Goal: Task Accomplishment & Management: Complete application form

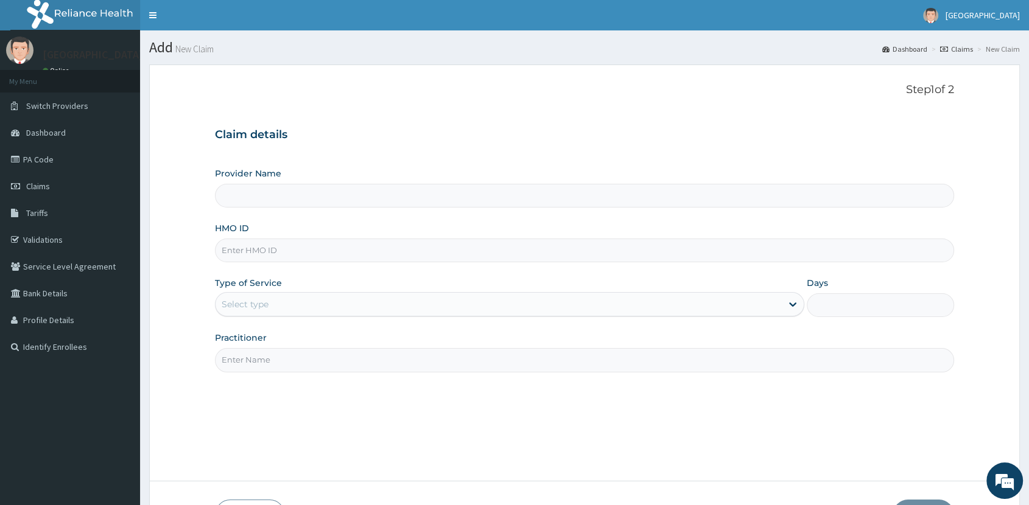
type input "[GEOGRAPHIC_DATA]"
click at [320, 256] on input "HMO ID" at bounding box center [584, 251] width 739 height 24
type input "LXL/10002/C"
click at [241, 300] on div "Select type" at bounding box center [245, 304] width 47 height 12
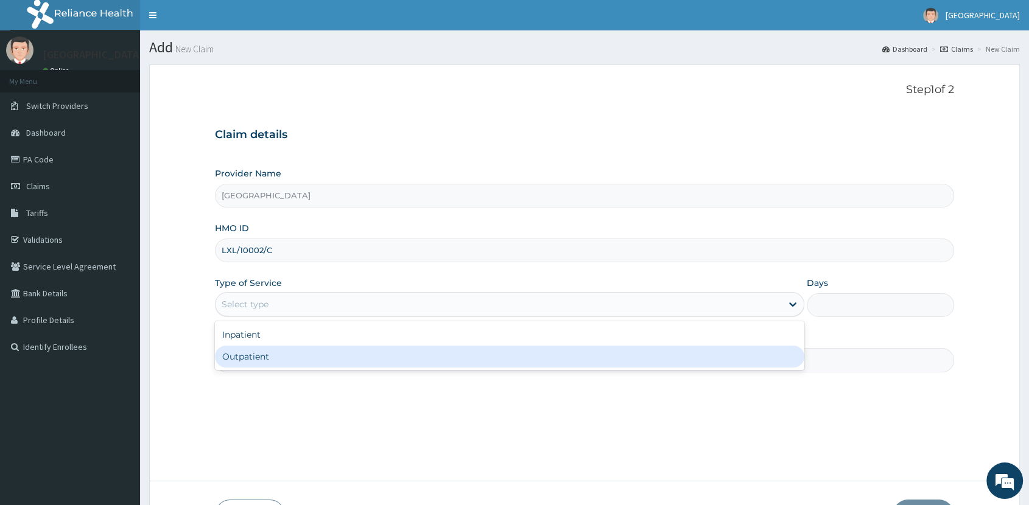
click at [258, 357] on div "Outpatient" at bounding box center [509, 357] width 589 height 22
type input "1"
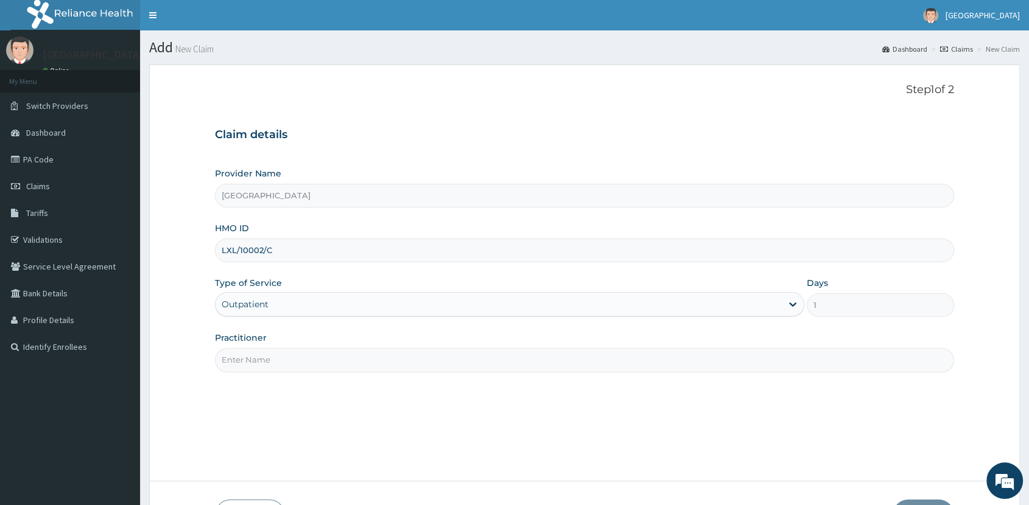
click at [283, 362] on input "Practitioner" at bounding box center [584, 360] width 739 height 24
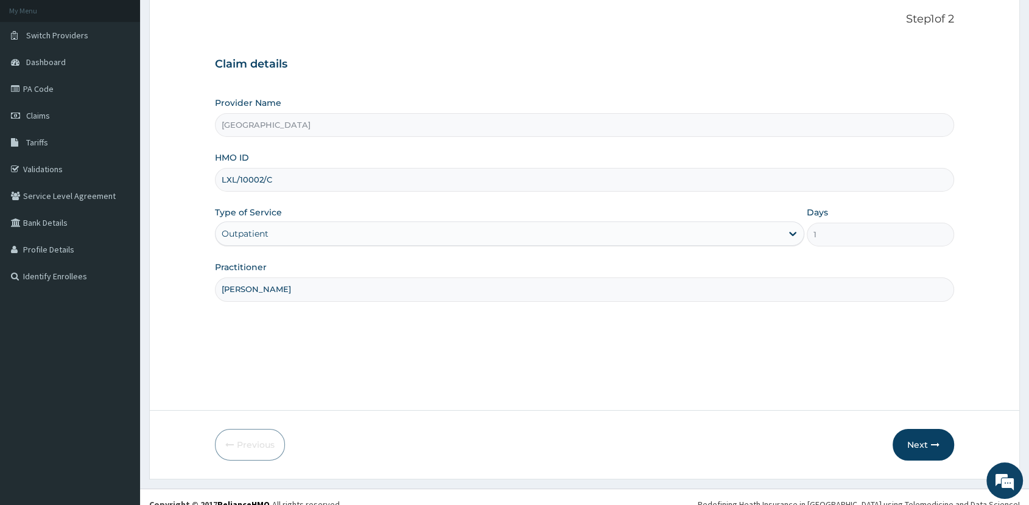
scroll to position [85, 0]
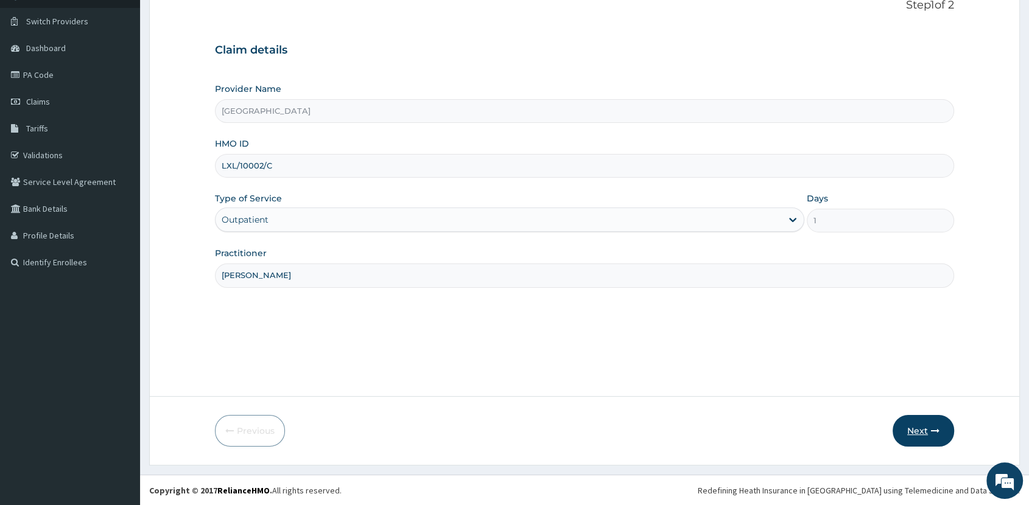
type input "DR. ADEFEMI"
click at [913, 424] on button "Next" at bounding box center [924, 431] width 62 height 32
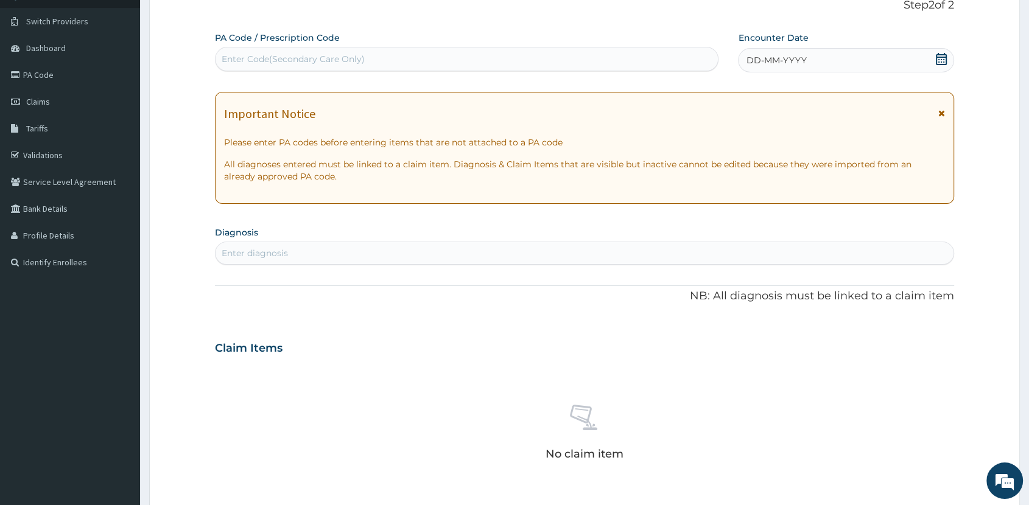
click at [941, 60] on icon at bounding box center [941, 59] width 12 height 12
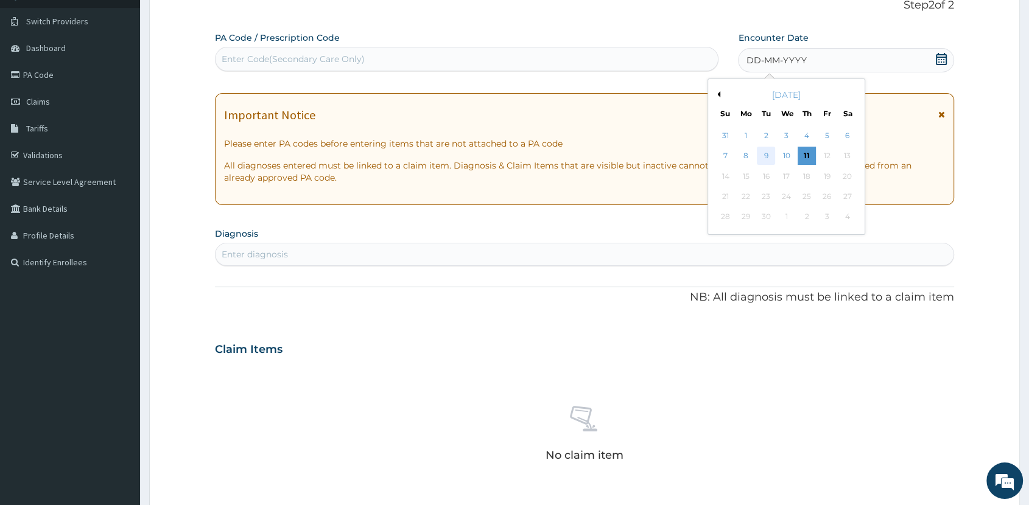
click at [765, 156] on div "9" at bounding box center [767, 156] width 18 height 18
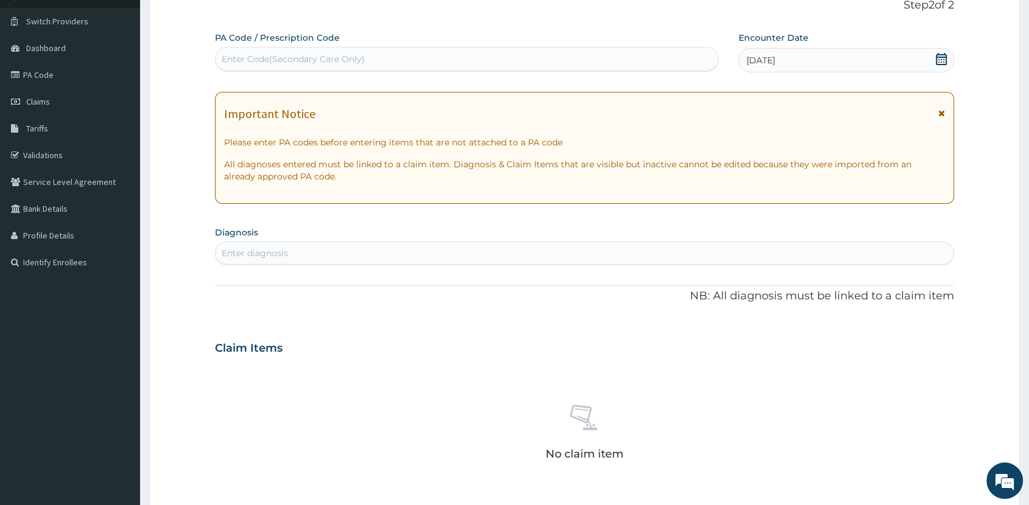
click at [617, 255] on div "Enter diagnosis" at bounding box center [585, 253] width 738 height 19
type input "MALAR"
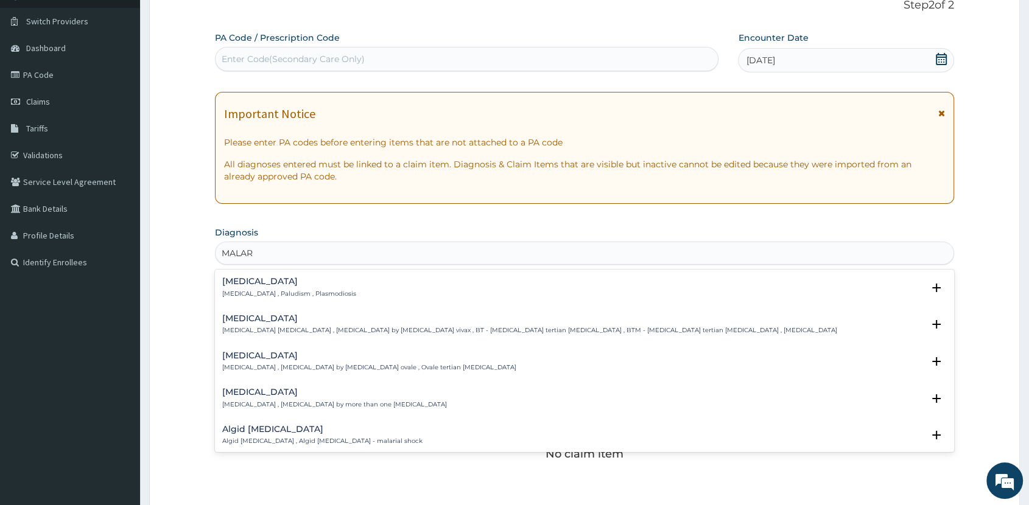
click at [343, 295] on div "Malaria Malaria , Paludism , Plasmodiosis" at bounding box center [584, 287] width 725 height 21
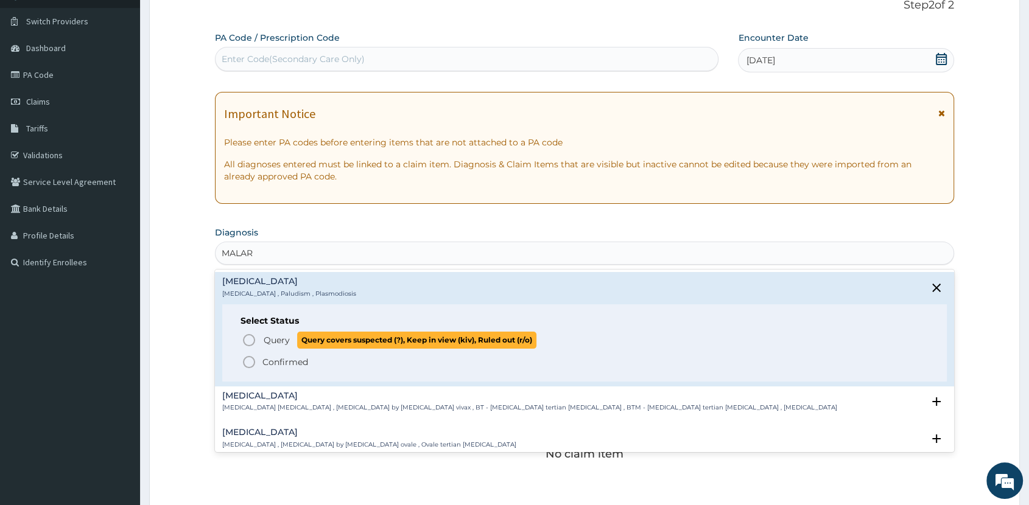
click at [311, 337] on span "Query covers suspected (?), Keep in view (kiv), Ruled out (r/o)" at bounding box center [416, 340] width 239 height 16
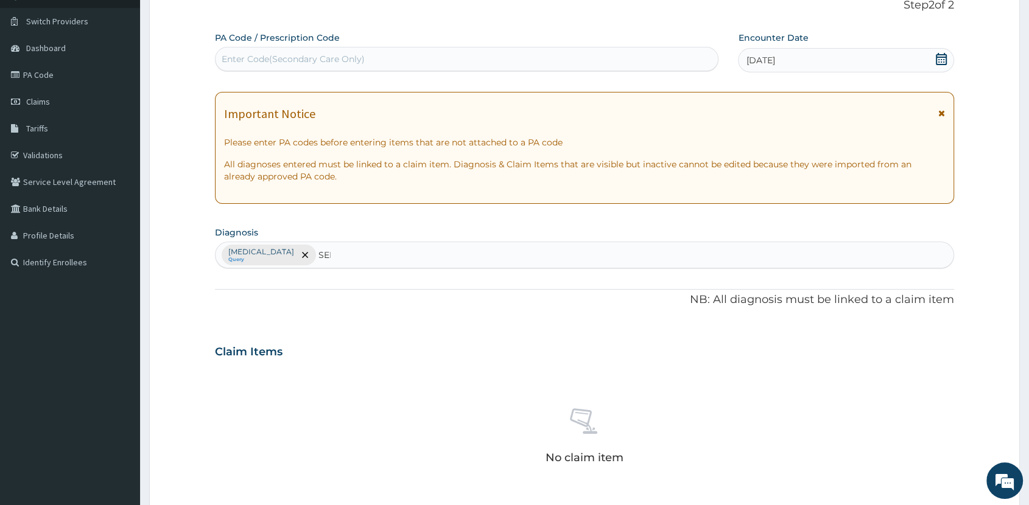
type input "SEPS"
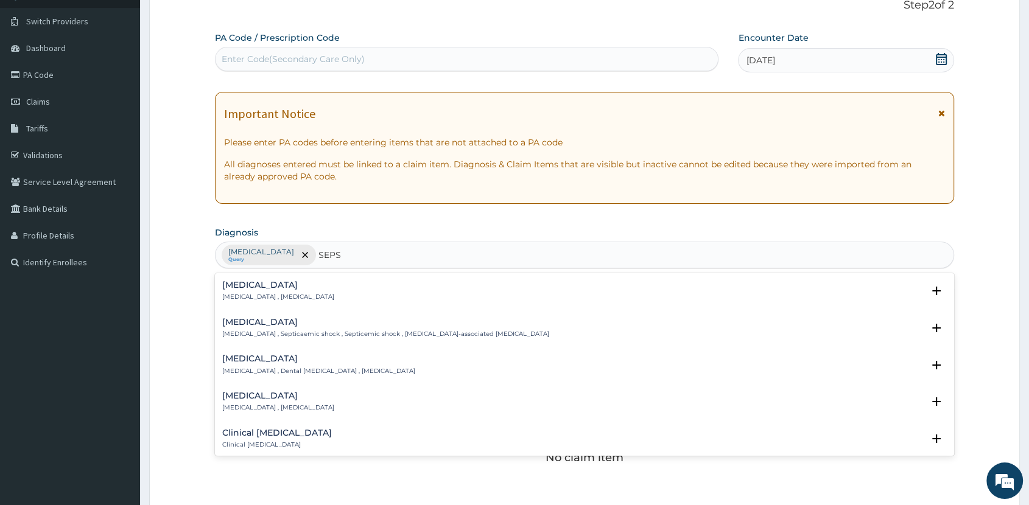
click at [265, 280] on div "Sepsis Systemic infection , Sepsis Select Status Query Query covers suspected (…" at bounding box center [584, 294] width 739 height 37
click at [264, 289] on h4 "Sepsis" at bounding box center [278, 285] width 112 height 9
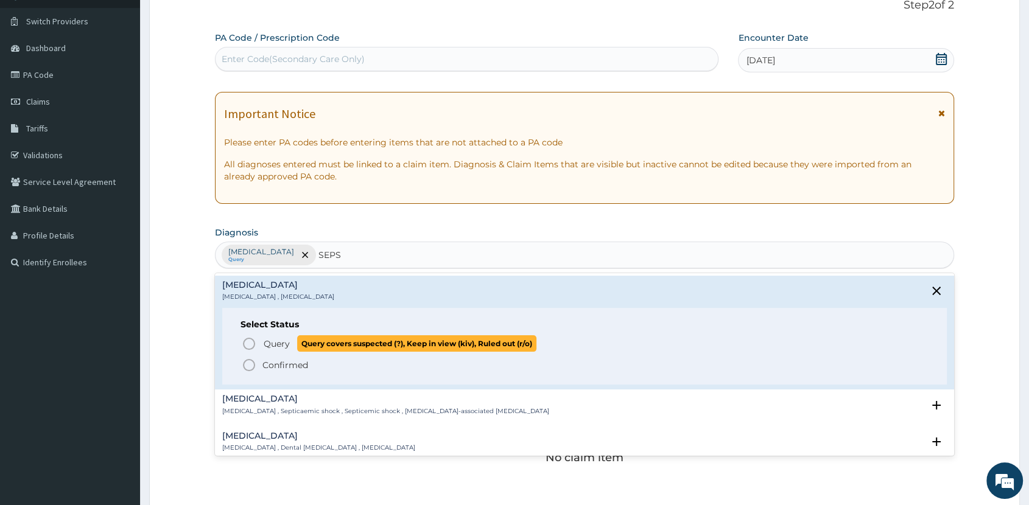
click at [321, 346] on span "Query covers suspected (?), Keep in view (kiv), Ruled out (r/o)" at bounding box center [416, 344] width 239 height 16
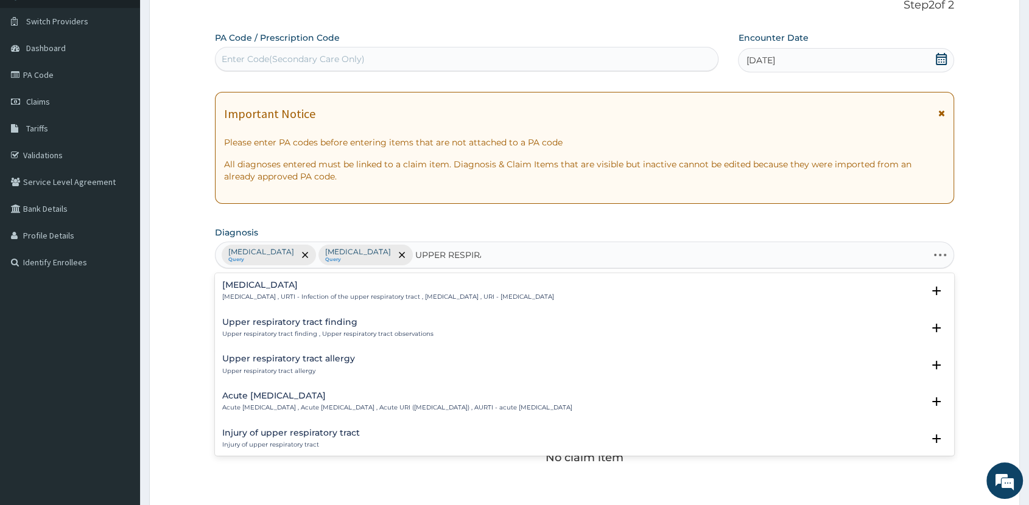
type input "UPPER RESPIRAT"
click at [389, 405] on p "Acute upper respiratory infection , Acute upper respiratory tract infection , A…" at bounding box center [397, 408] width 350 height 9
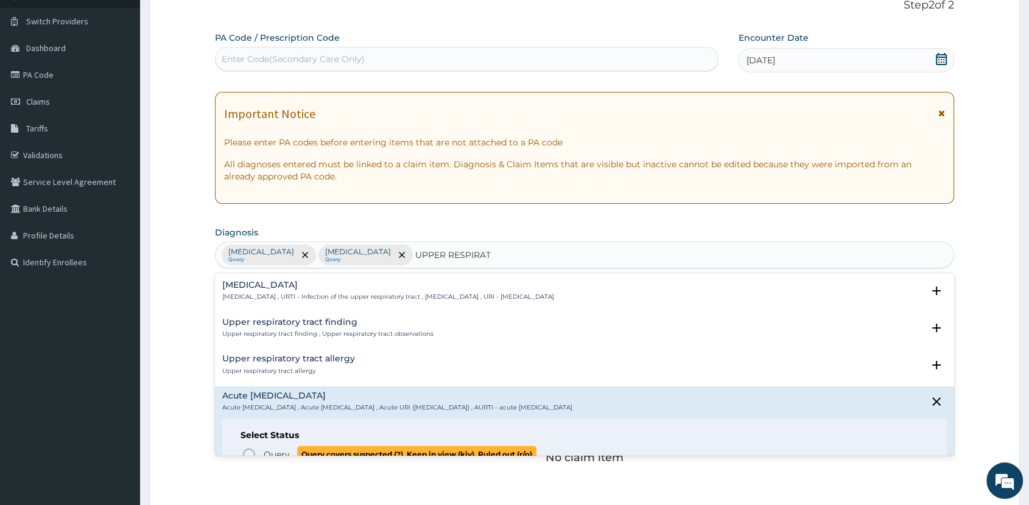
click at [306, 454] on span "Query covers suspected (?), Keep in view (kiv), Ruled out (r/o)" at bounding box center [416, 454] width 239 height 16
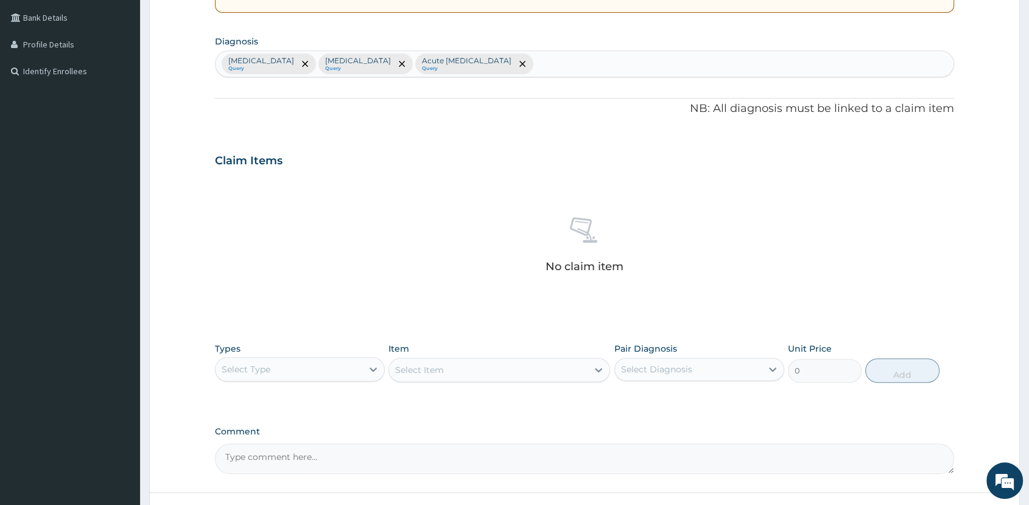
scroll to position [371, 0]
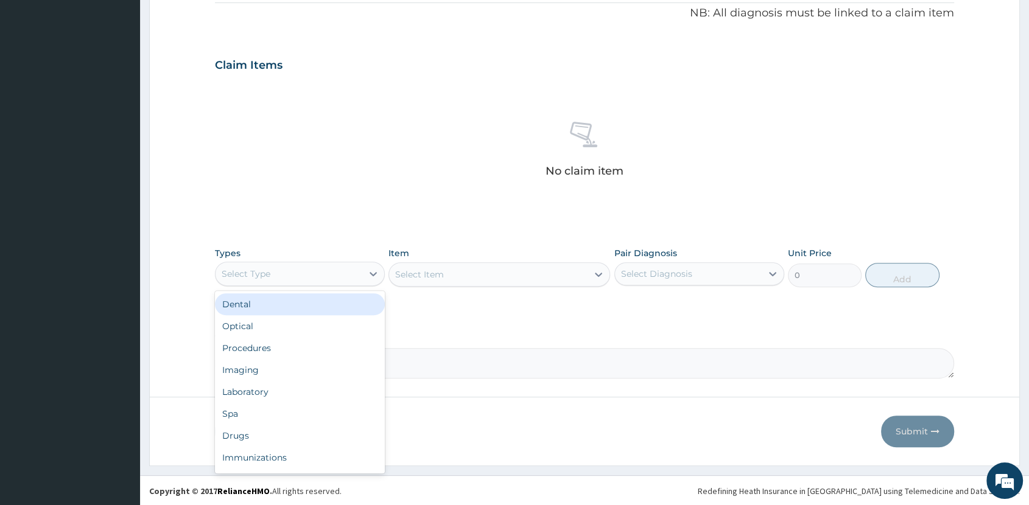
click at [297, 273] on div "Select Type" at bounding box center [289, 273] width 147 height 19
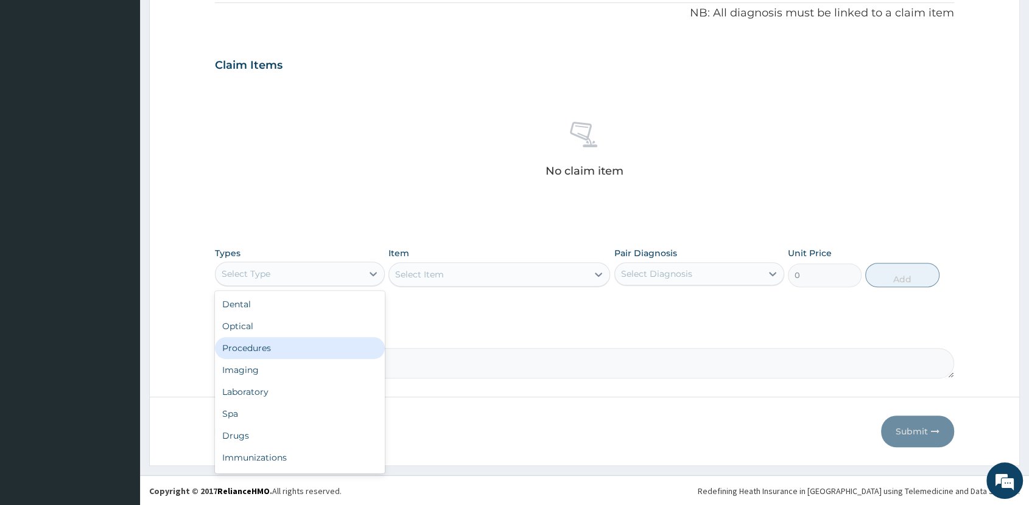
click at [320, 343] on div "Procedures" at bounding box center [300, 348] width 170 height 22
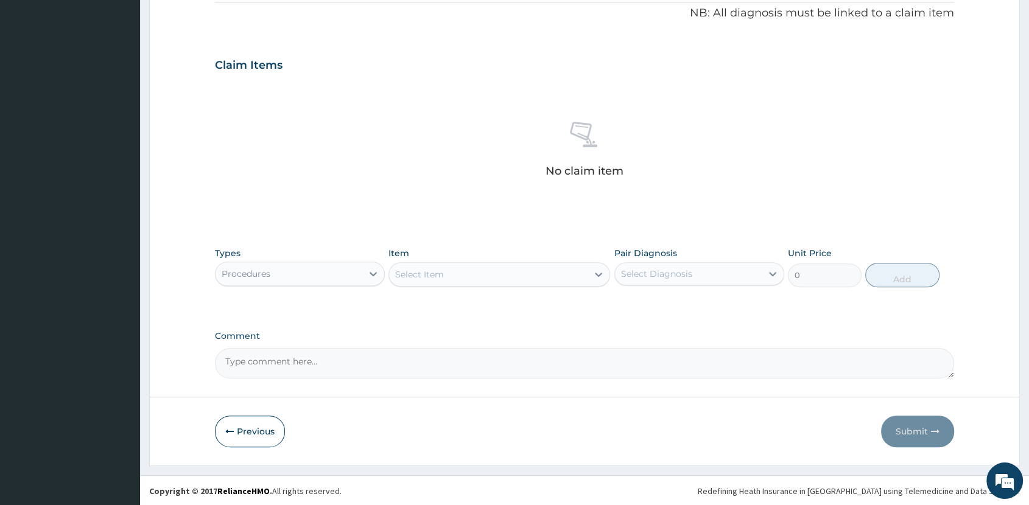
click at [506, 278] on div "Select Item" at bounding box center [488, 274] width 199 height 19
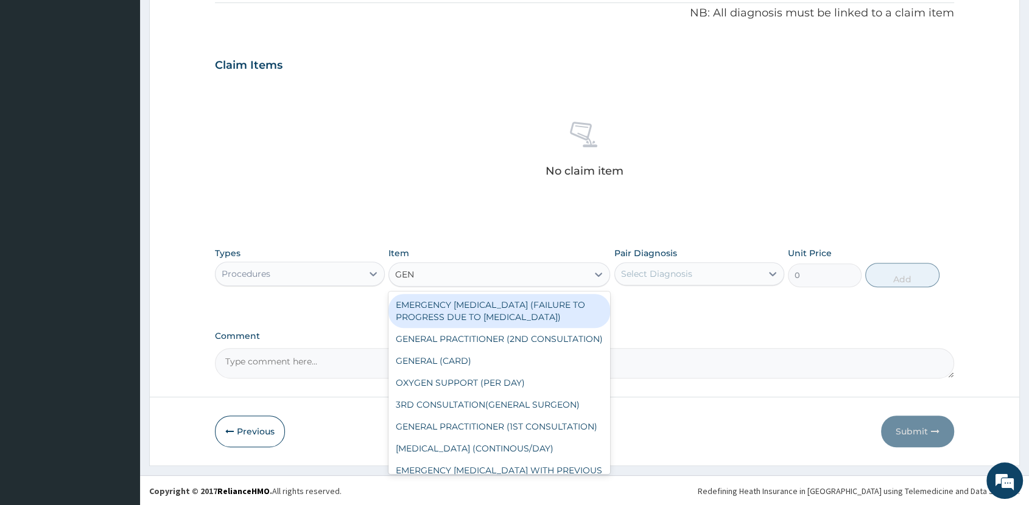
type input "GENE"
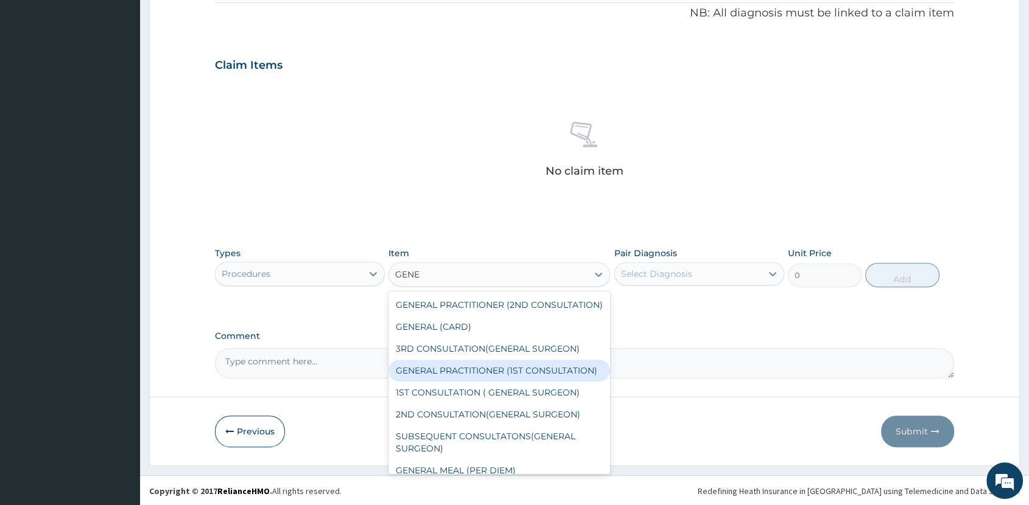
drag, startPoint x: 499, startPoint y: 381, endPoint x: 539, endPoint y: 359, distance: 45.8
click at [499, 381] on div "GENERAL PRACTITIONER (1ST CONSULTATION)" at bounding box center [500, 371] width 222 height 22
type input "2000"
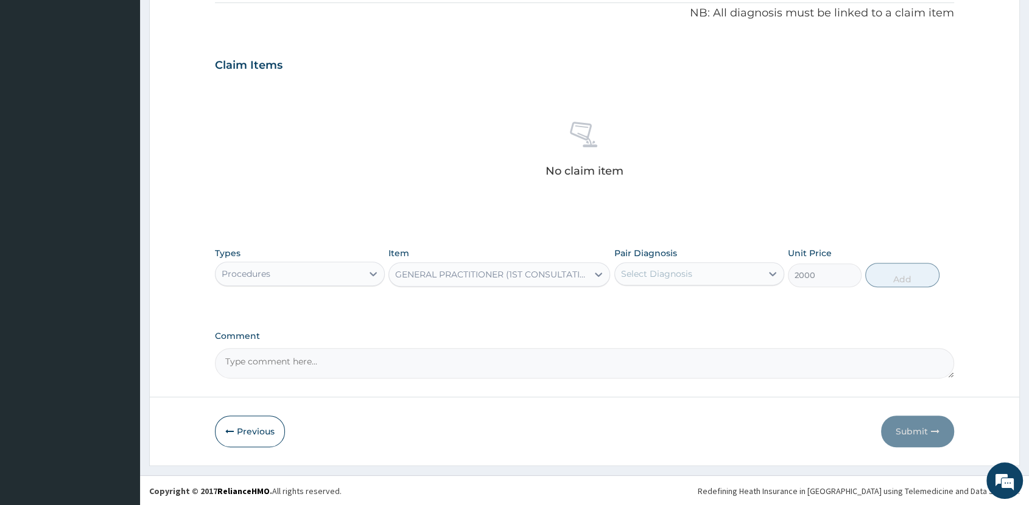
click at [652, 273] on div "Select Diagnosis" at bounding box center [656, 274] width 71 height 12
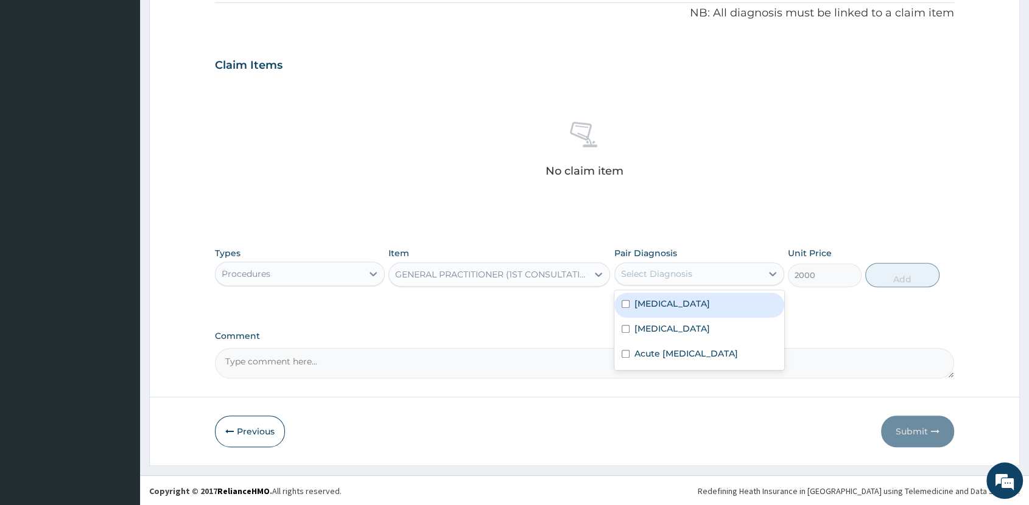
click at [709, 307] on div "[MEDICAL_DATA]" at bounding box center [699, 305] width 170 height 25
checkbox input "true"
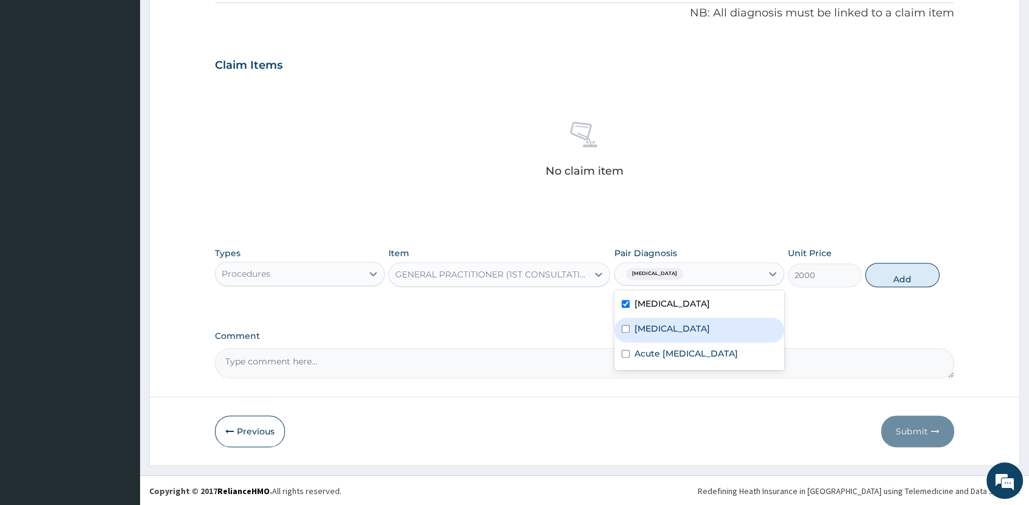
click at [708, 320] on div "[MEDICAL_DATA]" at bounding box center [699, 330] width 170 height 25
checkbox input "true"
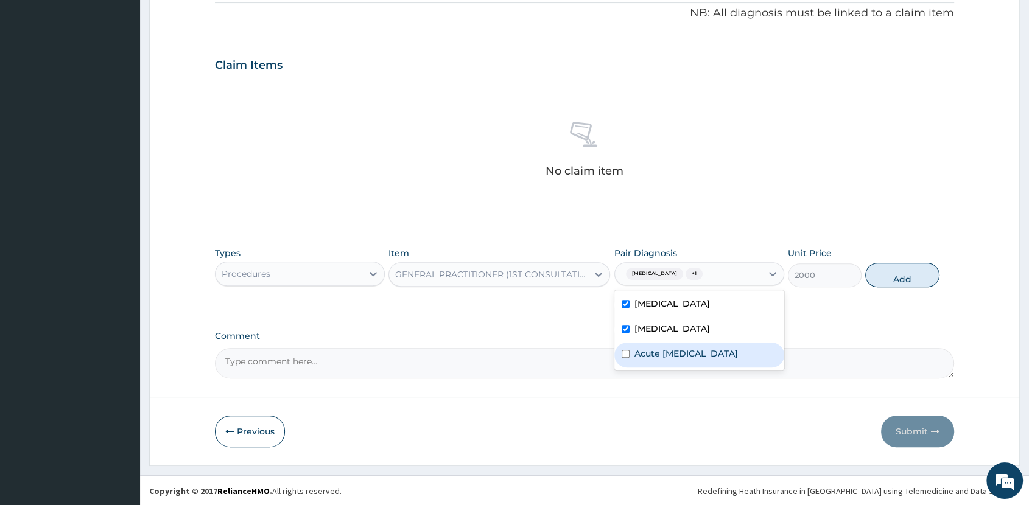
click at [714, 354] on label "Acute upper respiratory infection" at bounding box center [687, 354] width 104 height 12
checkbox input "true"
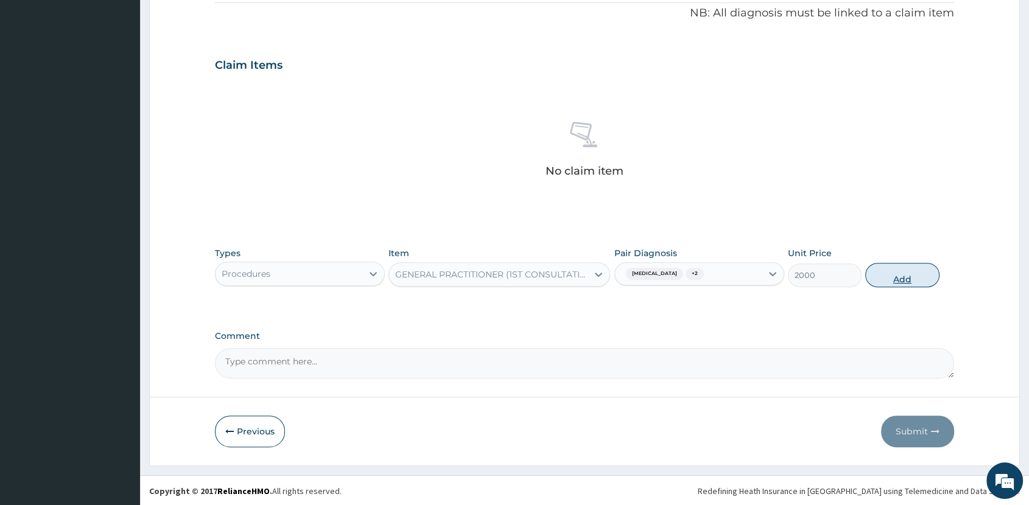
click at [903, 276] on button "Add" at bounding box center [902, 275] width 74 height 24
type input "0"
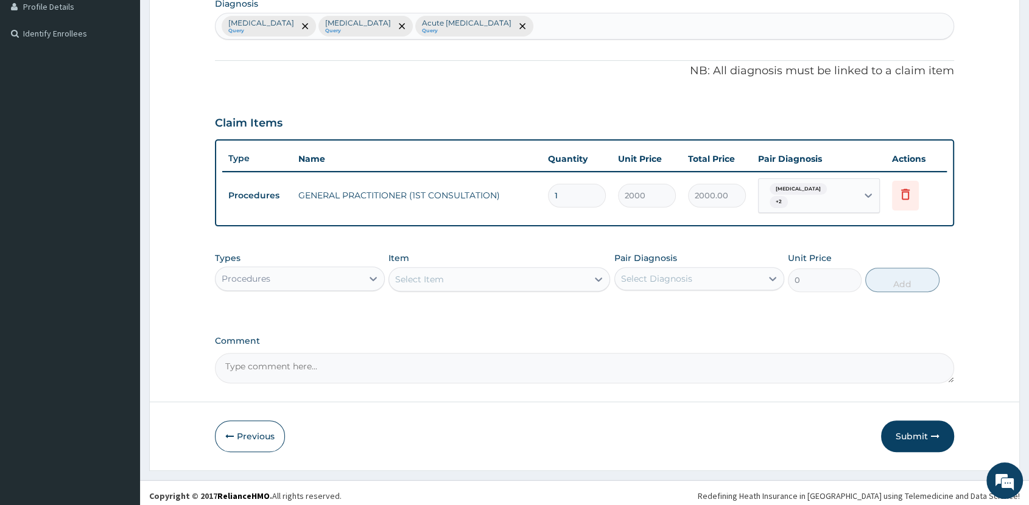
click at [326, 273] on div "Procedures" at bounding box center [289, 278] width 147 height 19
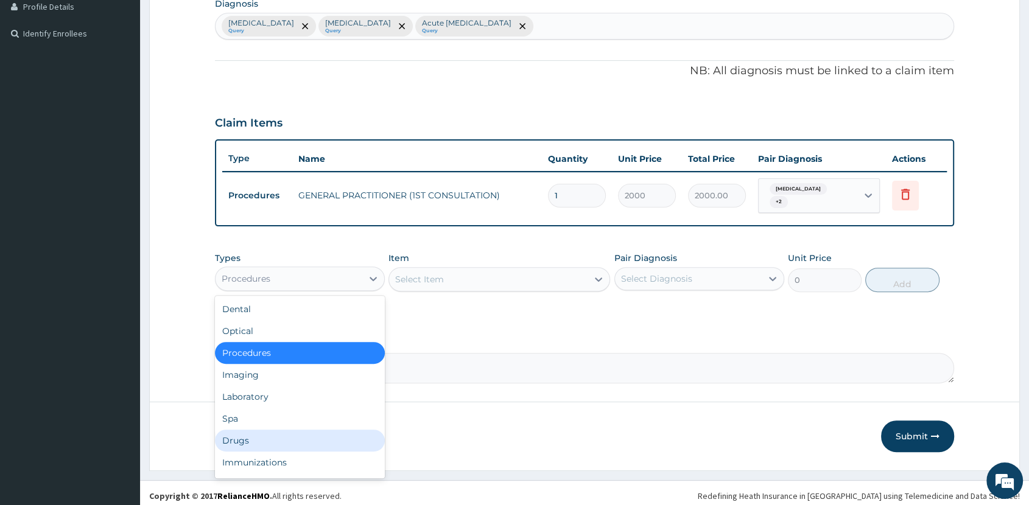
scroll to position [41, 0]
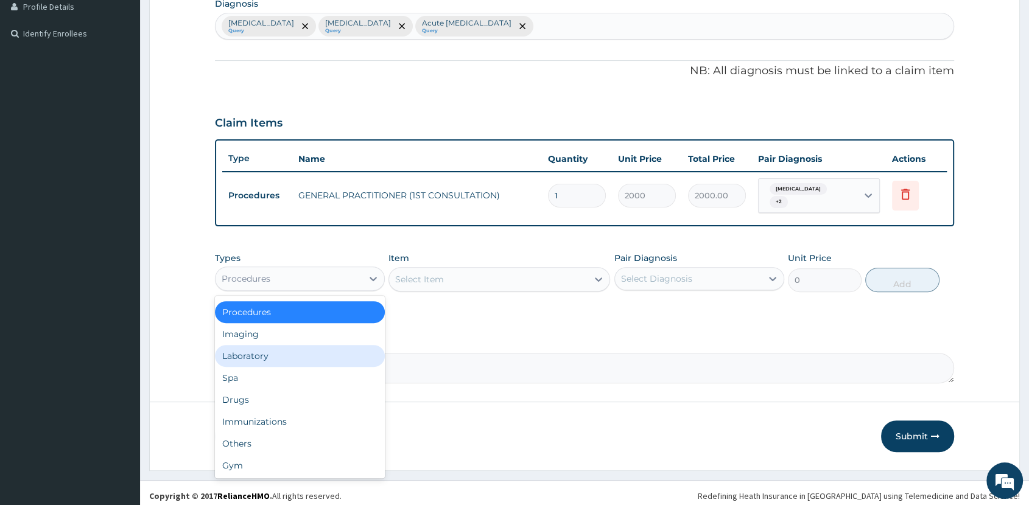
click at [315, 350] on div "Laboratory" at bounding box center [300, 356] width 170 height 22
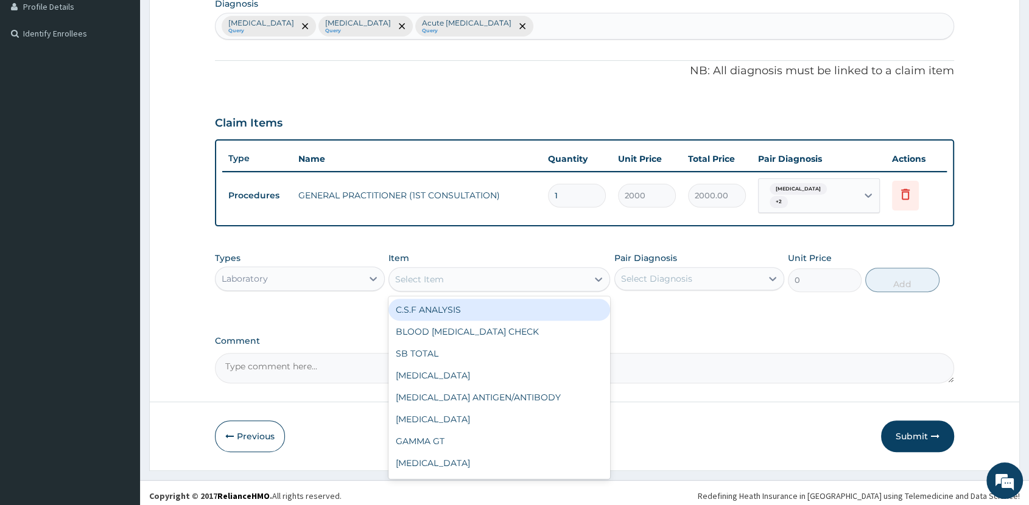
click at [512, 275] on div "Select Item" at bounding box center [488, 279] width 199 height 19
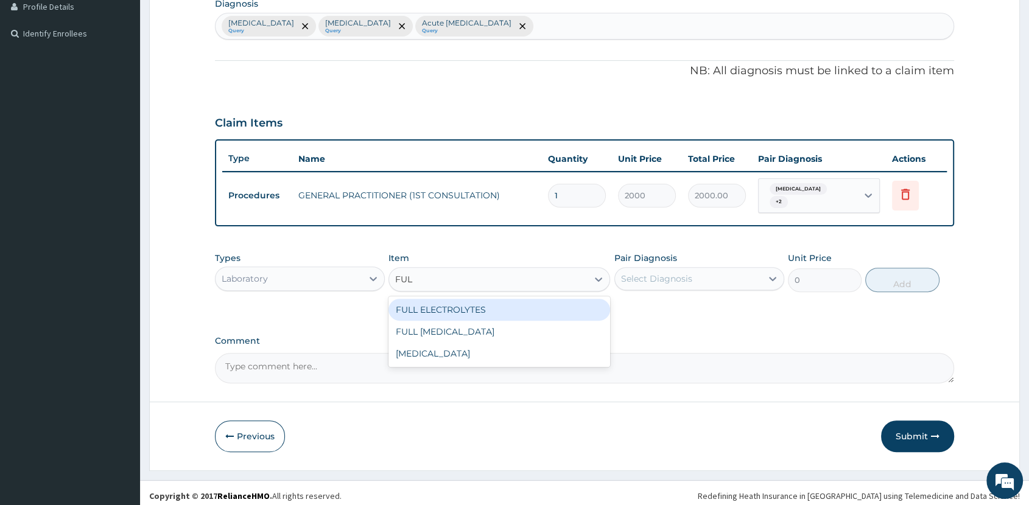
type input "FULL"
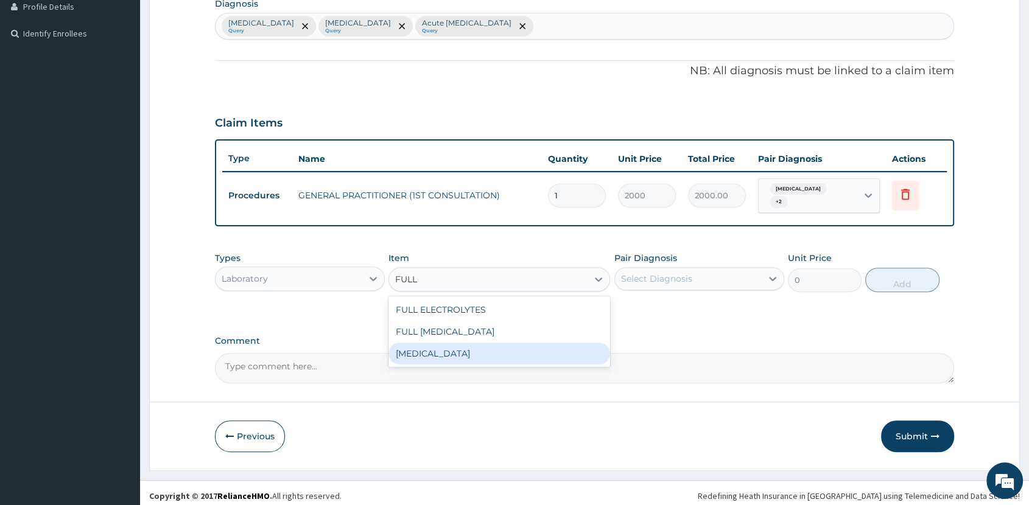
click at [482, 348] on div "FULL BLOOD COUNT" at bounding box center [500, 354] width 222 height 22
type input "4000"
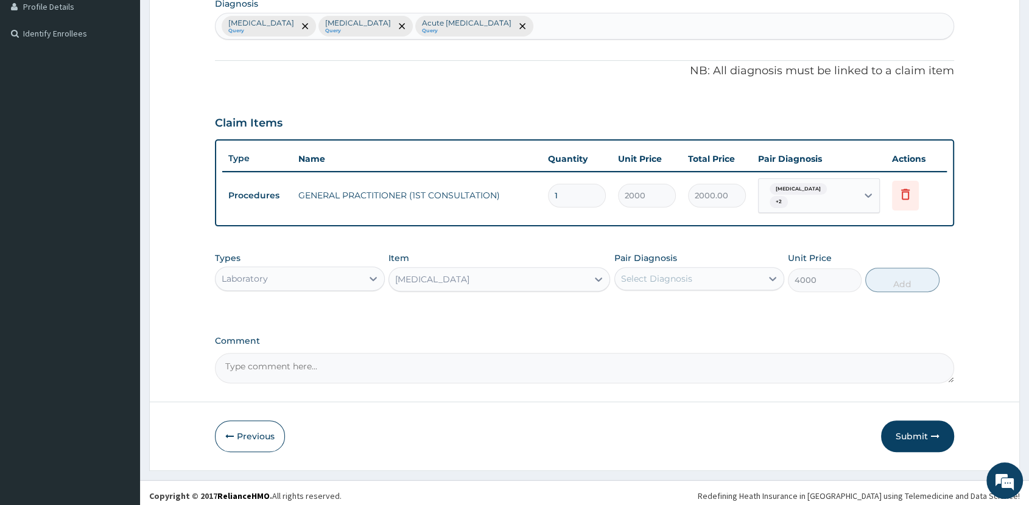
click at [684, 275] on div "Select Diagnosis" at bounding box center [656, 279] width 71 height 12
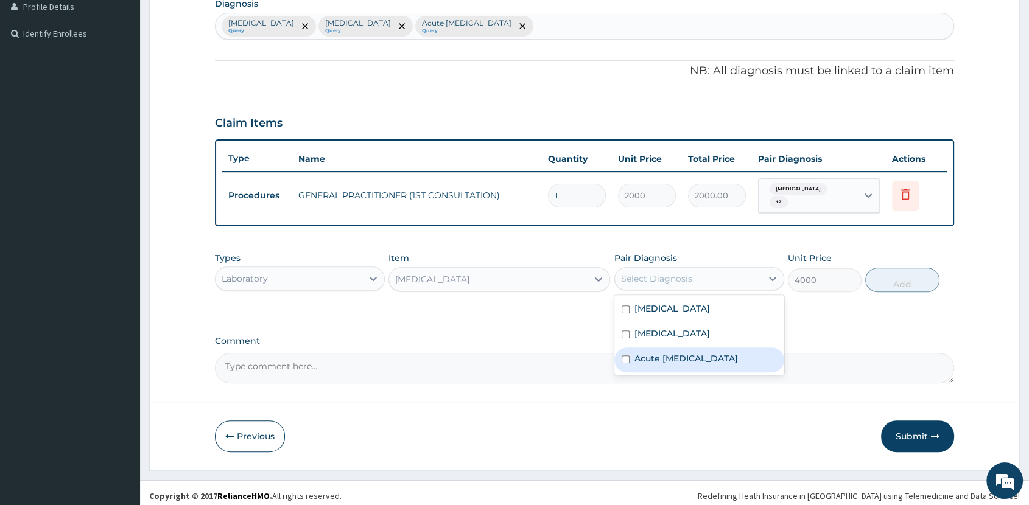
click at [714, 356] on label "Acute upper respiratory infection" at bounding box center [687, 359] width 104 height 12
checkbox input "true"
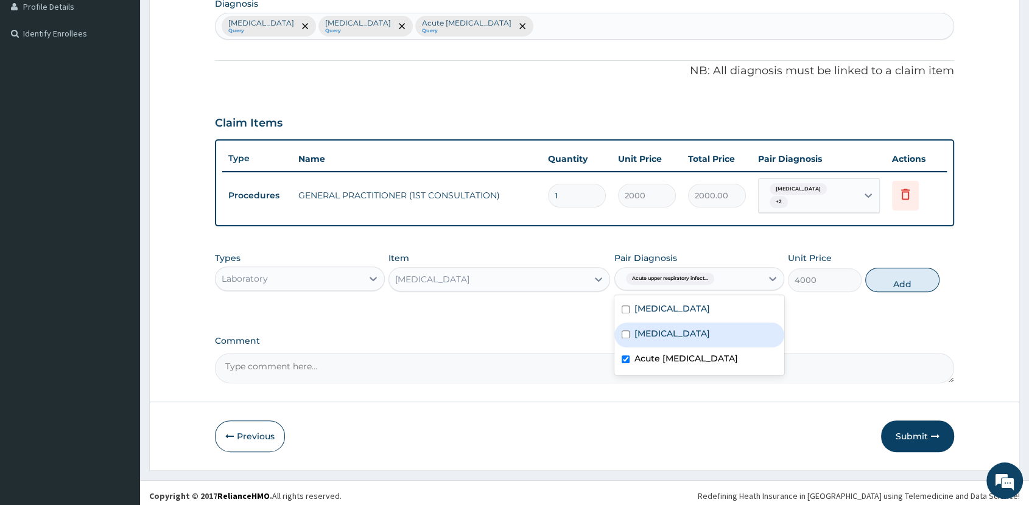
drag, startPoint x: 716, startPoint y: 332, endPoint x: 790, endPoint y: 302, distance: 80.9
click at [719, 332] on div "[MEDICAL_DATA]" at bounding box center [699, 335] width 170 height 25
checkbox input "true"
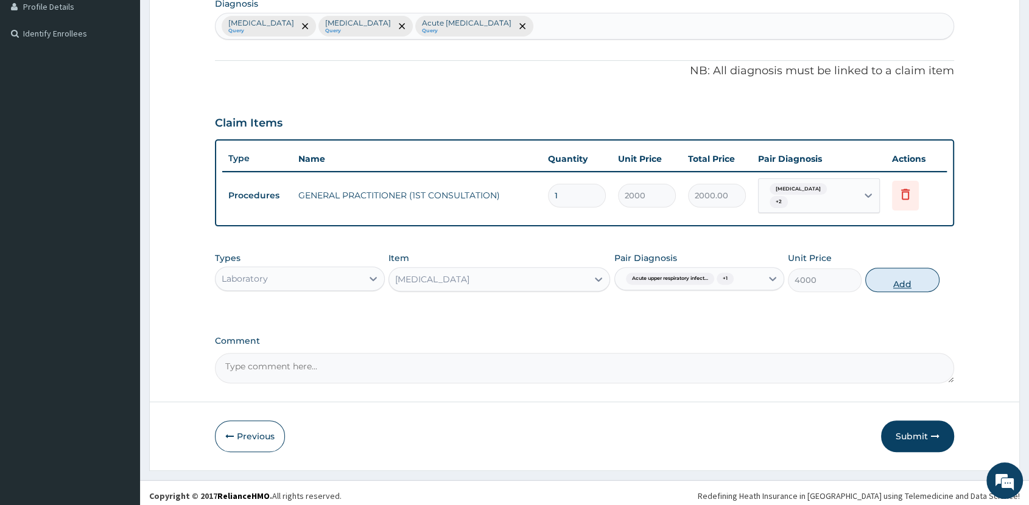
click at [896, 278] on button "Add" at bounding box center [902, 280] width 74 height 24
type input "0"
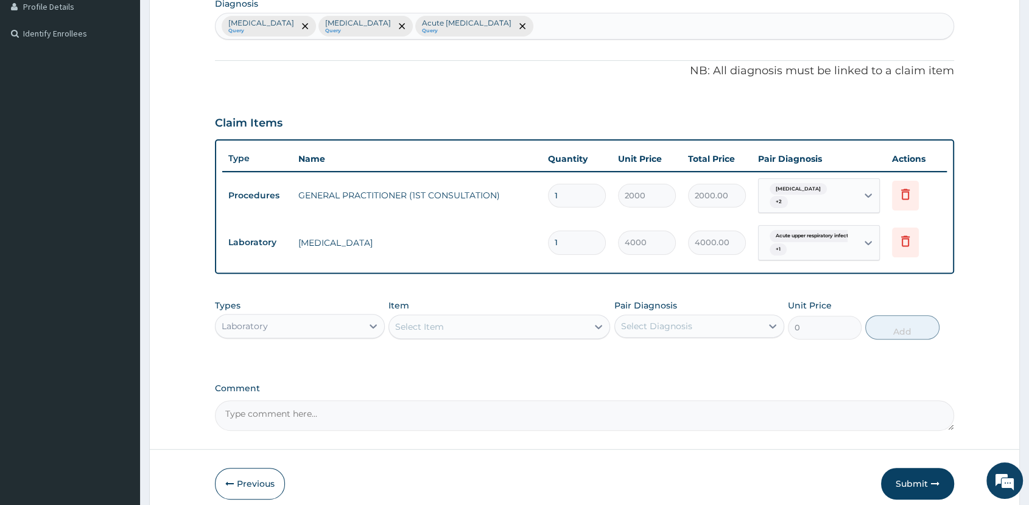
click at [480, 322] on div "Select Item" at bounding box center [488, 326] width 199 height 19
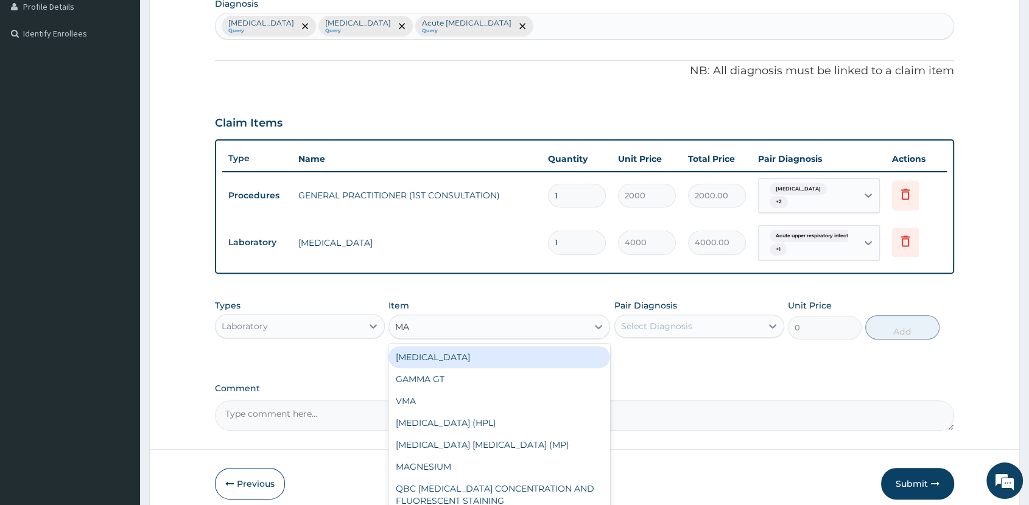
type input "MAL"
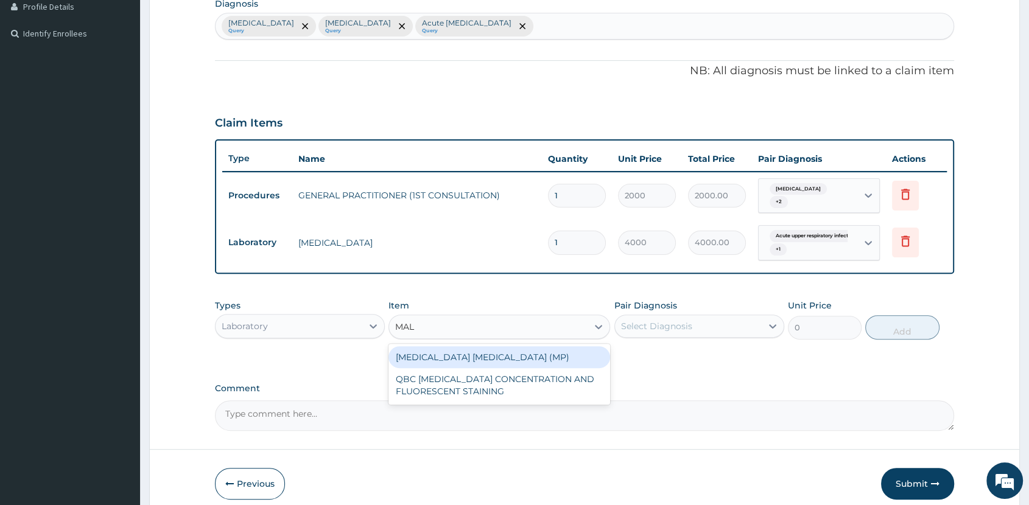
click at [499, 356] on div "[MEDICAL_DATA] [MEDICAL_DATA] (MP)" at bounding box center [500, 357] width 222 height 22
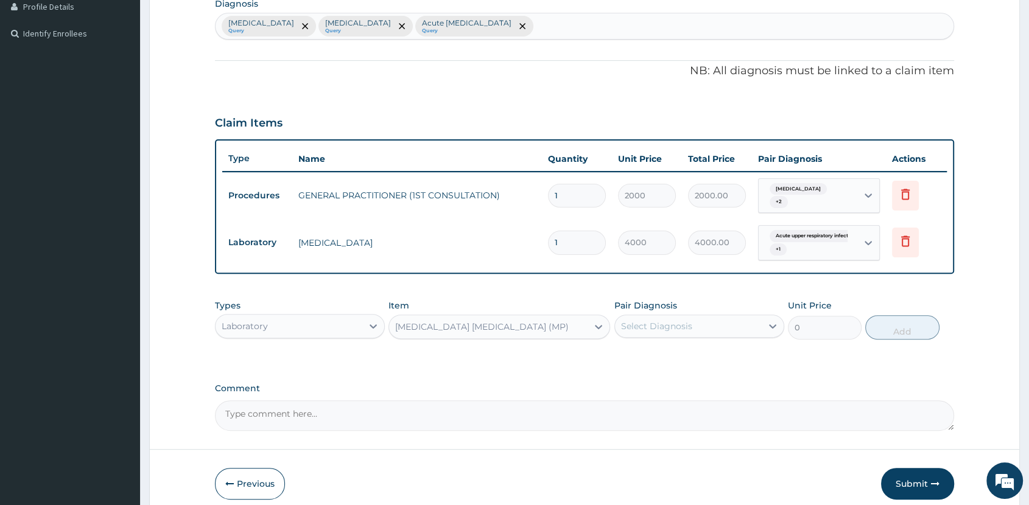
type input "1625"
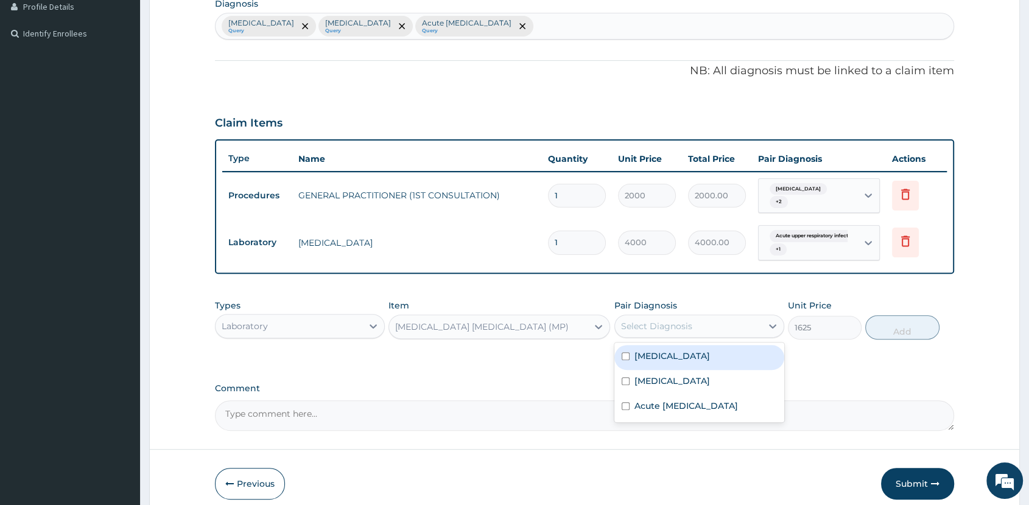
click at [679, 325] on div "Select Diagnosis" at bounding box center [656, 326] width 71 height 12
click at [680, 356] on div "[MEDICAL_DATA]" at bounding box center [699, 357] width 170 height 25
checkbox input "true"
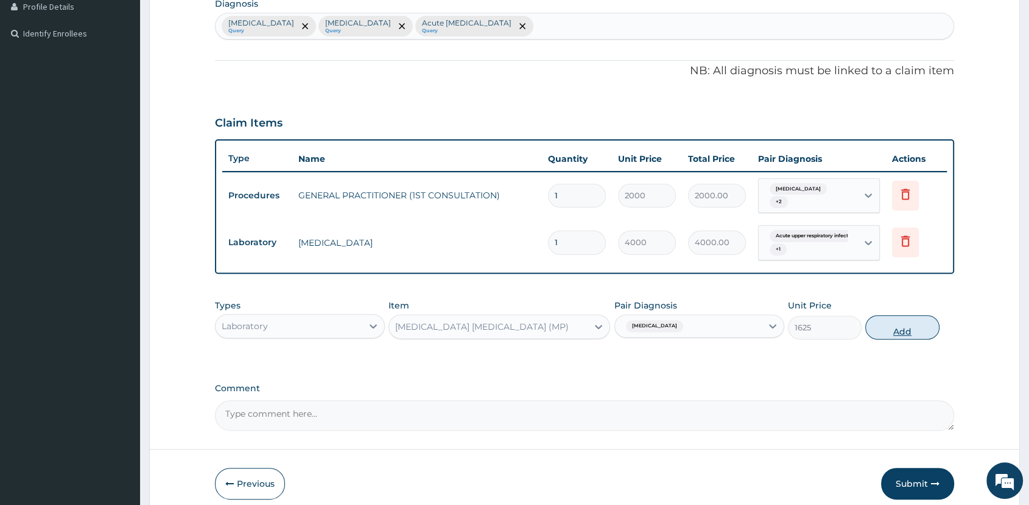
click at [904, 322] on button "Add" at bounding box center [902, 327] width 74 height 24
type input "0"
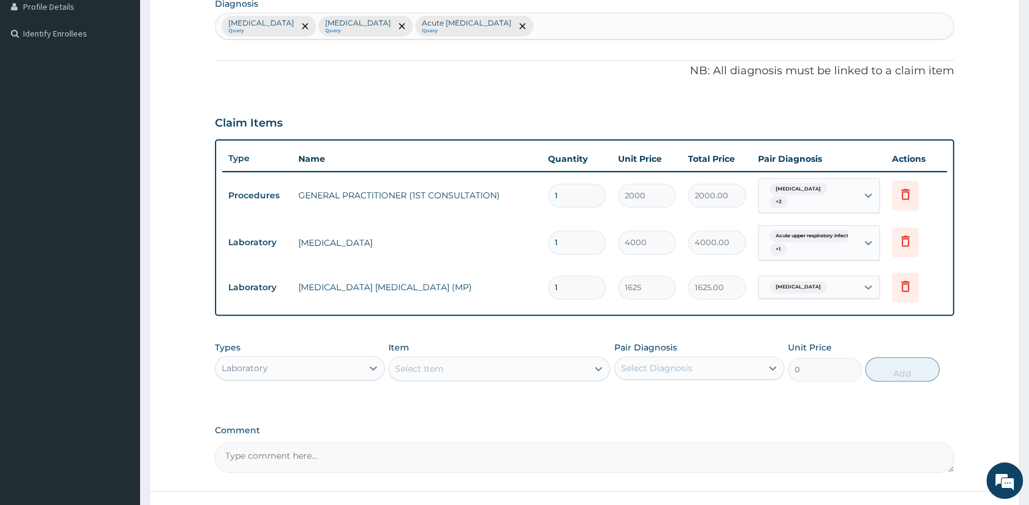
click at [306, 372] on div "Laboratory" at bounding box center [300, 368] width 170 height 24
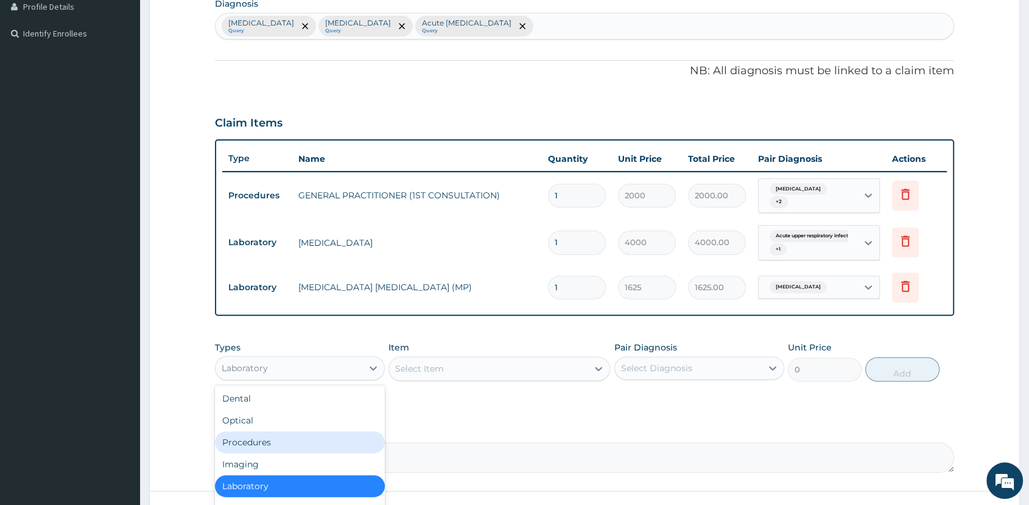
click at [314, 444] on div "Procedures" at bounding box center [300, 443] width 170 height 22
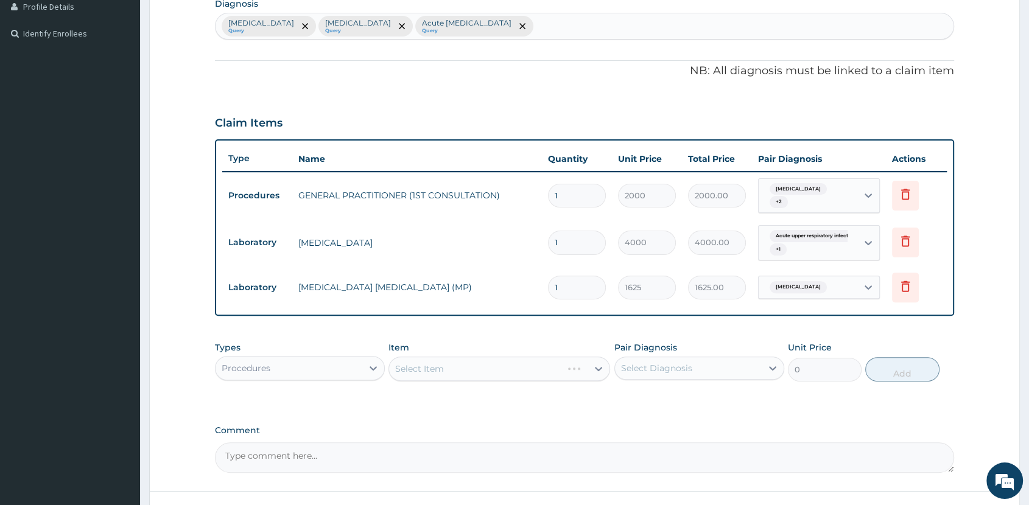
click at [325, 373] on div "Procedures" at bounding box center [300, 368] width 170 height 24
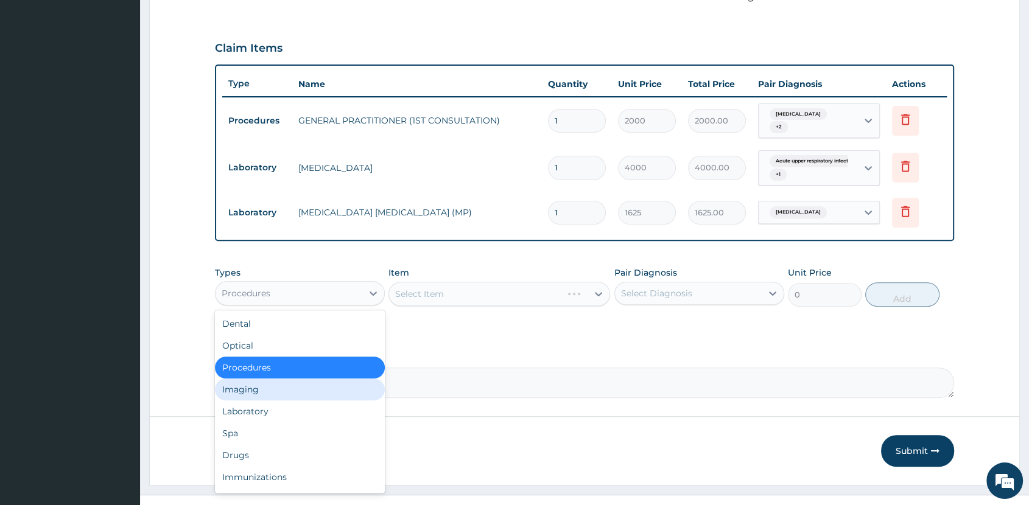
scroll to position [404, 0]
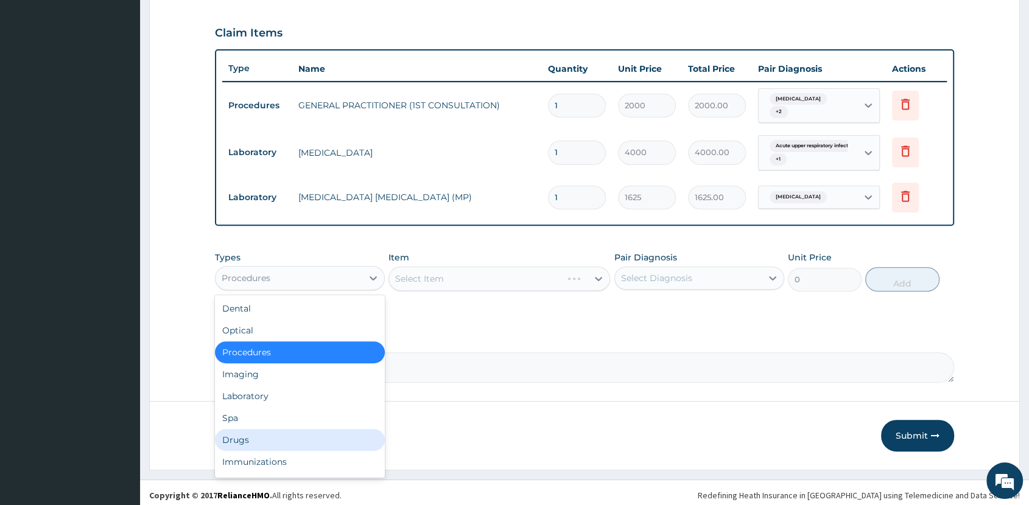
click at [331, 429] on div "Drugs" at bounding box center [300, 440] width 170 height 22
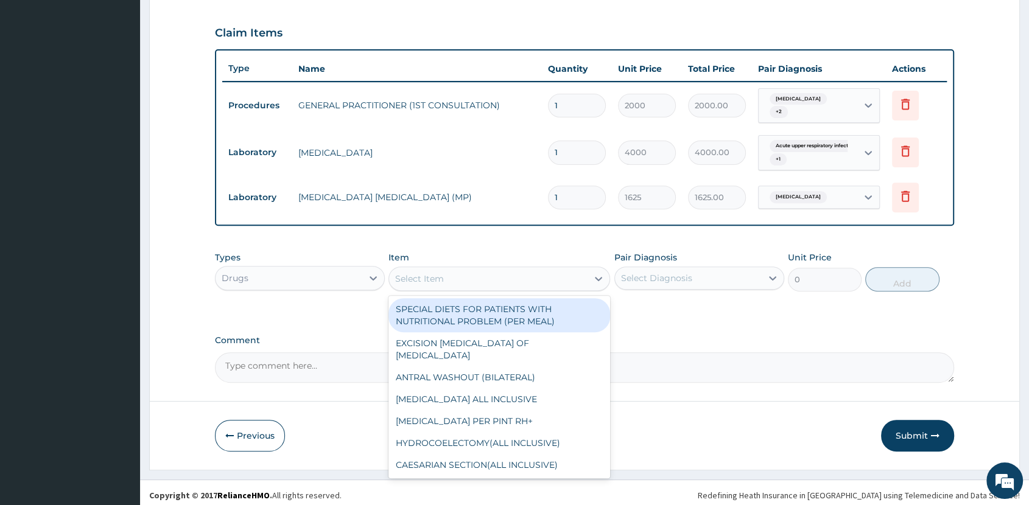
click at [557, 273] on div "Select Item" at bounding box center [488, 278] width 199 height 19
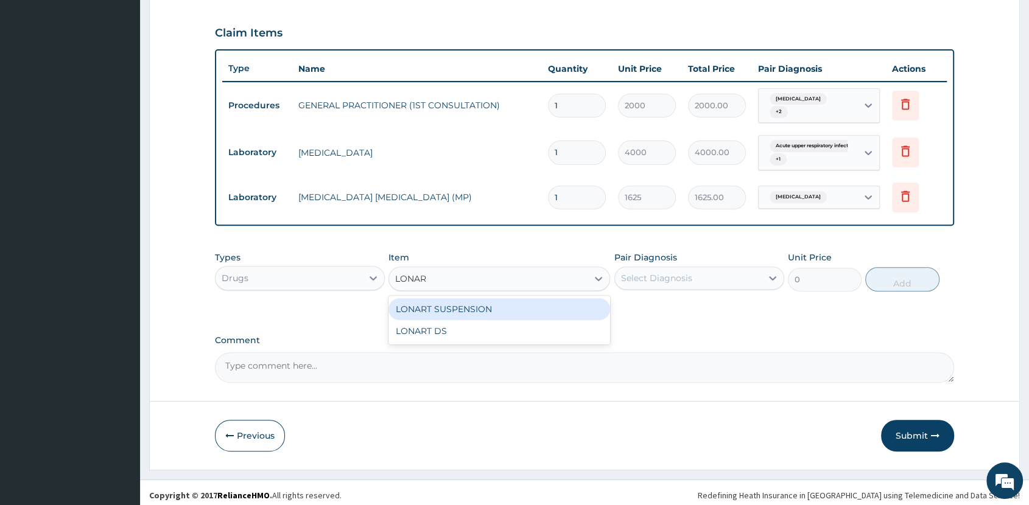
type input "LONART"
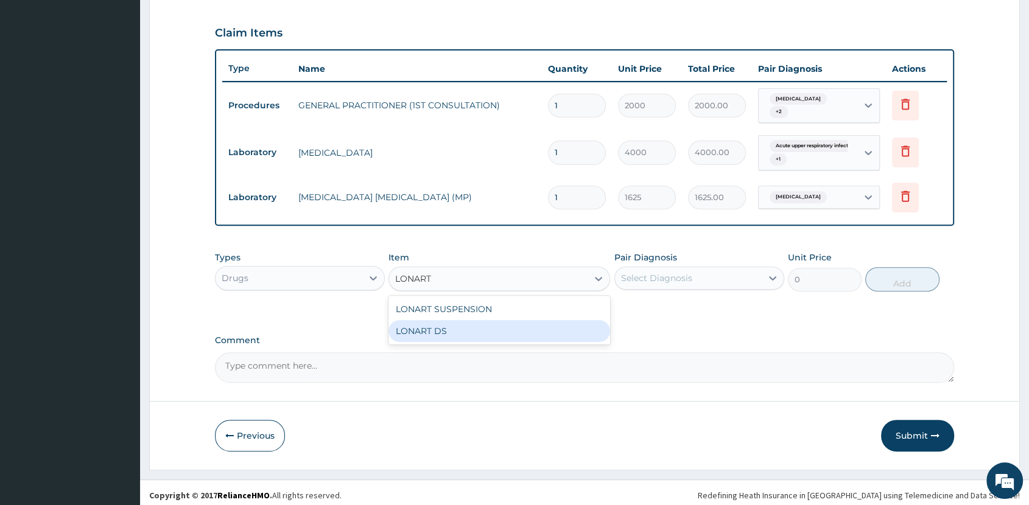
click at [543, 324] on div "LONART DS" at bounding box center [500, 331] width 222 height 22
type input "400"
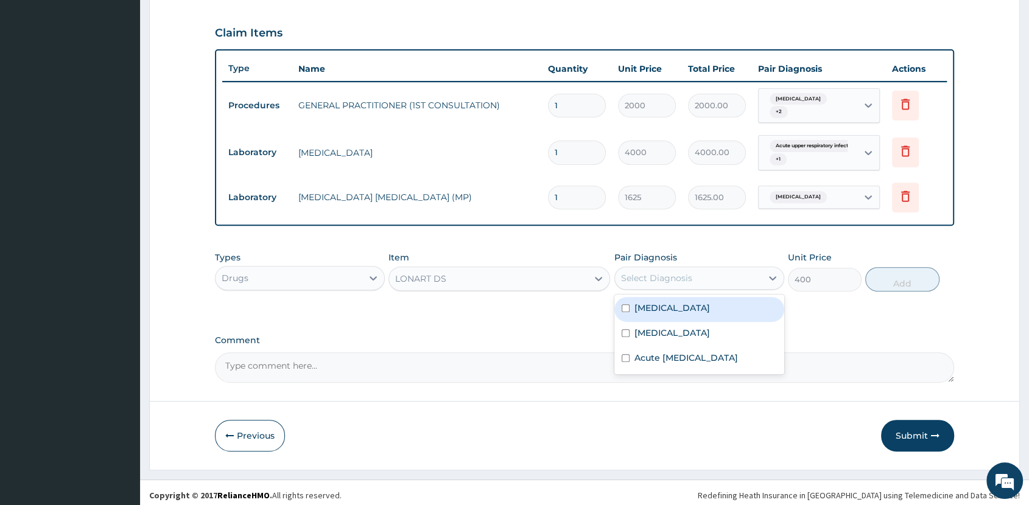
click at [708, 269] on div "Select Diagnosis" at bounding box center [688, 278] width 147 height 19
click at [709, 303] on div "[MEDICAL_DATA]" at bounding box center [699, 309] width 170 height 25
checkbox input "true"
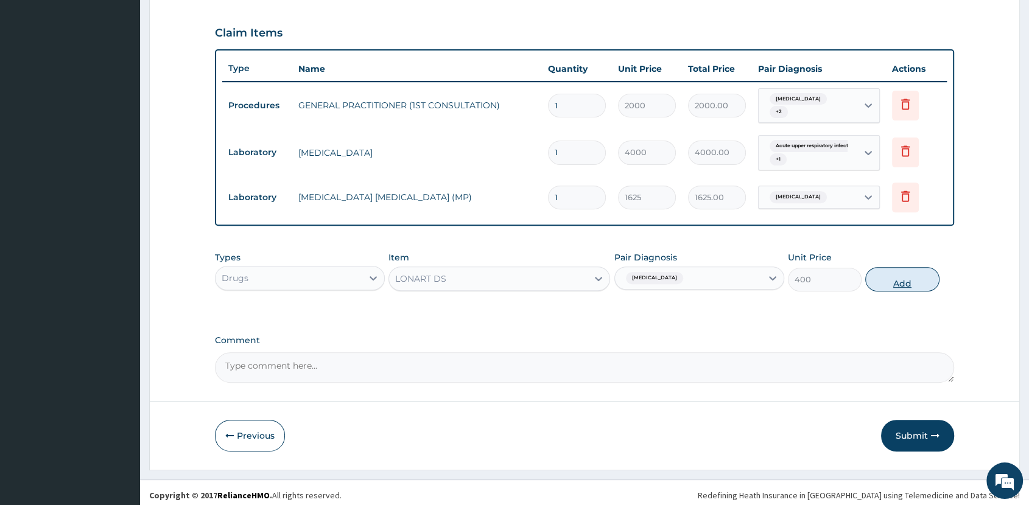
click at [885, 276] on button "Add" at bounding box center [902, 279] width 74 height 24
type input "0"
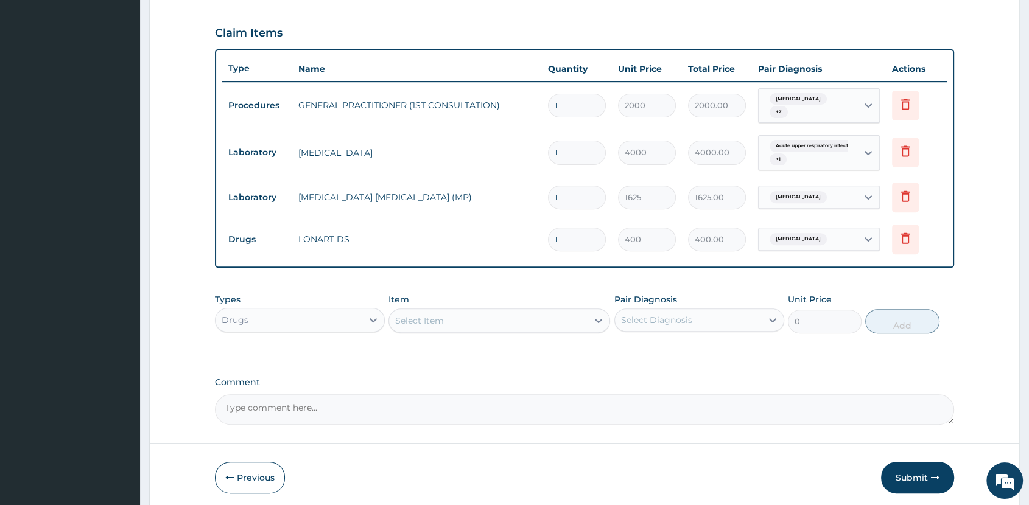
type input "0.00"
type input "6"
type input "2400.00"
type input "6"
click at [504, 318] on div "Select Item" at bounding box center [488, 320] width 199 height 19
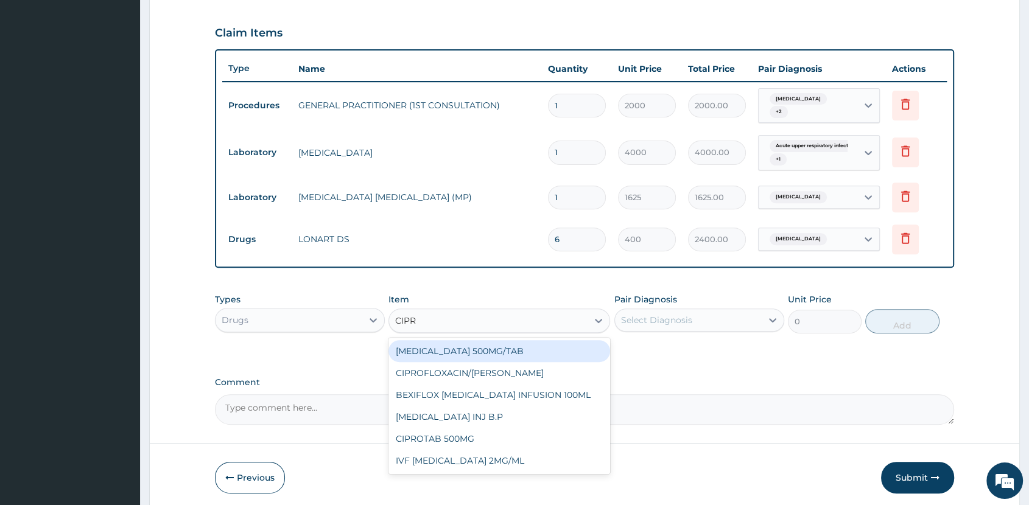
type input "CIPRO"
click at [519, 348] on div "[MEDICAL_DATA] 500MG/TAB" at bounding box center [500, 351] width 222 height 22
type input "140"
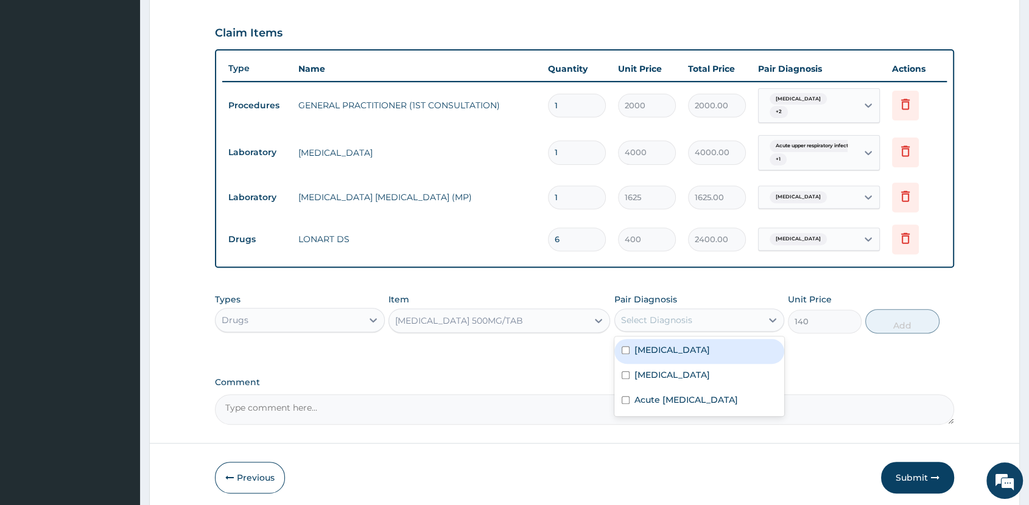
click at [745, 311] on div "Select Diagnosis" at bounding box center [688, 320] width 147 height 19
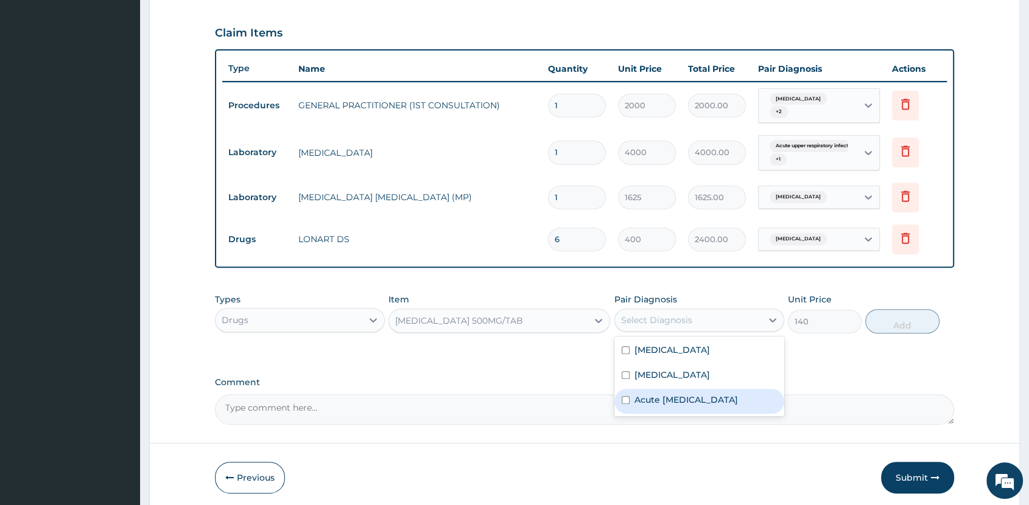
drag, startPoint x: 711, startPoint y: 395, endPoint x: 722, endPoint y: 377, distance: 20.5
click at [712, 394] on label "Acute upper respiratory infection" at bounding box center [687, 400] width 104 height 12
checkbox input "true"
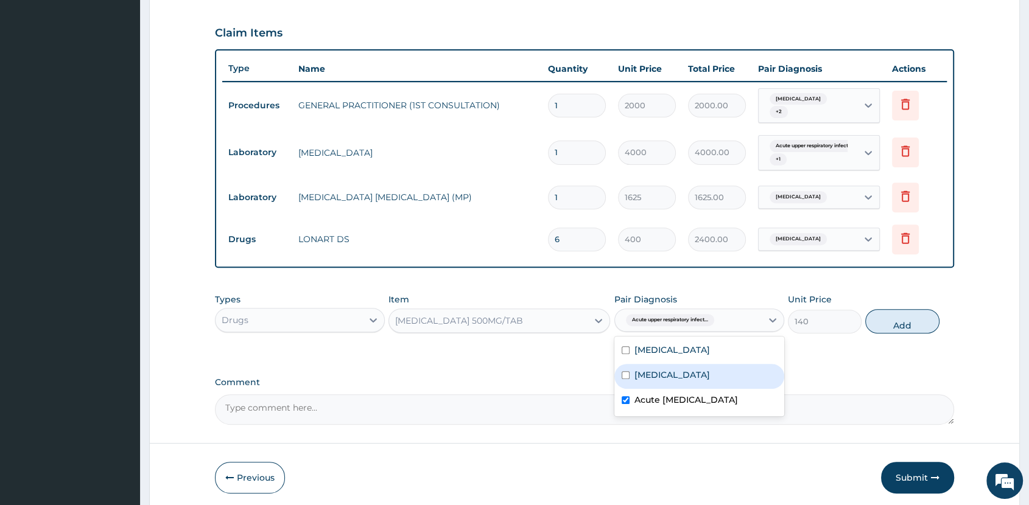
click at [722, 374] on div "[MEDICAL_DATA]" at bounding box center [699, 376] width 170 height 25
checkbox input "true"
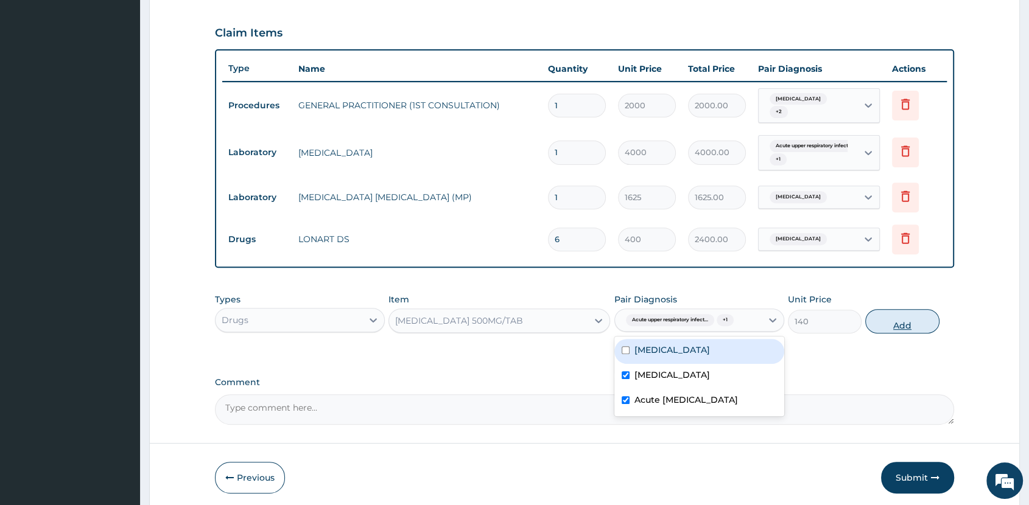
click at [891, 315] on button "Add" at bounding box center [902, 321] width 74 height 24
type input "0"
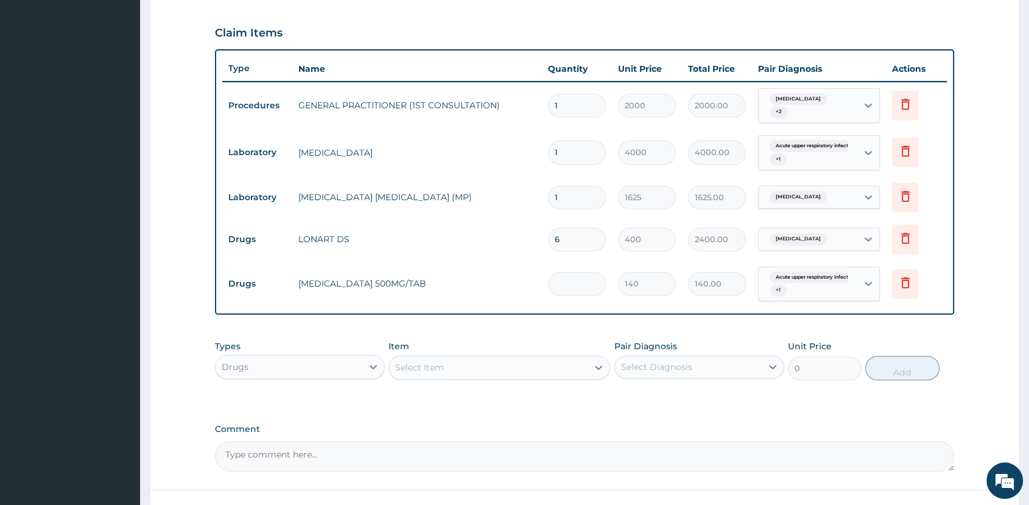
type input "0.00"
type input "7"
type input "980.00"
type input "7"
click at [460, 365] on div "Select Item" at bounding box center [488, 367] width 199 height 19
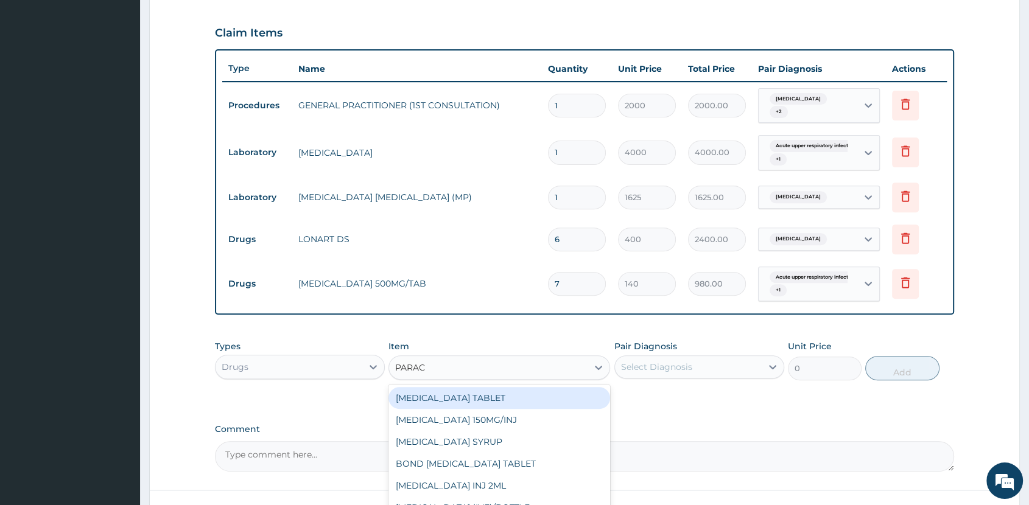
type input "PARACE"
click at [507, 390] on div "[MEDICAL_DATA] TABLET" at bounding box center [500, 398] width 222 height 22
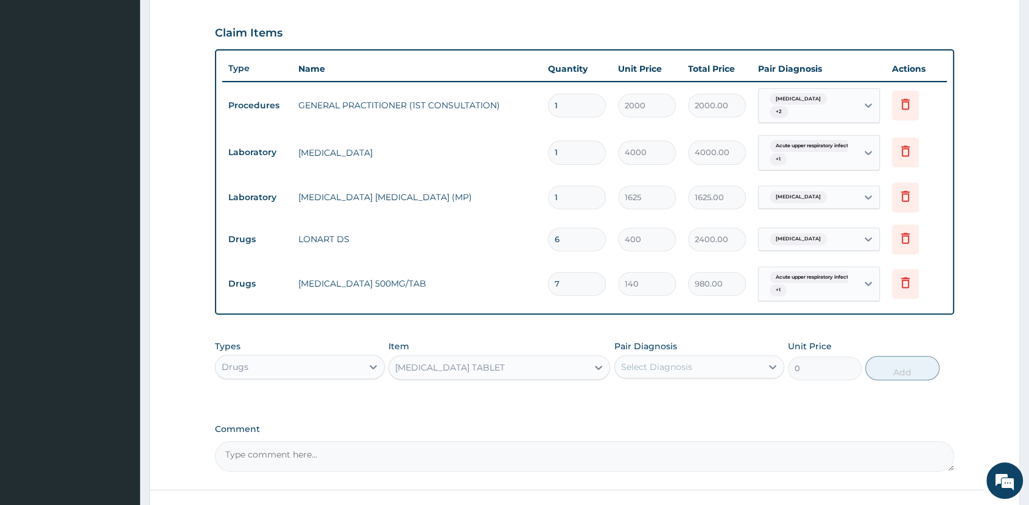
type input "40"
click at [660, 364] on div "Select Diagnosis" at bounding box center [656, 367] width 71 height 12
click at [664, 398] on label "[MEDICAL_DATA]" at bounding box center [673, 397] width 76 height 12
checkbox input "true"
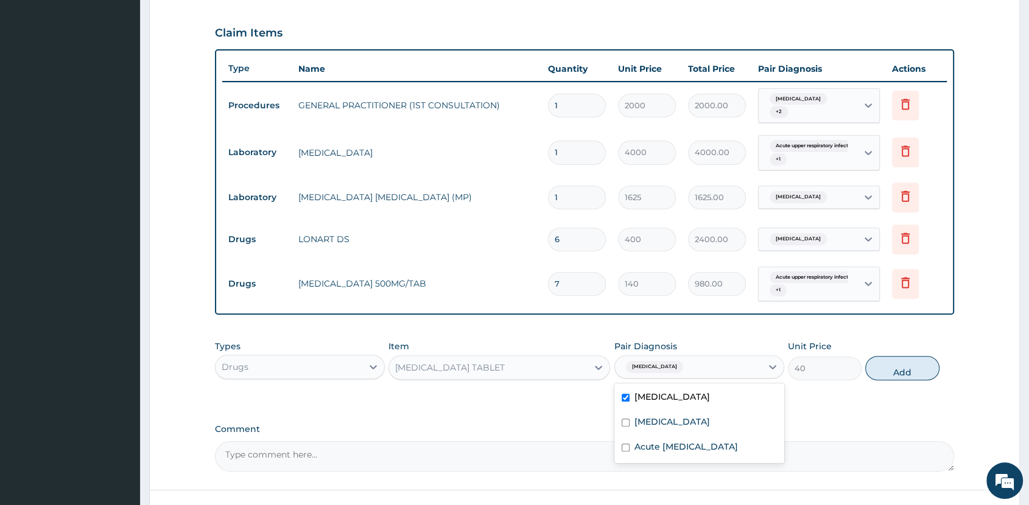
click at [880, 376] on div "Types Drugs Item PARACETAMOL TABLET Pair Diagnosis option Malaria, selected. op…" at bounding box center [584, 360] width 739 height 52
click at [906, 358] on button "Add" at bounding box center [902, 368] width 74 height 24
type input "0"
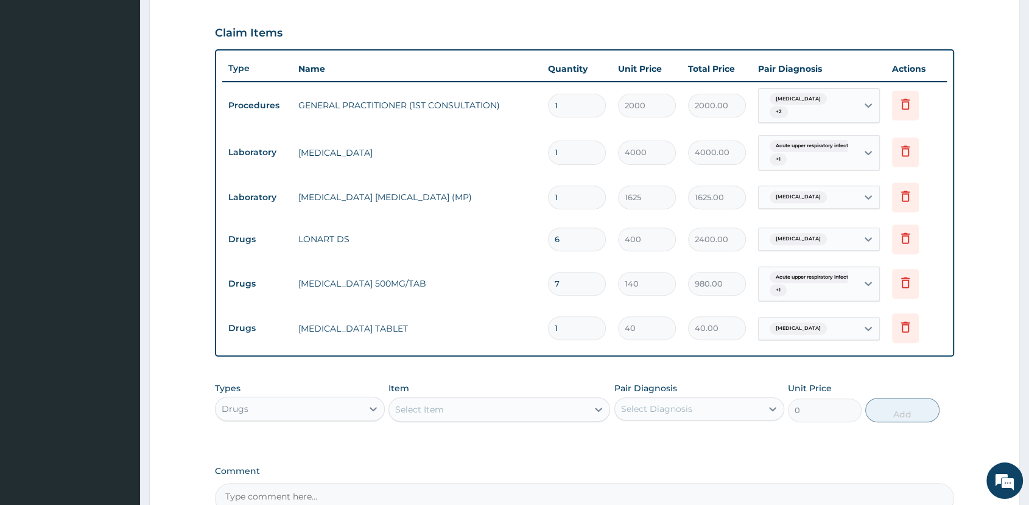
type input "18"
type input "720.00"
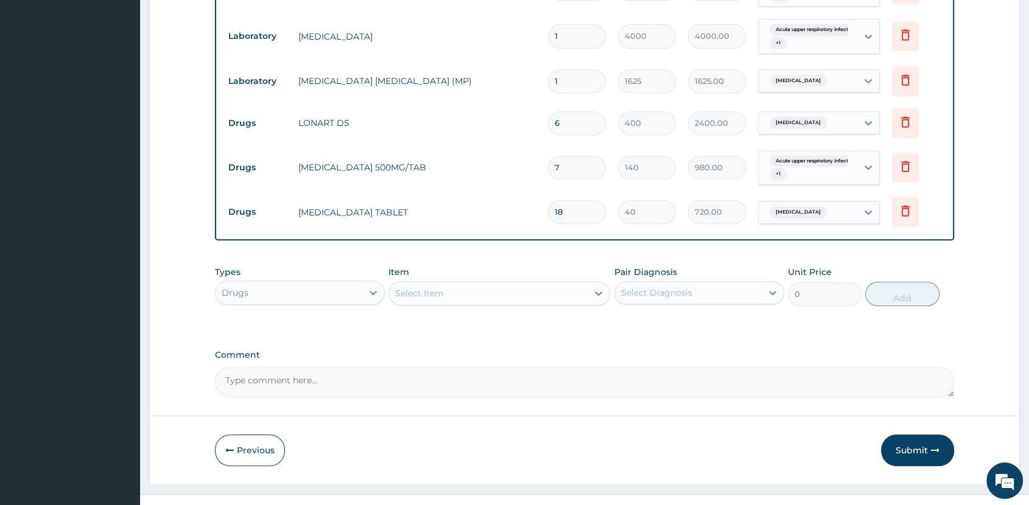
scroll to position [536, 0]
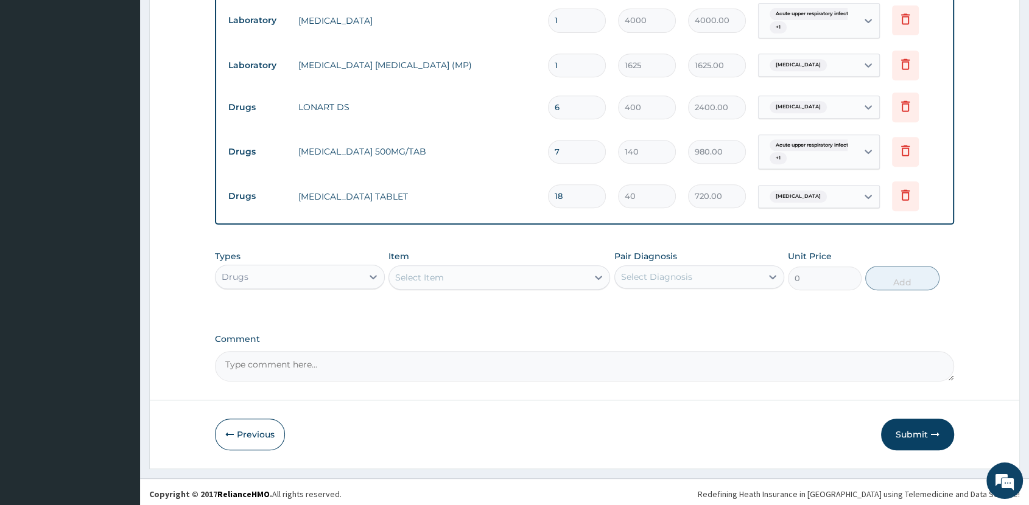
type input "18"
click at [543, 268] on div "Select Item" at bounding box center [488, 277] width 199 height 19
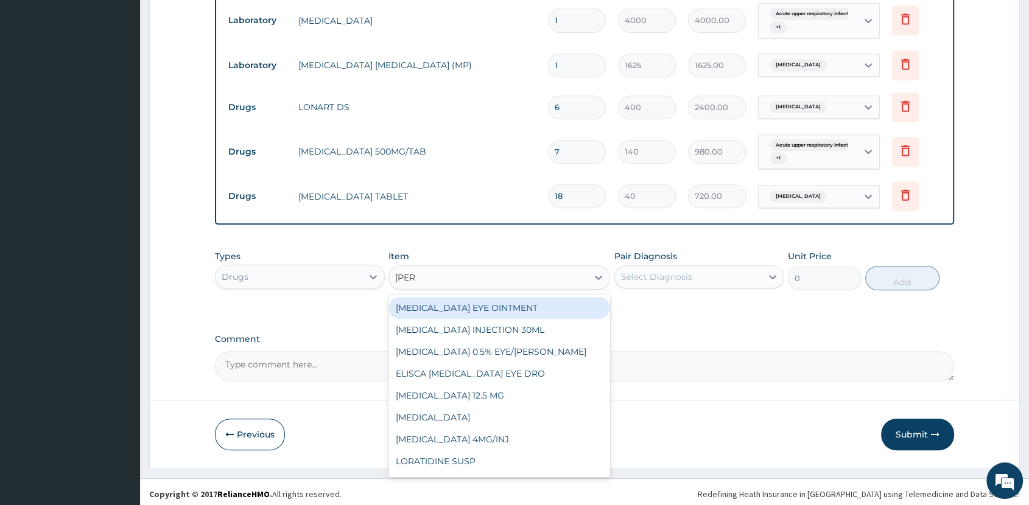
type input "LORAT"
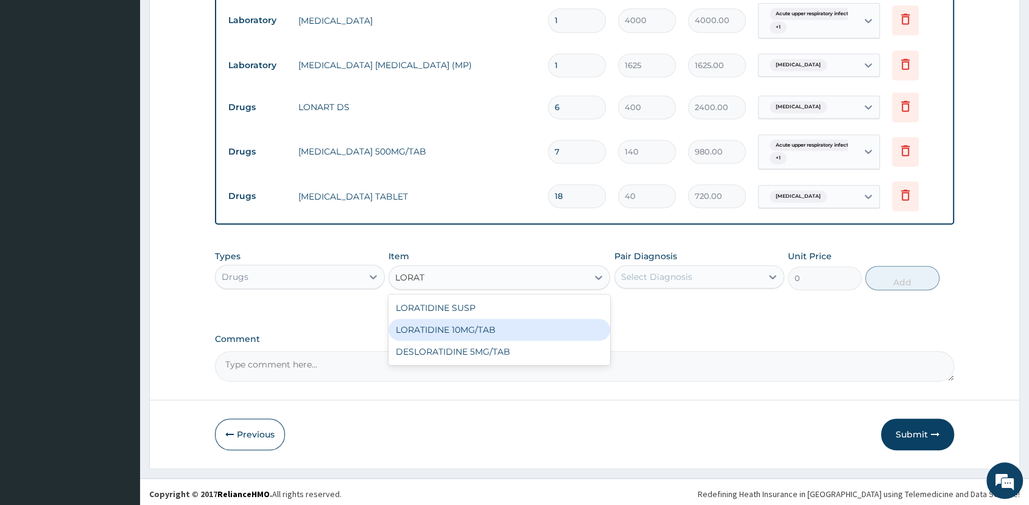
drag, startPoint x: 511, startPoint y: 326, endPoint x: 519, endPoint y: 325, distance: 8.6
click at [515, 327] on div "LORATIDINE 10MG/TAB" at bounding box center [500, 330] width 222 height 22
type input "70"
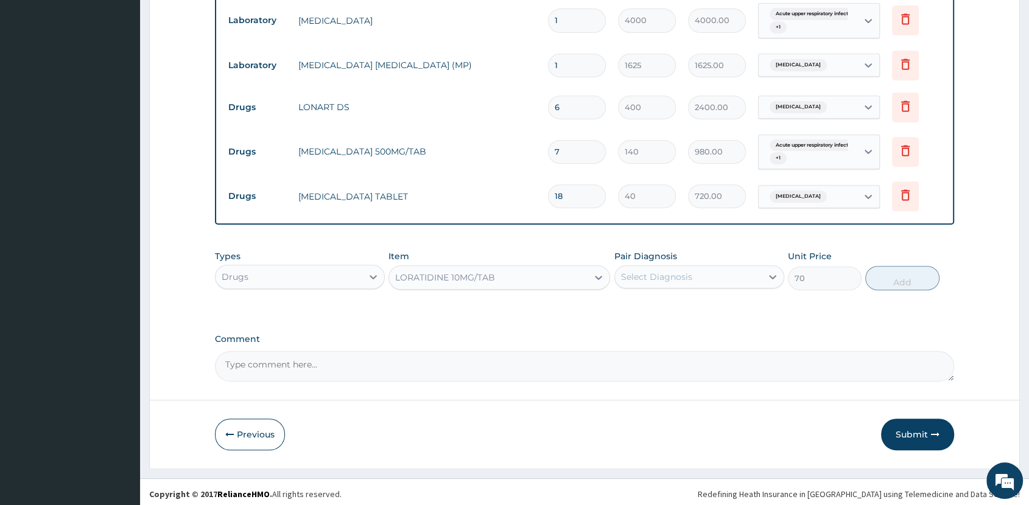
click at [682, 271] on div "Select Diagnosis" at bounding box center [656, 277] width 71 height 12
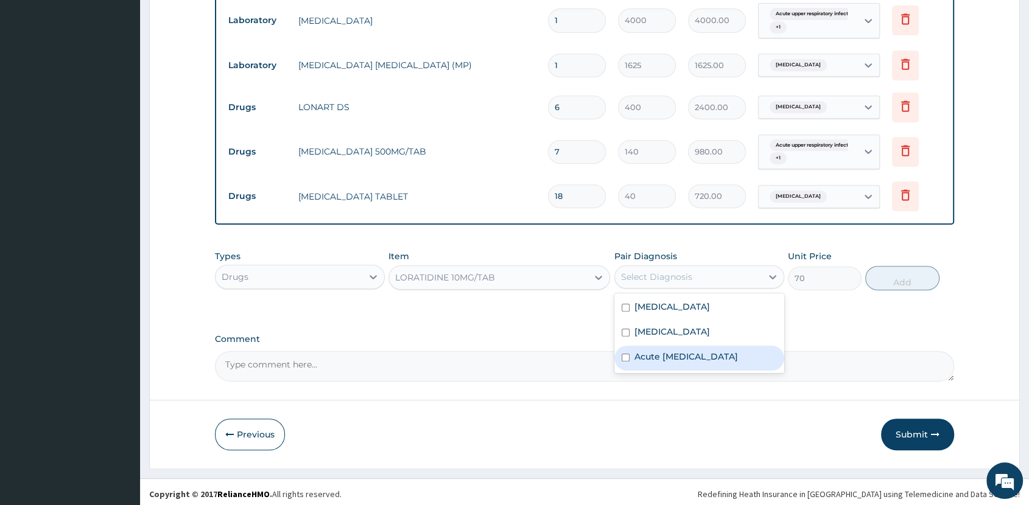
click at [713, 351] on label "Acute upper respiratory infection" at bounding box center [687, 357] width 104 height 12
checkbox input "true"
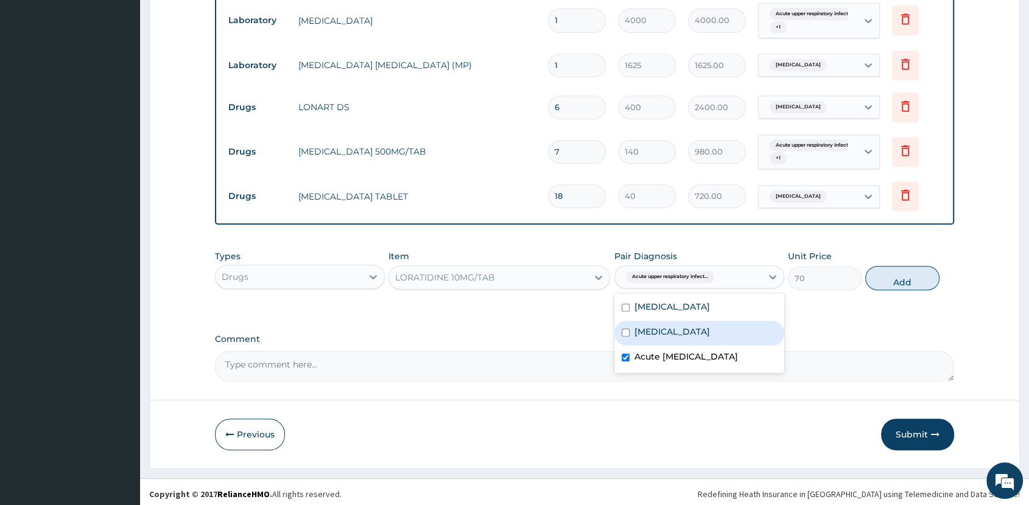
click at [720, 329] on div "[MEDICAL_DATA]" at bounding box center [699, 333] width 170 height 25
checkbox input "true"
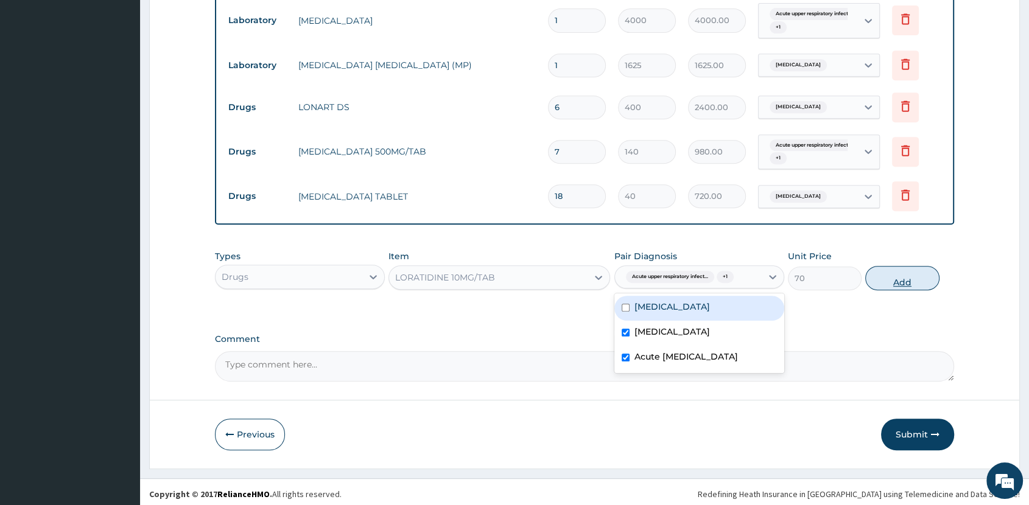
click at [898, 274] on button "Add" at bounding box center [902, 278] width 74 height 24
type input "0"
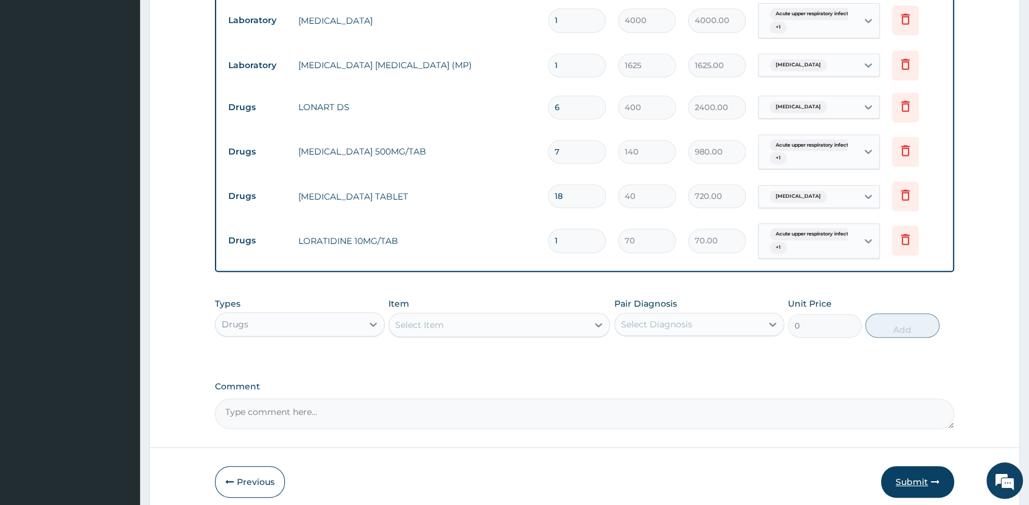
click at [917, 470] on button "Submit" at bounding box center [917, 482] width 73 height 32
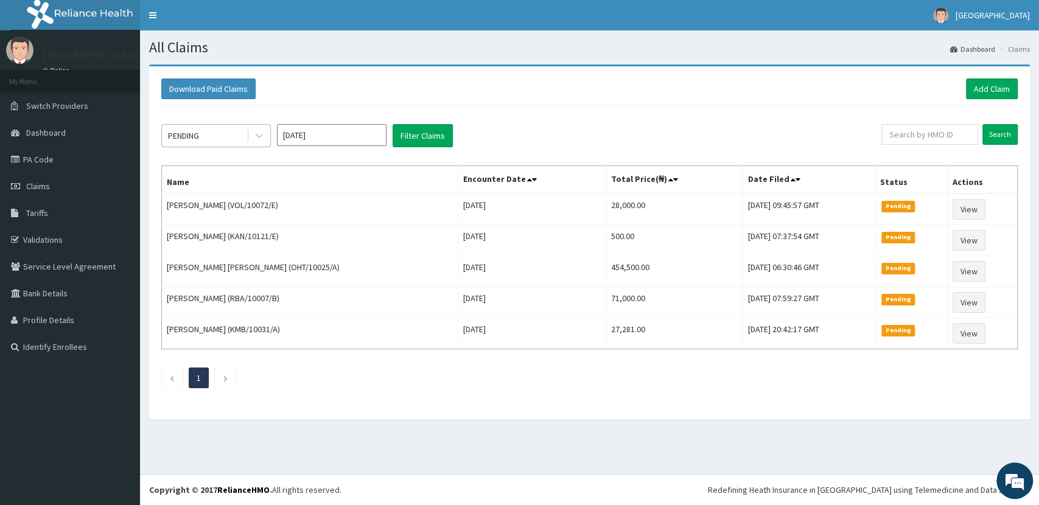
click at [220, 134] on div "PENDING" at bounding box center [204, 135] width 85 height 19
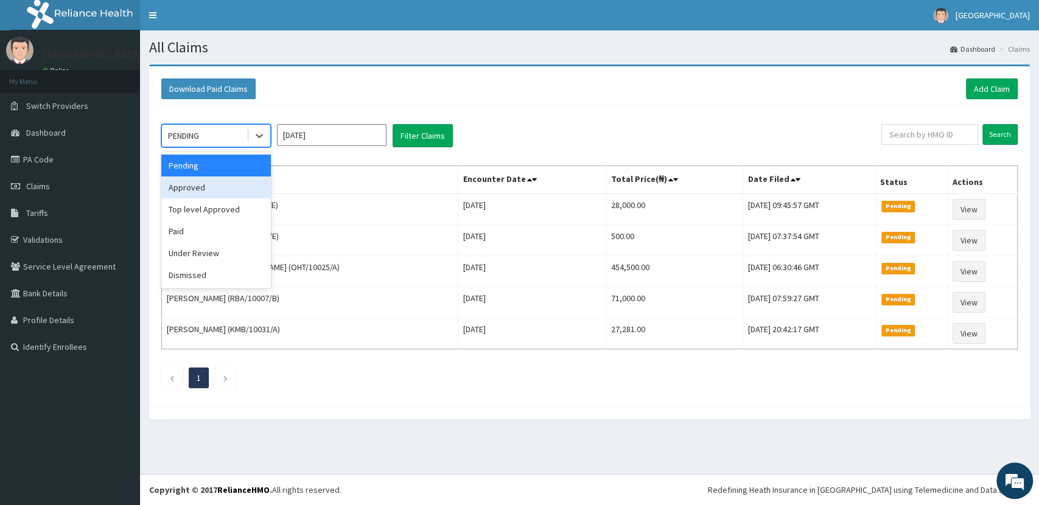
click at [238, 190] on div "Approved" at bounding box center [216, 188] width 110 height 22
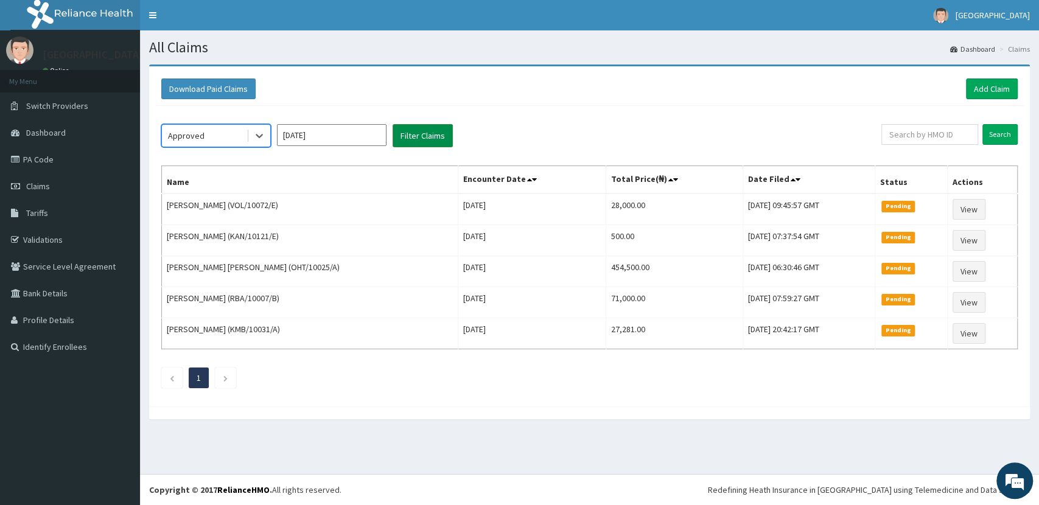
click at [407, 139] on button "Filter Claims" at bounding box center [423, 135] width 60 height 23
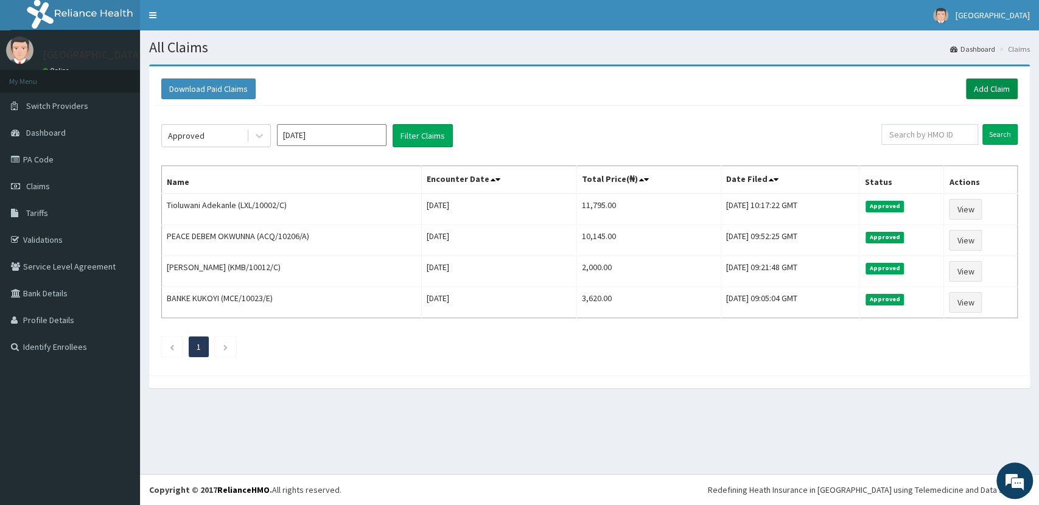
click at [1001, 89] on link "Add Claim" at bounding box center [992, 89] width 52 height 21
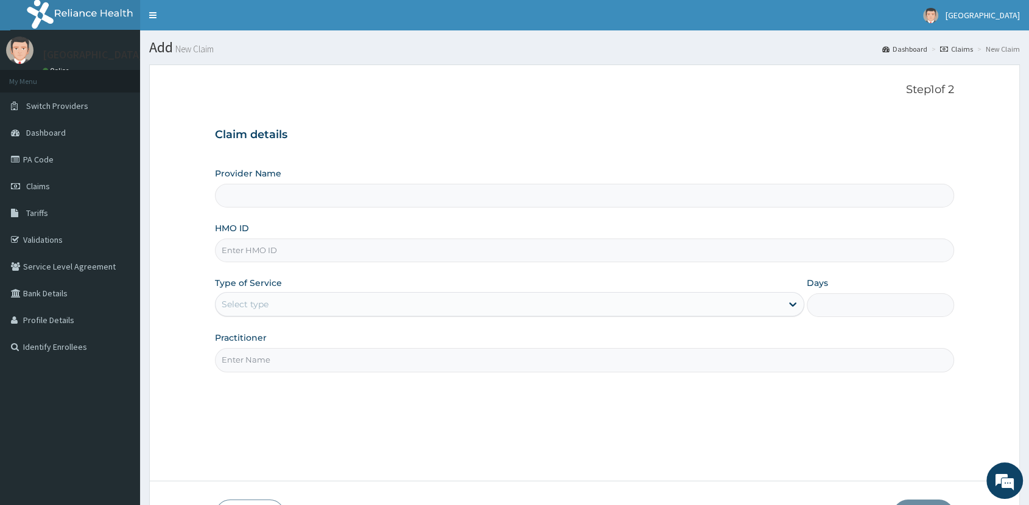
type input "[GEOGRAPHIC_DATA]"
click at [268, 250] on input "HMO ID" at bounding box center [584, 251] width 739 height 24
type input "BVC/10027/D"
click at [287, 303] on div "Select type" at bounding box center [499, 304] width 566 height 19
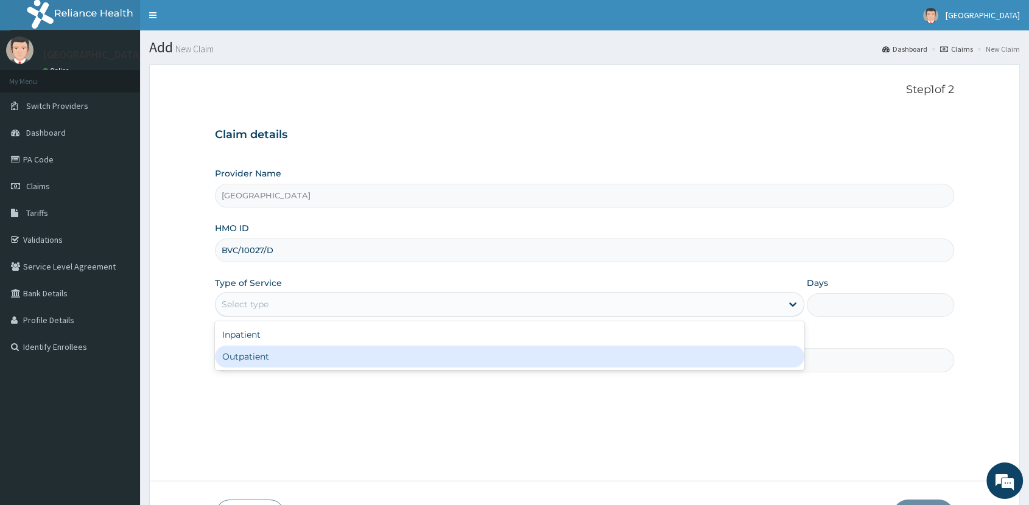
click at [281, 353] on div "Outpatient" at bounding box center [509, 357] width 589 height 22
type input "1"
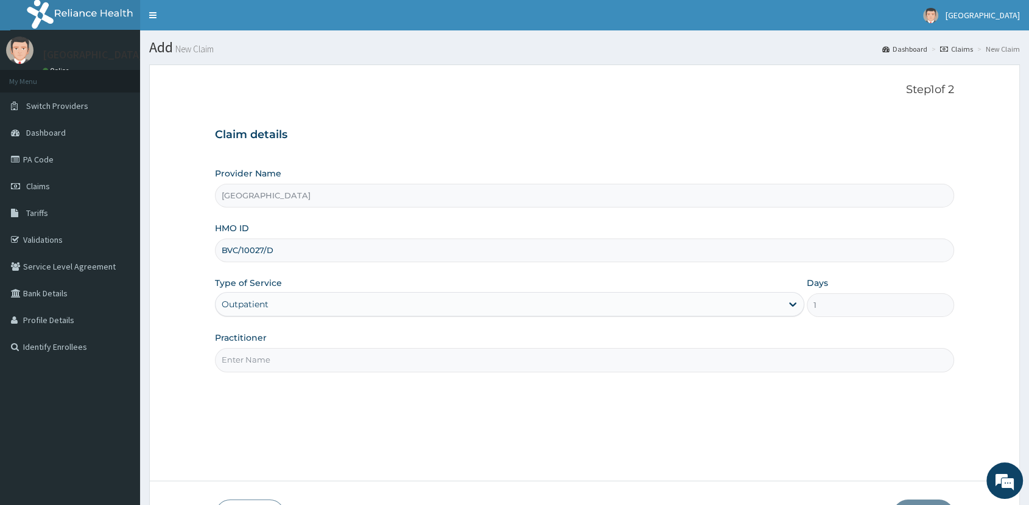
click at [292, 356] on input "Practitioner" at bounding box center [584, 360] width 739 height 24
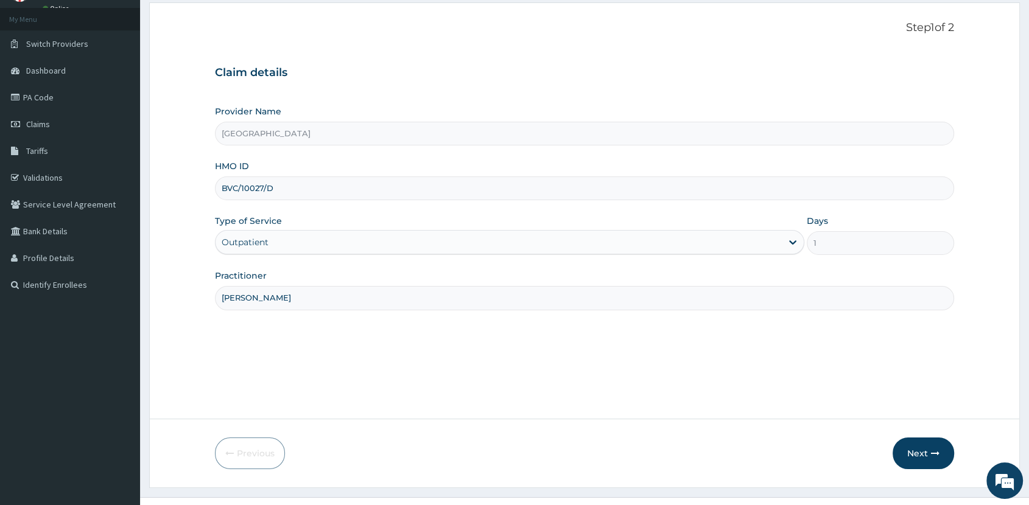
scroll to position [85, 0]
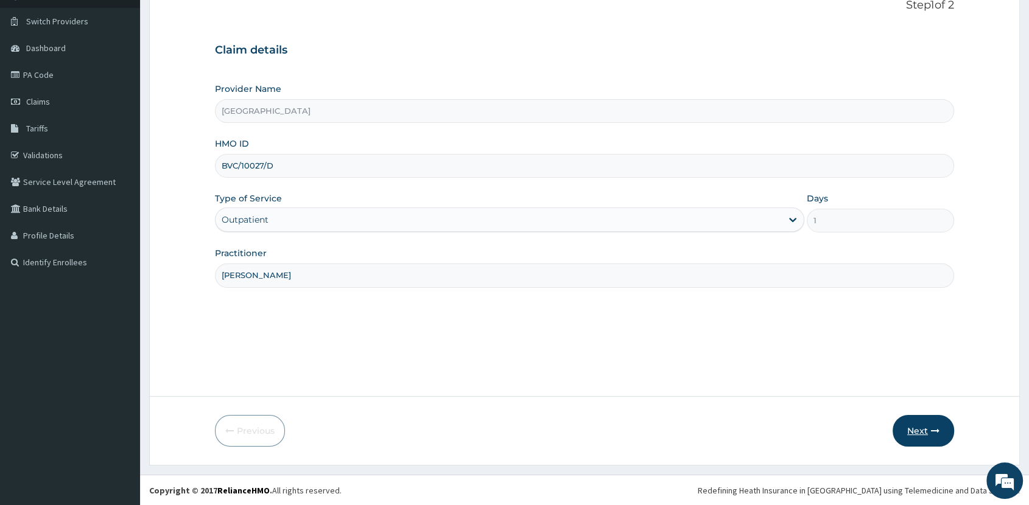
type input "[PERSON_NAME]"
click at [918, 430] on button "Next" at bounding box center [924, 431] width 62 height 32
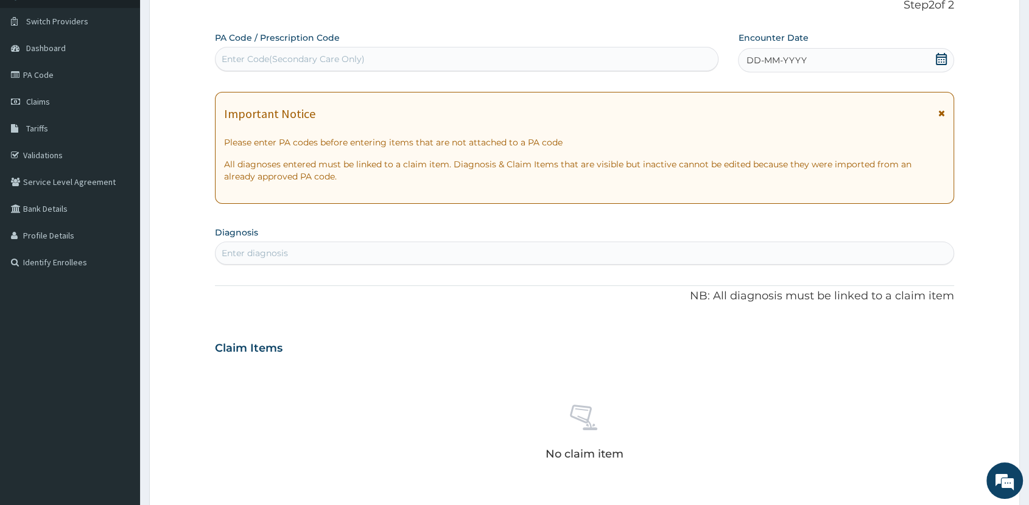
click at [517, 49] on div "Enter Code(Secondary Care Only)" at bounding box center [467, 58] width 502 height 19
type input "PA/3559B9"
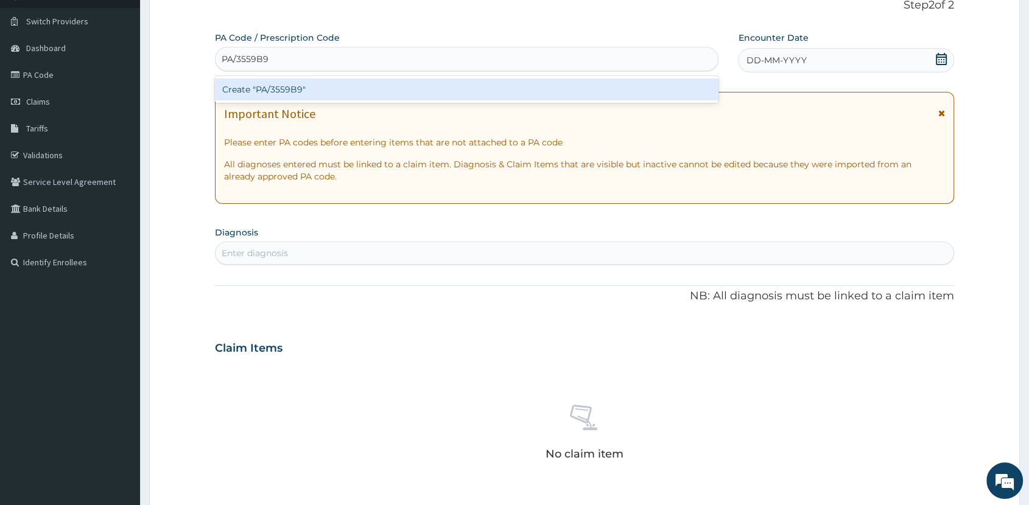
click at [378, 83] on div "Create "PA/3559B9"" at bounding box center [467, 90] width 504 height 22
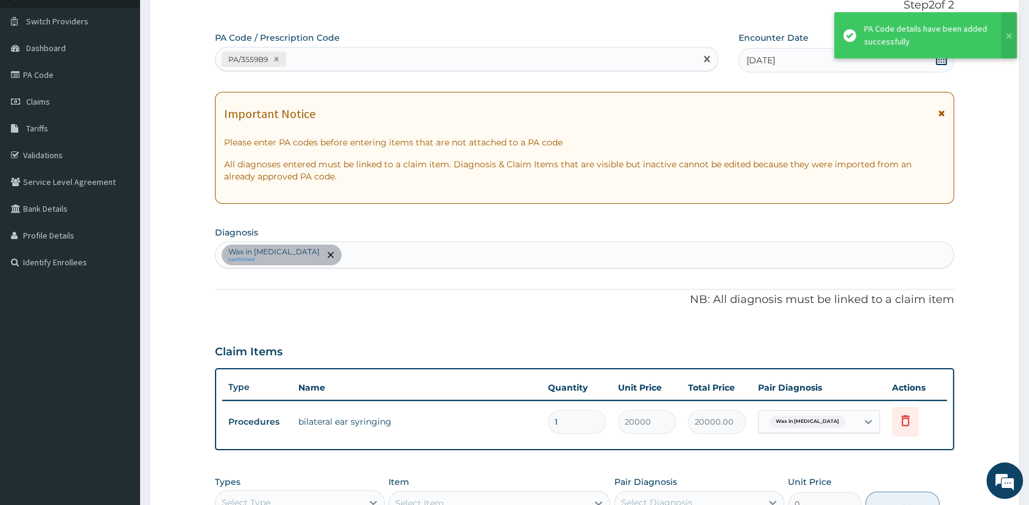
click at [350, 62] on div "PA/3559B9" at bounding box center [456, 59] width 480 height 20
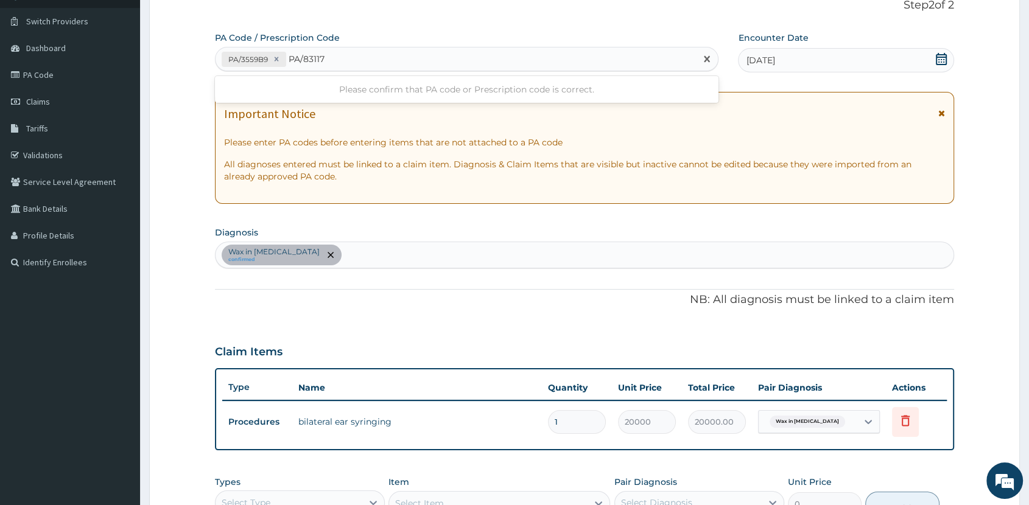
type input "PA/83117A"
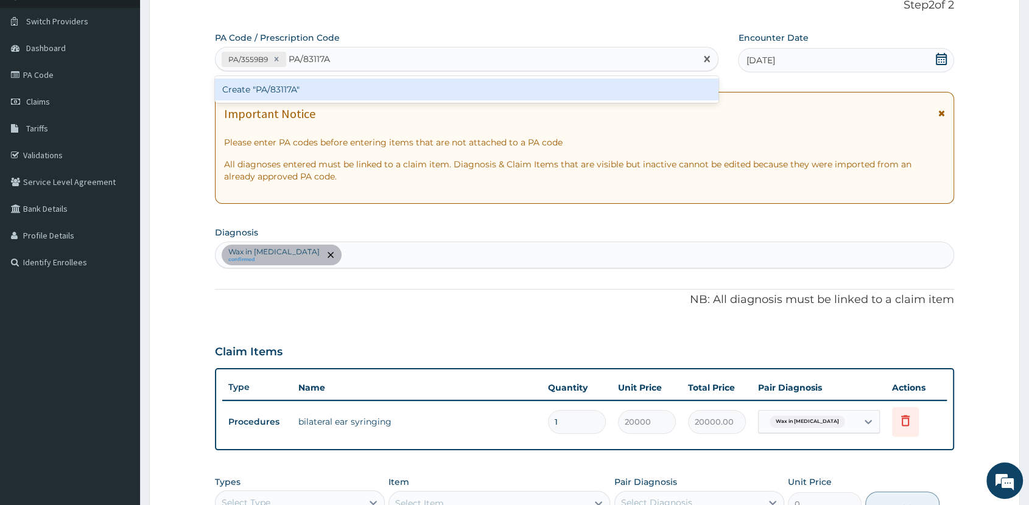
click at [330, 84] on div "Create "PA/83117A"" at bounding box center [467, 90] width 504 height 22
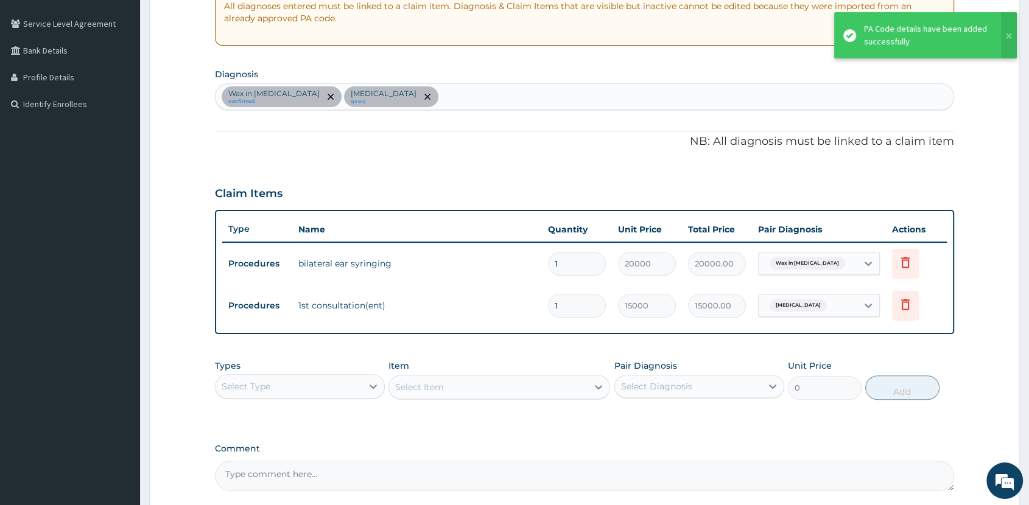
scroll to position [356, 0]
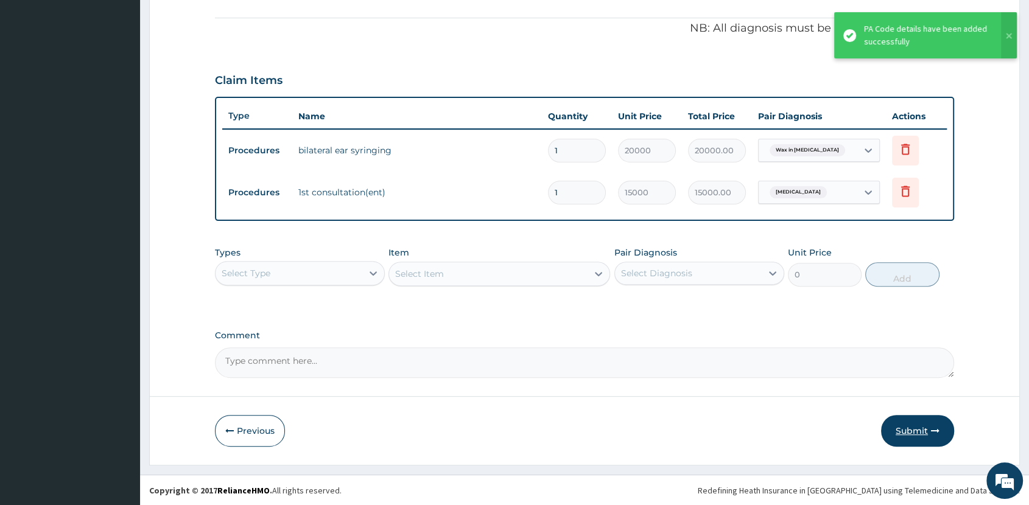
click at [920, 427] on button "Submit" at bounding box center [917, 431] width 73 height 32
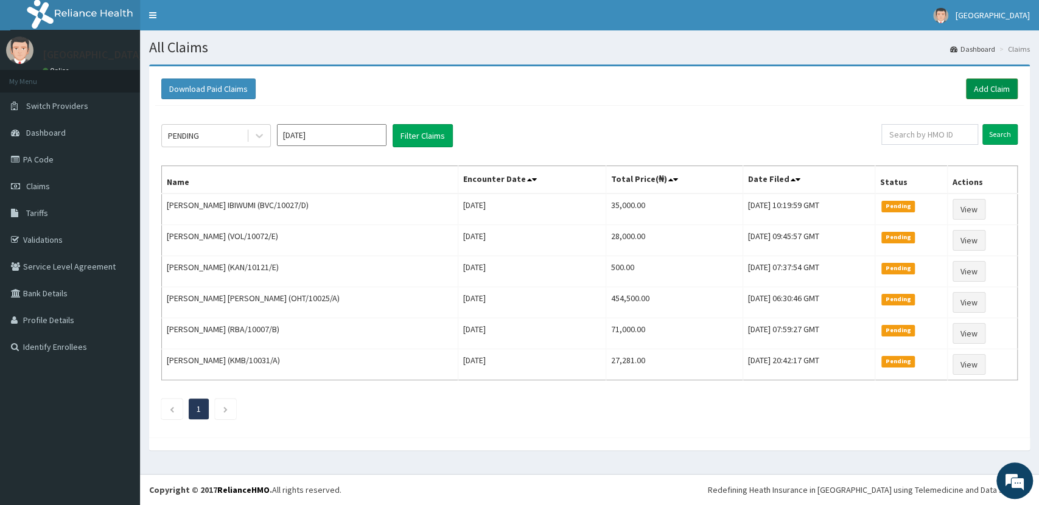
click at [995, 86] on link "Add Claim" at bounding box center [992, 89] width 52 height 21
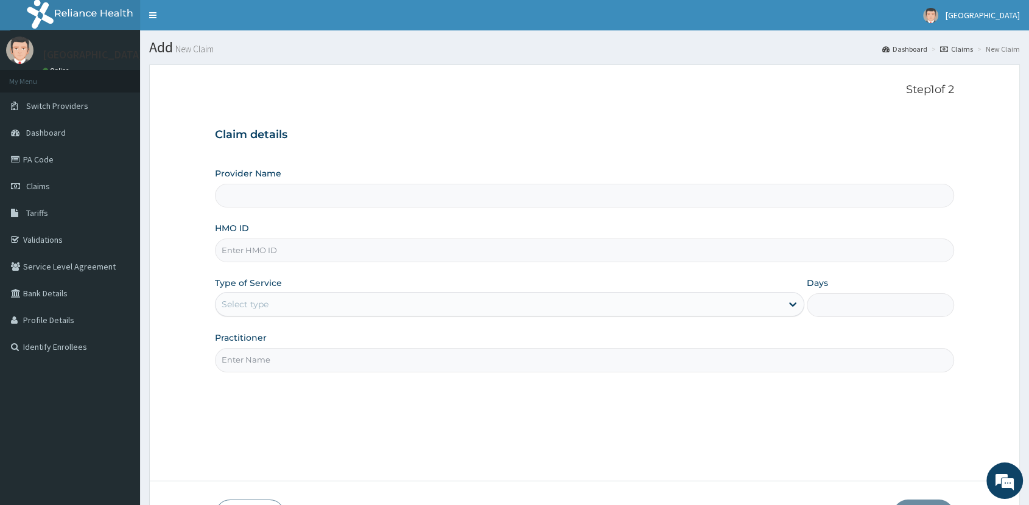
type input "[GEOGRAPHIC_DATA]"
click at [290, 249] on input "HMO ID" at bounding box center [584, 251] width 739 height 24
type input "MRA/10027/B"
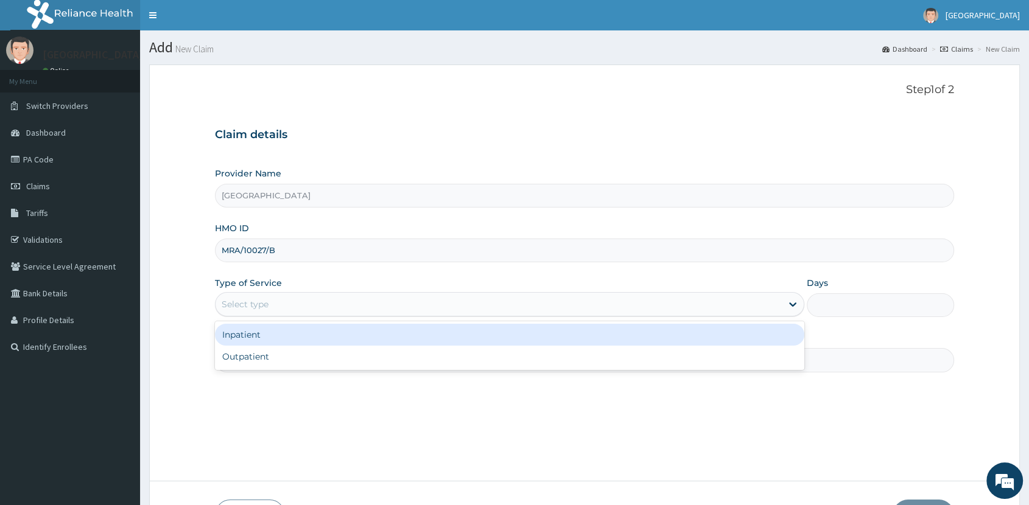
drag, startPoint x: 337, startPoint y: 307, endPoint x: 331, endPoint y: 349, distance: 42.5
click at [337, 308] on div "Select type" at bounding box center [499, 304] width 566 height 19
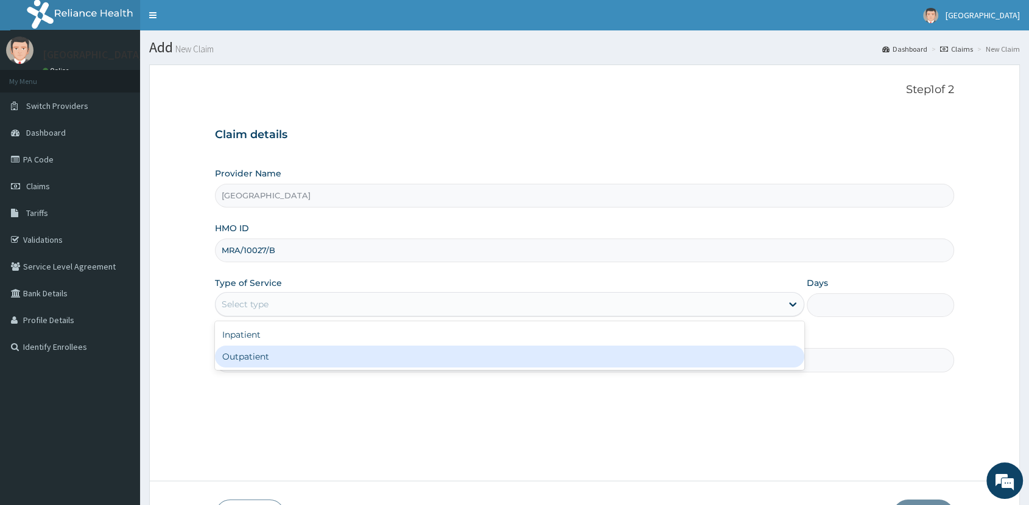
click at [331, 354] on div "Outpatient" at bounding box center [509, 357] width 589 height 22
type input "1"
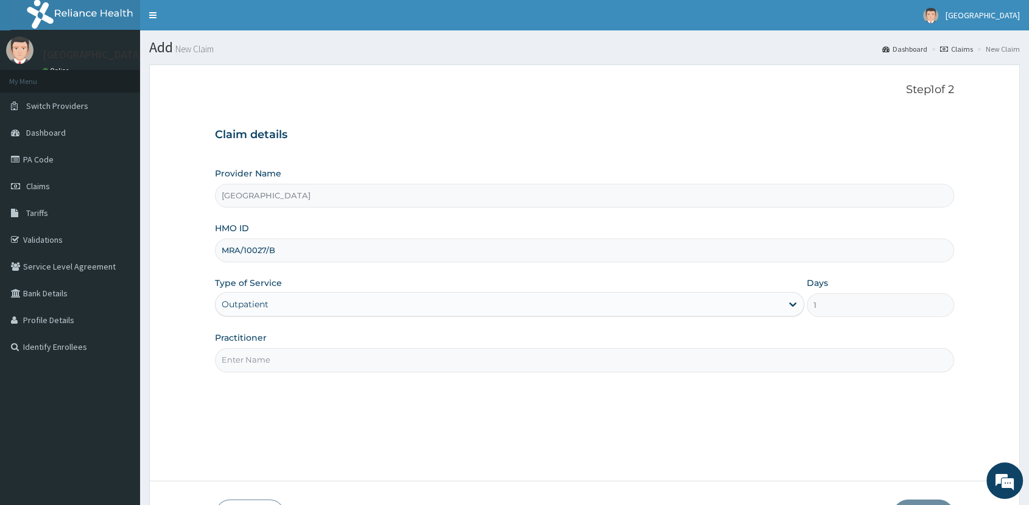
click at [331, 360] on input "Practitioner" at bounding box center [584, 360] width 739 height 24
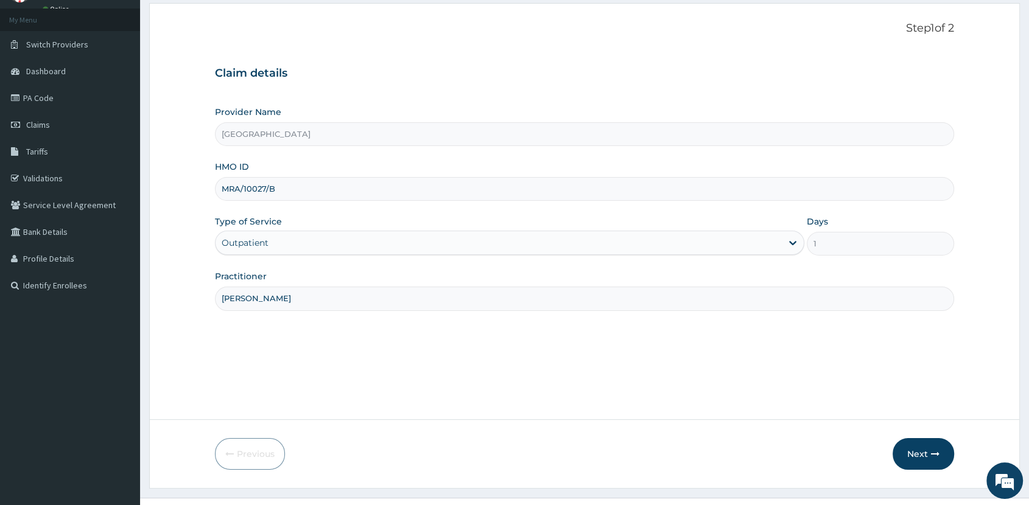
scroll to position [85, 0]
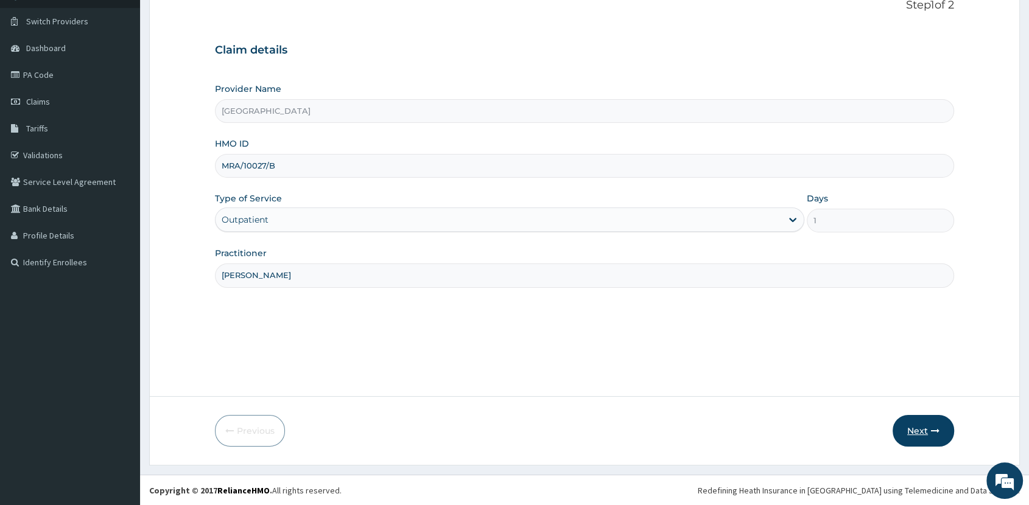
type input "DR. DOMINIC ATTAH"
click at [921, 430] on button "Next" at bounding box center [924, 431] width 62 height 32
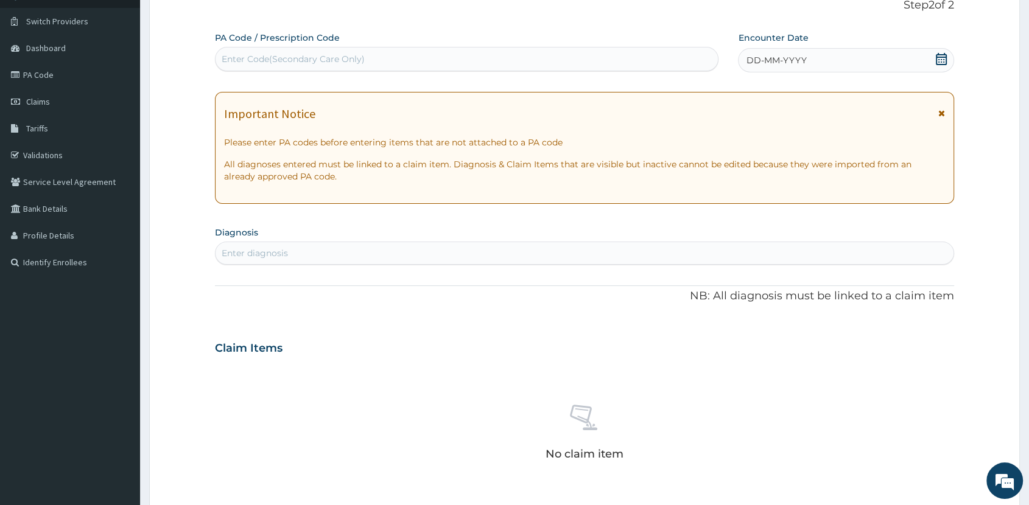
click at [395, 58] on div "Enter Code(Secondary Care Only)" at bounding box center [467, 58] width 502 height 19
type input "PA/6BF015"
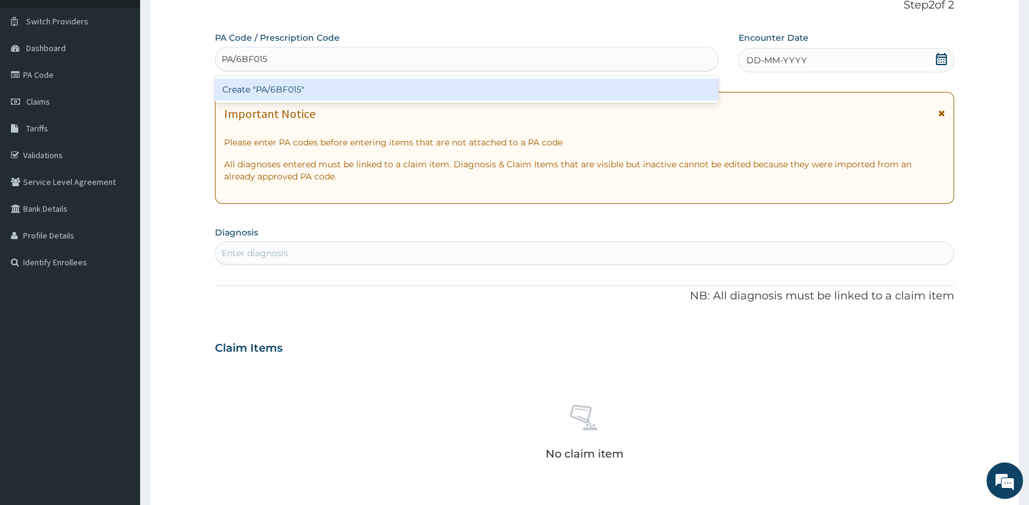
click at [323, 91] on div "Create "PA/6BF015"" at bounding box center [467, 90] width 504 height 22
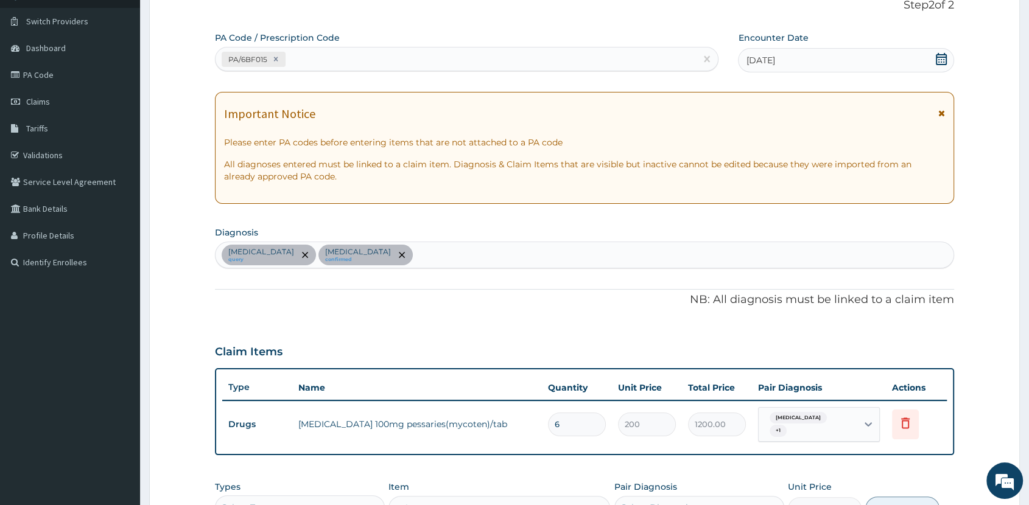
click at [431, 247] on div "Acute mastitis query Vulvovaginitis confirmed" at bounding box center [585, 255] width 738 height 26
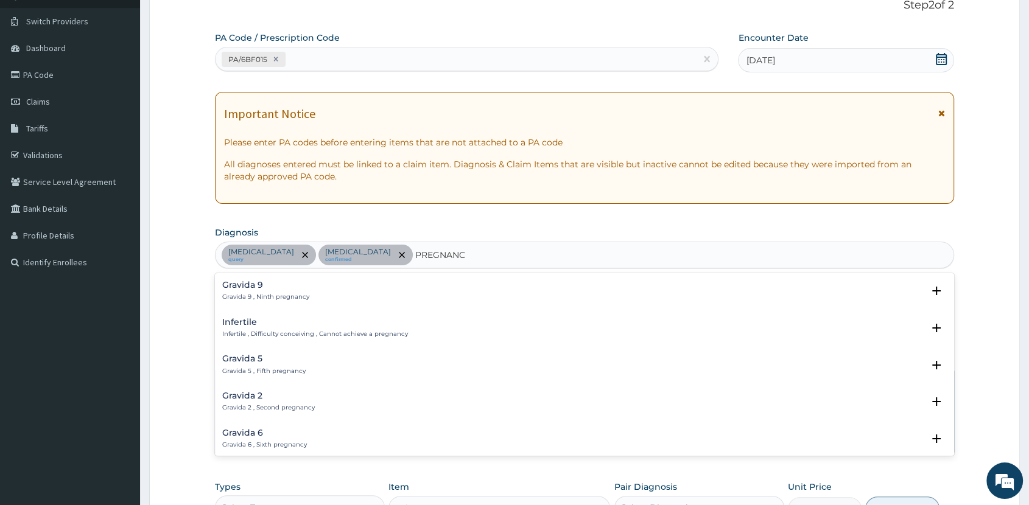
type input "PREGNANCY"
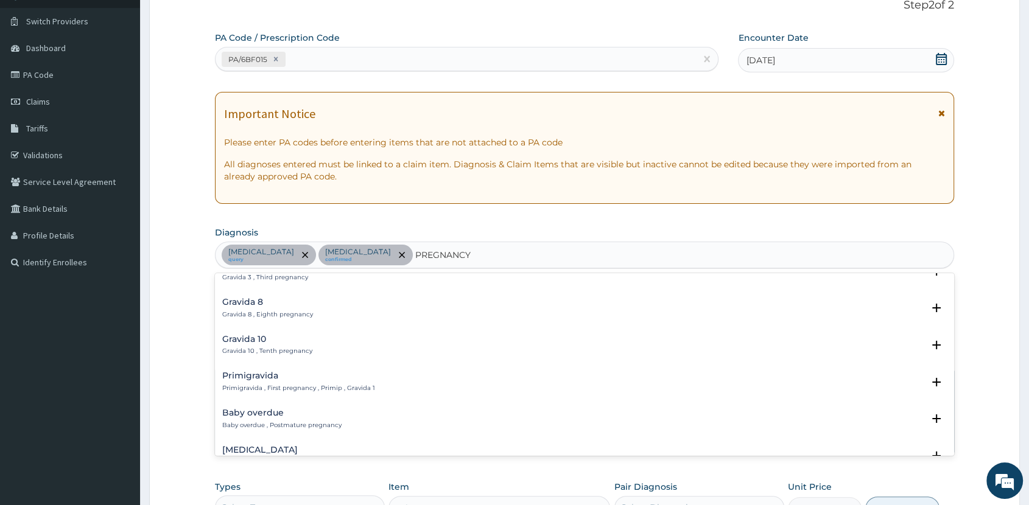
scroll to position [158, 0]
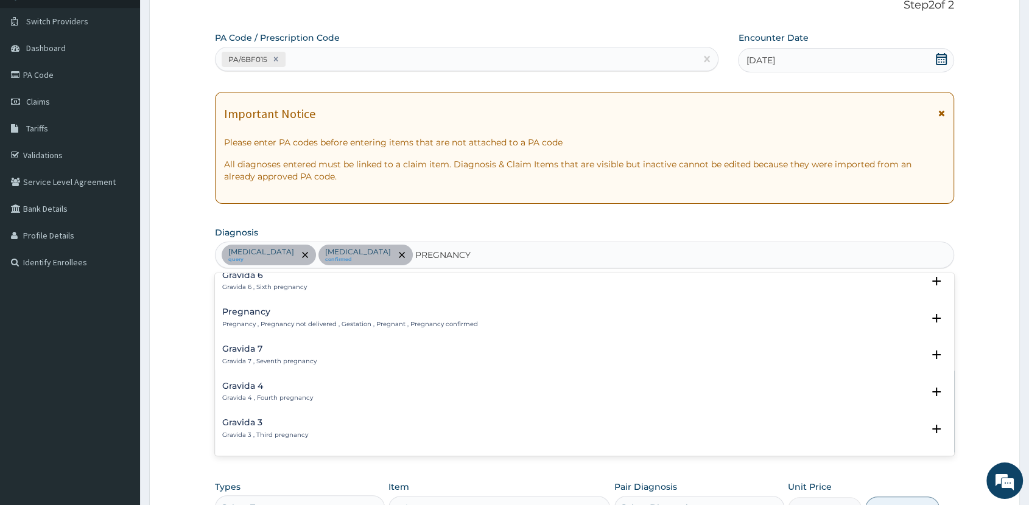
click at [300, 320] on p "Pregnancy , Pregnancy not delivered , Gestation , Pregnant , Pregnancy confirmed" at bounding box center [350, 324] width 256 height 9
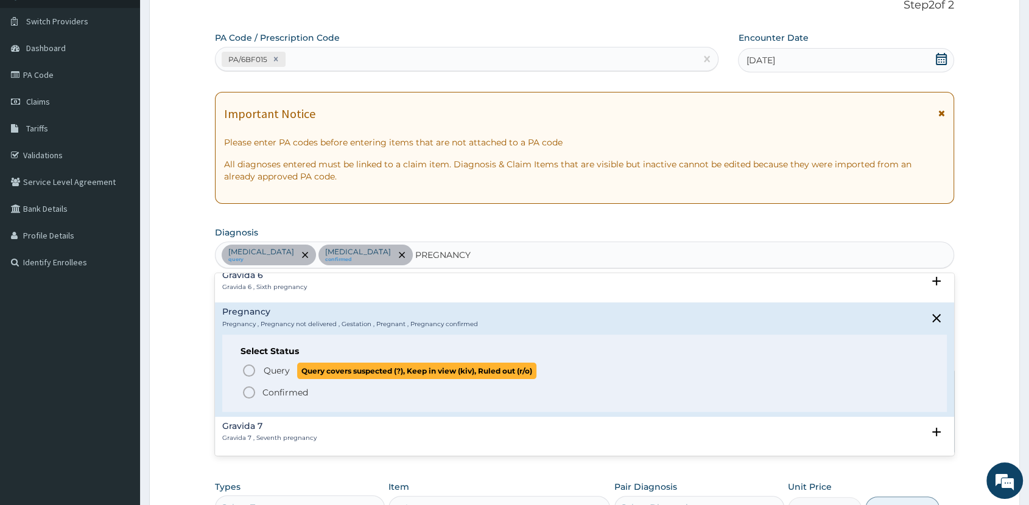
click at [268, 368] on span "Query" at bounding box center [277, 371] width 26 height 12
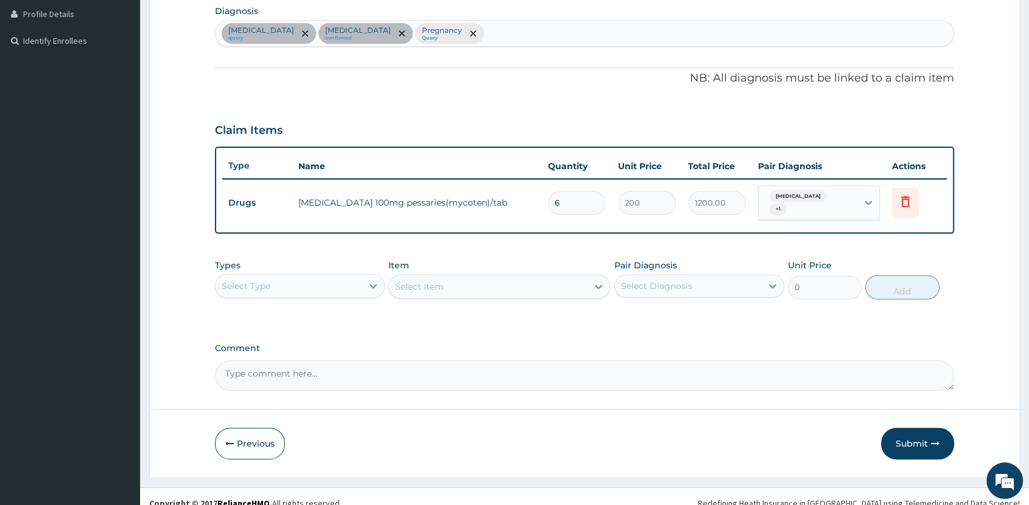
scroll to position [314, 0]
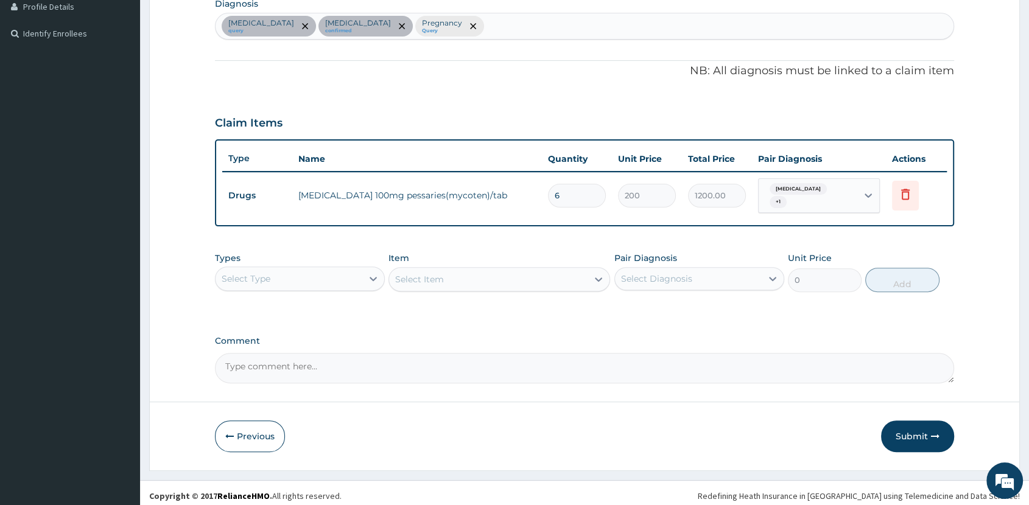
drag, startPoint x: 319, startPoint y: 278, endPoint x: 326, endPoint y: 282, distance: 7.9
click at [322, 280] on div "Select Type" at bounding box center [289, 278] width 147 height 19
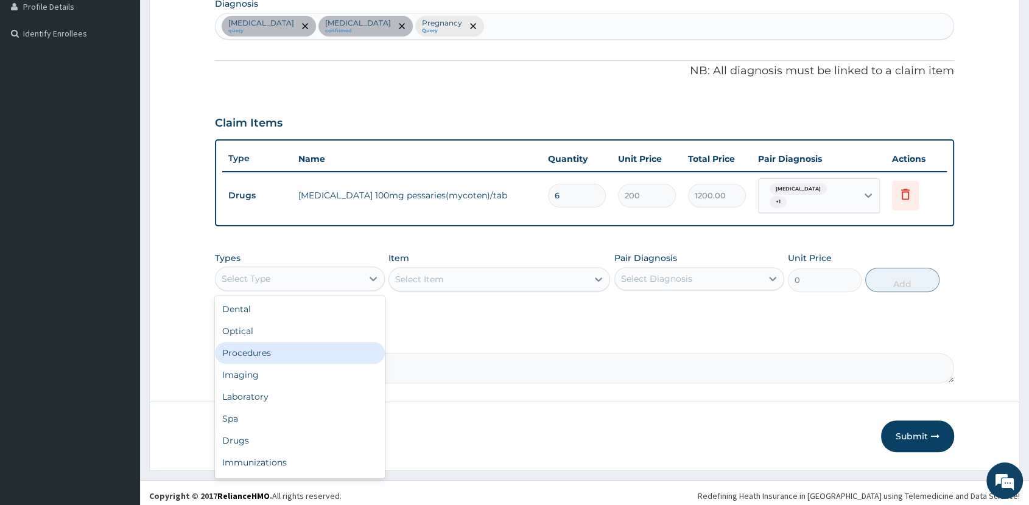
click at [311, 345] on div "Procedures" at bounding box center [300, 353] width 170 height 22
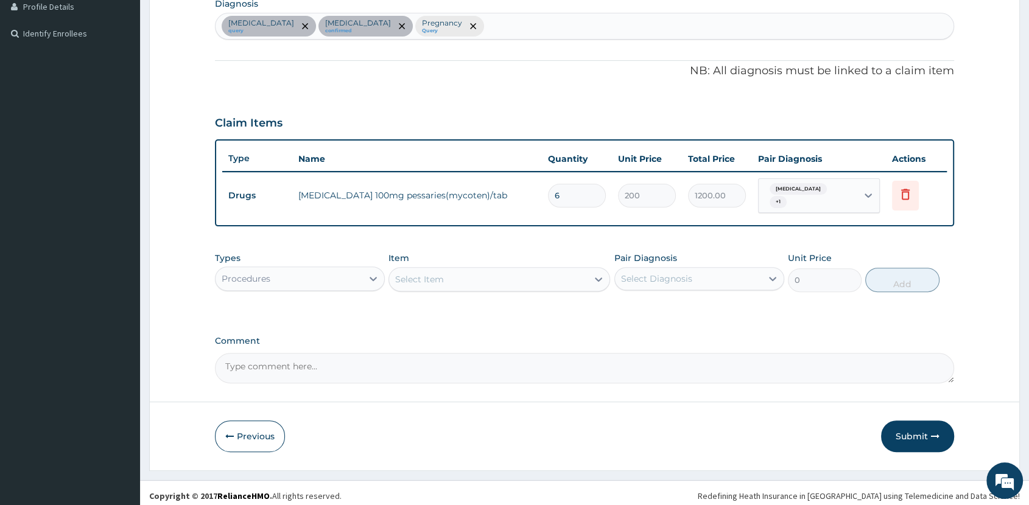
click at [539, 277] on div "Select Item" at bounding box center [488, 279] width 199 height 19
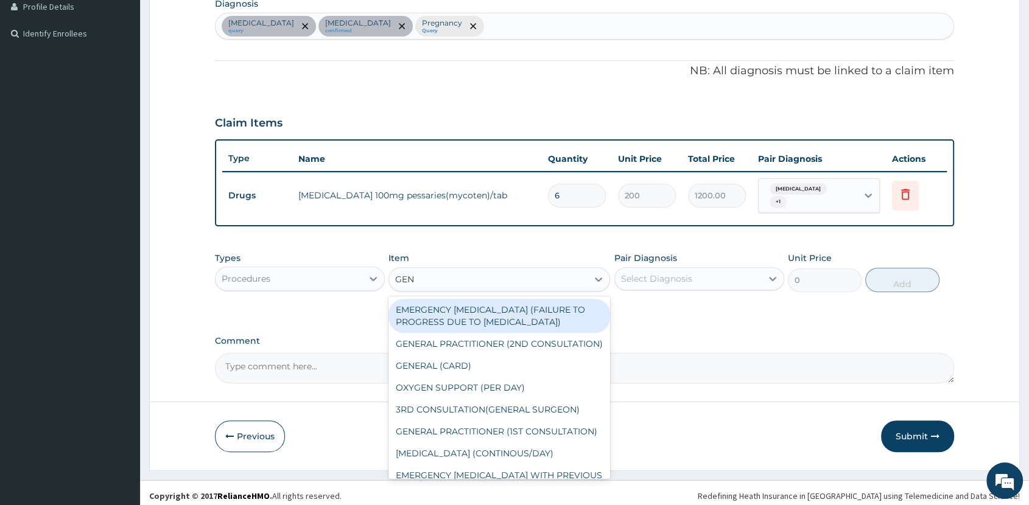
type input "GENE"
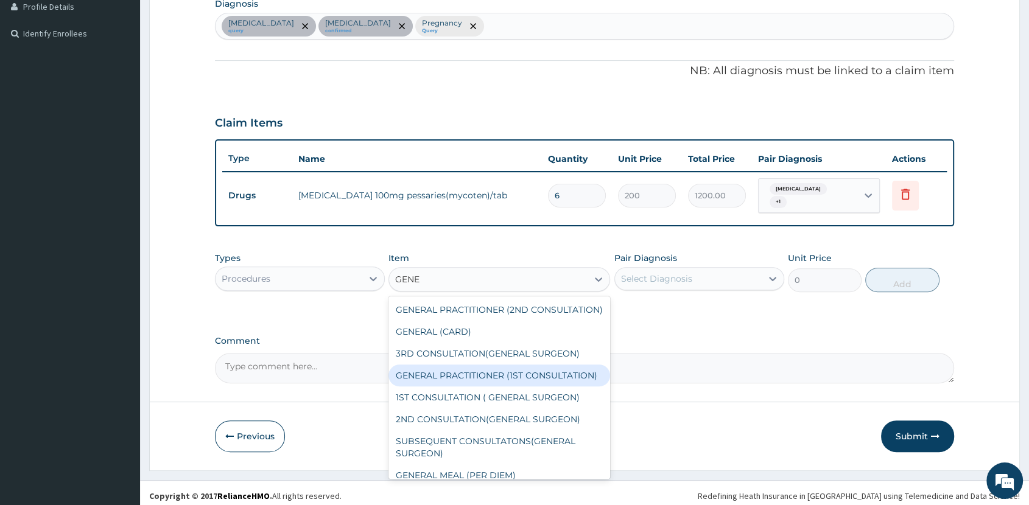
click at [540, 387] on div "GENERAL PRACTITIONER (1ST CONSULTATION)" at bounding box center [500, 376] width 222 height 22
type input "2000"
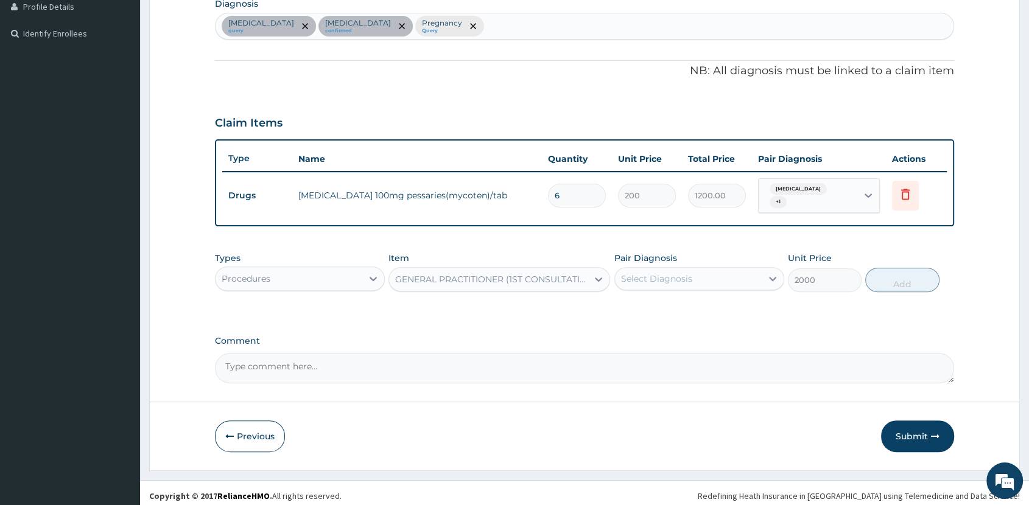
click at [711, 276] on div "Select Diagnosis" at bounding box center [688, 278] width 147 height 19
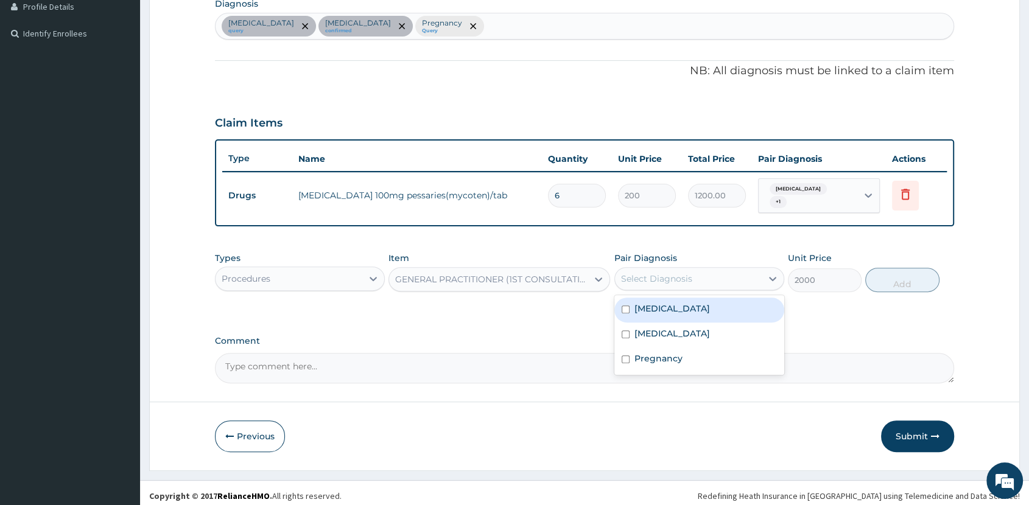
click at [704, 303] on div "Acute mastitis" at bounding box center [699, 310] width 170 height 25
checkbox input "true"
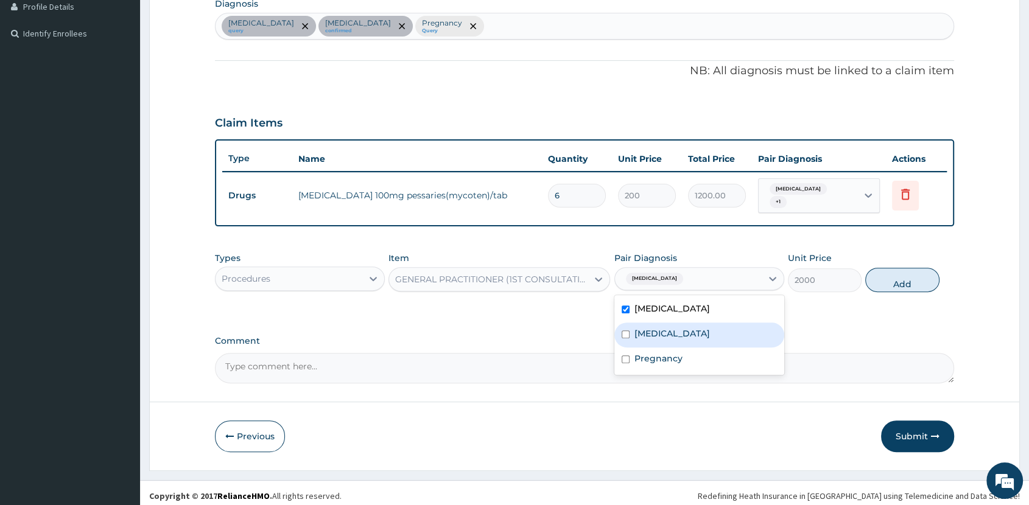
click at [701, 323] on div "Vulvovaginitis" at bounding box center [699, 335] width 170 height 25
checkbox input "true"
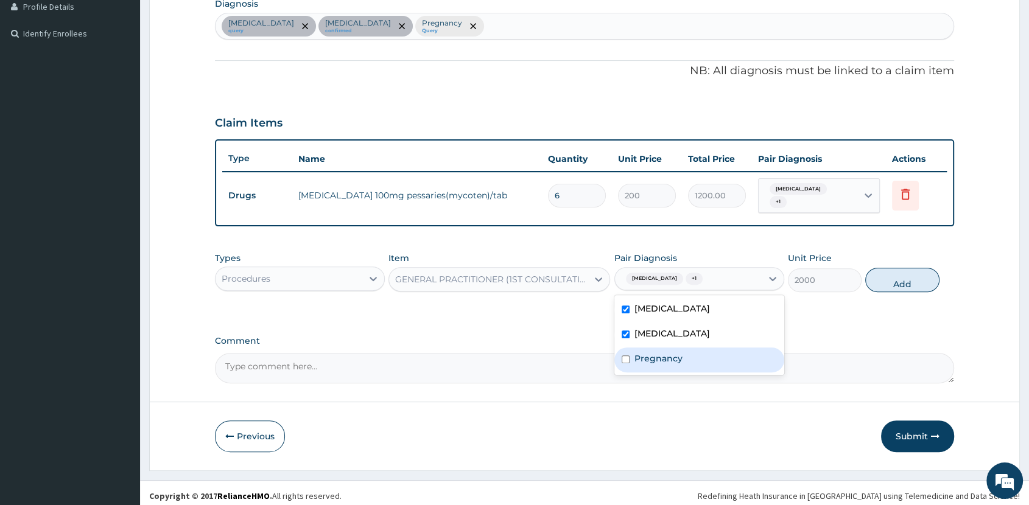
click at [705, 354] on div "Pregnancy" at bounding box center [699, 360] width 170 height 25
checkbox input "true"
click at [905, 276] on button "Add" at bounding box center [902, 280] width 74 height 24
type input "0"
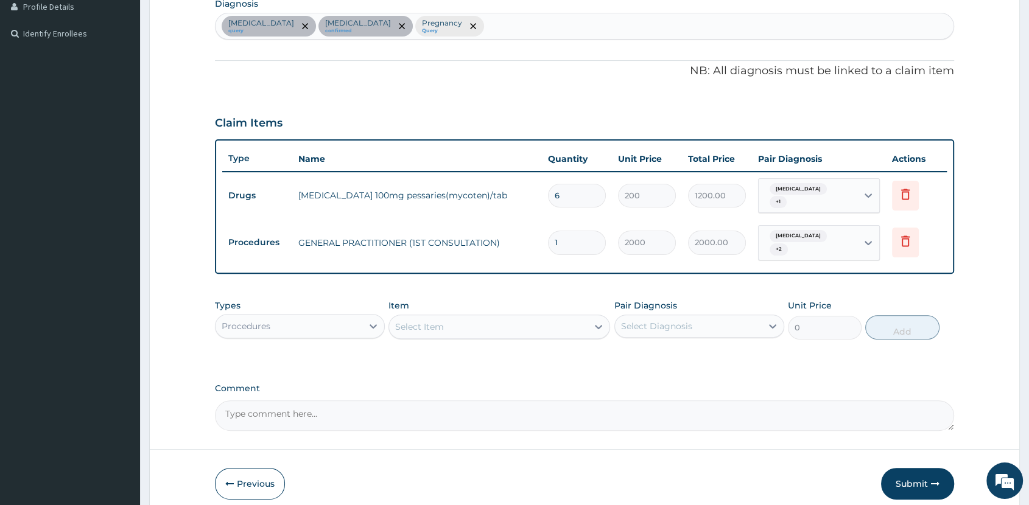
click at [314, 317] on div "Procedures" at bounding box center [289, 326] width 147 height 19
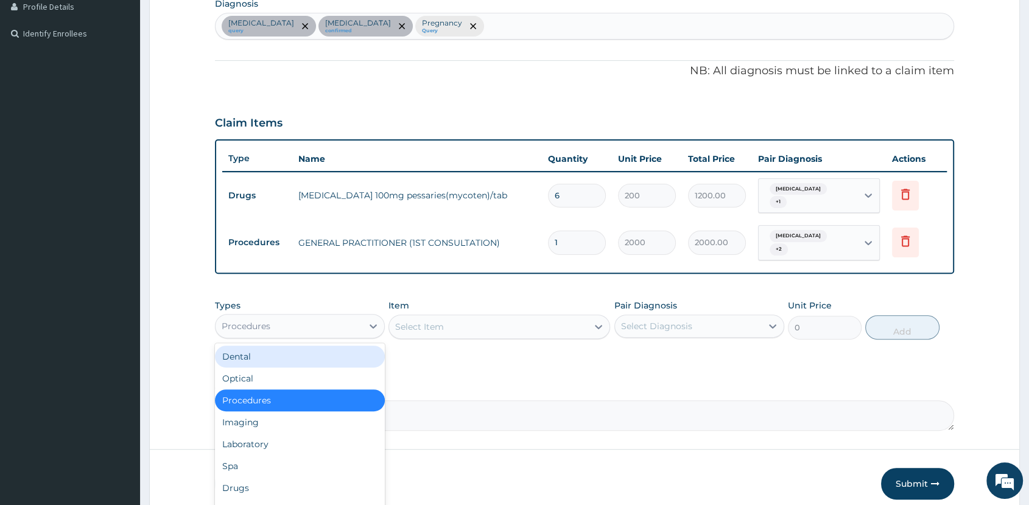
scroll to position [41, 0]
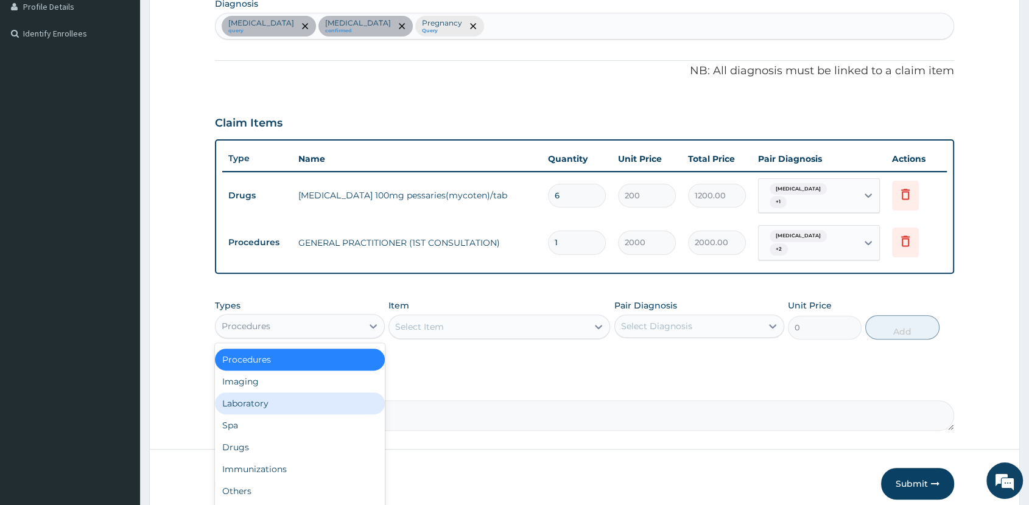
click at [326, 394] on div "Laboratory" at bounding box center [300, 404] width 170 height 22
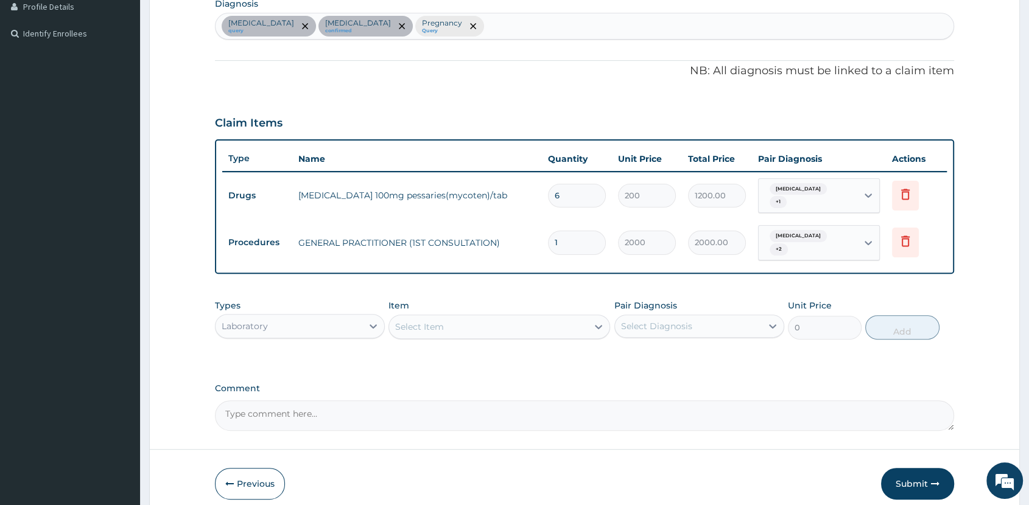
click at [557, 319] on div "Select Item" at bounding box center [488, 326] width 199 height 19
type input "PREGN"
drag, startPoint x: 528, startPoint y: 349, endPoint x: 643, endPoint y: 306, distance: 122.9
click at [531, 347] on div "PREGNANCY TEST BLOOD" at bounding box center [500, 357] width 222 height 22
type input "2000"
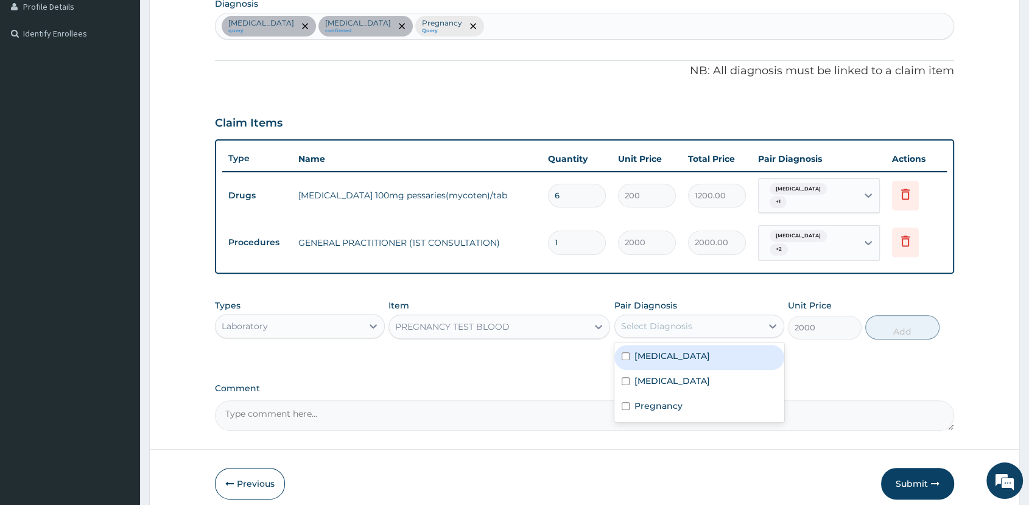
click at [692, 317] on div "Select Diagnosis" at bounding box center [688, 326] width 147 height 19
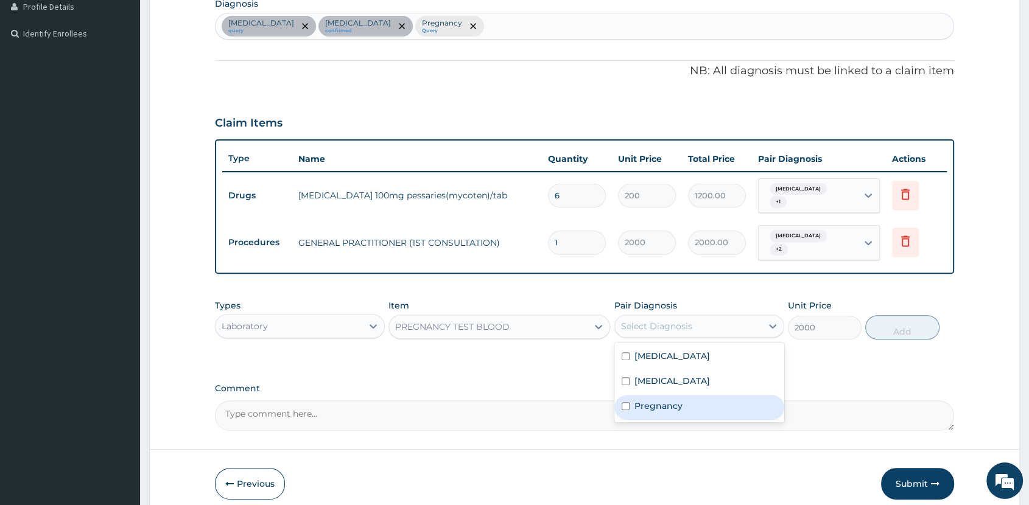
drag, startPoint x: 715, startPoint y: 391, endPoint x: 839, endPoint y: 356, distance: 128.4
click at [724, 395] on div "Pregnancy" at bounding box center [699, 407] width 170 height 25
checkbox input "true"
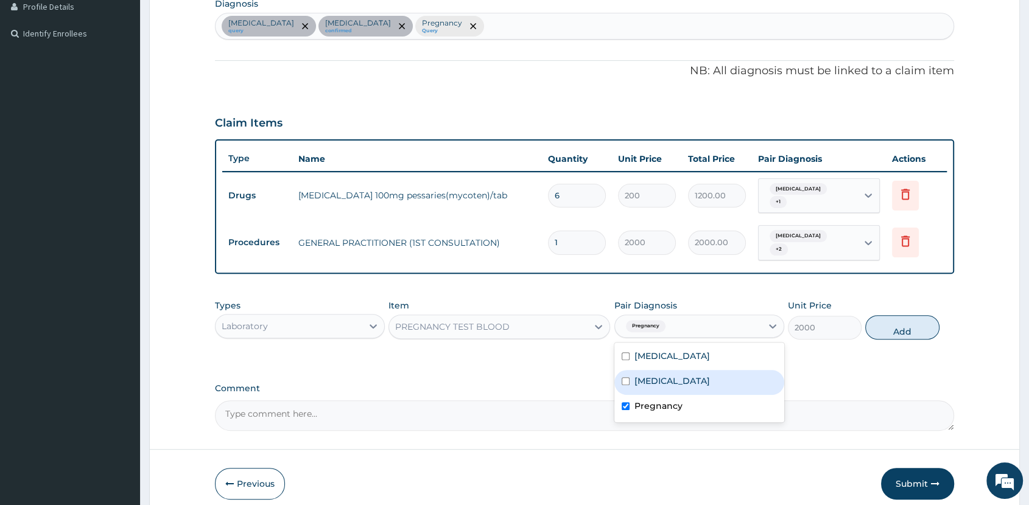
click at [908, 318] on button "Add" at bounding box center [902, 327] width 74 height 24
type input "0"
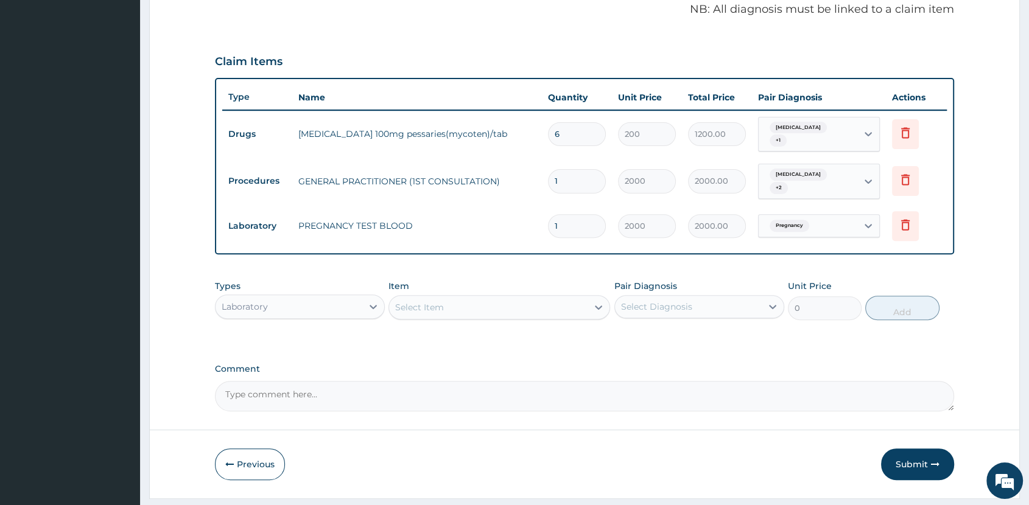
scroll to position [399, 0]
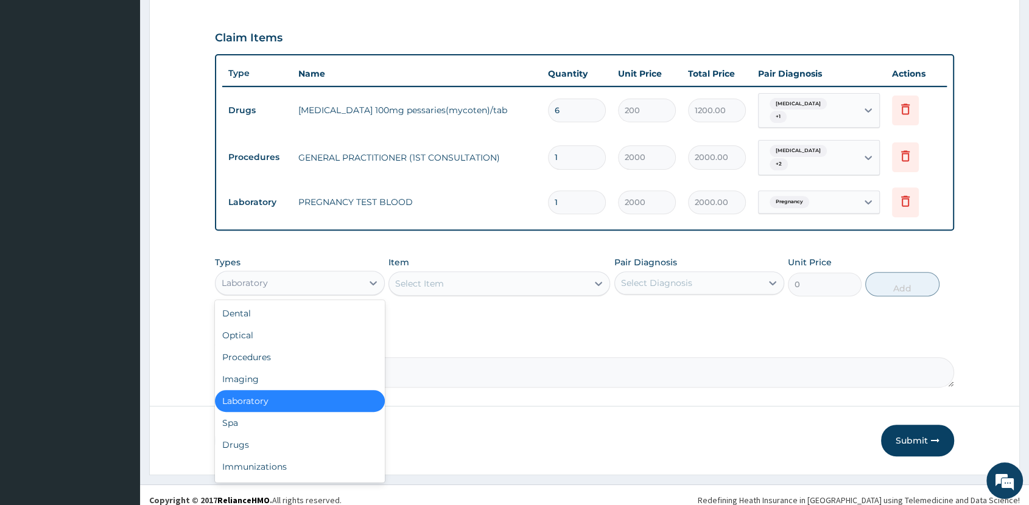
drag, startPoint x: 337, startPoint y: 265, endPoint x: 340, endPoint y: 274, distance: 9.5
click at [337, 273] on div "Laboratory" at bounding box center [289, 282] width 147 height 19
drag, startPoint x: 309, startPoint y: 440, endPoint x: 330, endPoint y: 420, distance: 28.9
click at [309, 438] on div "Drugs" at bounding box center [300, 445] width 170 height 22
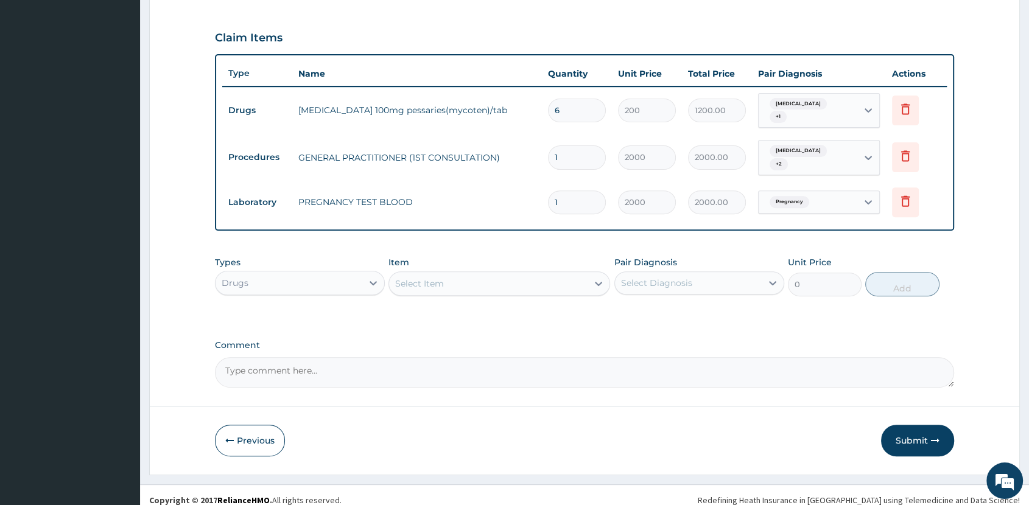
click at [534, 276] on div "Select Item" at bounding box center [488, 283] width 199 height 19
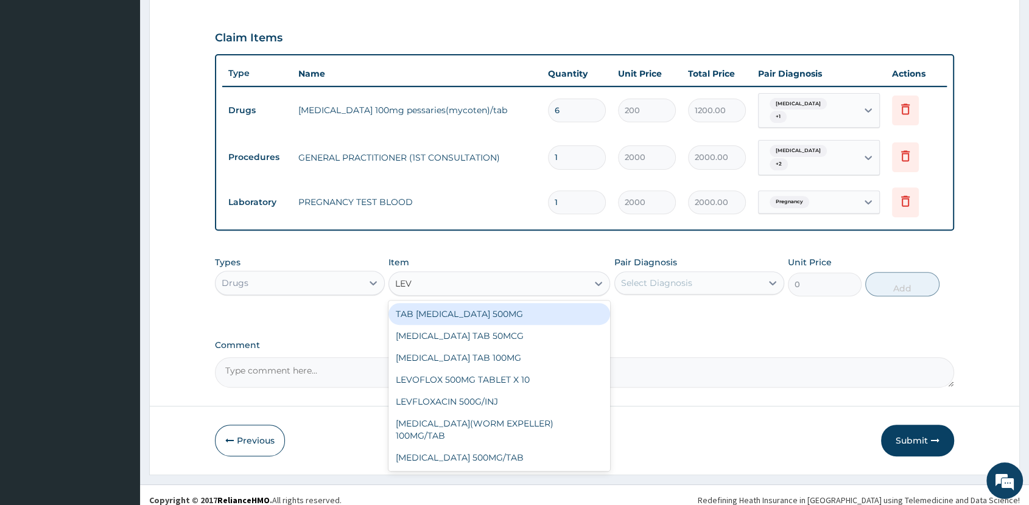
type input "LEVO"
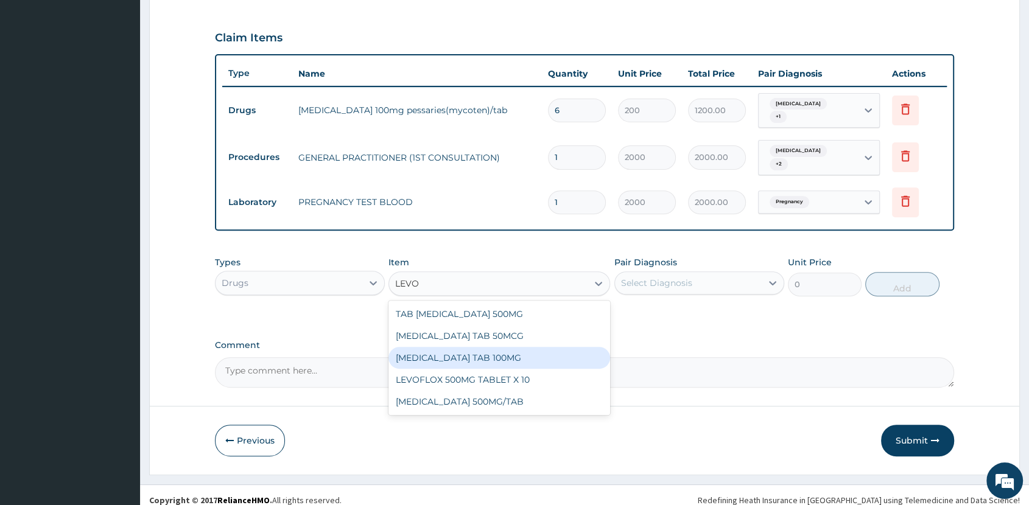
click at [504, 347] on div "[MEDICAL_DATA] TAB 100MG" at bounding box center [500, 358] width 222 height 22
type input "63"
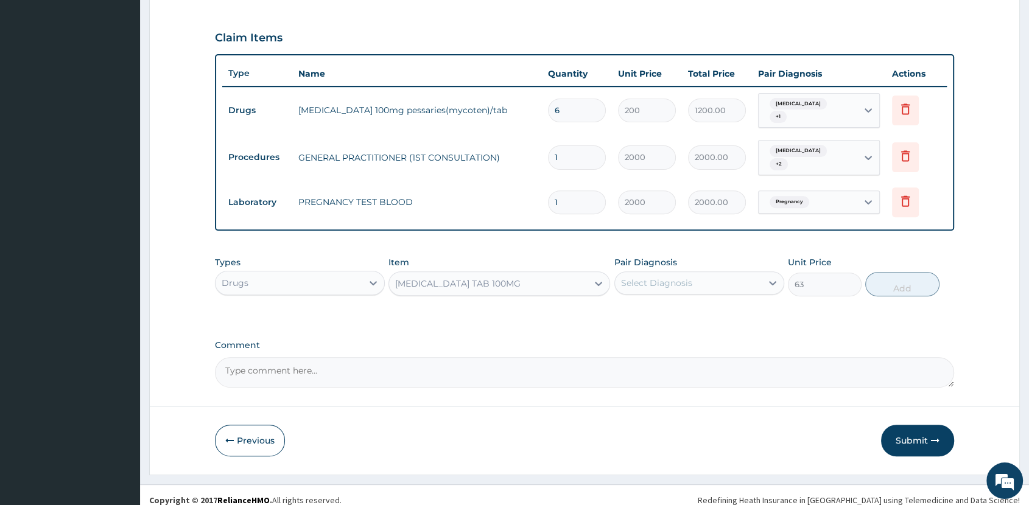
click at [507, 278] on div "[MEDICAL_DATA] TAB 100MG" at bounding box center [457, 284] width 125 height 12
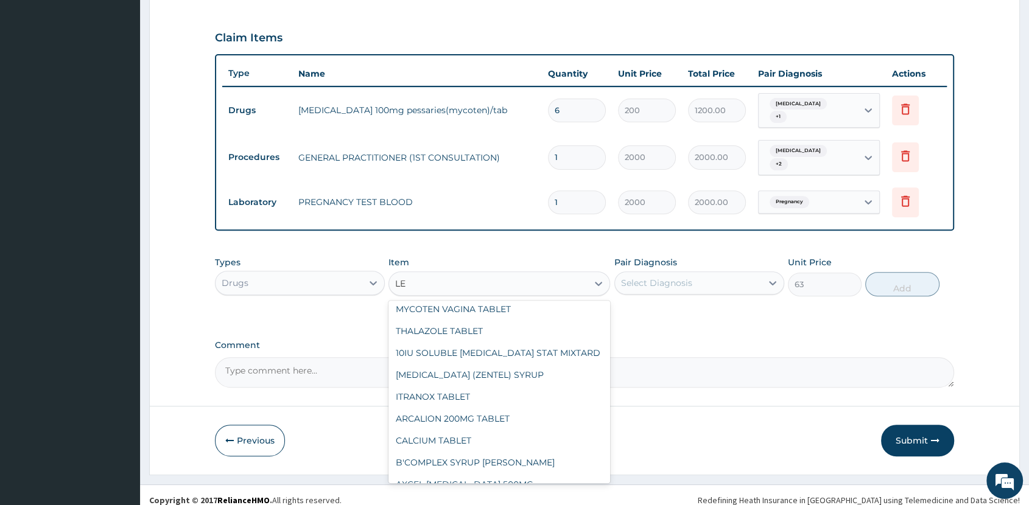
scroll to position [563, 0]
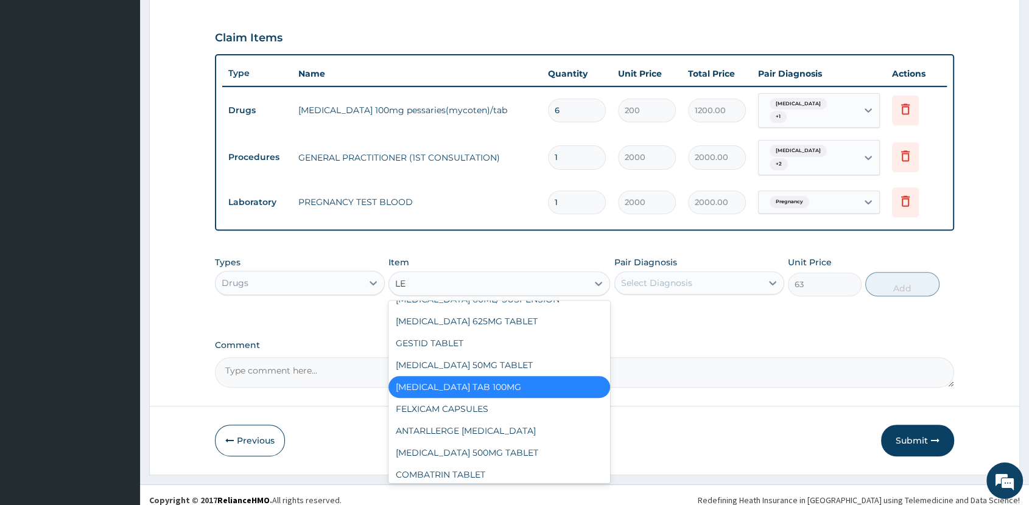
type input "LEV"
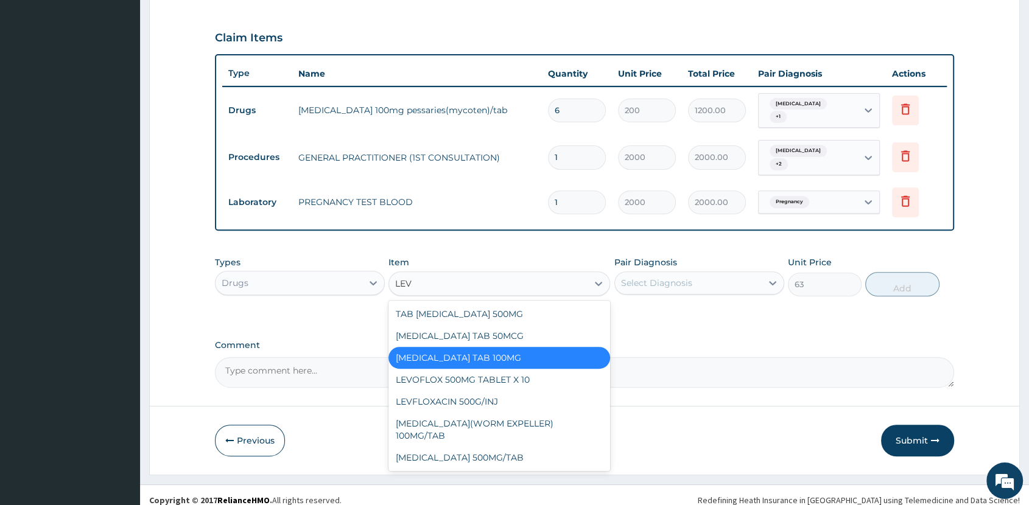
scroll to position [0, 0]
click at [533, 325] on div "[MEDICAL_DATA] TAB 50MCG" at bounding box center [500, 336] width 222 height 22
type input "73.5"
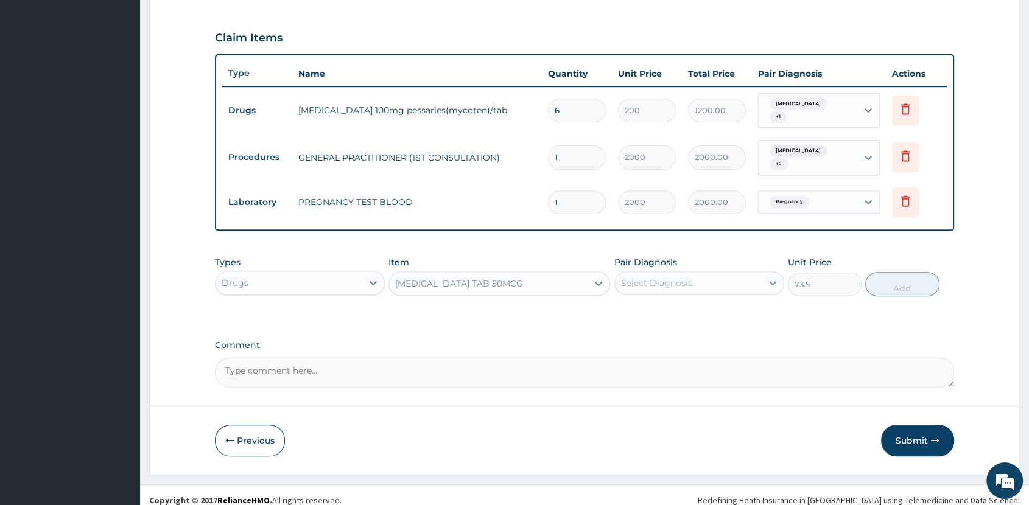
click at [558, 274] on div "[MEDICAL_DATA] TAB 50MCG" at bounding box center [488, 283] width 199 height 19
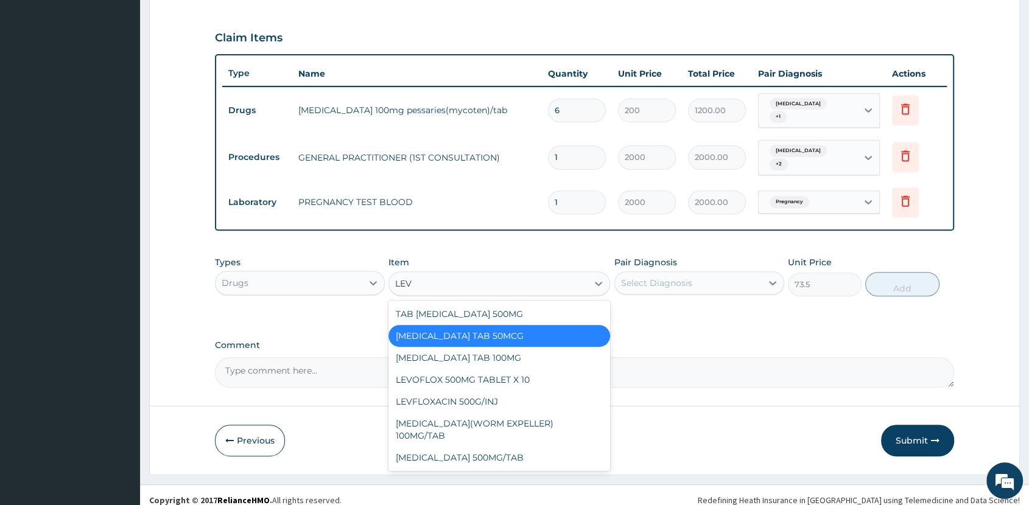
type input "LEVO"
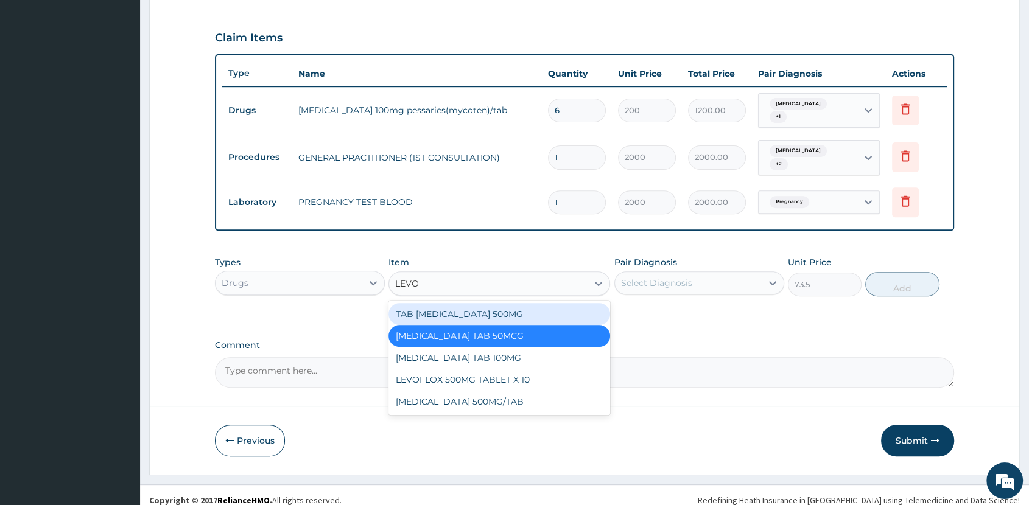
click at [516, 303] on div "TAB [MEDICAL_DATA] 500MG" at bounding box center [500, 314] width 222 height 22
type input "150"
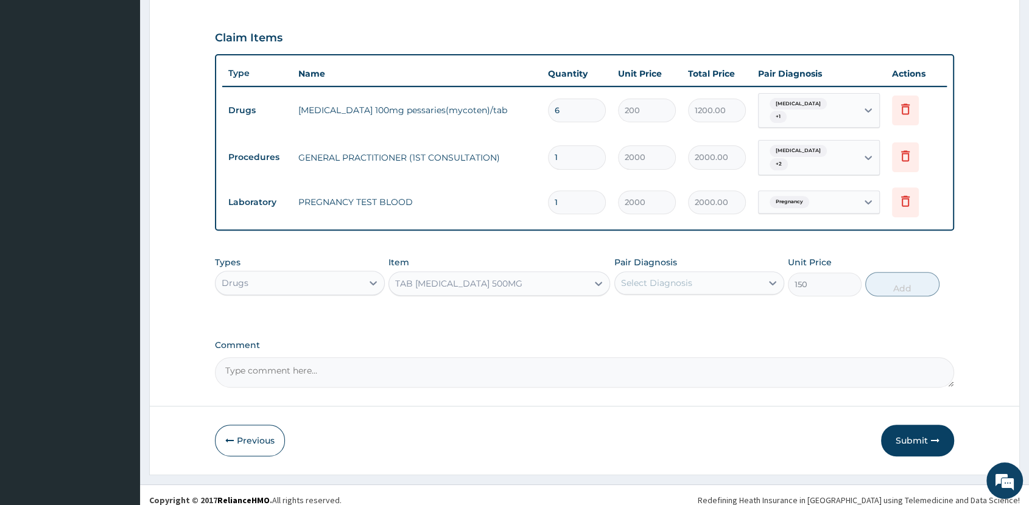
click at [533, 274] on div "TAB [MEDICAL_DATA] 500MG" at bounding box center [488, 283] width 199 height 19
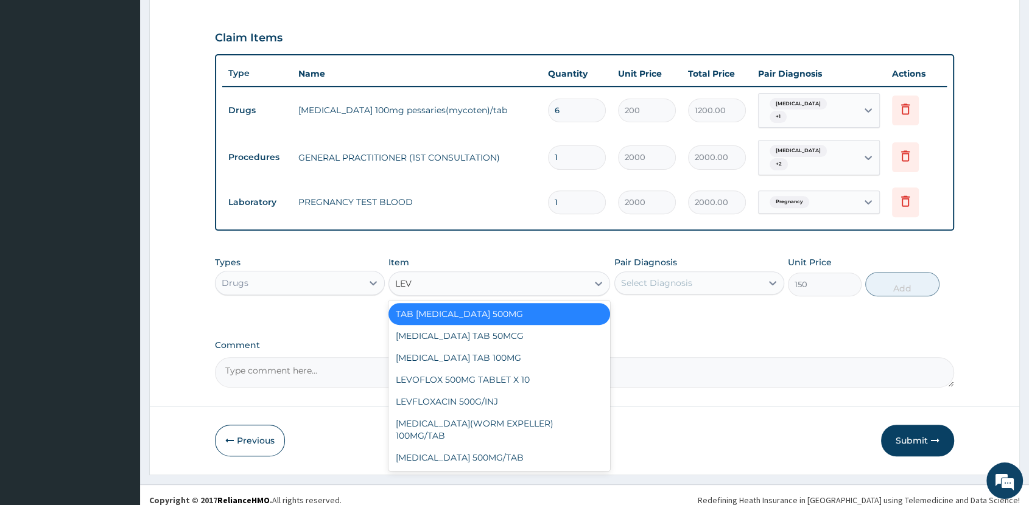
type input "LEVO"
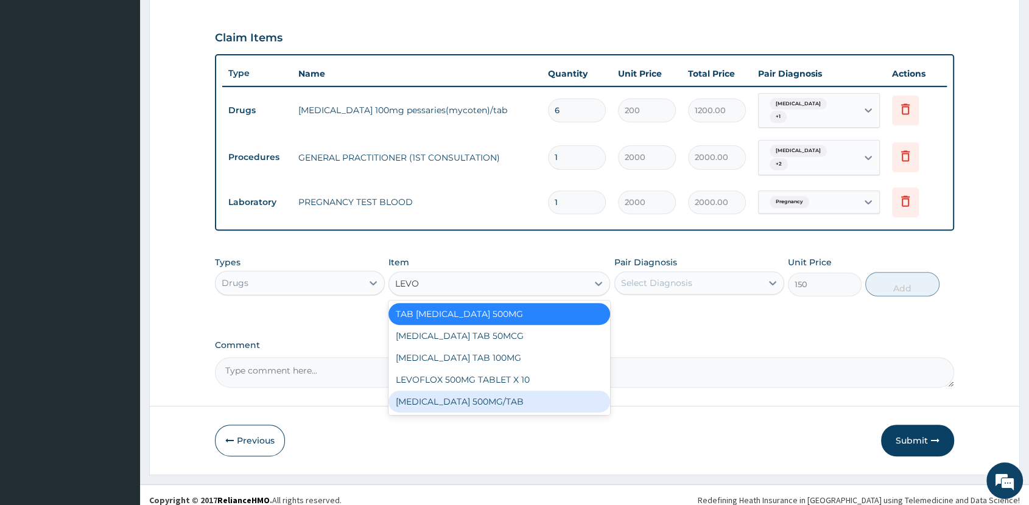
click at [519, 391] on div "[MEDICAL_DATA] 500MG/TAB" at bounding box center [500, 402] width 222 height 22
type input "84"
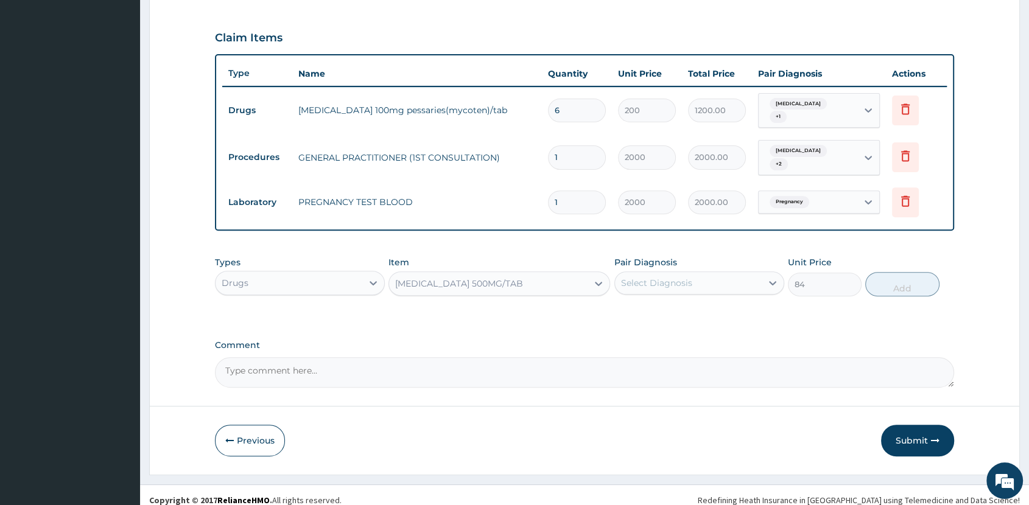
click at [545, 274] on div "[MEDICAL_DATA] 500MG/TAB" at bounding box center [488, 283] width 199 height 19
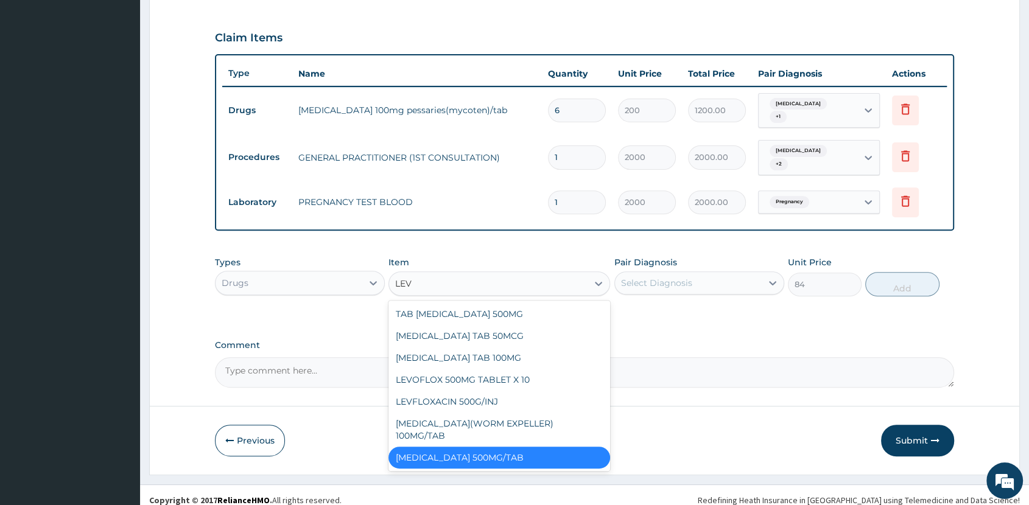
type input "LEVO"
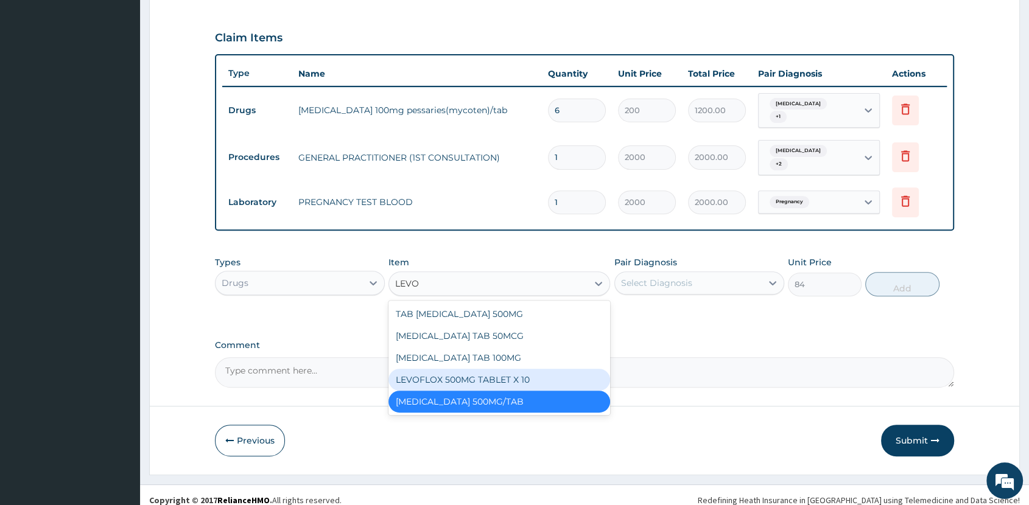
click at [501, 369] on div "LEVOFLOX 500MG TABLET X 10" at bounding box center [500, 380] width 222 height 22
type input "150"
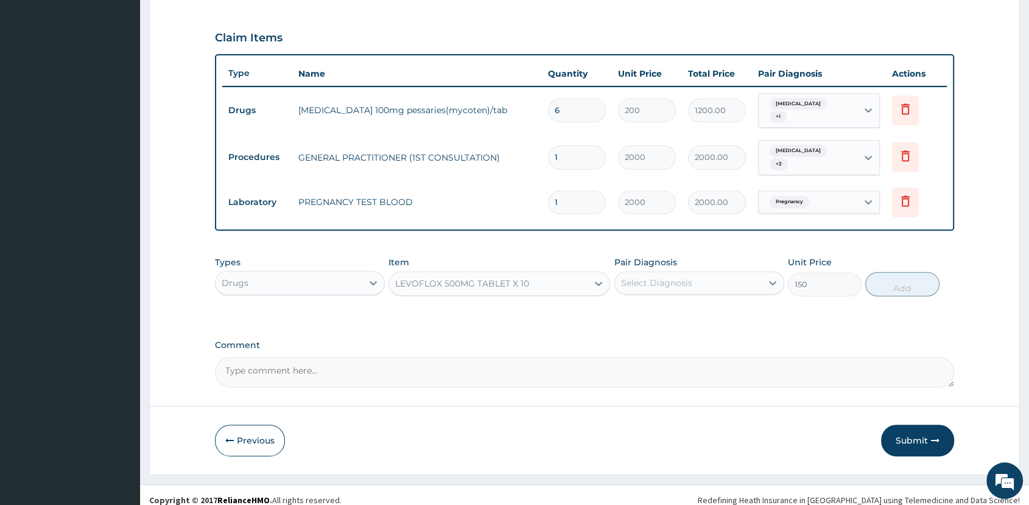
click at [516, 278] on div "LEVOFLOX 500MG TABLET X 10" at bounding box center [462, 284] width 134 height 12
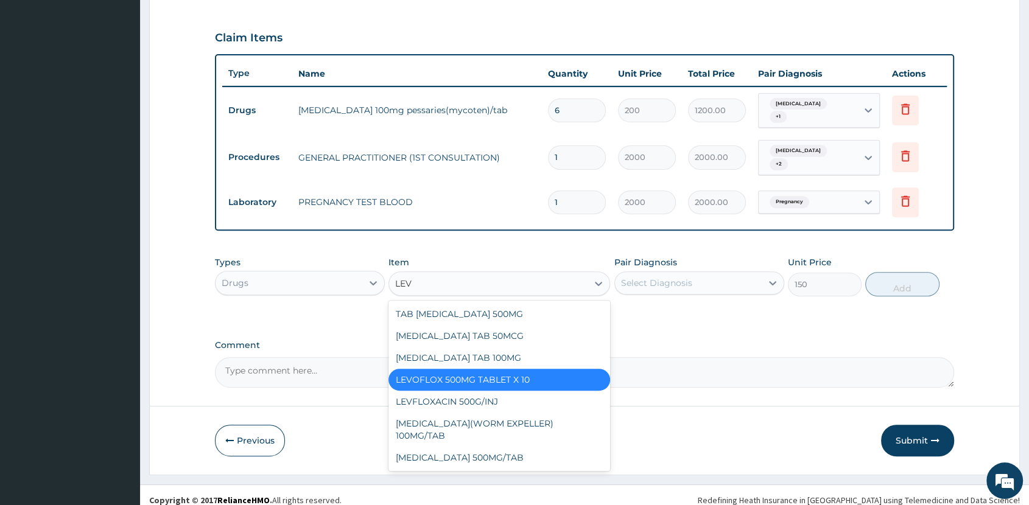
type input "LEVO"
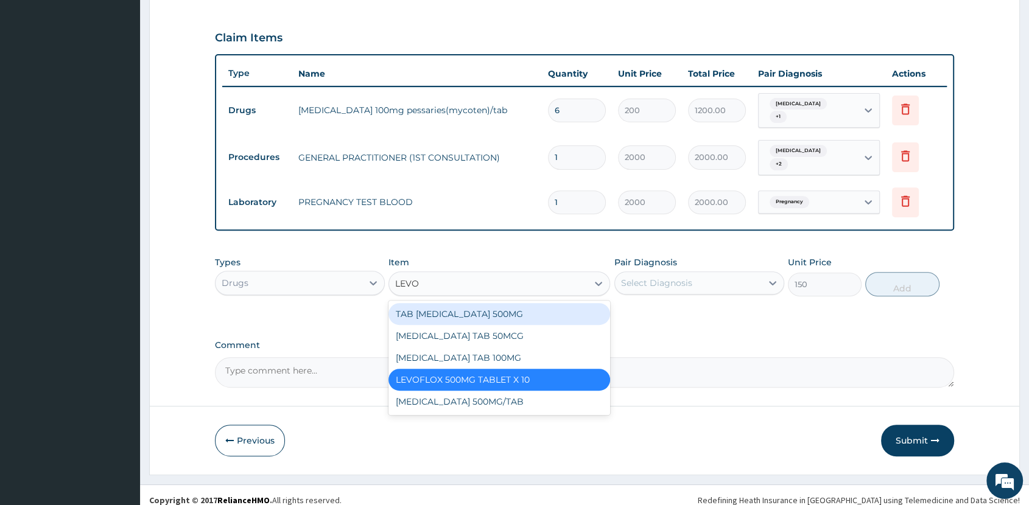
click at [517, 303] on div "TAB [MEDICAL_DATA] 500MG" at bounding box center [500, 314] width 222 height 22
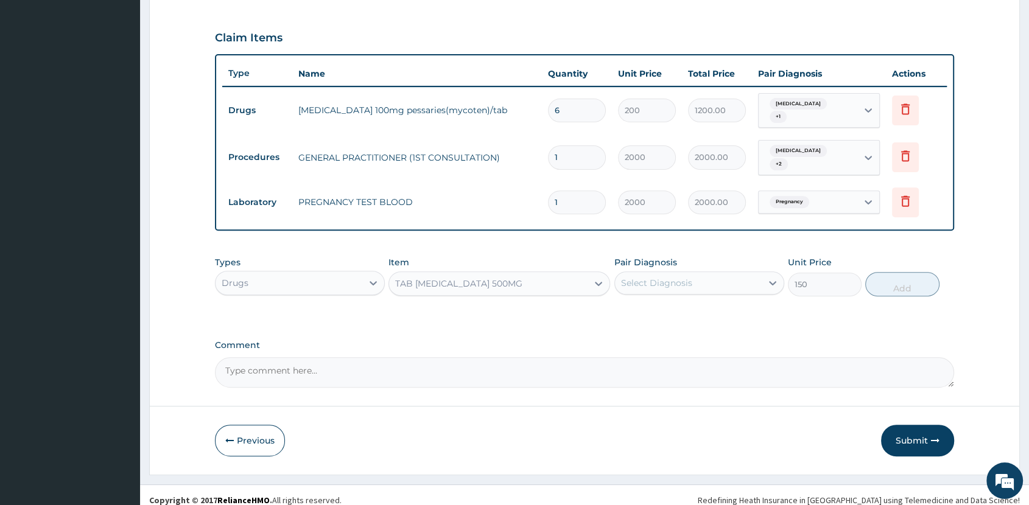
click at [735, 273] on div "Select Diagnosis" at bounding box center [688, 282] width 147 height 19
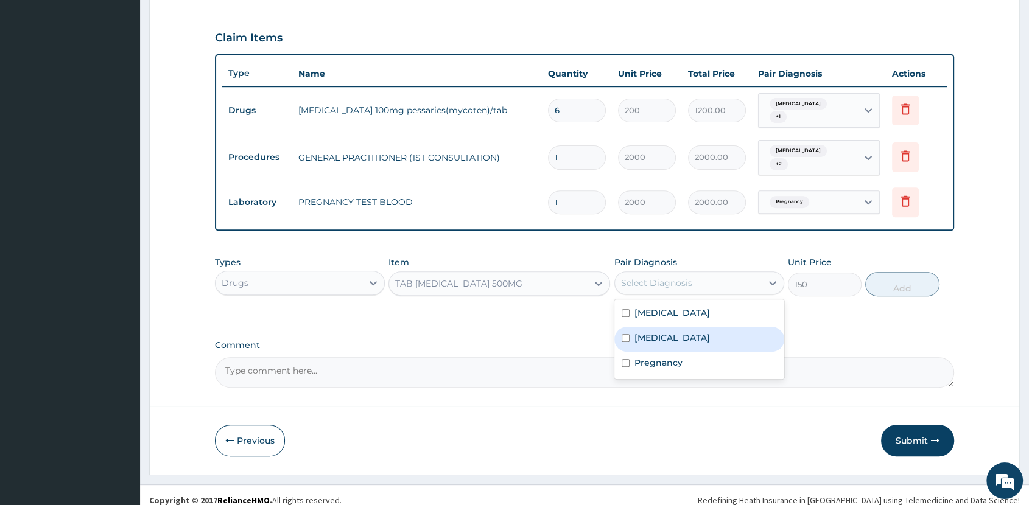
click at [711, 327] on div "Vulvovaginitis" at bounding box center [699, 339] width 170 height 25
checkbox input "true"
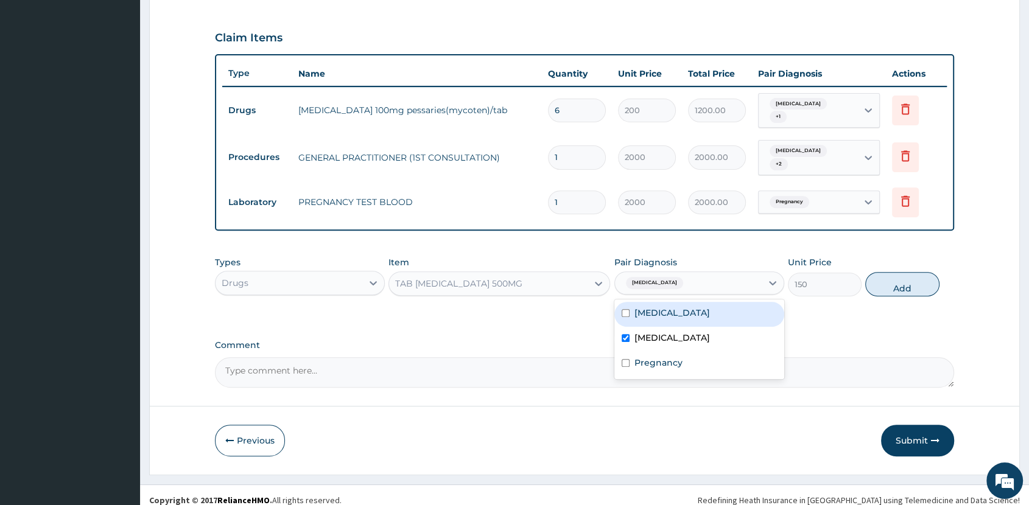
drag, startPoint x: 723, startPoint y: 303, endPoint x: 773, endPoint y: 298, distance: 49.6
click at [723, 303] on div "Acute mastitis" at bounding box center [699, 314] width 170 height 25
checkbox input "true"
click at [901, 278] on button "Add" at bounding box center [902, 284] width 74 height 24
type input "0"
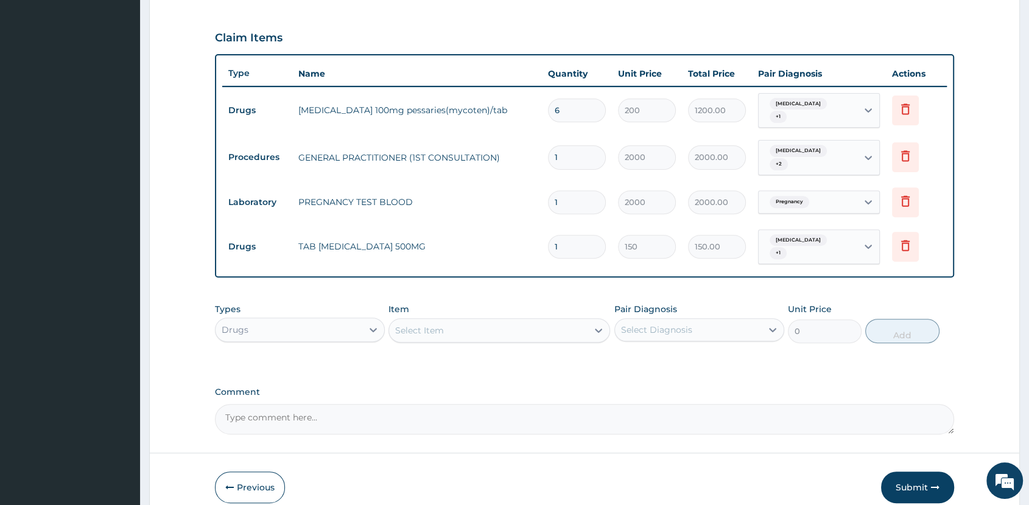
type input "14"
type input "2100.00"
type input "14"
click at [498, 321] on div "Select Item" at bounding box center [488, 330] width 199 height 19
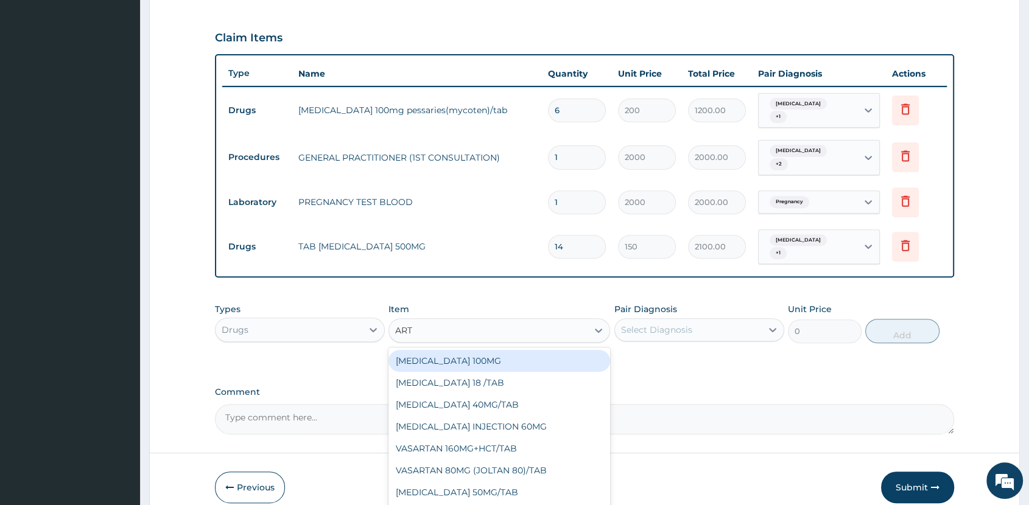
type input "ARTH"
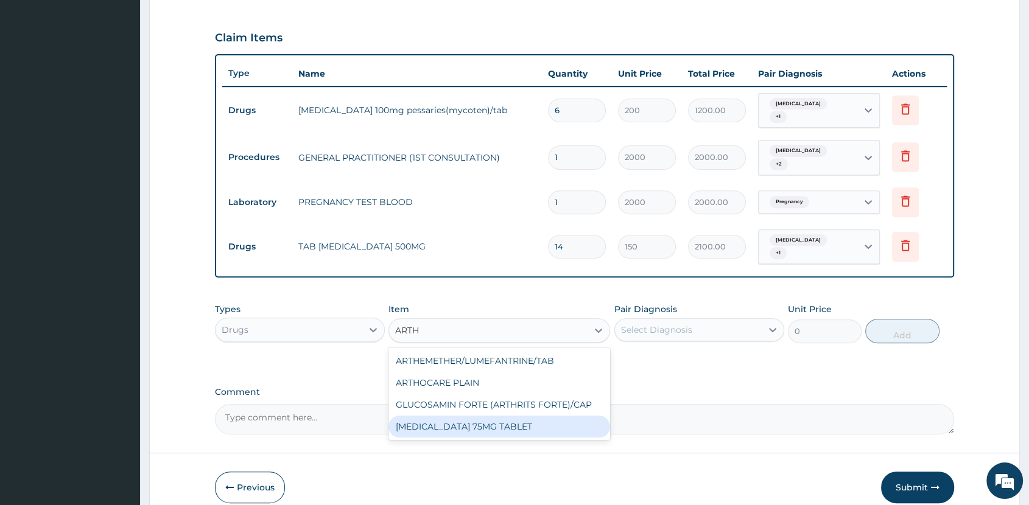
click at [449, 416] on div "[MEDICAL_DATA] 75MG TABLET" at bounding box center [500, 427] width 222 height 22
type input "76"
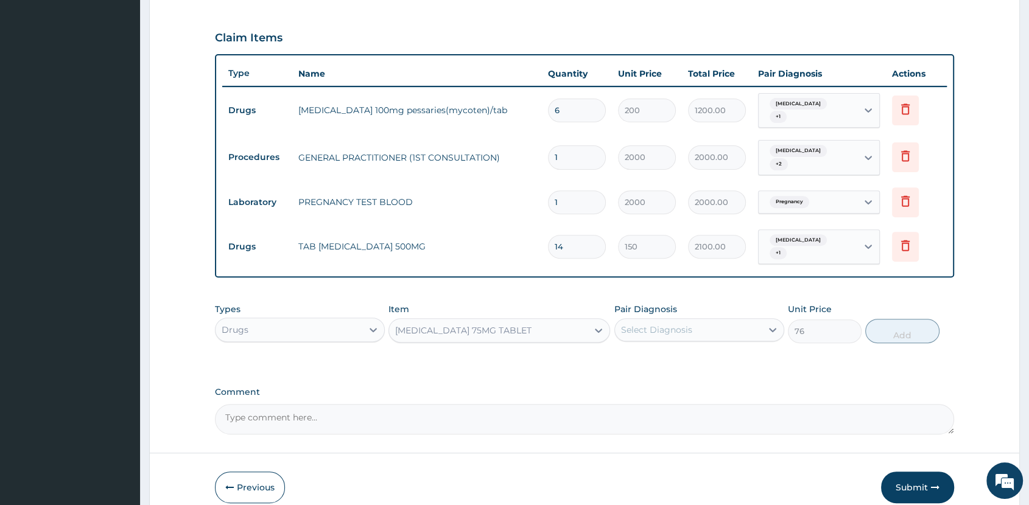
click at [705, 320] on div "Select Diagnosis" at bounding box center [688, 329] width 147 height 19
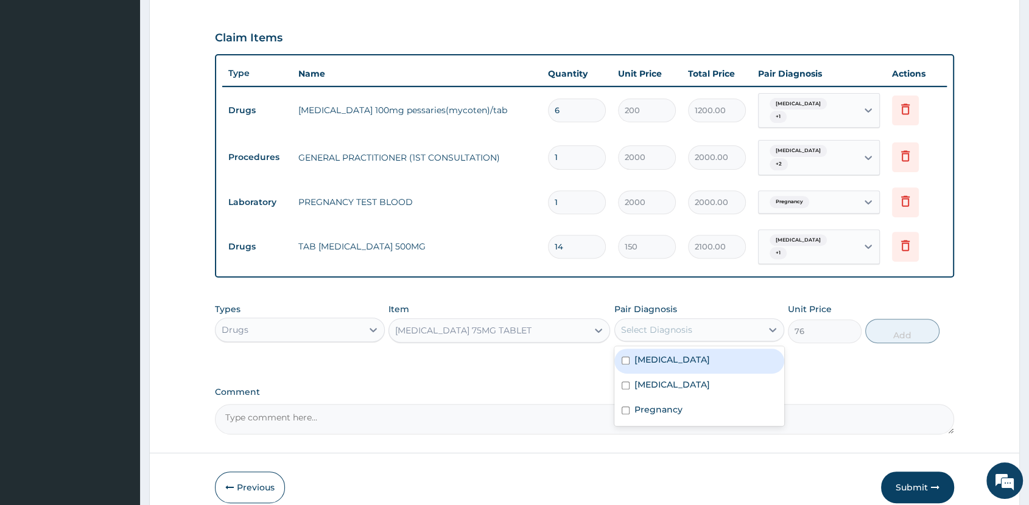
click at [717, 350] on div "Acute mastitis" at bounding box center [699, 361] width 170 height 25
checkbox input "true"
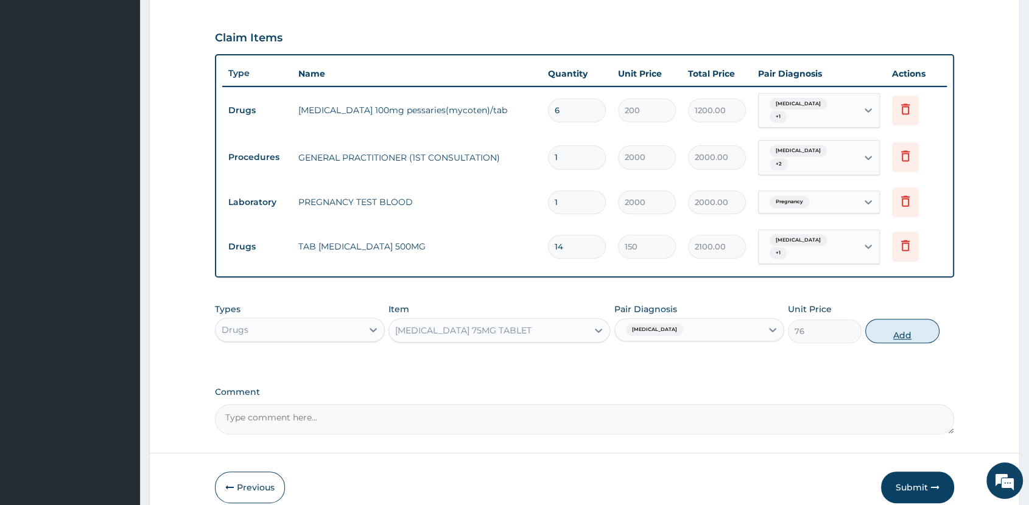
click at [887, 328] on button "Add" at bounding box center [902, 331] width 74 height 24
type input "0"
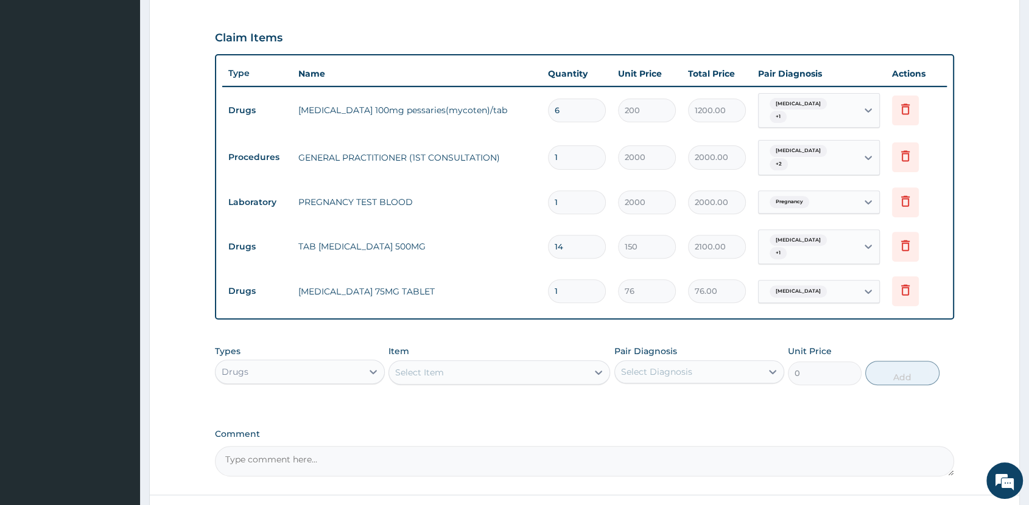
type input "10"
type input "760.00"
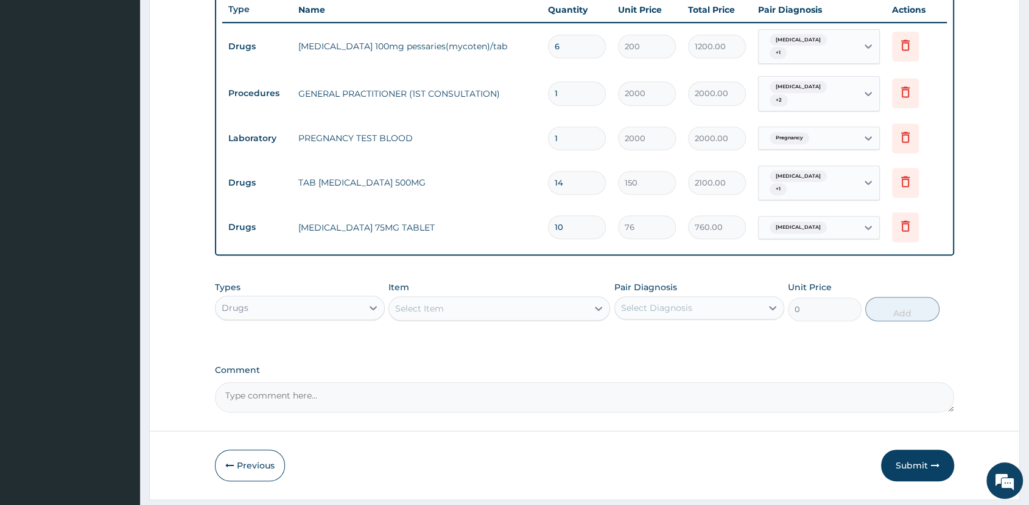
scroll to position [484, 0]
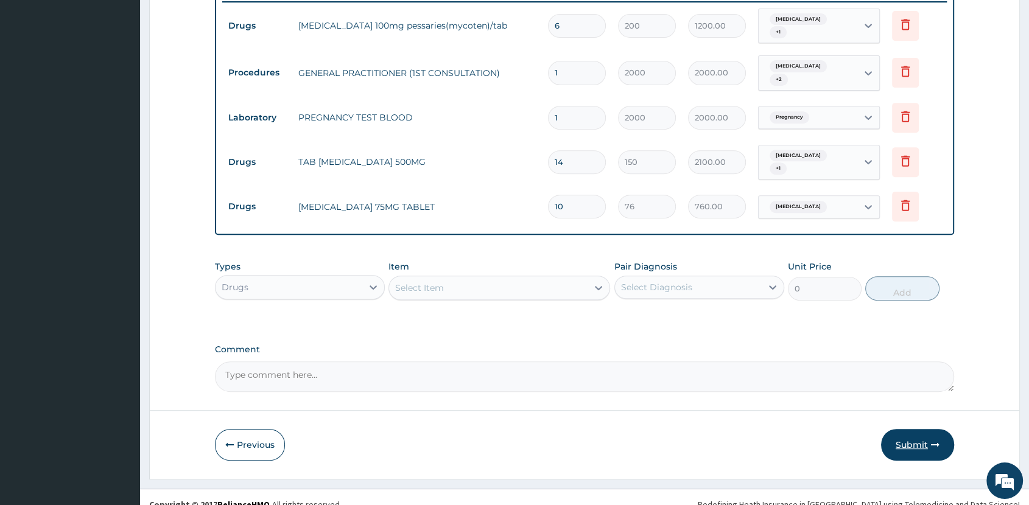
type input "10"
click at [913, 429] on button "Submit" at bounding box center [917, 445] width 73 height 32
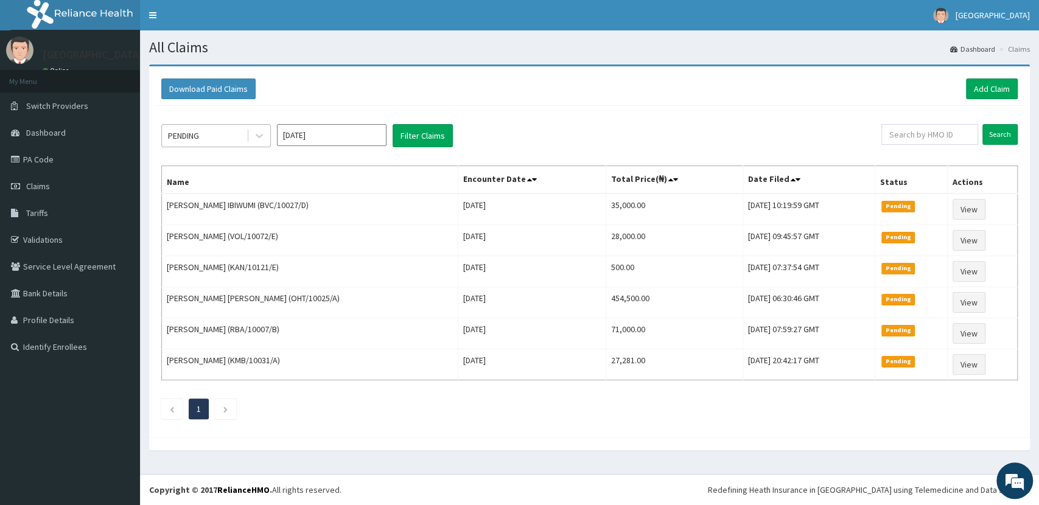
drag, startPoint x: 208, startPoint y: 131, endPoint x: 214, endPoint y: 138, distance: 9.5
click at [208, 132] on div "PENDING" at bounding box center [204, 135] width 85 height 19
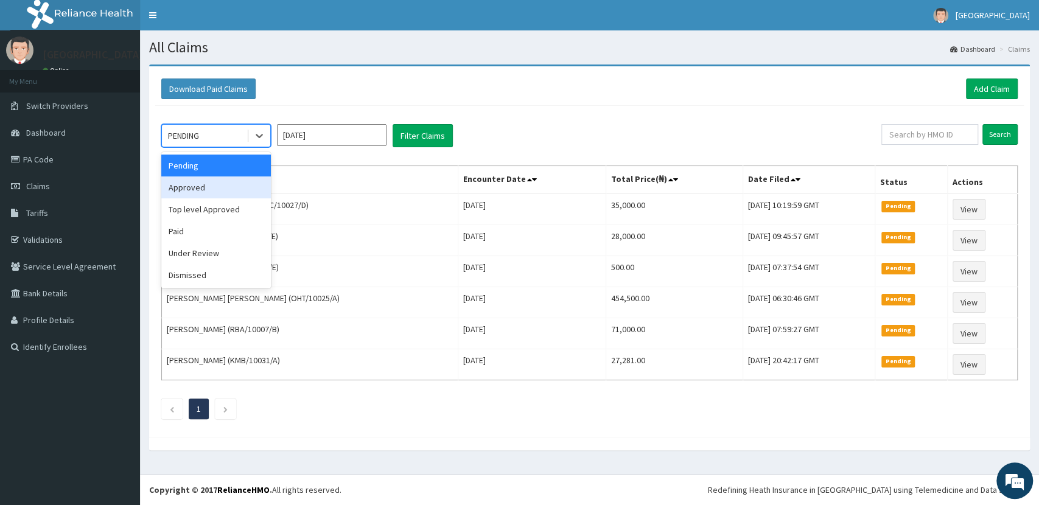
click at [231, 181] on div "Approved" at bounding box center [216, 188] width 110 height 22
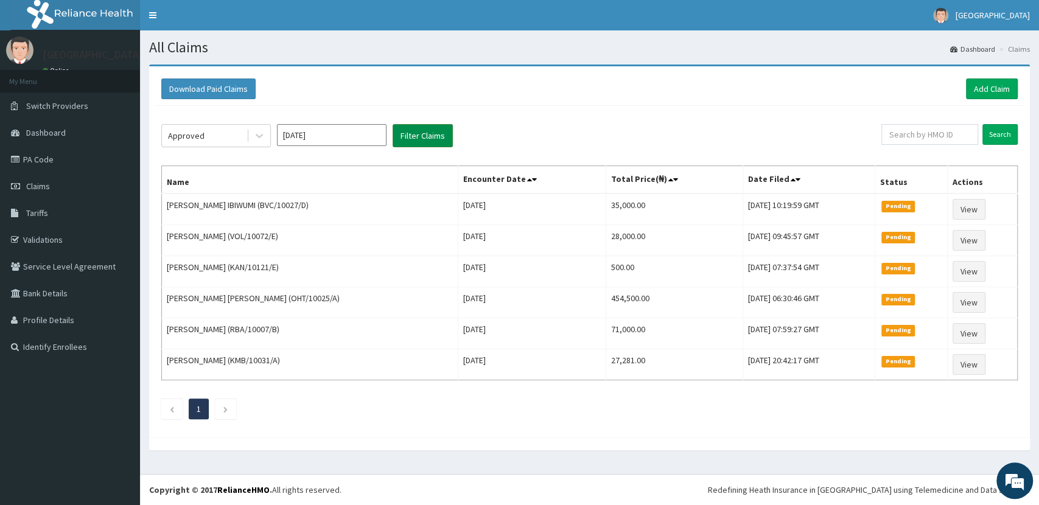
click at [423, 138] on button "Filter Claims" at bounding box center [423, 135] width 60 height 23
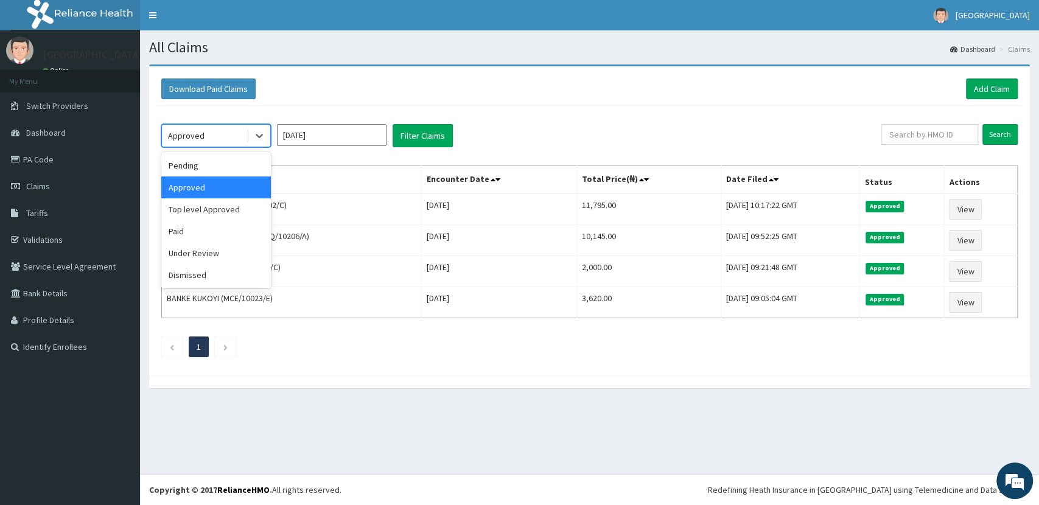
drag, startPoint x: 217, startPoint y: 137, endPoint x: 224, endPoint y: 133, distance: 7.9
click at [219, 135] on div "Approved" at bounding box center [204, 135] width 85 height 19
click at [231, 255] on div "Under Review" at bounding box center [216, 253] width 110 height 22
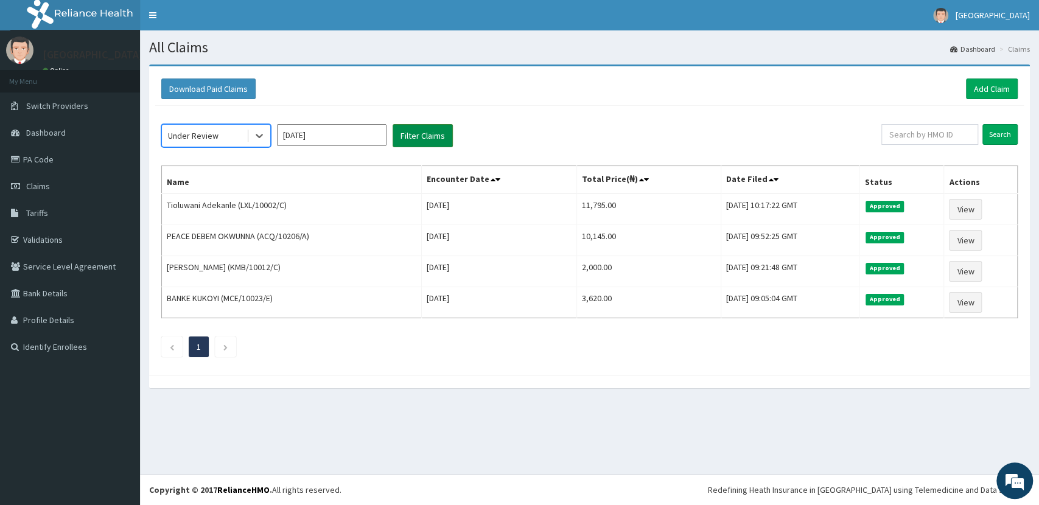
click at [420, 132] on button "Filter Claims" at bounding box center [423, 135] width 60 height 23
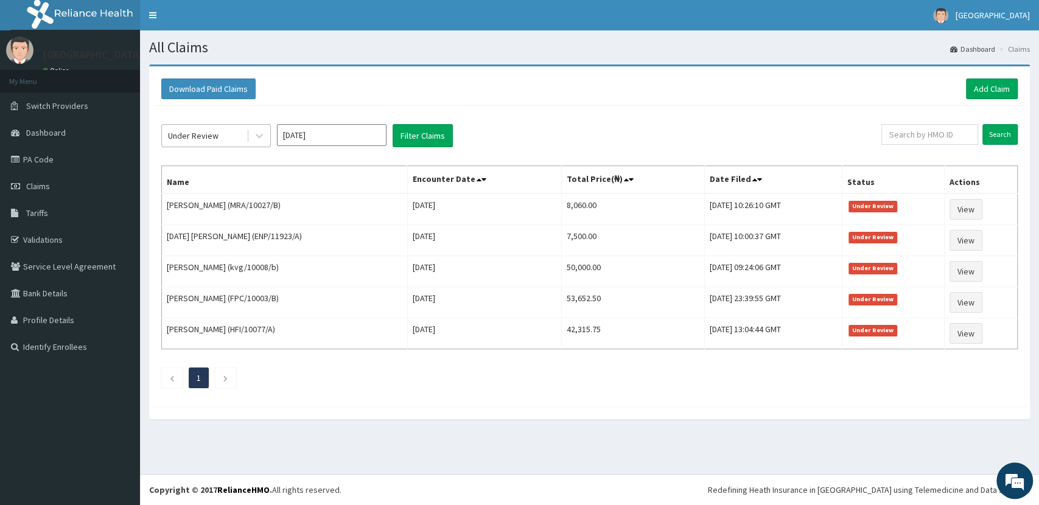
click at [211, 133] on div "Under Review" at bounding box center [193, 136] width 51 height 12
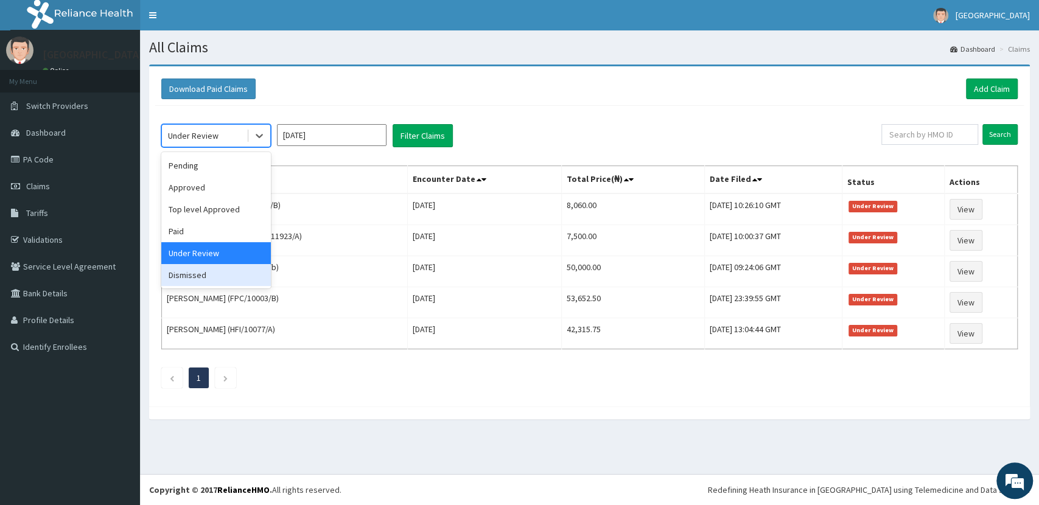
click at [225, 274] on div "Dismissed" at bounding box center [216, 275] width 110 height 22
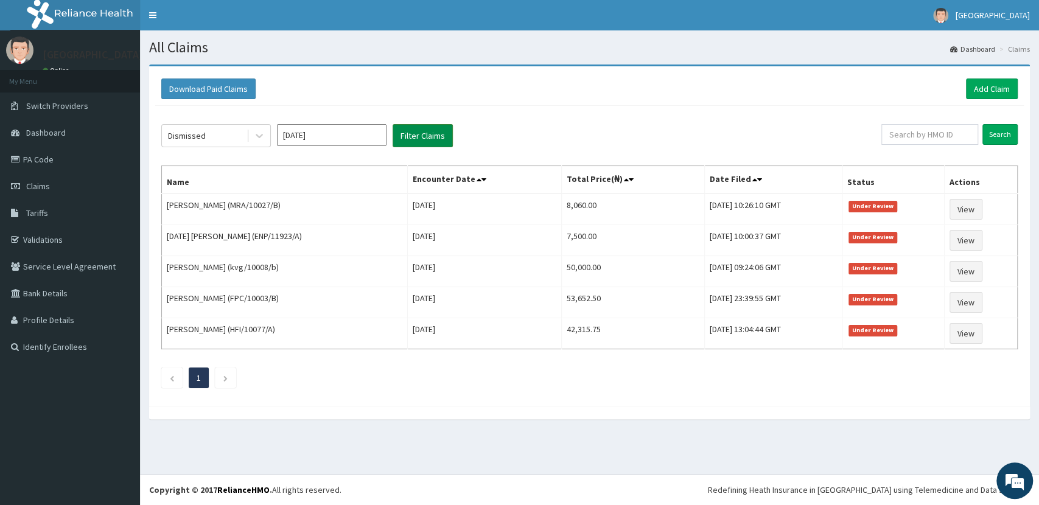
click at [420, 128] on button "Filter Claims" at bounding box center [423, 135] width 60 height 23
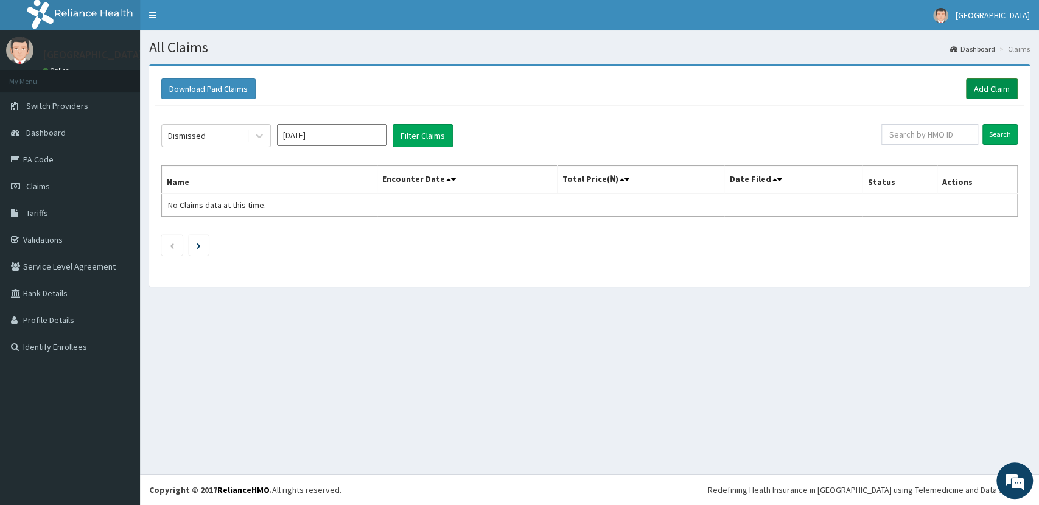
click at [1006, 88] on link "Add Claim" at bounding box center [992, 89] width 52 height 21
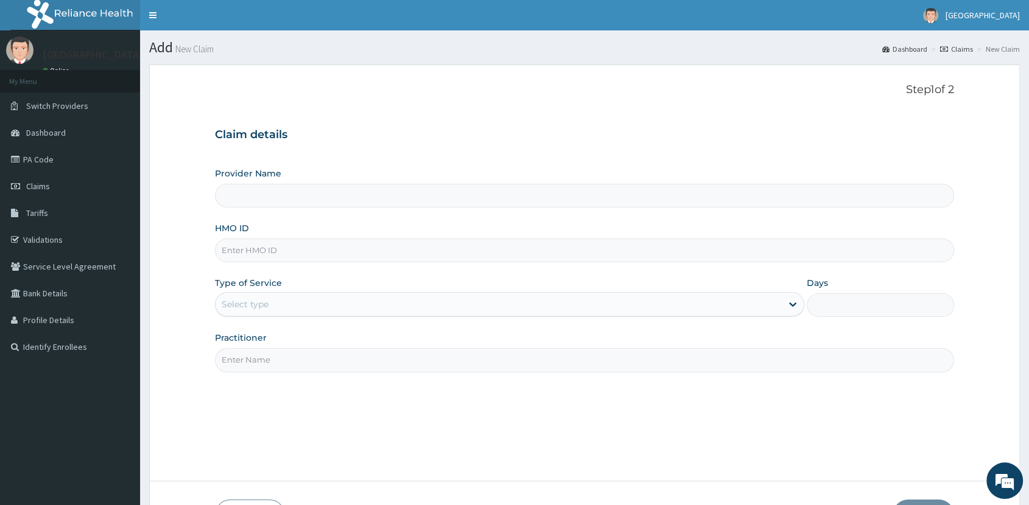
click at [376, 252] on input "HMO ID" at bounding box center [584, 251] width 739 height 24
type input "[GEOGRAPHIC_DATA]"
type input "ENC/10043/B"
click at [364, 298] on div "Select type" at bounding box center [499, 304] width 566 height 19
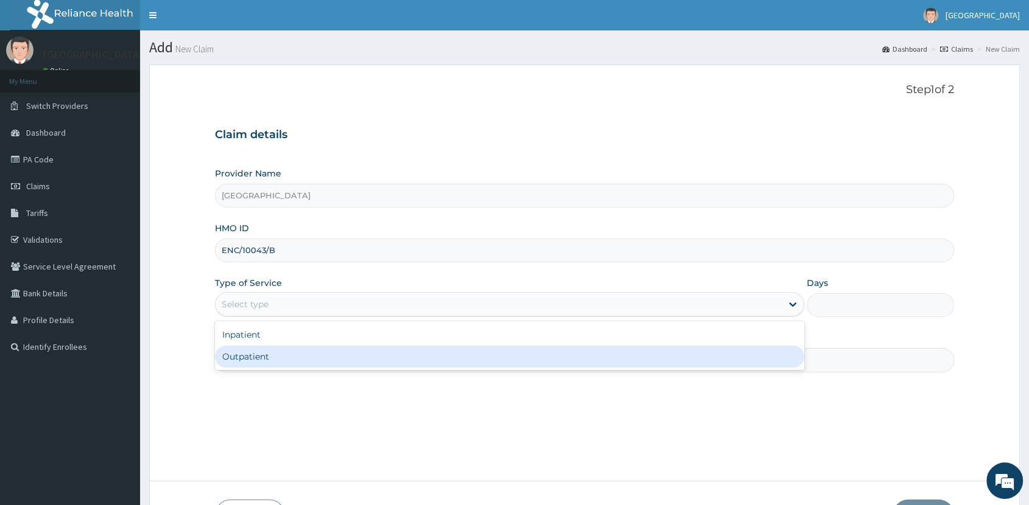
click at [351, 357] on div "Outpatient" at bounding box center [509, 357] width 589 height 22
type input "1"
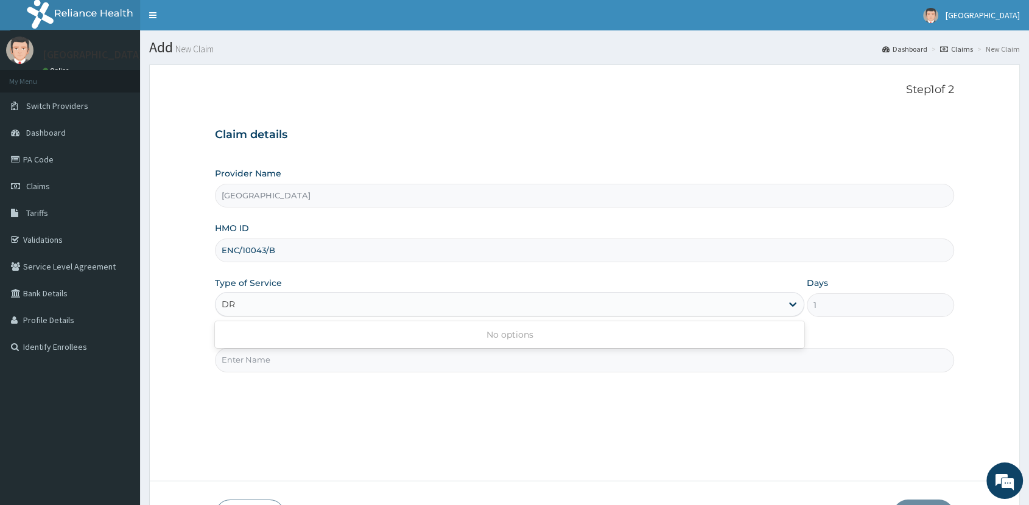
type input "D"
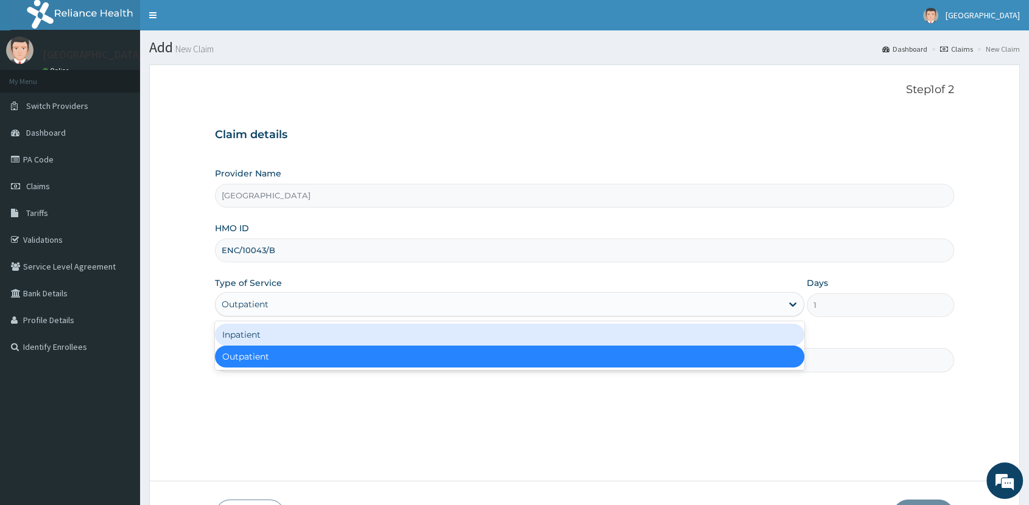
click at [353, 353] on div "Outpatient" at bounding box center [509, 357] width 589 height 22
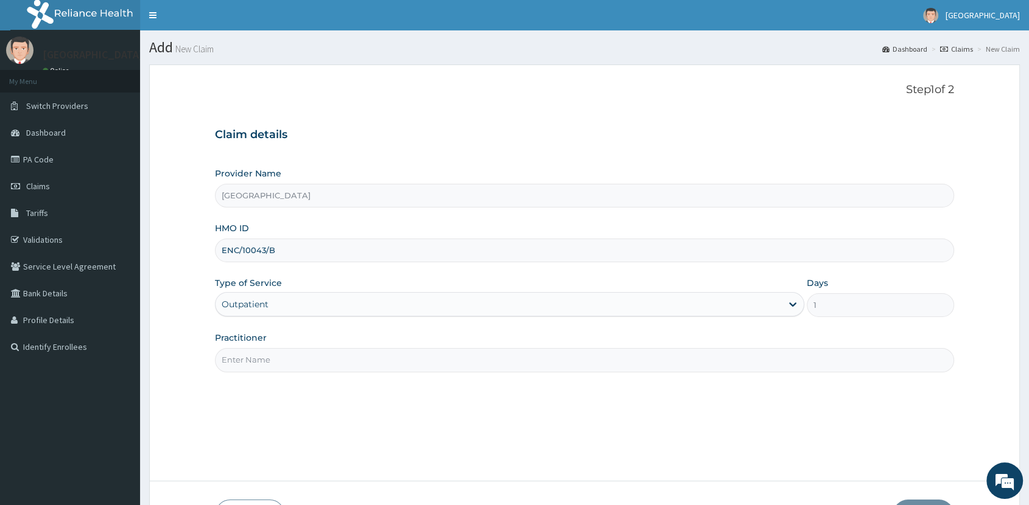
click at [353, 353] on input "Practitioner" at bounding box center [584, 360] width 739 height 24
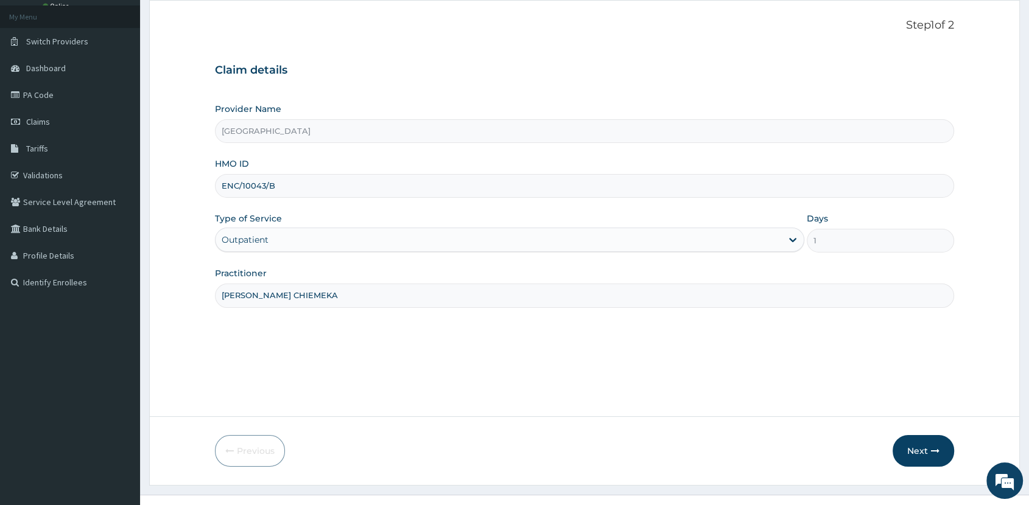
scroll to position [85, 0]
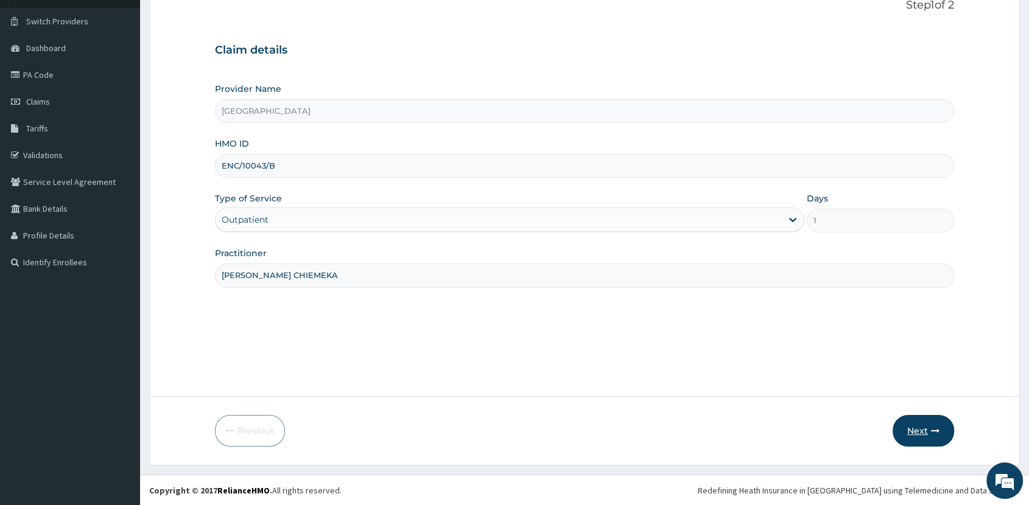
type input "[PERSON_NAME] CHIEMEKA"
click at [923, 429] on button "Next" at bounding box center [924, 431] width 62 height 32
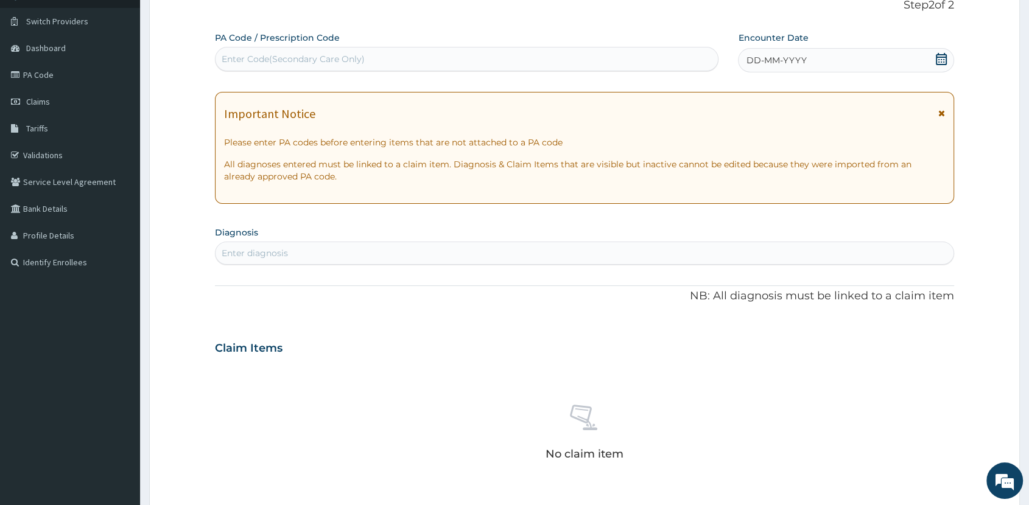
click at [944, 58] on icon at bounding box center [941, 59] width 12 height 12
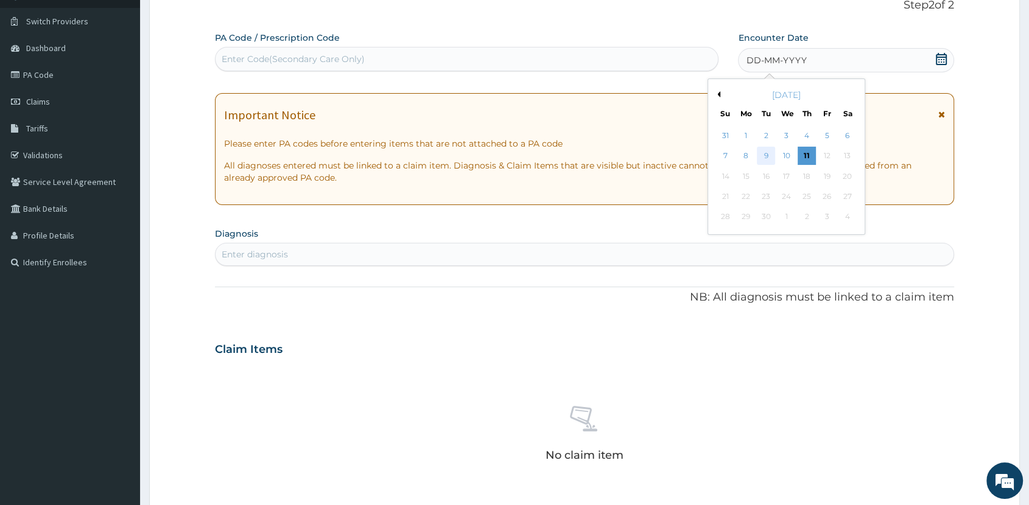
click at [764, 156] on div "9" at bounding box center [767, 156] width 18 height 18
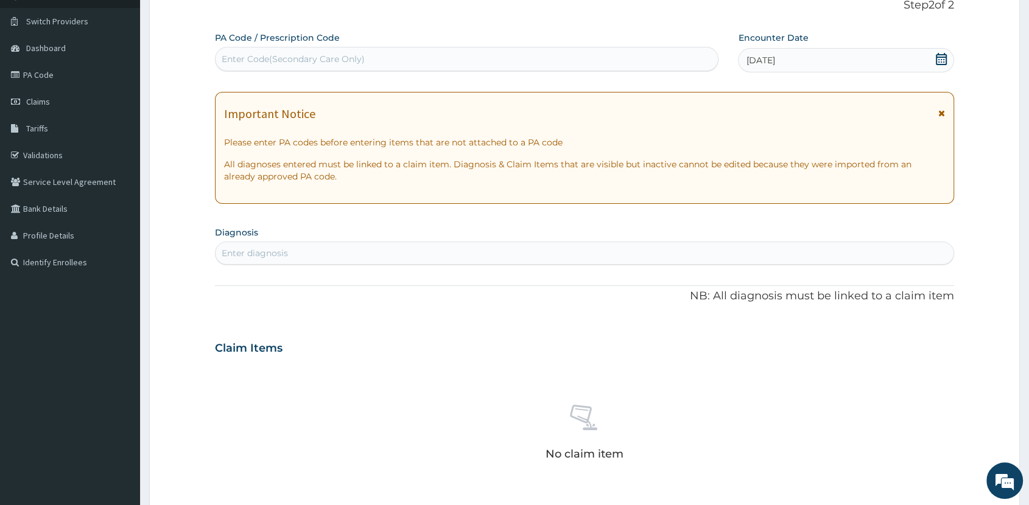
click at [583, 251] on div "Enter diagnosis" at bounding box center [585, 253] width 738 height 19
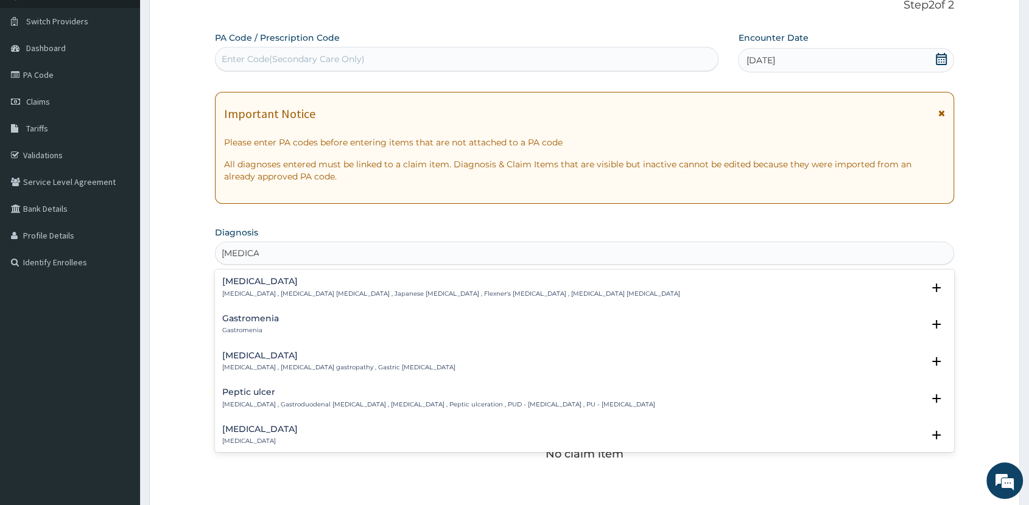
type input "GASTROE"
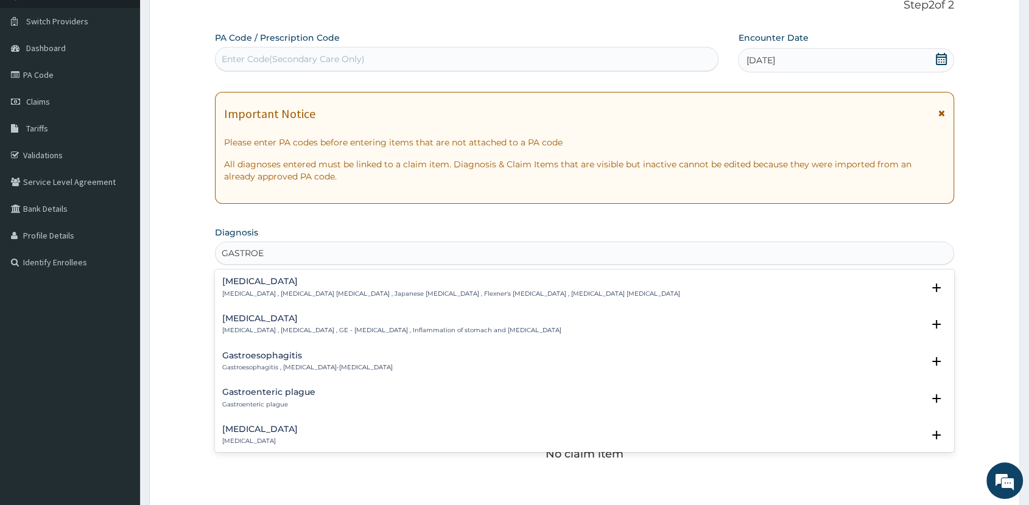
click at [424, 330] on p "[MEDICAL_DATA] , [MEDICAL_DATA] , GE - [MEDICAL_DATA] , Inflammation of stomach…" at bounding box center [391, 330] width 339 height 9
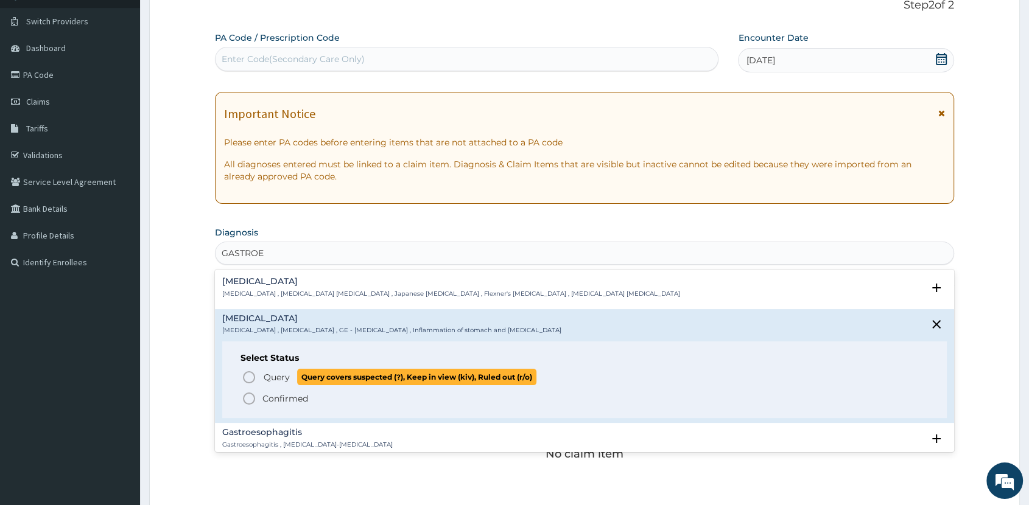
click at [368, 374] on span "Query covers suspected (?), Keep in view (kiv), Ruled out (r/o)" at bounding box center [416, 377] width 239 height 16
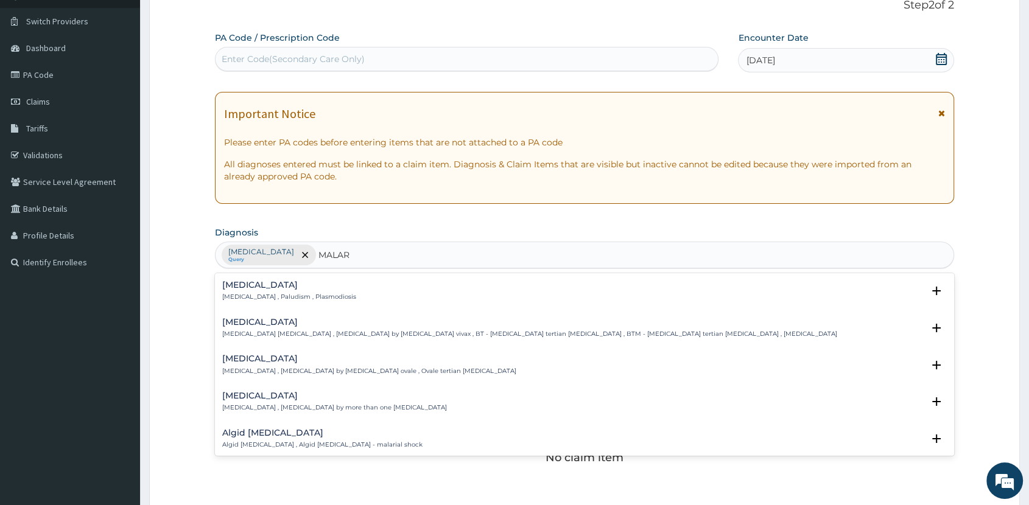
type input "MALARI"
click at [270, 284] on h4 "[MEDICAL_DATA]" at bounding box center [289, 285] width 134 height 9
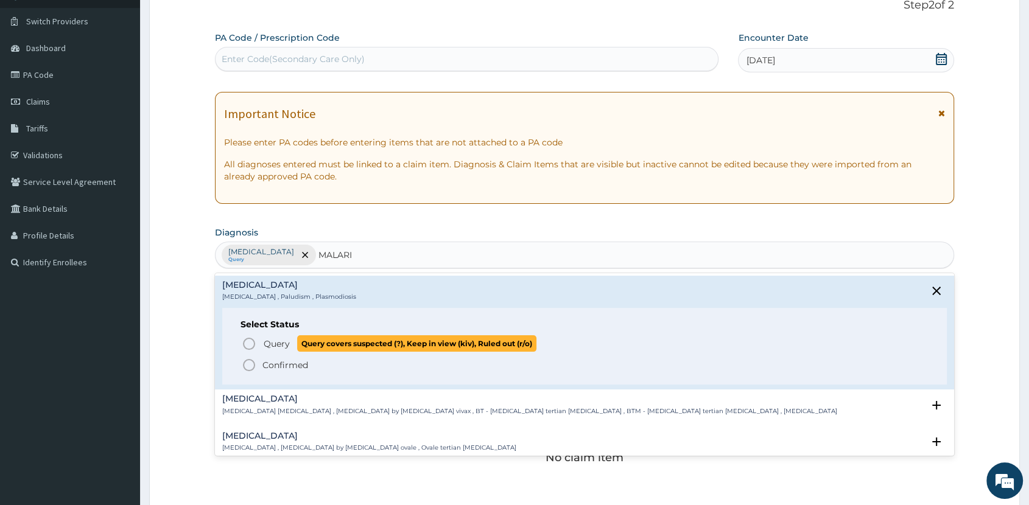
click at [292, 341] on p "Query Query covers suspected (?), Keep in view (kiv), Ruled out (r/o)" at bounding box center [399, 344] width 274 height 16
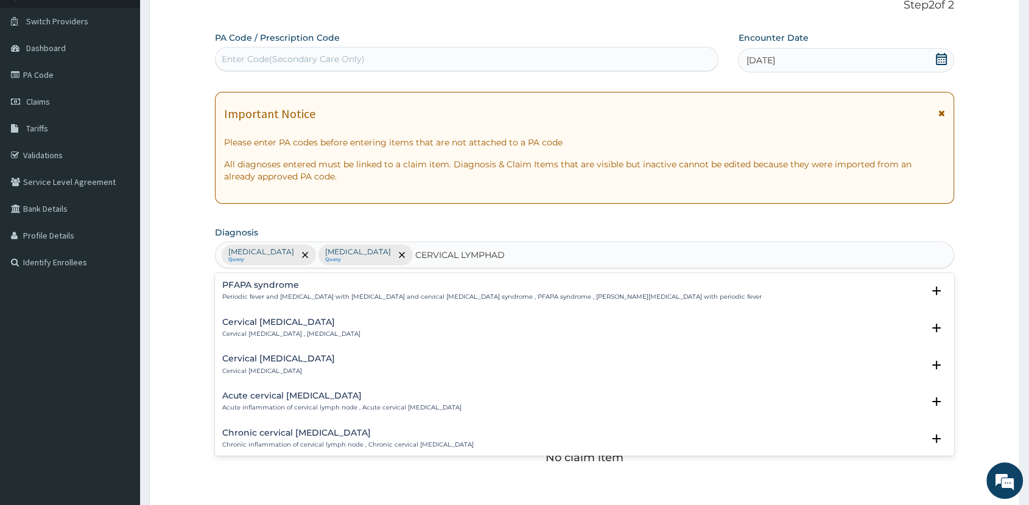
type input "CERVICAL LYMPHADE"
click at [295, 367] on p "Cervical [MEDICAL_DATA]" at bounding box center [278, 371] width 113 height 9
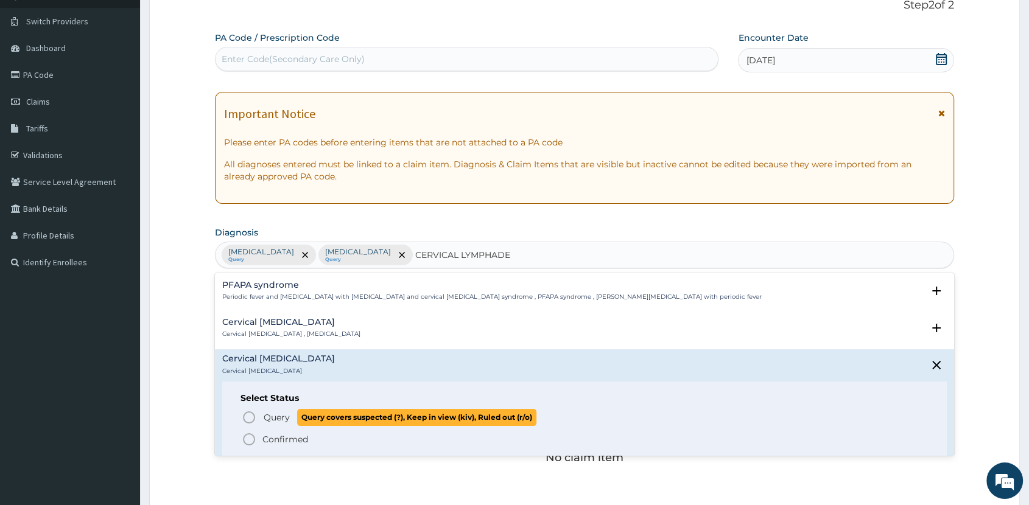
click at [297, 418] on span "Query covers suspected (?), Keep in view (kiv), Ruled out (r/o)" at bounding box center [416, 417] width 239 height 16
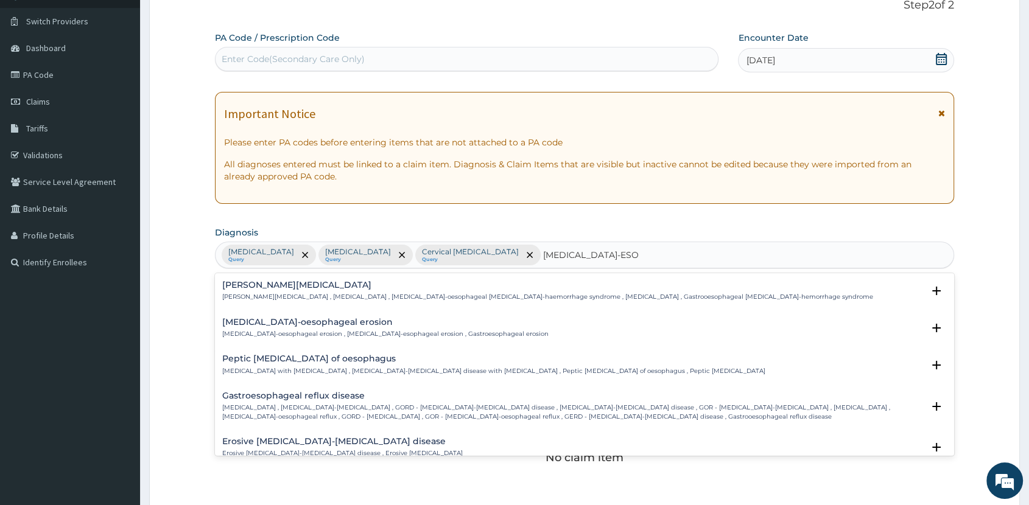
type input "[MEDICAL_DATA]-ESOPHAGEAL"
click at [322, 411] on p "[MEDICAL_DATA] , [MEDICAL_DATA]-[MEDICAL_DATA] , GORD - [MEDICAL_DATA]-[MEDICAL…" at bounding box center [572, 413] width 701 height 18
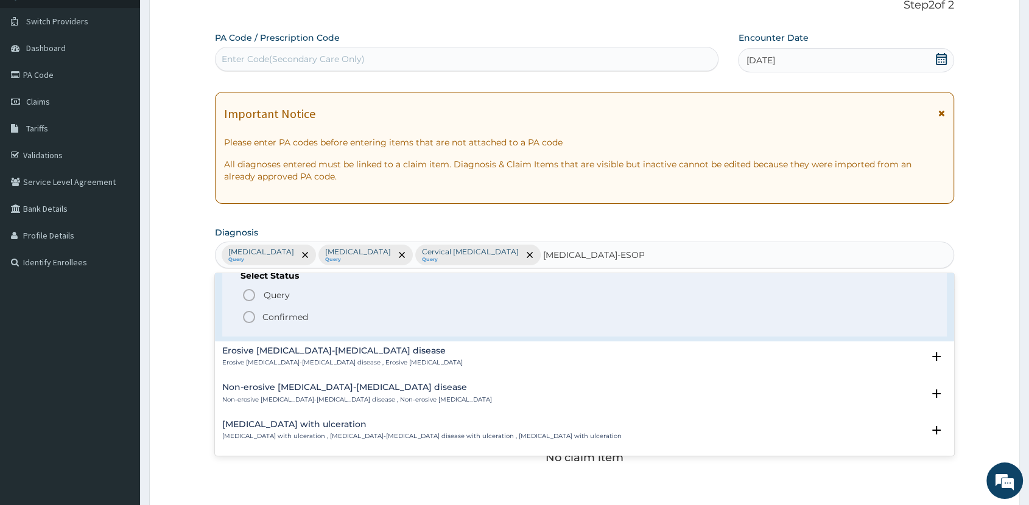
scroll to position [158, 0]
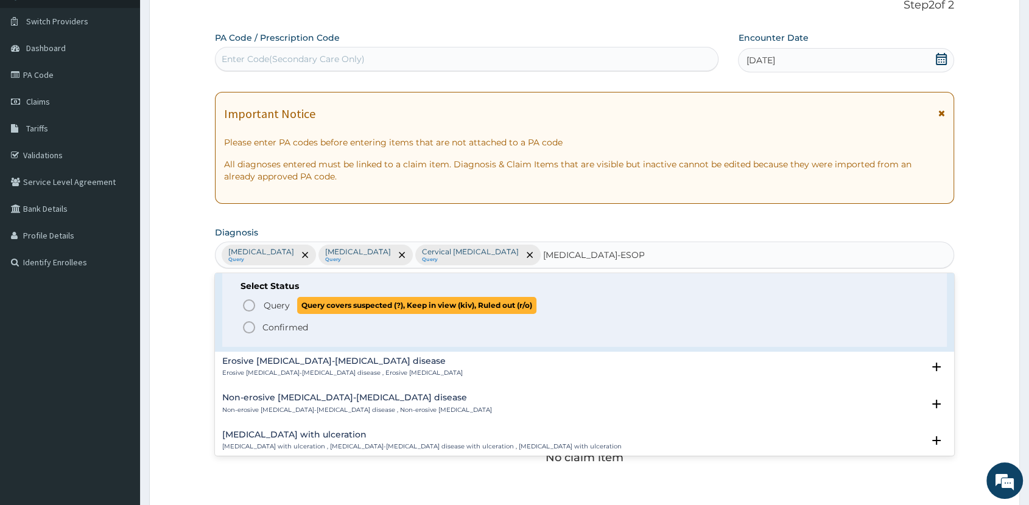
click at [245, 311] on icon "status option query" at bounding box center [249, 305] width 15 height 15
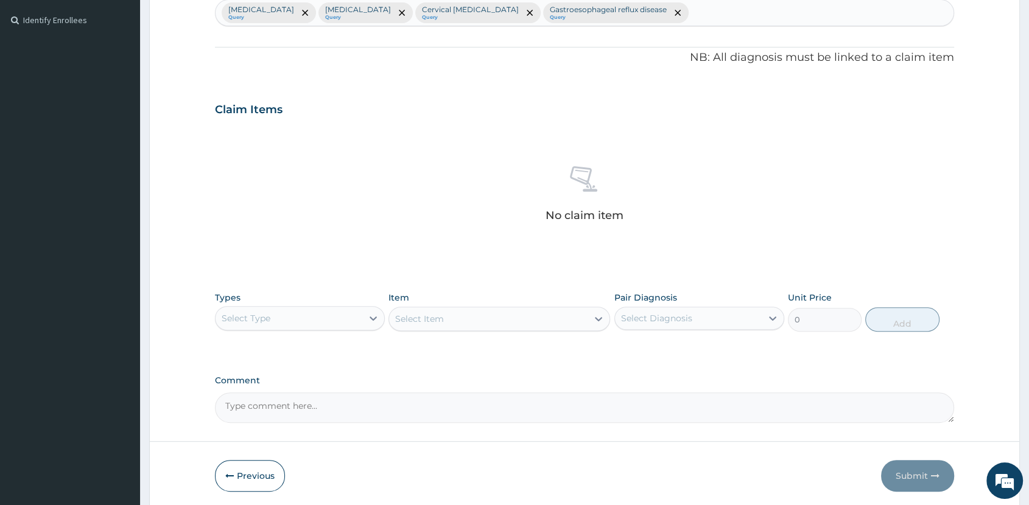
scroll to position [371, 0]
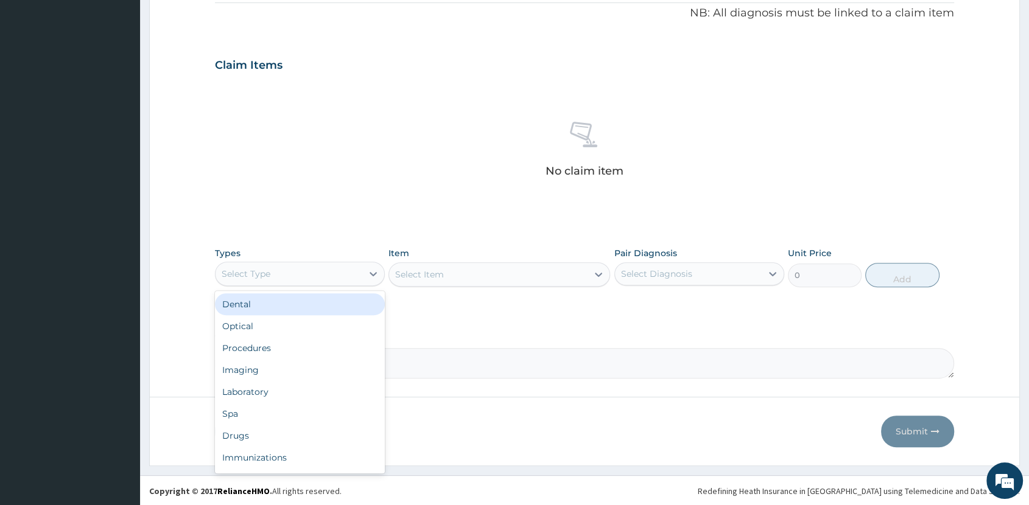
click at [325, 270] on div "Select Type" at bounding box center [289, 273] width 147 height 19
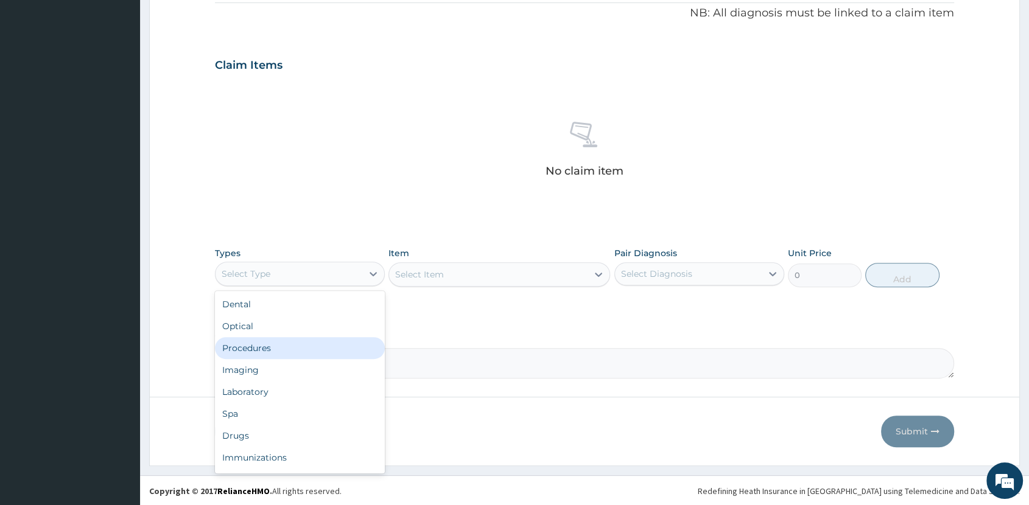
click at [307, 352] on div "Procedures" at bounding box center [300, 348] width 170 height 22
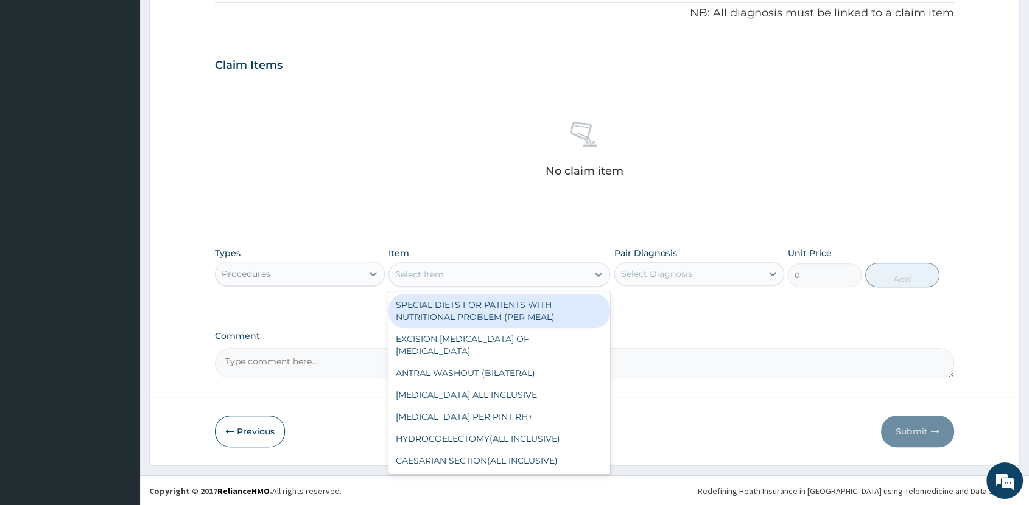
click at [522, 279] on div "Select Item" at bounding box center [488, 274] width 199 height 19
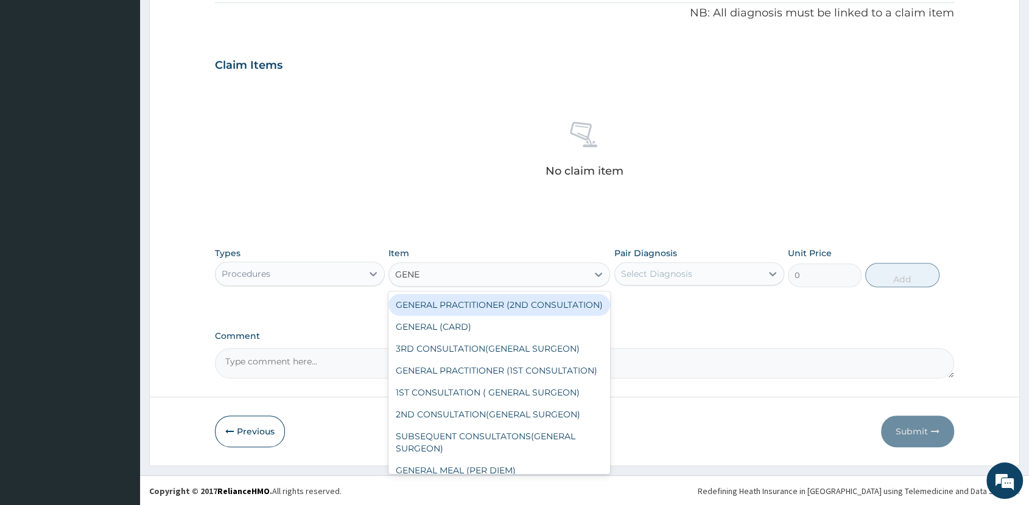
type input "GENER"
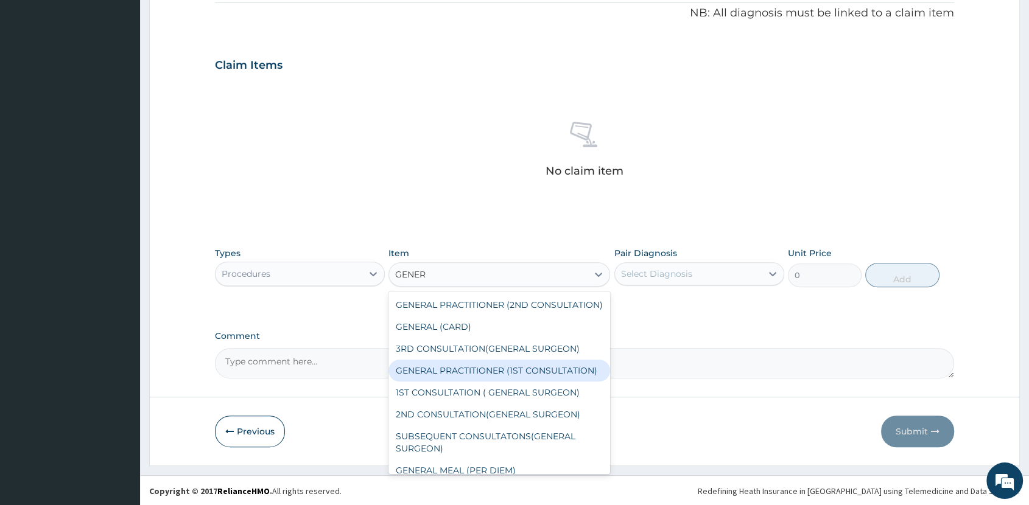
click at [529, 380] on div "GENERAL PRACTITIONER (1ST CONSULTATION)" at bounding box center [500, 371] width 222 height 22
type input "2000"
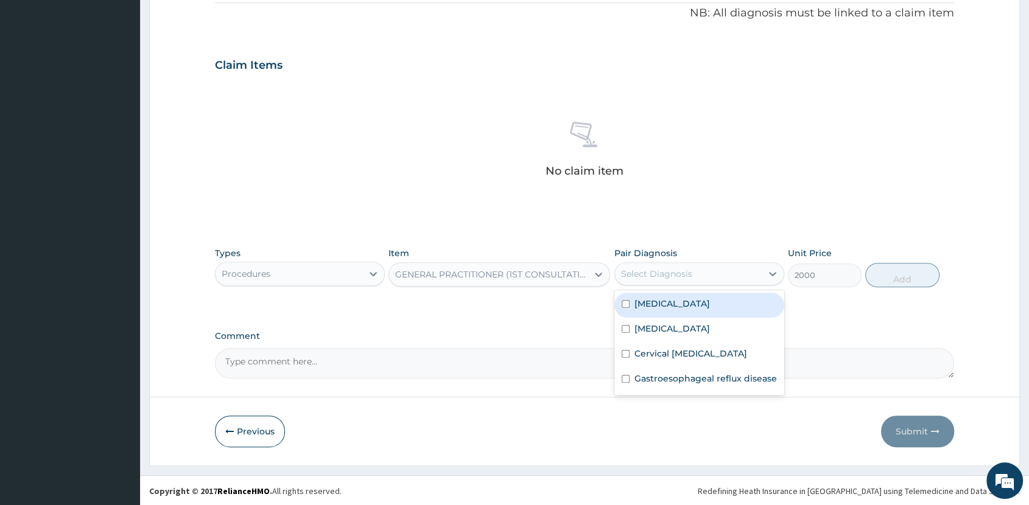
click at [686, 271] on div "Select Diagnosis" at bounding box center [656, 274] width 71 height 12
click at [692, 308] on label "[MEDICAL_DATA]" at bounding box center [673, 304] width 76 height 12
checkbox input "true"
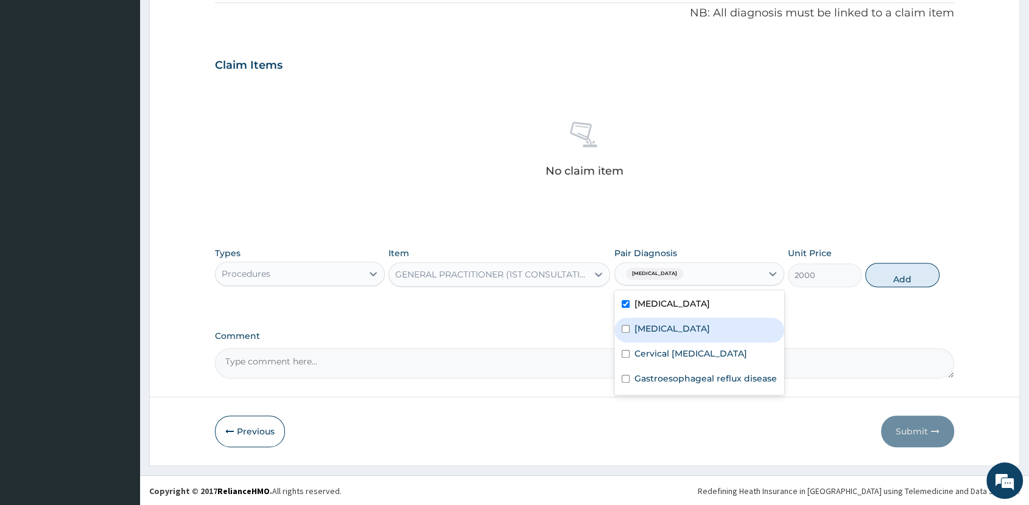
click at [692, 323] on div "[MEDICAL_DATA]" at bounding box center [699, 330] width 170 height 25
checkbox input "true"
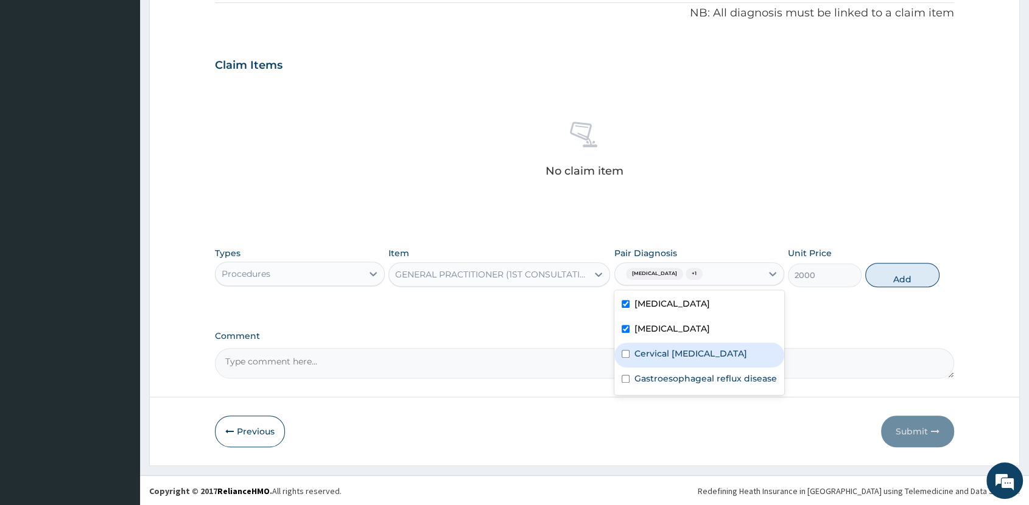
click at [714, 348] on label "Cervical [MEDICAL_DATA]" at bounding box center [691, 354] width 113 height 12
checkbox input "true"
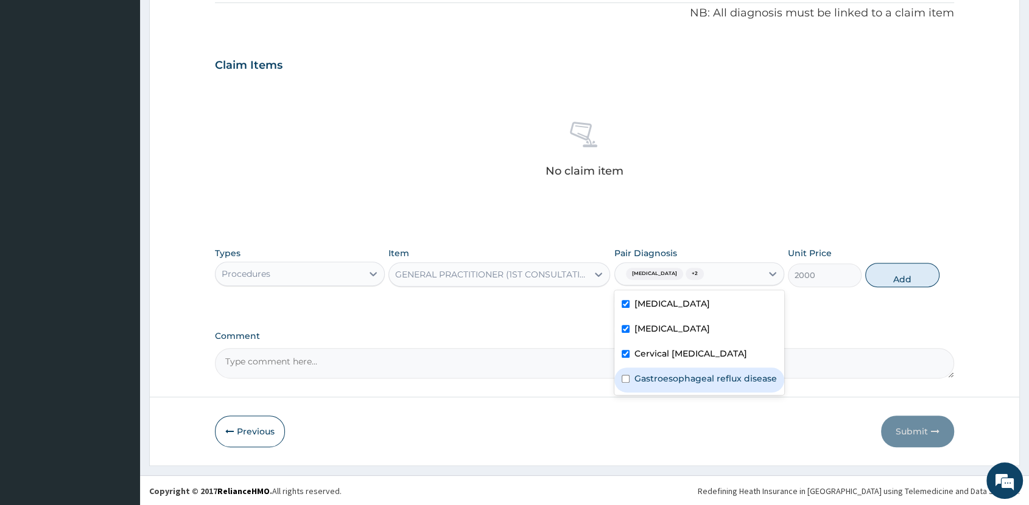
click at [732, 381] on label "Gastroesophageal reflux disease" at bounding box center [706, 379] width 142 height 12
checkbox input "true"
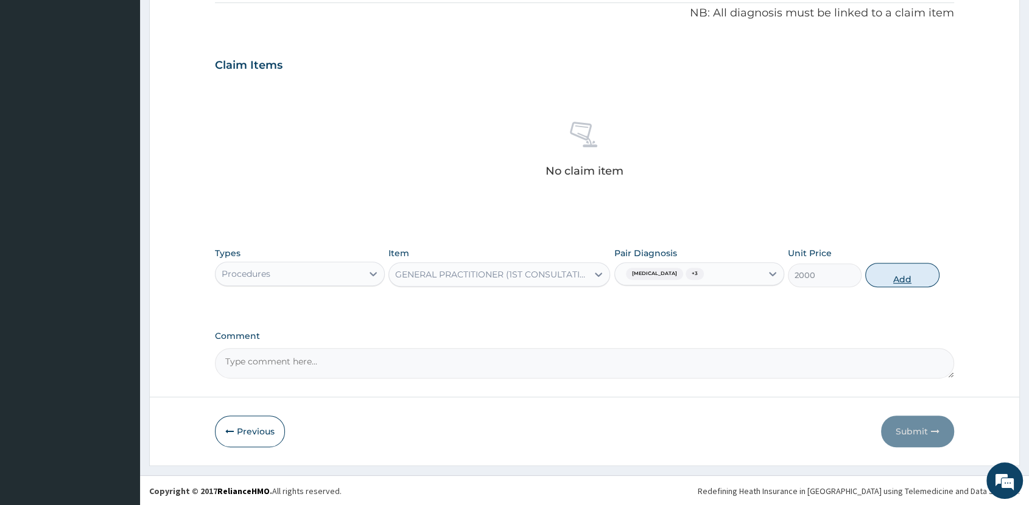
click at [903, 274] on button "Add" at bounding box center [902, 275] width 74 height 24
type input "0"
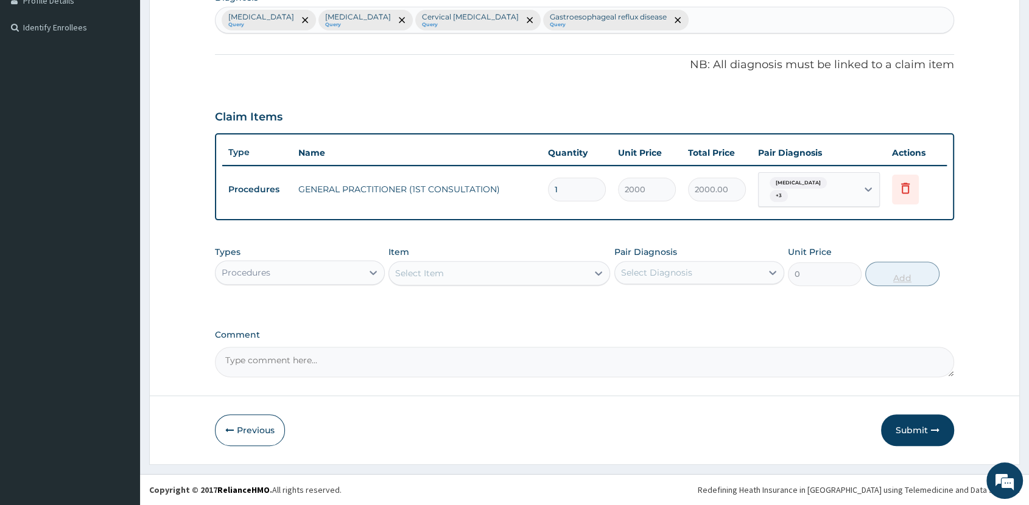
scroll to position [314, 0]
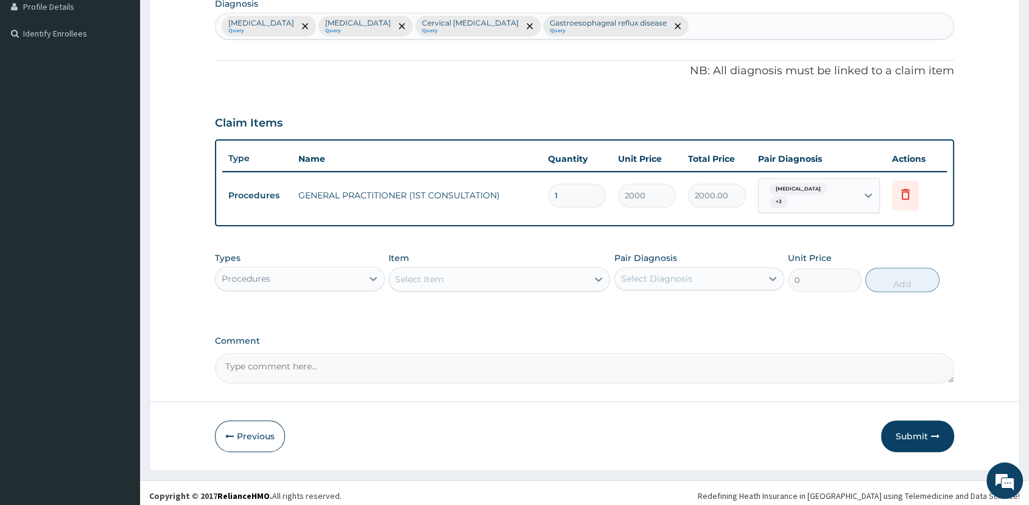
click at [311, 277] on div "Procedures" at bounding box center [289, 278] width 147 height 19
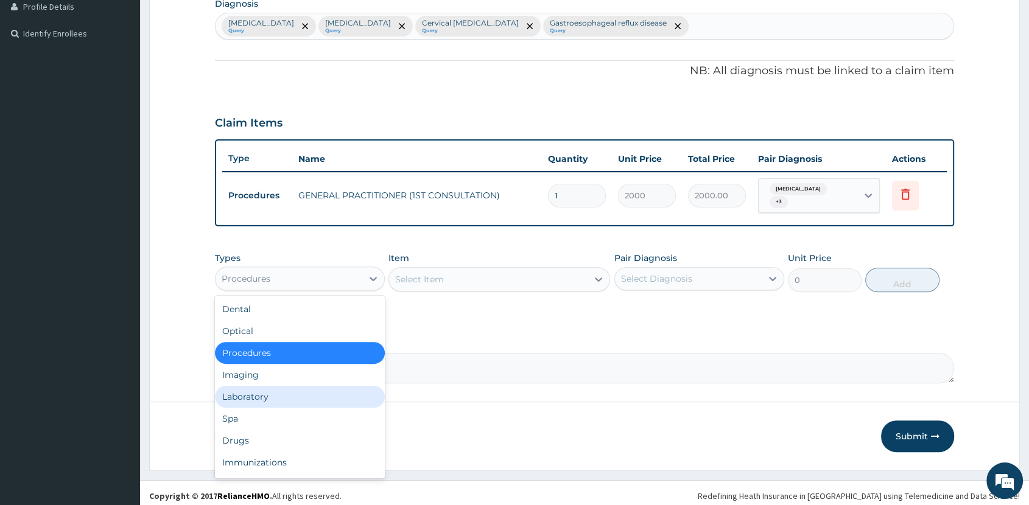
click at [331, 398] on div "Laboratory" at bounding box center [300, 397] width 170 height 22
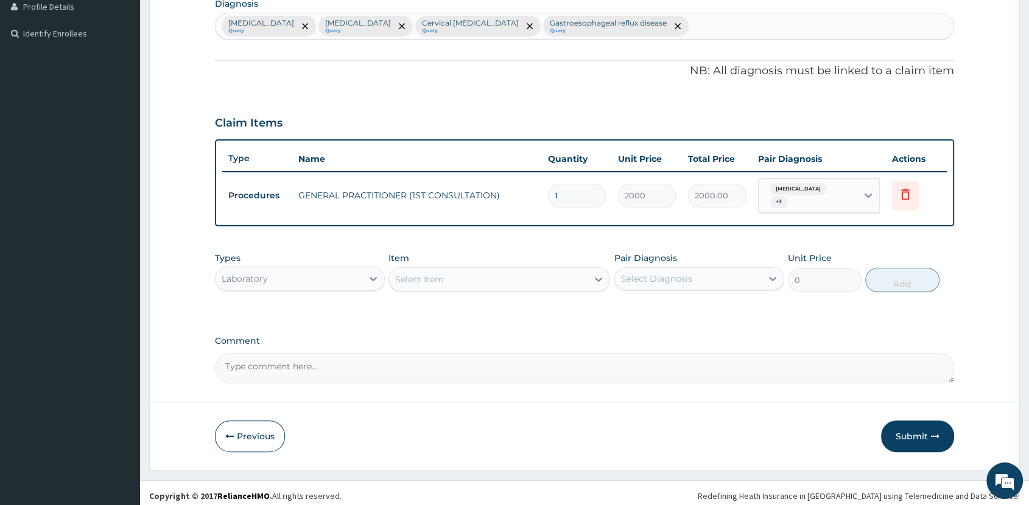
drag, startPoint x: 470, startPoint y: 21, endPoint x: 390, endPoint y: 23, distance: 80.4
click at [418, 23] on div "Cervical lymphadenopathy Query" at bounding box center [469, 25] width 102 height 19
drag, startPoint x: 369, startPoint y: 23, endPoint x: 465, endPoint y: 26, distance: 95.6
click at [465, 26] on div "Cervical lymphadenopathy Query" at bounding box center [469, 25] width 102 height 19
click at [513, 284] on div "Select Item" at bounding box center [500, 279] width 222 height 24
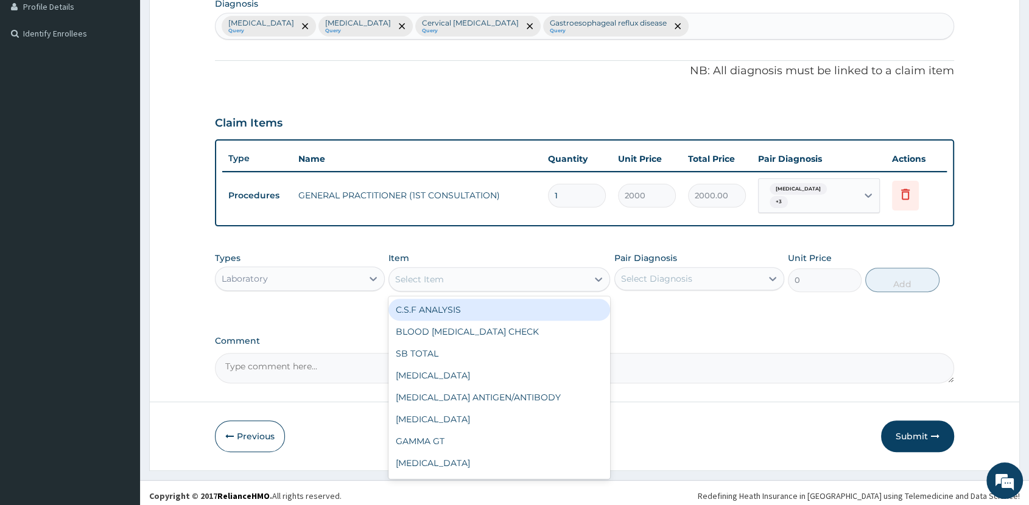
click at [706, 29] on div "Gastroenteritis Query Malaria Query Cervical lymphadenopathy Query Gastroesopha…" at bounding box center [585, 26] width 738 height 26
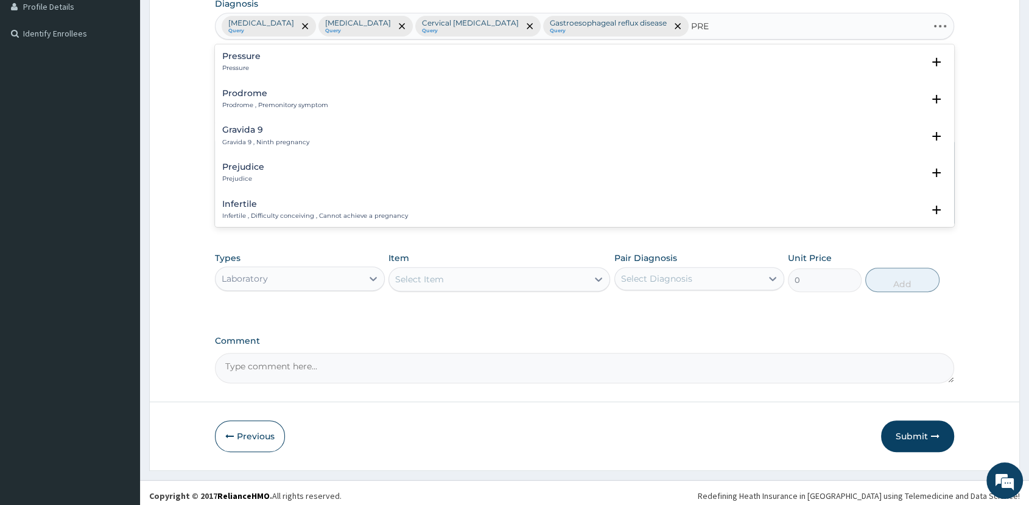
type input "PREG"
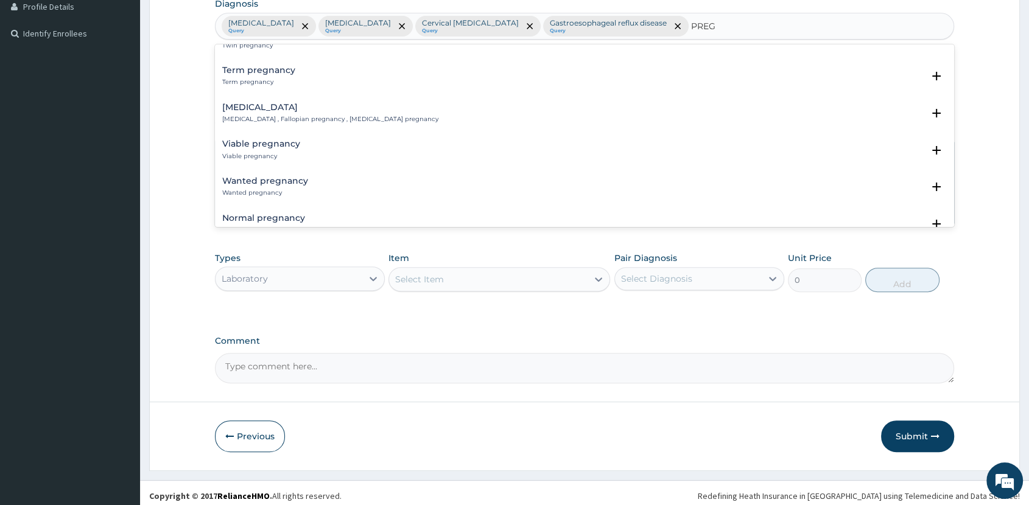
scroll to position [789, 0]
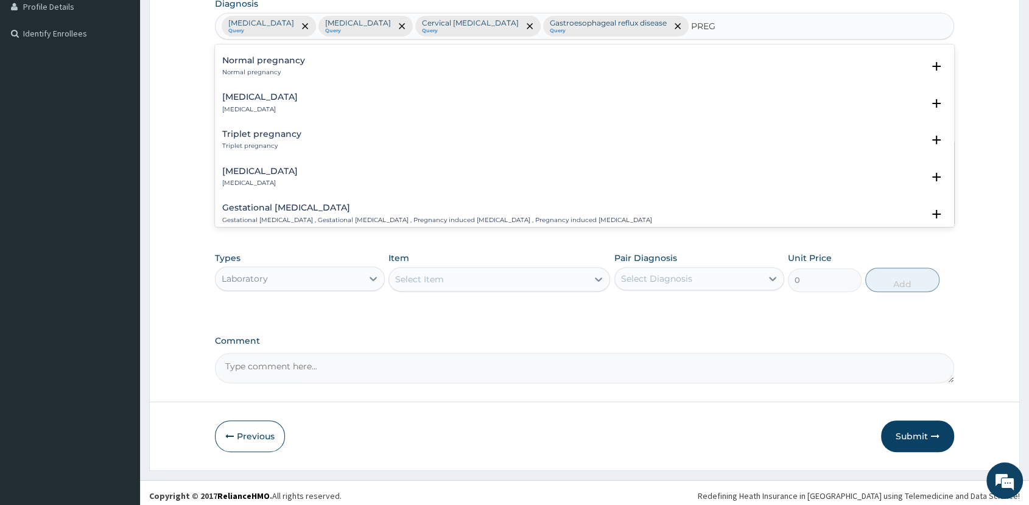
click at [288, 57] on div "Normal pregnancy Normal pregnancy" at bounding box center [263, 66] width 83 height 21
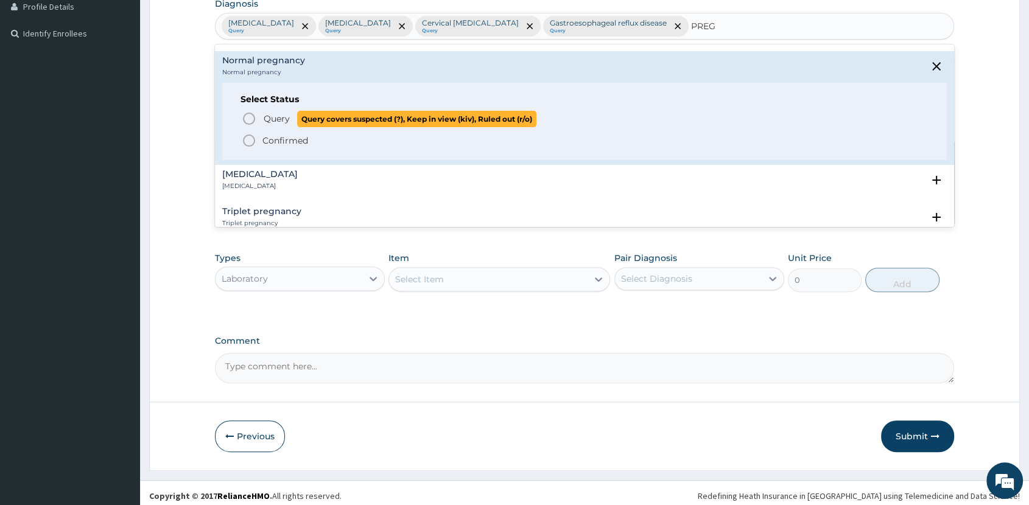
click at [309, 111] on span "Query covers suspected (?), Keep in view (kiv), Ruled out (r/o)" at bounding box center [416, 119] width 239 height 16
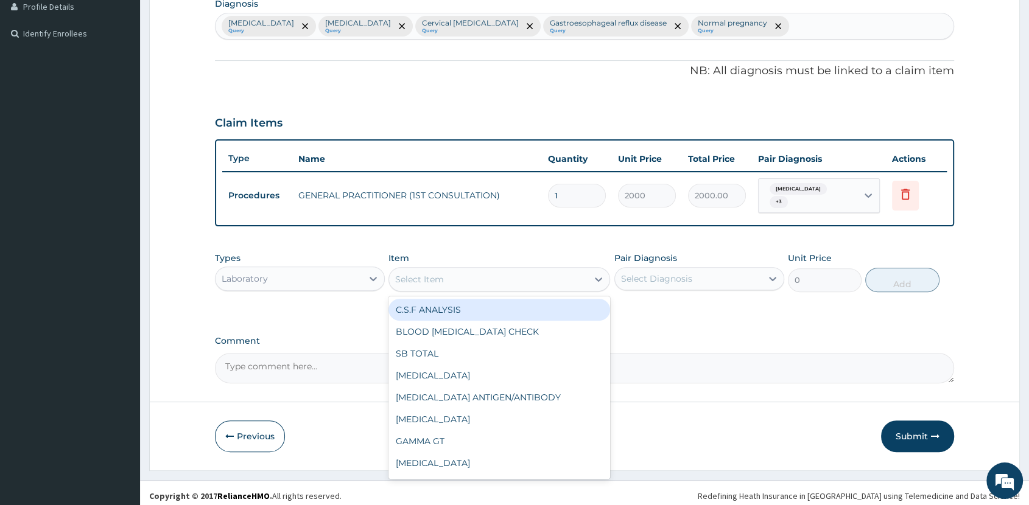
click at [441, 273] on div "Select Item" at bounding box center [419, 279] width 49 height 12
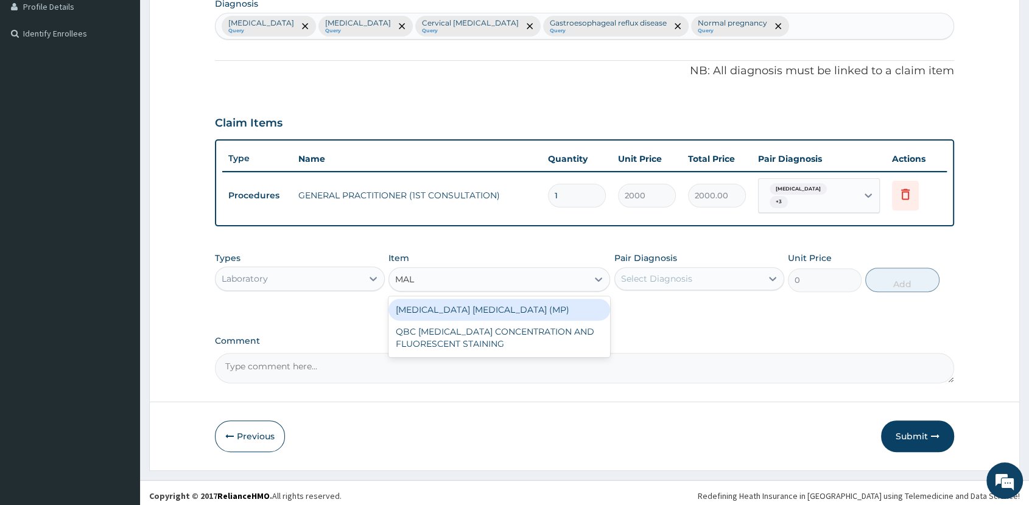
type input "MALA"
drag, startPoint x: 514, startPoint y: 304, endPoint x: 538, endPoint y: 305, distance: 24.4
click at [516, 303] on div "[MEDICAL_DATA] [MEDICAL_DATA] (MP)" at bounding box center [500, 310] width 222 height 22
type input "1625"
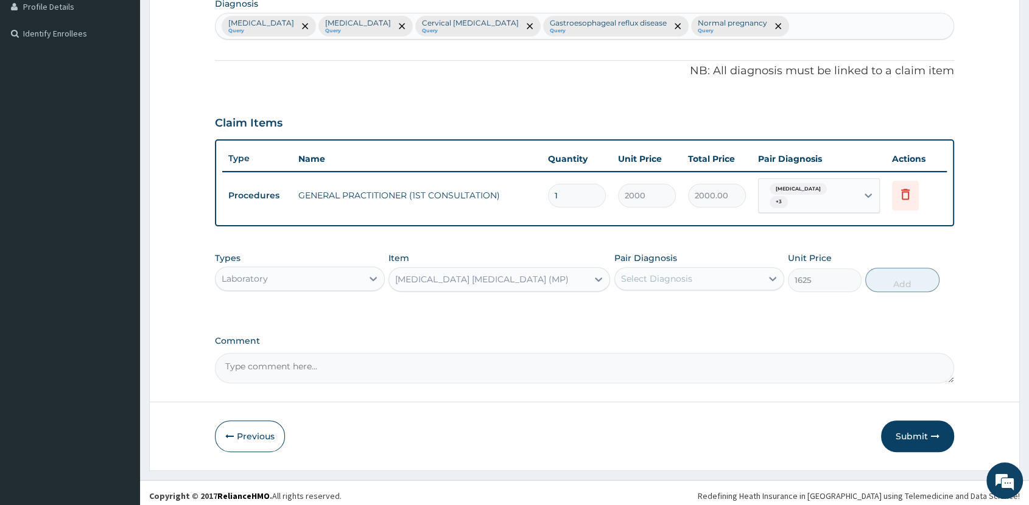
click at [678, 274] on div "Select Diagnosis" at bounding box center [656, 279] width 71 height 12
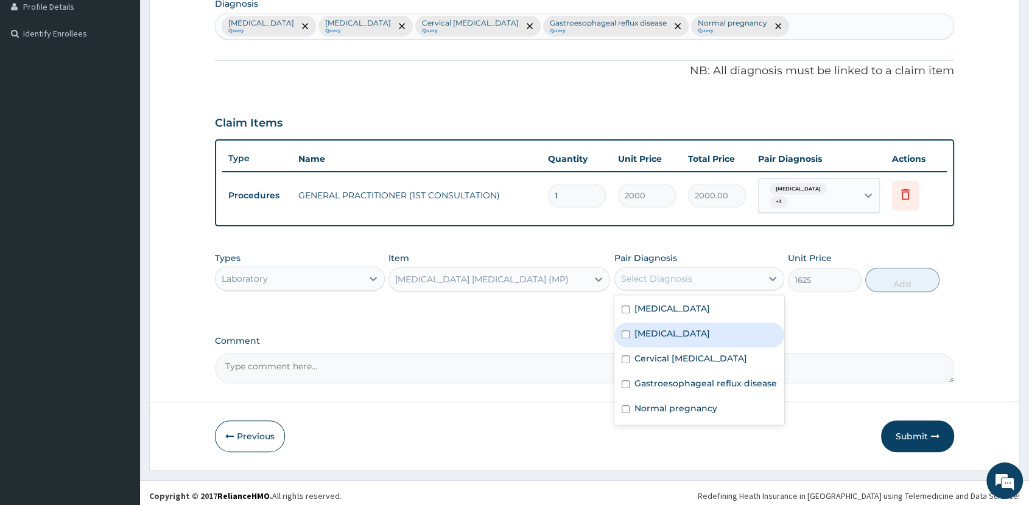
click at [689, 324] on div "[MEDICAL_DATA]" at bounding box center [699, 335] width 170 height 25
checkbox input "true"
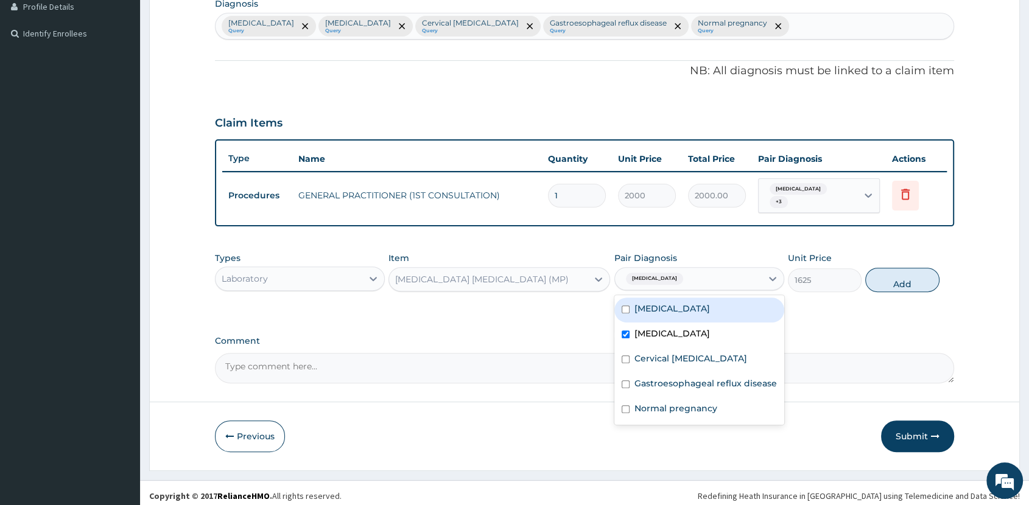
drag, startPoint x: 904, startPoint y: 274, endPoint x: 892, endPoint y: 273, distance: 12.2
click at [903, 275] on button "Add" at bounding box center [902, 280] width 74 height 24
type input "0"
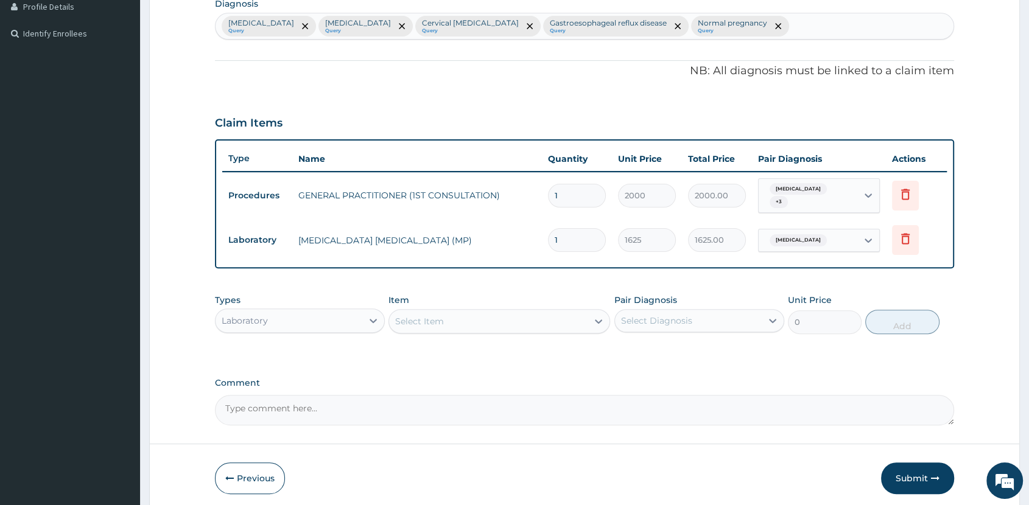
click at [762, 30] on div "Gastroenteritis Query Malaria Query Cervical lymphadenopathy Query Gastroesopha…" at bounding box center [585, 26] width 738 height 26
type input "SEPS"
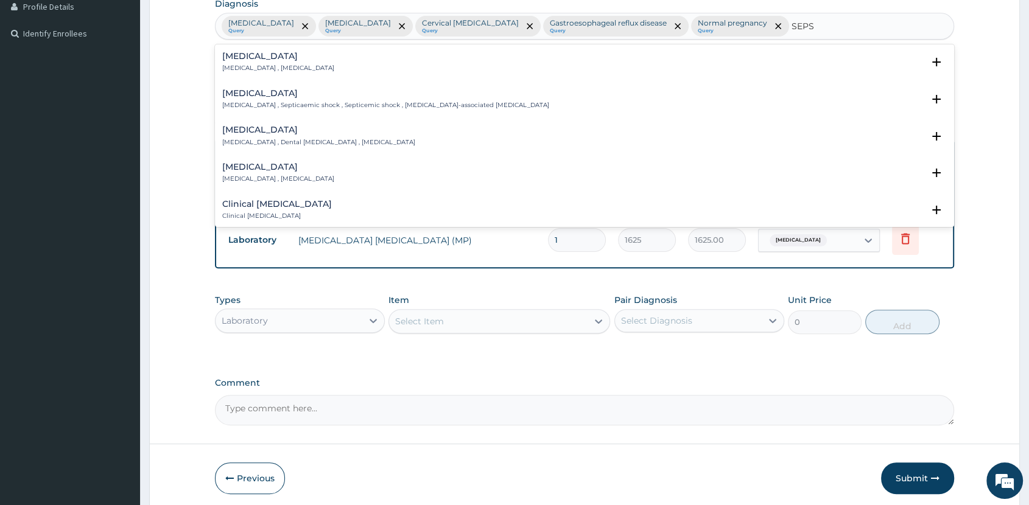
click at [253, 64] on p "[MEDICAL_DATA] , [MEDICAL_DATA]" at bounding box center [278, 68] width 112 height 9
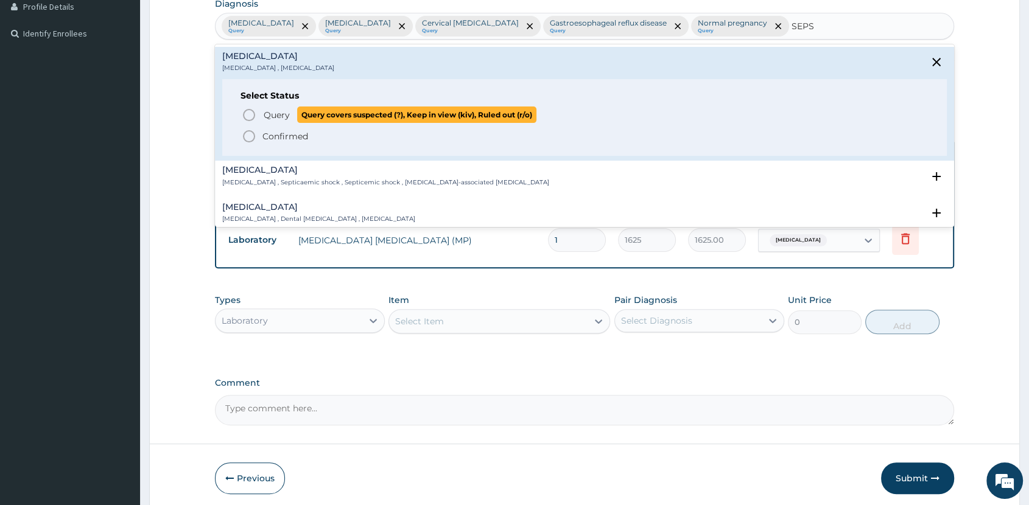
click at [297, 115] on span "Query covers suspected (?), Keep in view (kiv), Ruled out (r/o)" at bounding box center [416, 115] width 239 height 16
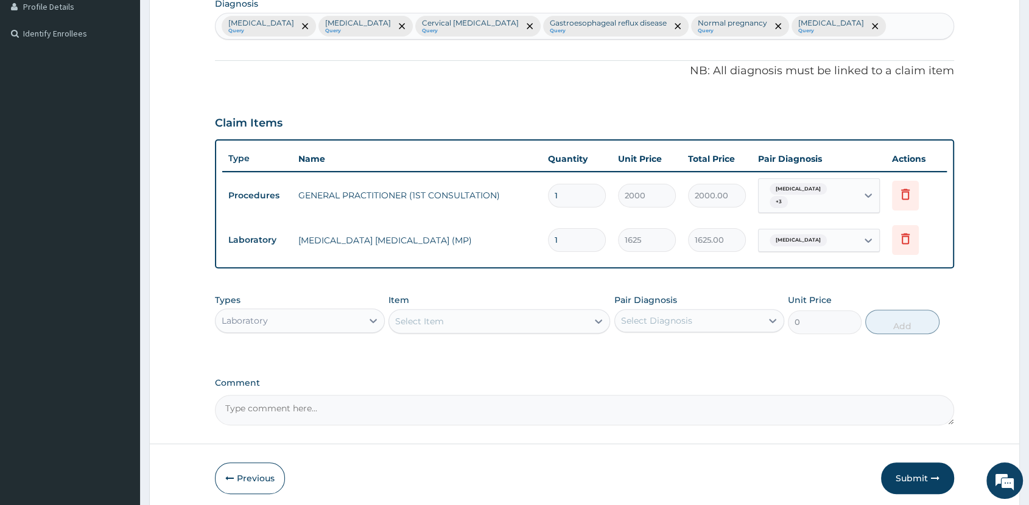
click at [453, 323] on div "Select Item" at bounding box center [488, 321] width 199 height 19
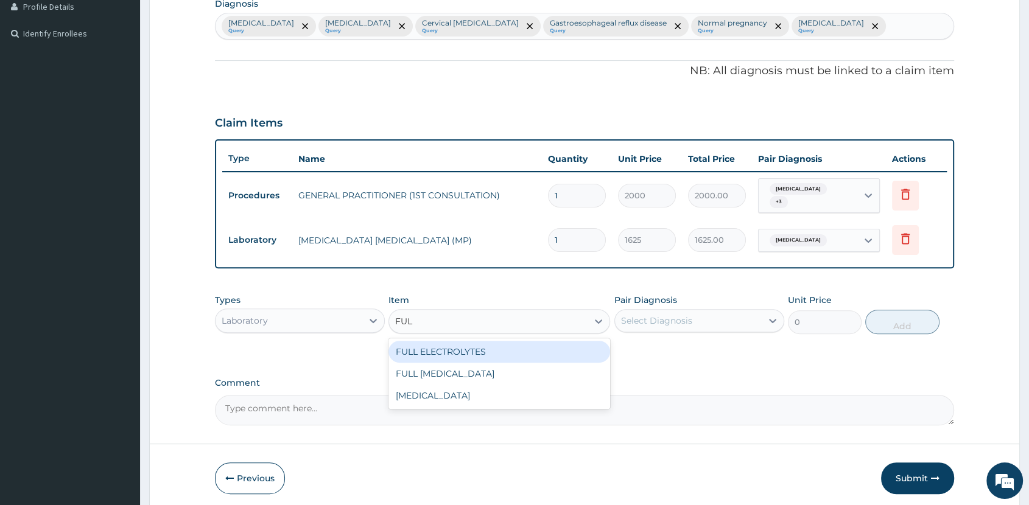
type input "FULL"
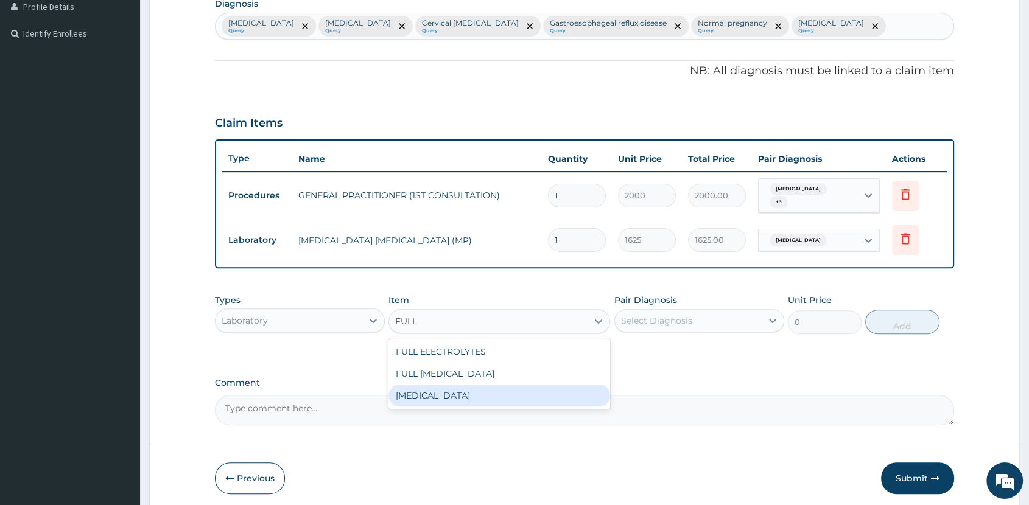
click at [491, 393] on div "[MEDICAL_DATA]" at bounding box center [500, 396] width 222 height 22
type input "4000"
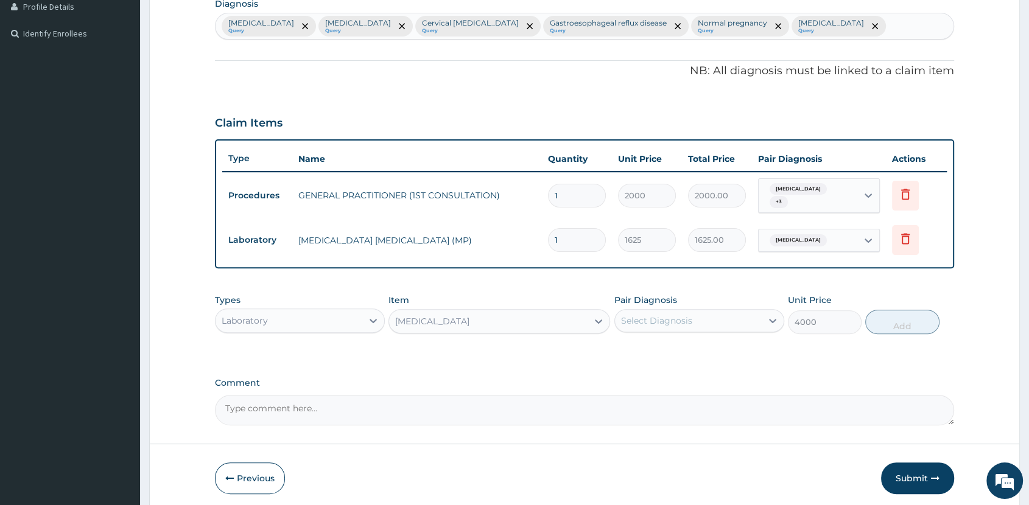
click at [685, 315] on div "Select Diagnosis" at bounding box center [656, 321] width 71 height 12
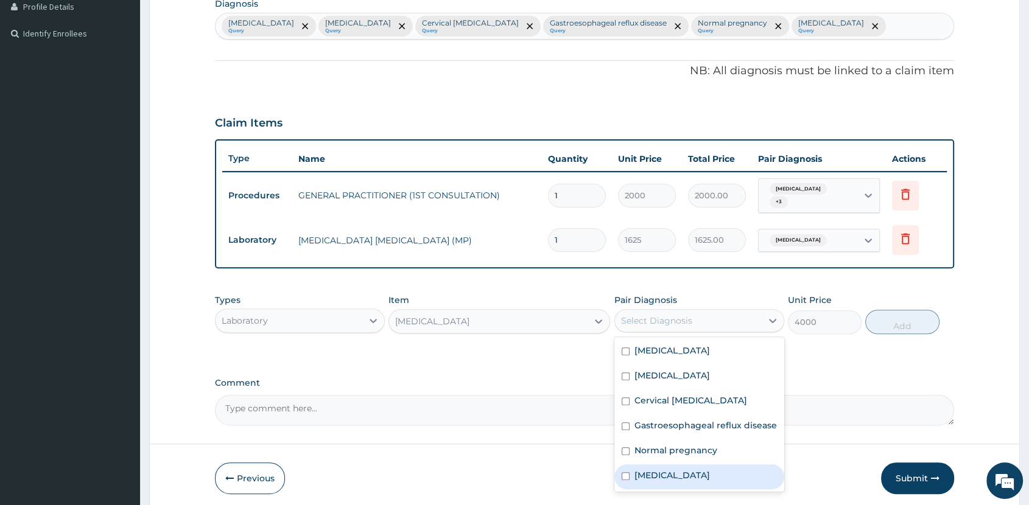
click at [679, 465] on div "[MEDICAL_DATA]" at bounding box center [699, 477] width 170 height 25
checkbox input "true"
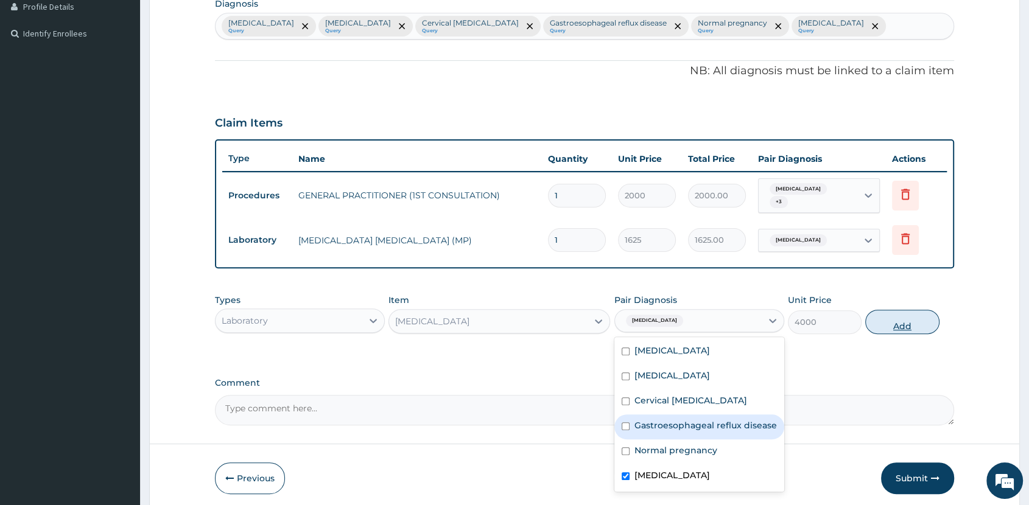
click at [913, 319] on button "Add" at bounding box center [902, 322] width 74 height 24
type input "0"
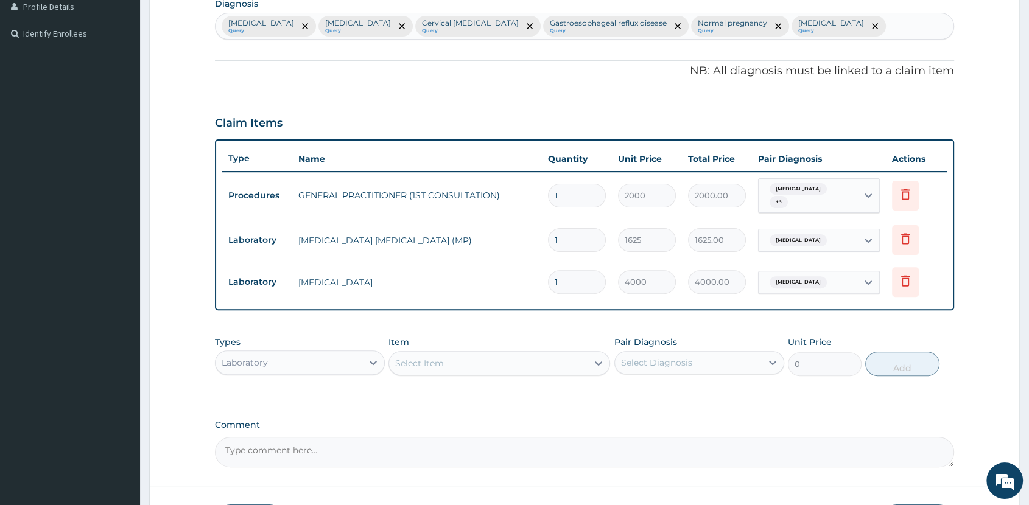
drag, startPoint x: 306, startPoint y: 355, endPoint x: 314, endPoint y: 359, distance: 8.7
click at [313, 358] on div "Laboratory" at bounding box center [289, 362] width 147 height 19
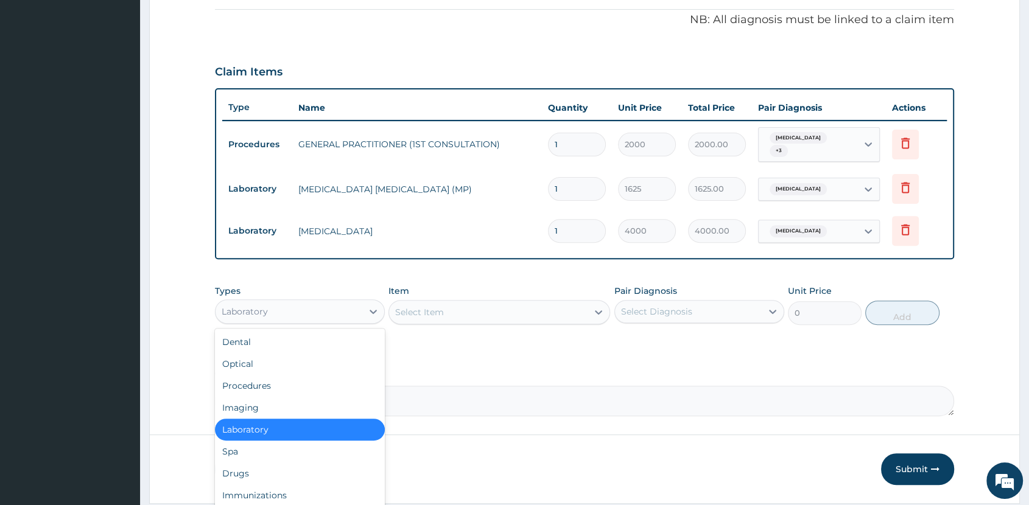
scroll to position [399, 0]
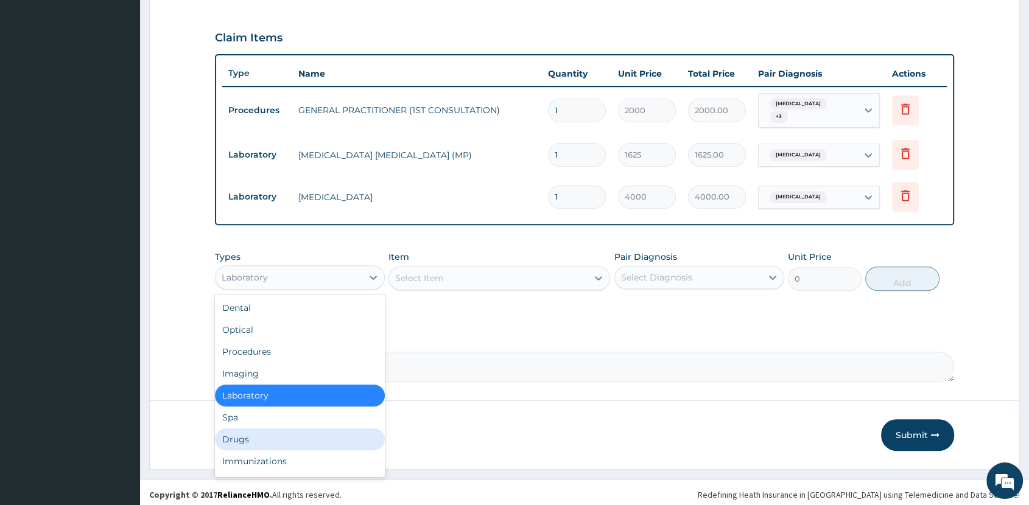
drag, startPoint x: 309, startPoint y: 429, endPoint x: 340, endPoint y: 425, distance: 30.7
click at [314, 431] on div "Drugs" at bounding box center [300, 440] width 170 height 22
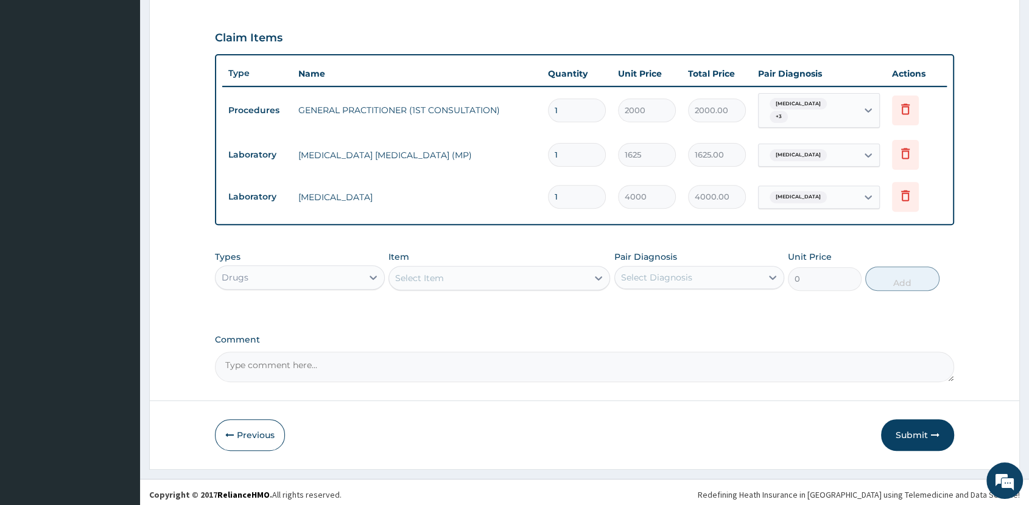
click at [463, 271] on div "Select Item" at bounding box center [488, 278] width 199 height 19
click at [479, 273] on div "Select Item" at bounding box center [488, 278] width 199 height 19
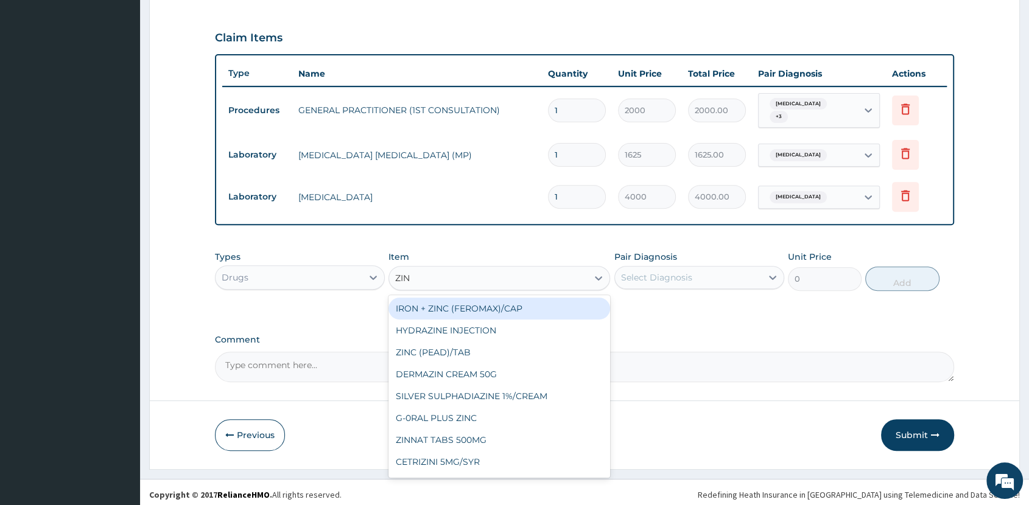
type input "ZINC"
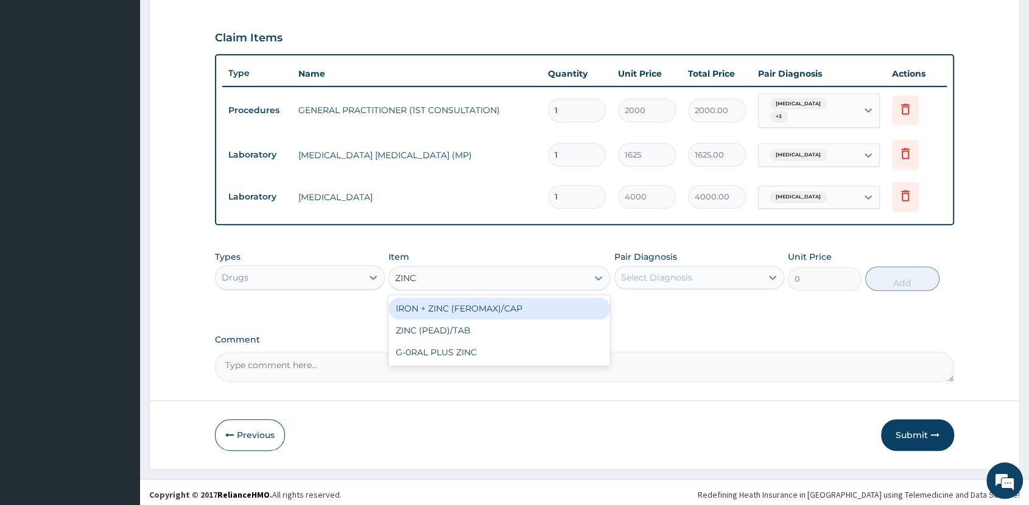
click at [509, 304] on div "IRON + ZINC (FEROMAX)/CAP" at bounding box center [500, 309] width 222 height 22
type input "21"
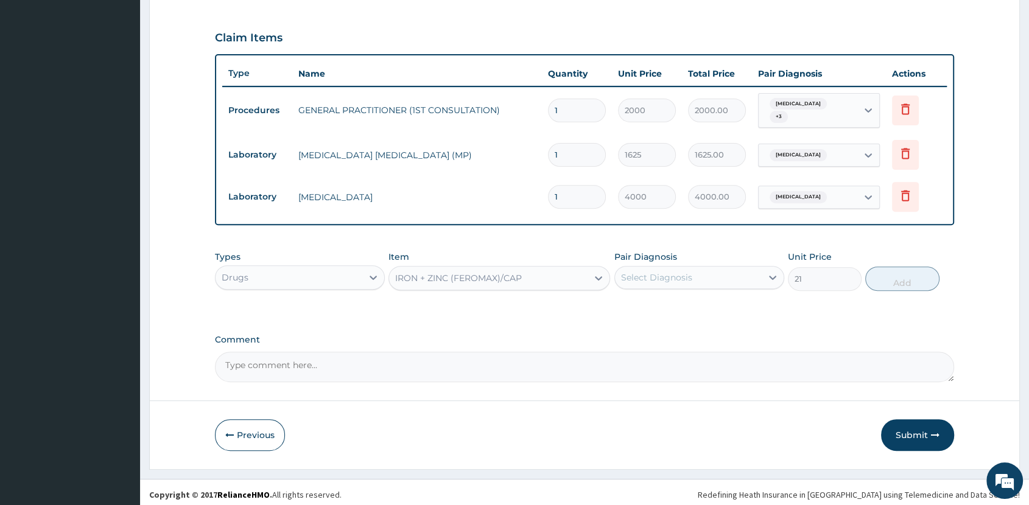
click at [521, 272] on div "IRON + ZINC (FEROMAX)/CAP" at bounding box center [458, 278] width 127 height 12
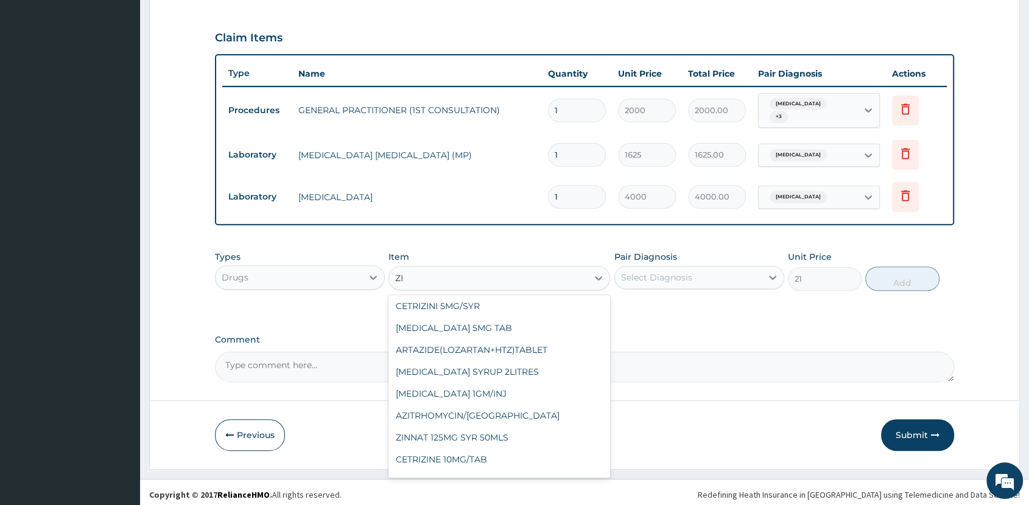
scroll to position [0, 0]
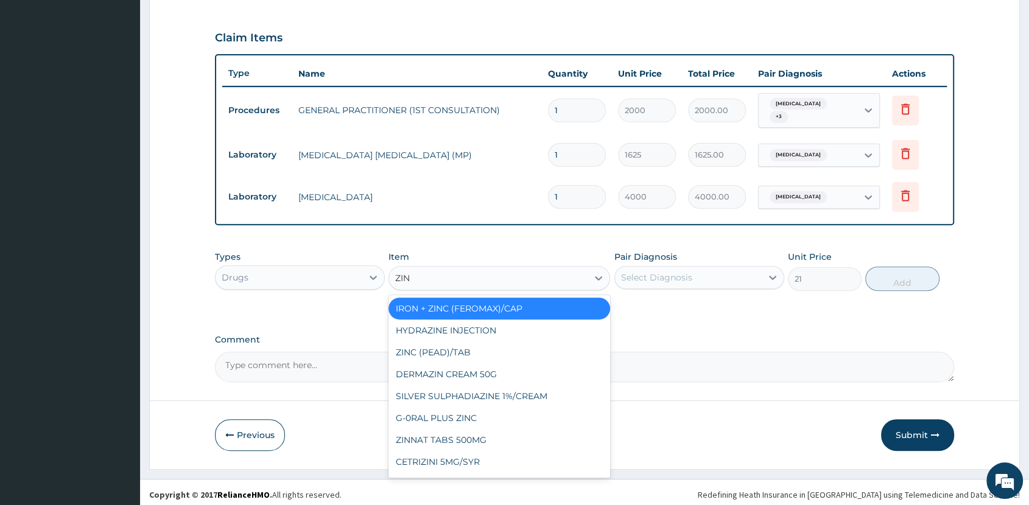
type input "ZINC"
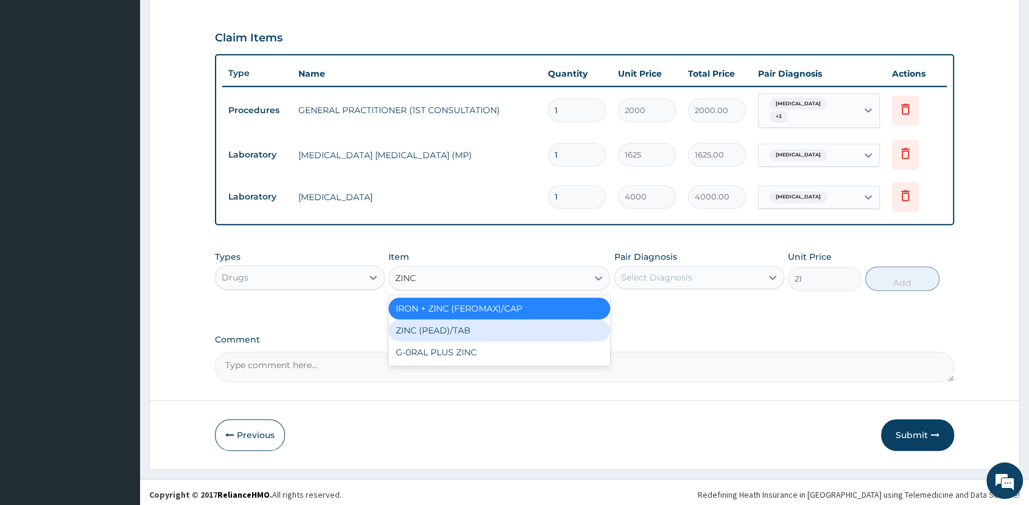
click at [518, 329] on div "ZINC (PEAD)/TAB" at bounding box center [500, 331] width 222 height 22
type input "100"
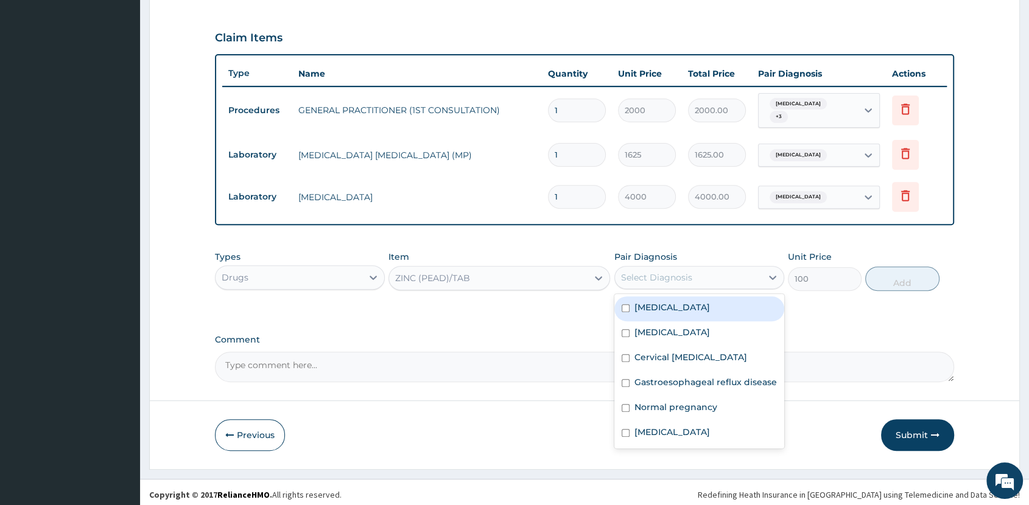
drag, startPoint x: 647, startPoint y: 268, endPoint x: 652, endPoint y: 278, distance: 10.9
click at [647, 272] on div "Select Diagnosis" at bounding box center [656, 278] width 71 height 12
click at [680, 306] on label "Gastroenteritis" at bounding box center [673, 307] width 76 height 12
checkbox input "true"
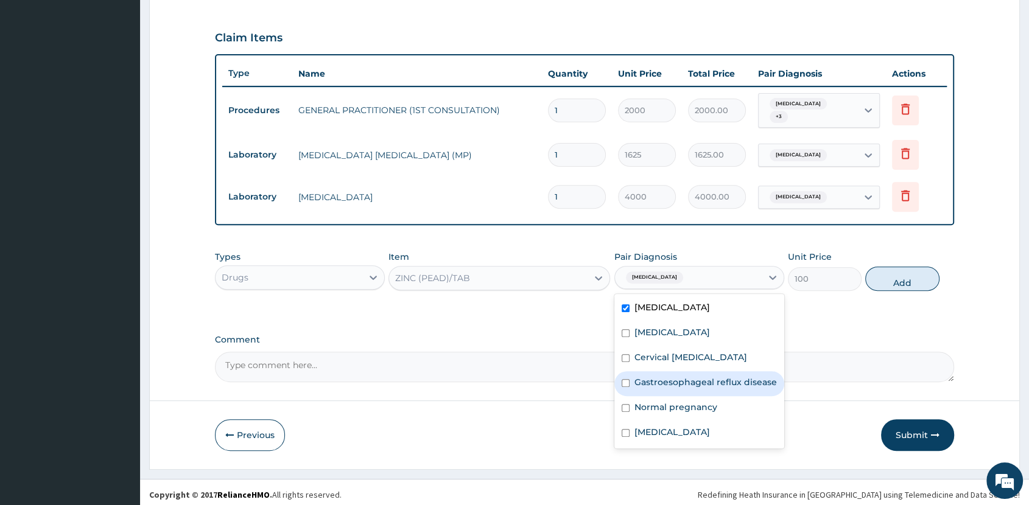
click at [722, 380] on label "Gastroesophageal reflux disease" at bounding box center [706, 382] width 142 height 12
checkbox input "true"
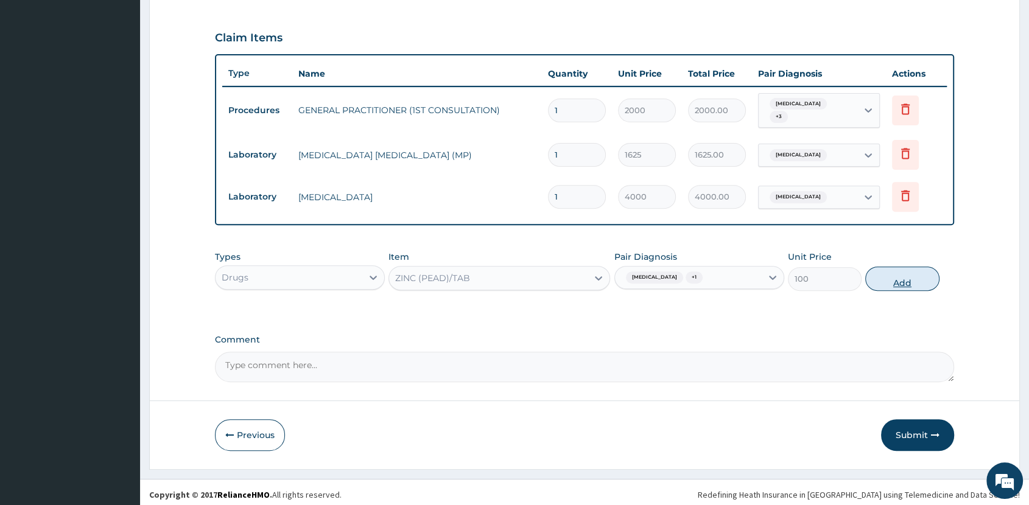
click at [909, 275] on button "Add" at bounding box center [902, 279] width 74 height 24
type input "0"
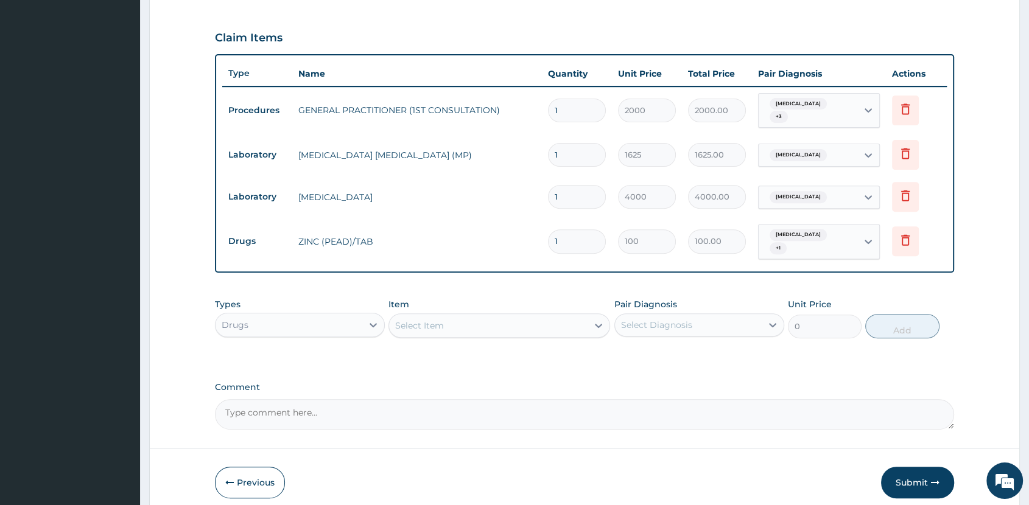
type input "10"
type input "1000.00"
type input "9"
type input "900.00"
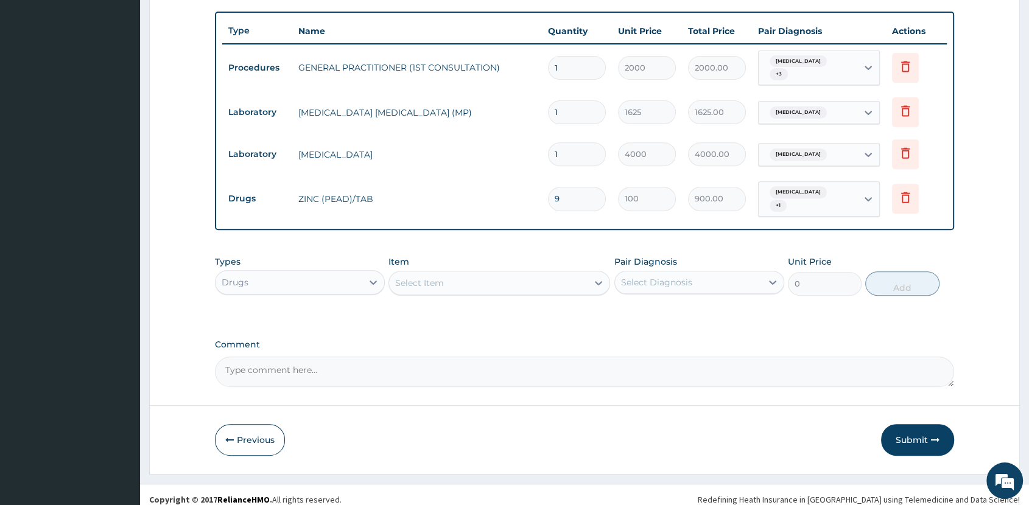
type input "9"
click at [484, 273] on div "Select Item" at bounding box center [488, 282] width 199 height 19
type input "REHYDR"
click at [530, 313] on div "[MEDICAL_DATA] SALT" at bounding box center [500, 314] width 222 height 22
type input "200"
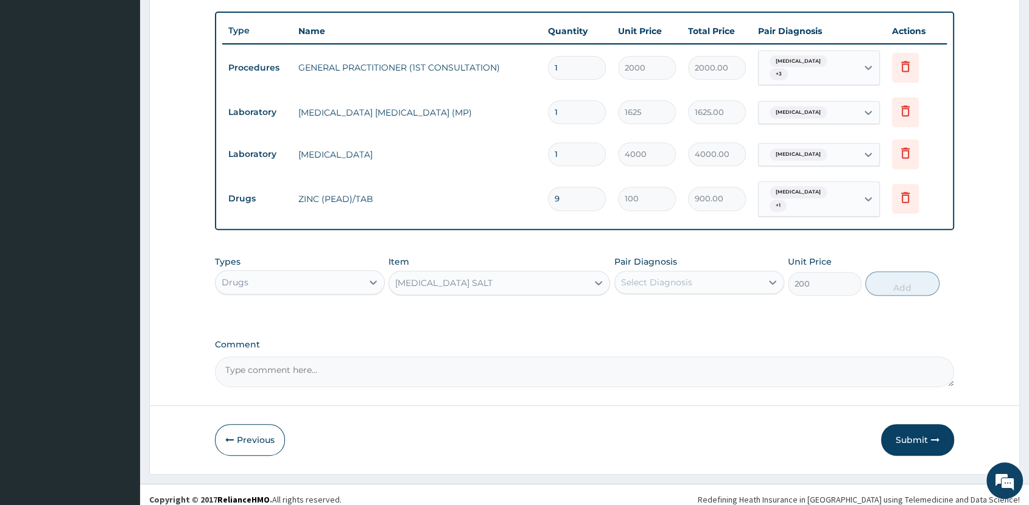
click at [658, 276] on div "Select Diagnosis" at bounding box center [656, 282] width 71 height 12
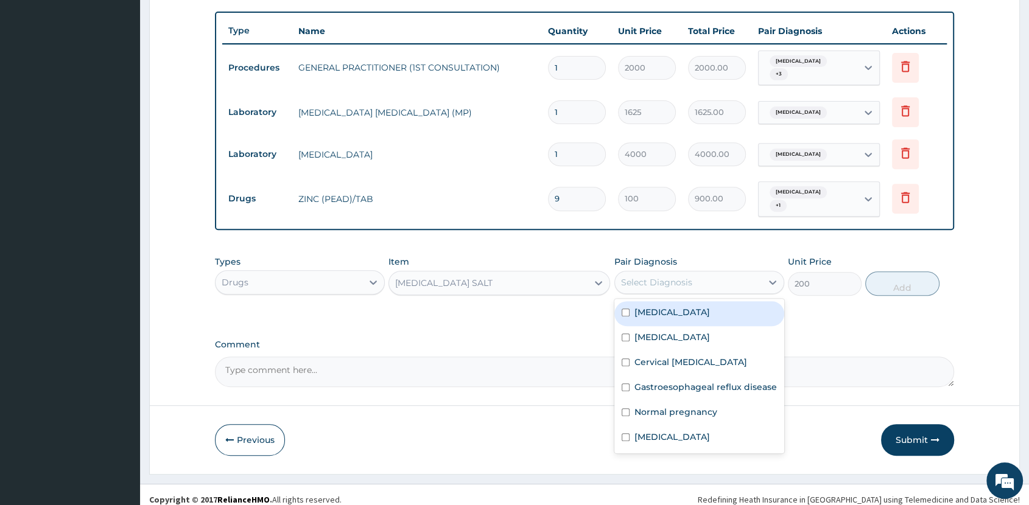
click at [694, 306] on label "Gastroenteritis" at bounding box center [673, 312] width 76 height 12
checkbox input "true"
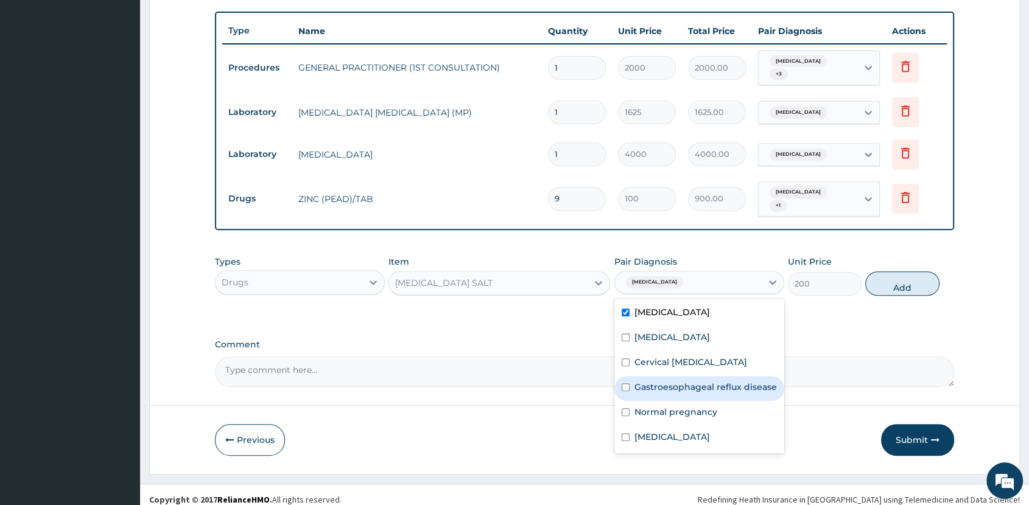
click at [697, 381] on label "Gastroesophageal reflux disease" at bounding box center [706, 387] width 142 height 12
checkbox input "true"
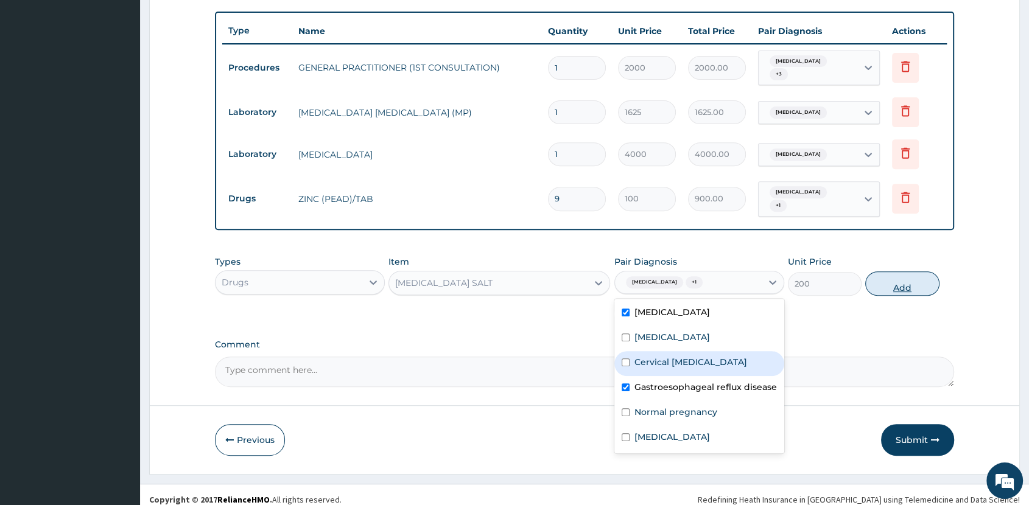
click at [913, 279] on button "Add" at bounding box center [902, 284] width 74 height 24
type input "0"
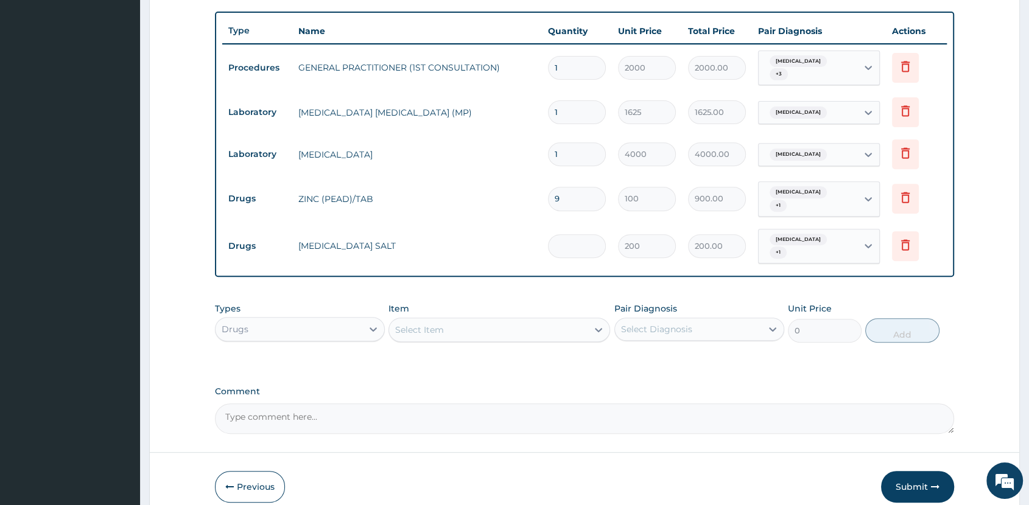
type input "0.00"
type input "3"
type input "600.00"
type input "3"
click at [558, 320] on div "Select Item" at bounding box center [488, 329] width 199 height 19
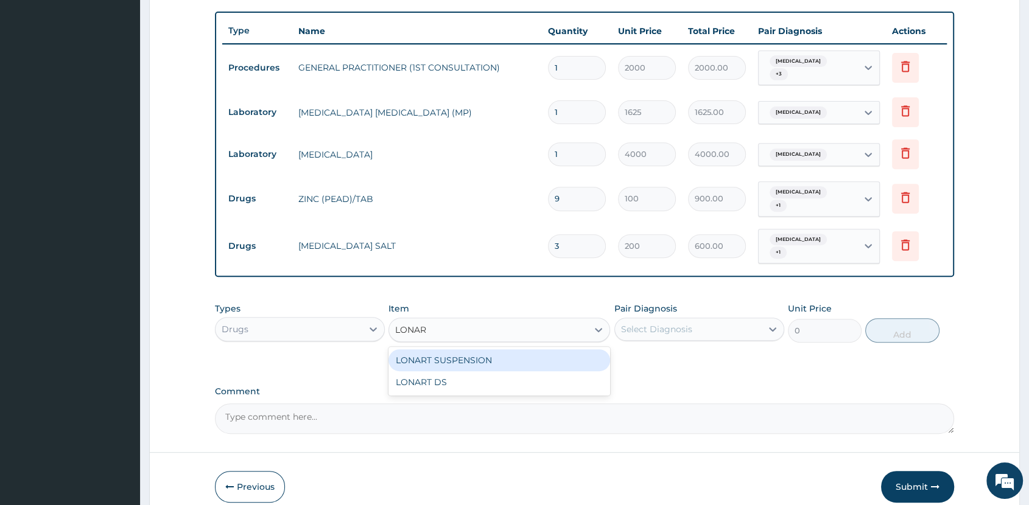
type input "LONART"
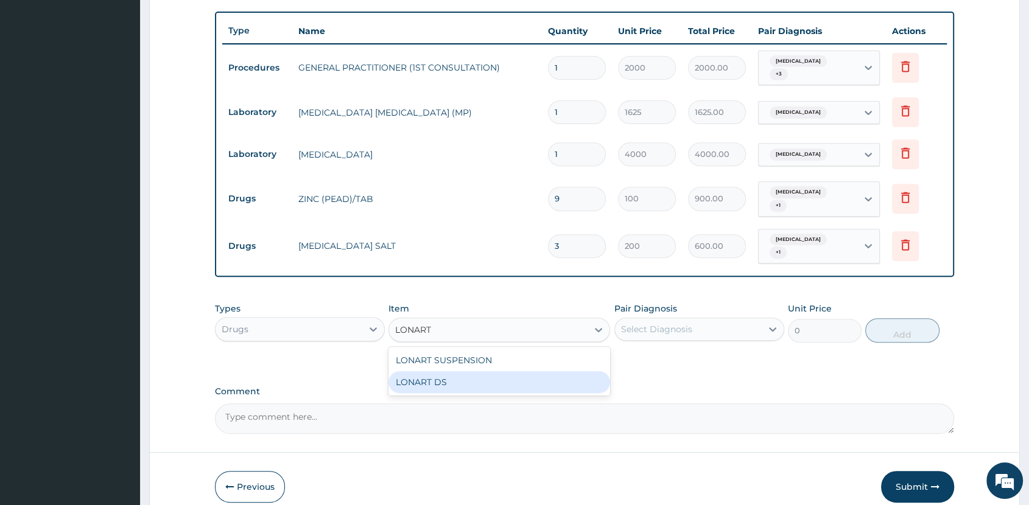
drag, startPoint x: 566, startPoint y: 372, endPoint x: 616, endPoint y: 353, distance: 53.6
click at [569, 373] on div "LONART DS" at bounding box center [500, 382] width 222 height 22
type input "400"
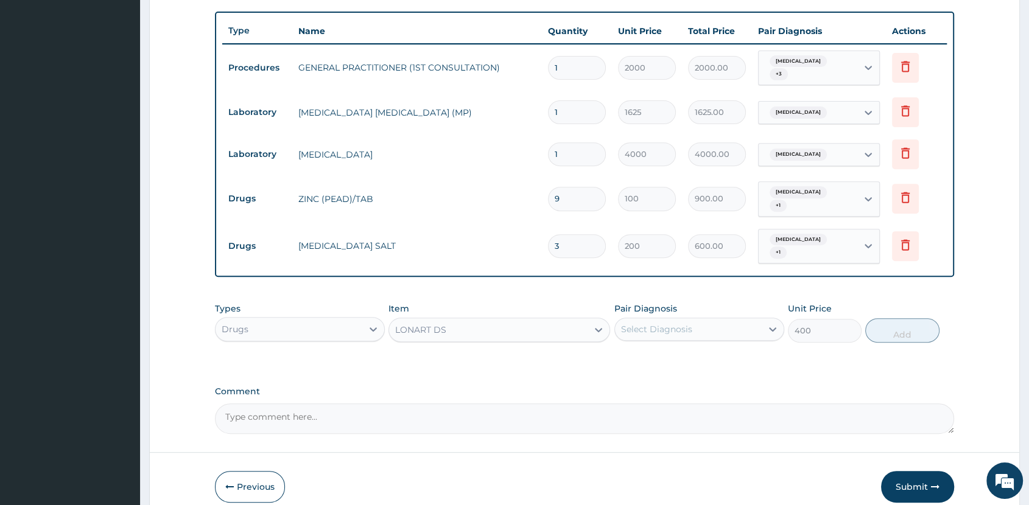
click at [684, 323] on div "Select Diagnosis" at bounding box center [656, 329] width 71 height 12
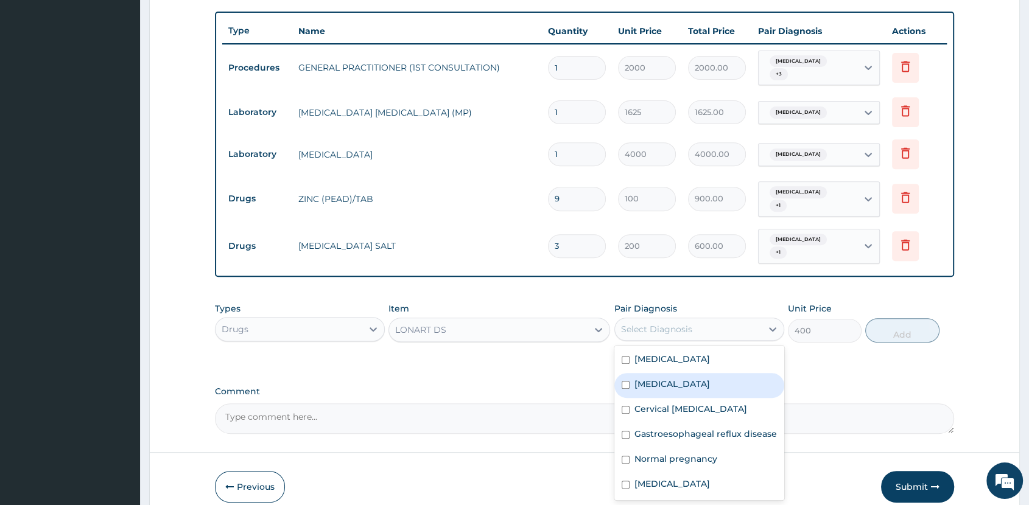
drag, startPoint x: 703, startPoint y: 375, endPoint x: 718, endPoint y: 371, distance: 15.2
click at [704, 375] on div "Malaria" at bounding box center [699, 385] width 170 height 25
checkbox input "true"
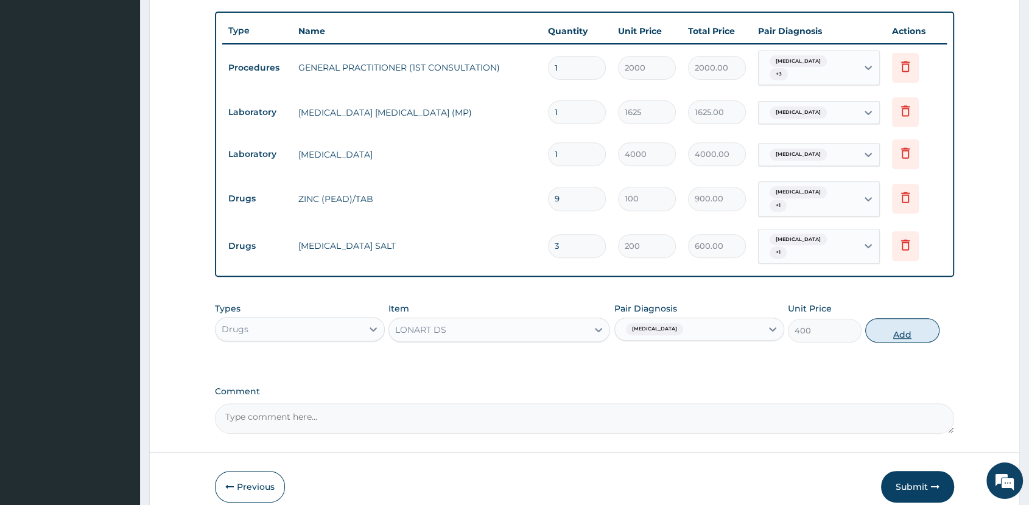
click at [885, 318] on button "Add" at bounding box center [902, 330] width 74 height 24
type input "0"
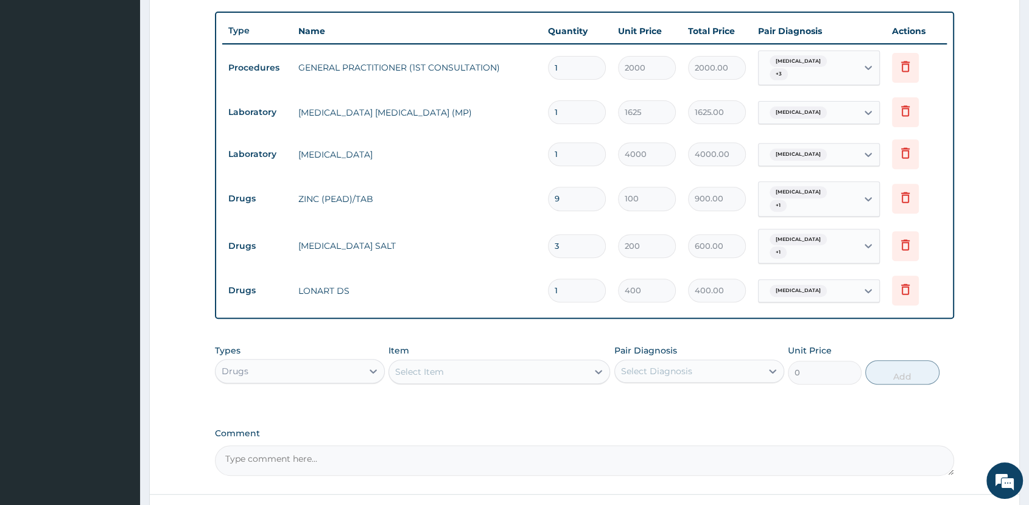
type input "0.00"
type input "6"
type input "2400.00"
type input "6"
click at [551, 362] on div "Select Item" at bounding box center [488, 371] width 199 height 19
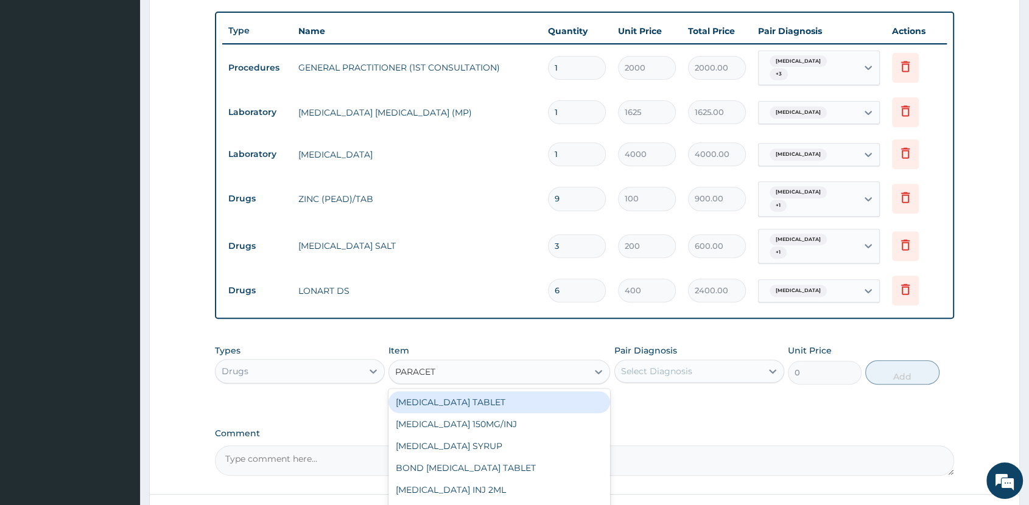
type input "PARACETA"
click at [540, 392] on div "[MEDICAL_DATA] TABLET" at bounding box center [500, 403] width 222 height 22
type input "40"
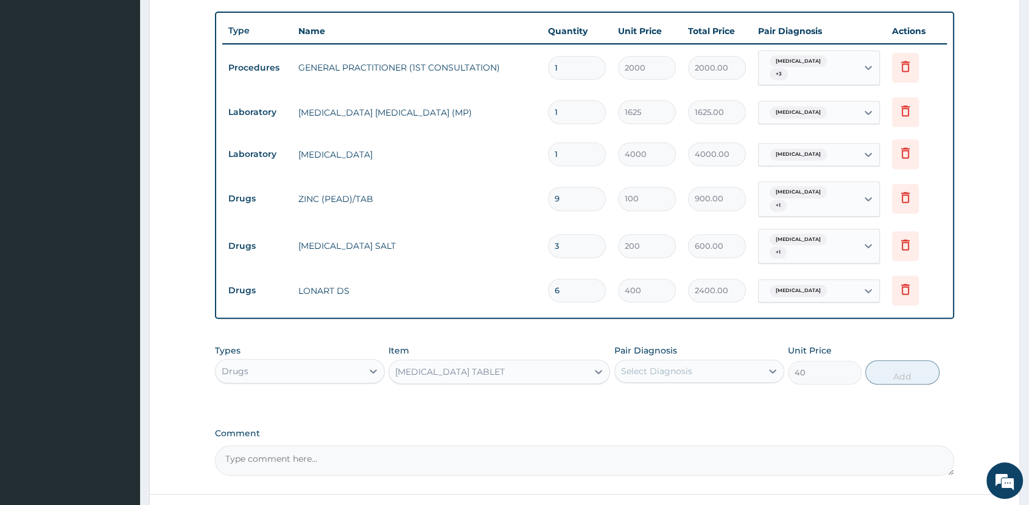
click at [686, 365] on div "Select Diagnosis" at bounding box center [656, 371] width 71 height 12
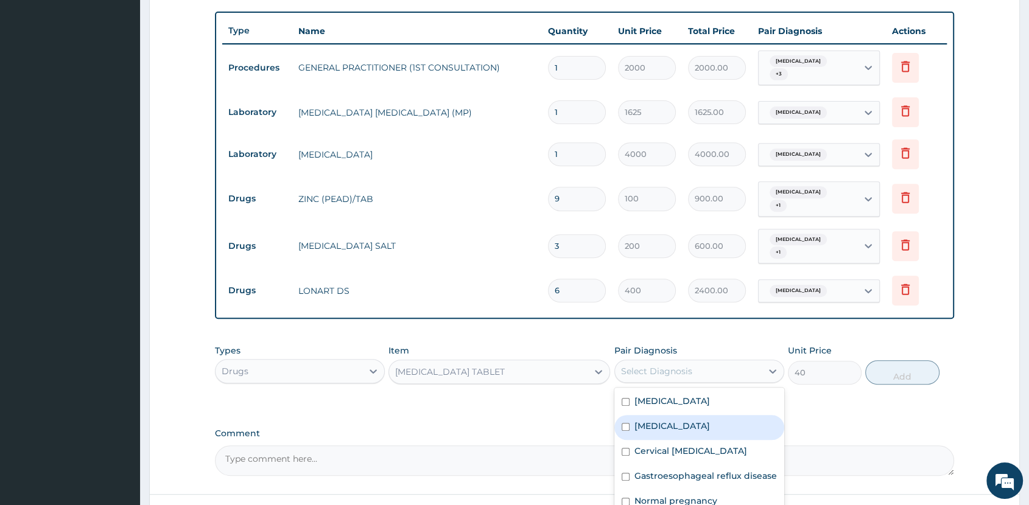
click at [674, 415] on div "Malaria" at bounding box center [699, 427] width 170 height 25
checkbox input "true"
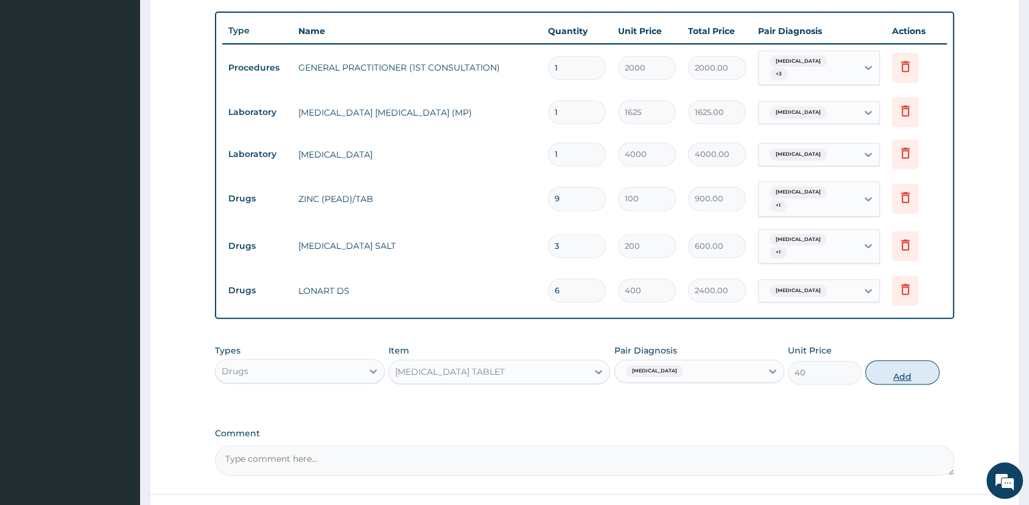
click at [913, 361] on button "Add" at bounding box center [902, 373] width 74 height 24
type input "0"
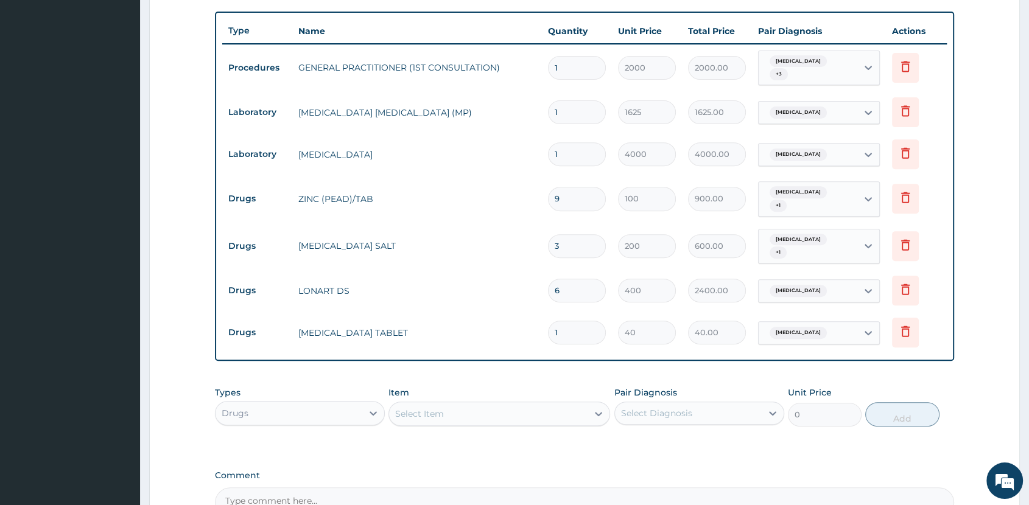
type input "18"
type input "720.00"
type input "18"
click at [509, 404] on div "Select Item" at bounding box center [488, 413] width 199 height 19
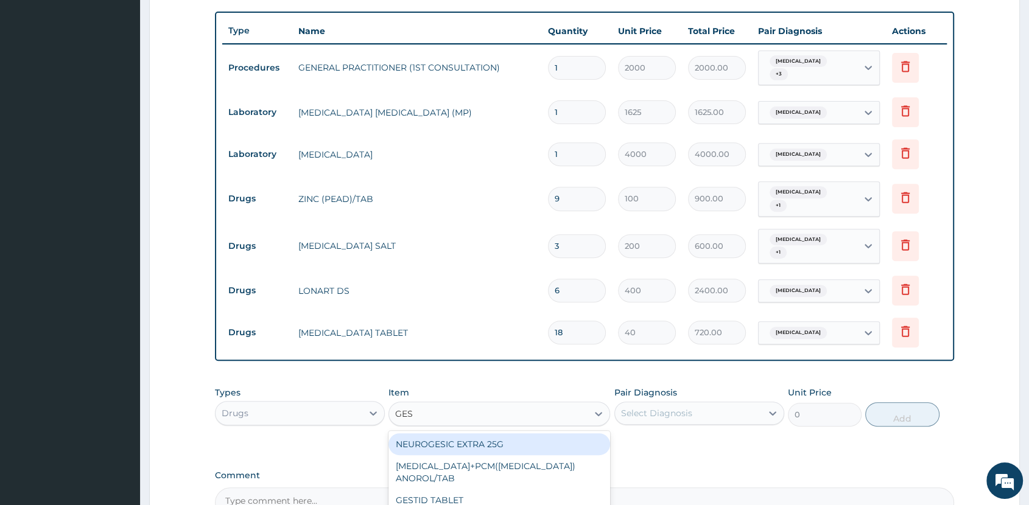
type input "GEST"
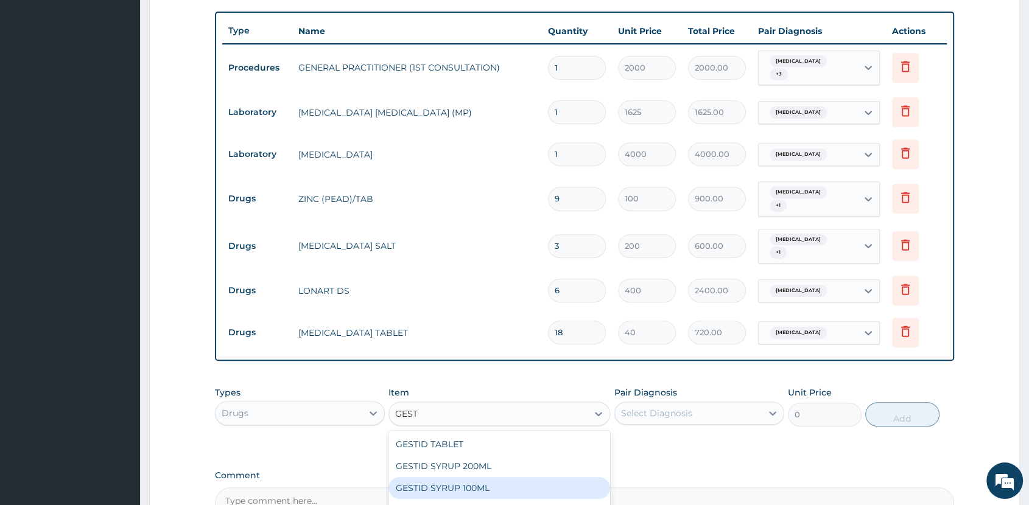
click at [530, 477] on div "GESTID SYRUP 100ML" at bounding box center [500, 488] width 222 height 22
type input "1350"
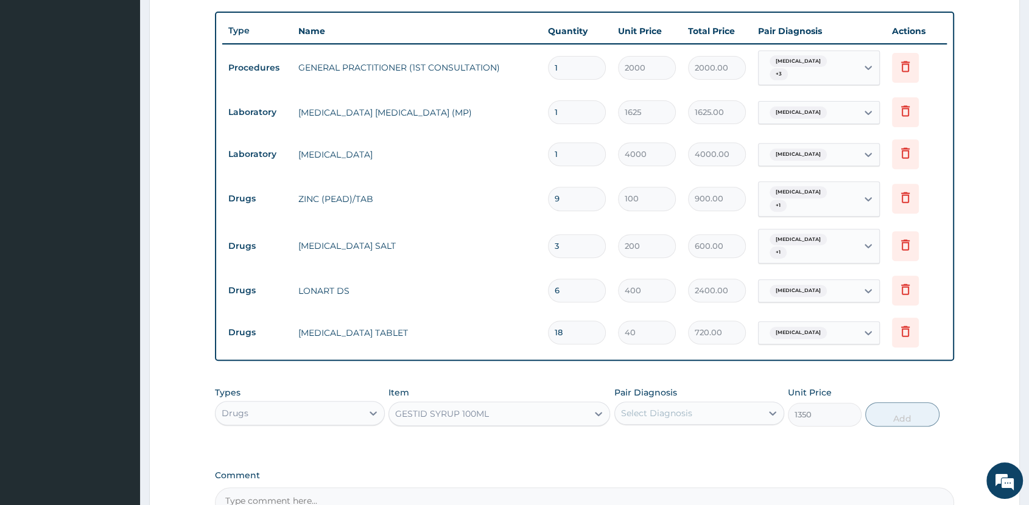
click at [694, 404] on div "Select Diagnosis" at bounding box center [688, 413] width 147 height 19
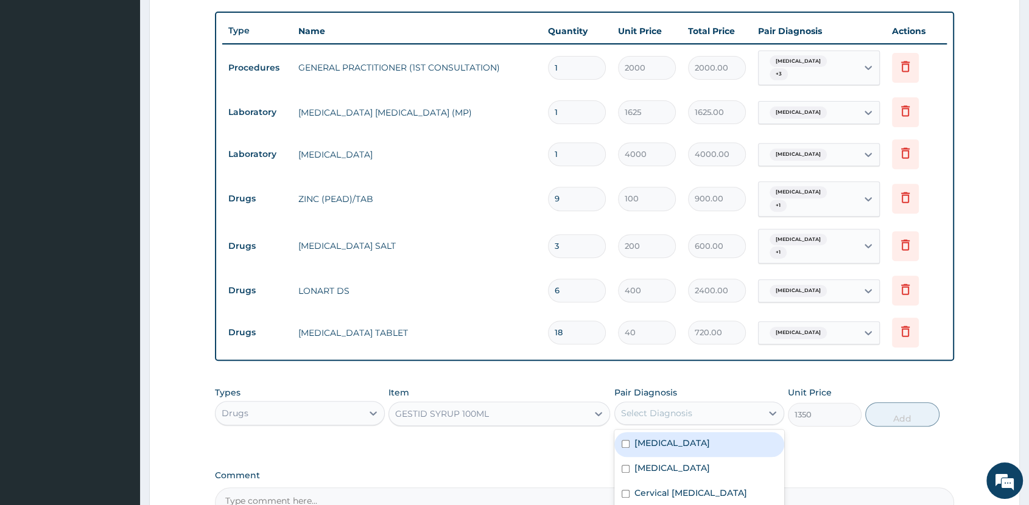
click at [719, 437] on div "Gastroenteritis" at bounding box center [699, 444] width 170 height 25
checkbox input "true"
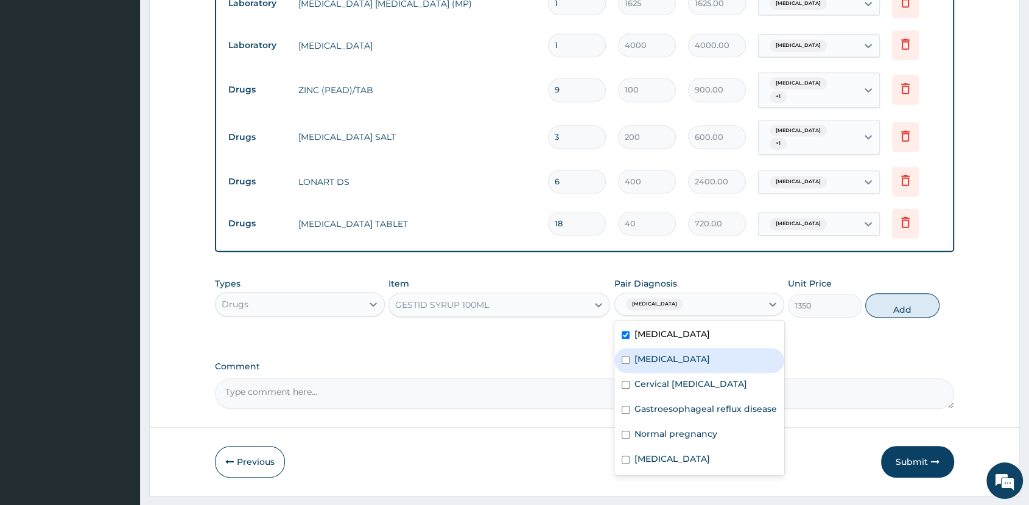
scroll to position [569, 0]
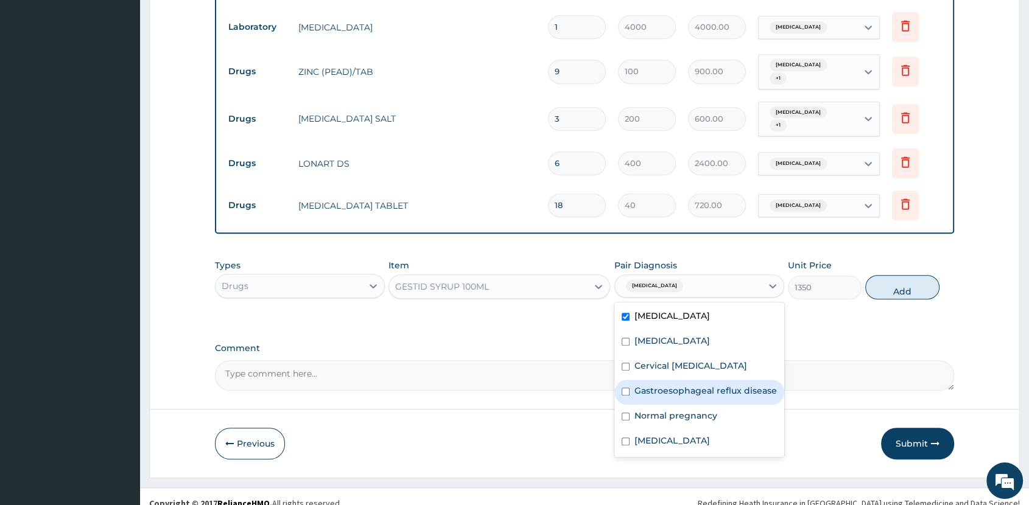
click at [678, 385] on label "Gastroesophageal reflux disease" at bounding box center [706, 391] width 142 height 12
checkbox input "true"
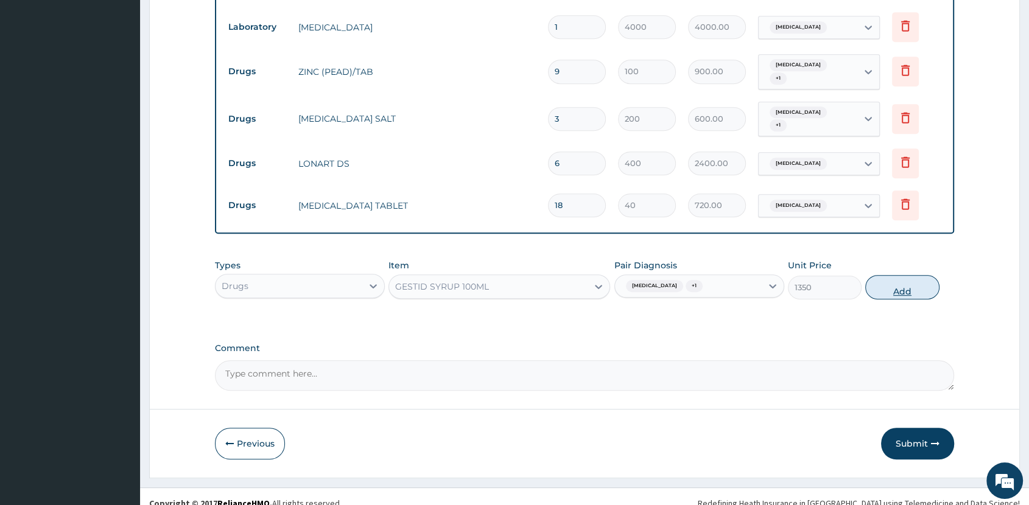
click at [902, 275] on button "Add" at bounding box center [902, 287] width 74 height 24
type input "0"
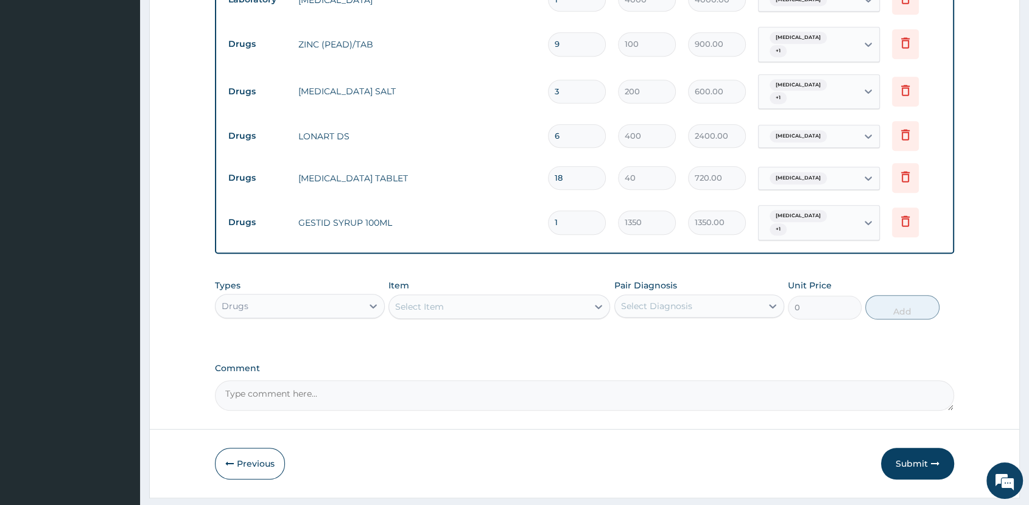
scroll to position [611, 0]
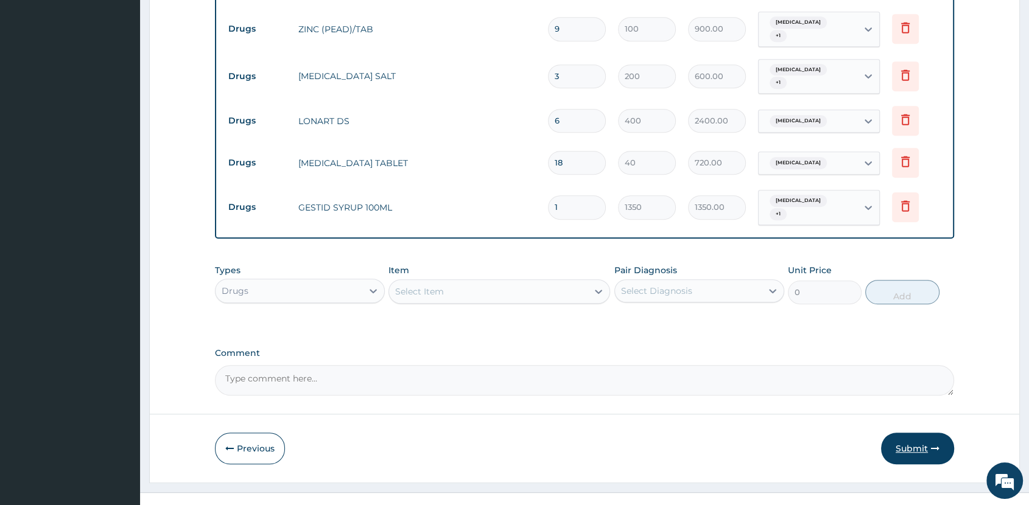
click at [916, 433] on button "Submit" at bounding box center [917, 449] width 73 height 32
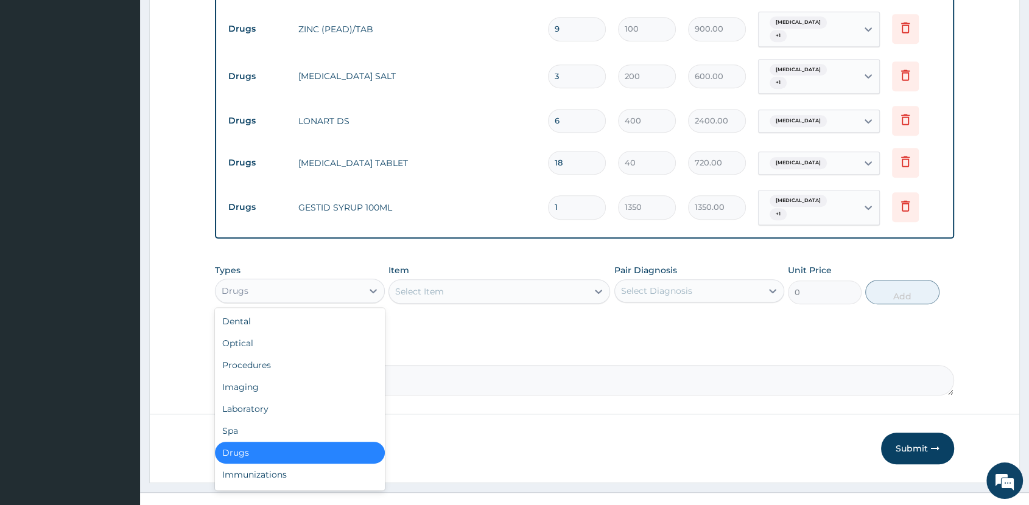
click at [328, 281] on div "Drugs" at bounding box center [289, 290] width 147 height 19
click at [311, 398] on div "Laboratory" at bounding box center [300, 409] width 170 height 22
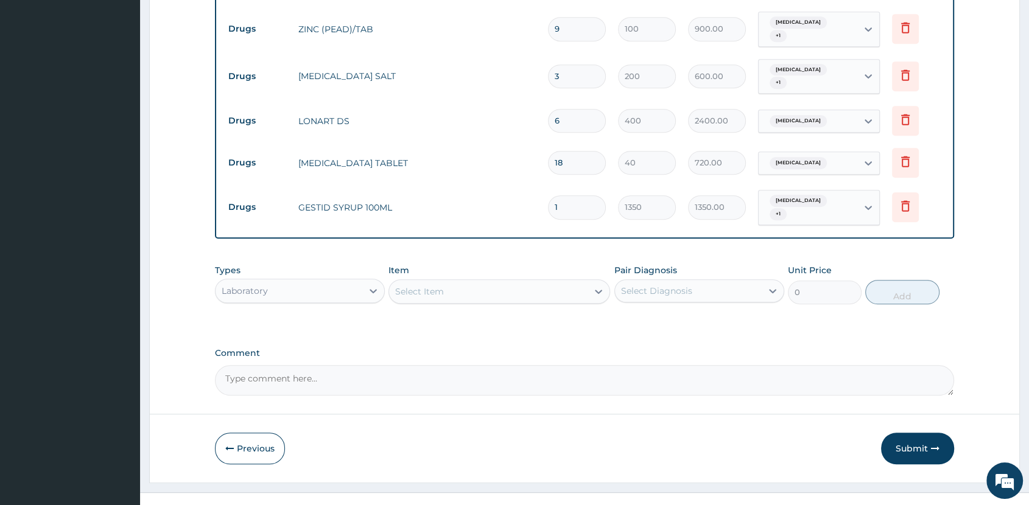
click at [526, 282] on div "Select Item" at bounding box center [488, 291] width 199 height 19
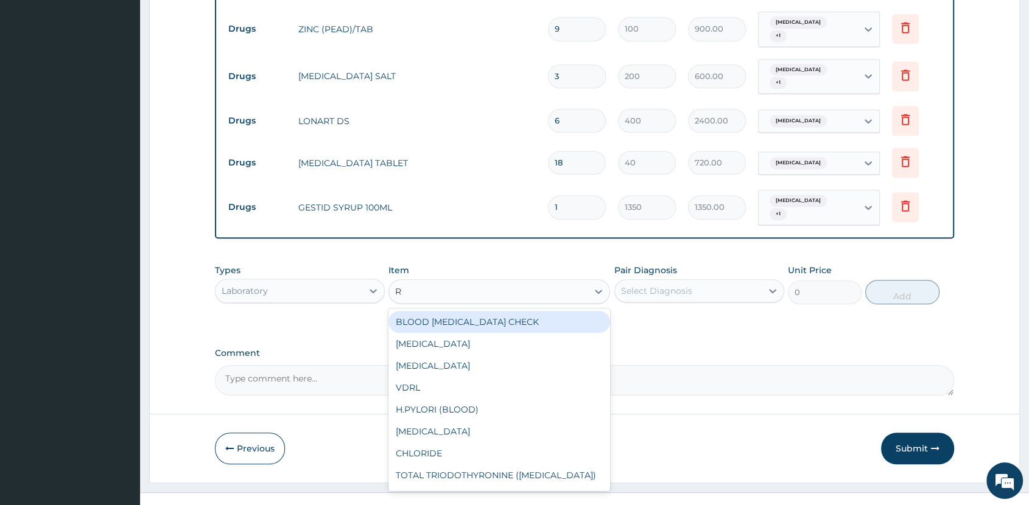
type input "RE"
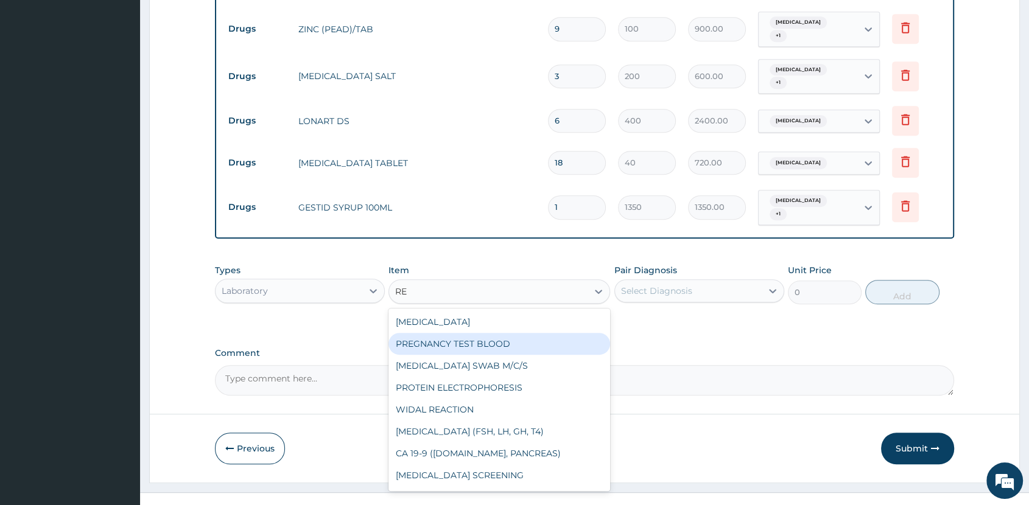
click at [522, 333] on div "PREGNANCY TEST BLOOD" at bounding box center [500, 344] width 222 height 22
type input "2000"
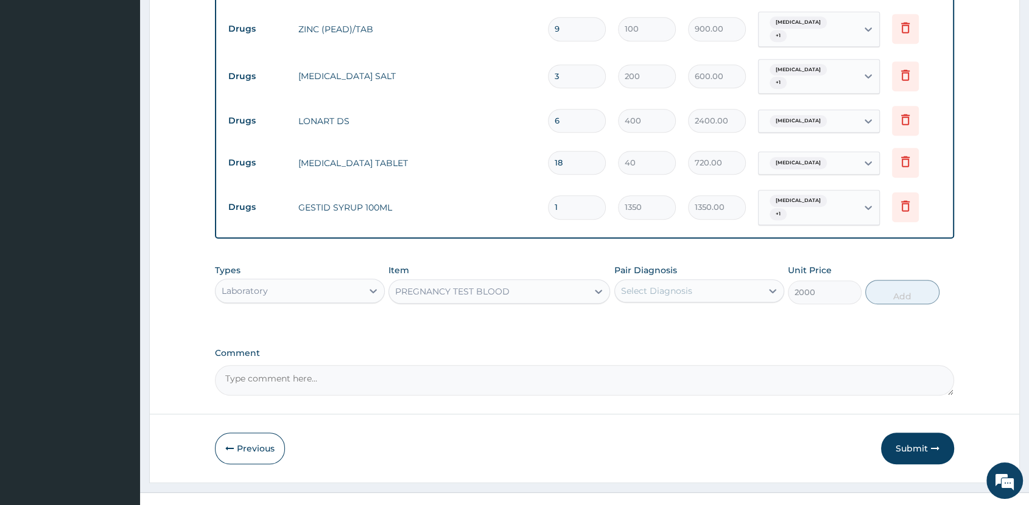
click at [688, 285] on div "Select Diagnosis" at bounding box center [656, 291] width 71 height 12
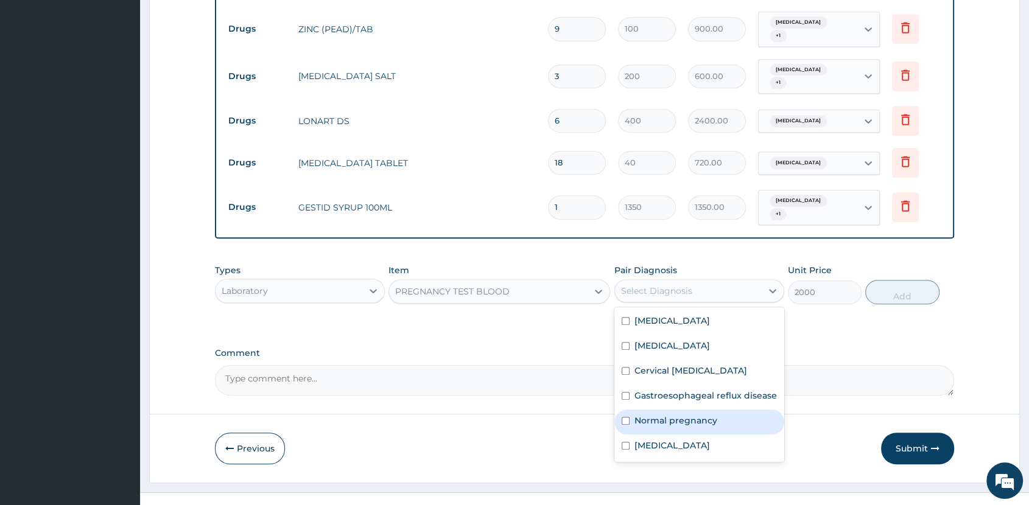
click at [710, 415] on label "Normal pregnancy" at bounding box center [676, 421] width 83 height 12
checkbox input "true"
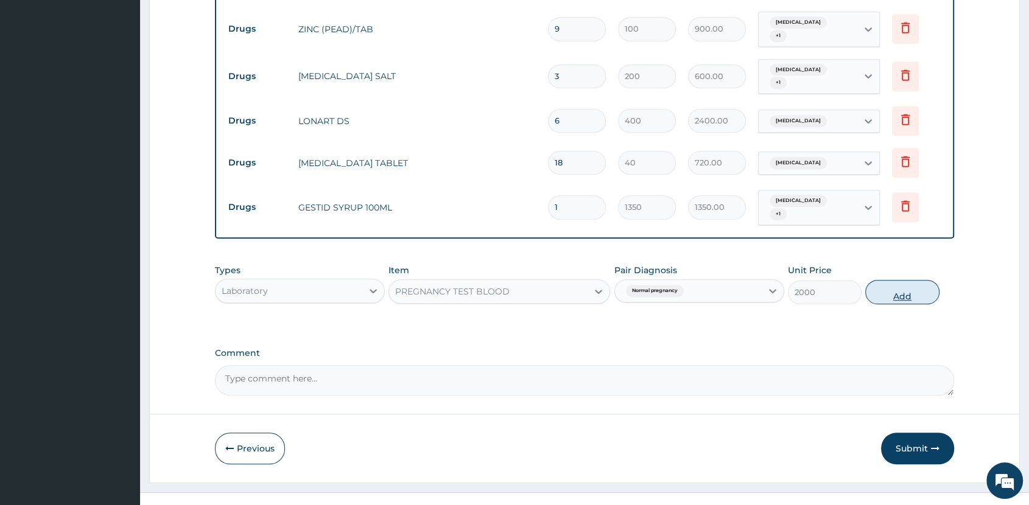
click at [882, 280] on button "Add" at bounding box center [902, 292] width 74 height 24
type input "0"
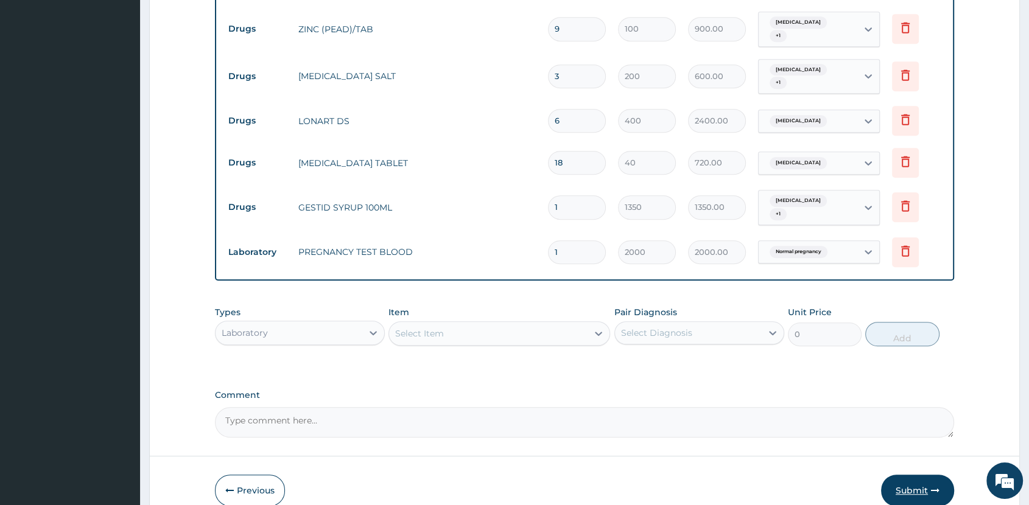
click at [914, 475] on button "Submit" at bounding box center [917, 491] width 73 height 32
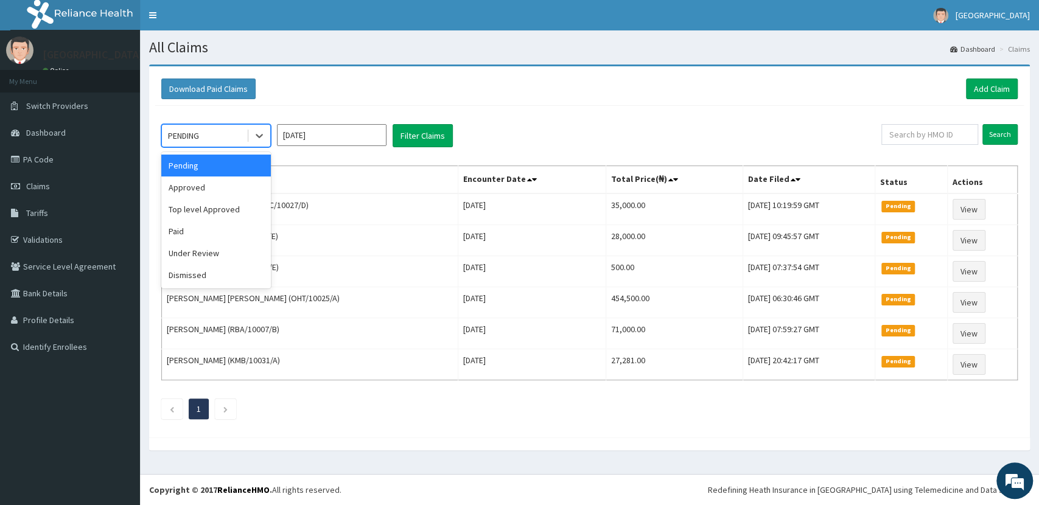
click at [223, 137] on div "PENDING" at bounding box center [204, 135] width 85 height 19
click at [217, 186] on div "Approved" at bounding box center [216, 188] width 110 height 22
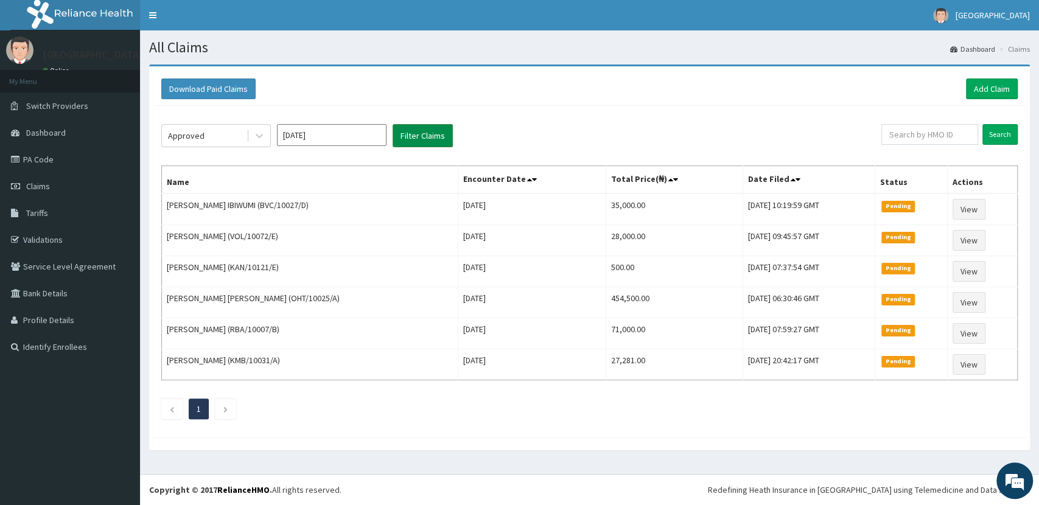
click at [417, 135] on button "Filter Claims" at bounding box center [423, 135] width 60 height 23
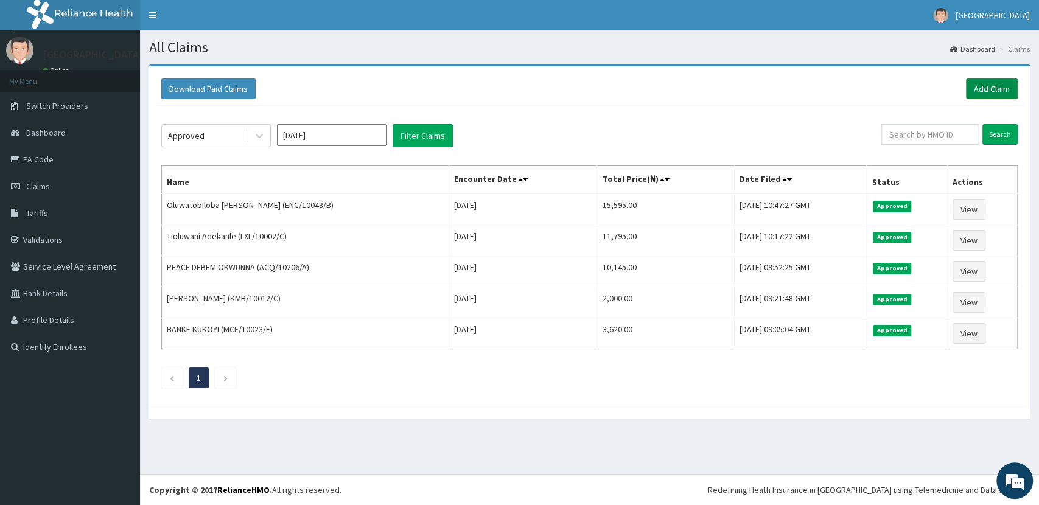
click at [991, 92] on link "Add Claim" at bounding box center [992, 89] width 52 height 21
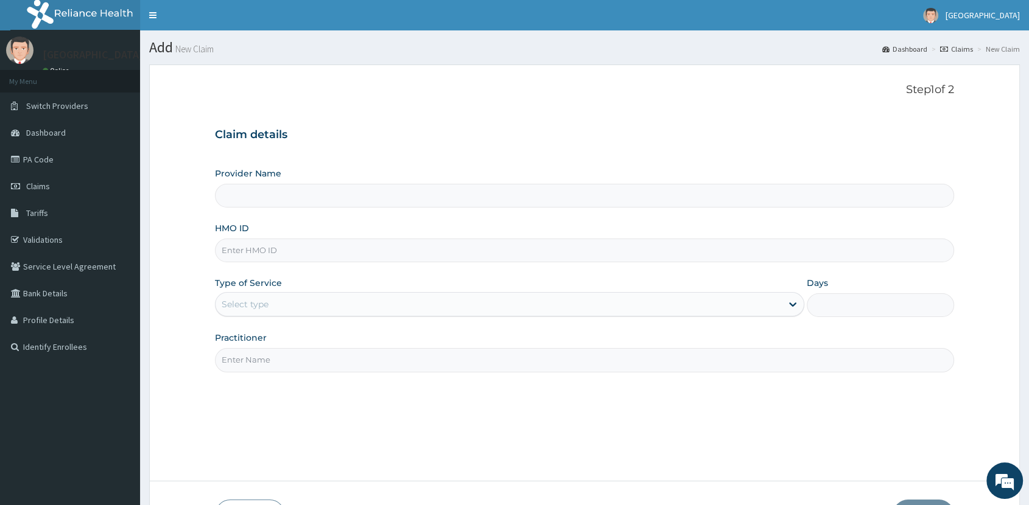
type input "[GEOGRAPHIC_DATA]"
click at [360, 250] on input "HMO ID" at bounding box center [584, 251] width 739 height 24
type input "TLF/10014/A"
click at [290, 307] on div "Select type" at bounding box center [499, 304] width 566 height 19
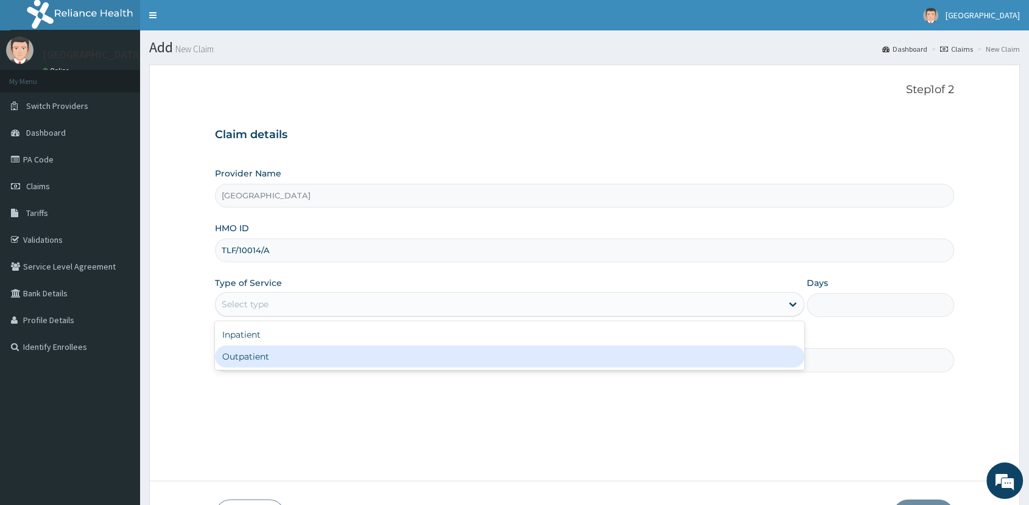
click at [286, 347] on div "Outpatient" at bounding box center [509, 357] width 589 height 22
type input "1"
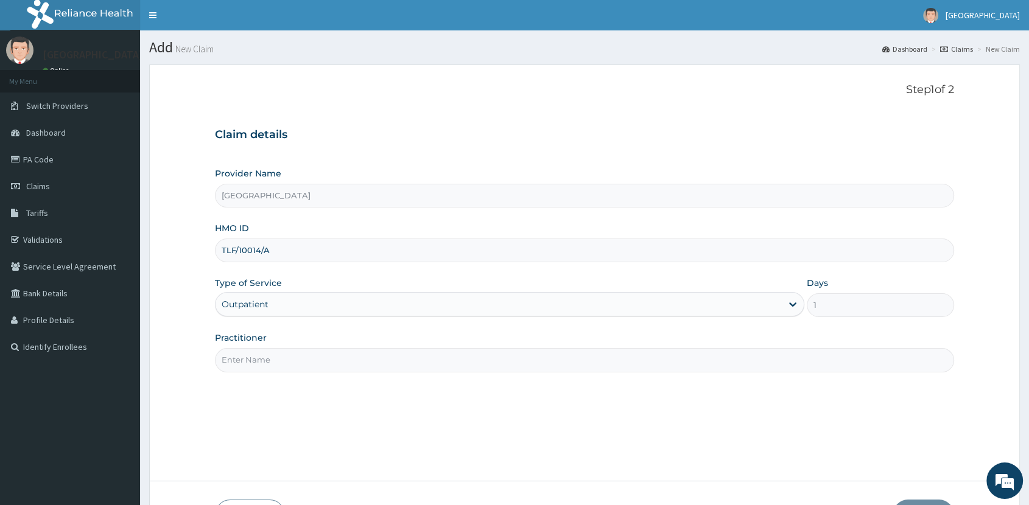
click at [289, 366] on input "Practitioner" at bounding box center [584, 360] width 739 height 24
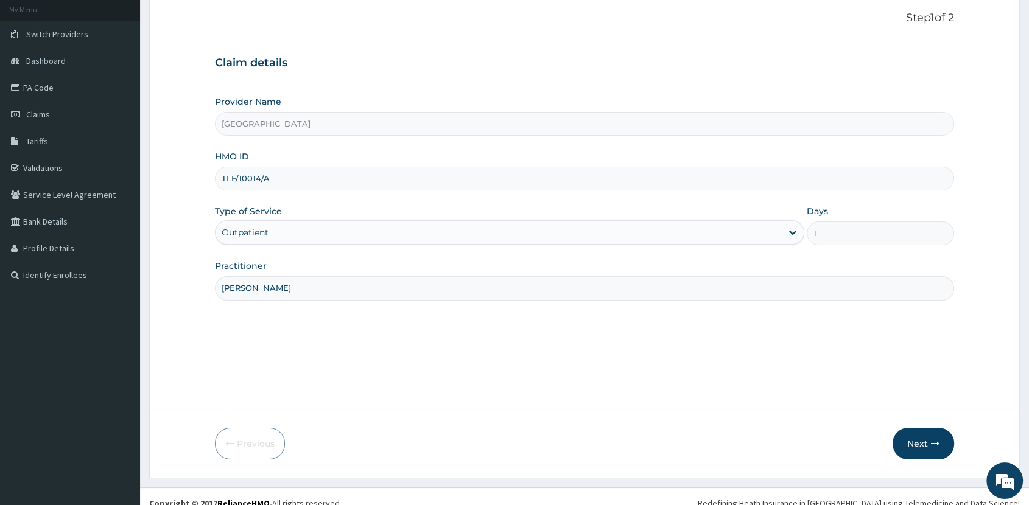
scroll to position [85, 0]
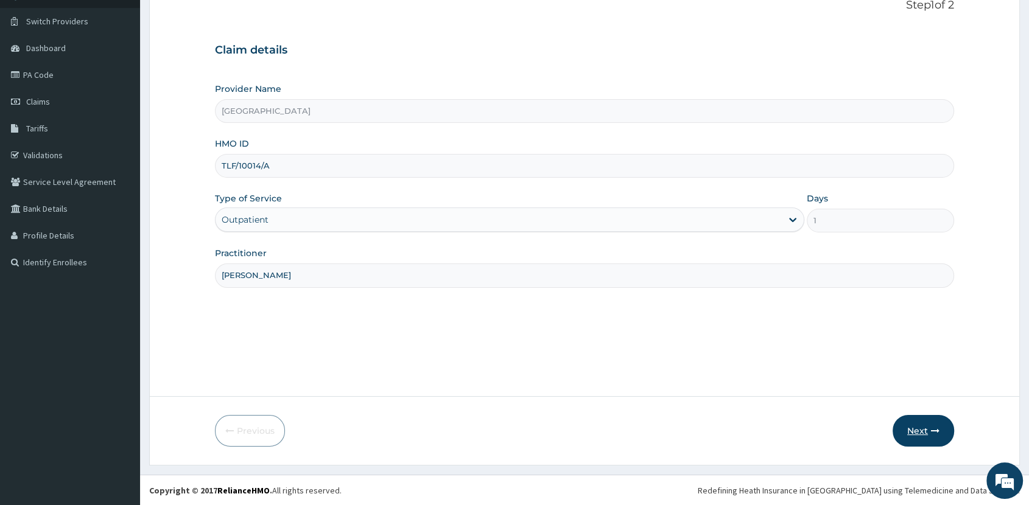
type input "[PERSON_NAME]"
click at [920, 434] on button "Next" at bounding box center [924, 431] width 62 height 32
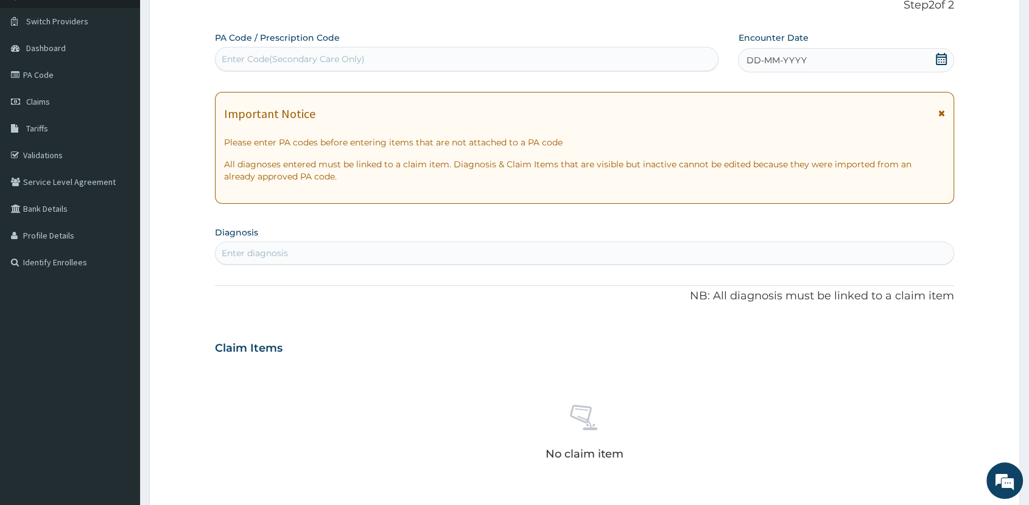
click at [940, 57] on icon at bounding box center [941, 59] width 11 height 12
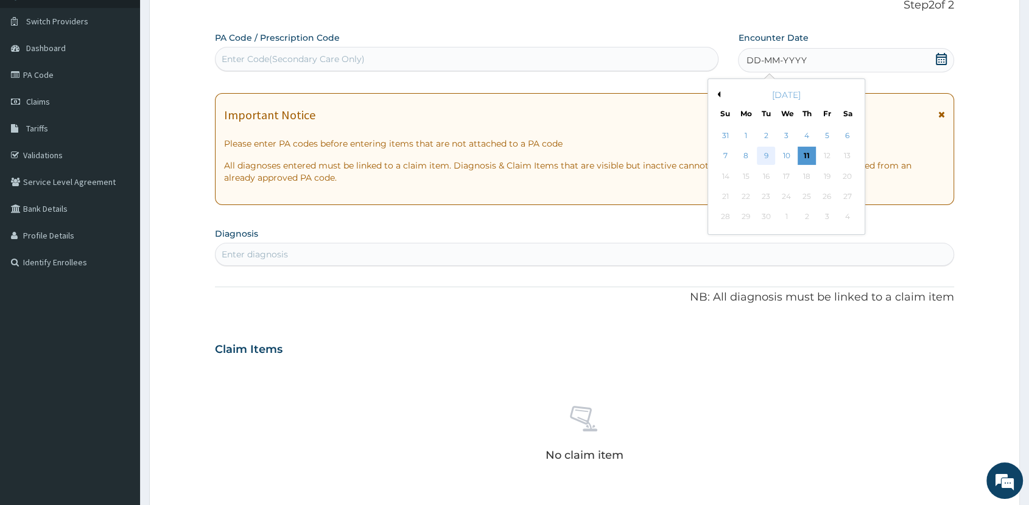
click at [773, 157] on div "9" at bounding box center [767, 156] width 18 height 18
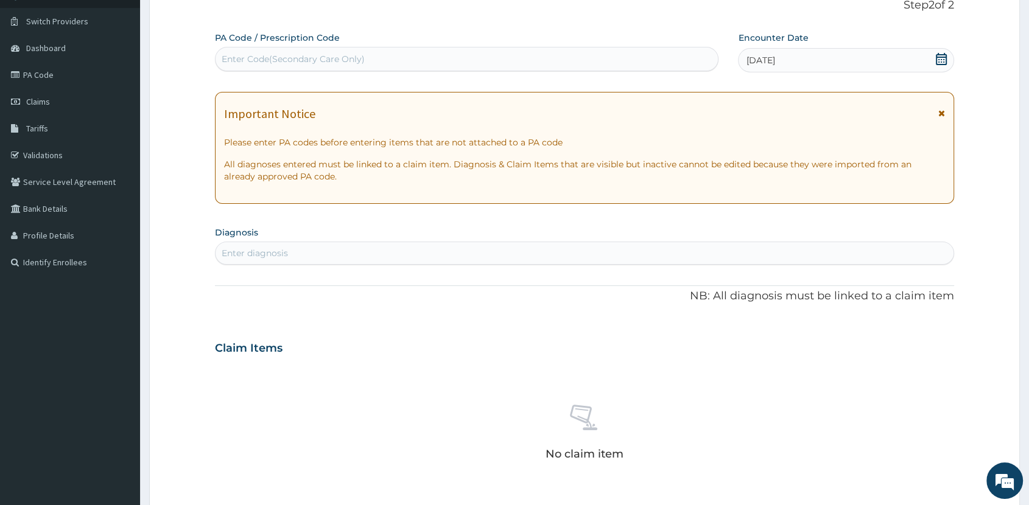
click at [605, 247] on div "Enter diagnosis" at bounding box center [585, 253] width 738 height 19
type input "MALAR"
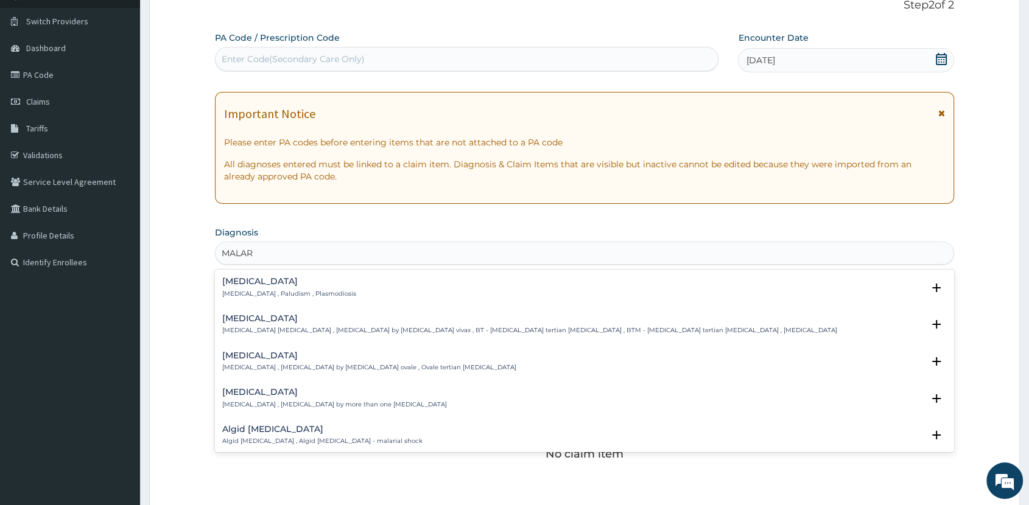
click at [269, 286] on div "[MEDICAL_DATA] [MEDICAL_DATA] , Paludism , Plasmodiosis" at bounding box center [289, 287] width 134 height 21
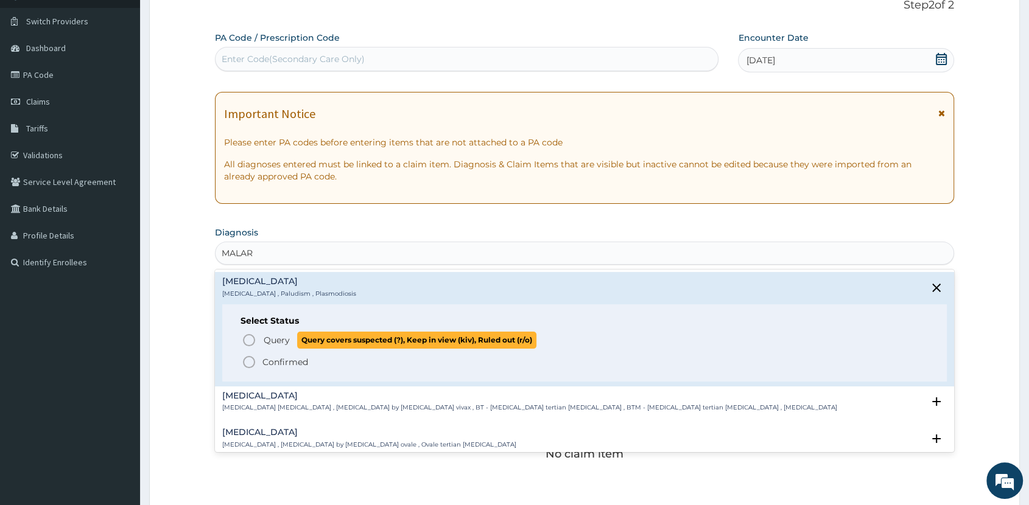
click at [294, 336] on p "Query Query covers suspected (?), Keep in view (kiv), Ruled out (r/o)" at bounding box center [399, 340] width 274 height 16
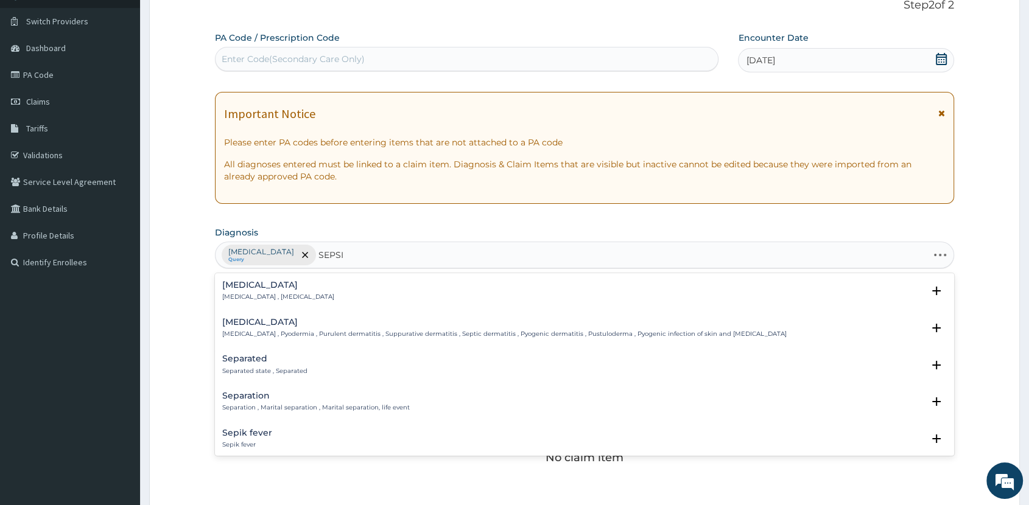
type input "[MEDICAL_DATA]"
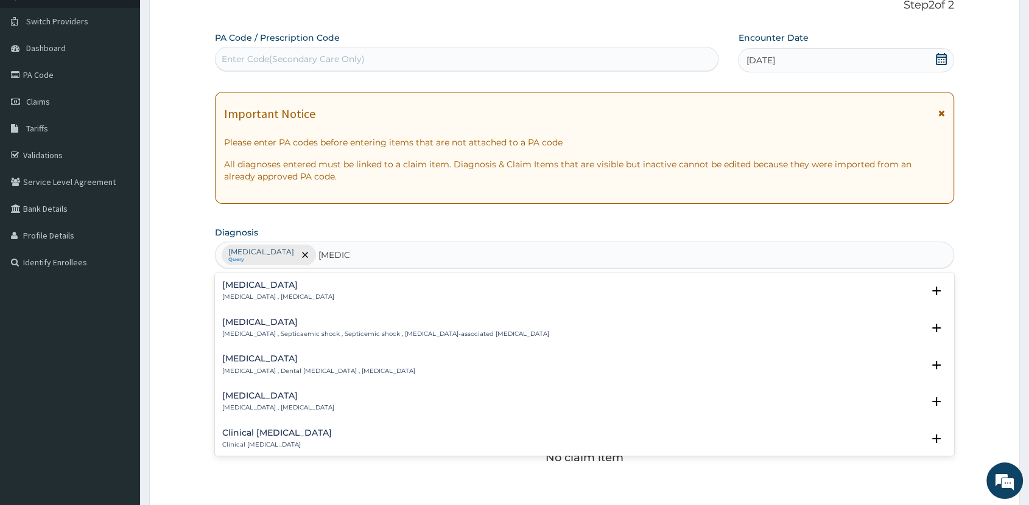
click at [293, 293] on p "[MEDICAL_DATA] , [MEDICAL_DATA]" at bounding box center [278, 297] width 112 height 9
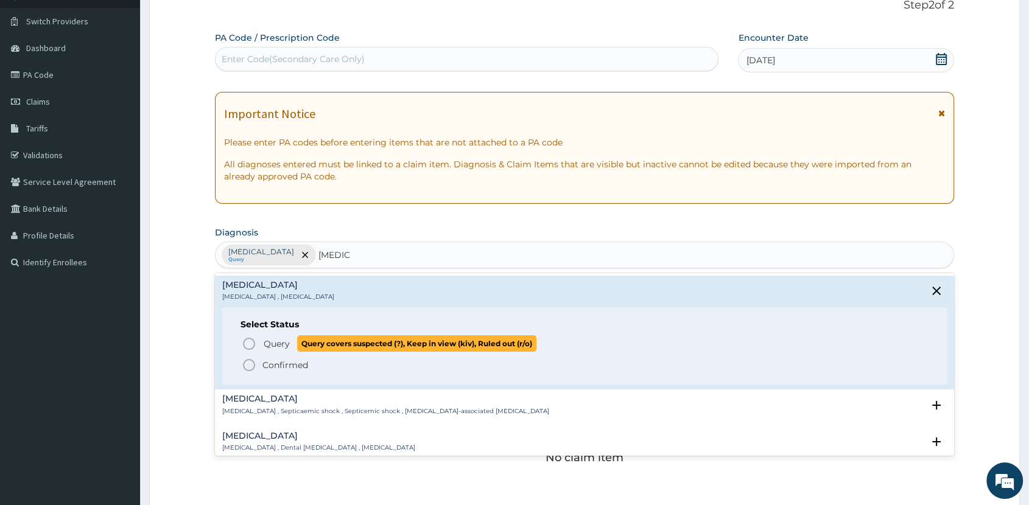
click at [287, 340] on span "Query" at bounding box center [277, 344] width 26 height 12
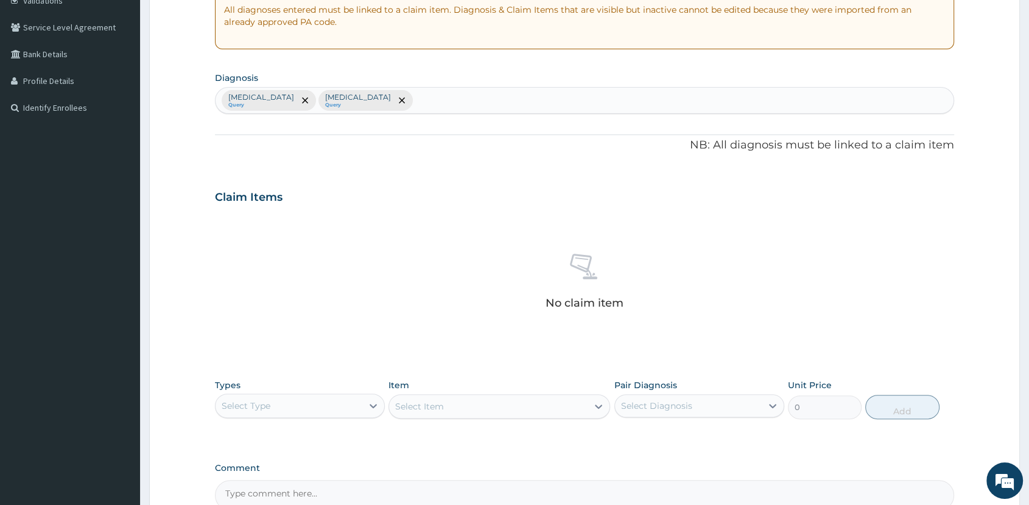
scroll to position [371, 0]
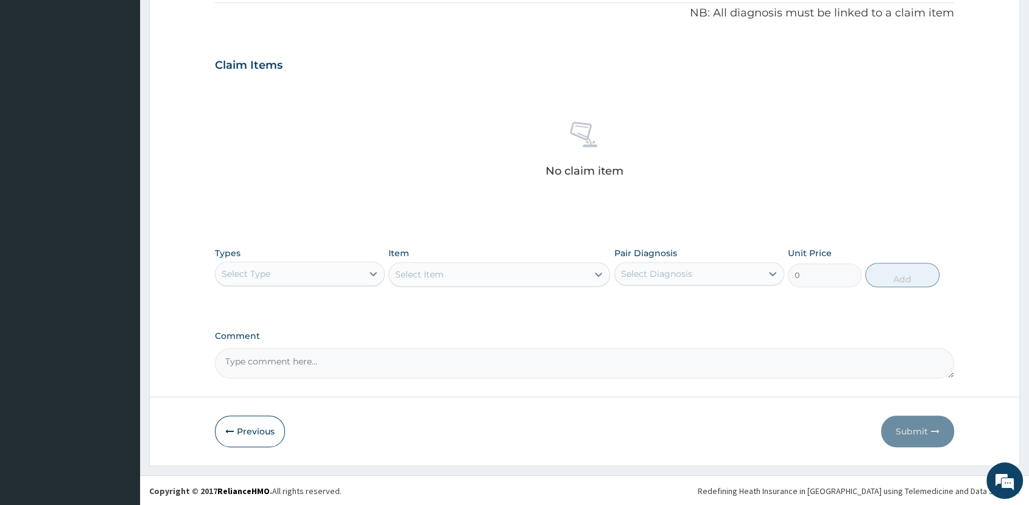
click at [306, 272] on div "Select Type" at bounding box center [289, 273] width 147 height 19
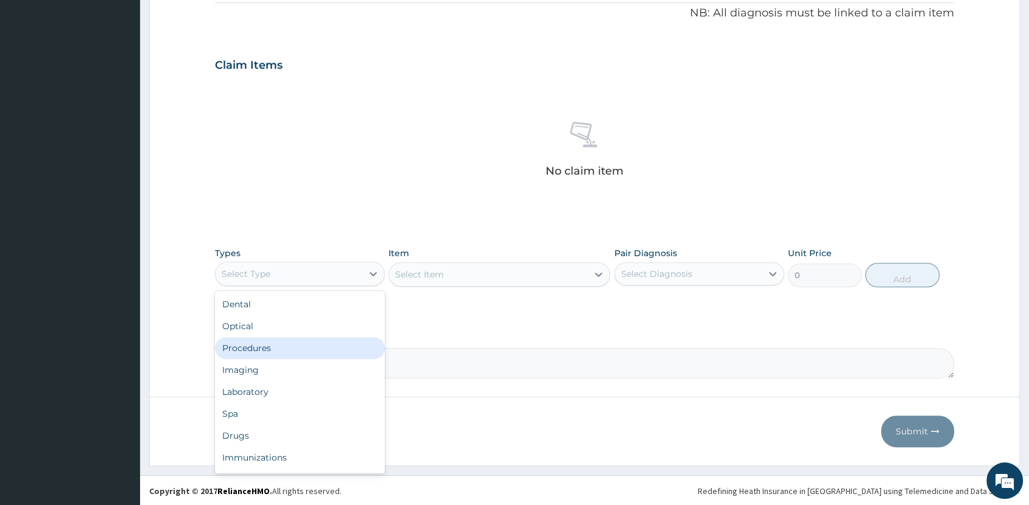
click at [332, 346] on div "Procedures" at bounding box center [300, 348] width 170 height 22
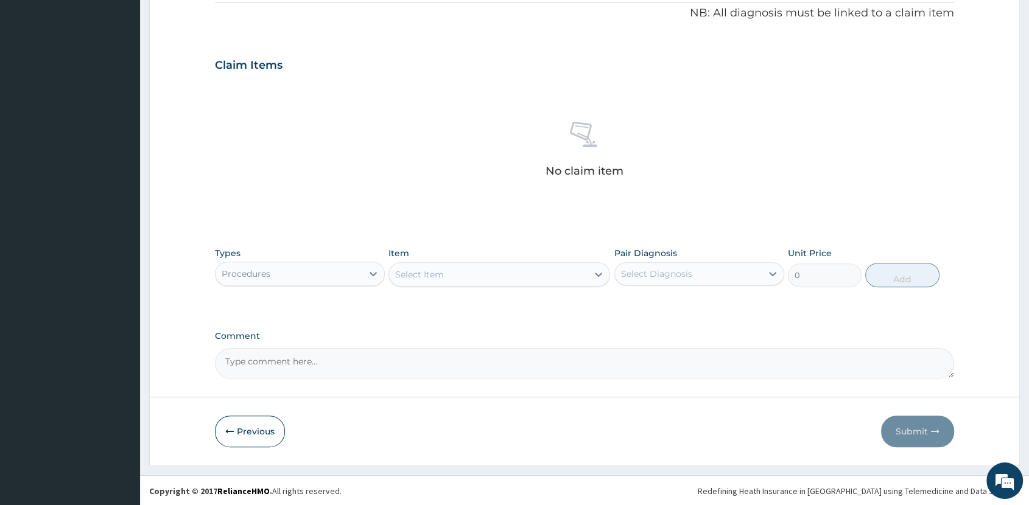
click at [526, 272] on div "Select Item" at bounding box center [488, 274] width 199 height 19
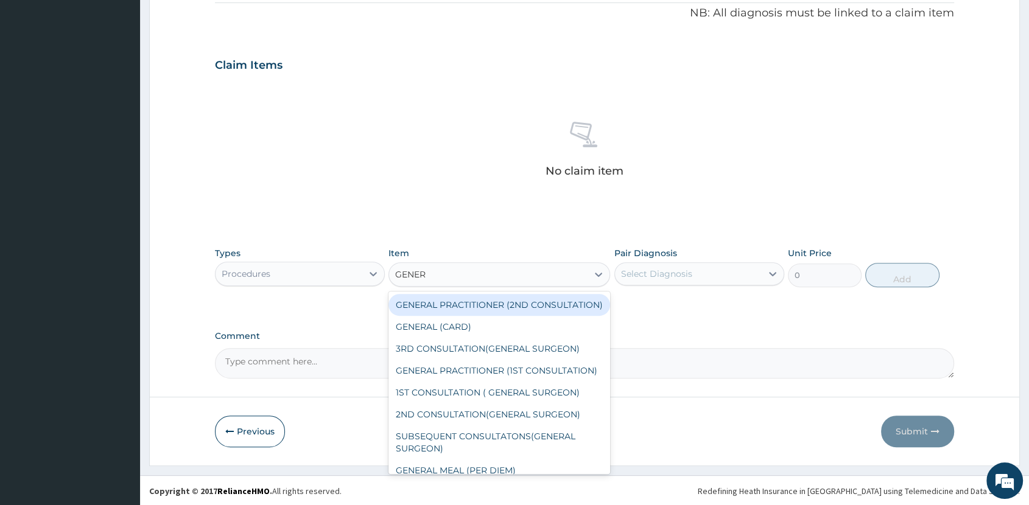
type input "GENERA"
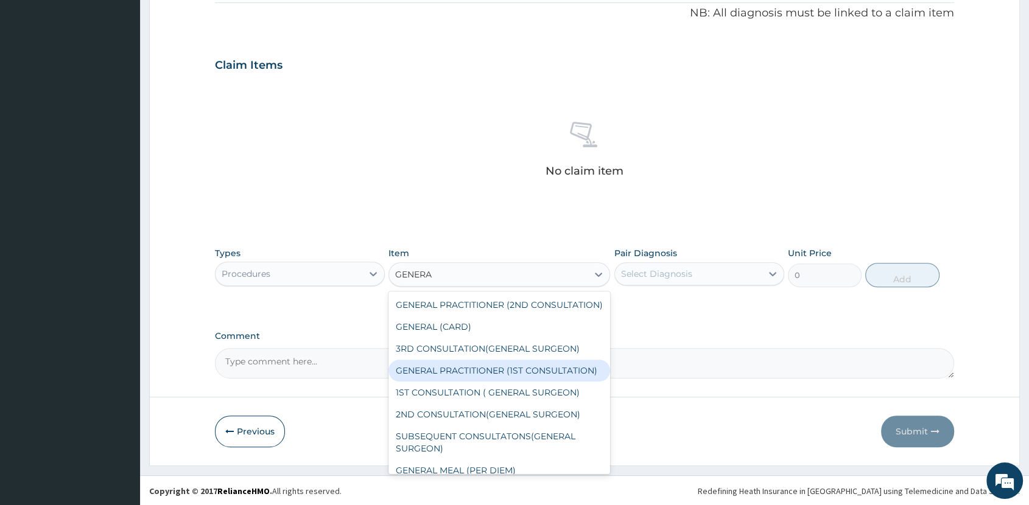
click at [504, 381] on div "GENERAL PRACTITIONER (1ST CONSULTATION)" at bounding box center [500, 371] width 222 height 22
type input "2000"
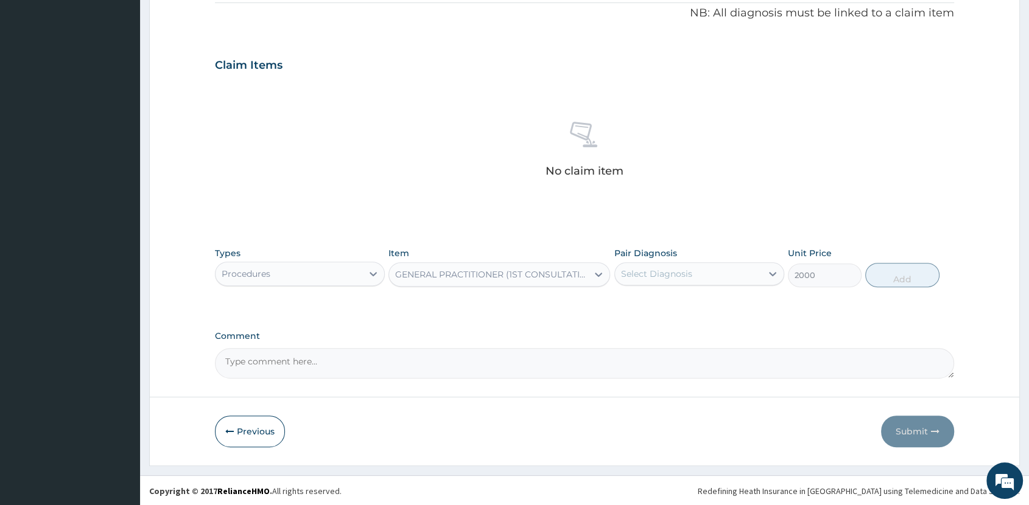
click at [743, 277] on div "Select Diagnosis" at bounding box center [688, 273] width 147 height 19
drag, startPoint x: 723, startPoint y: 304, endPoint x: 725, endPoint y: 323, distance: 19.5
click at [723, 304] on div "[MEDICAL_DATA]" at bounding box center [699, 305] width 170 height 25
checkbox input "true"
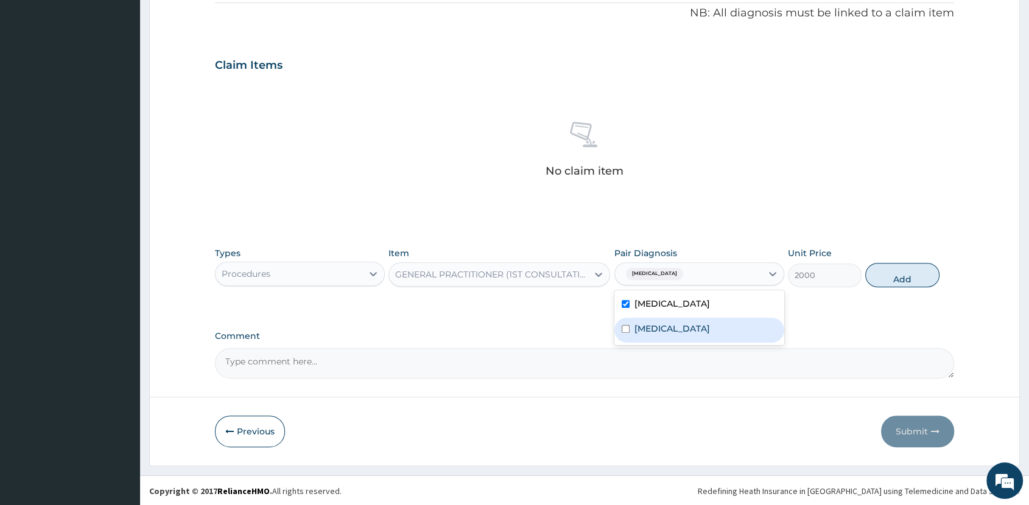
click at [726, 325] on div "[MEDICAL_DATA]" at bounding box center [699, 330] width 170 height 25
checkbox input "true"
click at [899, 280] on button "Add" at bounding box center [902, 275] width 74 height 24
type input "0"
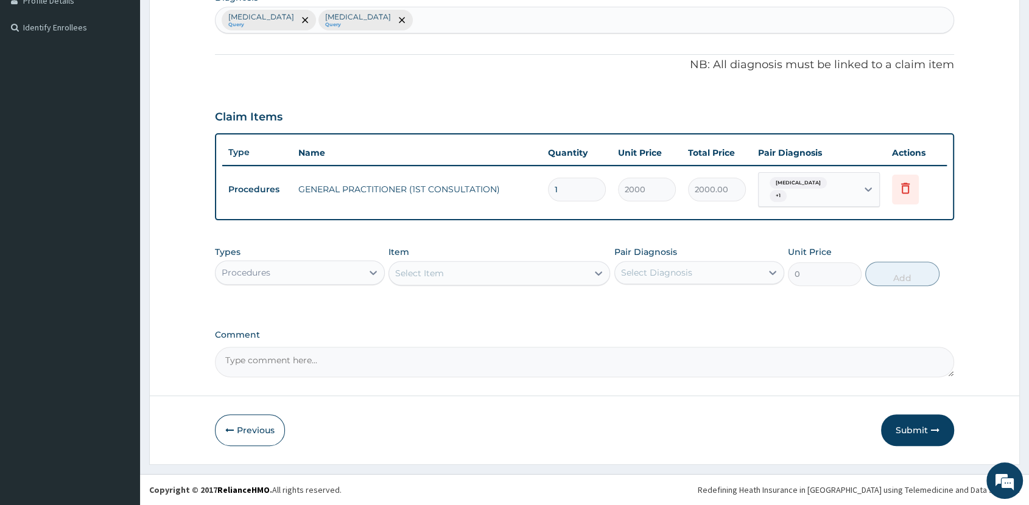
scroll to position [314, 0]
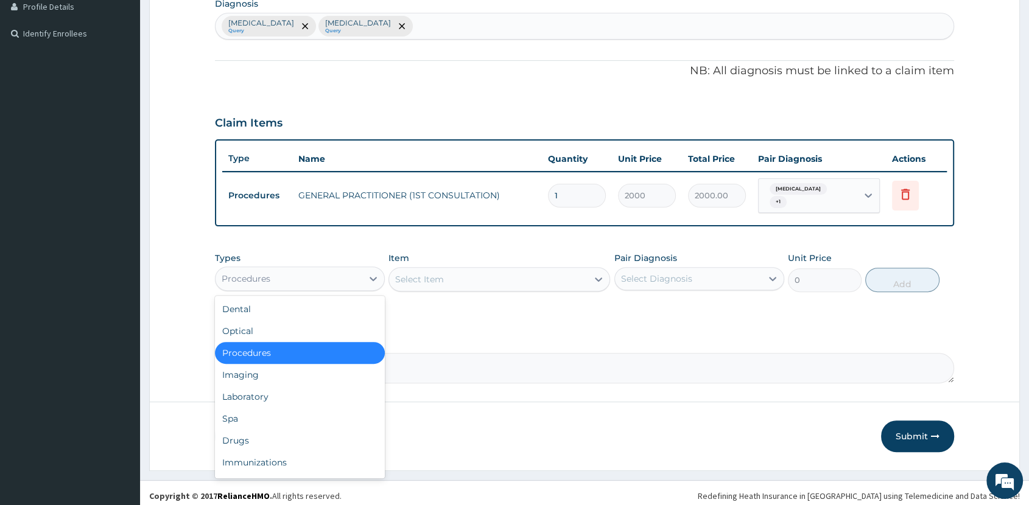
click at [328, 270] on div "Procedures" at bounding box center [289, 278] width 147 height 19
click at [315, 397] on div "Laboratory" at bounding box center [300, 397] width 170 height 22
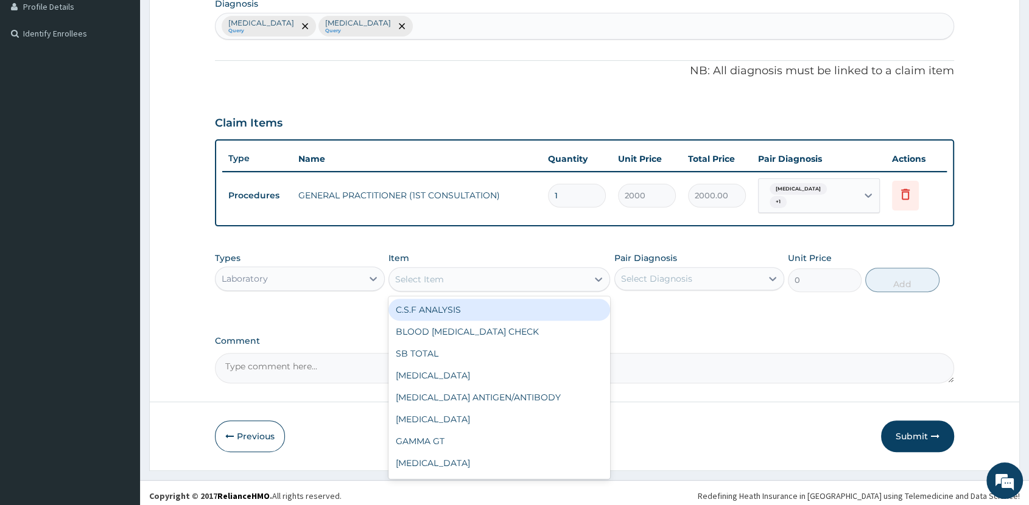
click at [504, 279] on div "Select Item" at bounding box center [488, 279] width 199 height 19
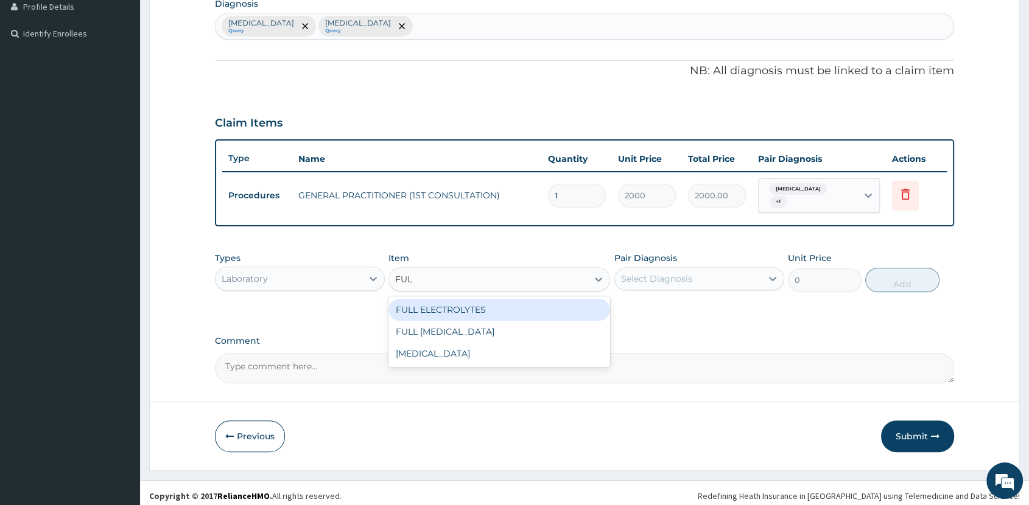
type input "FULL"
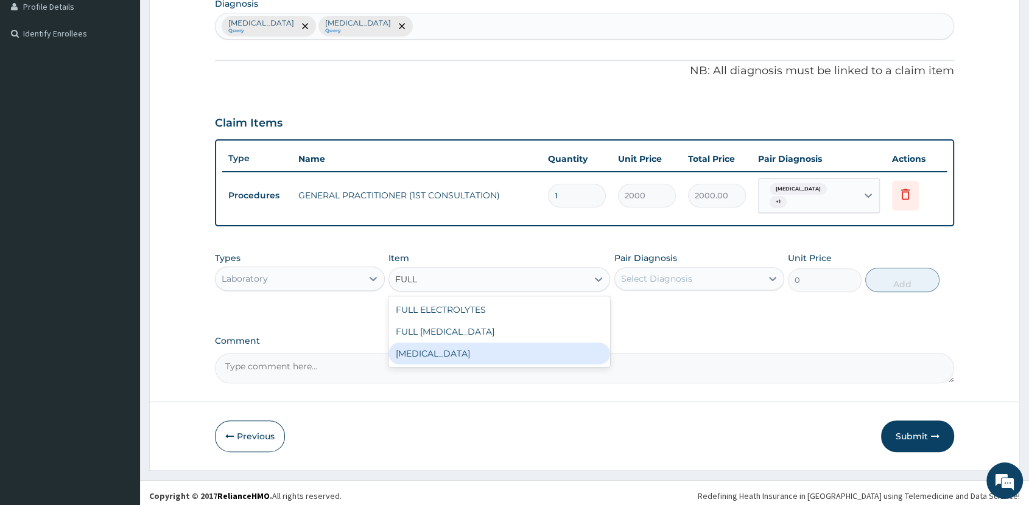
click at [512, 350] on div "[MEDICAL_DATA]" at bounding box center [500, 354] width 222 height 22
type input "4000"
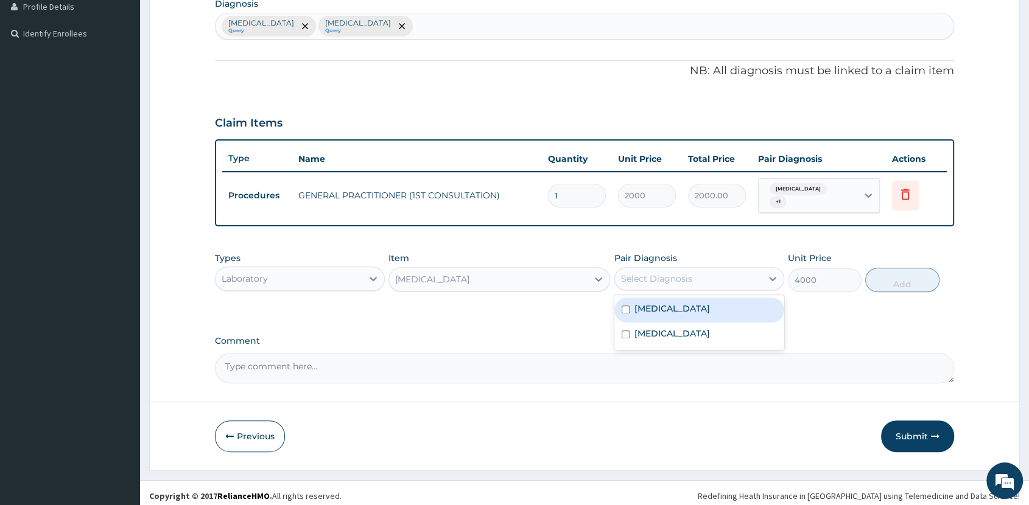
click at [681, 273] on div "Select Diagnosis" at bounding box center [656, 279] width 71 height 12
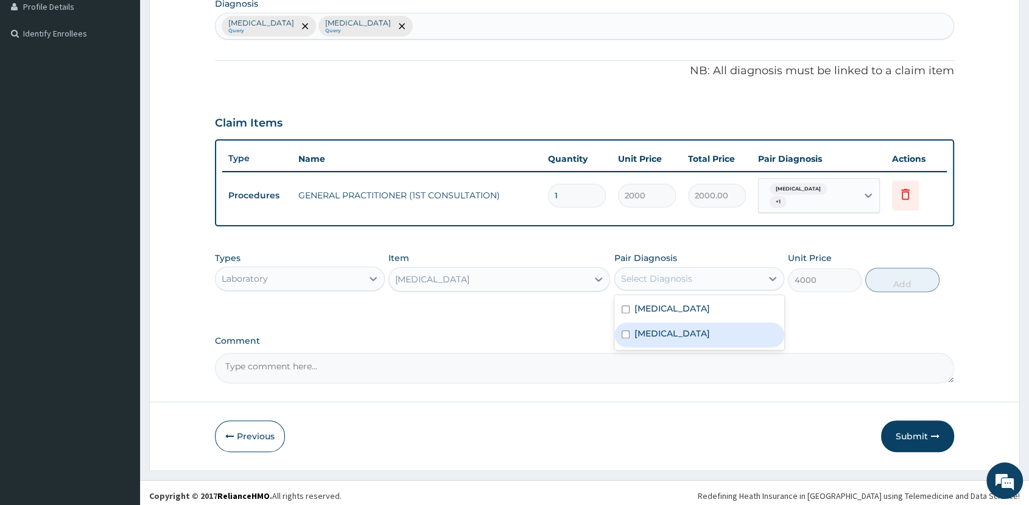
click at [692, 329] on div "[MEDICAL_DATA]" at bounding box center [699, 335] width 170 height 25
checkbox input "true"
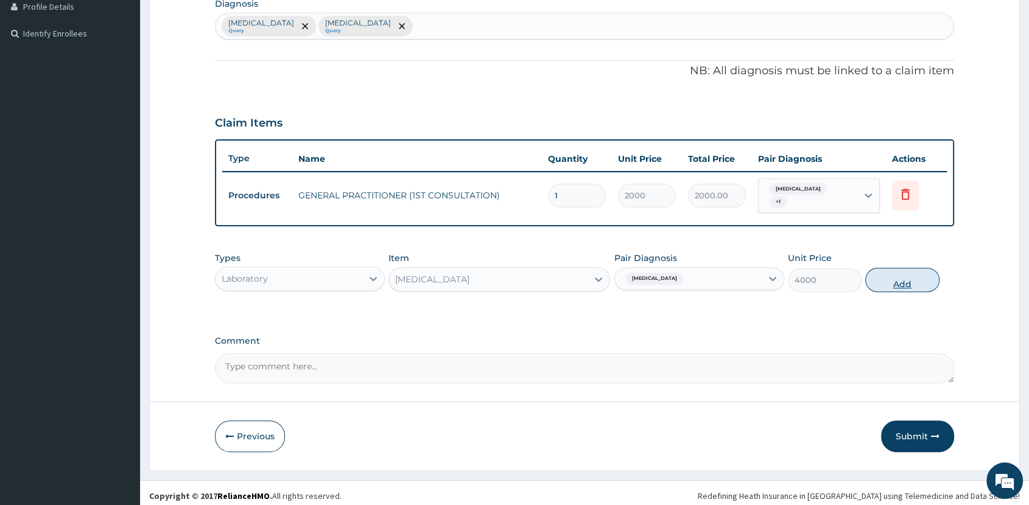
click at [879, 275] on button "Add" at bounding box center [902, 280] width 74 height 24
type input "0"
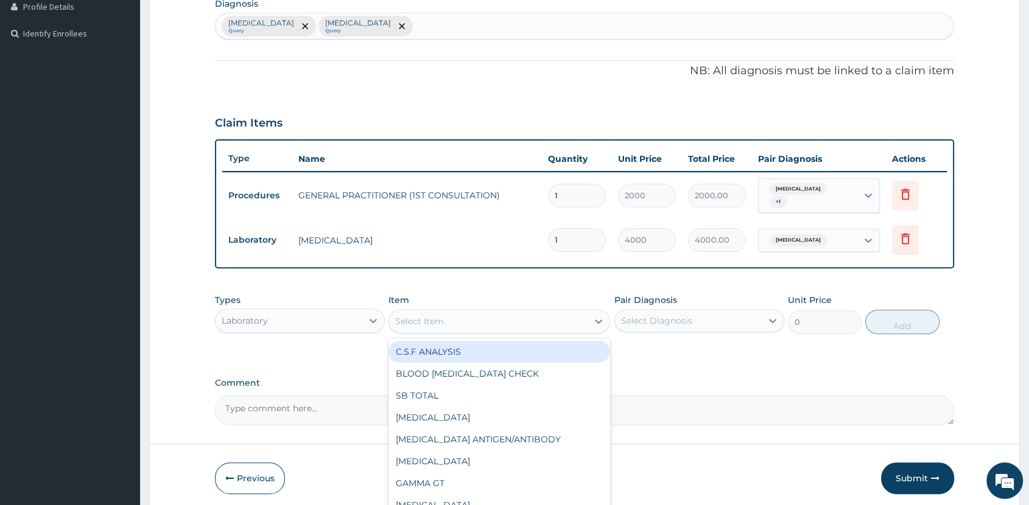
click at [443, 320] on div "Select Item" at bounding box center [488, 321] width 199 height 19
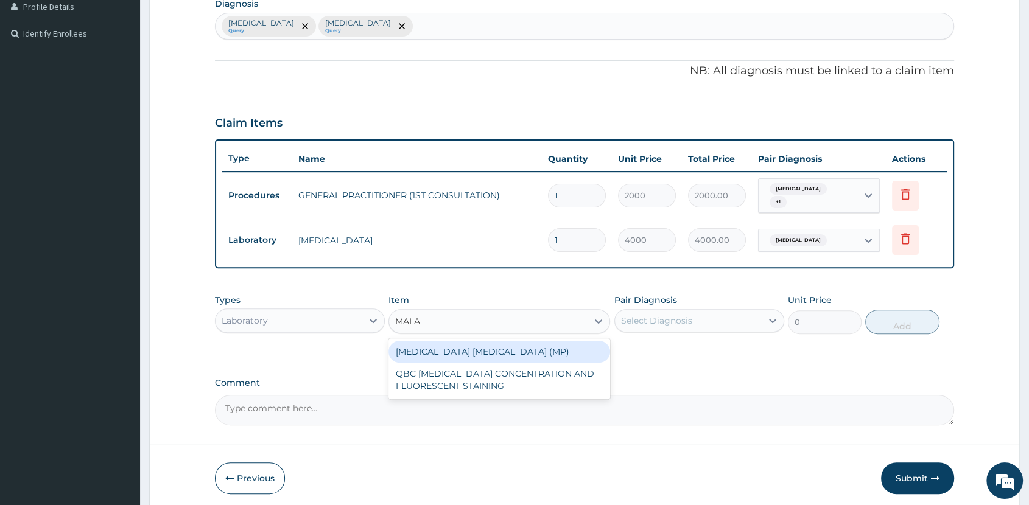
type input "MALAR"
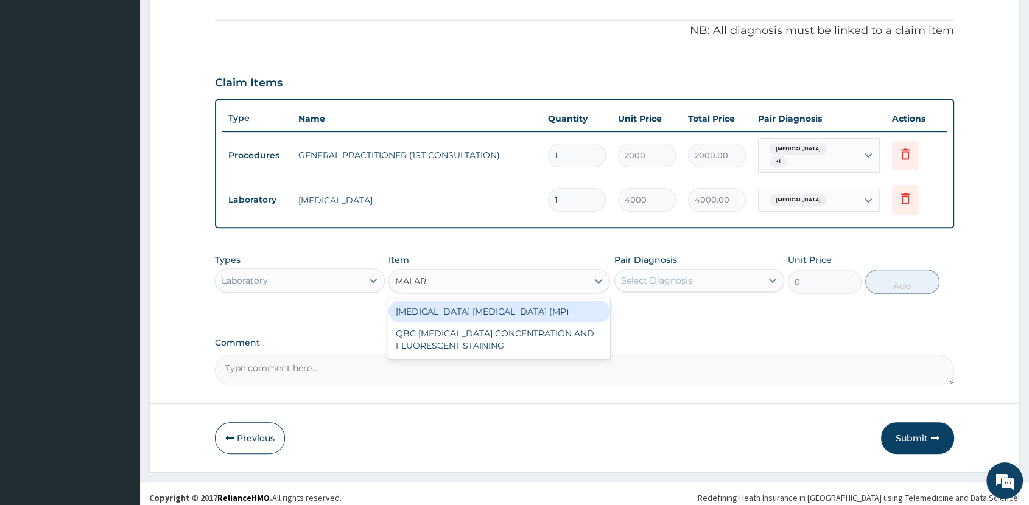
scroll to position [356, 0]
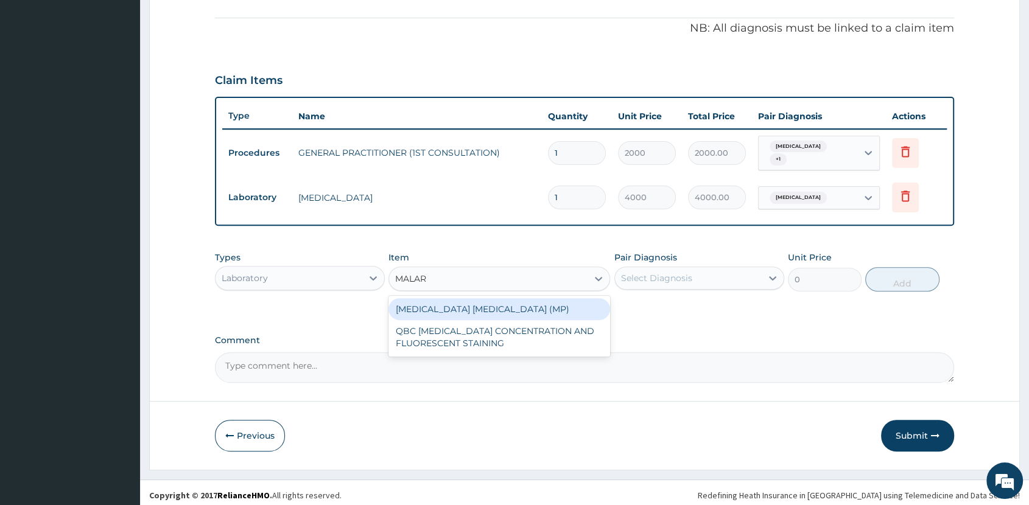
click at [507, 303] on div "[MEDICAL_DATA] [MEDICAL_DATA] (MP)" at bounding box center [500, 309] width 222 height 22
type input "1625"
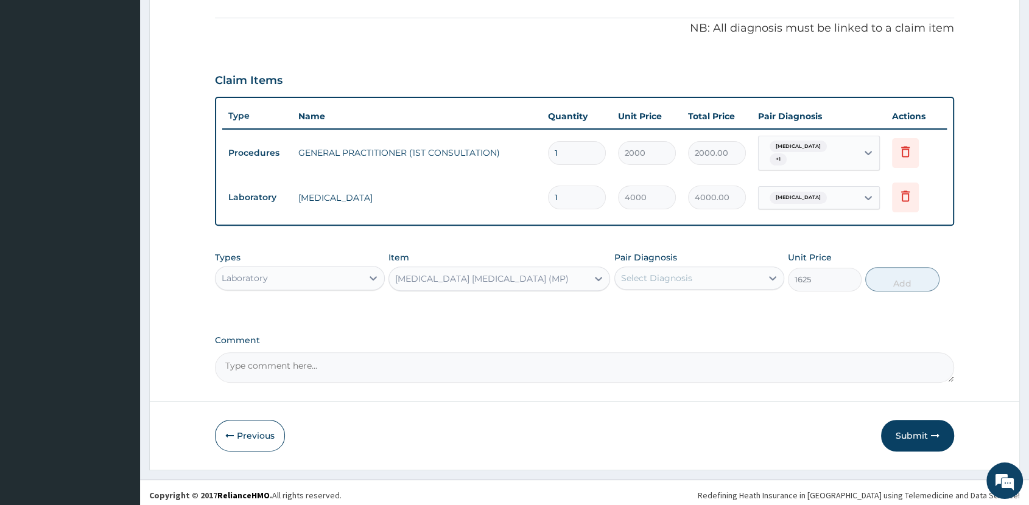
click at [687, 274] on div "Select Diagnosis" at bounding box center [656, 278] width 71 height 12
click at [672, 322] on div "[MEDICAL_DATA]" at bounding box center [699, 334] width 170 height 25
checkbox input "true"
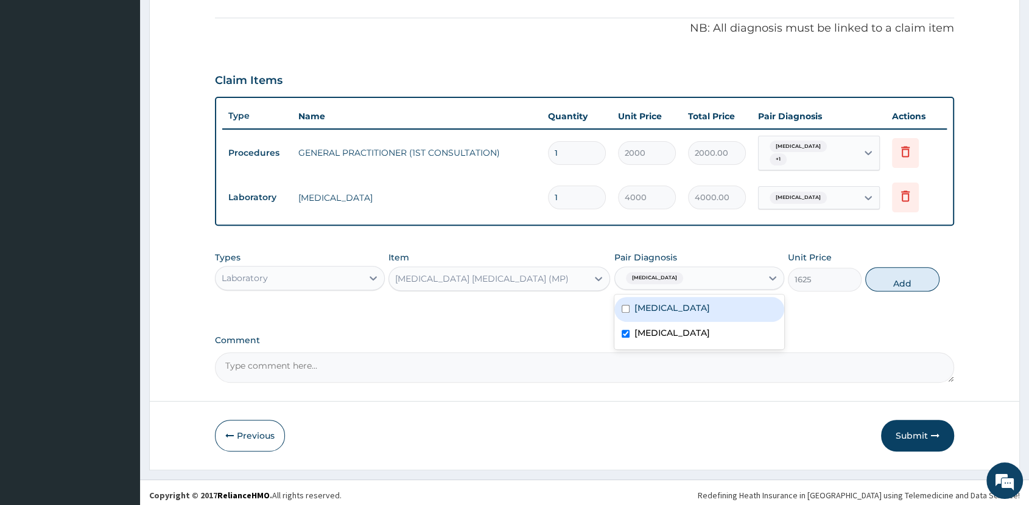
click at [667, 301] on div "[MEDICAL_DATA]" at bounding box center [699, 309] width 170 height 25
checkbox input "true"
click at [677, 330] on div "[MEDICAL_DATA]" at bounding box center [699, 334] width 170 height 25
checkbox input "false"
click at [912, 274] on button "Add" at bounding box center [902, 279] width 74 height 24
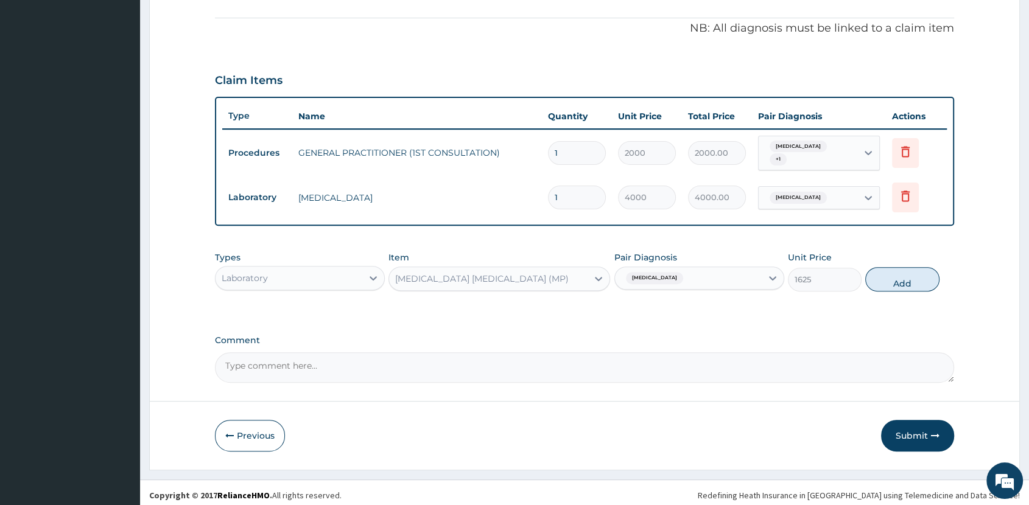
type input "0"
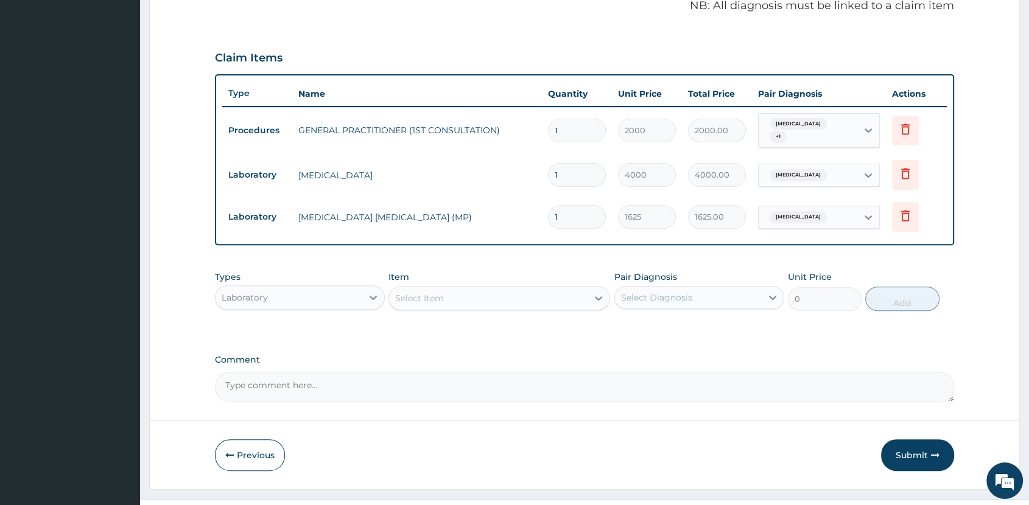
scroll to position [399, 0]
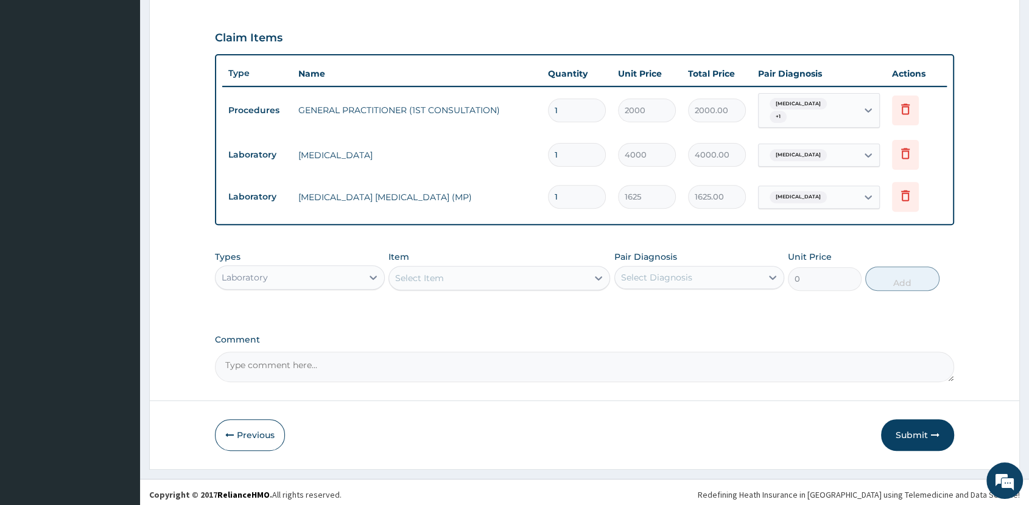
click at [309, 270] on div "Laboratory" at bounding box center [289, 277] width 147 height 19
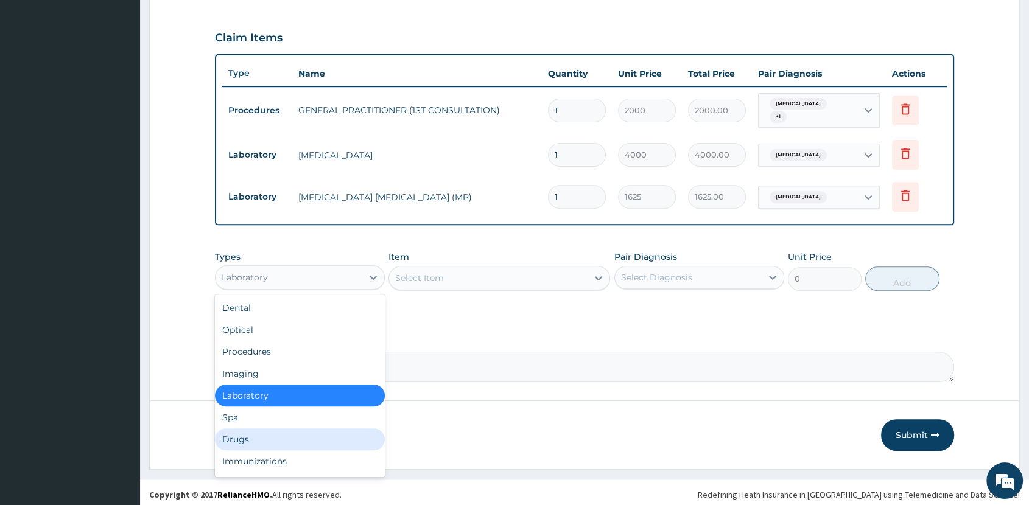
click at [306, 432] on div "Drugs" at bounding box center [300, 440] width 170 height 22
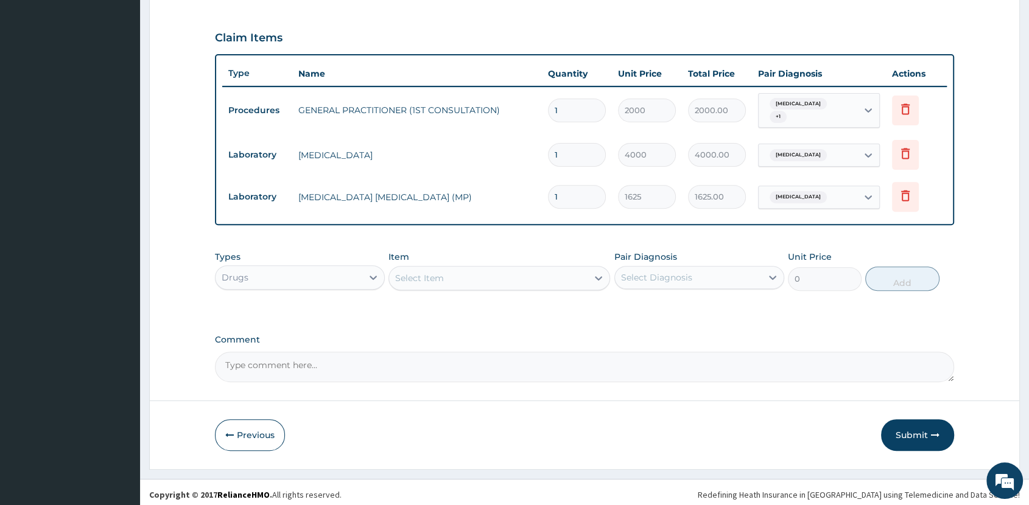
click at [532, 278] on div "Select Item" at bounding box center [488, 278] width 199 height 19
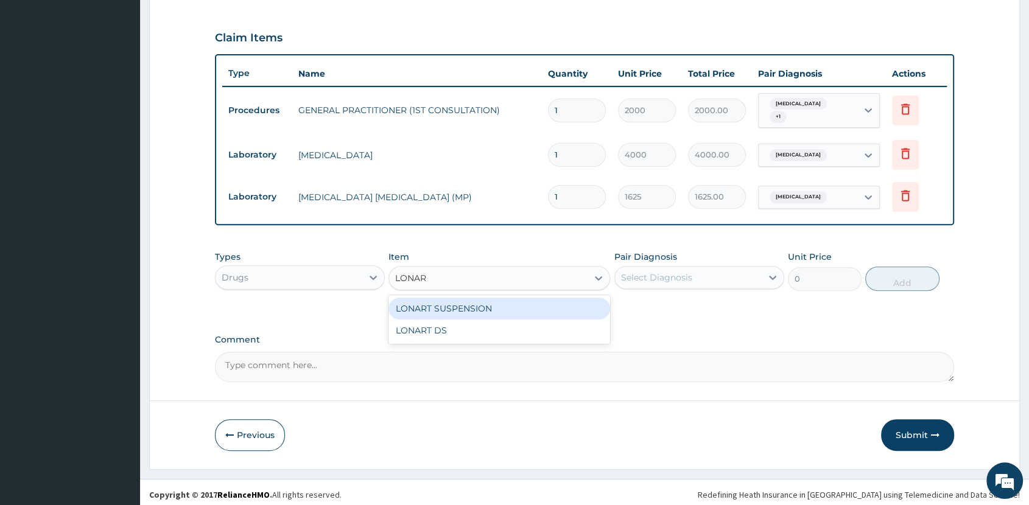
type input "LONART"
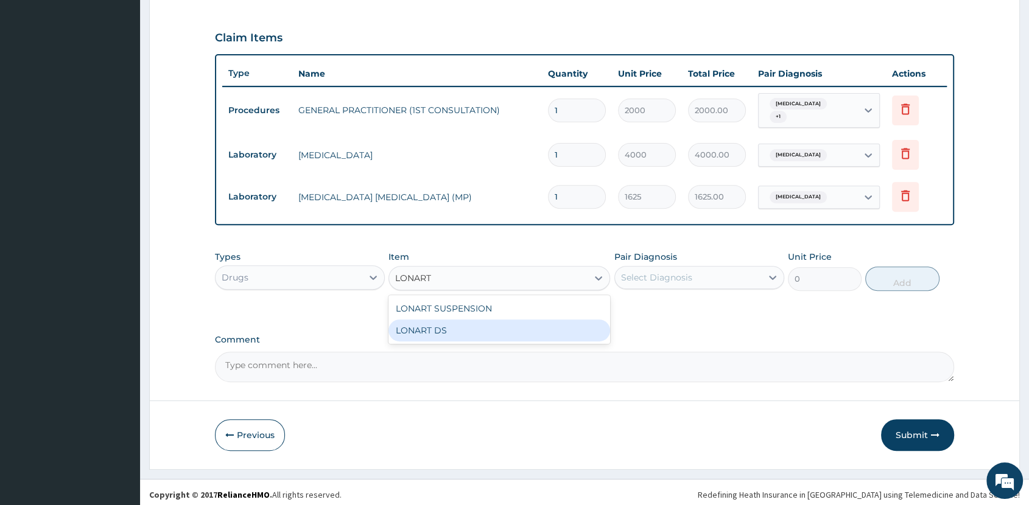
click at [468, 320] on div "LONART DS" at bounding box center [500, 331] width 222 height 22
type input "400"
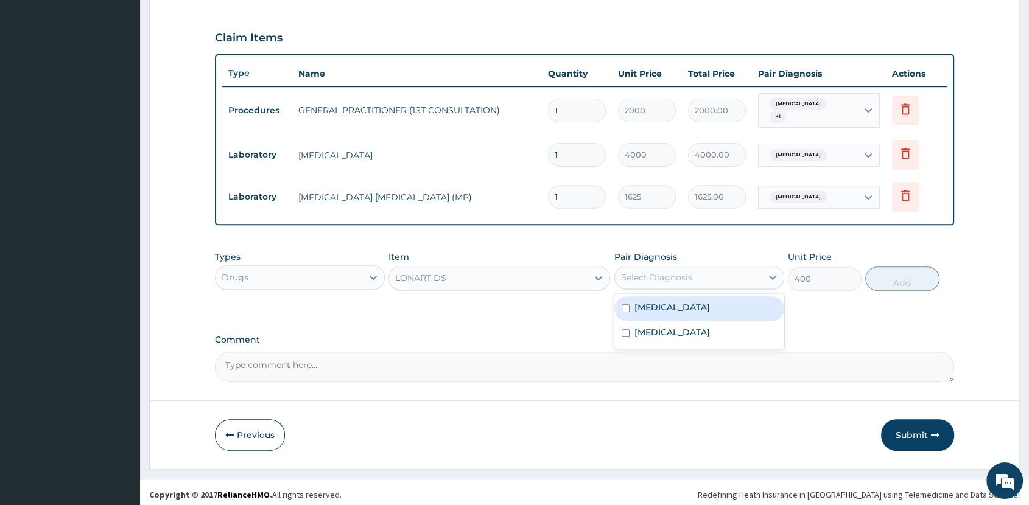
click at [645, 276] on div "Select Diagnosis" at bounding box center [656, 278] width 71 height 12
click at [689, 304] on div "[MEDICAL_DATA]" at bounding box center [699, 309] width 170 height 25
checkbox input "true"
click at [907, 279] on button "Add" at bounding box center [902, 279] width 74 height 24
type input "0"
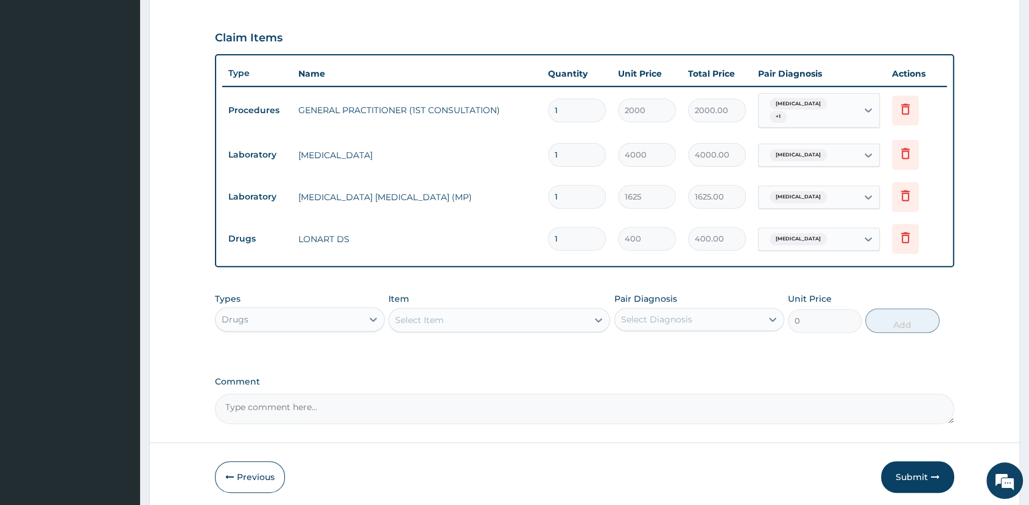
click at [476, 318] on div "Select Item" at bounding box center [488, 320] width 199 height 19
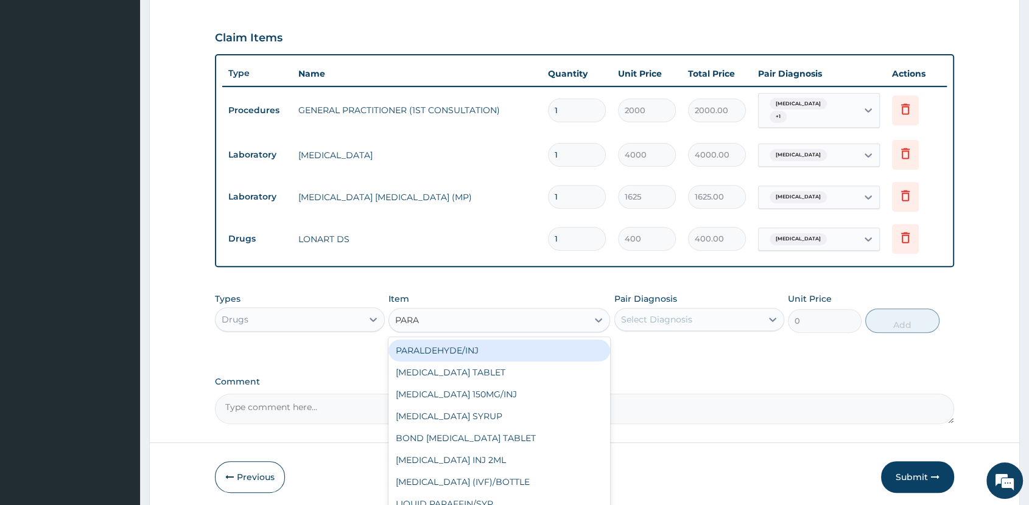
type input "PARAC"
click at [501, 344] on div "[MEDICAL_DATA] TABLET" at bounding box center [500, 351] width 222 height 22
type input "40"
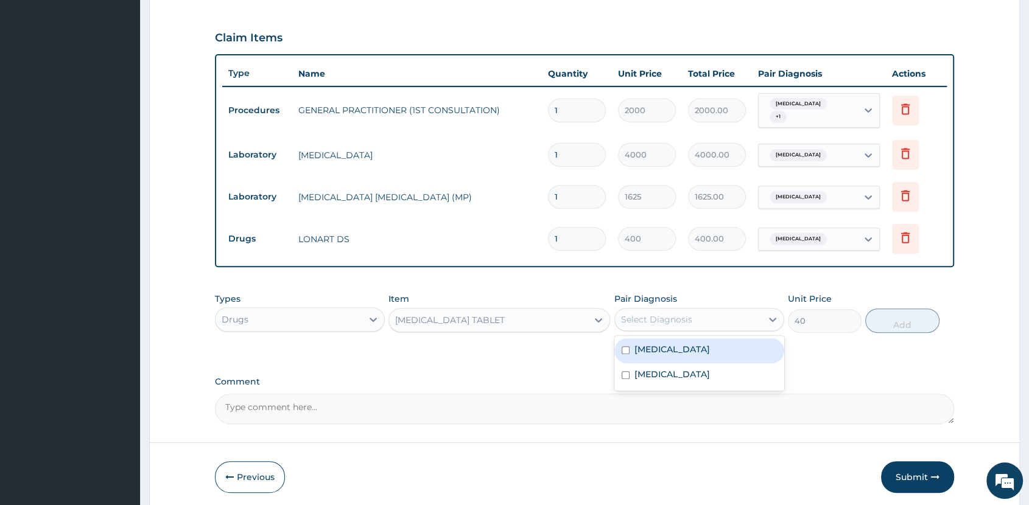
click at [721, 313] on div "Select Diagnosis" at bounding box center [688, 319] width 147 height 19
click at [726, 348] on div "[MEDICAL_DATA]" at bounding box center [699, 351] width 170 height 25
checkbox input "true"
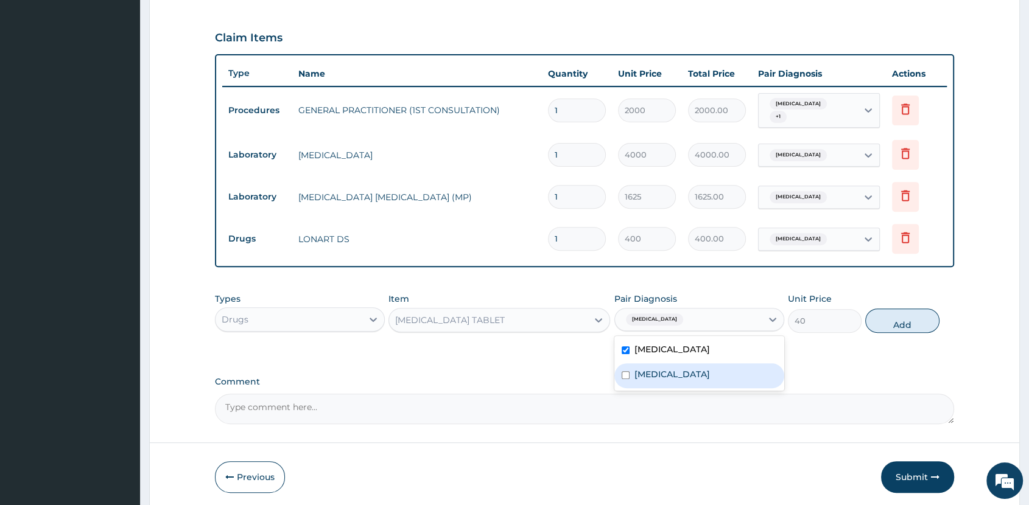
click at [760, 371] on div "[MEDICAL_DATA]" at bounding box center [699, 376] width 170 height 25
checkbox input "true"
click at [904, 315] on button "Add" at bounding box center [902, 321] width 74 height 24
type input "0"
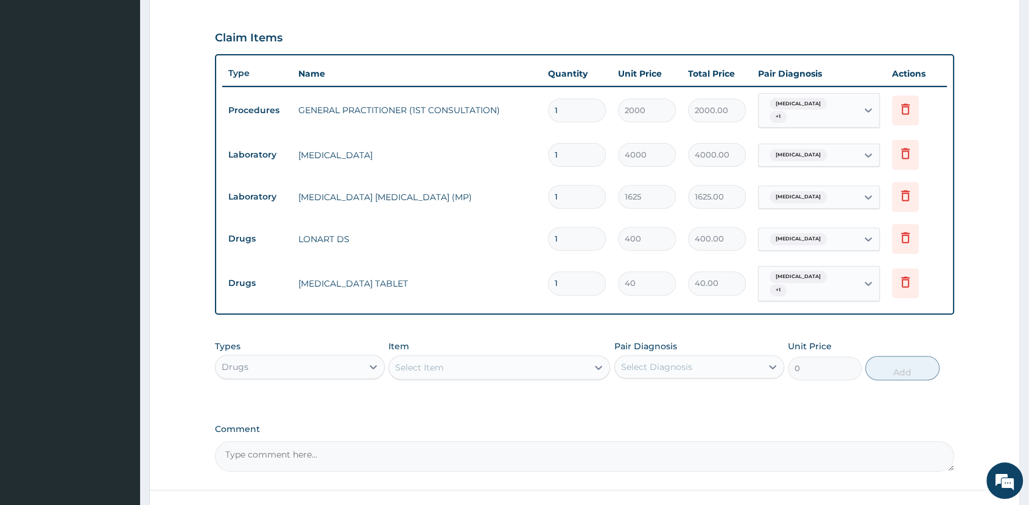
type input "18"
type input "720.00"
type input "19"
type input "760.00"
type input "20"
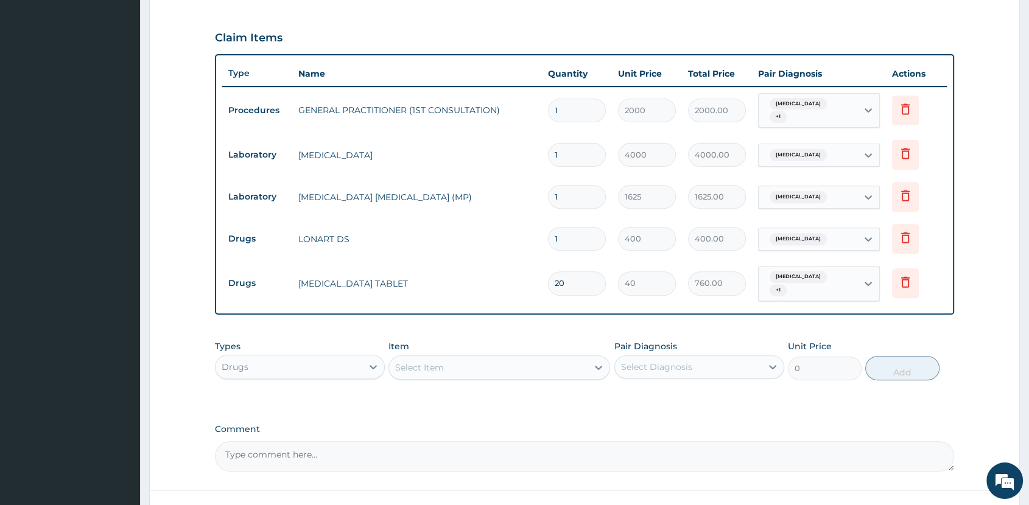
type input "800.00"
type input "21"
type input "840.00"
type input "20"
type input "800.00"
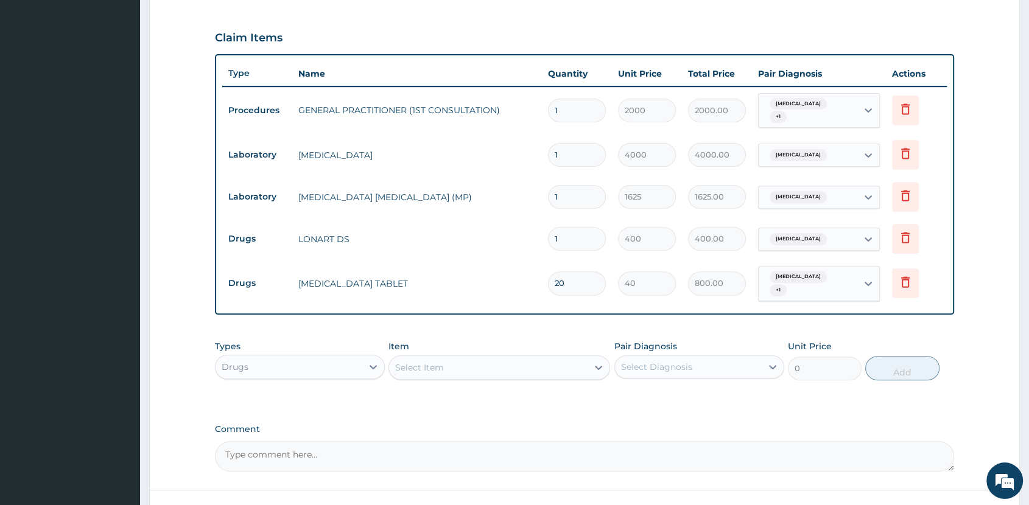
type input "19"
type input "760.00"
type input "18"
type input "720.00"
click at [588, 236] on input "1" at bounding box center [577, 239] width 58 height 24
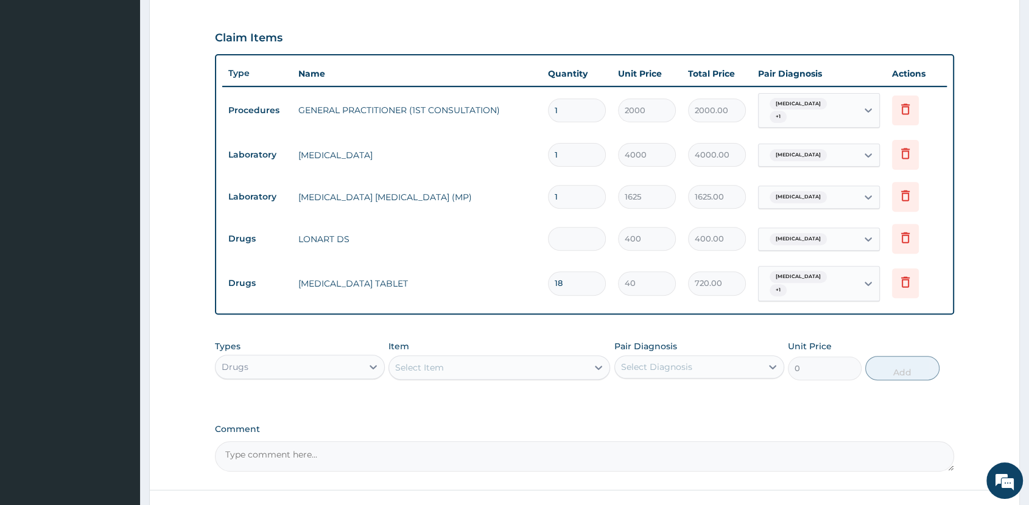
type input "0.00"
type input "6"
type input "2400.00"
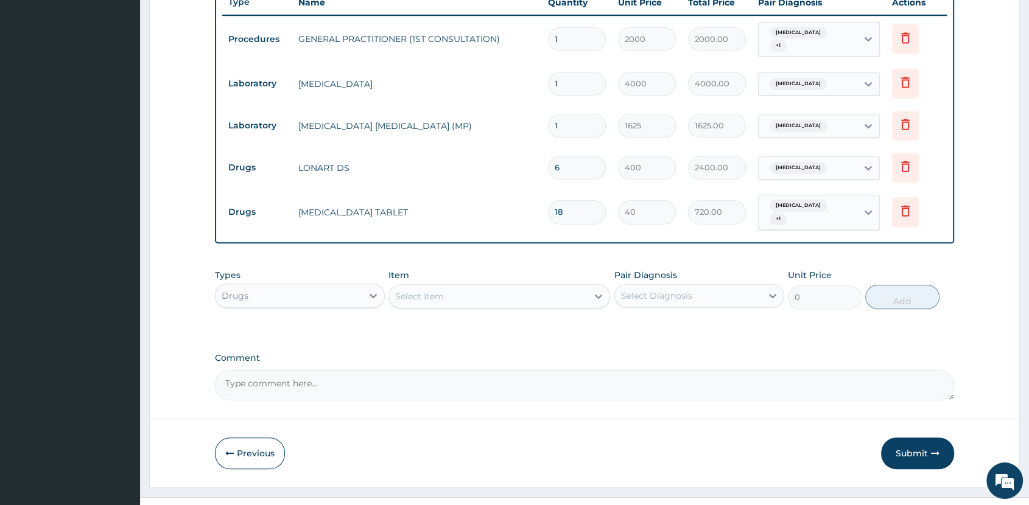
scroll to position [484, 0]
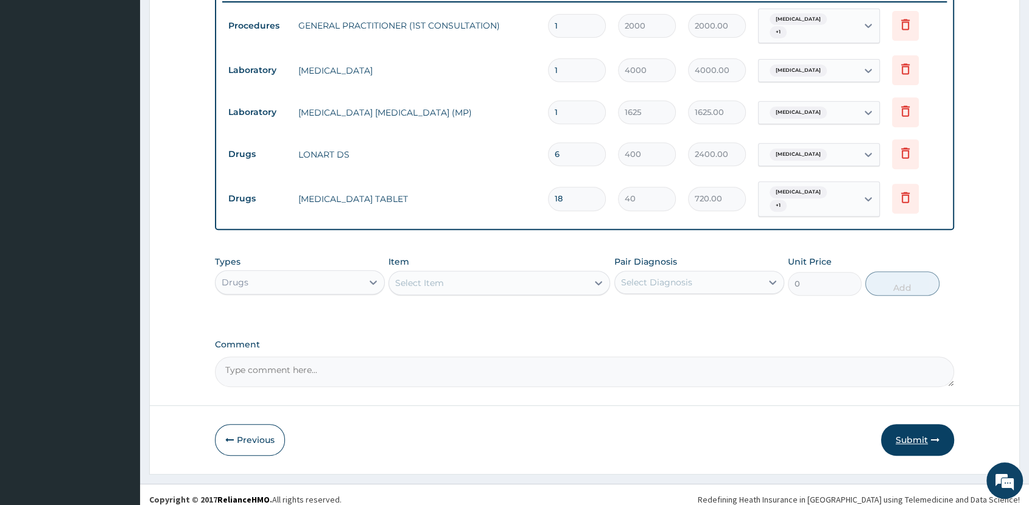
type input "6"
click at [916, 431] on button "Submit" at bounding box center [917, 440] width 73 height 32
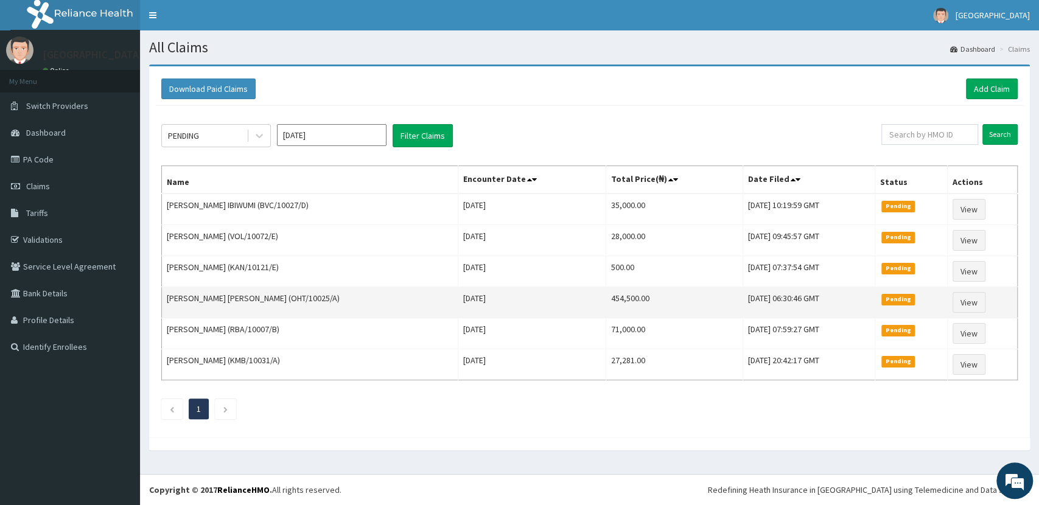
drag, startPoint x: 350, startPoint y: 234, endPoint x: 684, endPoint y: 289, distance: 338.7
click at [419, 244] on td "[PERSON_NAME] (VOL/10072/E)" at bounding box center [310, 240] width 297 height 31
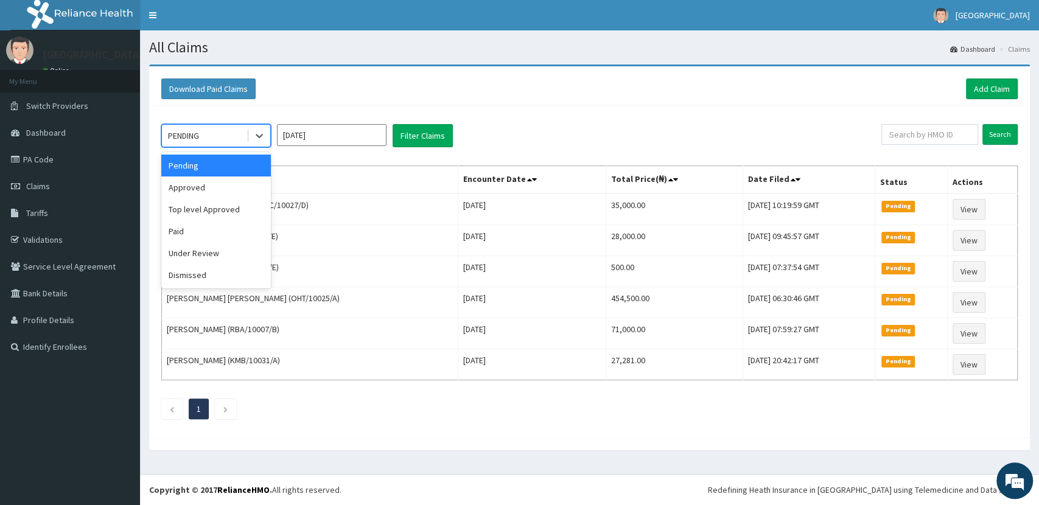
click at [221, 133] on div "PENDING" at bounding box center [204, 135] width 85 height 19
click at [222, 188] on div "Approved" at bounding box center [216, 188] width 110 height 22
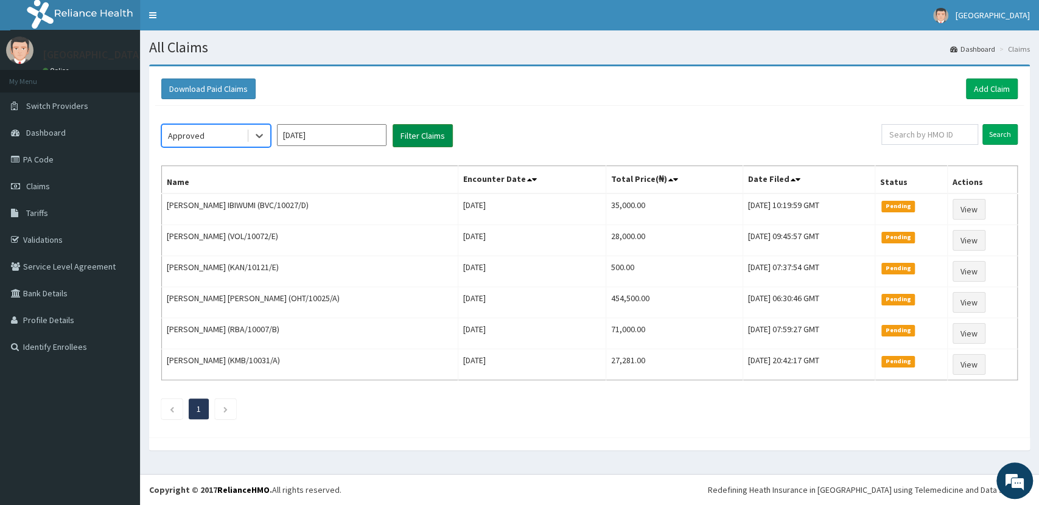
click at [410, 132] on button "Filter Claims" at bounding box center [423, 135] width 60 height 23
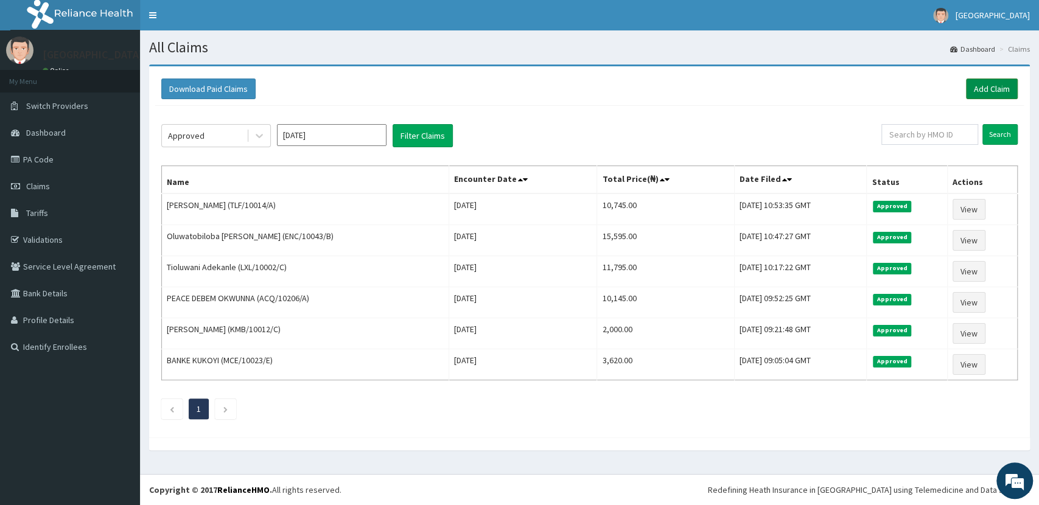
click at [996, 87] on link "Add Claim" at bounding box center [992, 89] width 52 height 21
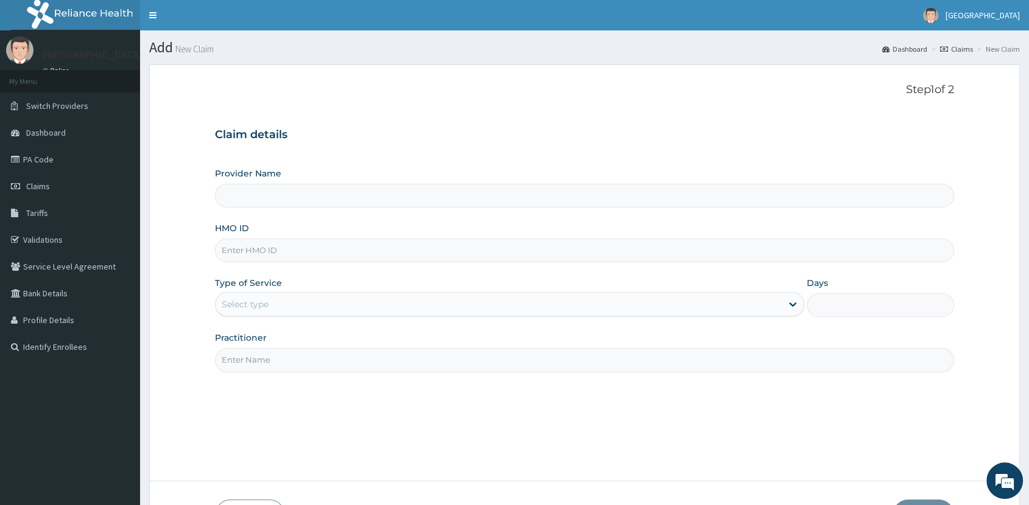
type input "[GEOGRAPHIC_DATA]"
click at [294, 249] on input "HMO ID" at bounding box center [584, 251] width 739 height 24
type input "TPD/10286/B"
click at [604, 304] on div "Select type" at bounding box center [499, 304] width 566 height 19
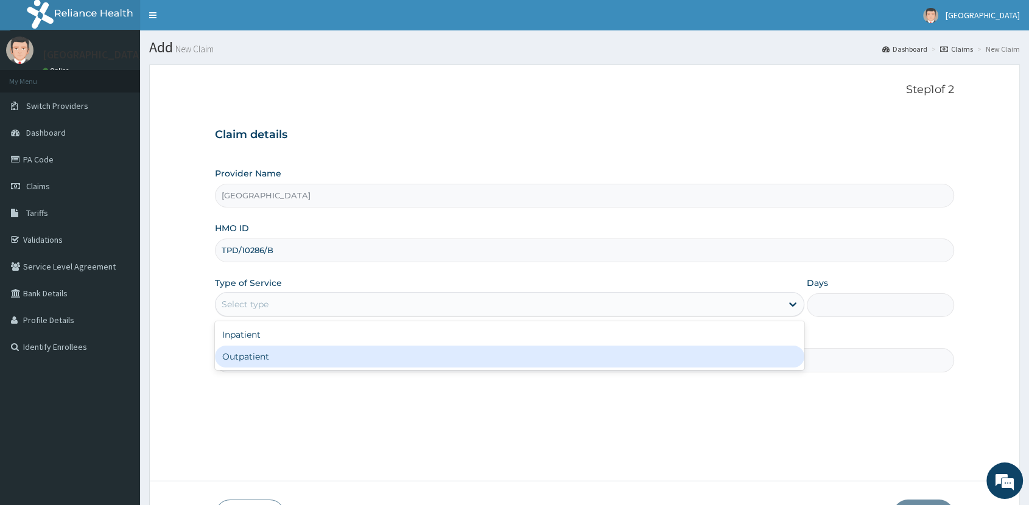
click at [572, 350] on div "Outpatient" at bounding box center [509, 357] width 589 height 22
type input "1"
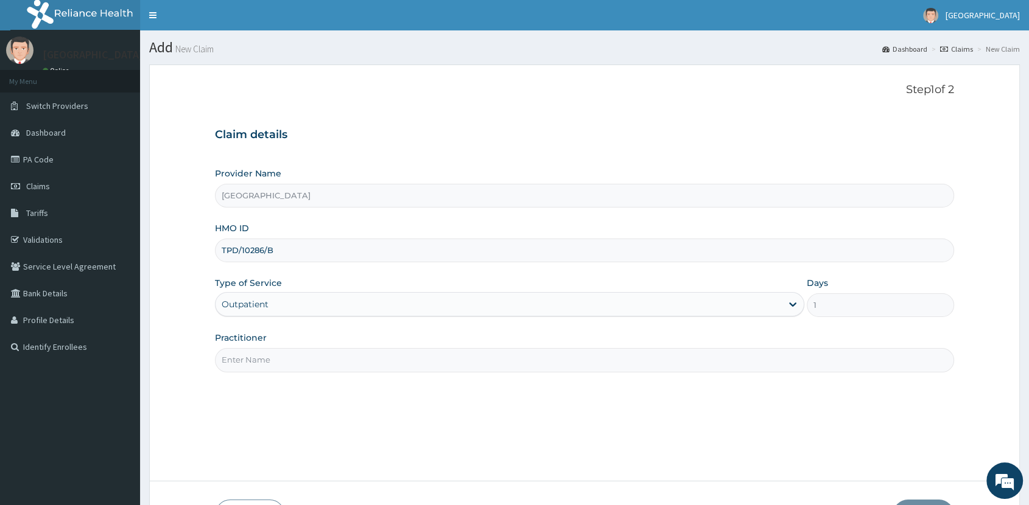
click at [536, 352] on input "Practitioner" at bounding box center [584, 360] width 739 height 24
type input "DR ADEMOLA IMRAN"
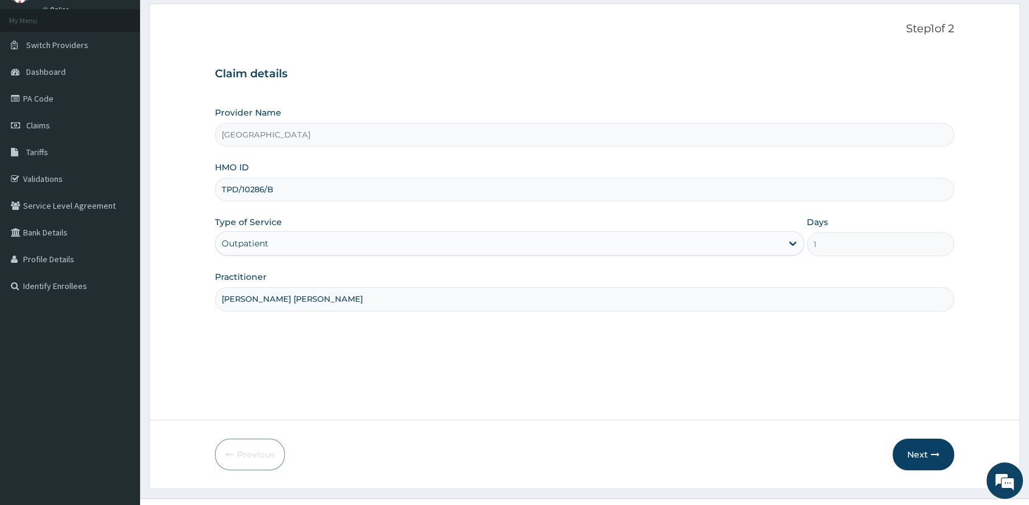
scroll to position [85, 0]
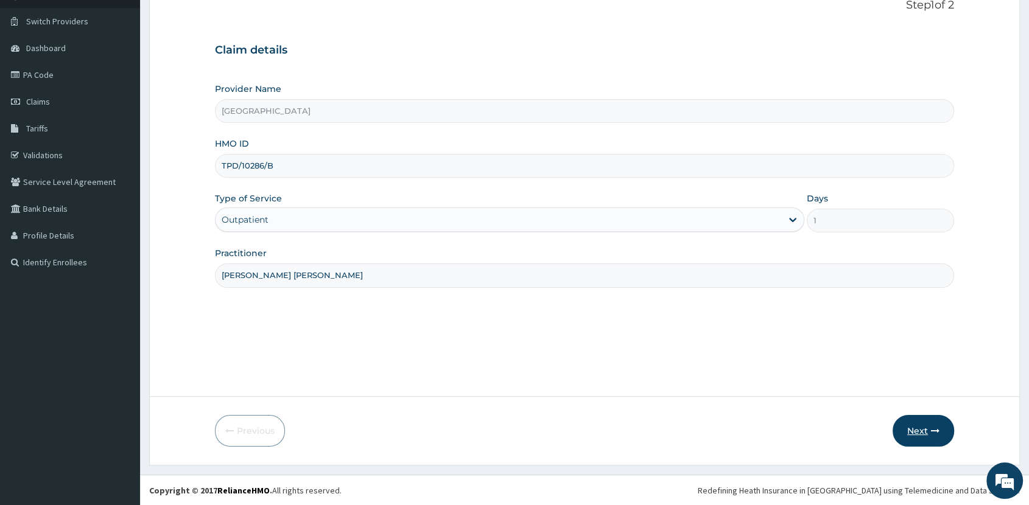
click at [915, 432] on button "Next" at bounding box center [924, 431] width 62 height 32
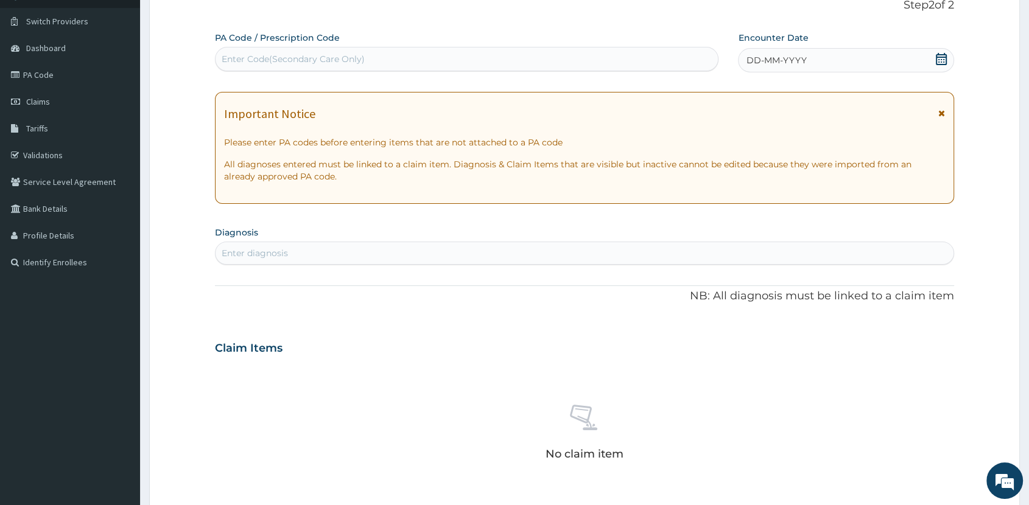
click at [561, 57] on div "Enter Code(Secondary Care Only)" at bounding box center [467, 58] width 502 height 19
type input "PA/7F5C76"
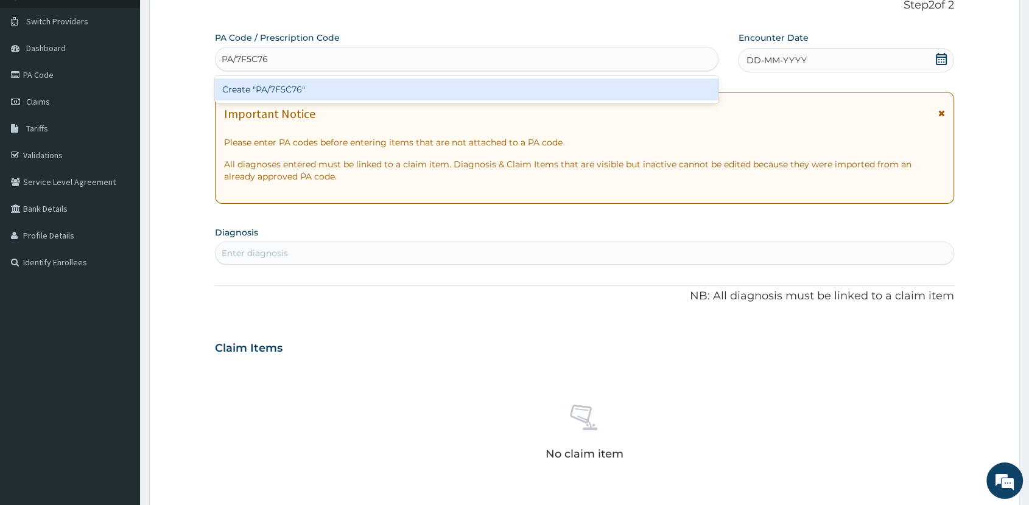
click at [501, 85] on div "Create "PA/7F5C76"" at bounding box center [467, 90] width 504 height 22
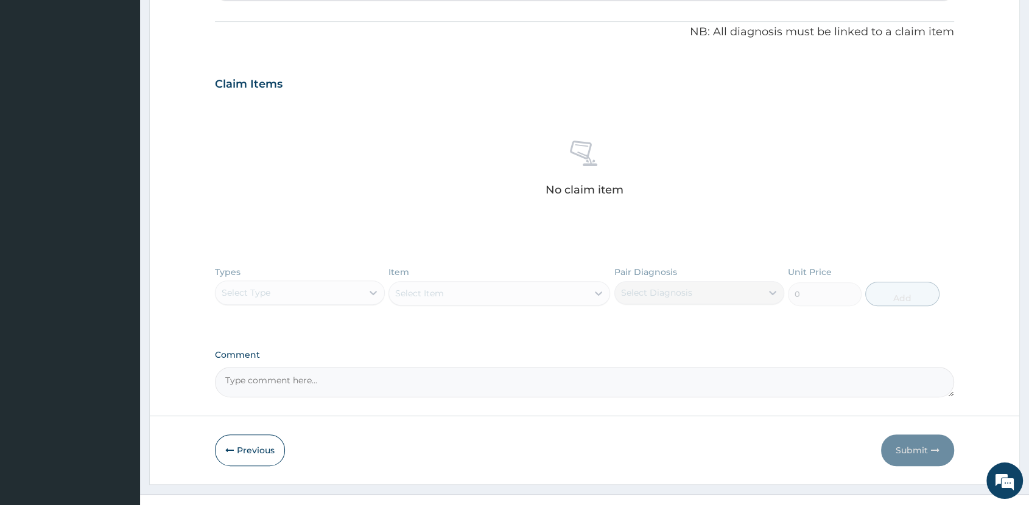
scroll to position [379, 0]
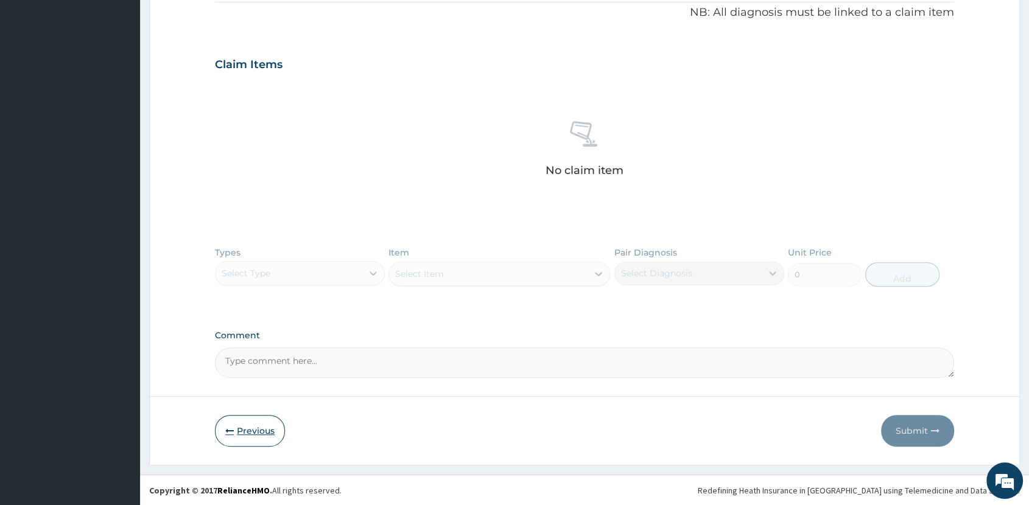
click at [258, 427] on button "Previous" at bounding box center [250, 431] width 70 height 32
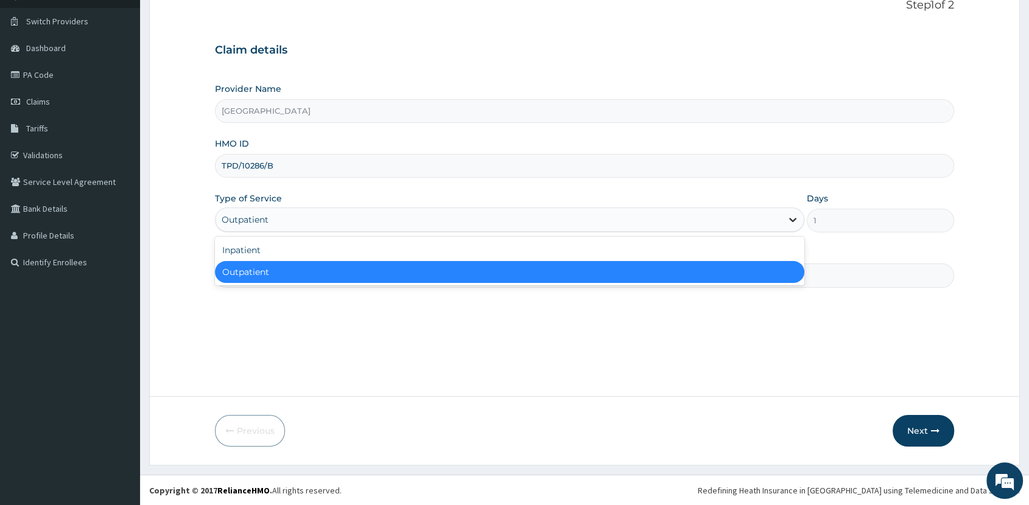
click at [789, 218] on icon at bounding box center [793, 220] width 12 height 12
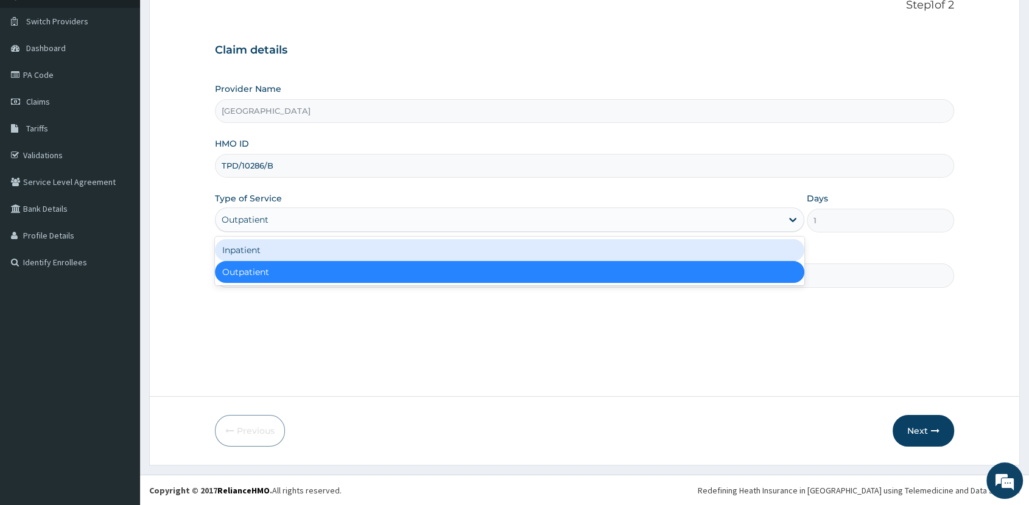
click at [613, 244] on div "Inpatient" at bounding box center [509, 250] width 589 height 22
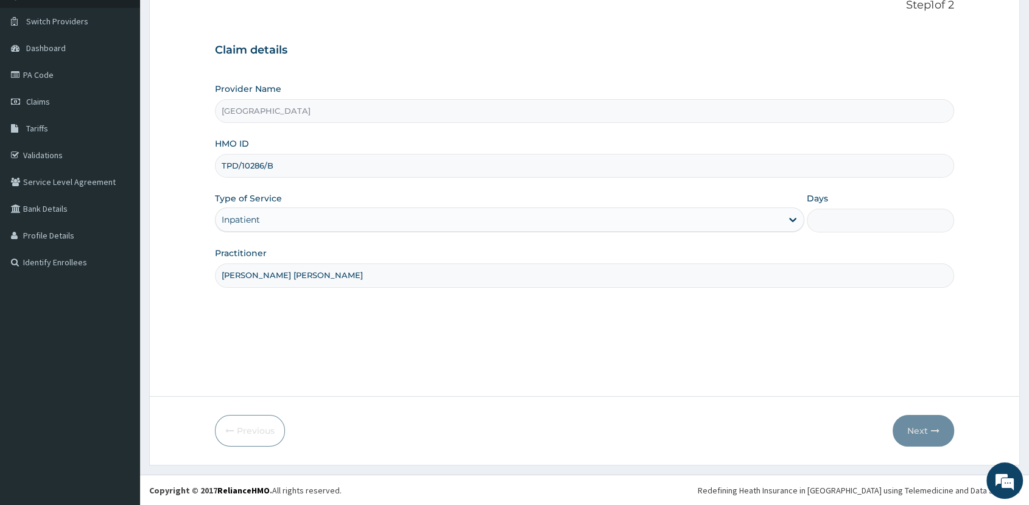
click at [890, 220] on input "Days" at bounding box center [880, 221] width 147 height 24
type input "2"
click at [921, 432] on button "Next" at bounding box center [924, 431] width 62 height 32
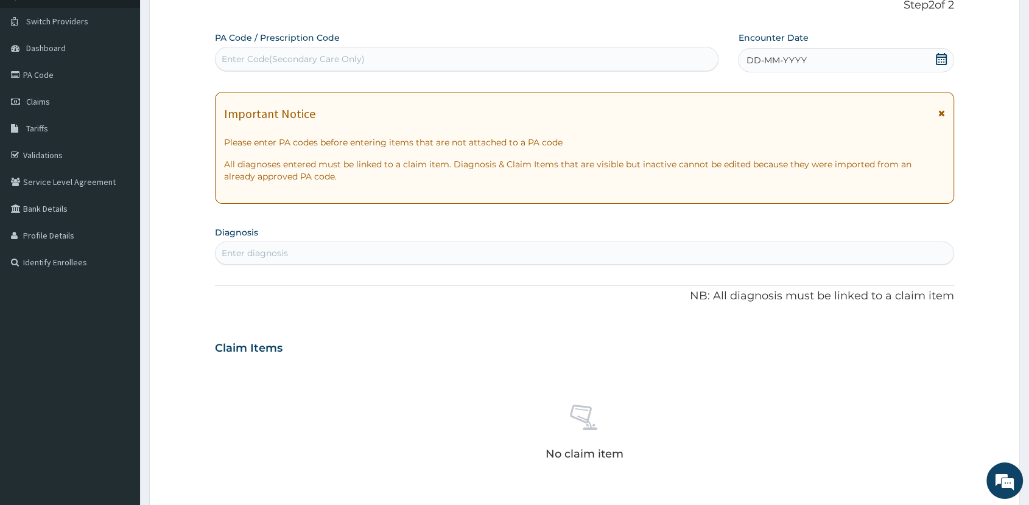
click at [375, 53] on div "Enter Code(Secondary Care Only)" at bounding box center [467, 58] width 502 height 19
type input "PA/7F5C78"
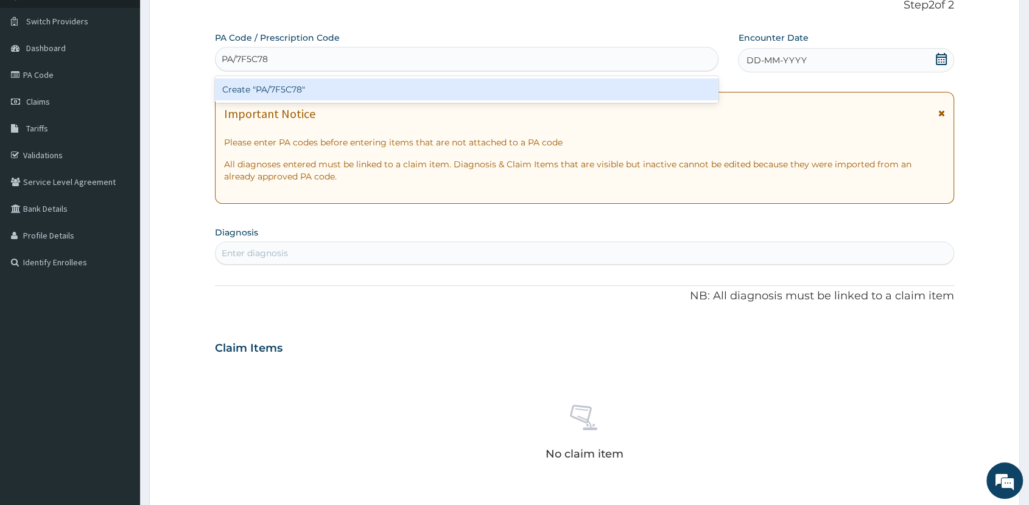
click at [286, 85] on div "Create "PA/7F5C78"" at bounding box center [467, 90] width 504 height 22
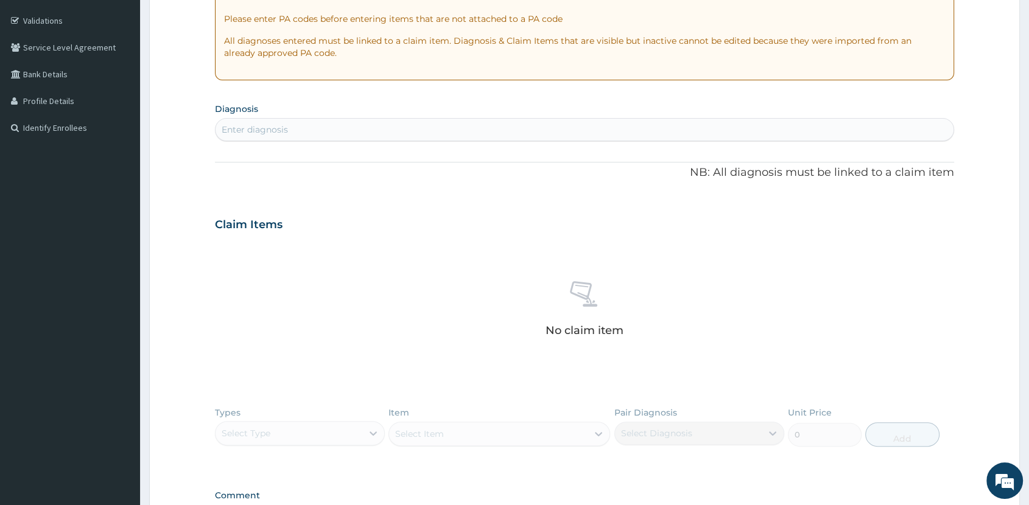
scroll to position [379, 0]
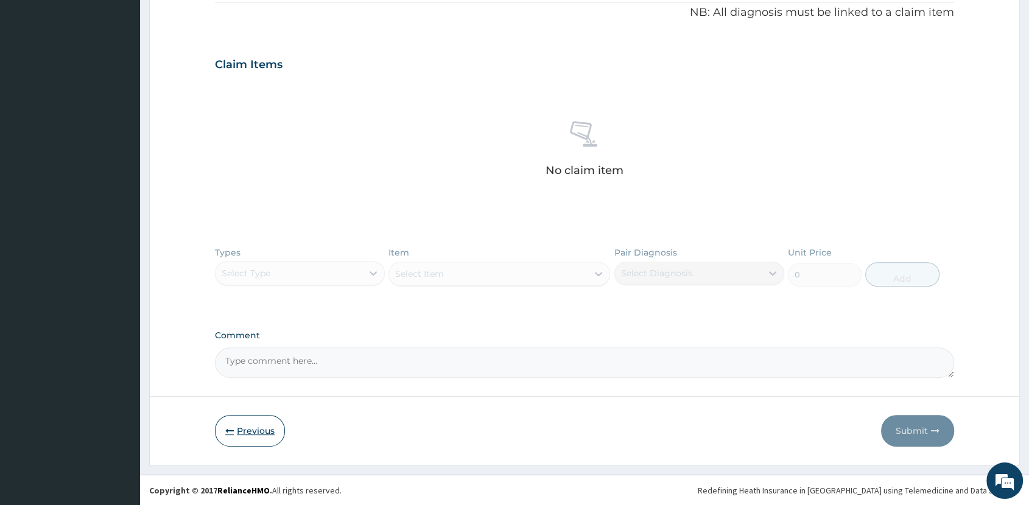
click at [237, 425] on button "Previous" at bounding box center [250, 431] width 70 height 32
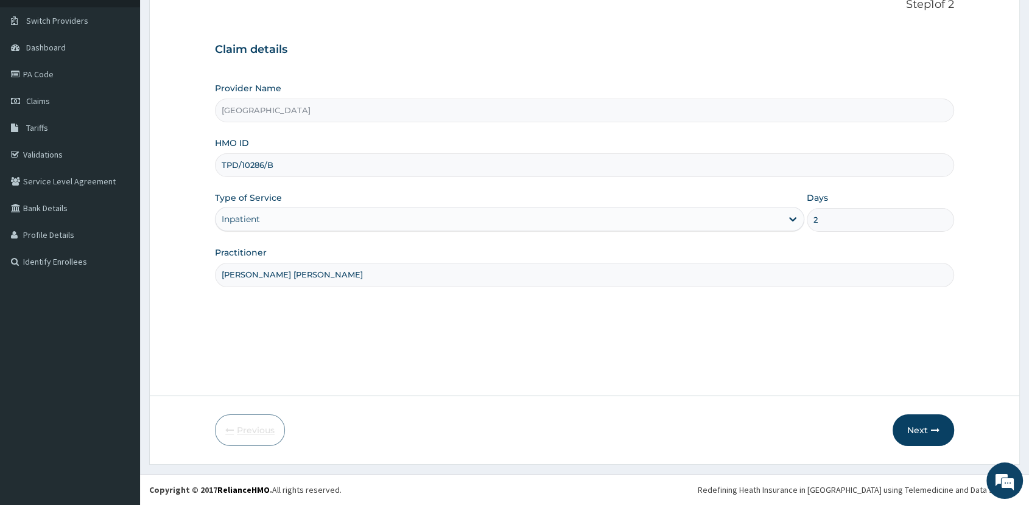
scroll to position [85, 0]
drag, startPoint x: 278, startPoint y: 163, endPoint x: 219, endPoint y: 160, distance: 59.1
click at [219, 160] on input "TPD/10286/B" at bounding box center [584, 166] width 739 height 24
type input "TDP/10286/B"
click at [922, 427] on button "Next" at bounding box center [924, 431] width 62 height 32
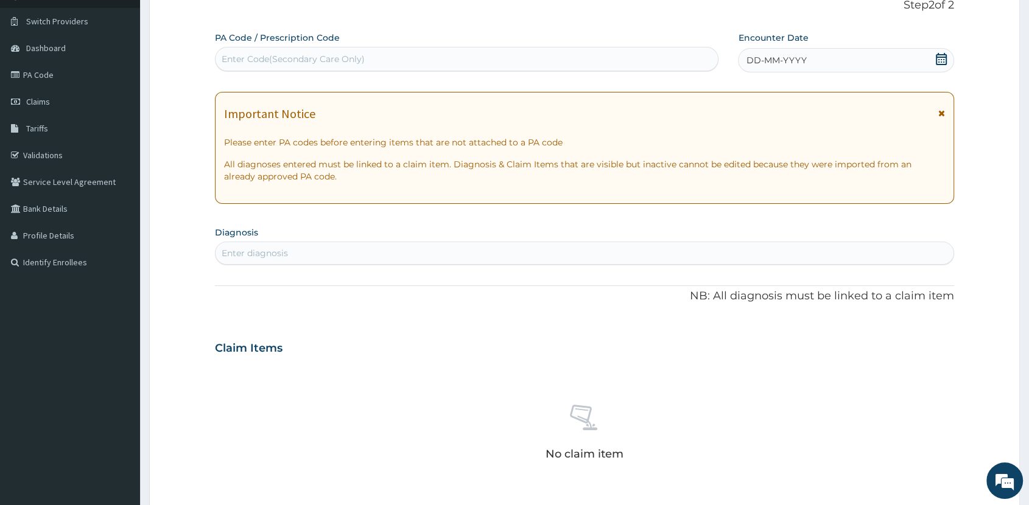
click at [520, 54] on div "Enter Code(Secondary Care Only)" at bounding box center [467, 58] width 502 height 19
type input "PA/7F5C78"
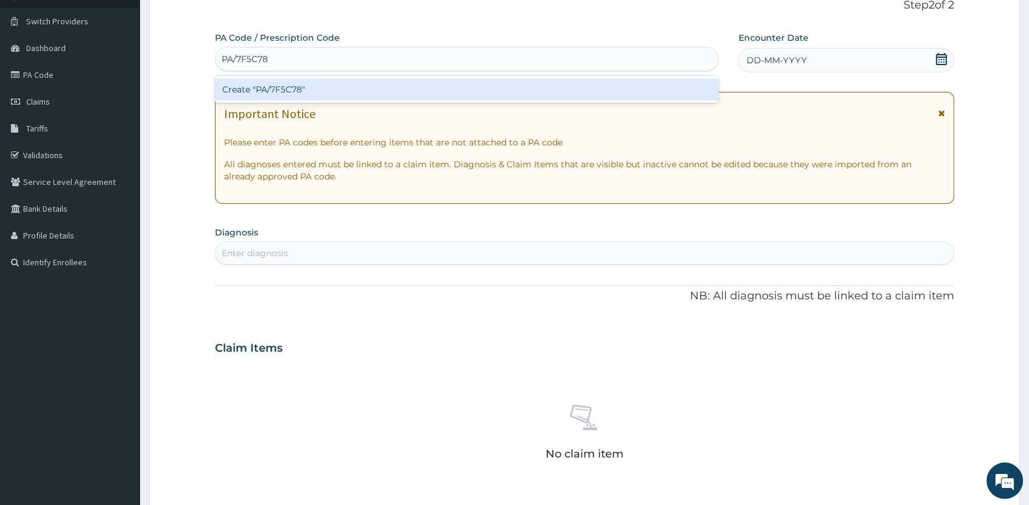
click at [420, 89] on div "Create "PA/7F5C78"" at bounding box center [467, 90] width 504 height 22
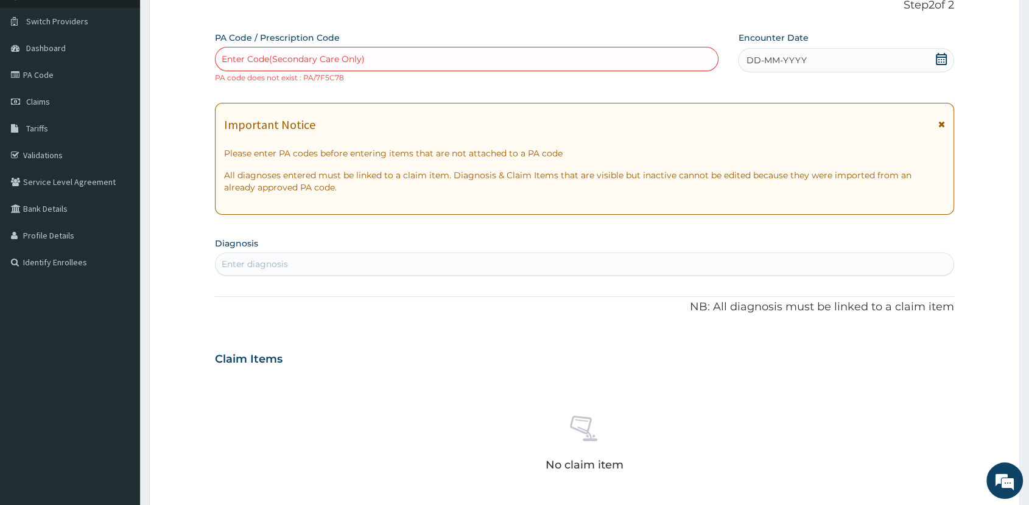
click at [408, 55] on div "Enter Code(Secondary Care Only)" at bounding box center [467, 58] width 502 height 19
type input "PA/7F5C76"
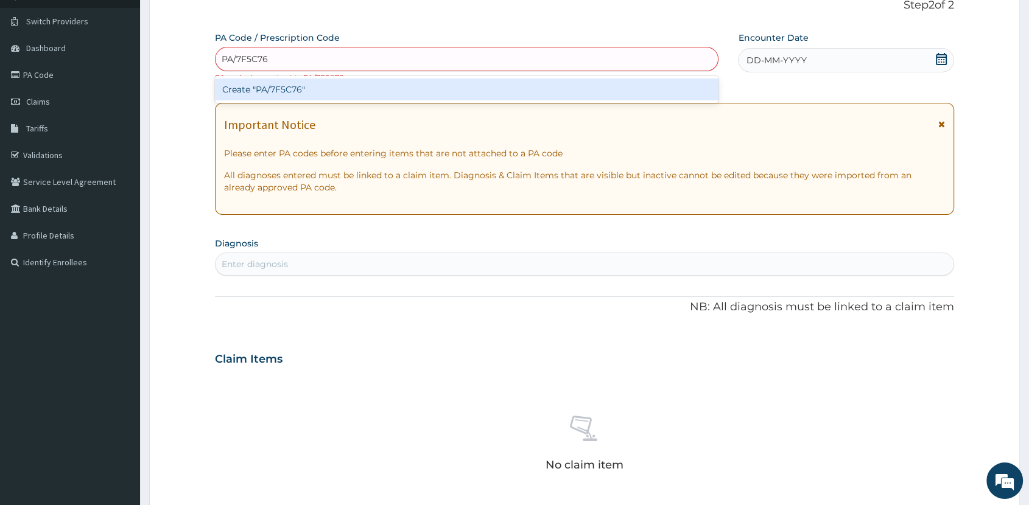
click at [342, 83] on div "Create "PA/7F5C76"" at bounding box center [467, 90] width 504 height 22
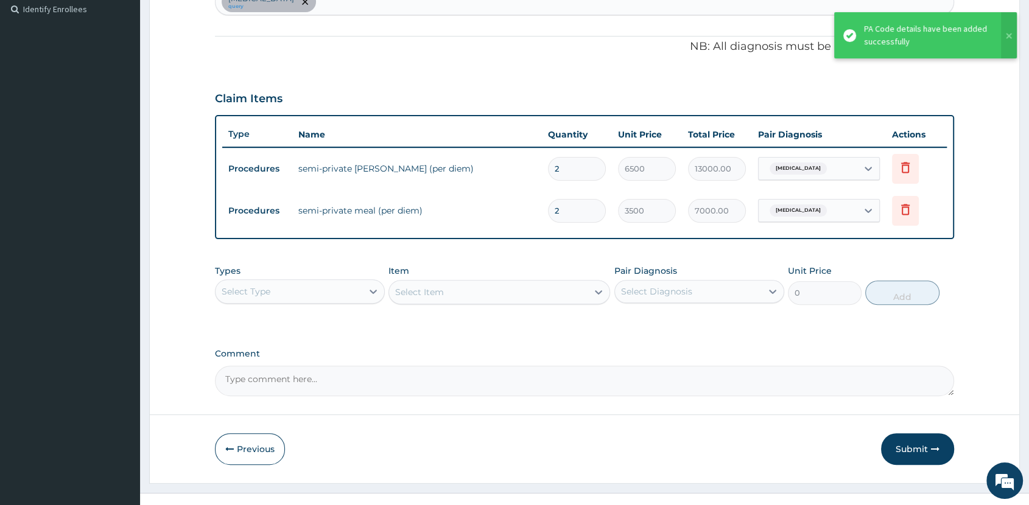
scroll to position [356, 0]
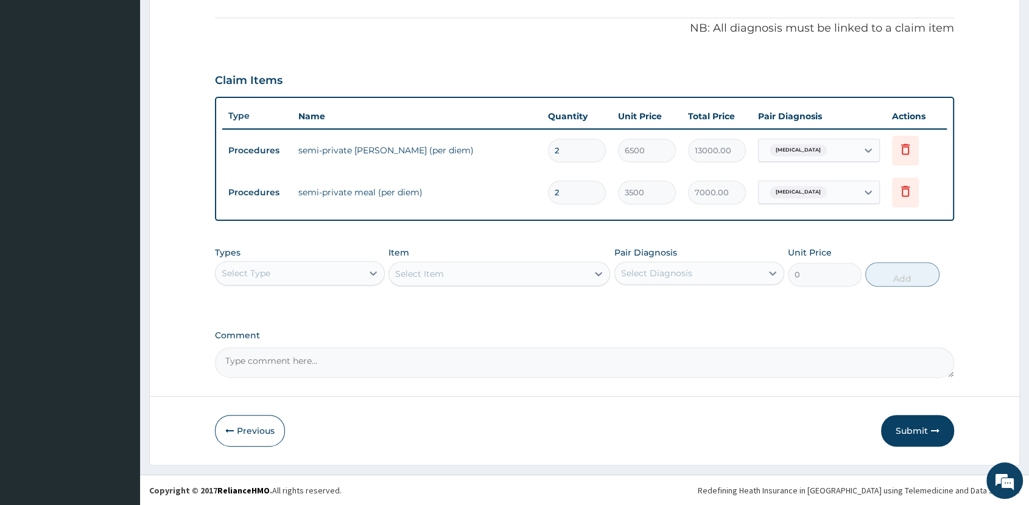
click at [337, 273] on div "Select Type" at bounding box center [289, 273] width 147 height 19
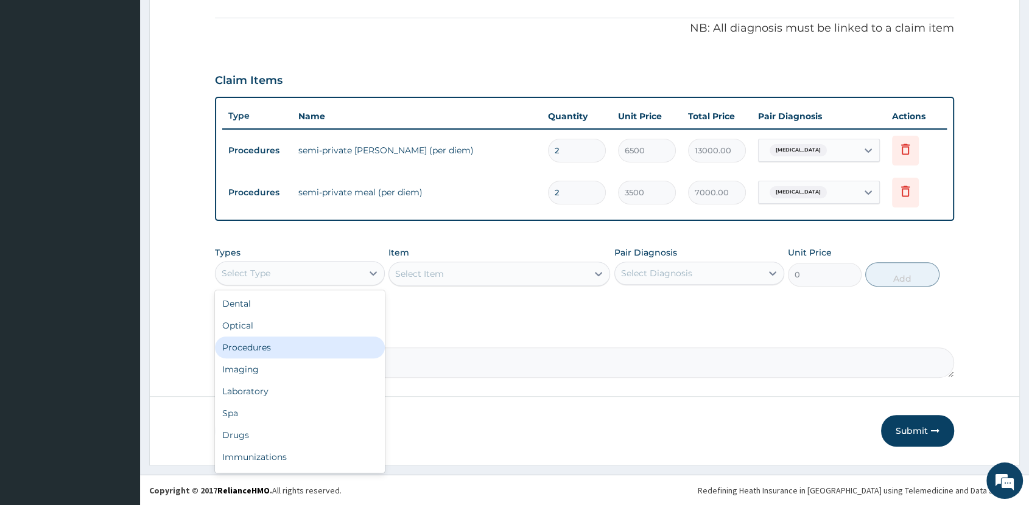
click at [340, 353] on div "Procedures" at bounding box center [300, 348] width 170 height 22
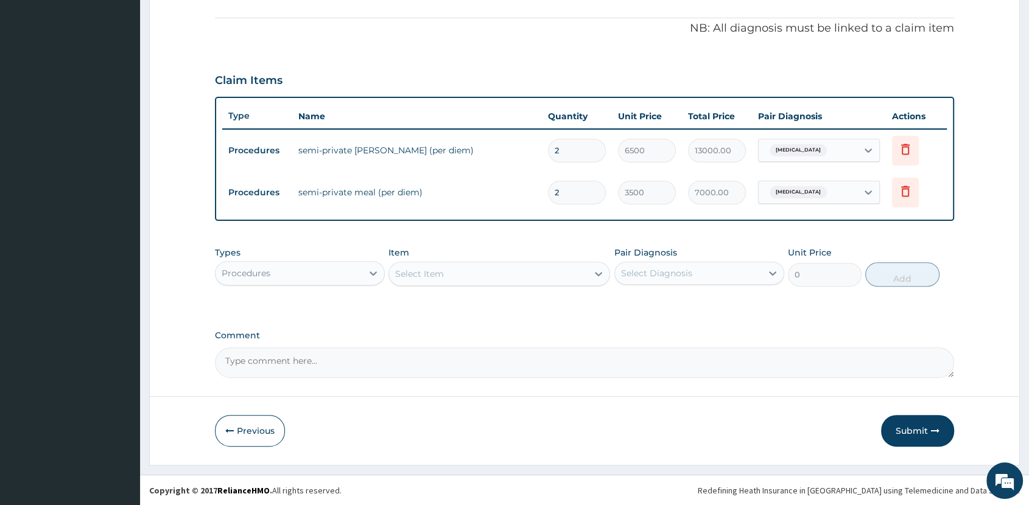
click at [536, 278] on div "Select Item" at bounding box center [488, 273] width 199 height 19
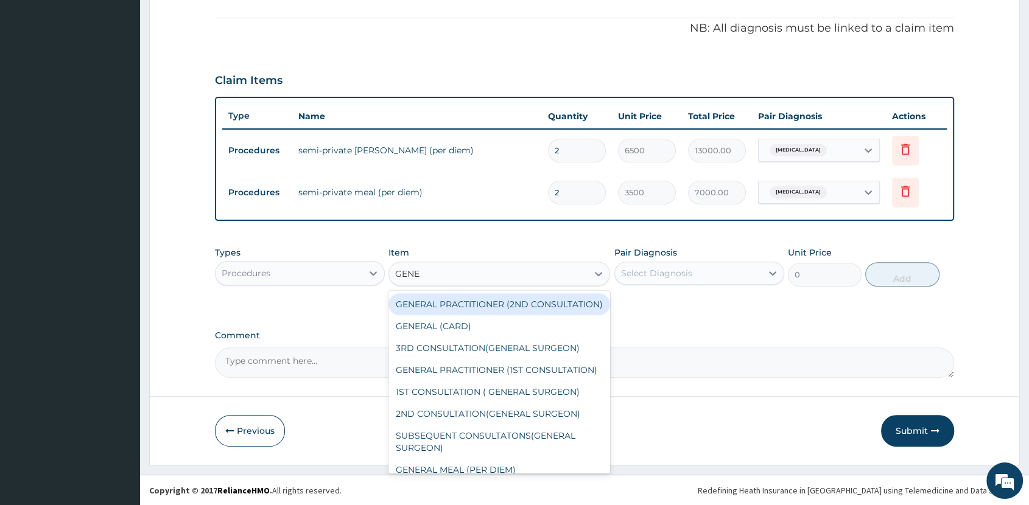
type input "GENER"
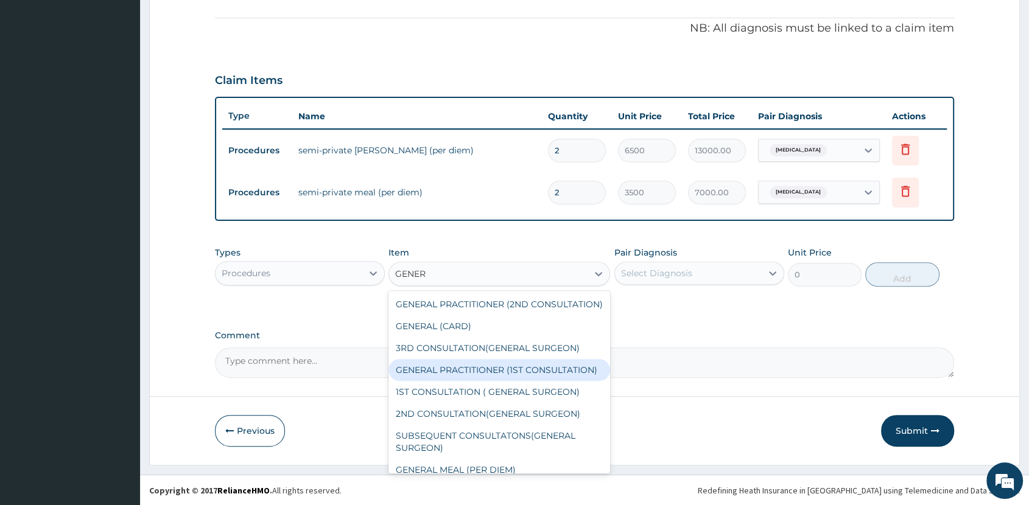
click at [492, 378] on div "GENERAL PRACTITIONER (1ST CONSULTATION)" at bounding box center [500, 370] width 222 height 22
type input "2000"
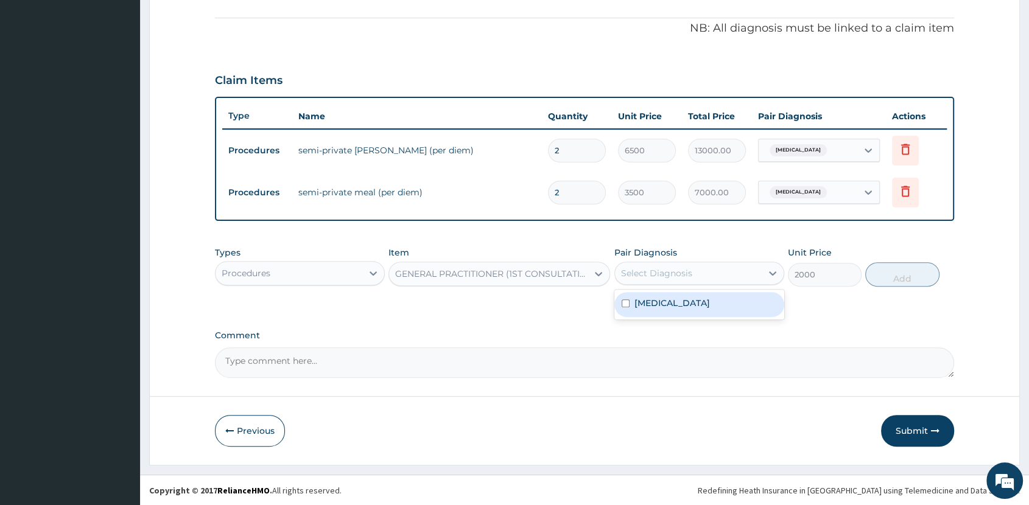
drag, startPoint x: 736, startPoint y: 264, endPoint x: 740, endPoint y: 269, distance: 6.9
click at [736, 266] on div "Select Diagnosis" at bounding box center [688, 273] width 147 height 19
drag, startPoint x: 735, startPoint y: 297, endPoint x: 742, endPoint y: 298, distance: 7.3
click at [735, 298] on div "Sepsis" at bounding box center [699, 304] width 170 height 25
checkbox input "true"
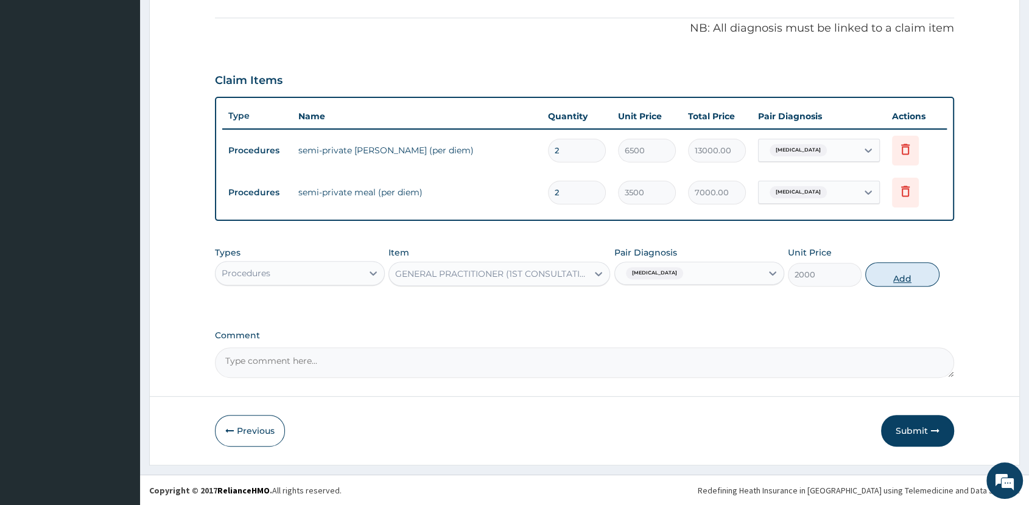
click at [900, 280] on button "Add" at bounding box center [902, 274] width 74 height 24
type input "0"
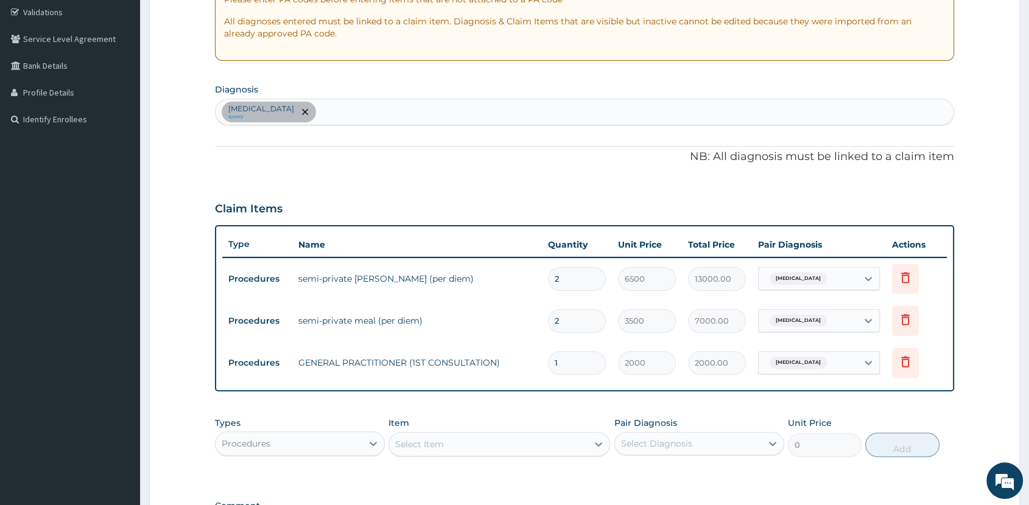
scroll to position [199, 0]
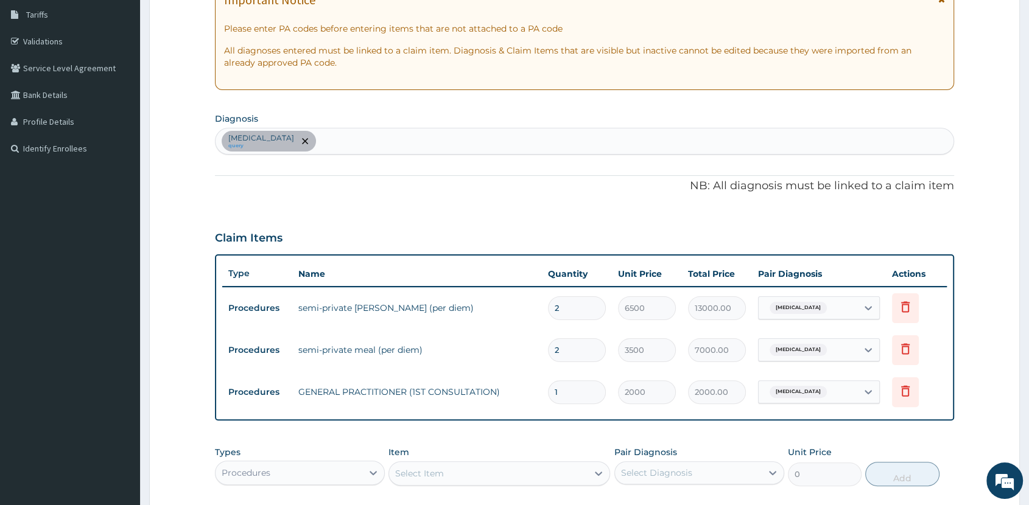
click at [453, 146] on div "Sepsis query" at bounding box center [585, 141] width 738 height 26
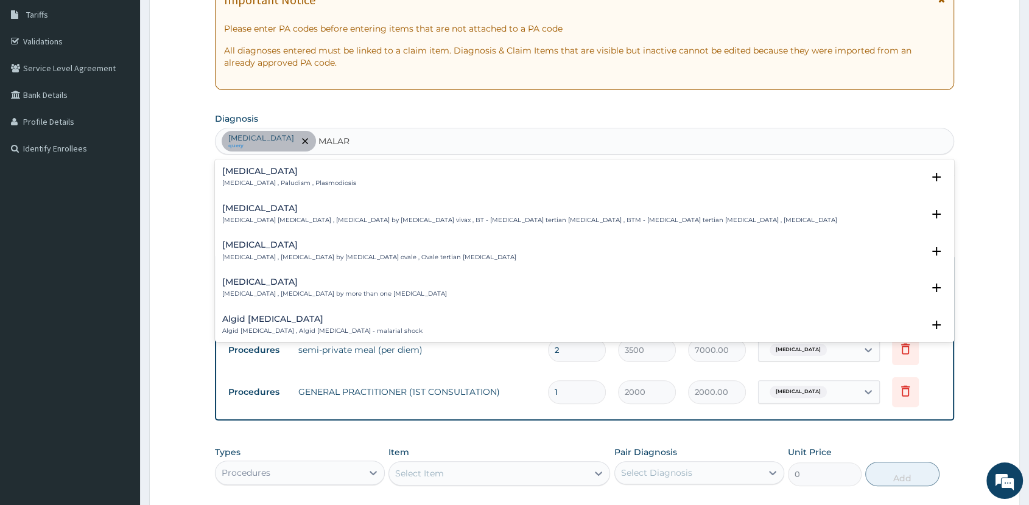
type input "MALARI"
click at [288, 172] on h4 "Malaria" at bounding box center [289, 171] width 134 height 9
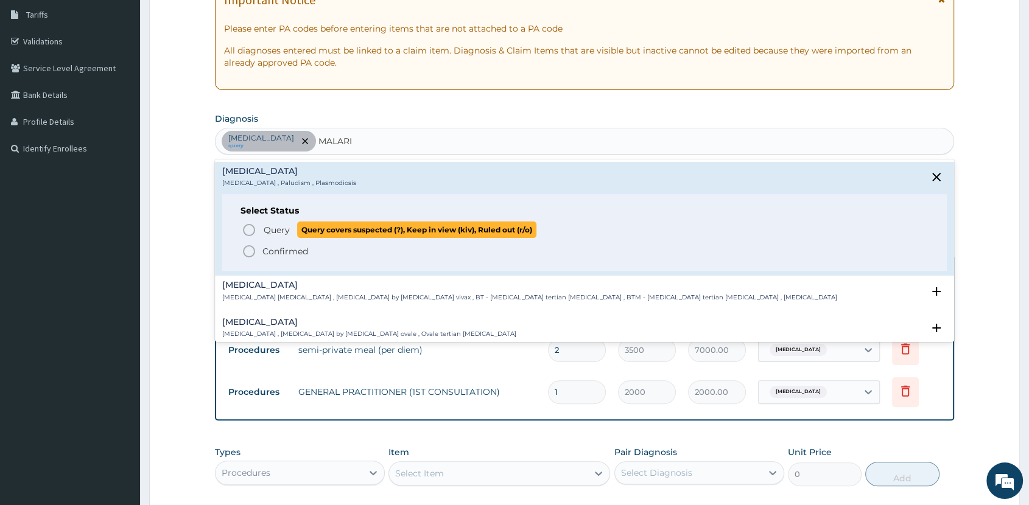
click at [314, 227] on span "Query covers suspected (?), Keep in view (kiv), Ruled out (r/o)" at bounding box center [416, 230] width 239 height 16
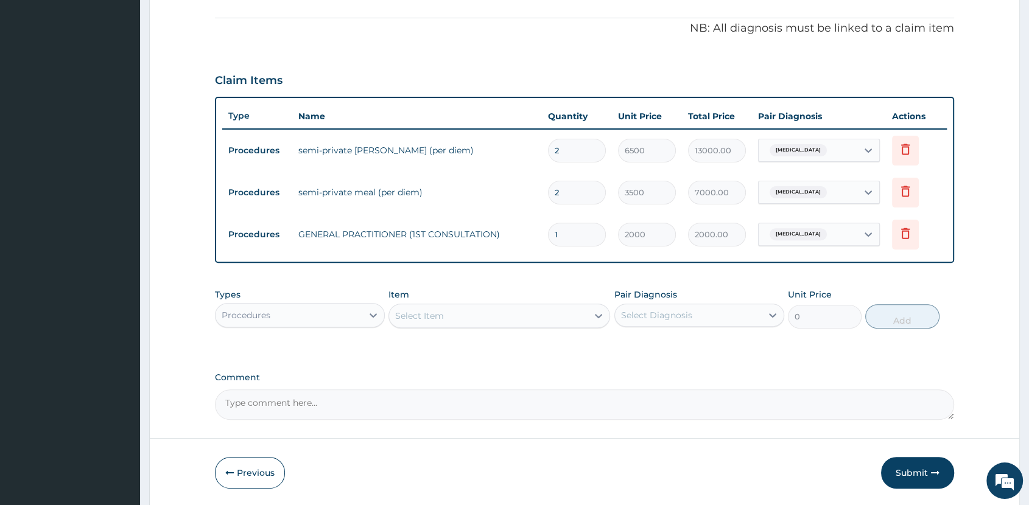
scroll to position [399, 0]
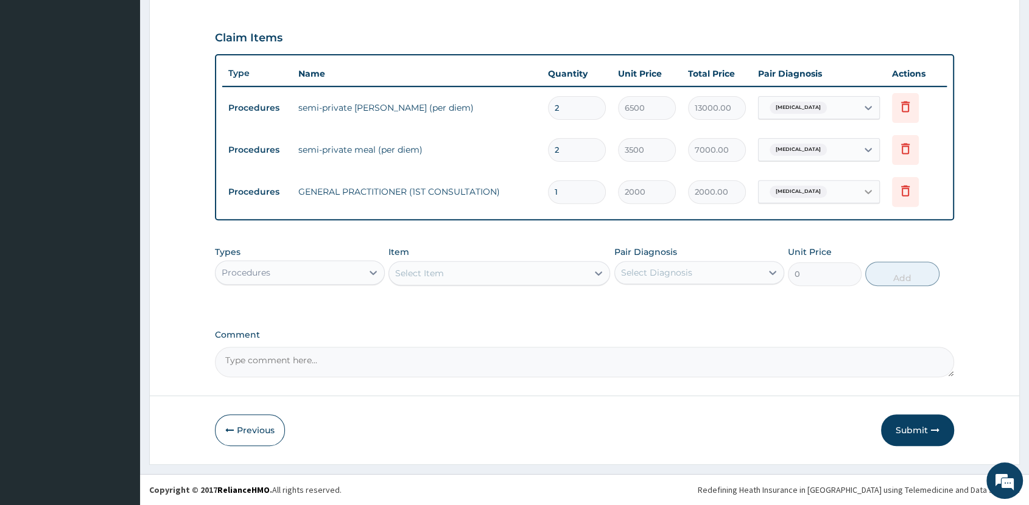
click at [859, 188] on div at bounding box center [868, 192] width 22 height 22
click at [846, 239] on div "[MEDICAL_DATA]" at bounding box center [834, 248] width 152 height 25
checkbox input "true"
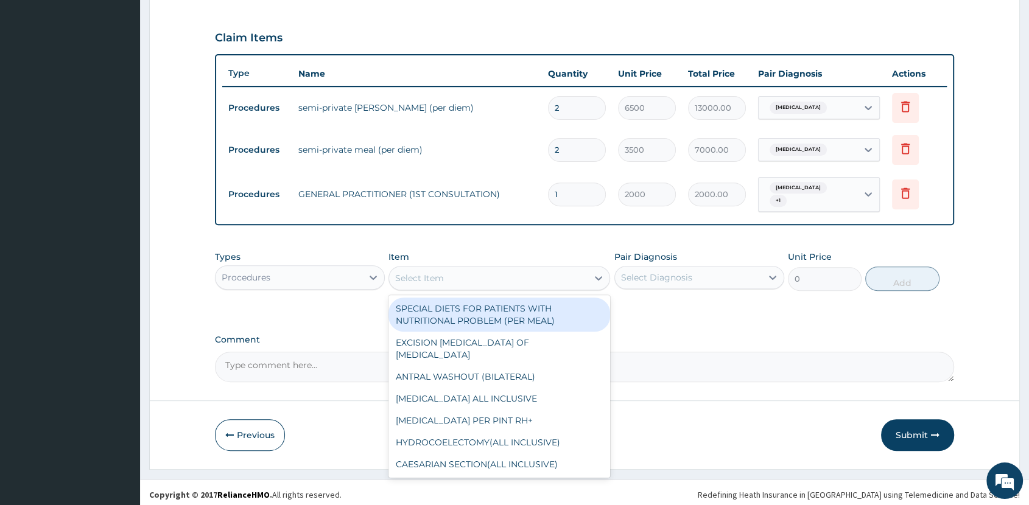
click at [515, 274] on div "Select Item" at bounding box center [488, 278] width 199 height 19
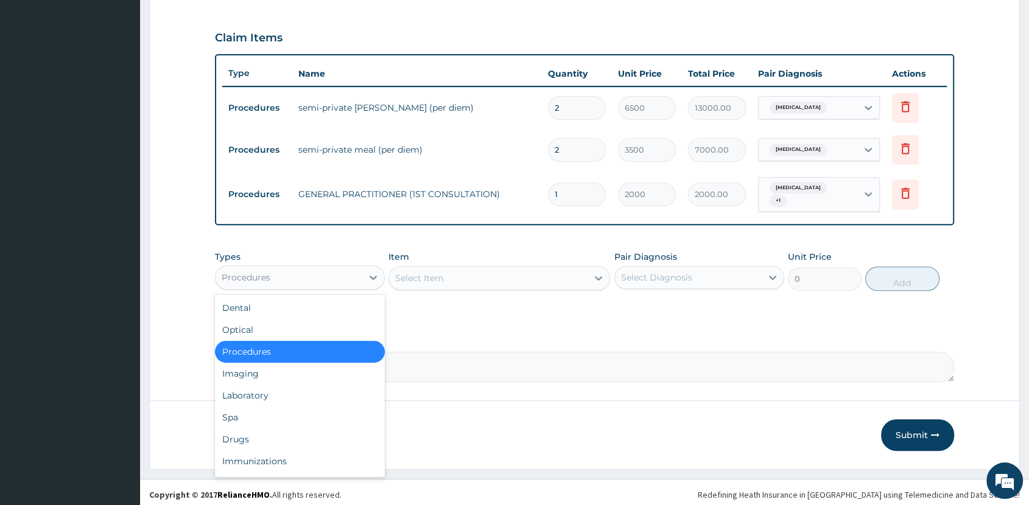
click at [318, 268] on div "Procedures" at bounding box center [289, 277] width 147 height 19
drag, startPoint x: 309, startPoint y: 390, endPoint x: 325, endPoint y: 386, distance: 15.7
click at [313, 389] on div "Laboratory" at bounding box center [300, 396] width 170 height 22
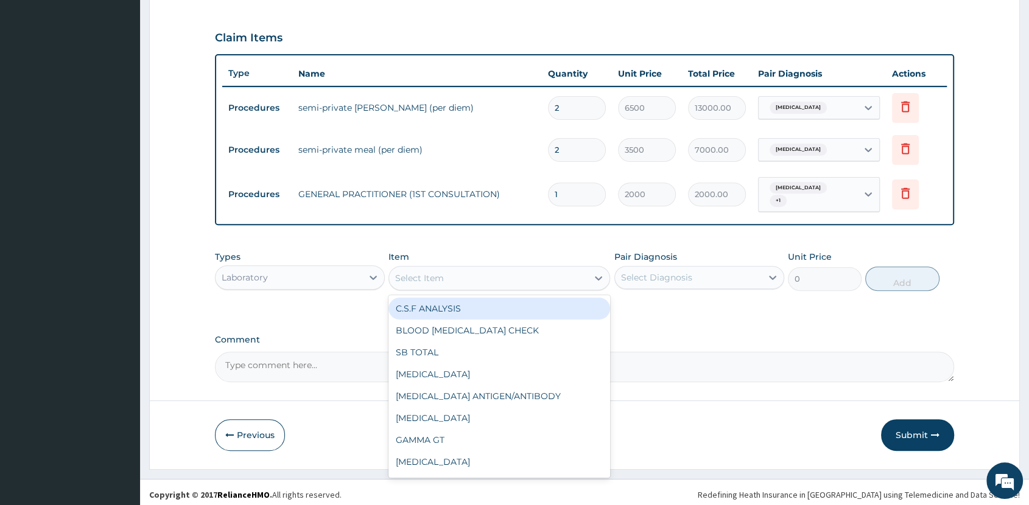
click at [524, 274] on div "Select Item" at bounding box center [488, 278] width 199 height 19
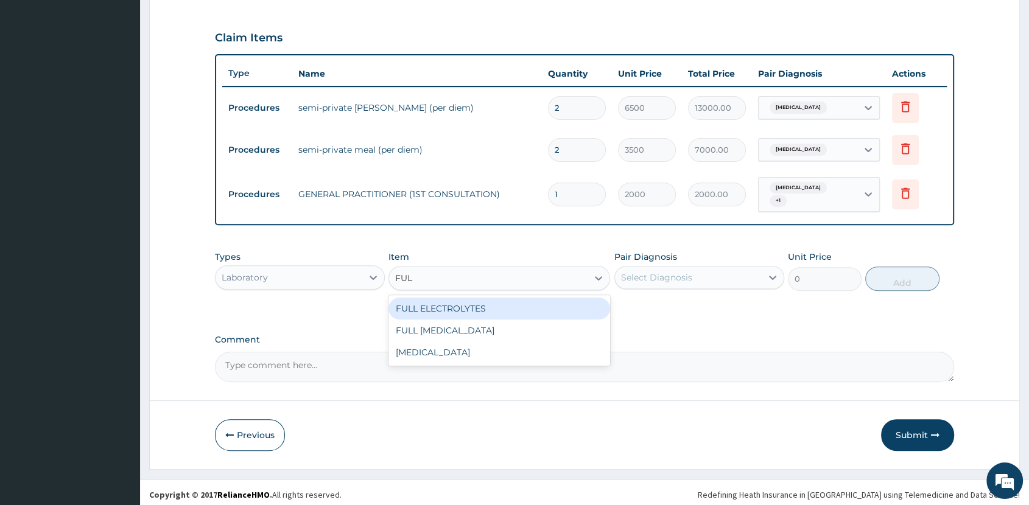
type input "FULL"
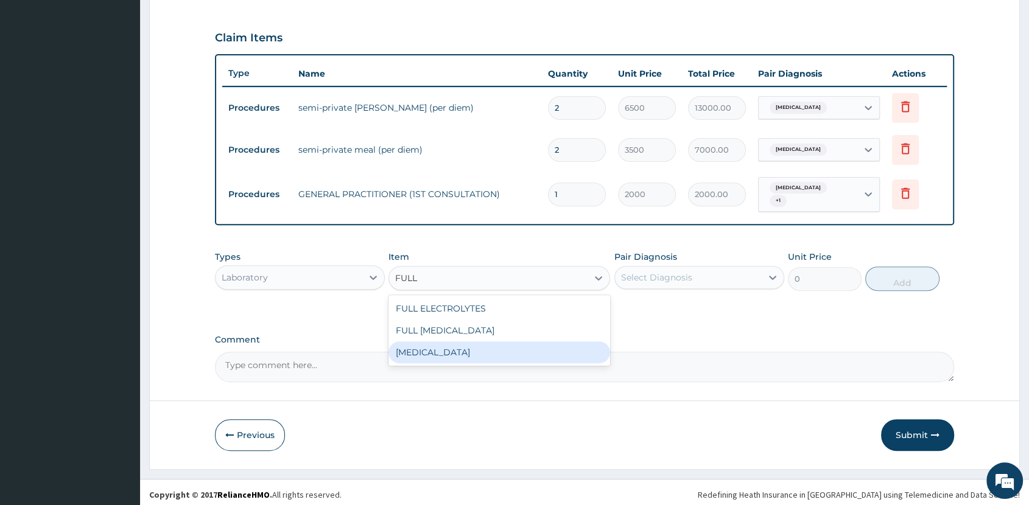
click at [528, 342] on div "[MEDICAL_DATA]" at bounding box center [500, 353] width 222 height 22
type input "4000"
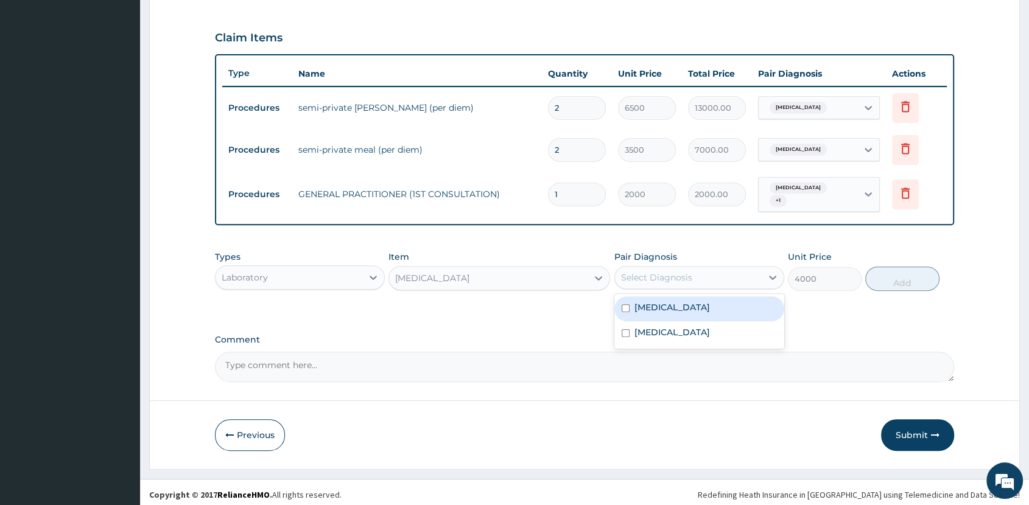
click at [741, 274] on div "Select Diagnosis" at bounding box center [688, 277] width 147 height 19
click at [727, 306] on div "Sepsis" at bounding box center [699, 309] width 170 height 25
checkbox input "true"
click at [908, 280] on button "Add" at bounding box center [902, 279] width 74 height 24
type input "0"
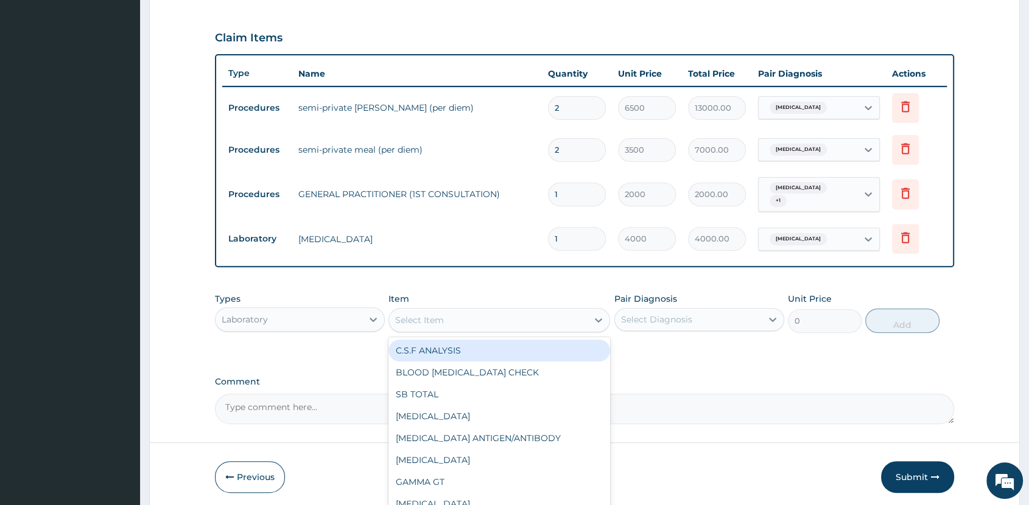
click at [528, 316] on div "Select Item" at bounding box center [488, 320] width 199 height 19
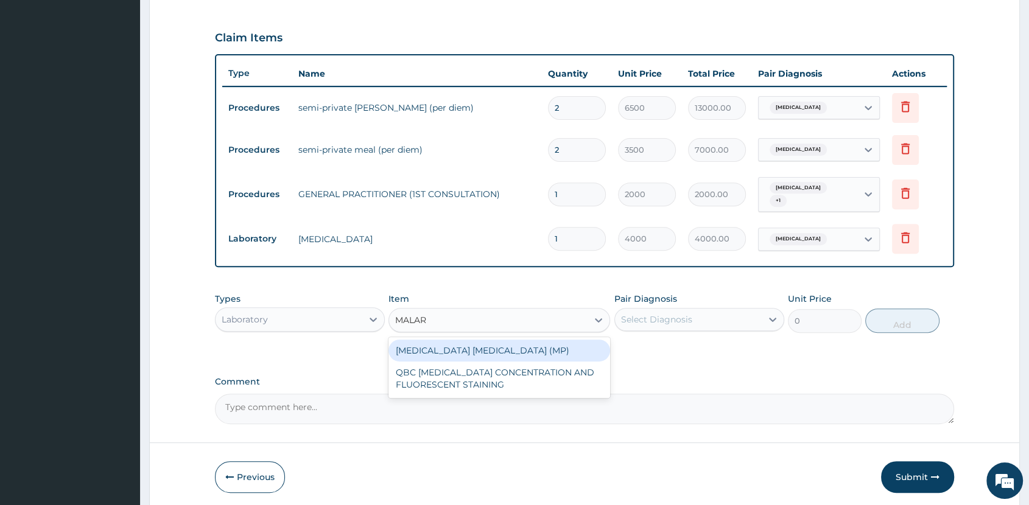
type input "MALARI"
drag, startPoint x: 568, startPoint y: 345, endPoint x: 607, endPoint y: 346, distance: 39.0
click at [572, 346] on div "MALARIA PARASITE (MP)" at bounding box center [500, 351] width 222 height 22
type input "1625"
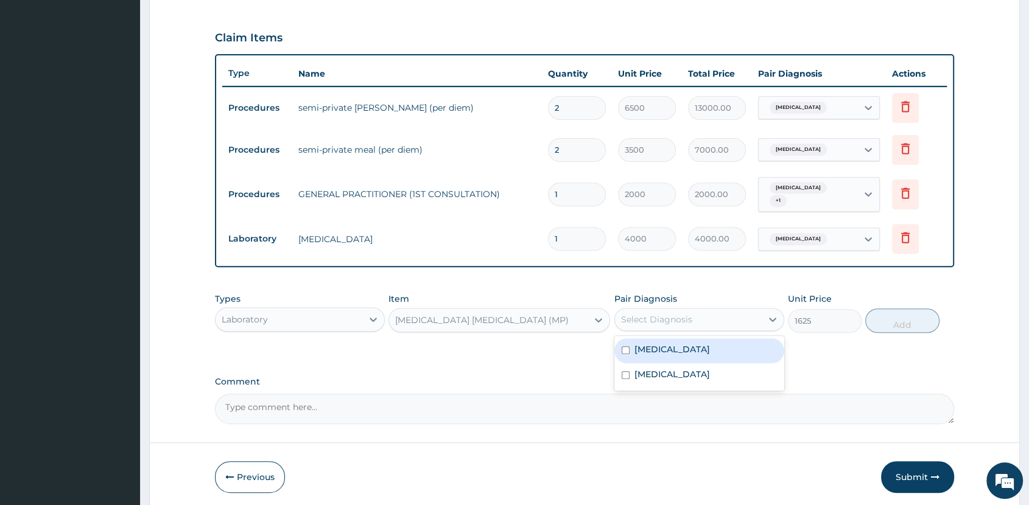
click at [714, 316] on div "Select Diagnosis" at bounding box center [688, 319] width 147 height 19
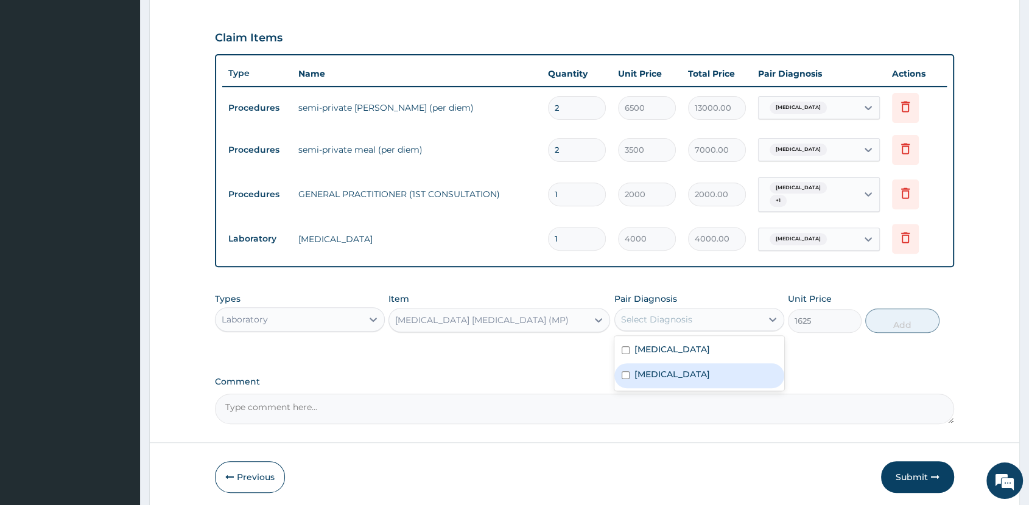
drag, startPoint x: 731, startPoint y: 374, endPoint x: 735, endPoint y: 368, distance: 7.4
click at [732, 371] on div "Malaria" at bounding box center [699, 376] width 170 height 25
checkbox input "true"
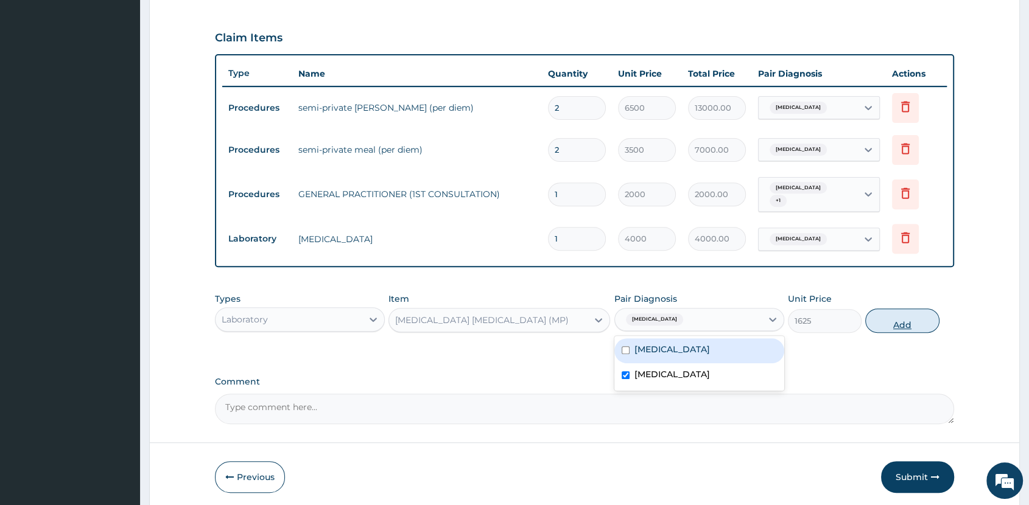
click at [896, 318] on button "Add" at bounding box center [902, 321] width 74 height 24
type input "0"
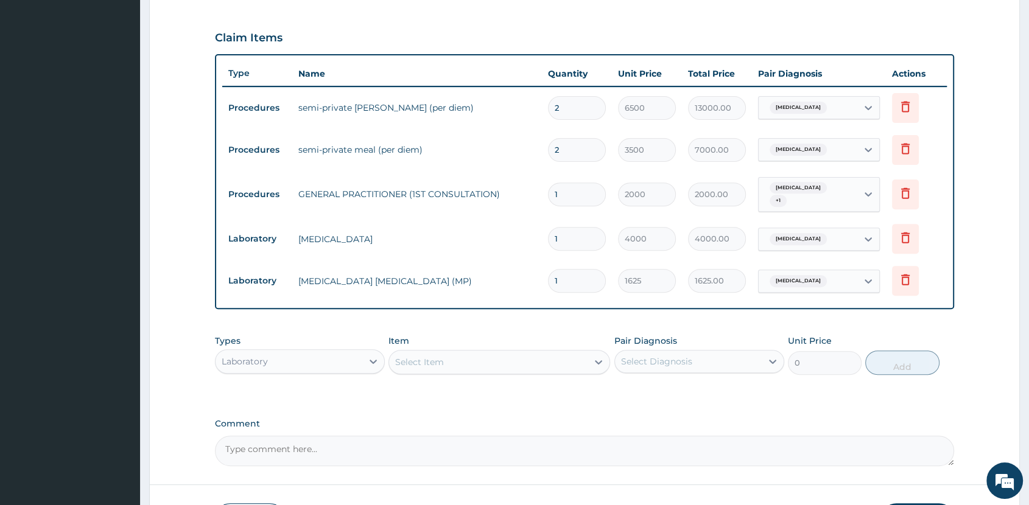
click at [328, 362] on div "Laboratory" at bounding box center [289, 361] width 147 height 19
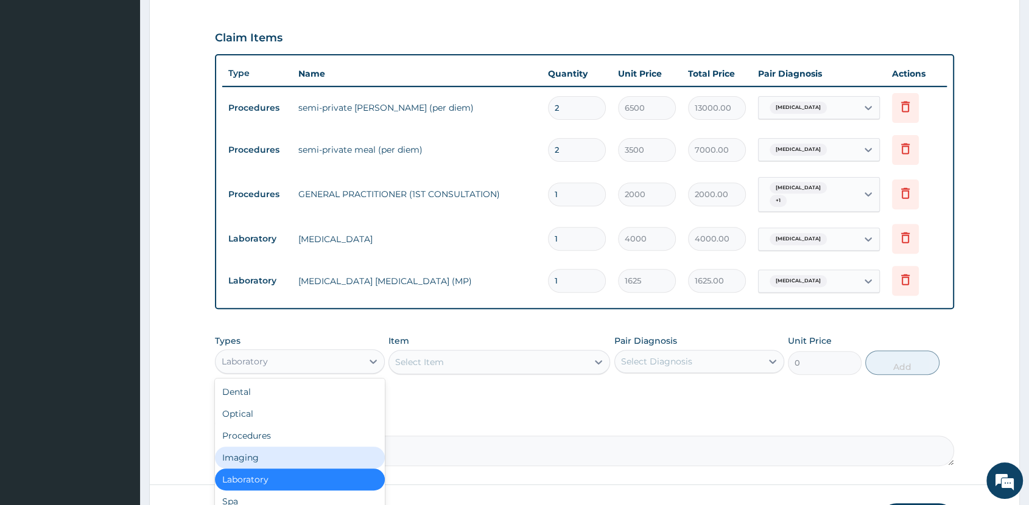
scroll to position [484, 0]
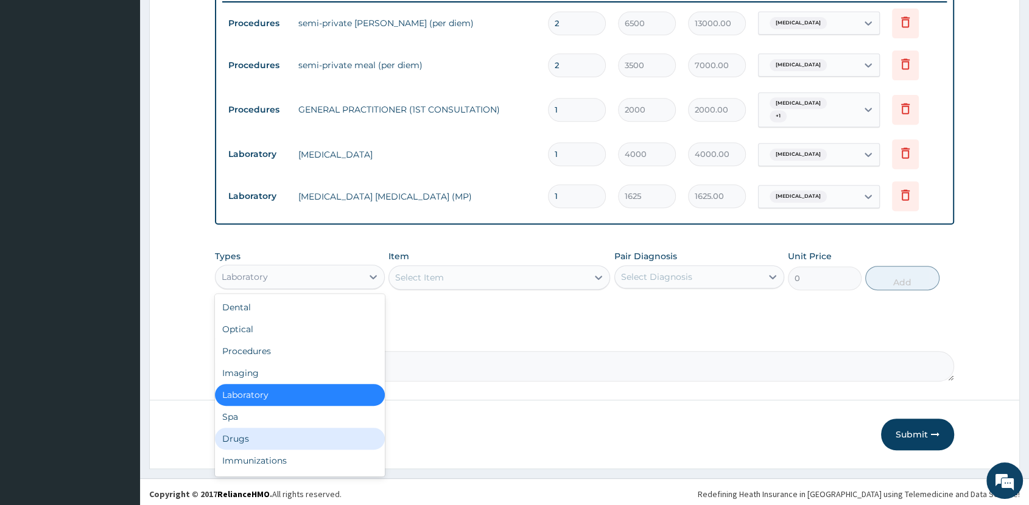
drag, startPoint x: 281, startPoint y: 435, endPoint x: 297, endPoint y: 427, distance: 18.2
click at [283, 434] on div "Drugs" at bounding box center [300, 439] width 170 height 22
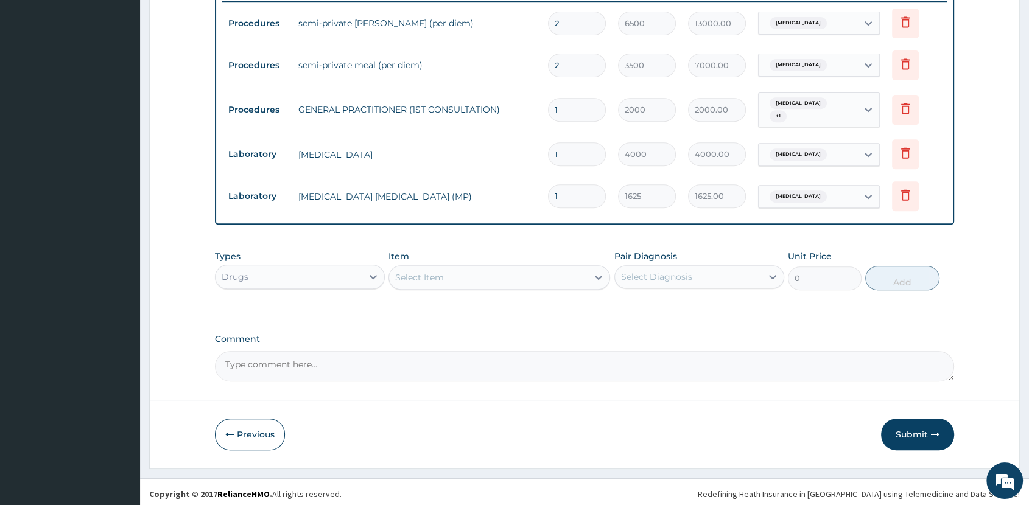
click at [521, 275] on div "Select Item" at bounding box center [488, 277] width 199 height 19
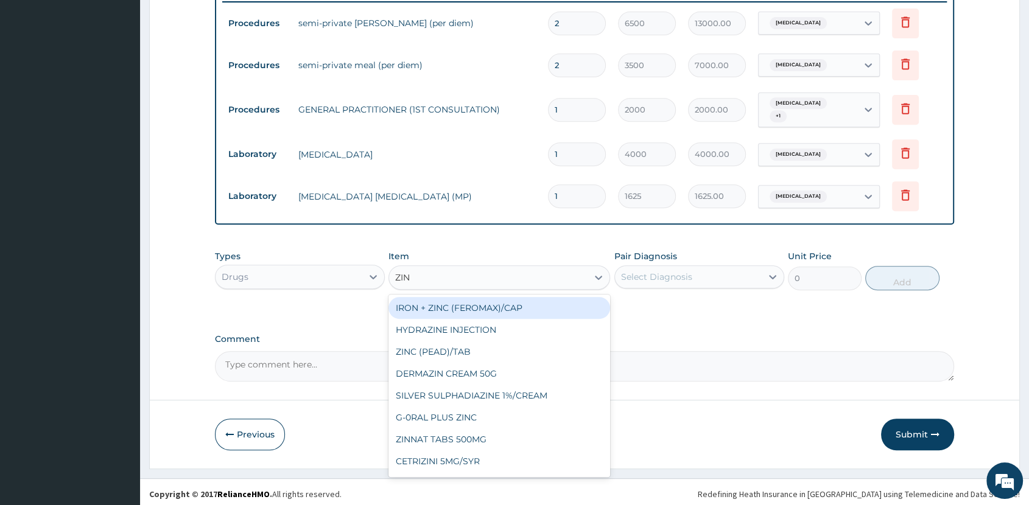
type input "ZINC"
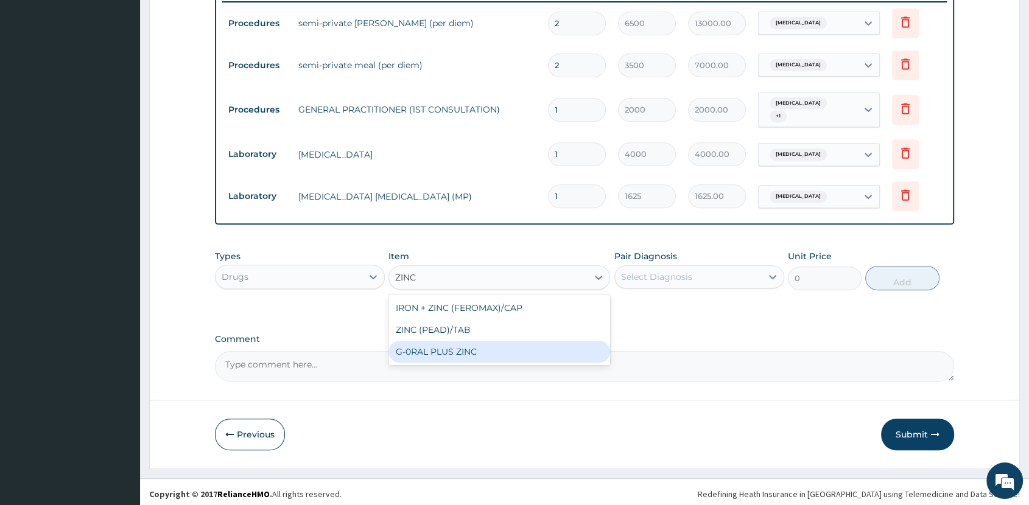
click at [504, 341] on div "G-0RAL PLUS ZINC" at bounding box center [500, 352] width 222 height 22
type input "183.75"
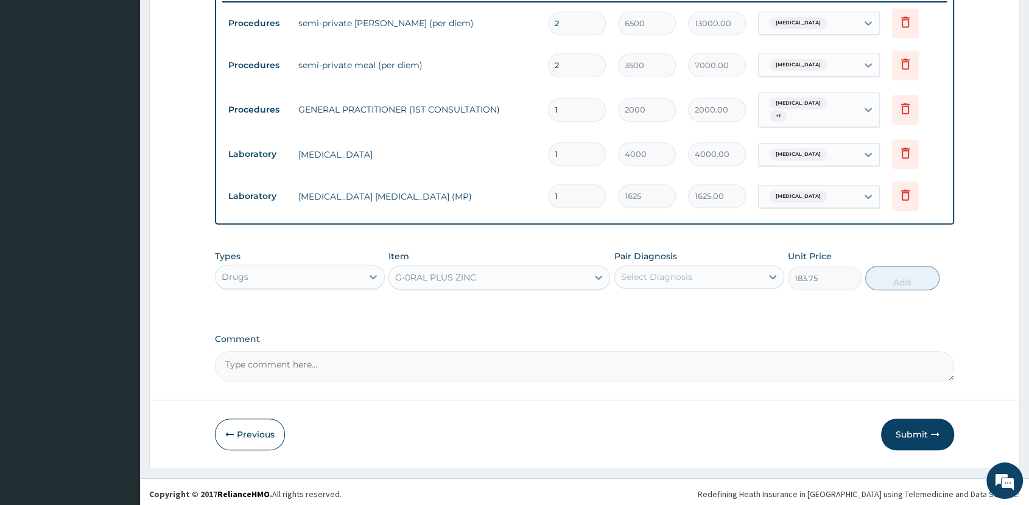
click at [669, 272] on div "Select Diagnosis" at bounding box center [656, 277] width 71 height 12
click at [668, 305] on div "Sepsis" at bounding box center [699, 308] width 170 height 25
checkbox input "true"
click at [901, 278] on button "Add" at bounding box center [902, 278] width 74 height 24
type input "0"
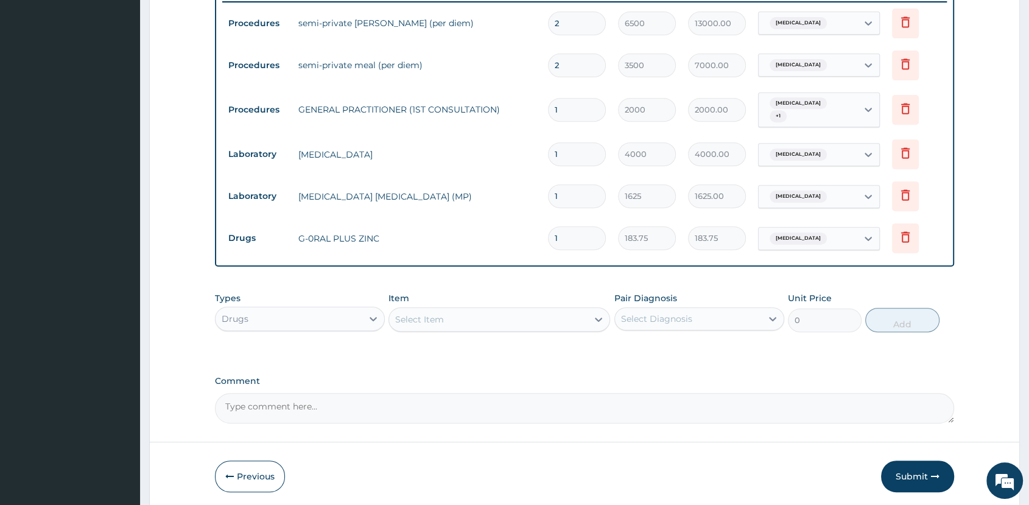
type input "10"
type input "1837.50"
type input "10"
click at [485, 318] on div "Select Item" at bounding box center [488, 319] width 199 height 19
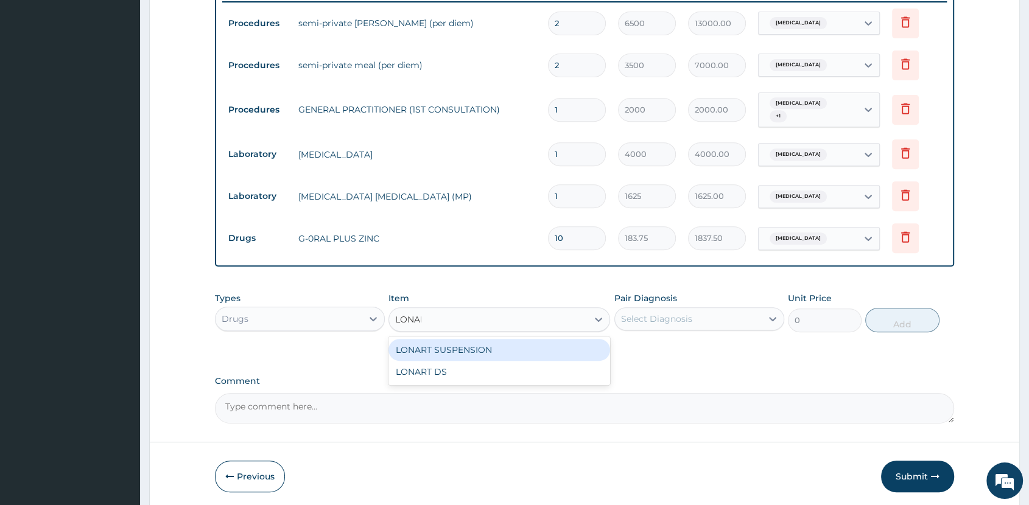
type input "LONART"
click at [490, 341] on div "LONART SUSPENSION" at bounding box center [500, 350] width 222 height 22
type input "2500"
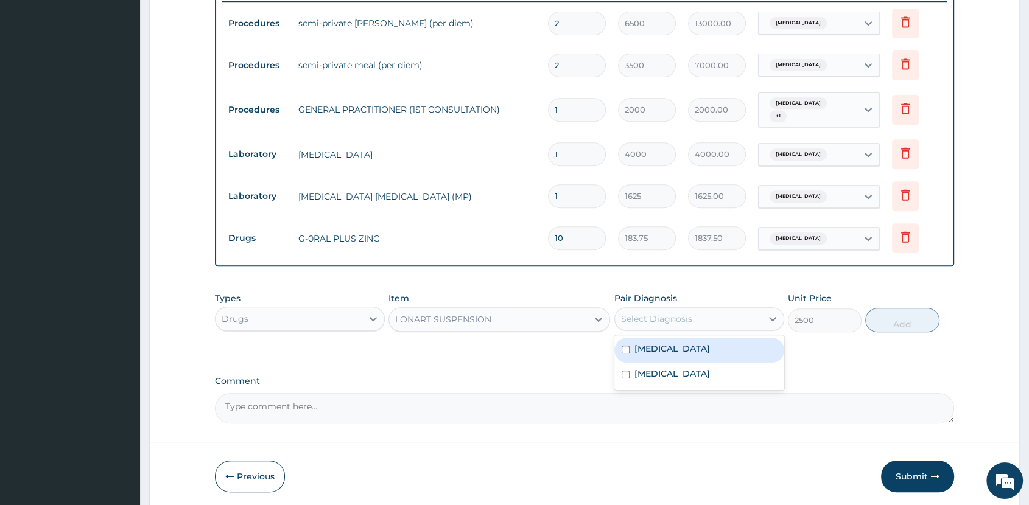
click at [652, 313] on div "Select Diagnosis" at bounding box center [656, 319] width 71 height 12
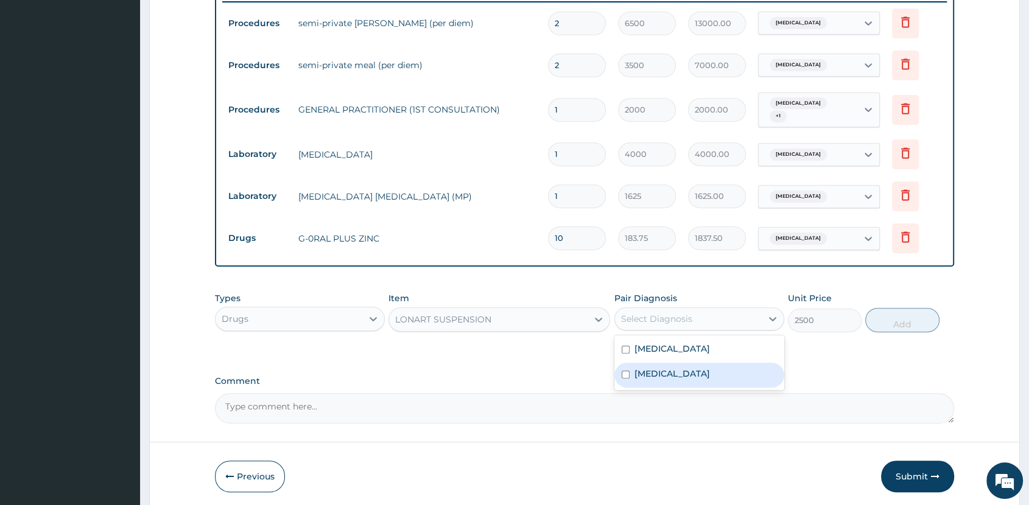
drag, startPoint x: 677, startPoint y: 376, endPoint x: 692, endPoint y: 373, distance: 15.4
click at [678, 376] on div "Malaria" at bounding box center [699, 375] width 170 height 25
checkbox input "true"
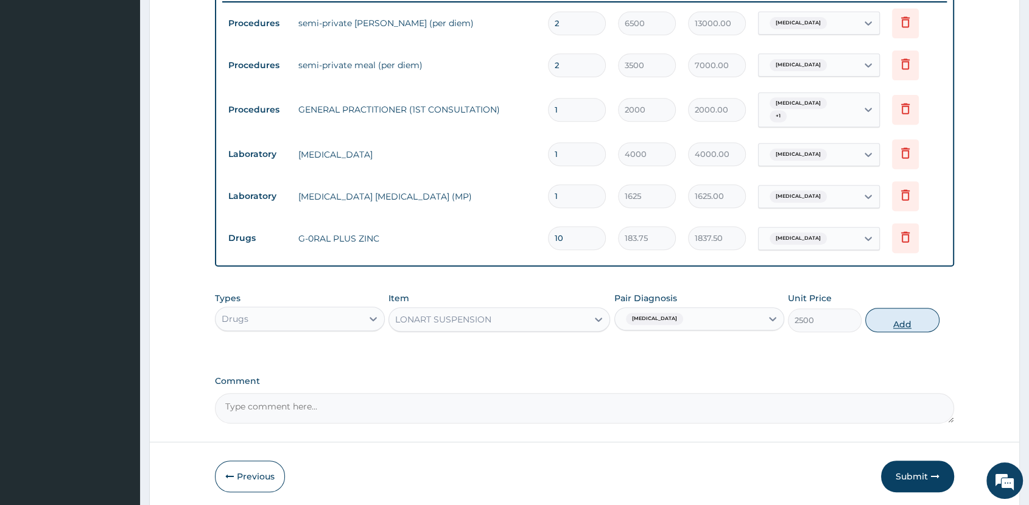
click at [890, 320] on button "Add" at bounding box center [902, 320] width 74 height 24
type input "0"
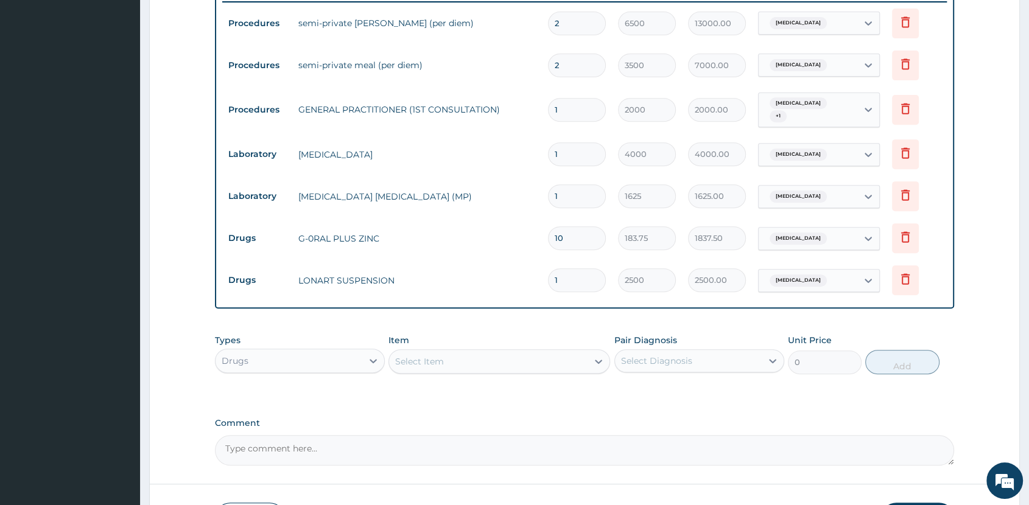
click at [505, 359] on div "Select Item" at bounding box center [488, 361] width 199 height 19
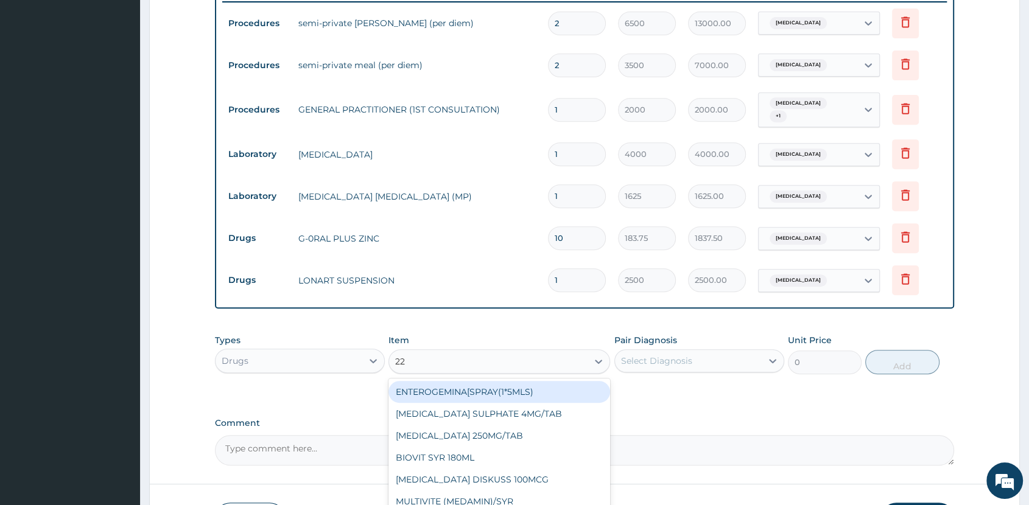
type input "228"
click at [505, 394] on div "FLEMING 228MG" at bounding box center [500, 392] width 222 height 22
type input "1980"
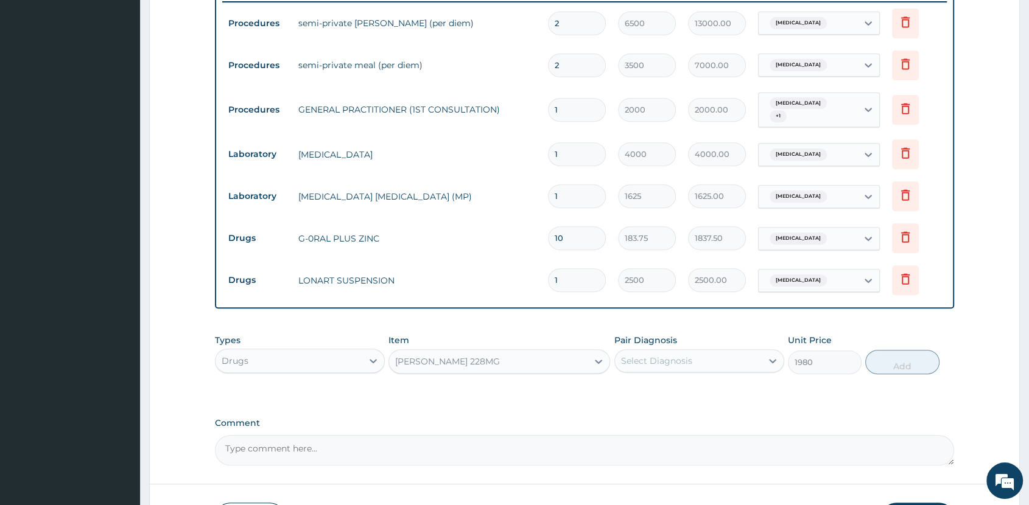
click at [689, 366] on div "Select Diagnosis" at bounding box center [688, 360] width 147 height 19
click at [684, 392] on div "Sepsis" at bounding box center [699, 392] width 170 height 25
checkbox input "true"
click at [890, 362] on button "Add" at bounding box center [902, 362] width 74 height 24
type input "0"
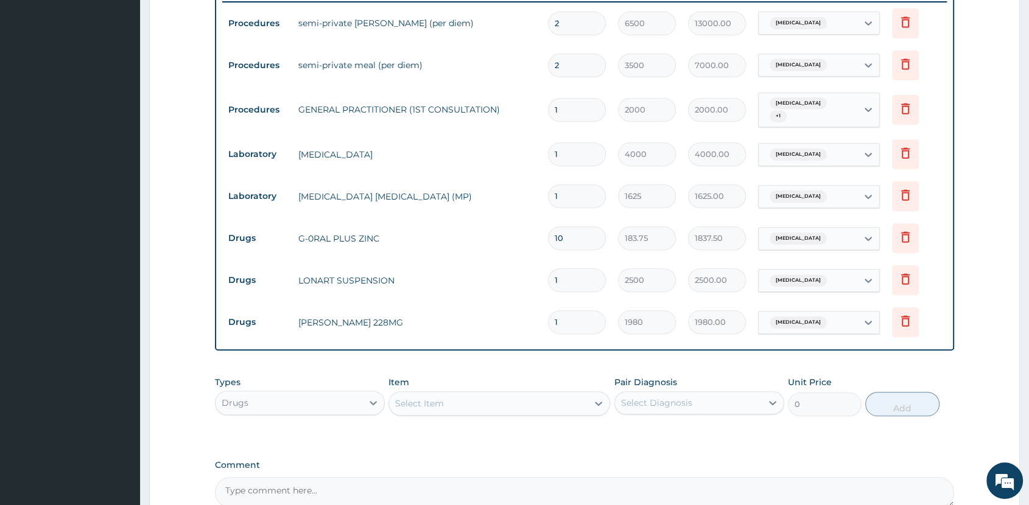
click at [514, 401] on div "Select Item" at bounding box center [488, 403] width 199 height 19
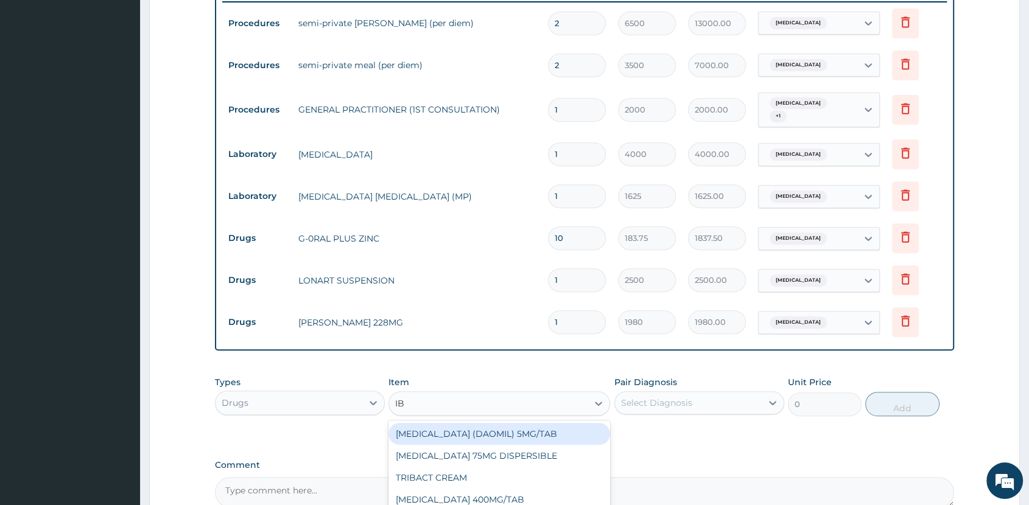
type input "IBU"
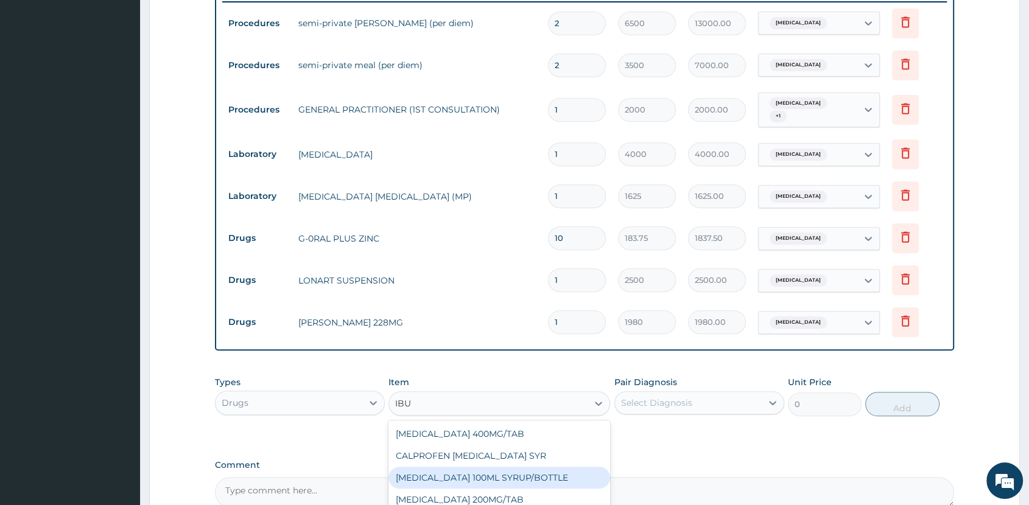
click at [547, 471] on div "[MEDICAL_DATA] 100ML SYRUP/BOTTLE" at bounding box center [500, 478] width 222 height 22
type input "400"
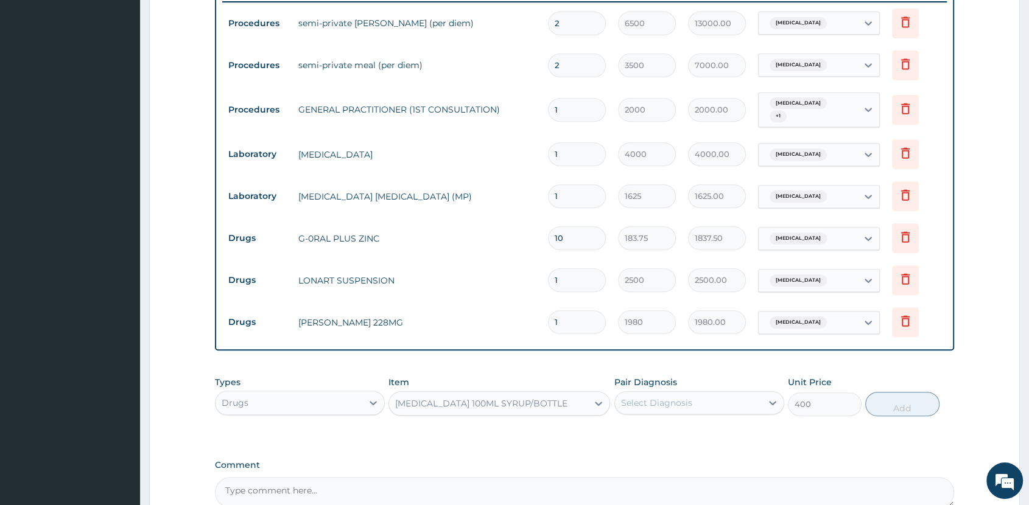
click at [486, 398] on div "[MEDICAL_DATA] 100ML SYRUP/BOTTLE" at bounding box center [481, 404] width 172 height 12
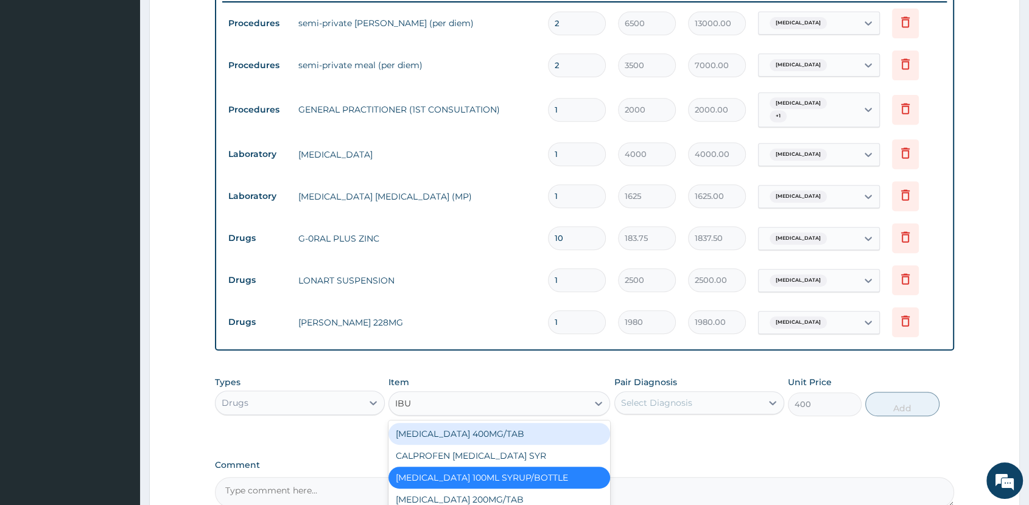
scroll to position [0, 0]
type input "IBUPR"
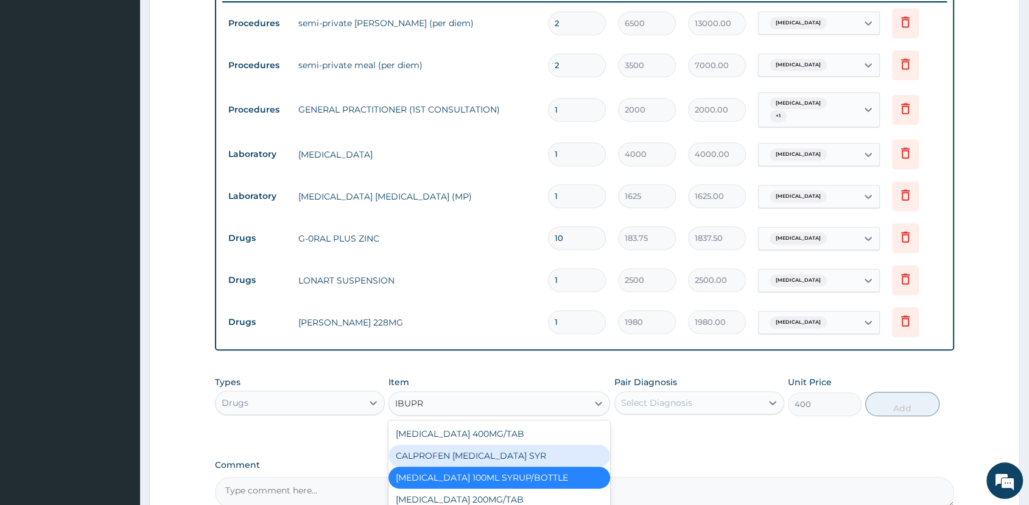
click at [521, 450] on div "CALPROFEN [MEDICAL_DATA] SYR" at bounding box center [500, 456] width 222 height 22
type input "1155"
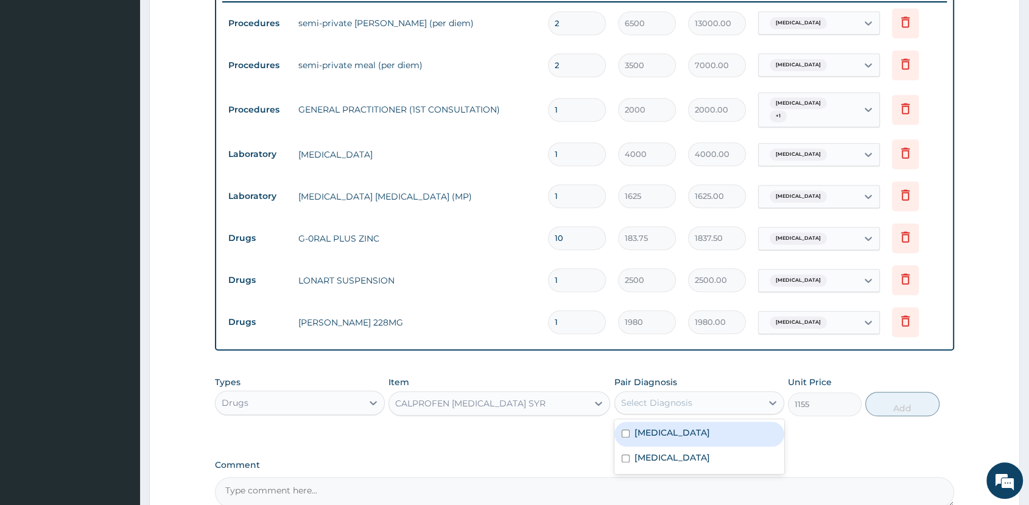
drag, startPoint x: 681, startPoint y: 404, endPoint x: 684, endPoint y: 446, distance: 41.5
click at [681, 409] on div "Select Diagnosis" at bounding box center [688, 402] width 147 height 19
drag, startPoint x: 686, startPoint y: 454, endPoint x: 758, endPoint y: 436, distance: 74.1
click at [689, 454] on div "[MEDICAL_DATA]" at bounding box center [699, 459] width 170 height 25
checkbox input "true"
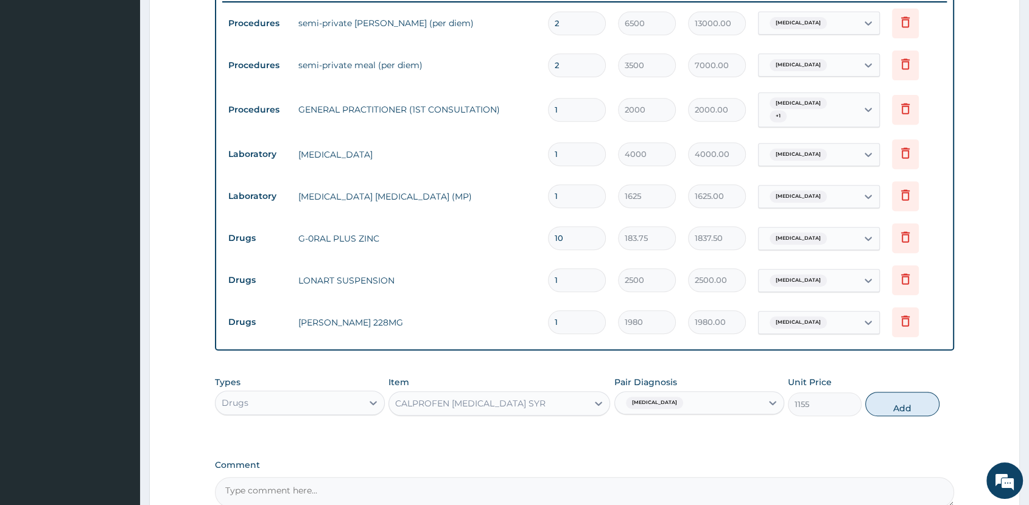
drag, startPoint x: 906, startPoint y: 404, endPoint x: 803, endPoint y: 410, distance: 103.1
click at [904, 404] on button "Add" at bounding box center [902, 404] width 74 height 24
type input "0"
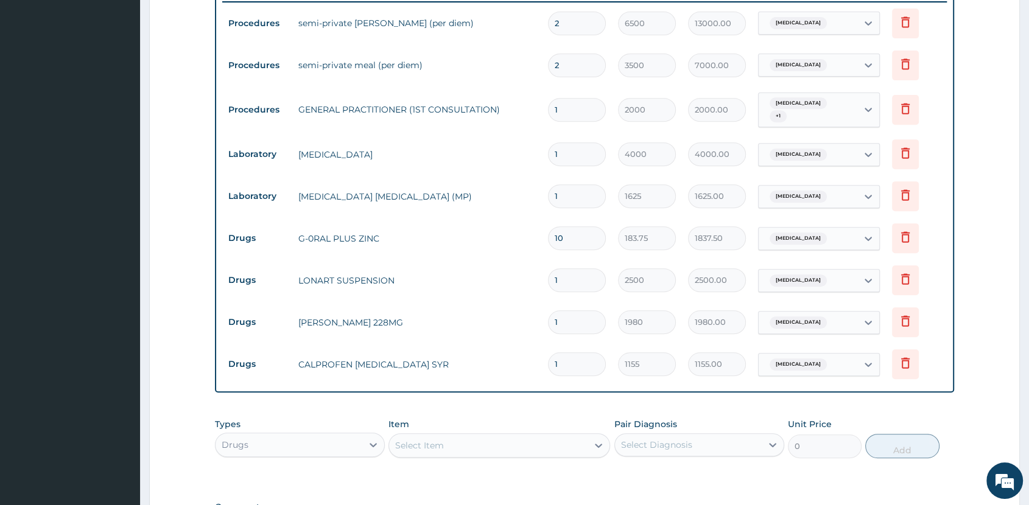
click at [527, 451] on div "Select Item" at bounding box center [488, 445] width 199 height 19
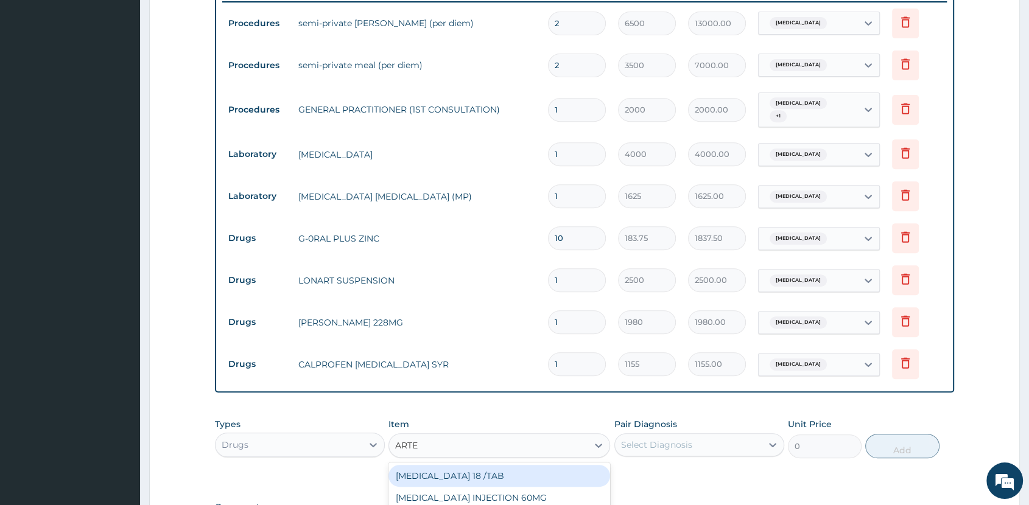
type input "ARTES"
click at [570, 469] on div "[MEDICAL_DATA] INJECTION 60MG" at bounding box center [500, 476] width 222 height 22
type input "1750"
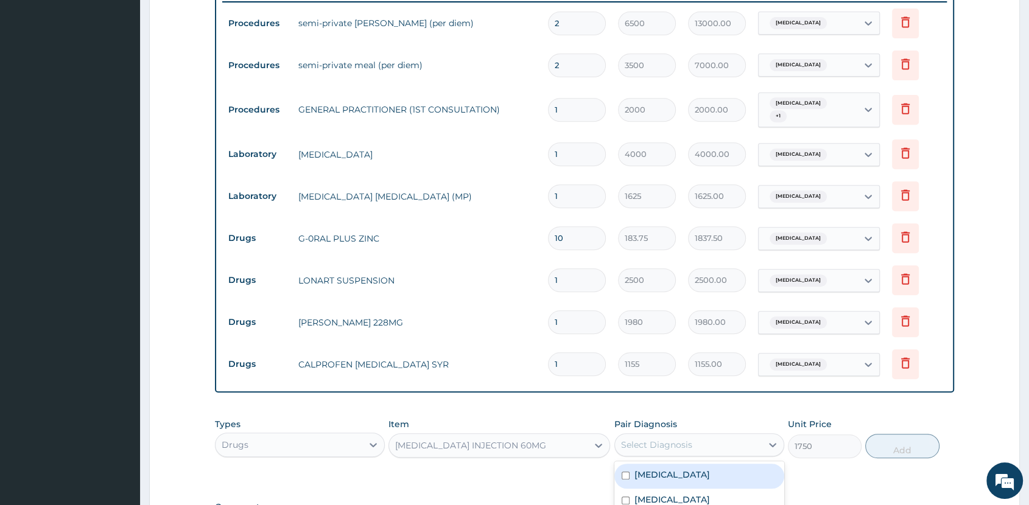
click at [695, 443] on div "Select Diagnosis" at bounding box center [688, 444] width 147 height 19
drag, startPoint x: 698, startPoint y: 493, endPoint x: 783, endPoint y: 485, distance: 85.6
click at [702, 493] on div "[MEDICAL_DATA]" at bounding box center [699, 501] width 170 height 25
checkbox input "true"
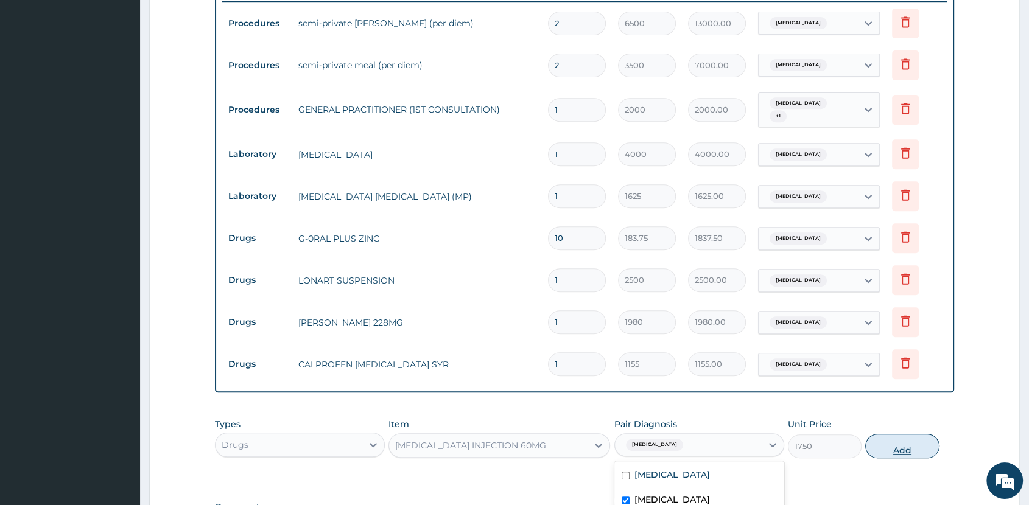
click at [892, 444] on button "Add" at bounding box center [902, 446] width 74 height 24
type input "0"
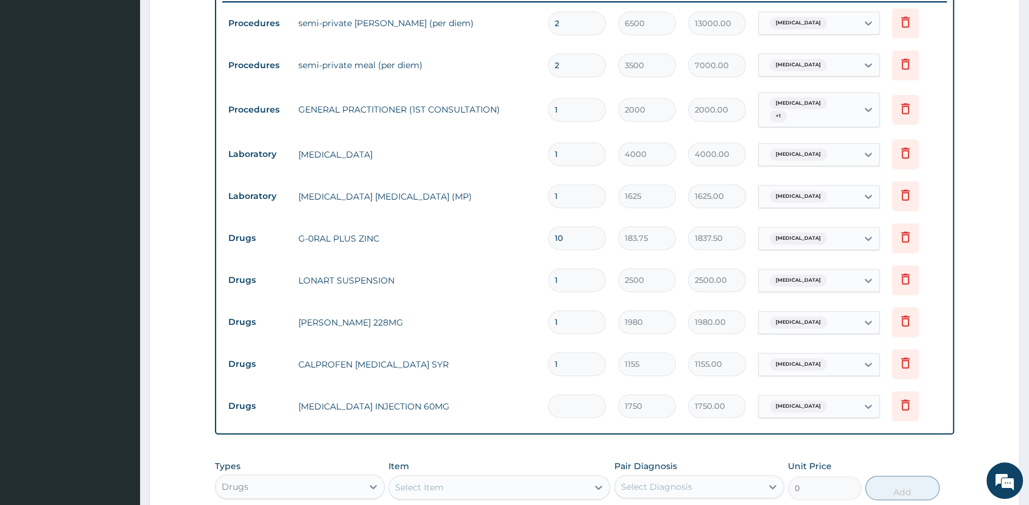
type input "0.00"
type input "2"
type input "3500.00"
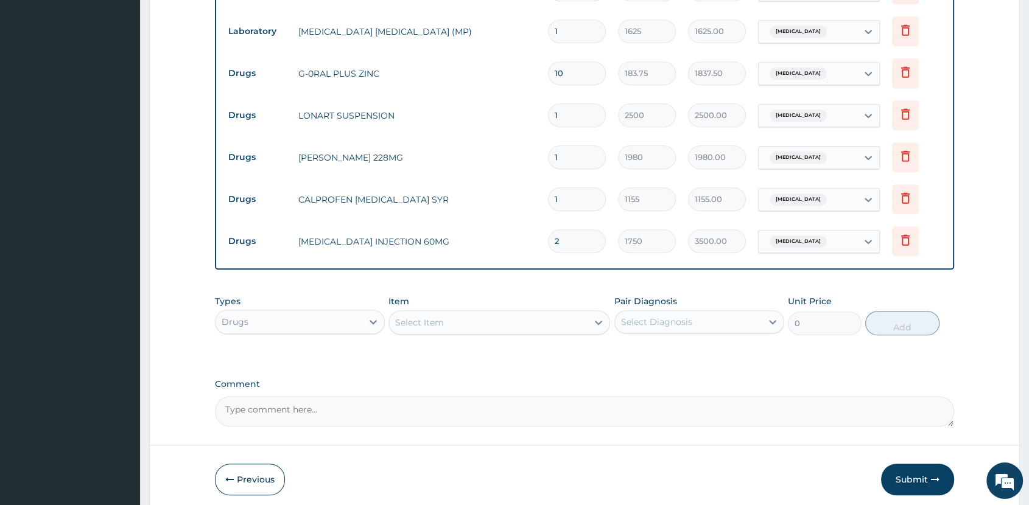
scroll to position [697, 0]
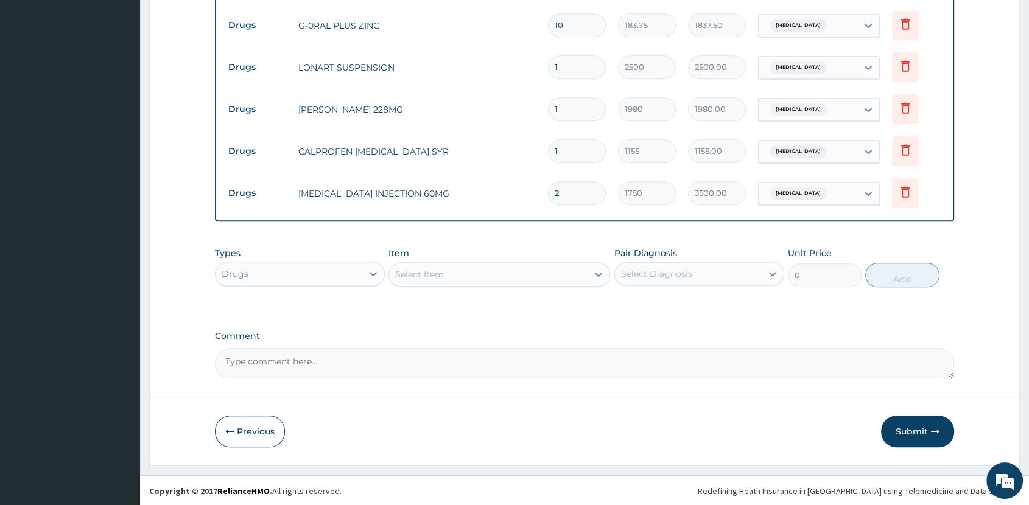
type input "2"
click at [490, 267] on div "Select Item" at bounding box center [488, 274] width 199 height 19
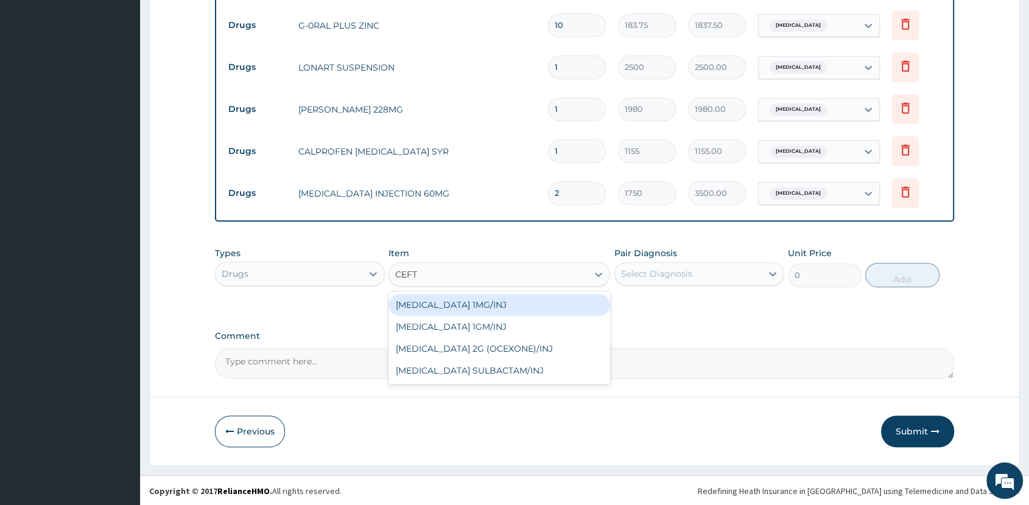
type input "CEFTR"
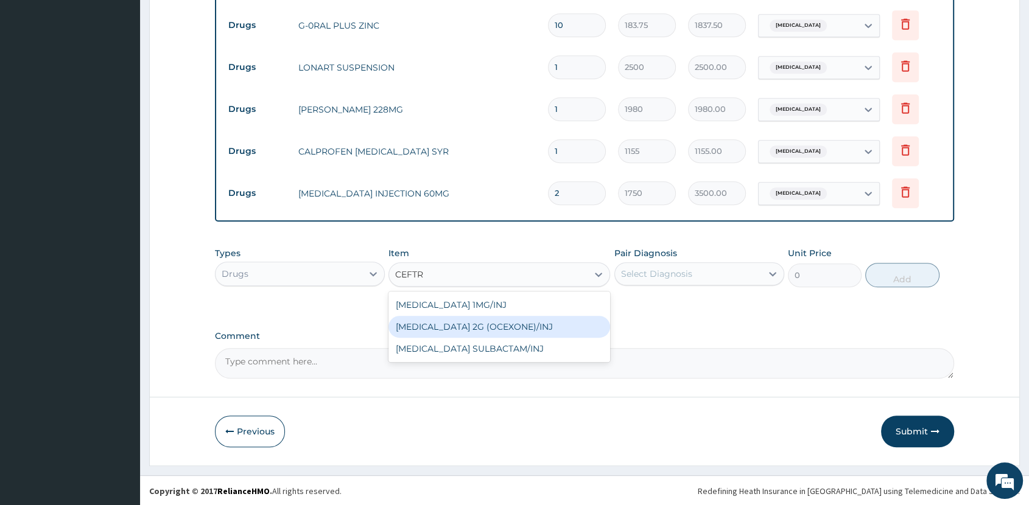
click at [494, 318] on div "[MEDICAL_DATA] 2G (OCEXONE)/INJ" at bounding box center [500, 327] width 222 height 22
type input "3000"
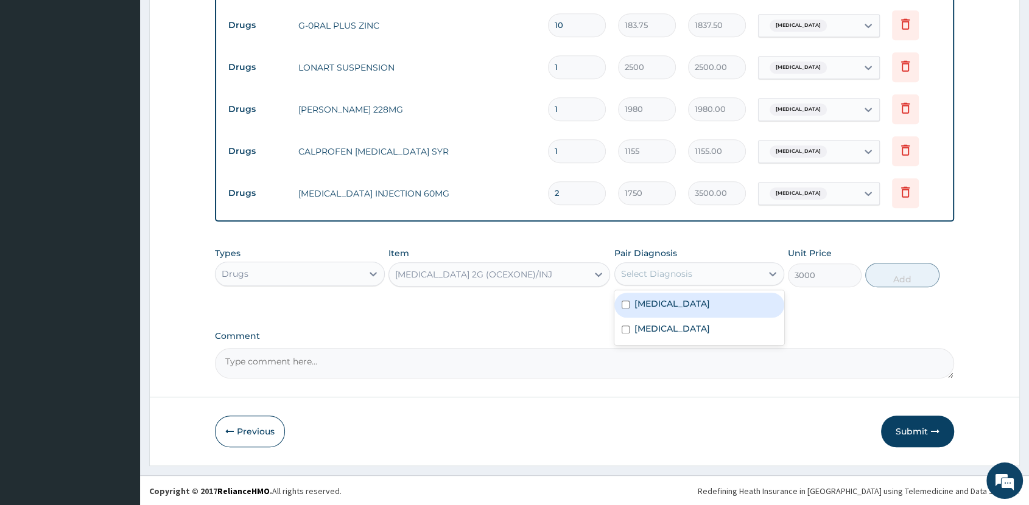
click at [751, 274] on div "Select Diagnosis" at bounding box center [688, 273] width 147 height 19
click at [745, 304] on div "Sepsis" at bounding box center [699, 305] width 170 height 25
checkbox input "true"
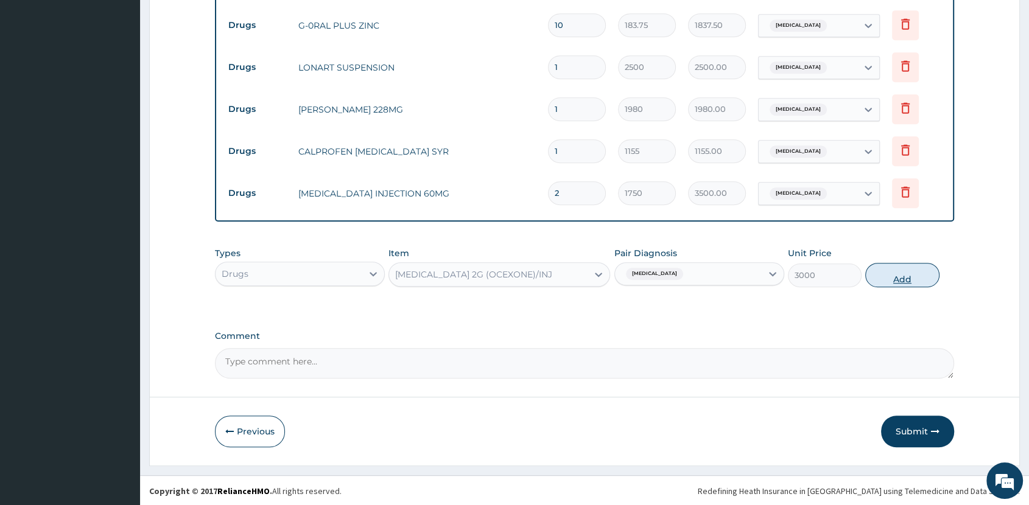
click at [881, 266] on button "Add" at bounding box center [902, 275] width 74 height 24
type input "0"
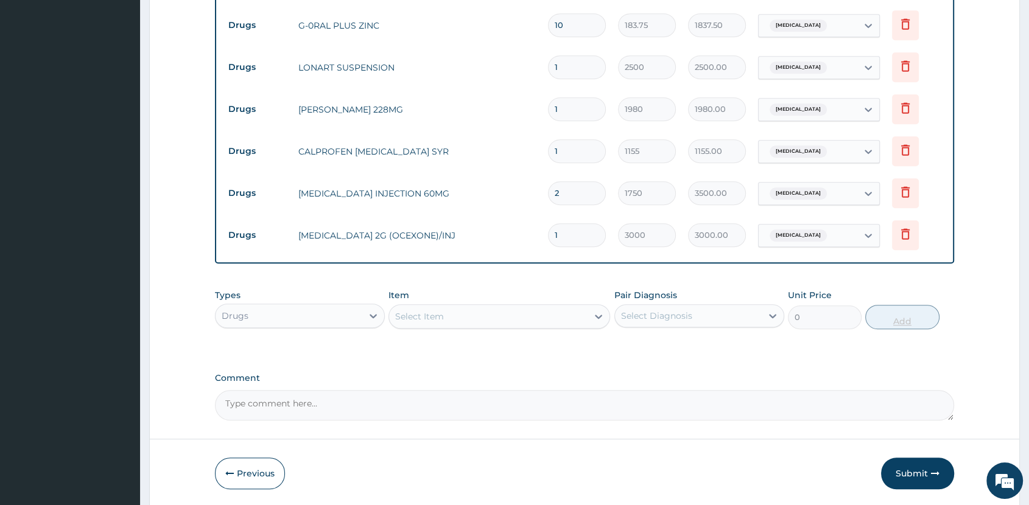
type input "0.00"
type input "2"
type input "6000.00"
type input "2"
click at [522, 307] on div "Select Item" at bounding box center [488, 316] width 199 height 19
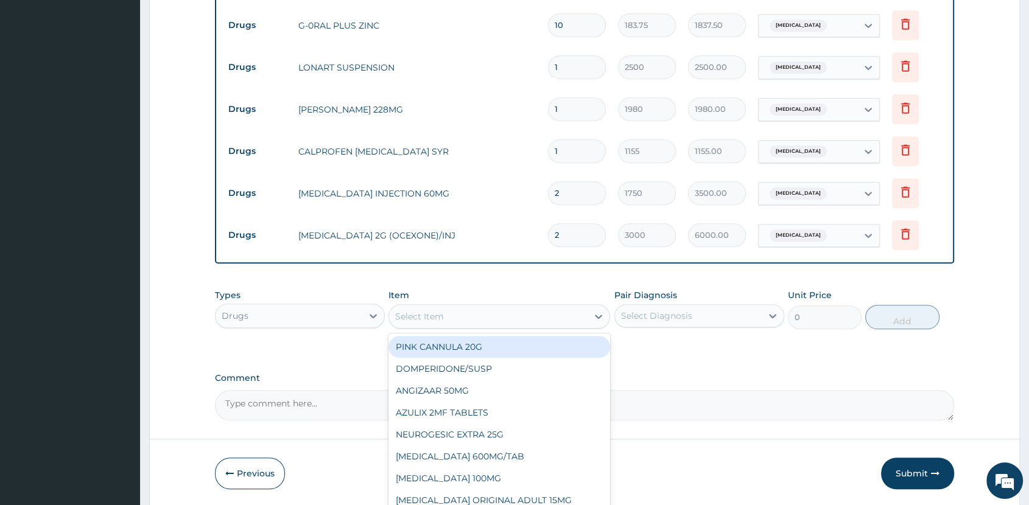
click at [569, 236] on input "2" at bounding box center [577, 235] width 58 height 24
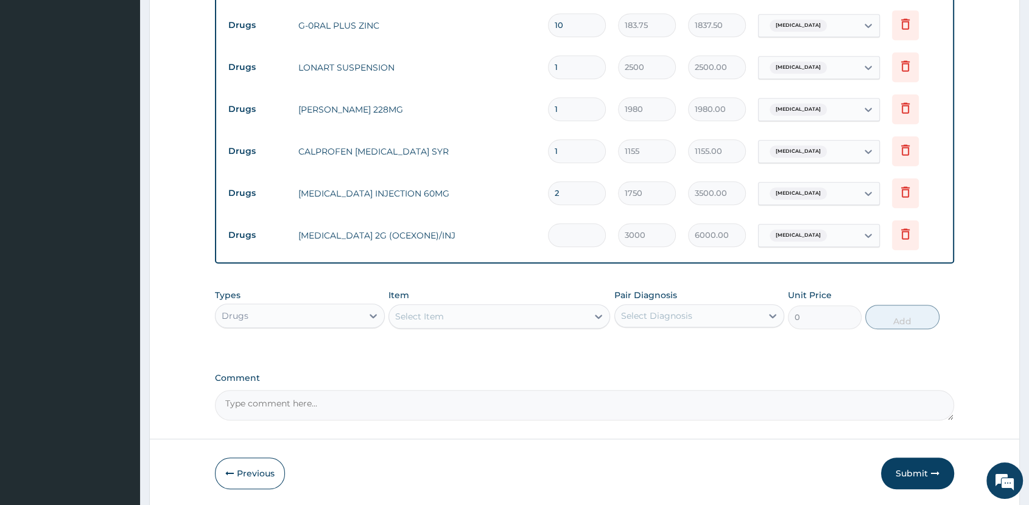
type input "0.00"
type input "3"
type input "9000.00"
type input "3"
click at [513, 315] on div "Select Item" at bounding box center [488, 316] width 199 height 19
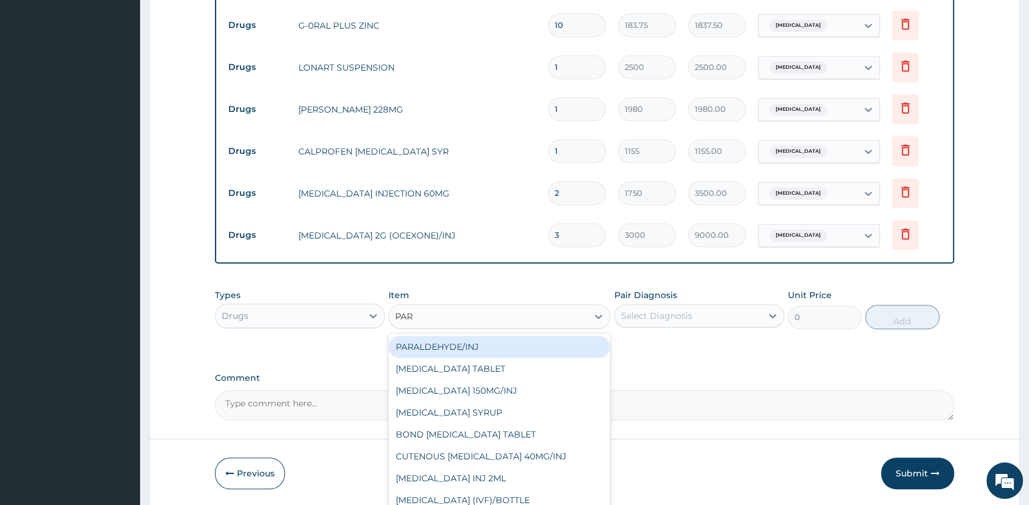
type input "PARA"
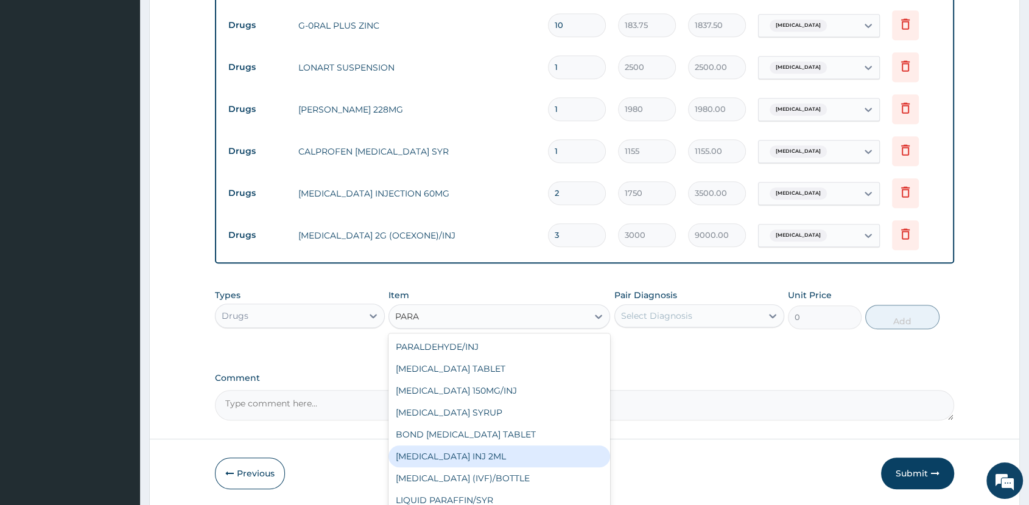
click at [502, 459] on div "[MEDICAL_DATA] INJ 2ML" at bounding box center [500, 457] width 222 height 22
type input "210"
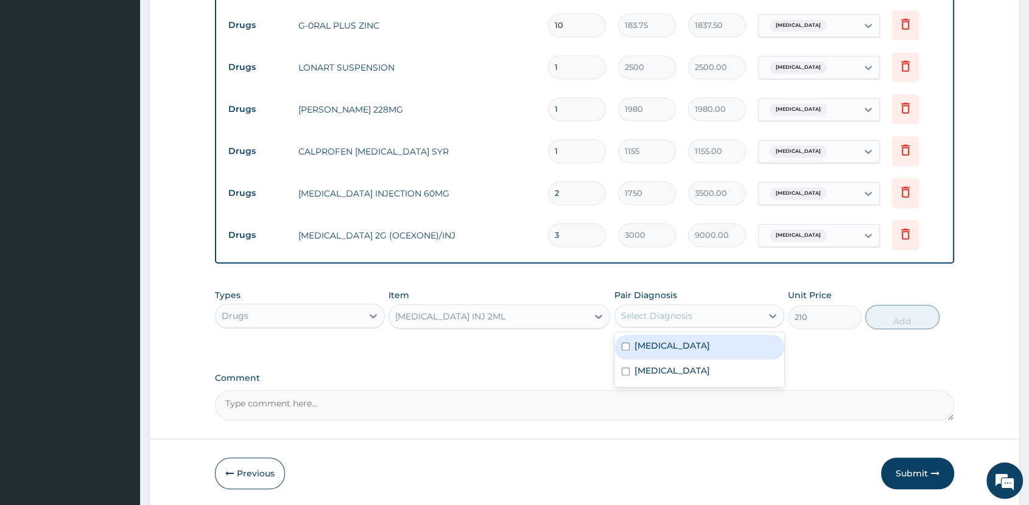
click at [721, 311] on div "Select Diagnosis" at bounding box center [688, 315] width 147 height 19
click at [725, 350] on div "Sepsis" at bounding box center [699, 347] width 170 height 25
checkbox input "true"
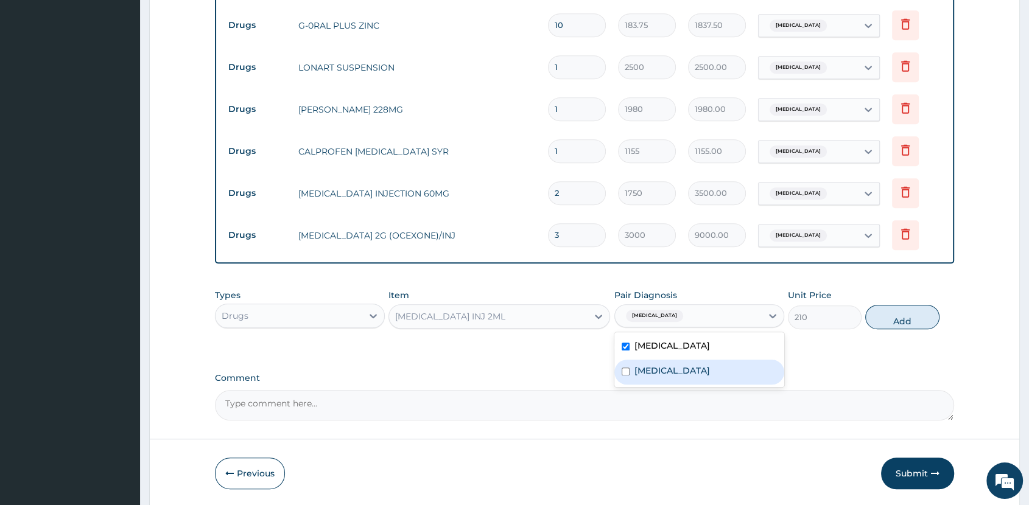
drag, startPoint x: 721, startPoint y: 377, endPoint x: 789, endPoint y: 351, distance: 72.8
click at [722, 376] on div "Malaria" at bounding box center [699, 372] width 170 height 25
checkbox input "true"
click at [920, 319] on button "Add" at bounding box center [902, 317] width 74 height 24
type input "0"
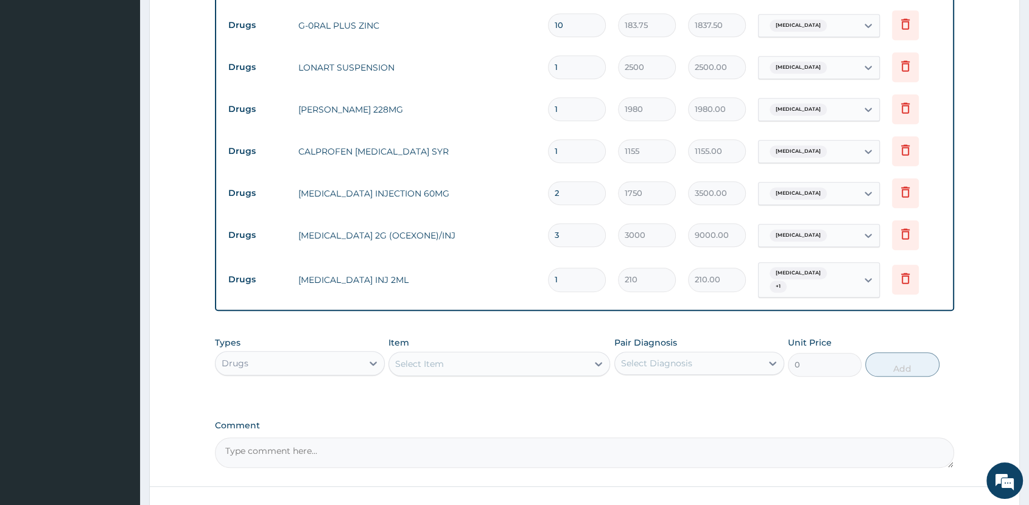
type input "0.00"
type input "4"
type input "840.00"
type input "4"
click at [555, 359] on div "Select Item" at bounding box center [488, 363] width 199 height 19
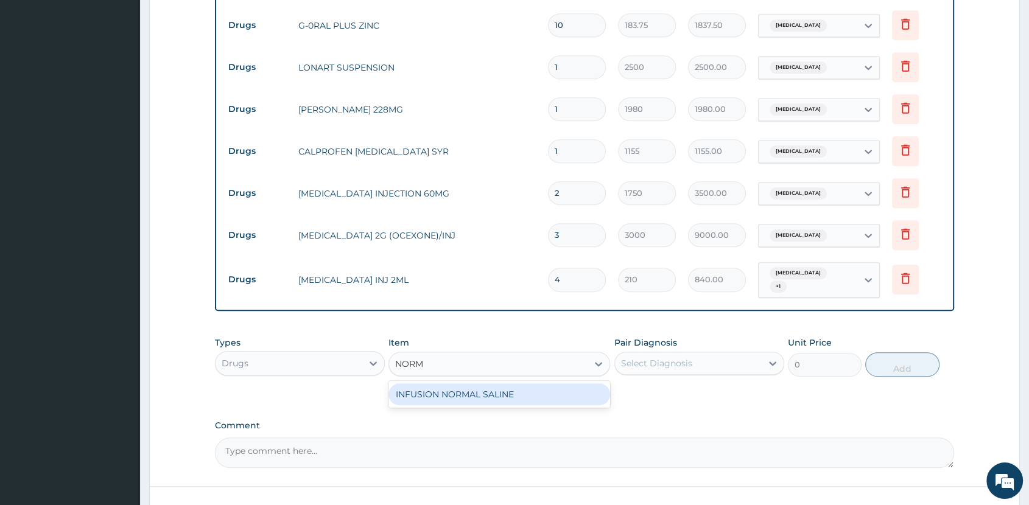
type input "NORMA"
click at [548, 394] on div "INFUSION NORMAL SALINE" at bounding box center [500, 395] width 222 height 22
type input "1500"
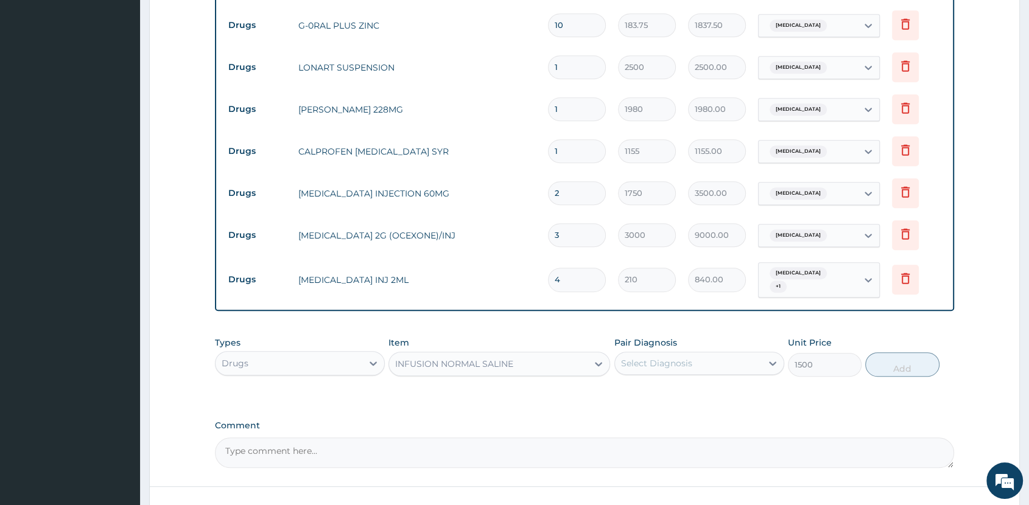
click at [731, 361] on div "Select Diagnosis" at bounding box center [688, 363] width 147 height 19
click at [720, 407] on div "Malaria" at bounding box center [699, 419] width 170 height 25
checkbox input "true"
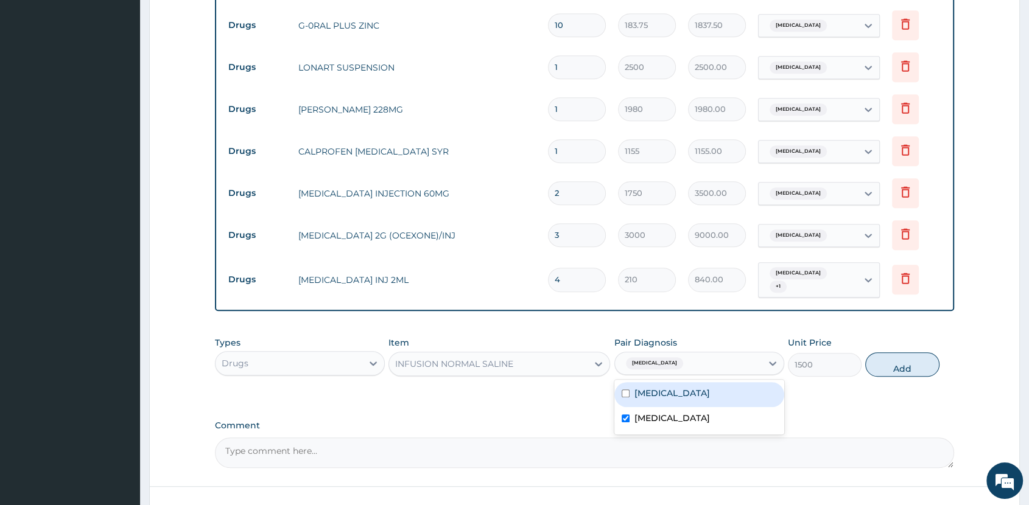
click at [725, 393] on div "Sepsis" at bounding box center [699, 394] width 170 height 25
checkbox input "true"
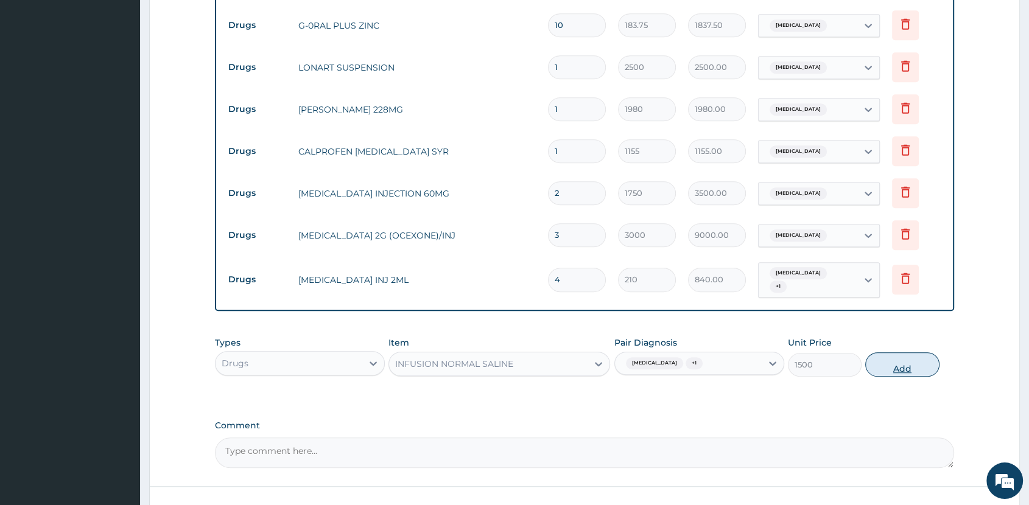
click at [883, 367] on button "Add" at bounding box center [902, 365] width 74 height 24
type input "0"
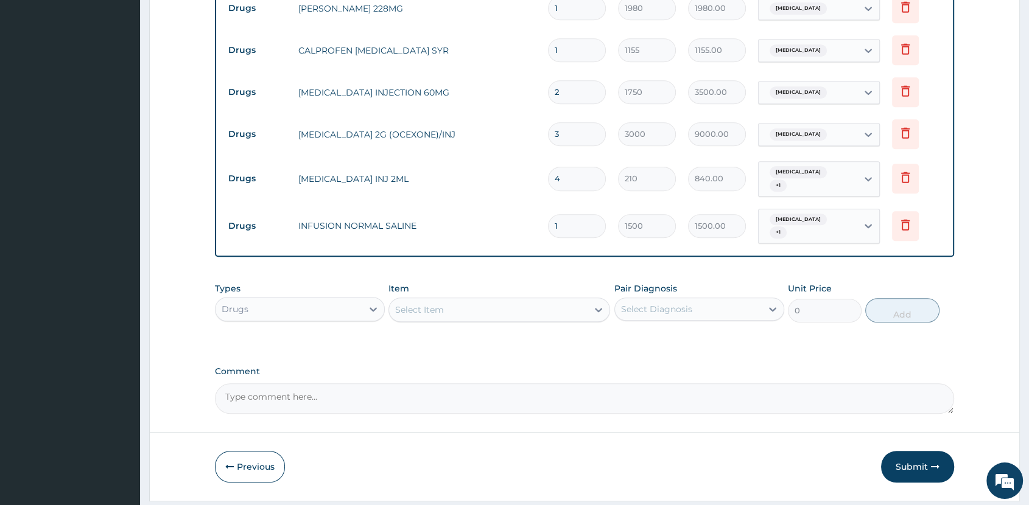
scroll to position [823, 0]
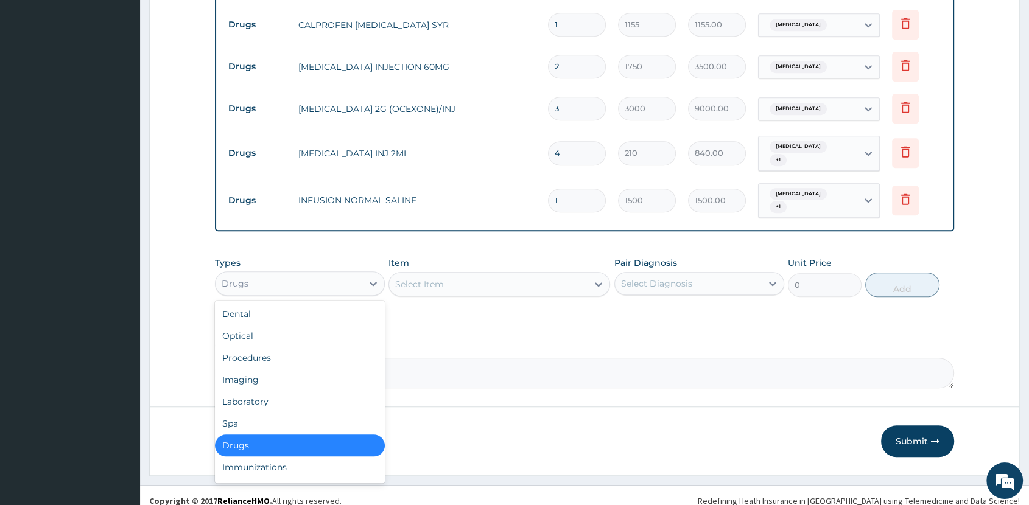
click at [318, 275] on div "Drugs" at bounding box center [289, 283] width 147 height 19
click at [331, 347] on div "Procedures" at bounding box center [300, 358] width 170 height 22
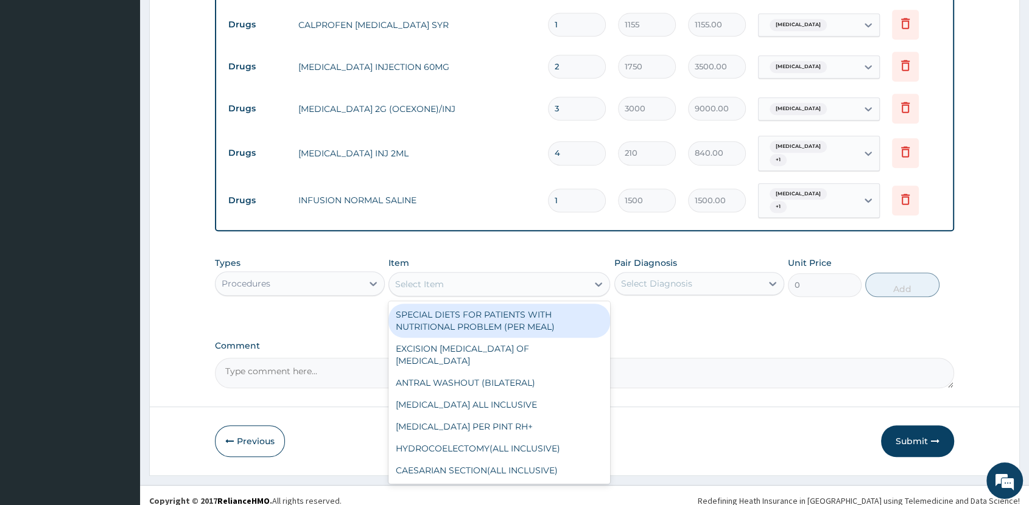
click at [512, 275] on div "Select Item" at bounding box center [488, 284] width 199 height 19
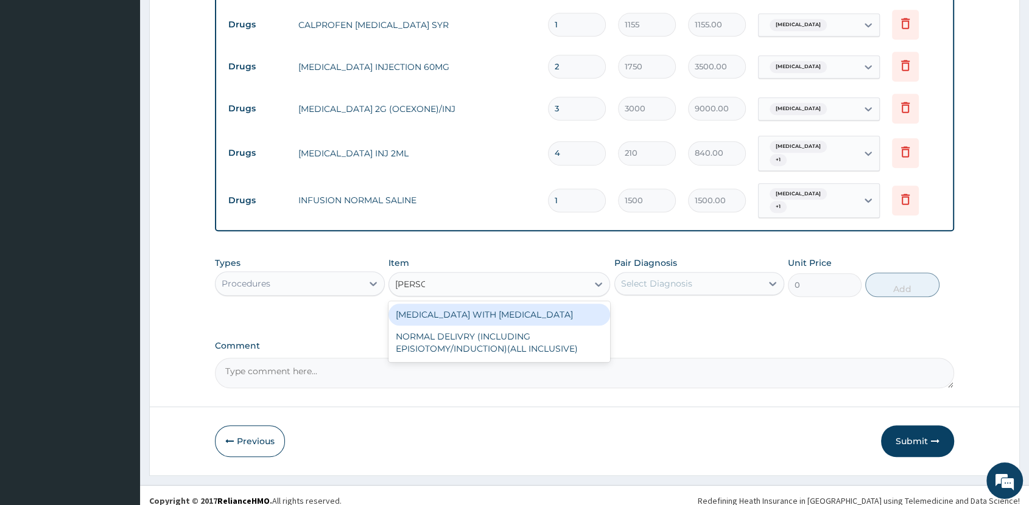
type input "NORMAL"
click at [527, 304] on div "NORMAL DELIVERY WITH EPISIOTOMY" at bounding box center [500, 315] width 222 height 22
type input "100000"
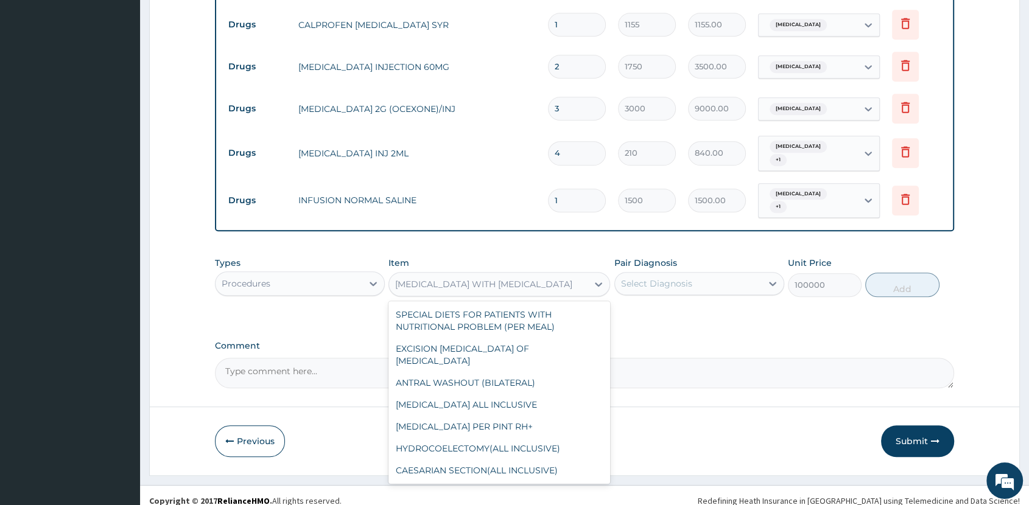
click at [536, 278] on div "NORMAL DELIVERY WITH EPISIOTOMY" at bounding box center [483, 284] width 177 height 12
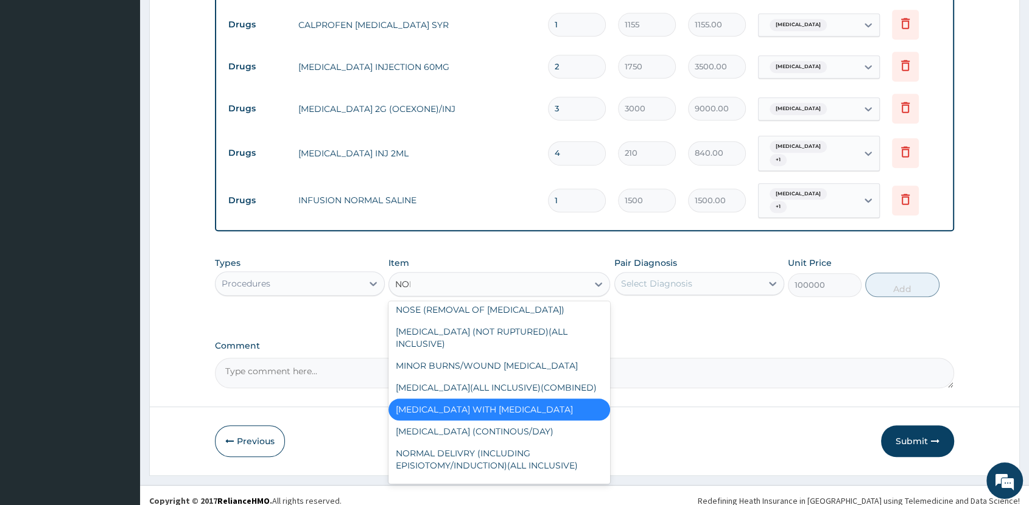
scroll to position [0, 0]
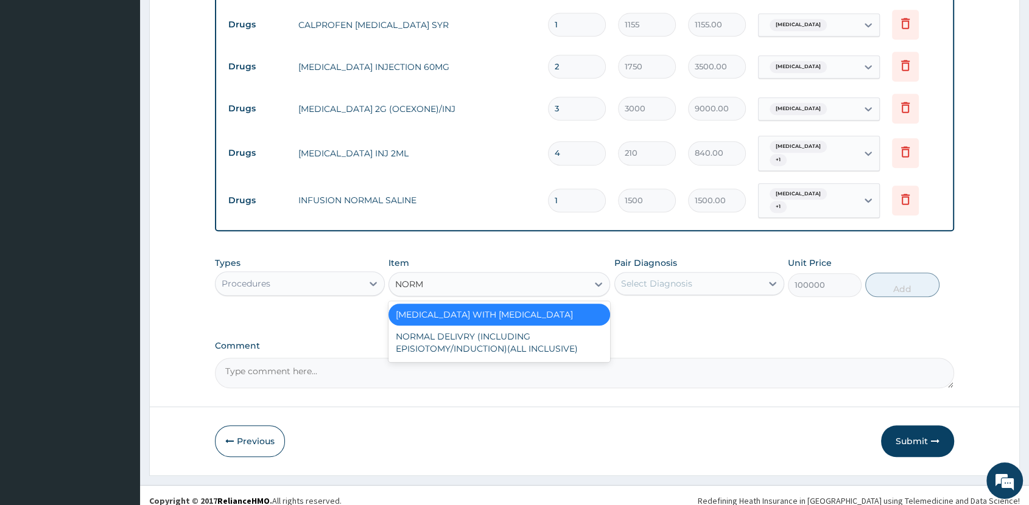
type input "NORMA"
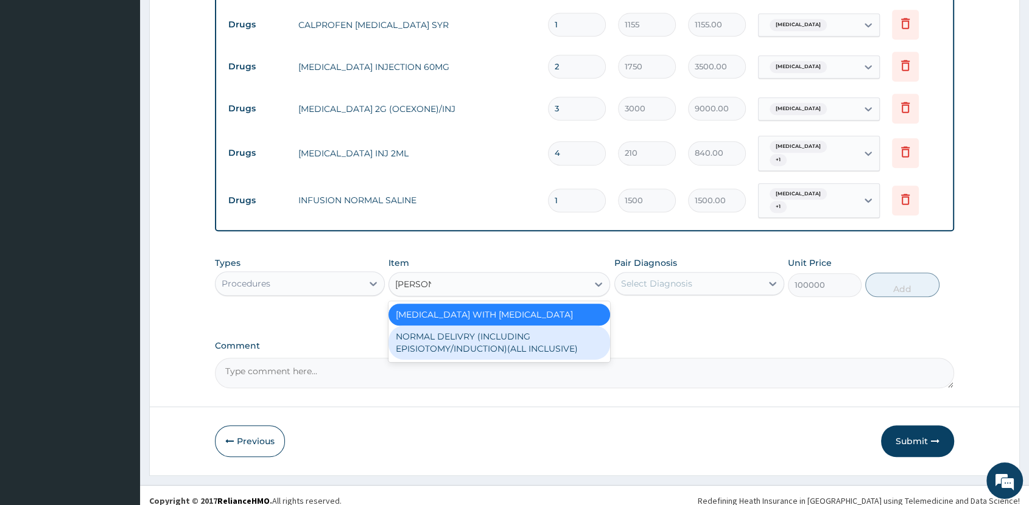
click at [526, 326] on div "NORMAL DELIVRY (INCLUDING EPISIOTOMY/INDUCTION)(ALL INCLUSIVE)" at bounding box center [500, 343] width 222 height 34
type input "50000"
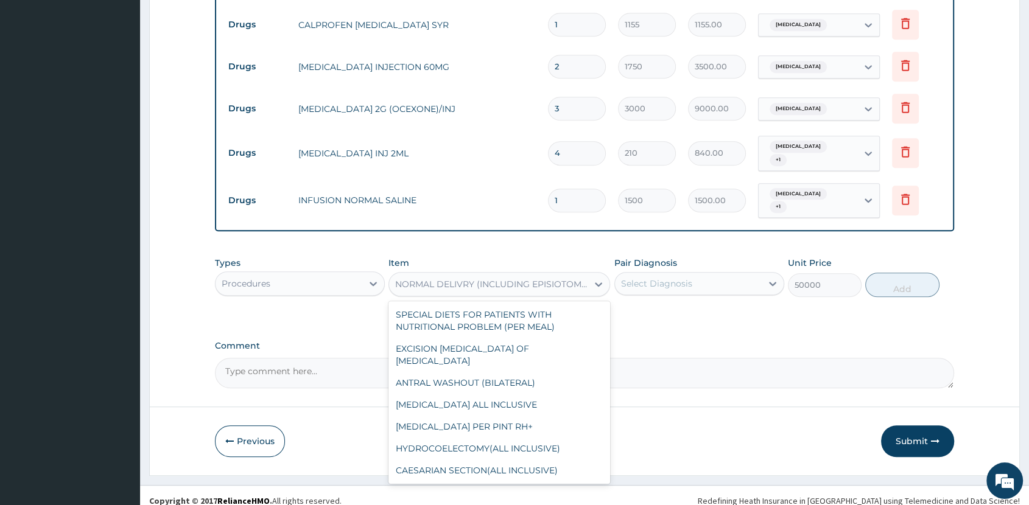
click at [534, 278] on div "NORMAL DELIVRY (INCLUDING EPISIOTOMY/INDUCTION)(ALL INCLUSIVE)" at bounding box center [492, 284] width 194 height 12
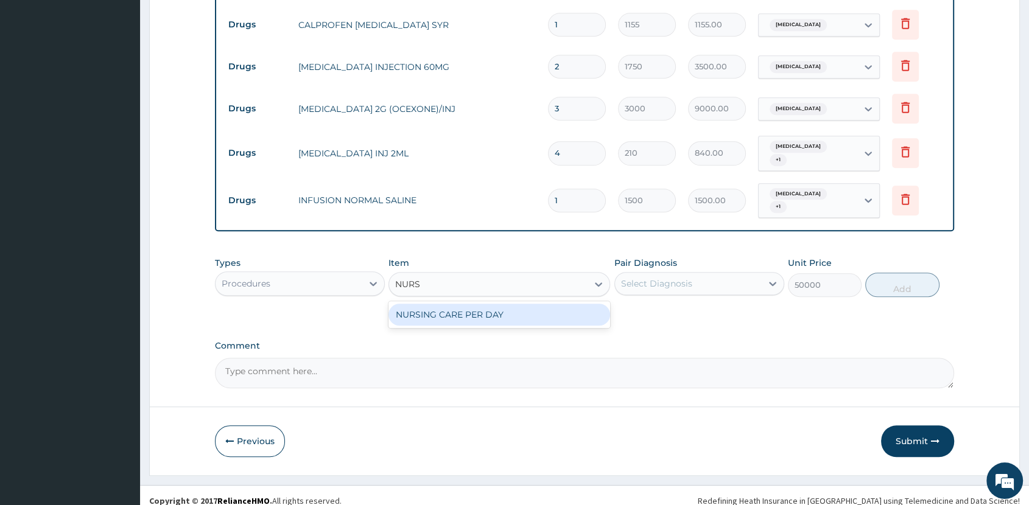
type input "NURSI"
click at [521, 304] on div "NURSING CARE PER DAY" at bounding box center [500, 315] width 222 height 22
type input "1000"
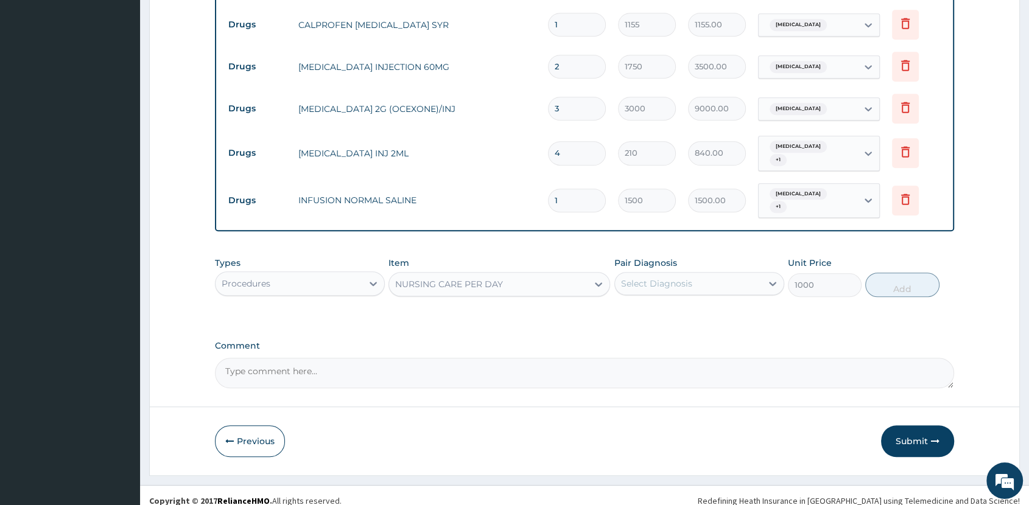
click at [742, 281] on div "Select Diagnosis" at bounding box center [688, 283] width 147 height 19
click at [728, 306] on div "Sepsis" at bounding box center [699, 315] width 170 height 25
checkbox input "true"
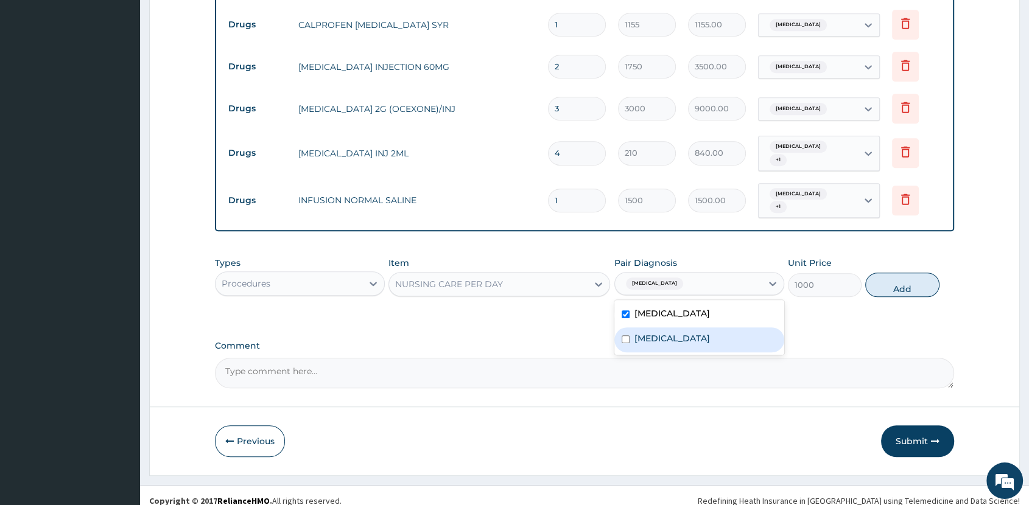
click at [725, 328] on div "Malaria" at bounding box center [699, 340] width 170 height 25
checkbox input "true"
click at [895, 278] on button "Add" at bounding box center [902, 285] width 74 height 24
type input "0"
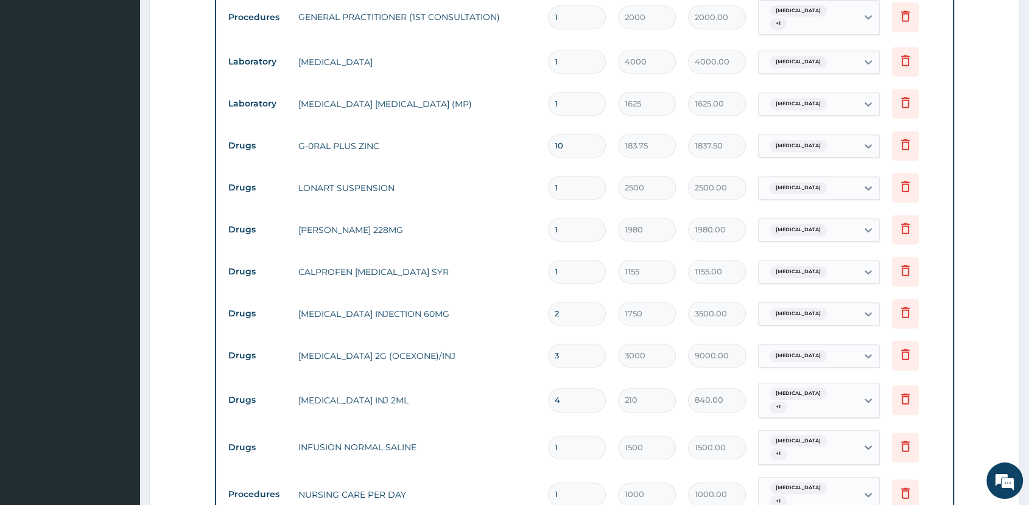
scroll to position [867, 0]
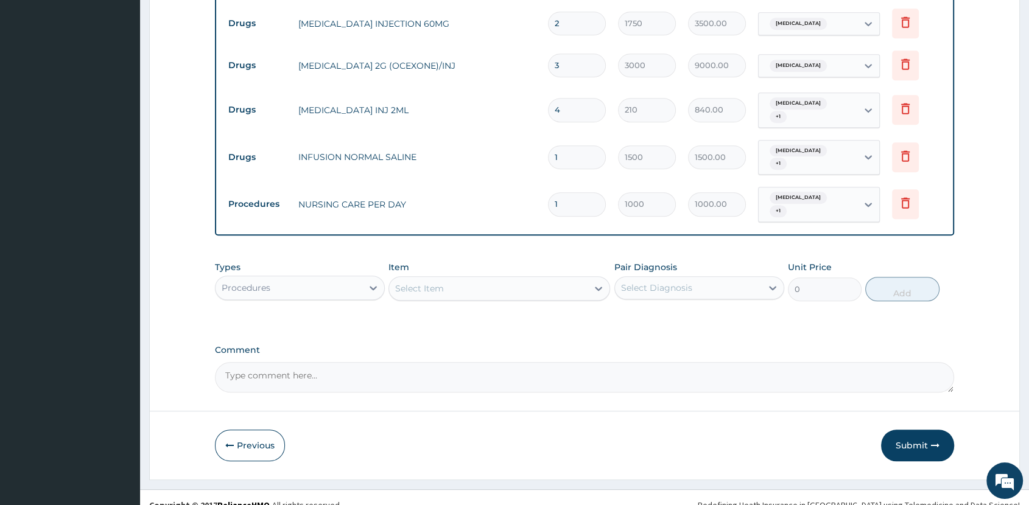
type input "0.00"
type input "2"
type input "2000.00"
type input "2"
click at [921, 430] on button "Submit" at bounding box center [917, 446] width 73 height 32
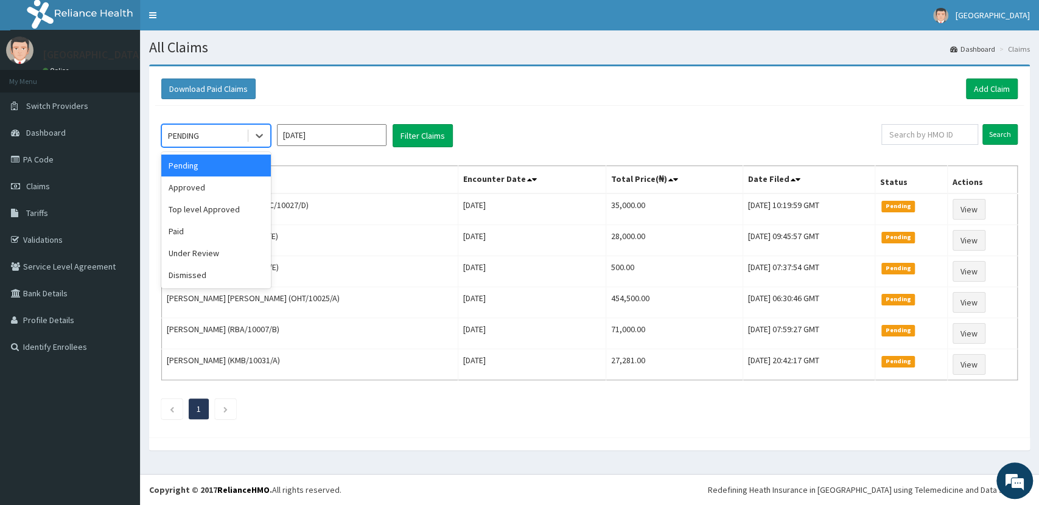
click at [201, 139] on div "PENDING" at bounding box center [204, 135] width 85 height 19
click at [224, 180] on div "Approved" at bounding box center [216, 188] width 110 height 22
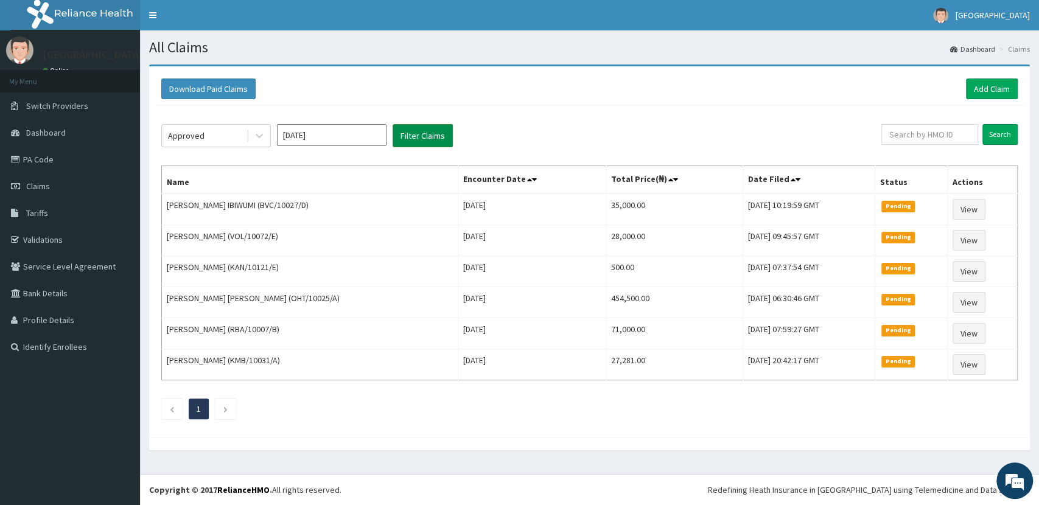
click at [435, 136] on button "Filter Claims" at bounding box center [423, 135] width 60 height 23
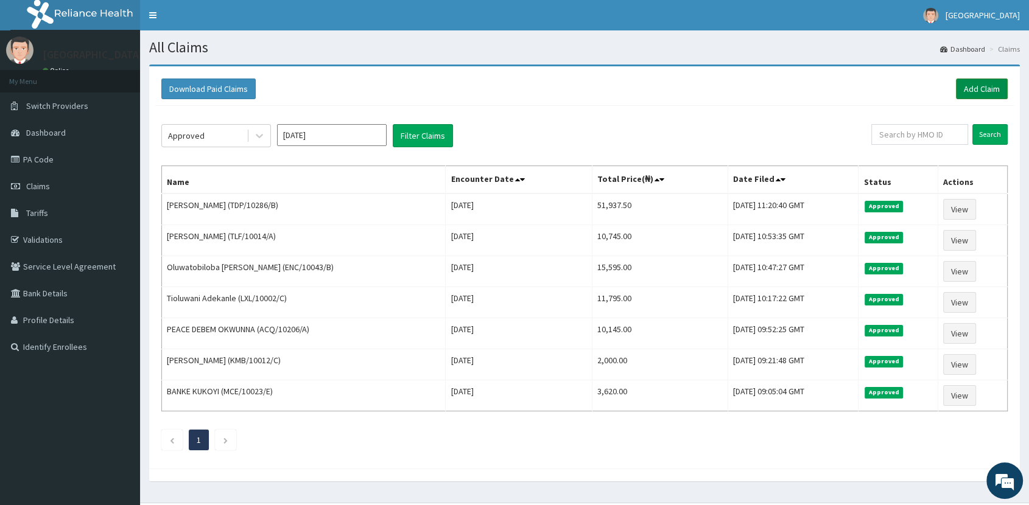
click at [983, 88] on link "Add Claim" at bounding box center [982, 89] width 52 height 21
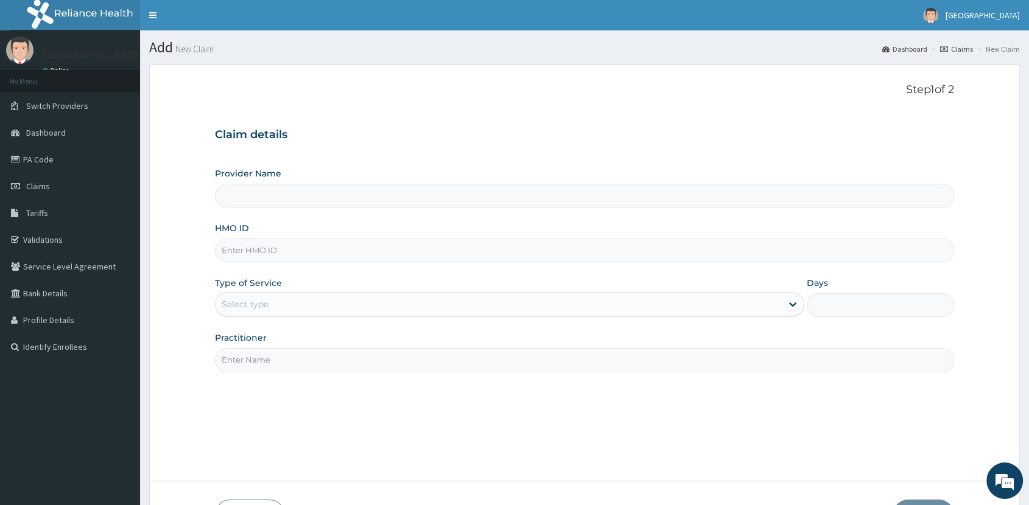
type input "[GEOGRAPHIC_DATA]"
click at [389, 250] on input "HMO ID" at bounding box center [584, 251] width 739 height 24
type input "PTL/10062/A"
click at [251, 298] on div "Select type" at bounding box center [245, 304] width 47 height 12
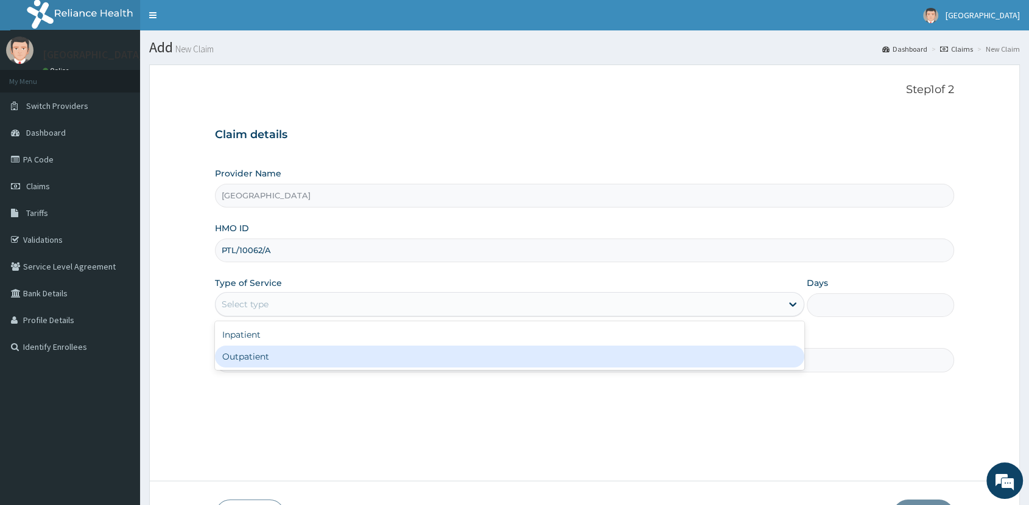
click at [264, 347] on div "Outpatient" at bounding box center [509, 357] width 589 height 22
type input "1"
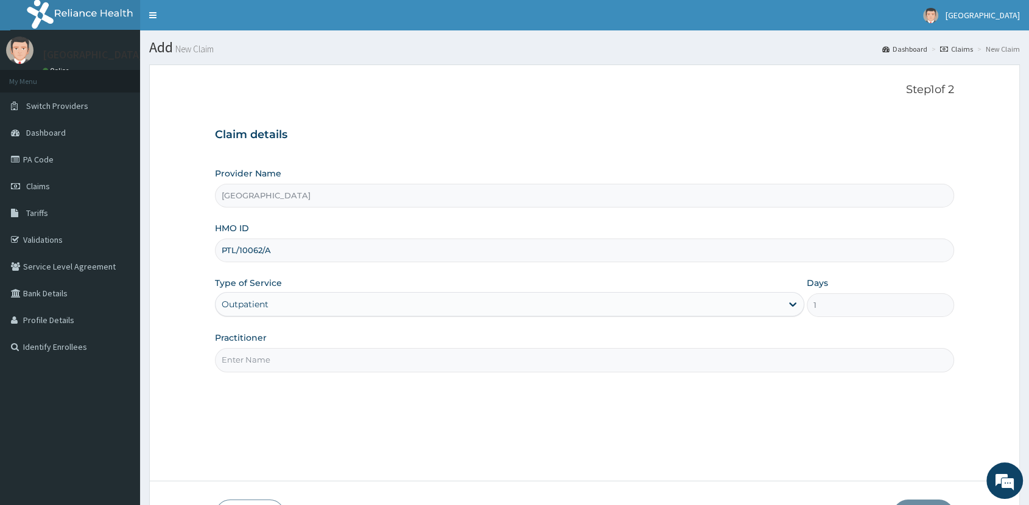
click at [270, 361] on input "Practitioner" at bounding box center [584, 360] width 739 height 24
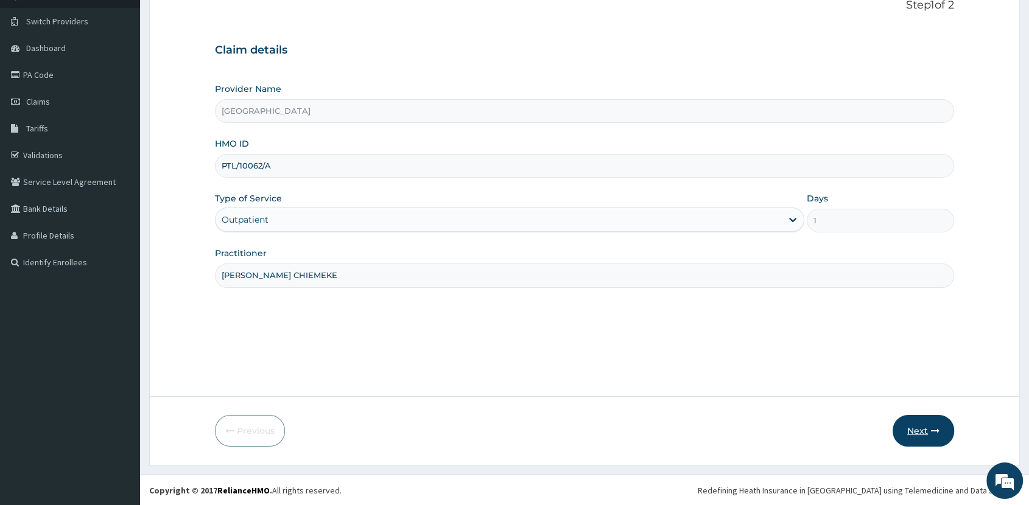
type input "DR. EKE CHIEMEKE"
click at [910, 421] on button "Next" at bounding box center [924, 431] width 62 height 32
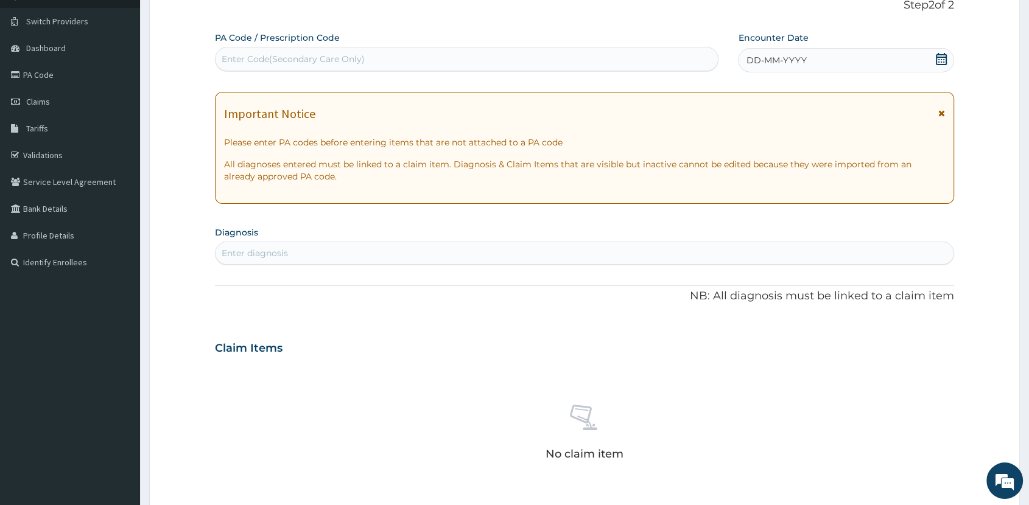
click at [938, 55] on icon at bounding box center [941, 59] width 12 height 12
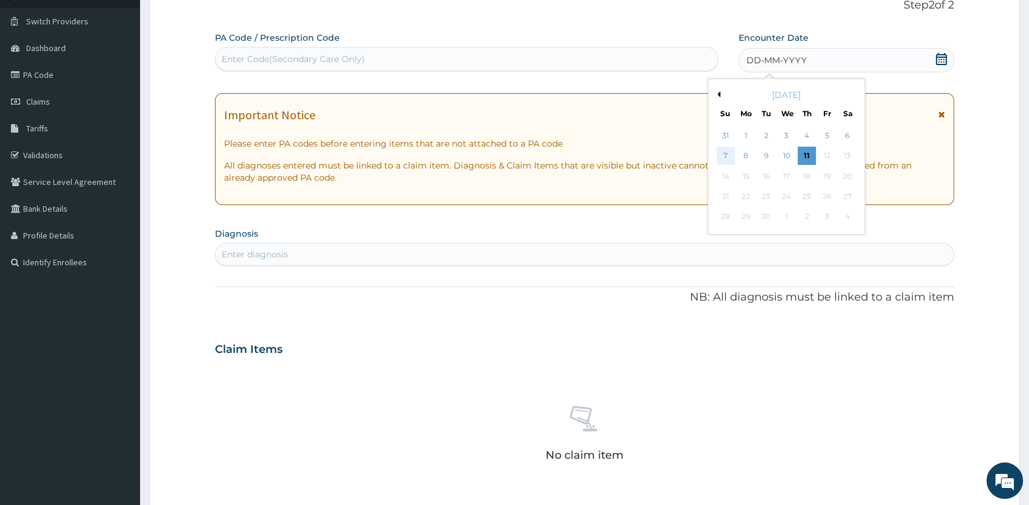
click at [727, 156] on div "7" at bounding box center [726, 156] width 18 height 18
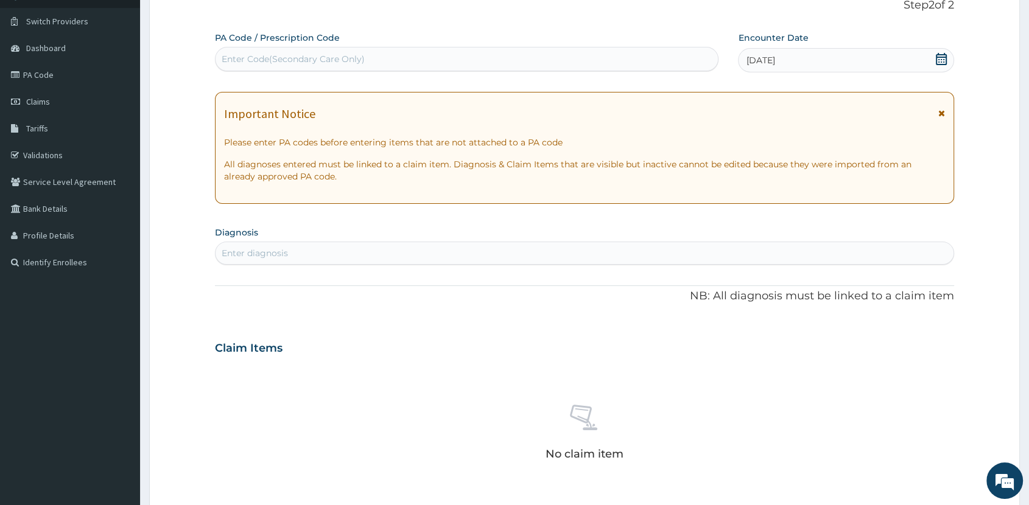
click at [533, 255] on div "Enter diagnosis" at bounding box center [585, 253] width 738 height 19
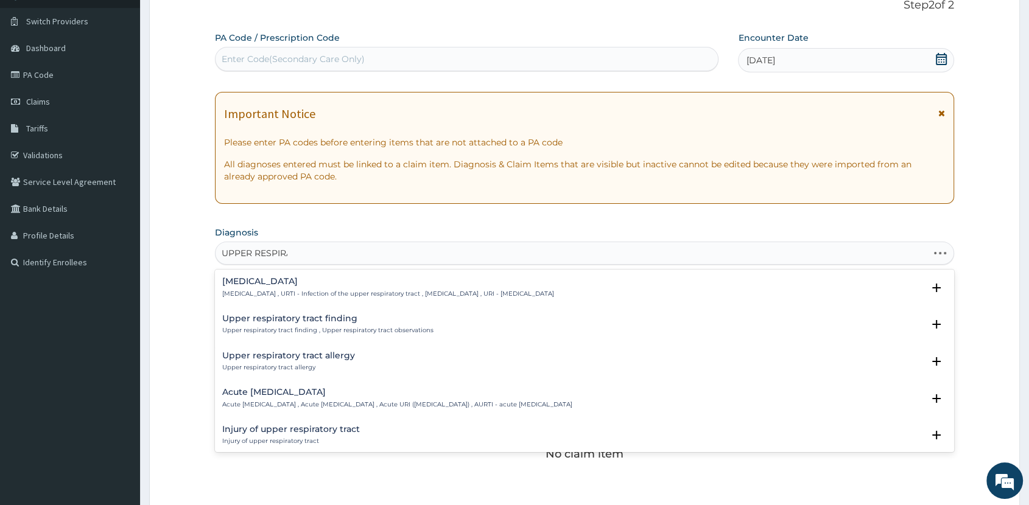
type input "UPPER RESPIRAT"
click at [333, 396] on h4 "Acute upper respiratory infection" at bounding box center [397, 392] width 350 height 9
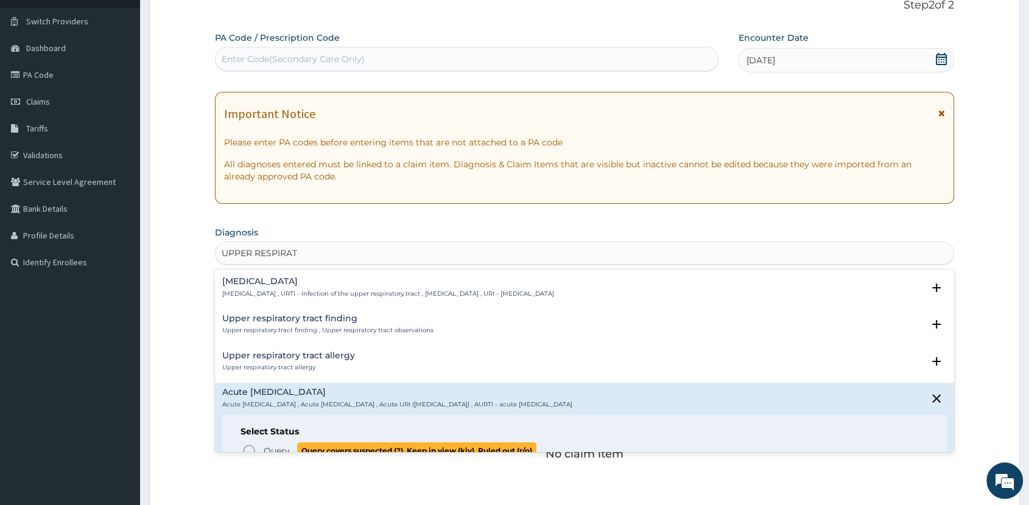
click at [328, 445] on span "Query covers suspected (?), Keep in view (kiv), Ruled out (r/o)" at bounding box center [416, 451] width 239 height 16
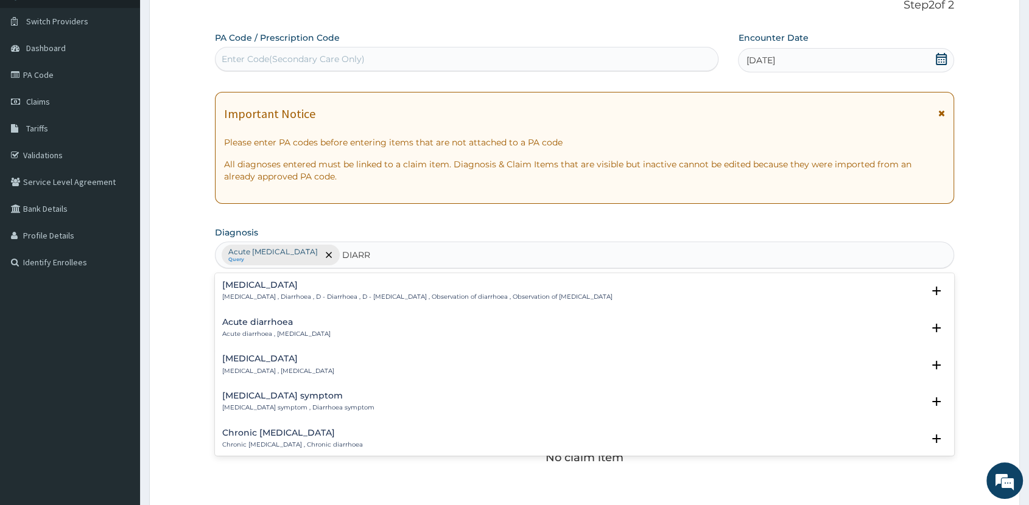
type input "DIARRH"
click at [256, 328] on div "Acute diarrhoea Acute diarrhoea , Acute diarrhea" at bounding box center [276, 328] width 108 height 21
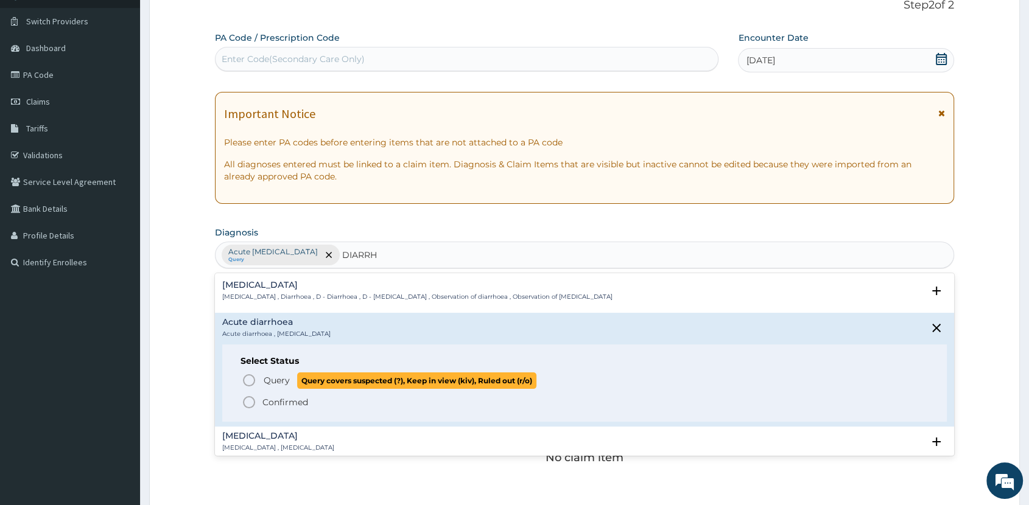
click at [291, 382] on p "Query Query covers suspected (?), Keep in view (kiv), Ruled out (r/o)" at bounding box center [399, 381] width 274 height 16
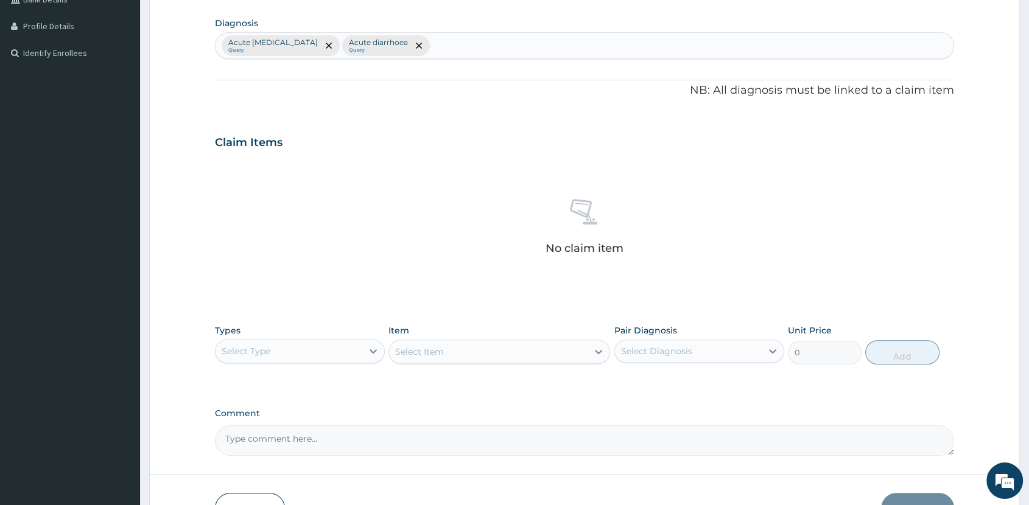
scroll to position [371, 0]
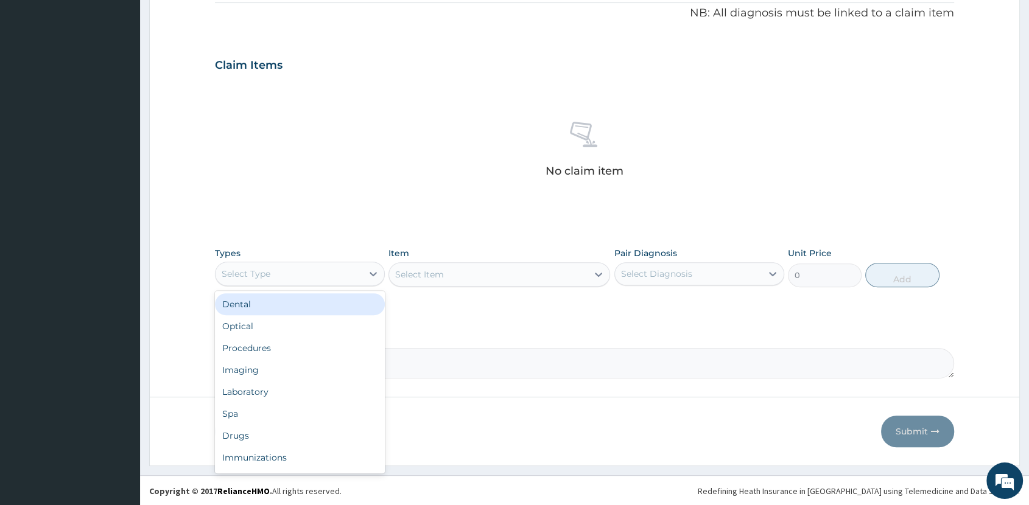
click at [259, 268] on div "Select Type" at bounding box center [246, 274] width 49 height 12
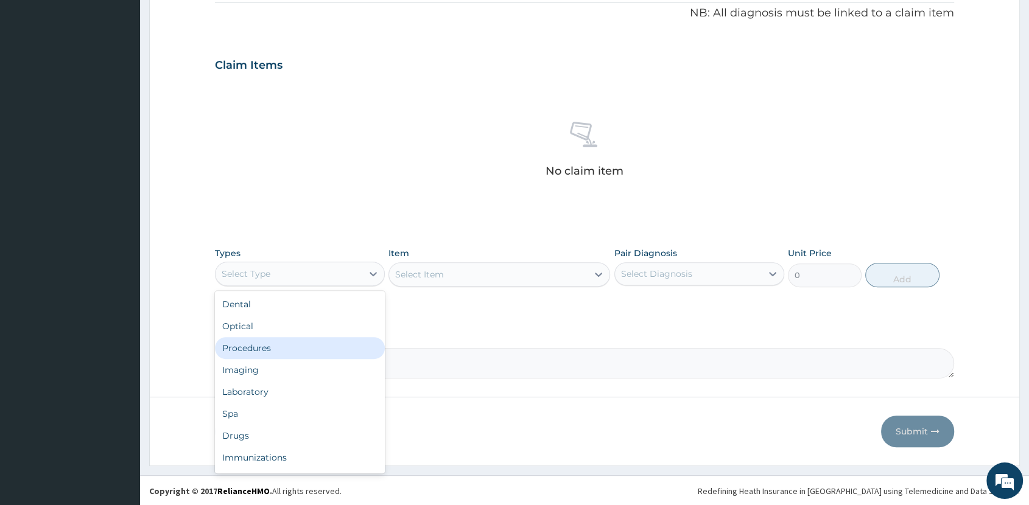
click at [286, 342] on div "Procedures" at bounding box center [300, 348] width 170 height 22
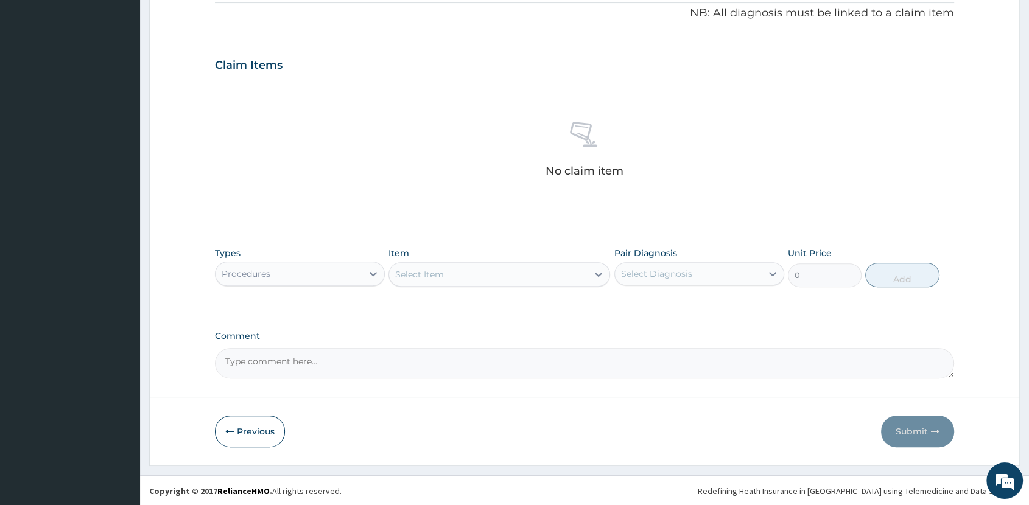
click at [533, 273] on div "Select Item" at bounding box center [488, 274] width 199 height 19
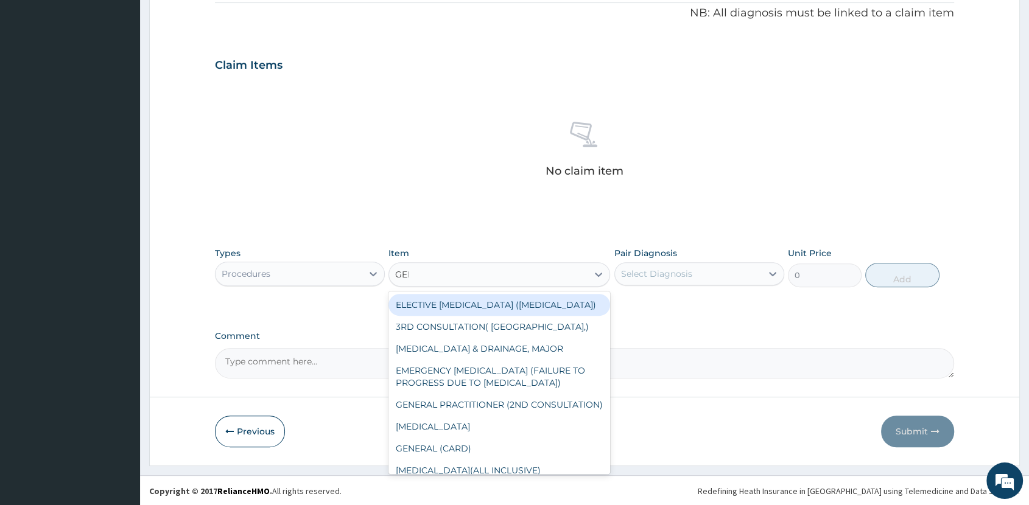
type input "GENE"
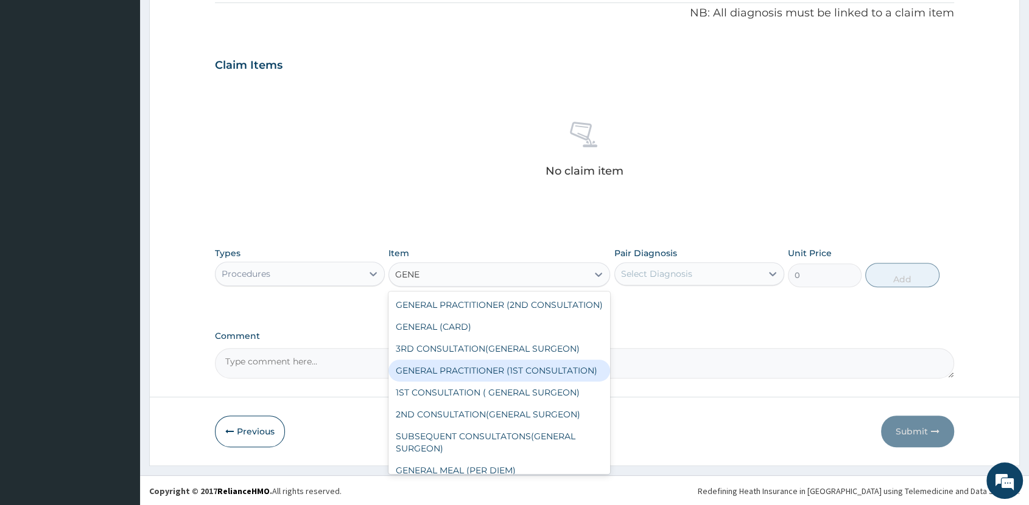
click at [508, 382] on div "GENERAL PRACTITIONER (1ST CONSULTATION)" at bounding box center [500, 371] width 222 height 22
type input "2000"
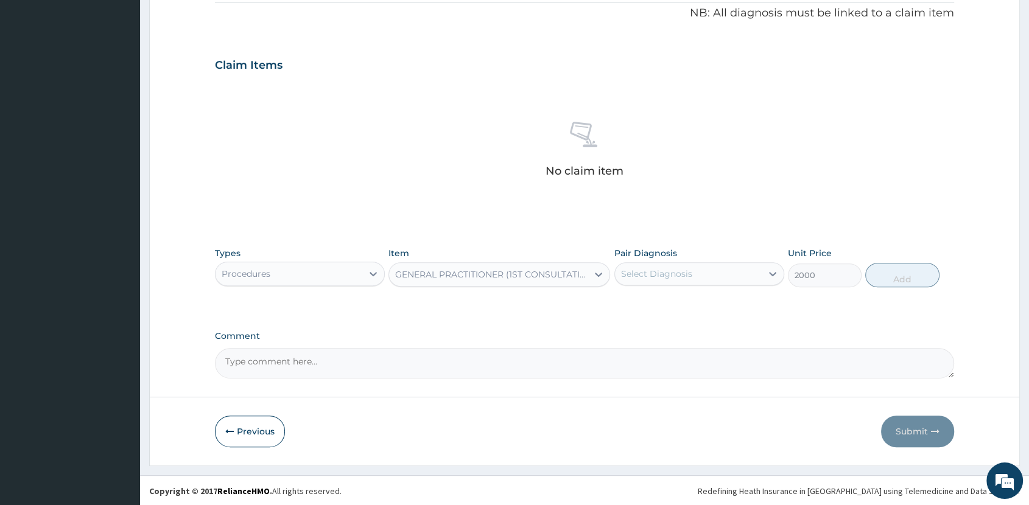
click at [681, 269] on div "Select Diagnosis" at bounding box center [656, 274] width 71 height 12
click at [702, 303] on label "Acute upper respiratory infection" at bounding box center [687, 304] width 104 height 12
checkbox input "true"
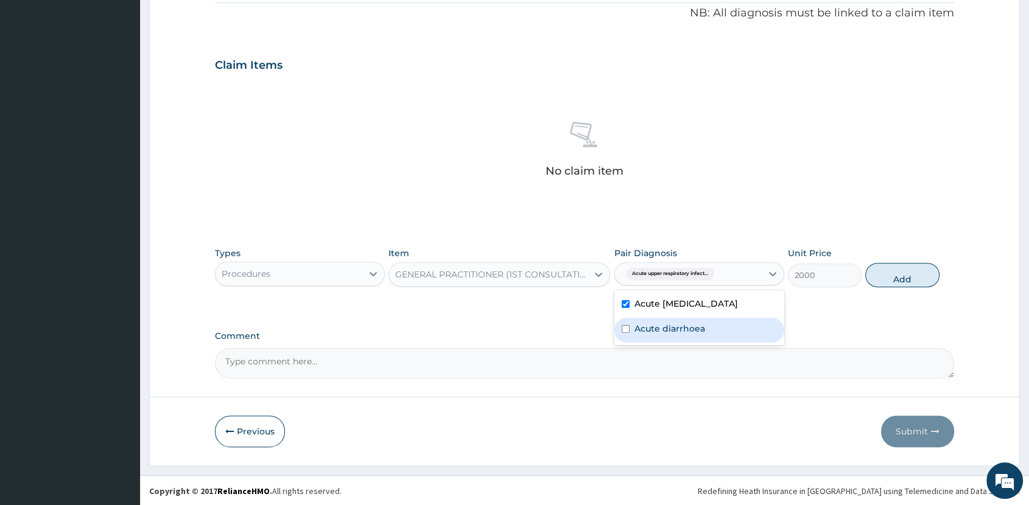
click at [709, 336] on div "Acute diarrhoea" at bounding box center [699, 330] width 170 height 25
checkbox input "true"
drag, startPoint x: 896, startPoint y: 273, endPoint x: 889, endPoint y: 275, distance: 7.1
click at [896, 273] on button "Add" at bounding box center [902, 275] width 74 height 24
type input "0"
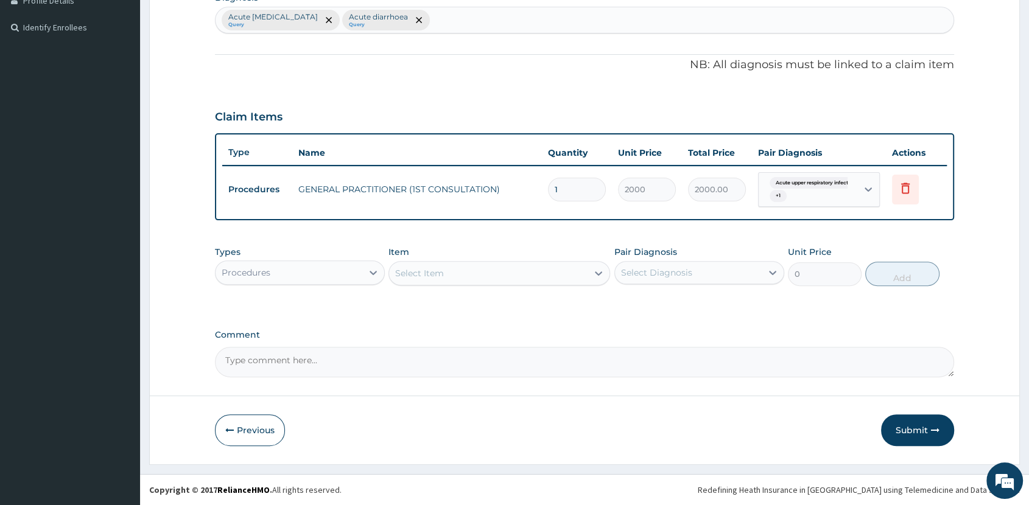
scroll to position [318, 0]
click at [268, 273] on div "Procedures" at bounding box center [246, 274] width 49 height 12
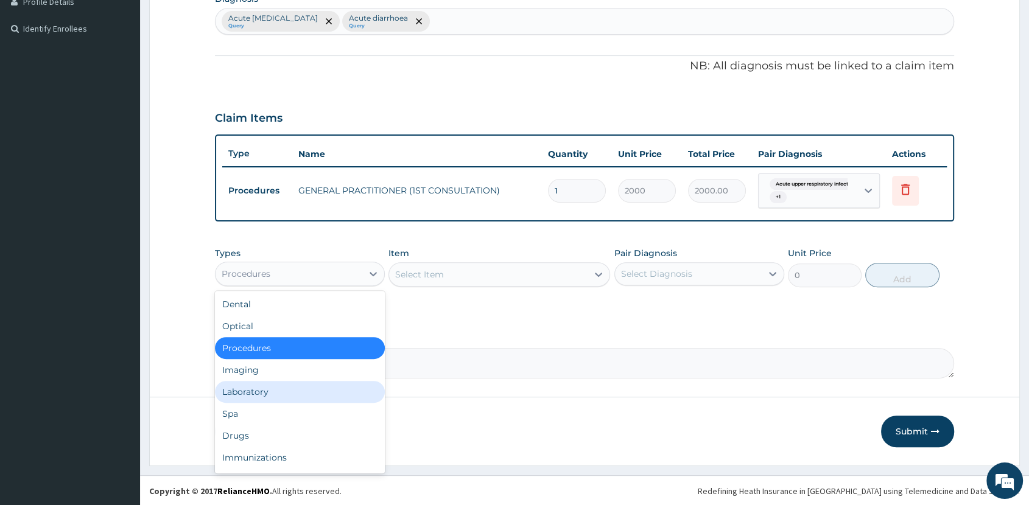
click at [301, 396] on div "Laboratory" at bounding box center [300, 392] width 170 height 22
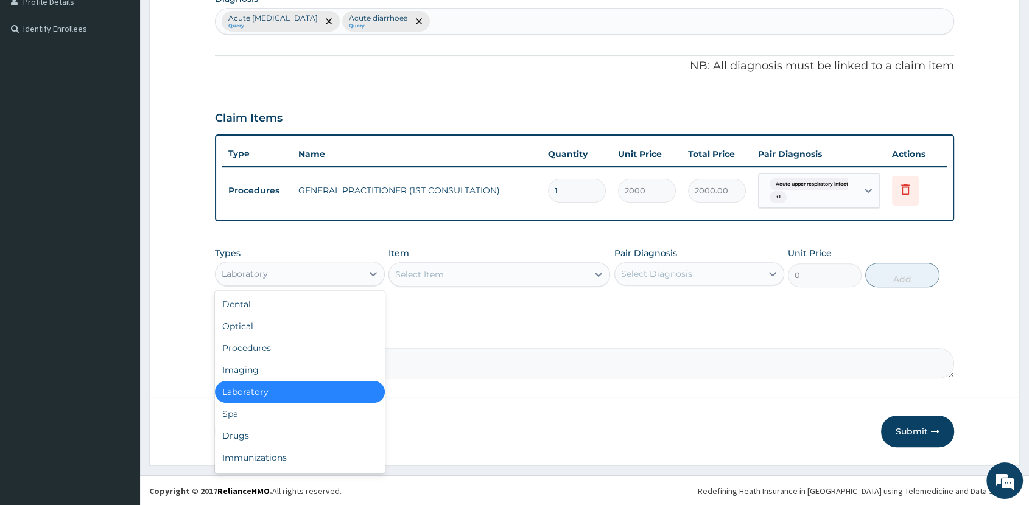
click at [289, 278] on div "Laboratory" at bounding box center [289, 273] width 147 height 19
click at [308, 431] on div "Drugs" at bounding box center [300, 436] width 170 height 22
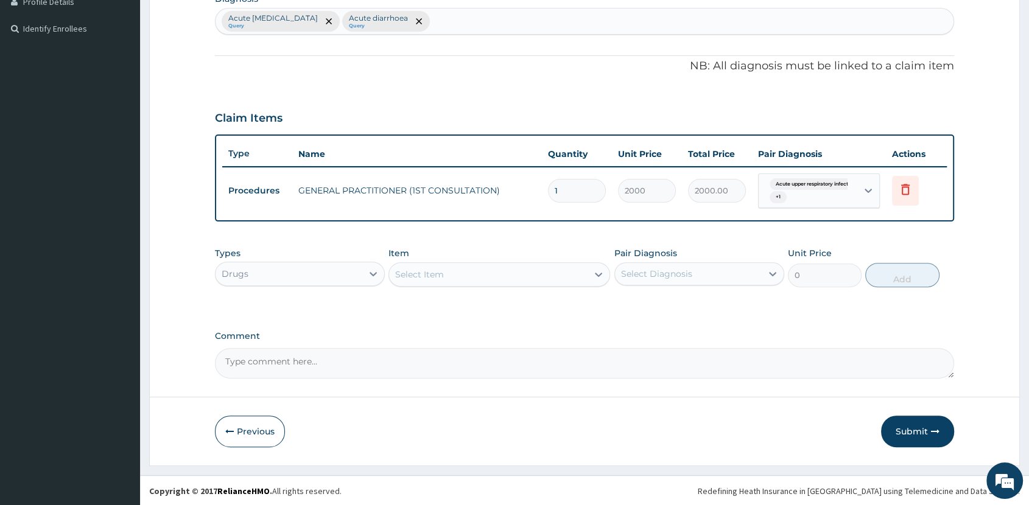
click at [544, 274] on div "Select Item" at bounding box center [488, 274] width 199 height 19
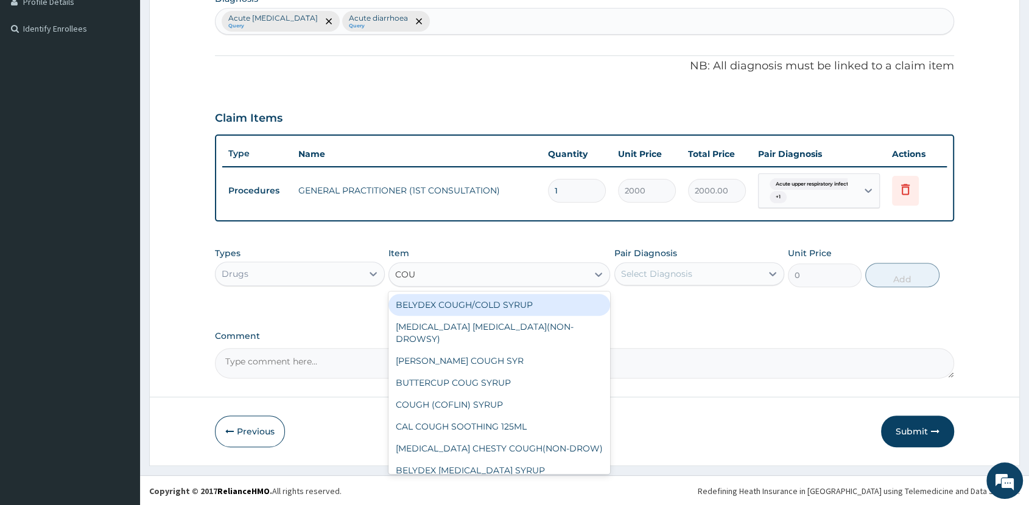
type input "COUG"
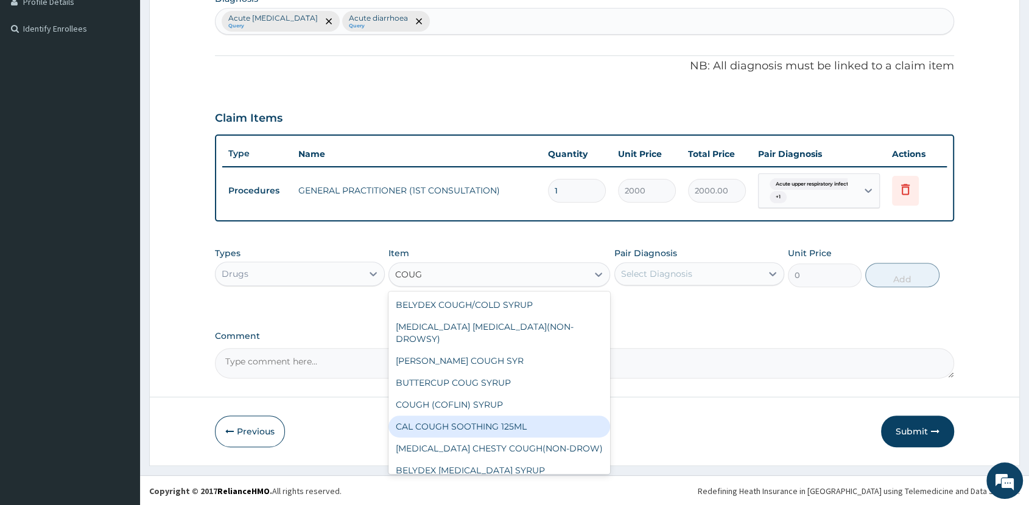
click at [520, 416] on div "CAL COUGH SOOTHING 125ML" at bounding box center [500, 427] width 222 height 22
type input "1030"
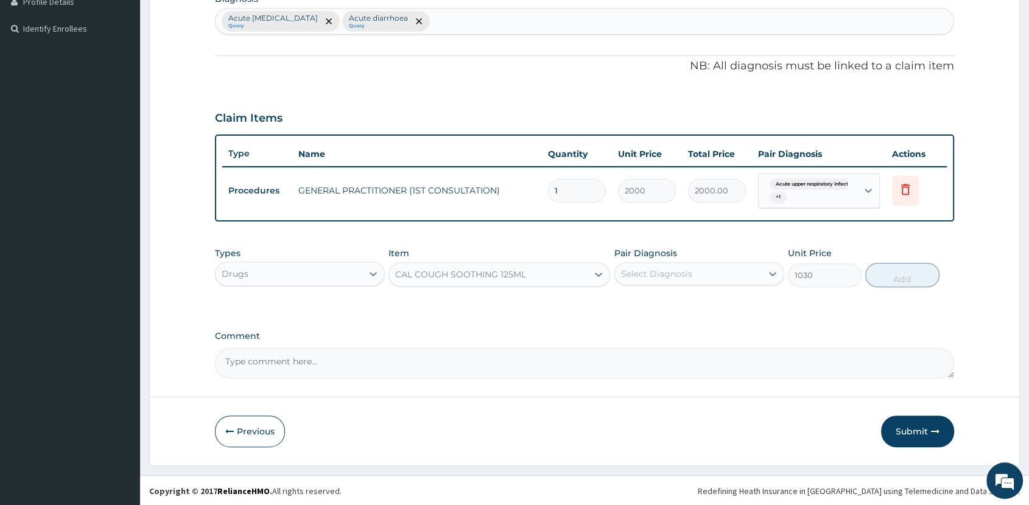
click at [721, 275] on div "Select Diagnosis" at bounding box center [688, 273] width 147 height 19
click at [722, 308] on label "Acute [MEDICAL_DATA]" at bounding box center [687, 304] width 104 height 12
checkbox input "true"
click at [882, 282] on button "Add" at bounding box center [902, 275] width 74 height 24
type input "0"
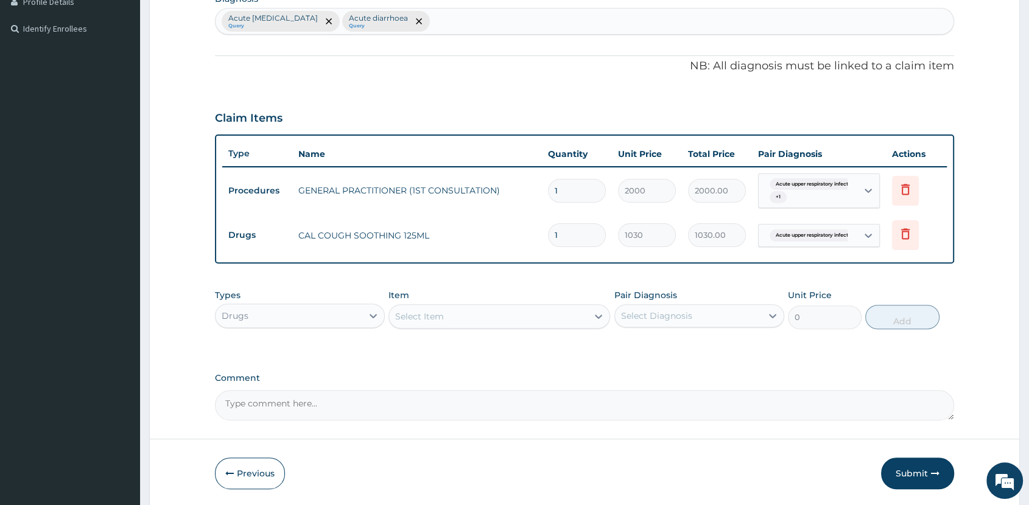
click at [476, 325] on div "Select Item" at bounding box center [488, 316] width 199 height 19
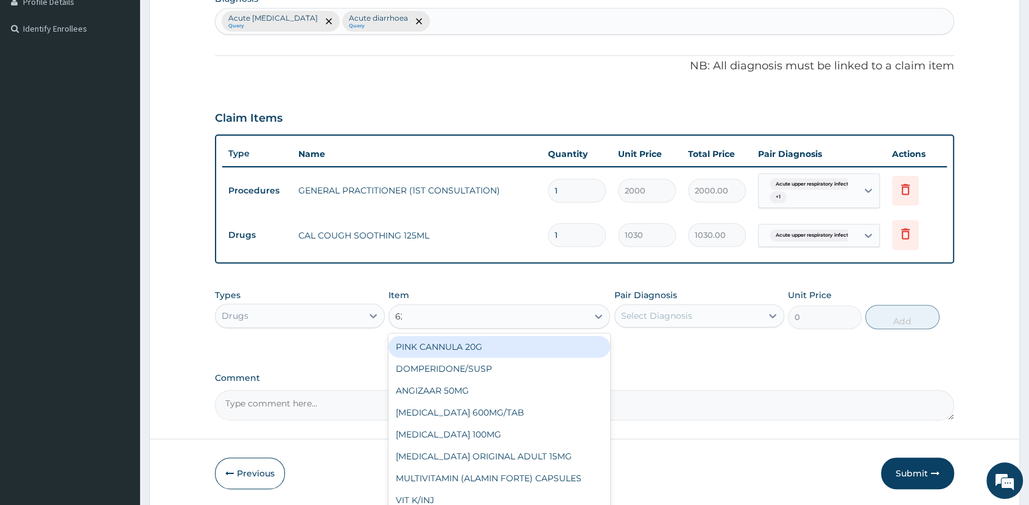
type input "625"
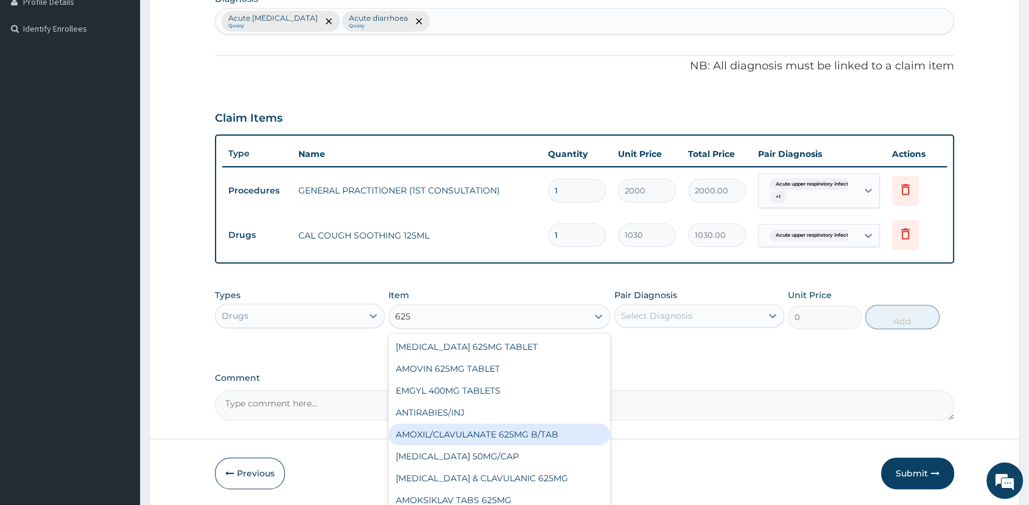
click at [549, 433] on div "AMOXIL/CLAVULANATE 625MG B/TAB" at bounding box center [500, 435] width 222 height 22
type input "525"
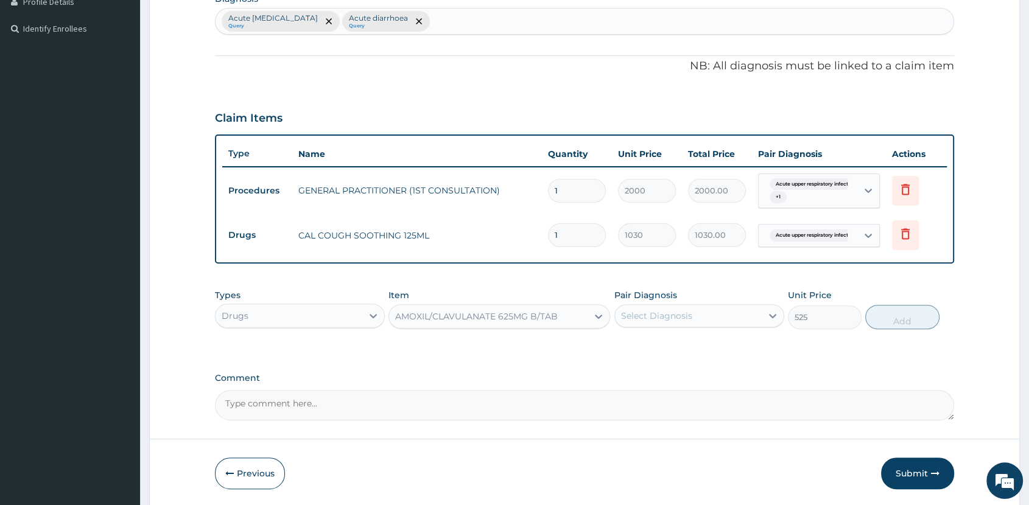
click at [716, 311] on div "Select Diagnosis" at bounding box center [688, 315] width 147 height 19
click at [716, 352] on label "Acute upper respiratory infection" at bounding box center [687, 346] width 104 height 12
checkbox input "true"
click at [906, 321] on button "Add" at bounding box center [902, 317] width 74 height 24
type input "0"
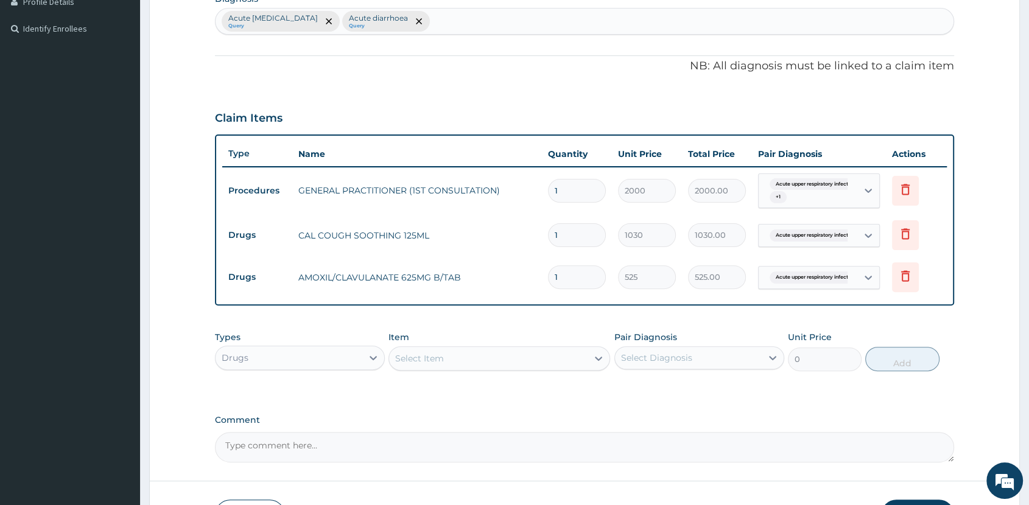
type input "14"
type input "7350.00"
type input "14"
click at [470, 361] on div "Select Item" at bounding box center [488, 358] width 199 height 19
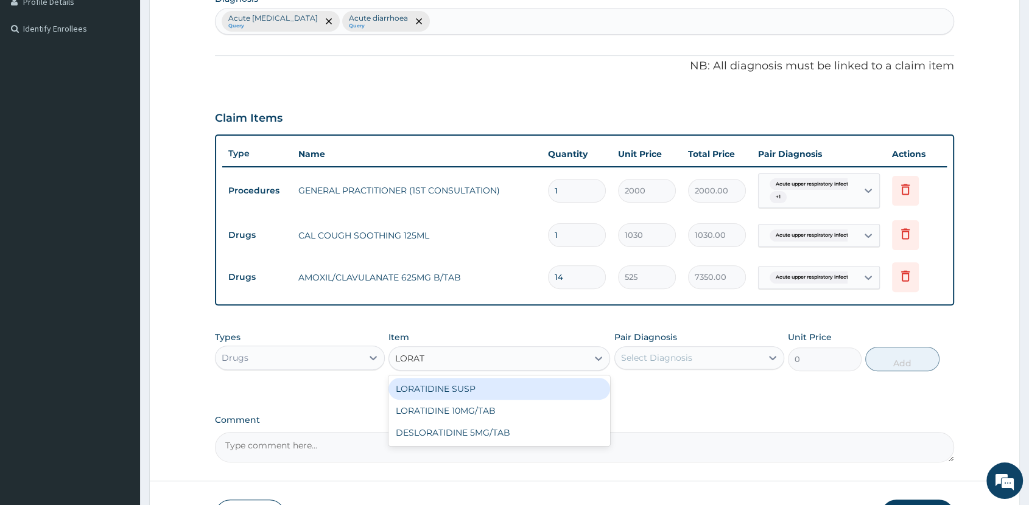
type input "LORATI"
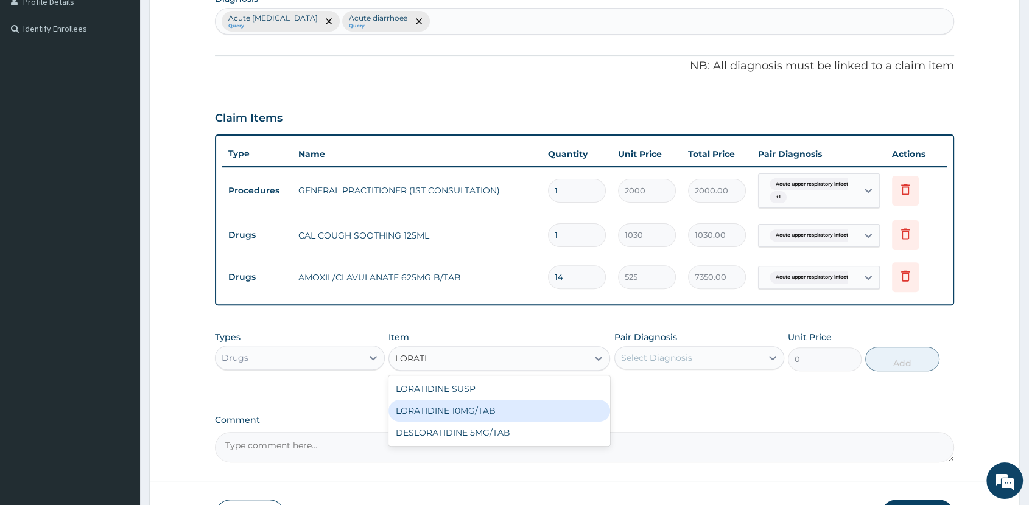
click at [566, 410] on div "LORATIDINE 10MG/TAB" at bounding box center [500, 411] width 222 height 22
type input "70"
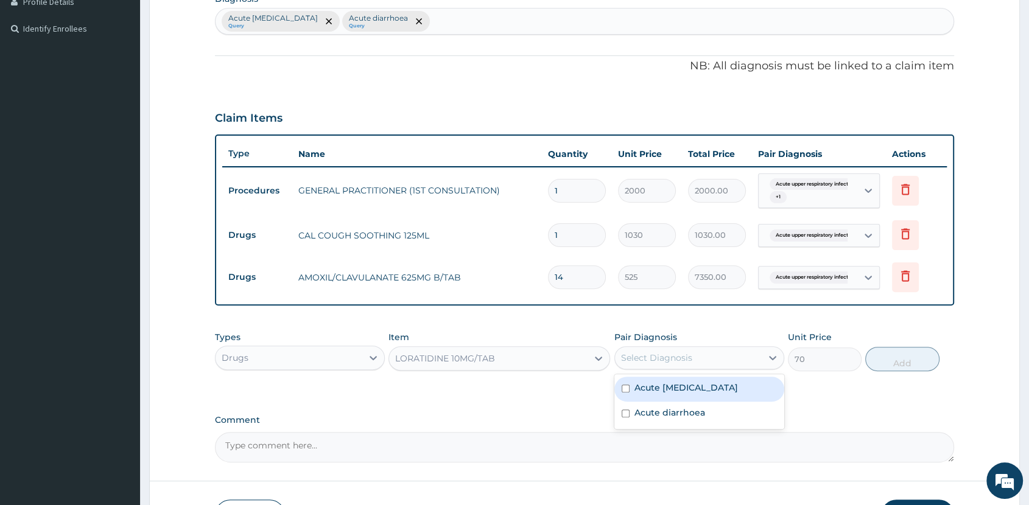
click at [696, 353] on div "Select Diagnosis" at bounding box center [688, 357] width 147 height 19
click at [693, 390] on label "Acute upper respiratory infection" at bounding box center [687, 388] width 104 height 12
checkbox input "true"
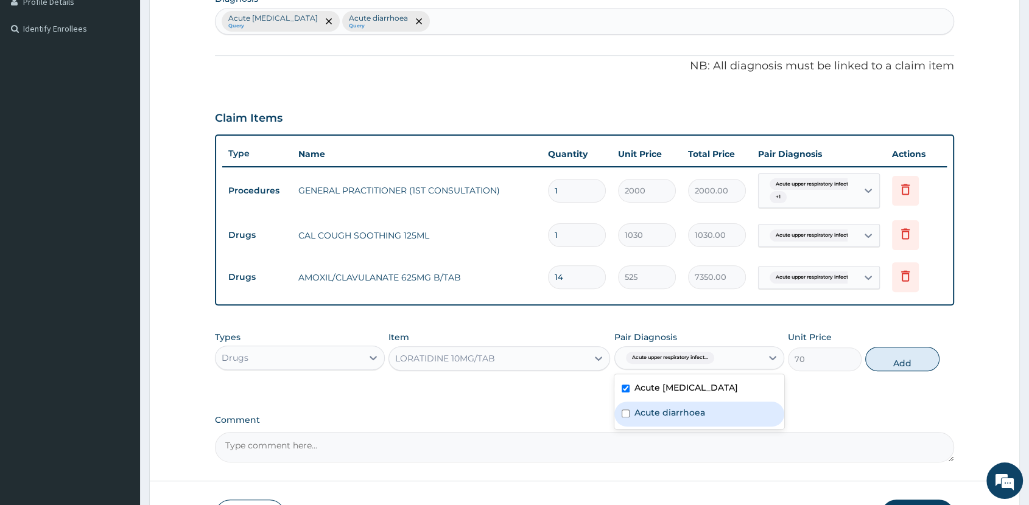
drag, startPoint x: 712, startPoint y: 415, endPoint x: 749, endPoint y: 409, distance: 37.0
click at [715, 417] on div "Acute diarrhoea" at bounding box center [699, 414] width 170 height 25
checkbox input "true"
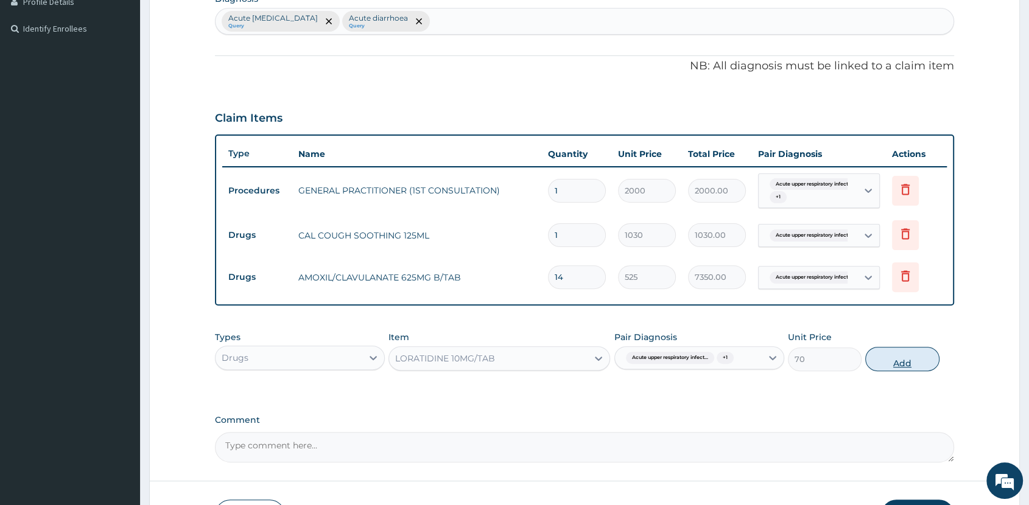
click at [886, 363] on button "Add" at bounding box center [902, 359] width 74 height 24
type input "0"
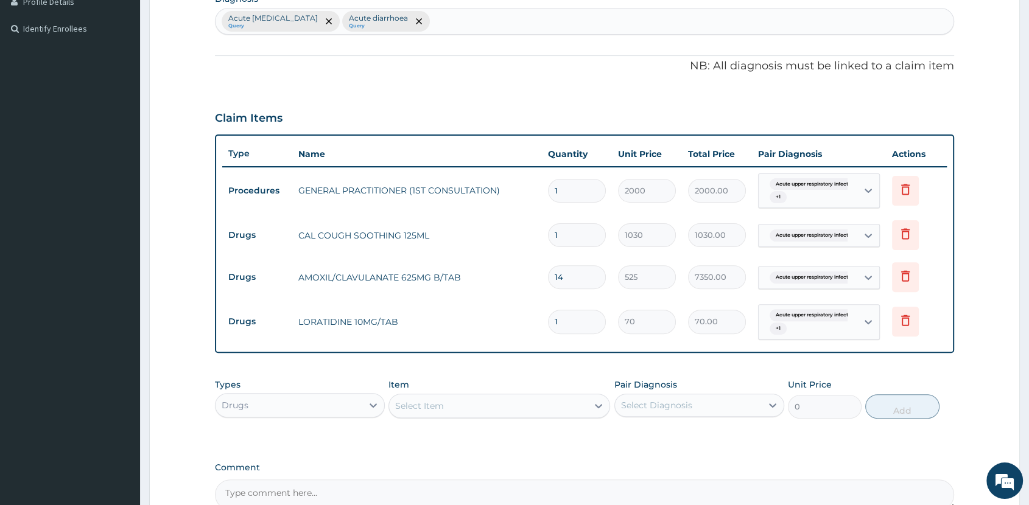
click at [473, 409] on div "Select Item" at bounding box center [488, 405] width 199 height 19
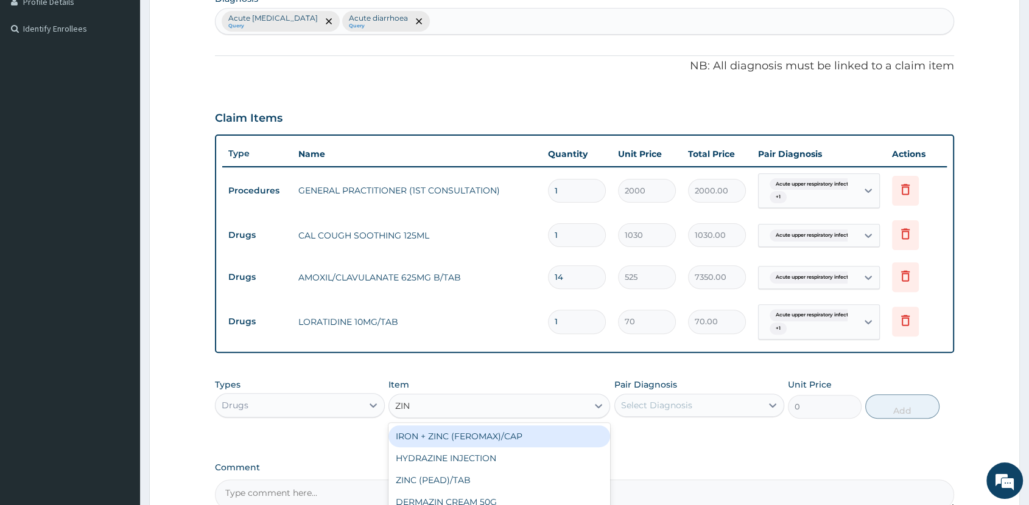
type input "ZINC"
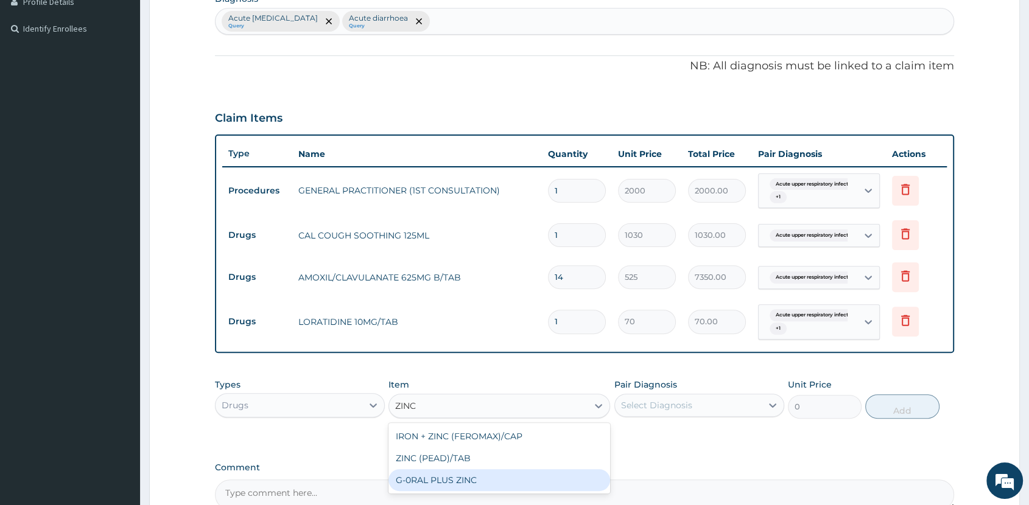
drag, startPoint x: 484, startPoint y: 476, endPoint x: 523, endPoint y: 471, distance: 39.3
click at [485, 477] on div "G-0RAL PLUS ZINC" at bounding box center [500, 481] width 222 height 22
type input "183.75"
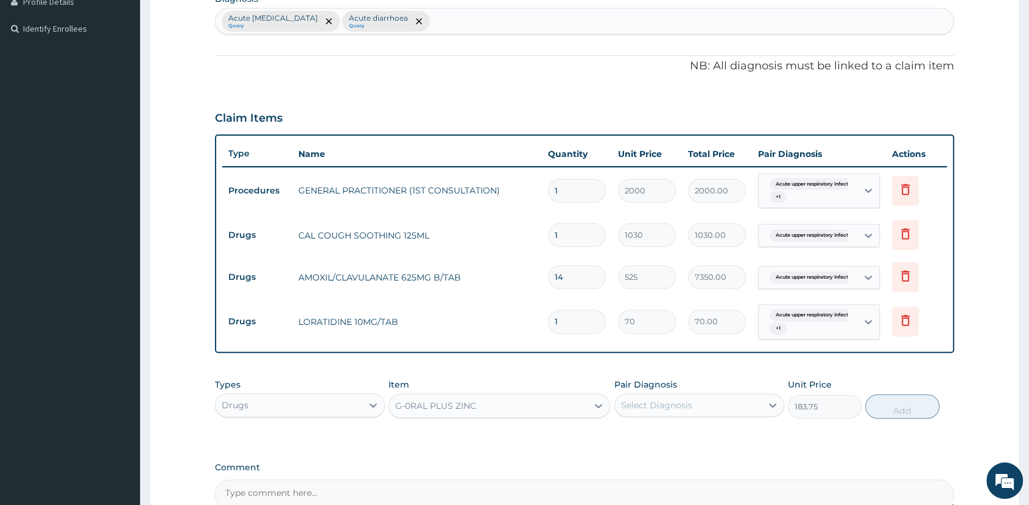
click at [704, 409] on div "Select Diagnosis" at bounding box center [688, 405] width 147 height 19
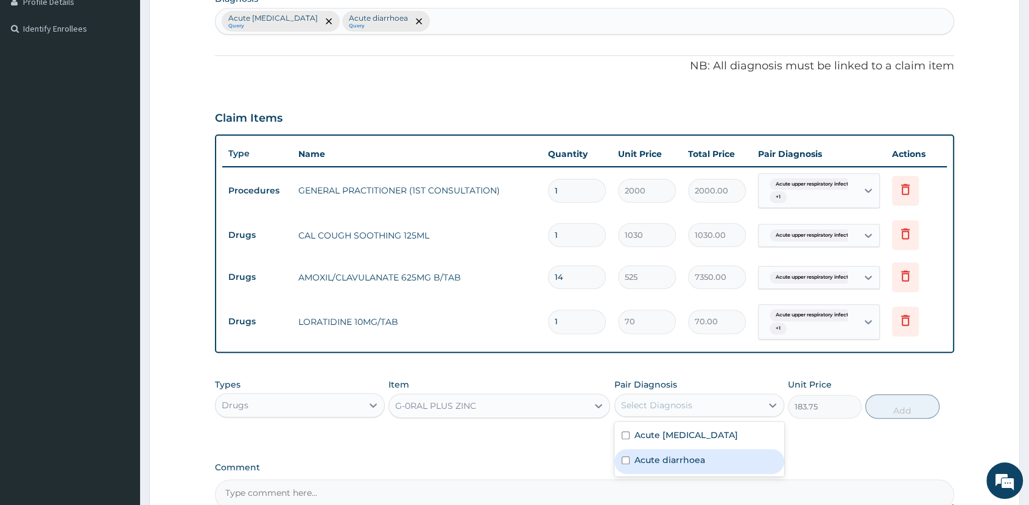
click at [698, 466] on label "Acute diarrhoea" at bounding box center [670, 460] width 71 height 12
checkbox input "true"
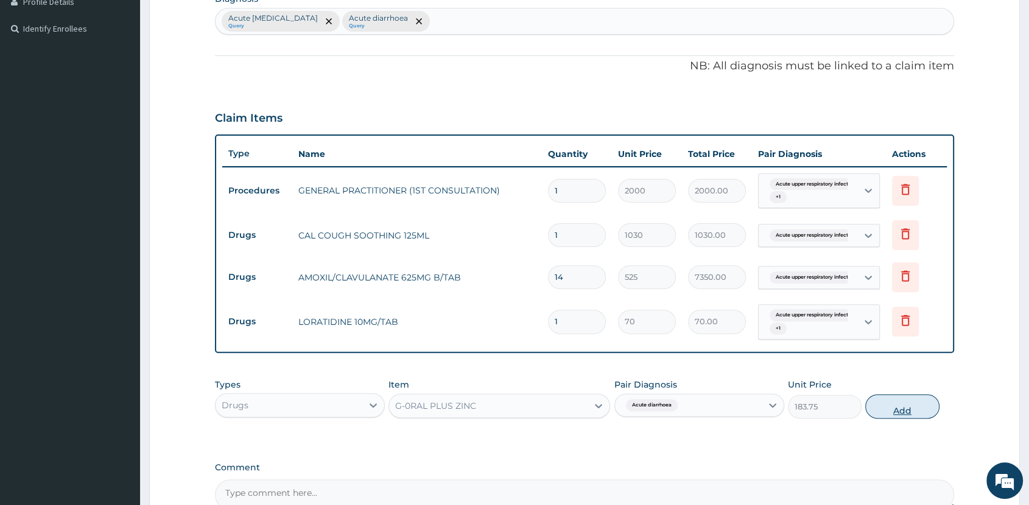
click at [907, 407] on button "Add" at bounding box center [902, 407] width 74 height 24
type input "0"
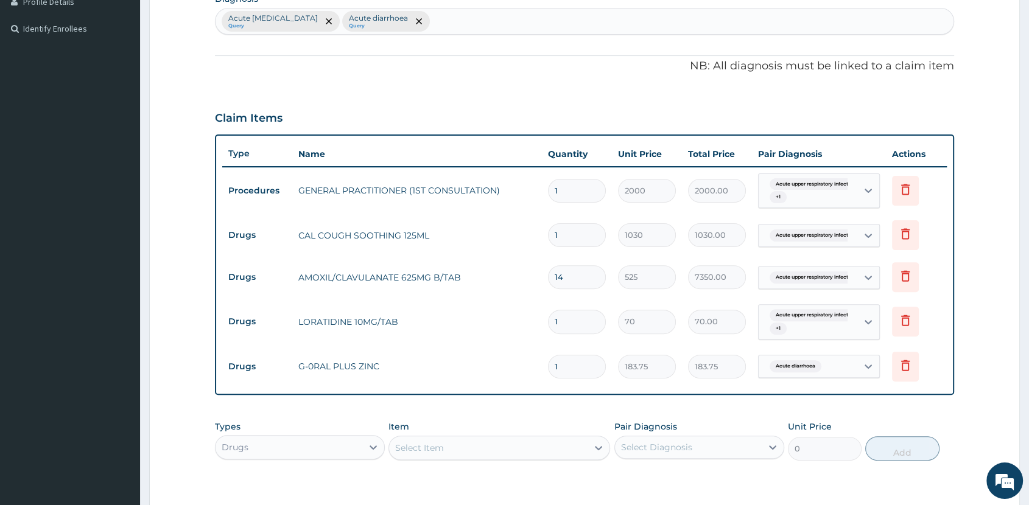
type input "10"
type input "1837.50"
type input "10"
click at [530, 448] on div "Select Item" at bounding box center [488, 447] width 199 height 19
type input "REHY"
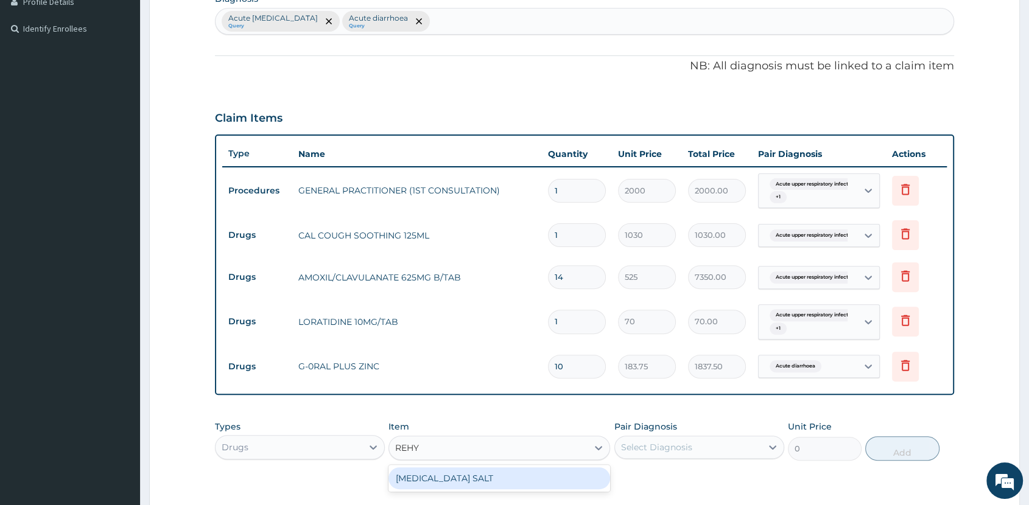
click at [530, 485] on div "ORAL REHYDRATION SALT" at bounding box center [500, 479] width 222 height 22
type input "200"
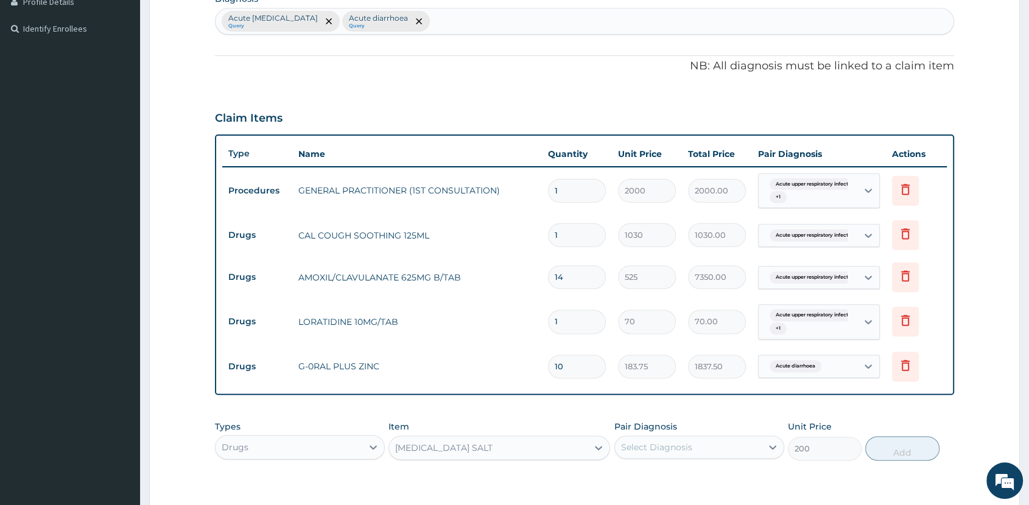
click at [689, 452] on div "Select Diagnosis" at bounding box center [656, 447] width 71 height 12
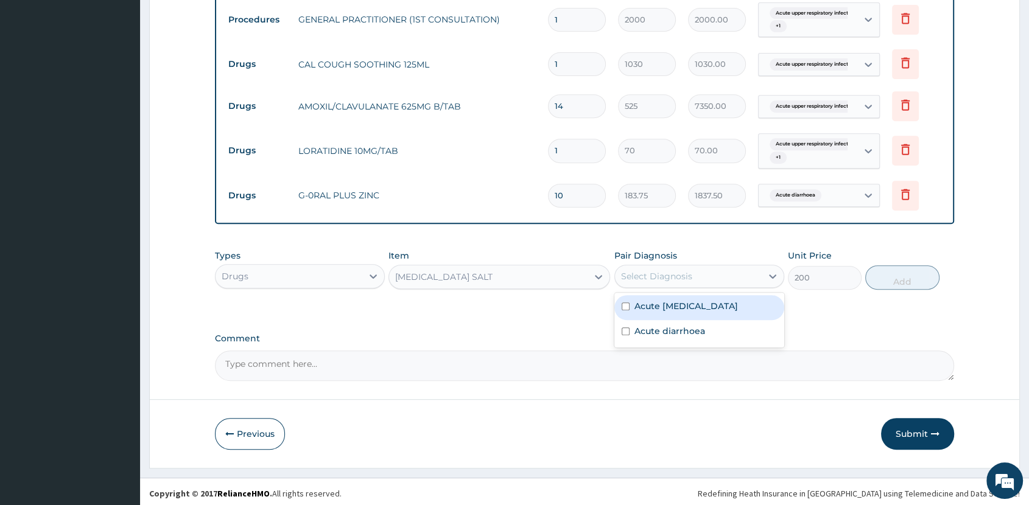
scroll to position [493, 0]
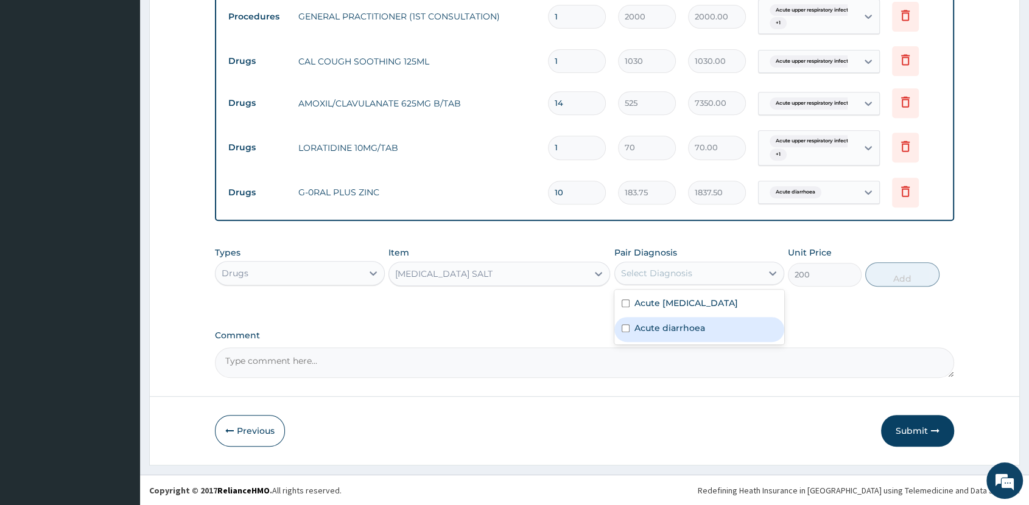
click at [670, 342] on div "Acute diarrhoea" at bounding box center [699, 329] width 170 height 25
checkbox input "true"
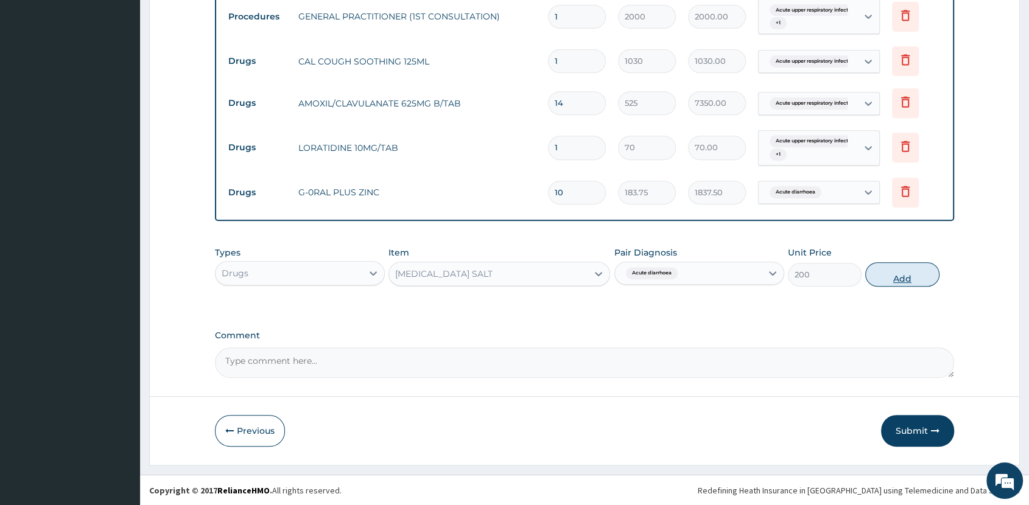
click at [907, 276] on button "Add" at bounding box center [902, 274] width 74 height 24
type input "0"
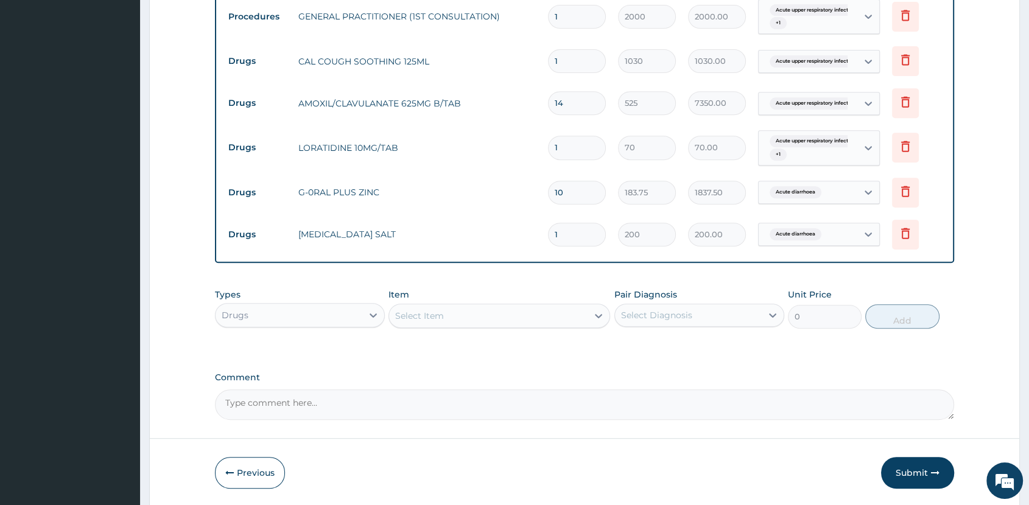
type input "0.00"
type input "2"
type input "400.00"
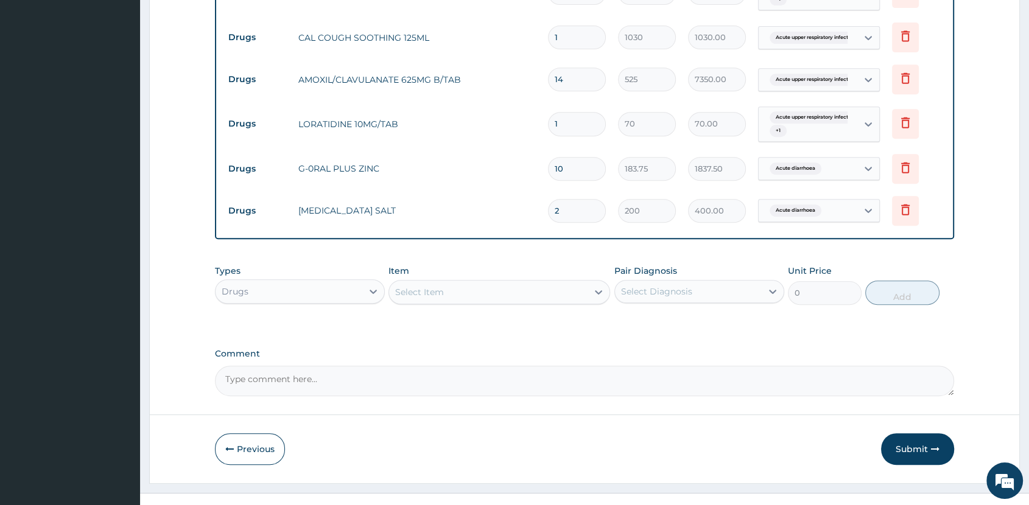
scroll to position [536, 0]
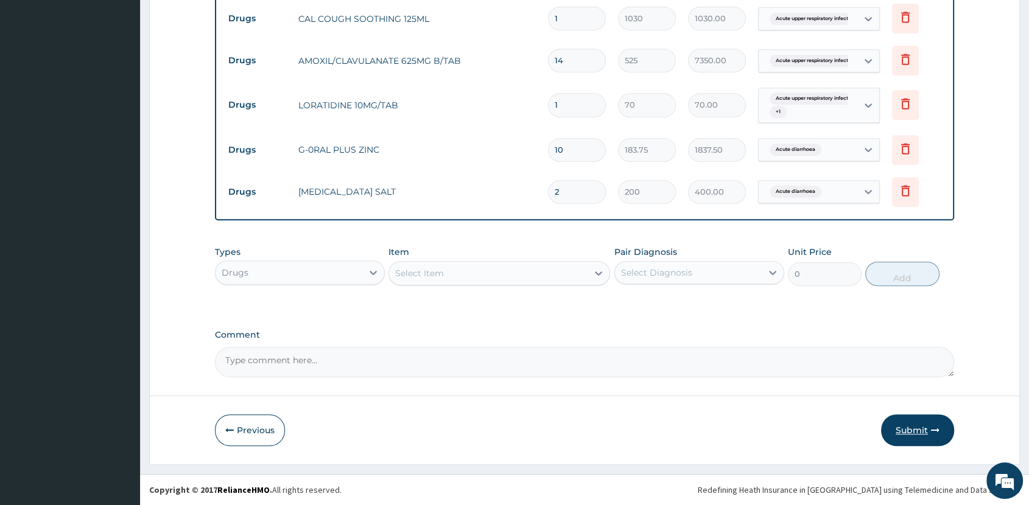
type input "2"
click at [922, 427] on button "Submit" at bounding box center [917, 431] width 73 height 32
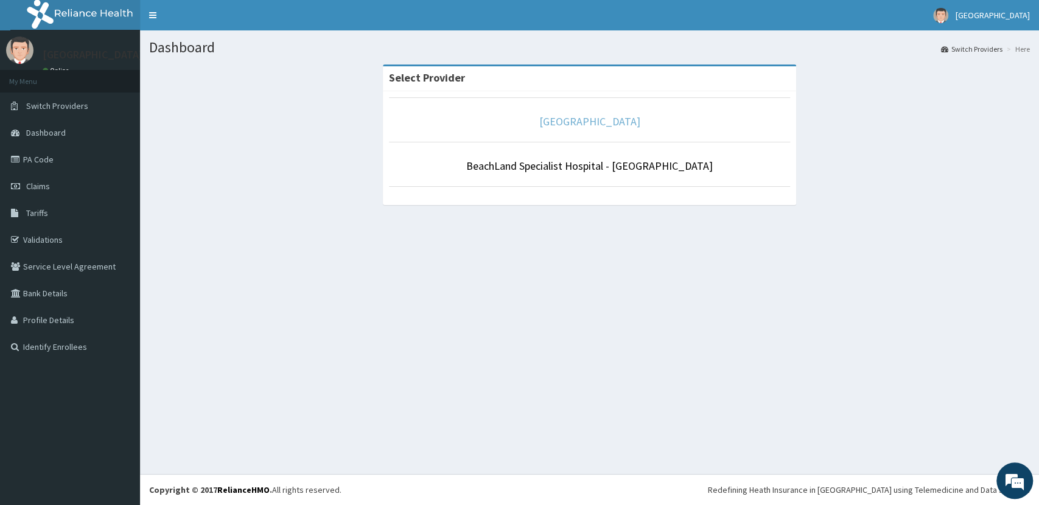
click at [604, 121] on link "[GEOGRAPHIC_DATA]" at bounding box center [590, 121] width 101 height 14
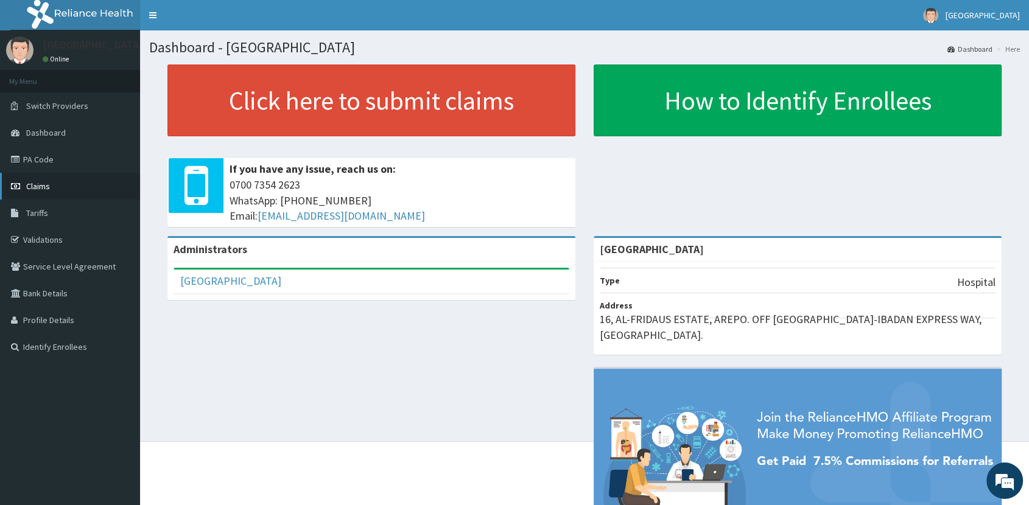
click at [39, 186] on span "Claims" at bounding box center [38, 186] width 24 height 11
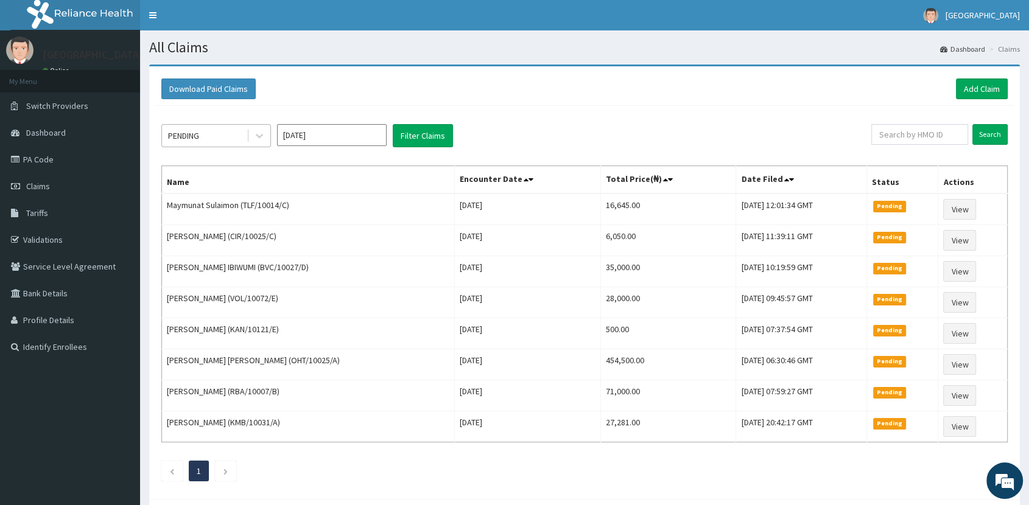
click at [189, 133] on div "PENDING" at bounding box center [183, 136] width 31 height 12
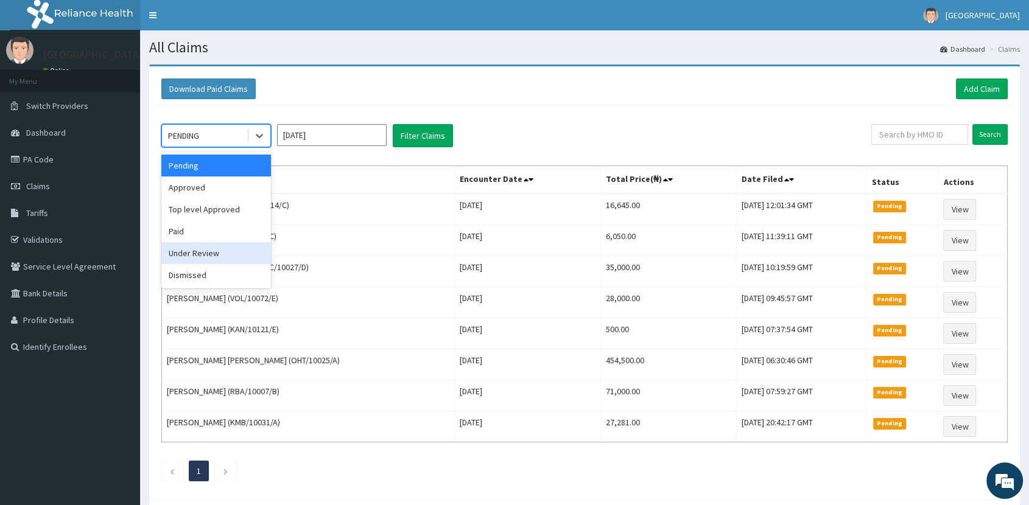
click at [216, 255] on div "Under Review" at bounding box center [216, 253] width 110 height 22
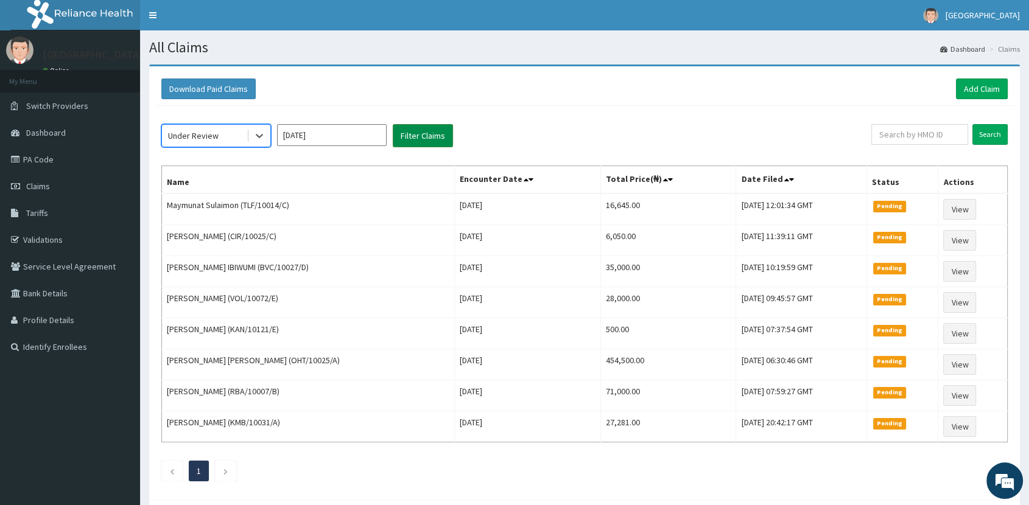
click at [423, 136] on button "Filter Claims" at bounding box center [423, 135] width 60 height 23
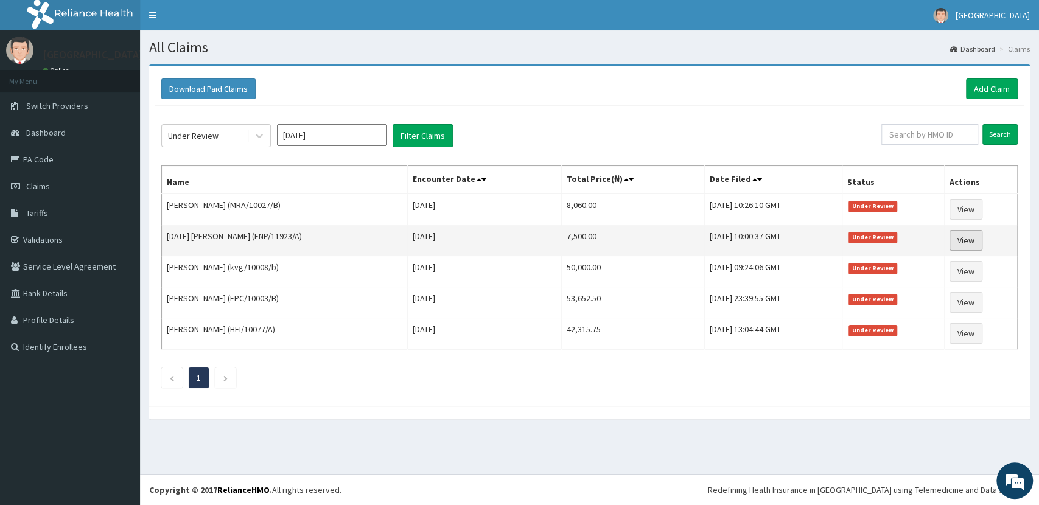
click at [965, 240] on link "View" at bounding box center [966, 240] width 33 height 21
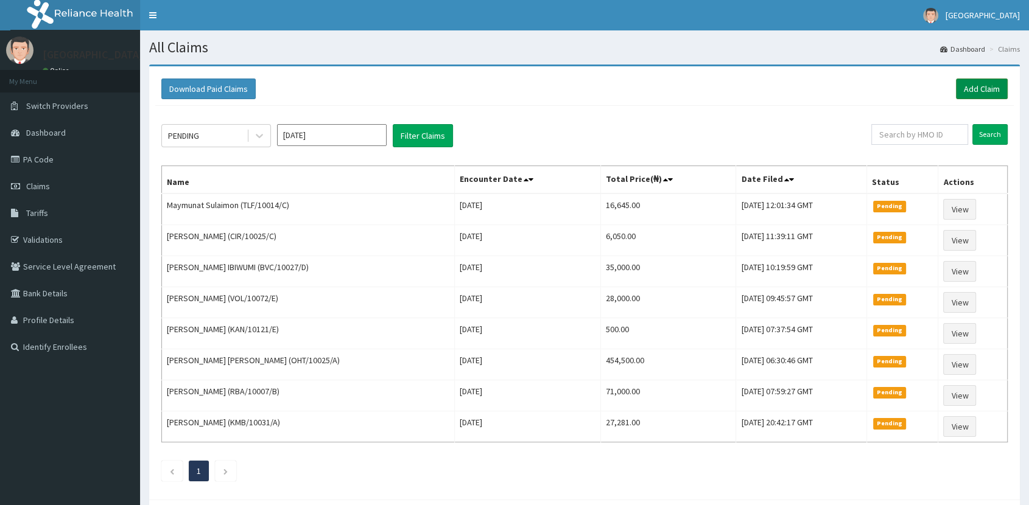
click at [979, 88] on link "Add Claim" at bounding box center [982, 89] width 52 height 21
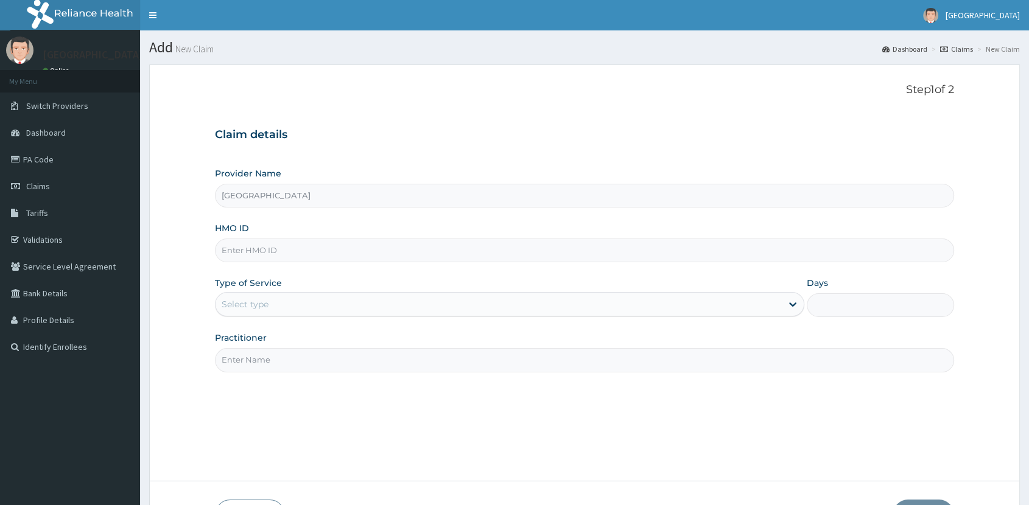
type input "[GEOGRAPHIC_DATA]"
click at [314, 254] on input "HMO ID" at bounding box center [584, 251] width 739 height 24
type input "PTL/10062/A"
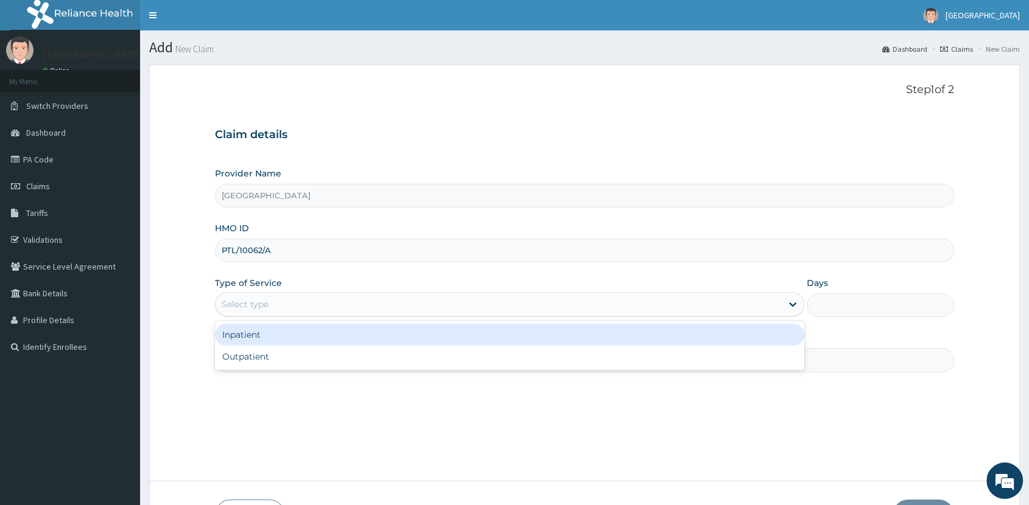
click at [322, 306] on div "Select type" at bounding box center [499, 304] width 566 height 19
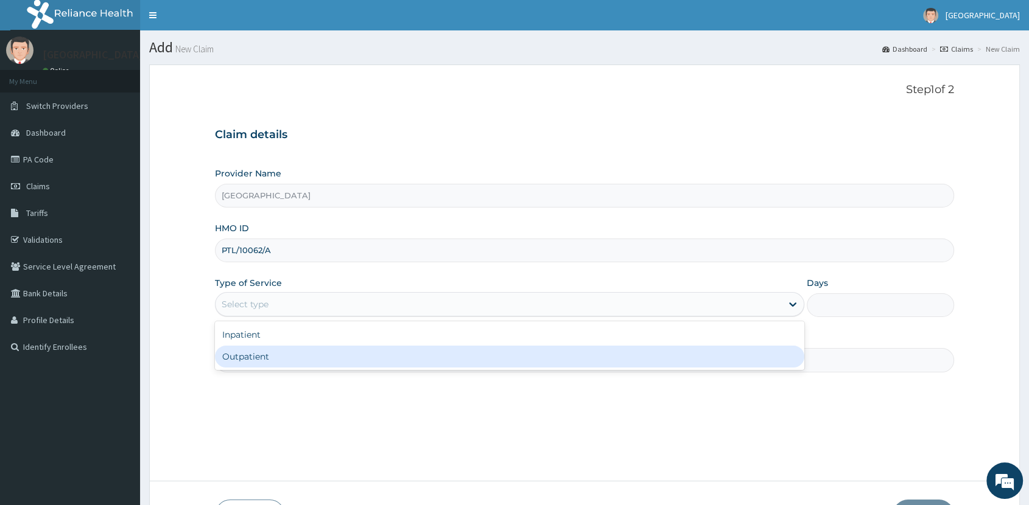
click at [310, 356] on div "Outpatient" at bounding box center [509, 357] width 589 height 22
type input "1"
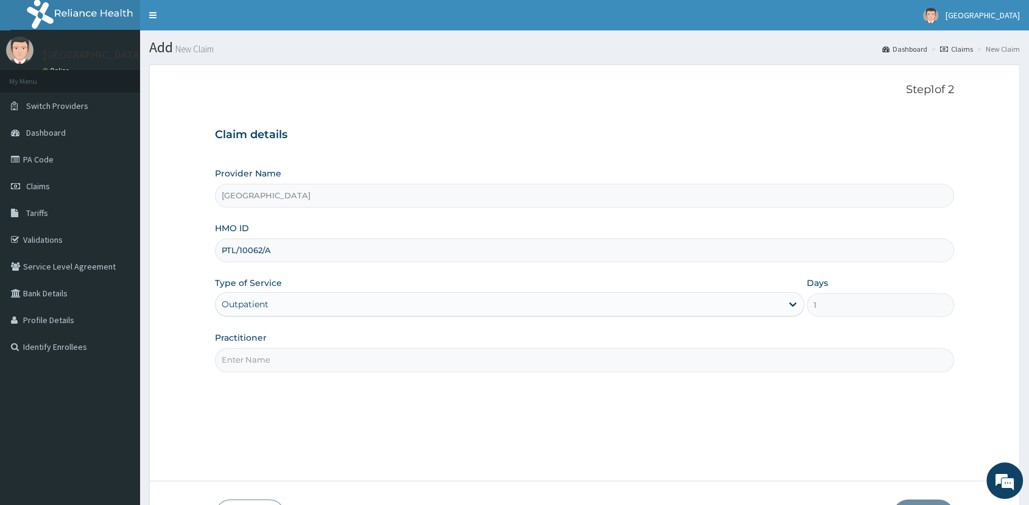
click at [293, 359] on input "Practitioner" at bounding box center [584, 360] width 739 height 24
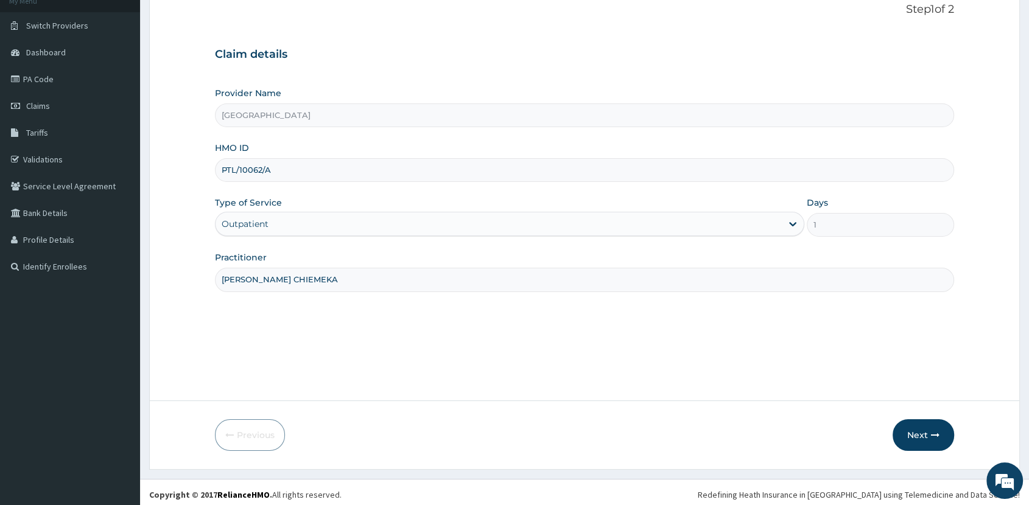
scroll to position [85, 0]
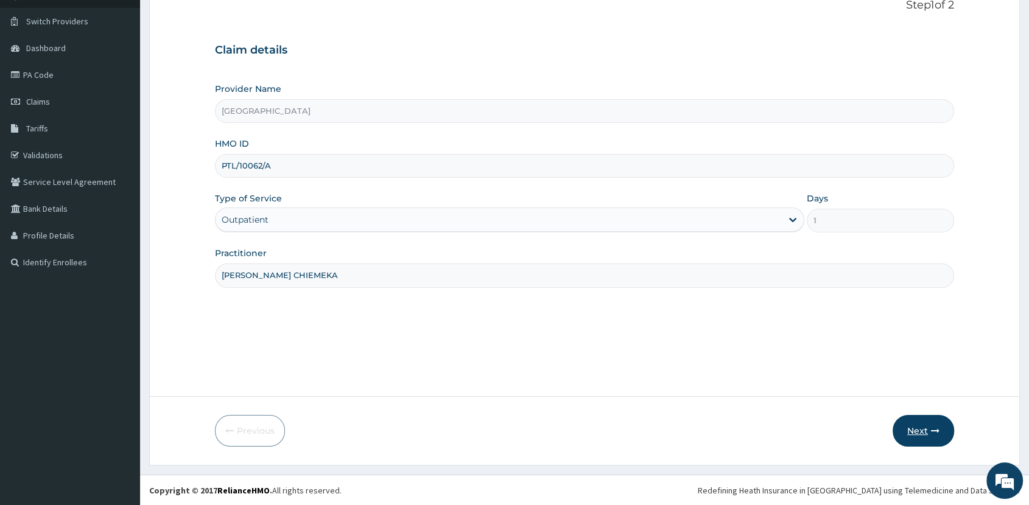
type input "DR. EKE CHIEMEKA"
click at [931, 425] on button "Next" at bounding box center [924, 431] width 62 height 32
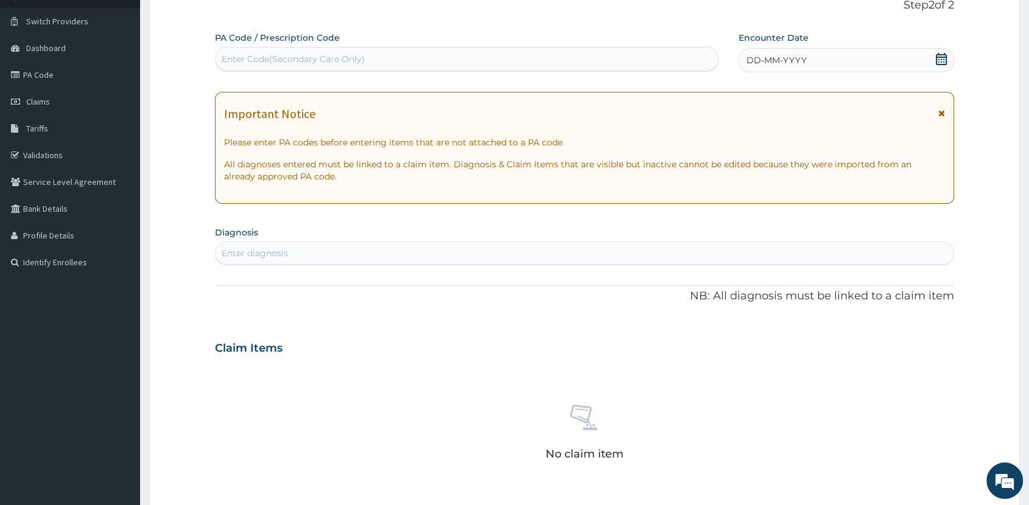
click at [938, 57] on icon at bounding box center [941, 59] width 11 height 12
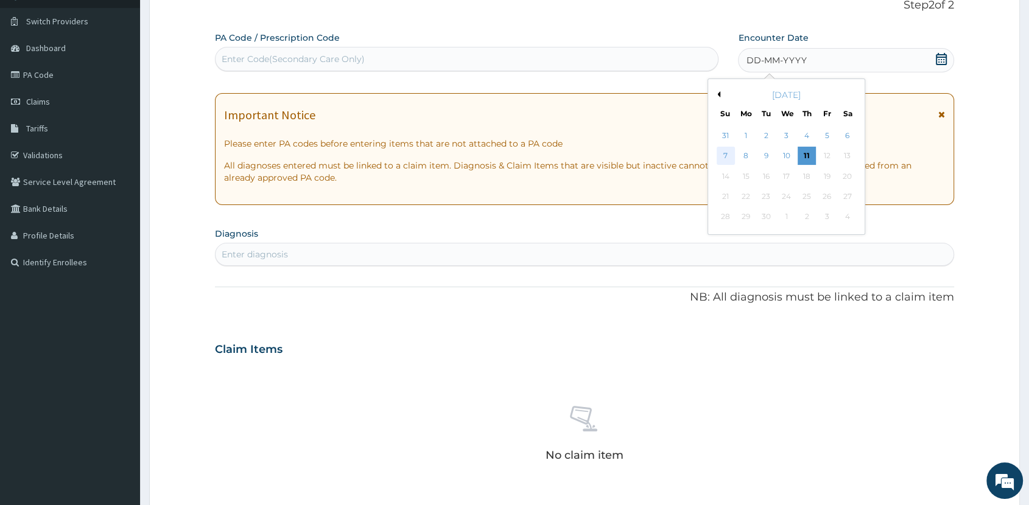
click at [720, 155] on div "7" at bounding box center [726, 156] width 18 height 18
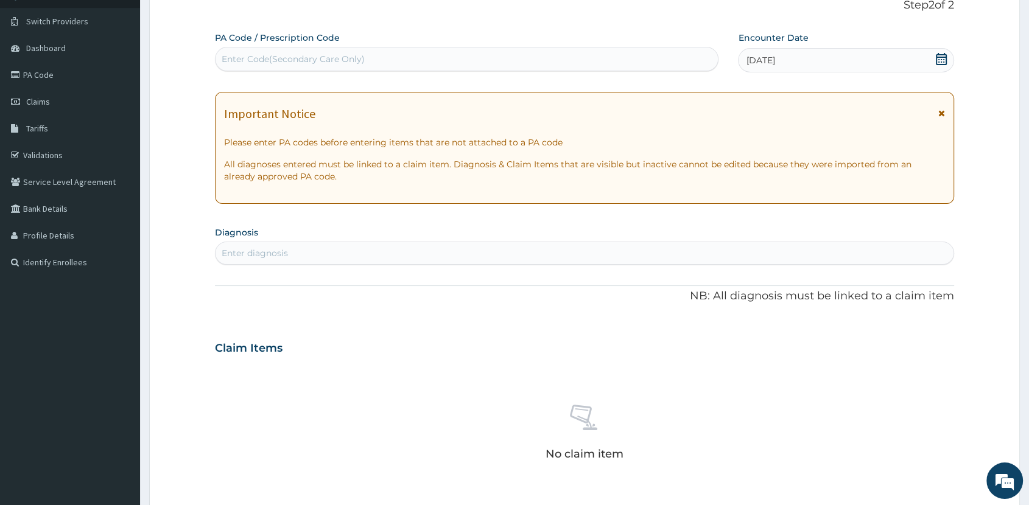
click at [560, 247] on div "Enter diagnosis" at bounding box center [585, 253] width 738 height 19
type input "UPPER RESPI"
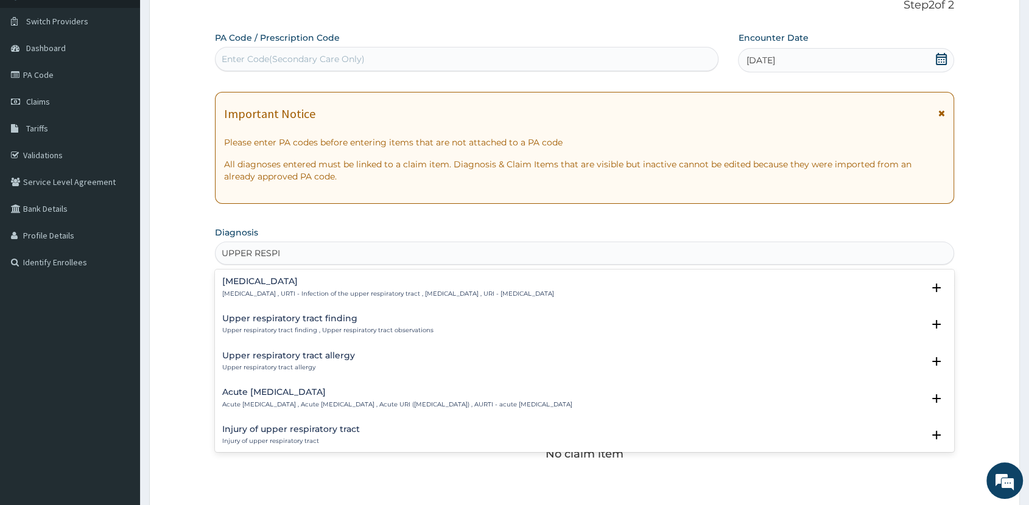
click at [322, 391] on h4 "Acute upper respiratory infection" at bounding box center [397, 392] width 350 height 9
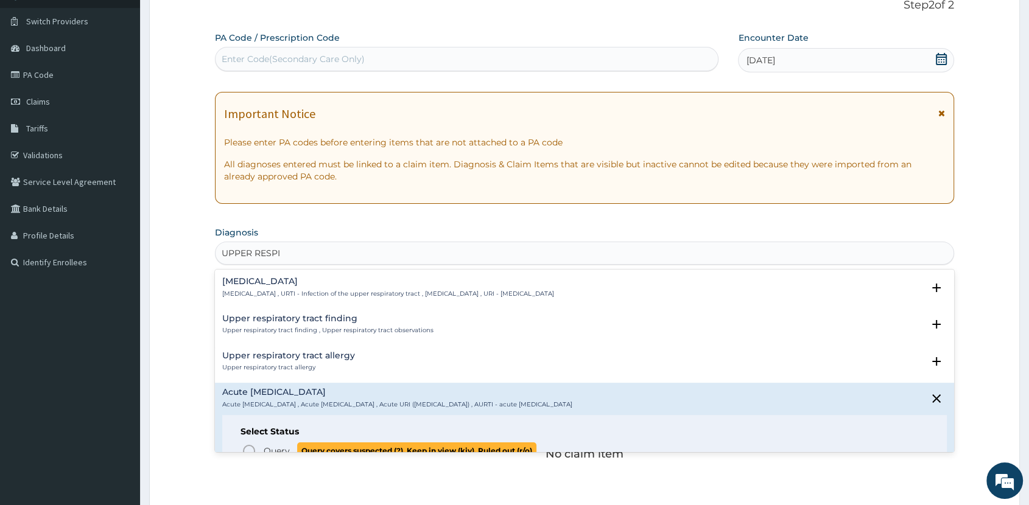
click at [286, 447] on span "Query" at bounding box center [277, 451] width 26 height 12
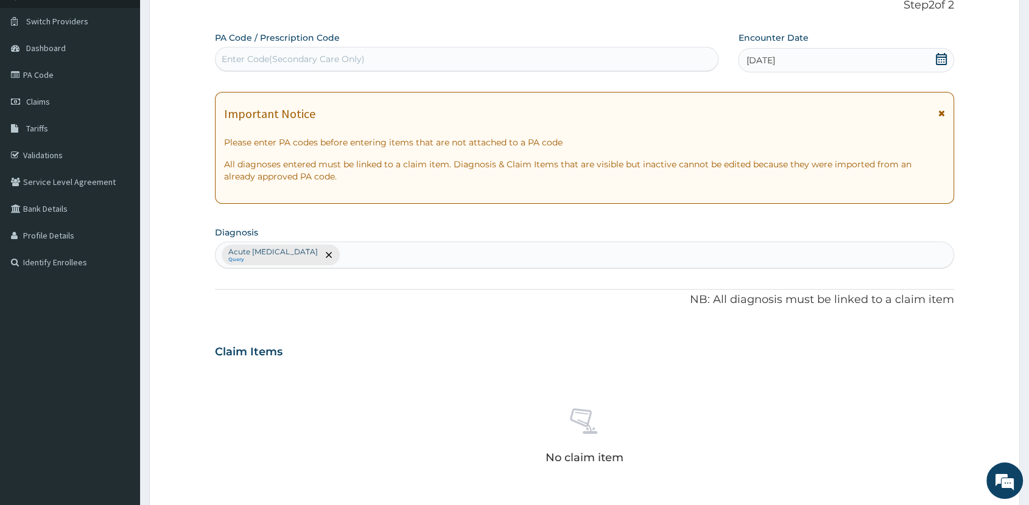
click at [404, 256] on div "Acute upper respiratory infection Query" at bounding box center [585, 255] width 738 height 26
click at [408, 259] on div "Acute upper respiratory infection Query" at bounding box center [585, 255] width 738 height 26
type input "DIARRH"
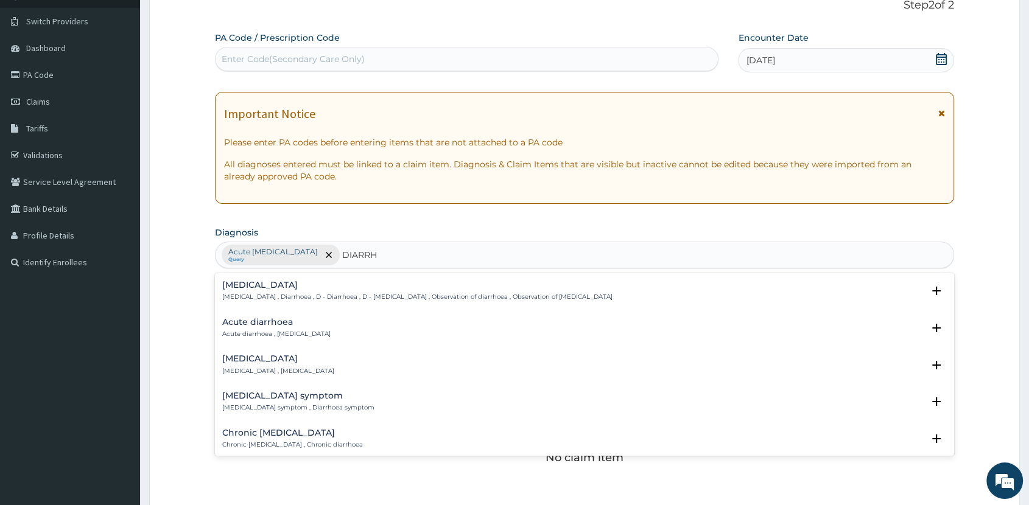
click at [276, 324] on h4 "Acute diarrhoea" at bounding box center [276, 322] width 108 height 9
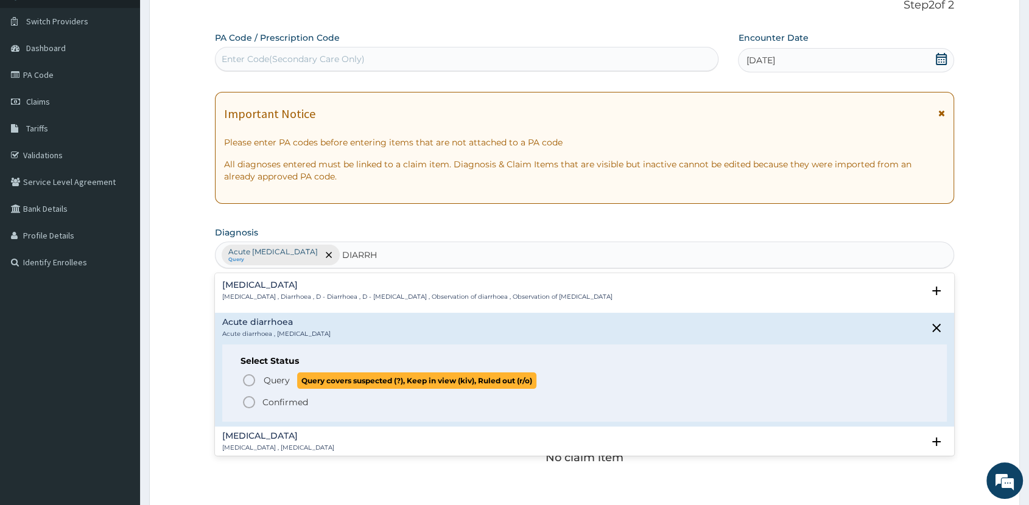
click at [291, 378] on p "Query Query covers suspected (?), Keep in view (kiv), Ruled out (r/o)" at bounding box center [399, 381] width 274 height 16
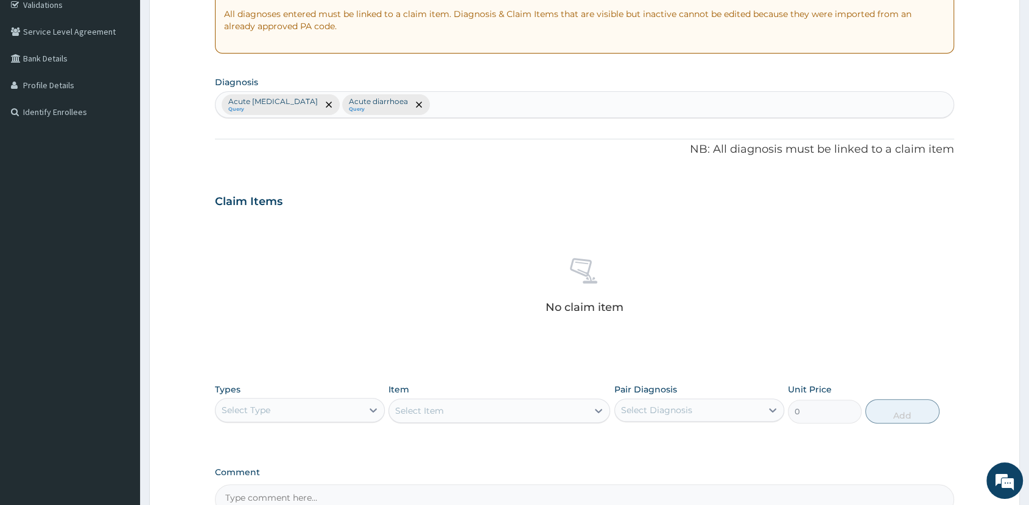
scroll to position [371, 0]
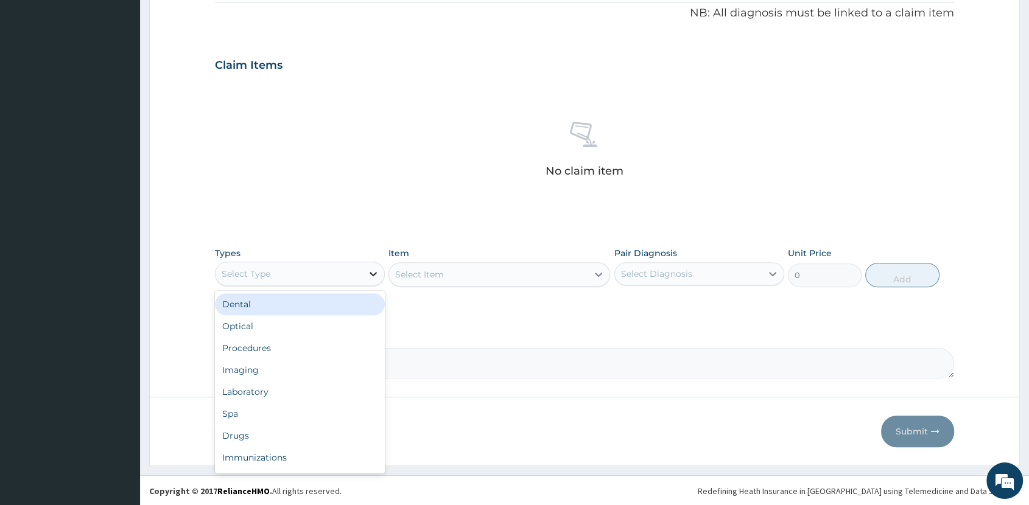
click at [366, 272] on div at bounding box center [373, 274] width 22 height 22
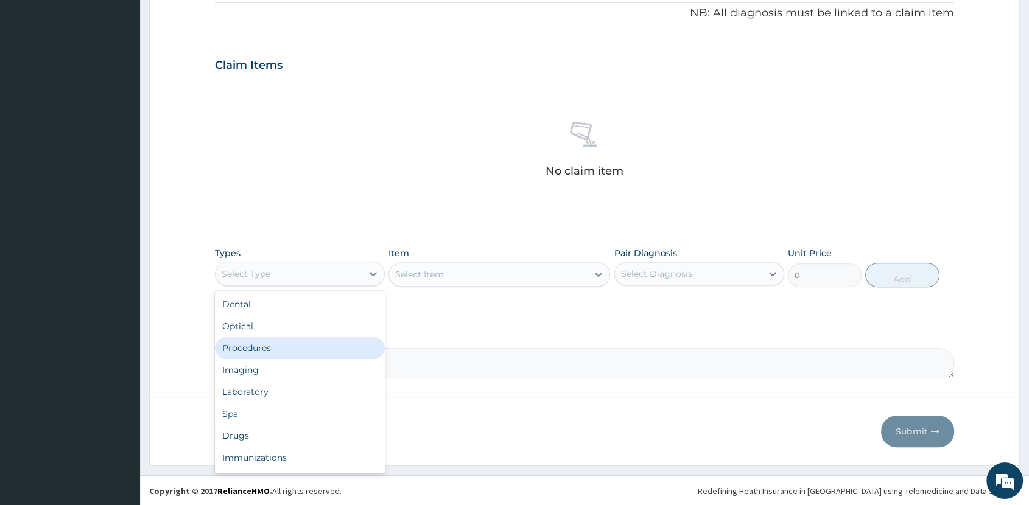
click at [290, 342] on div "Procedures" at bounding box center [300, 348] width 170 height 22
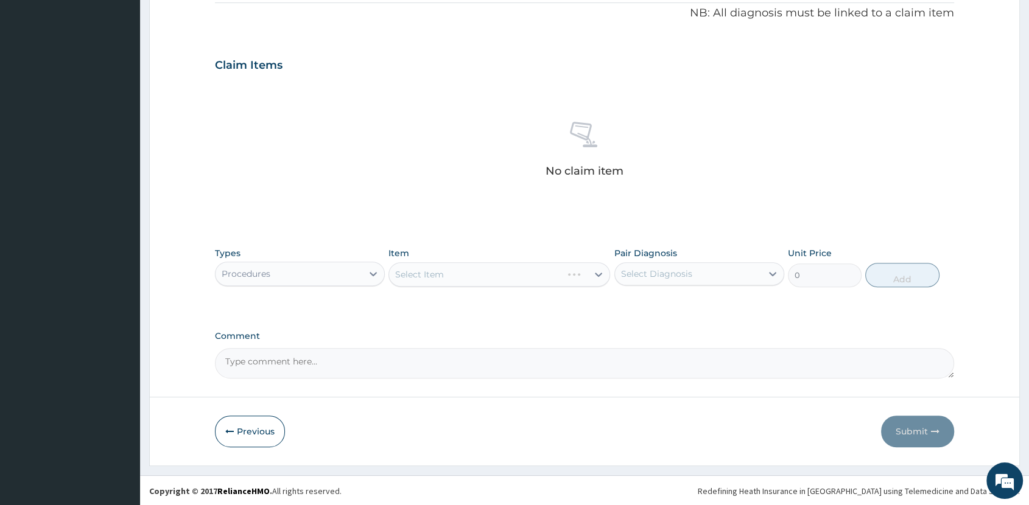
click at [521, 281] on div "Select Item" at bounding box center [500, 274] width 222 height 24
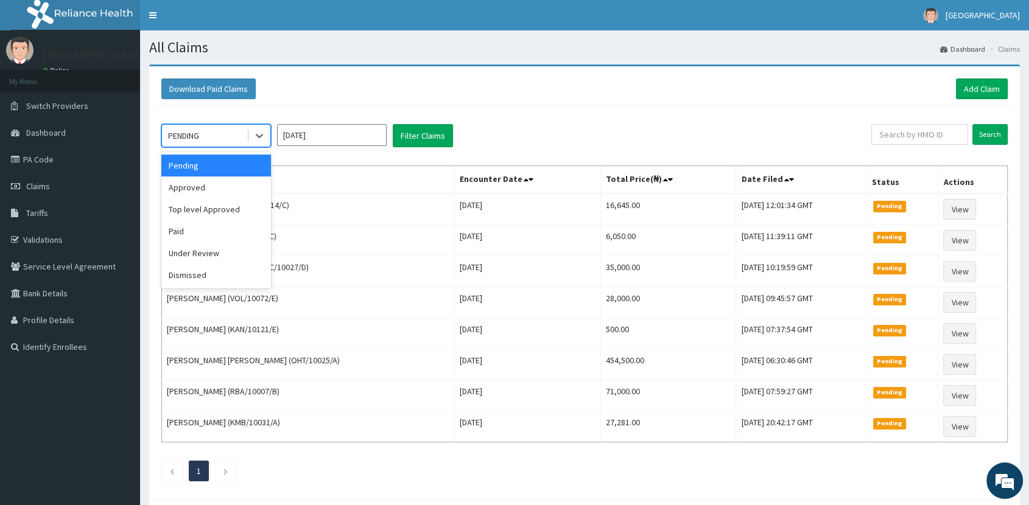
click at [189, 138] on div "PENDING" at bounding box center [183, 136] width 31 height 12
click at [222, 191] on div "Approved" at bounding box center [216, 188] width 110 height 22
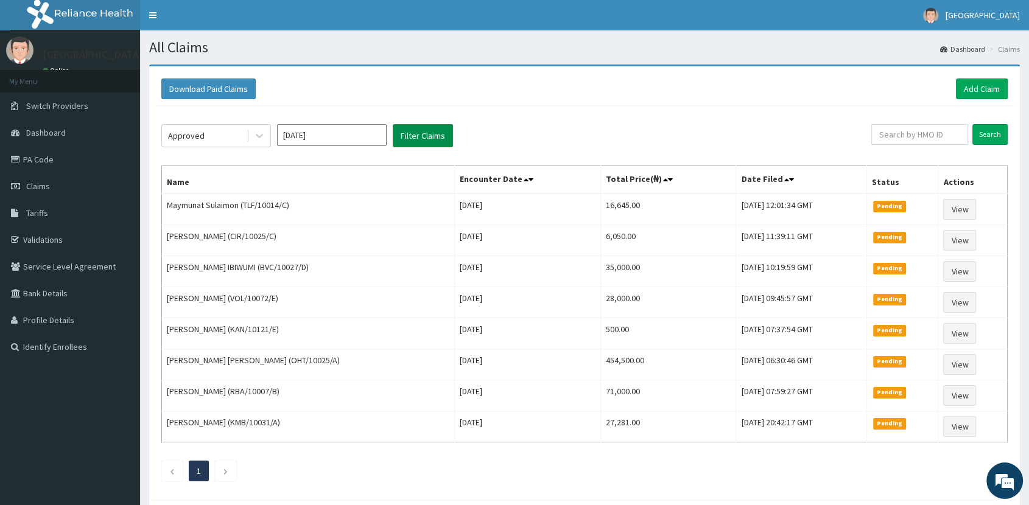
click at [434, 132] on button "Filter Claims" at bounding box center [423, 135] width 60 height 23
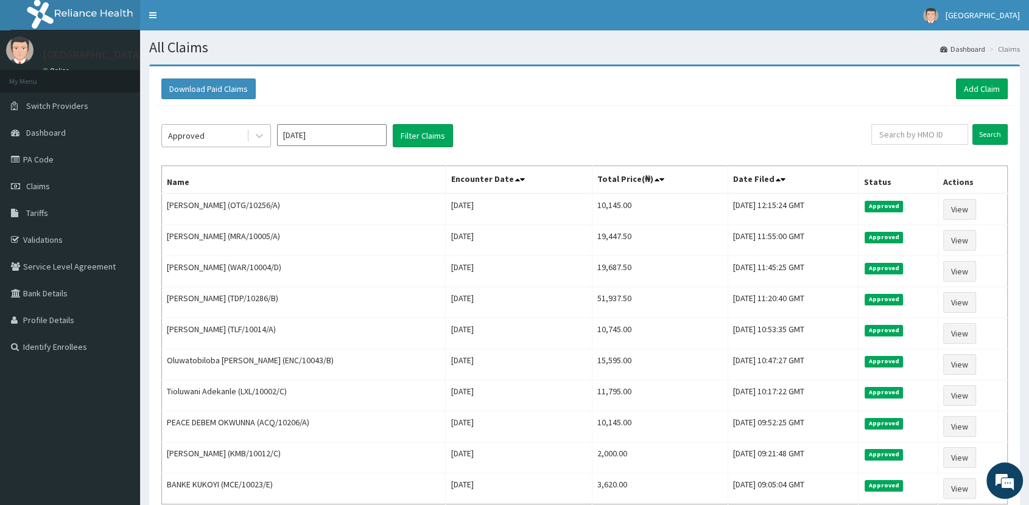
click at [212, 133] on div "Approved" at bounding box center [204, 135] width 85 height 19
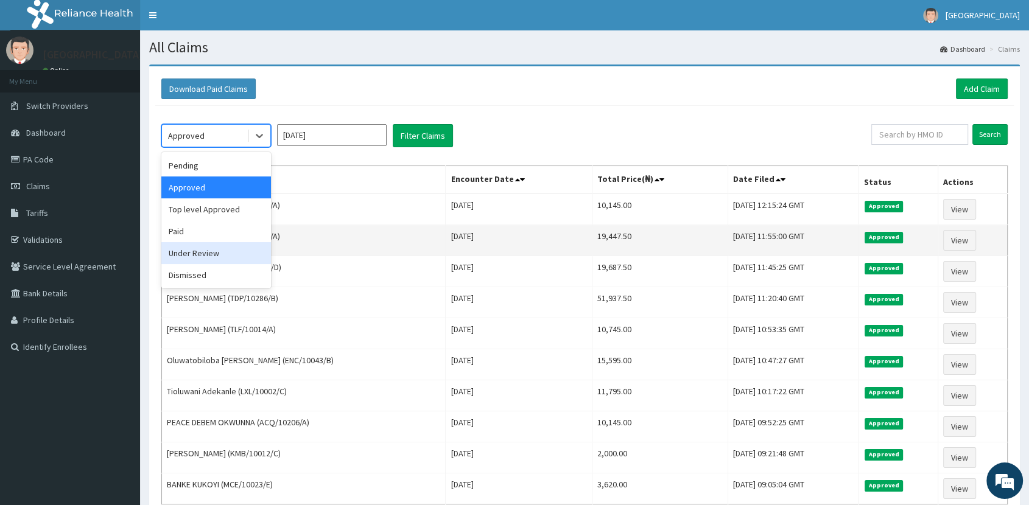
click at [205, 247] on div "Under Review" at bounding box center [216, 253] width 110 height 22
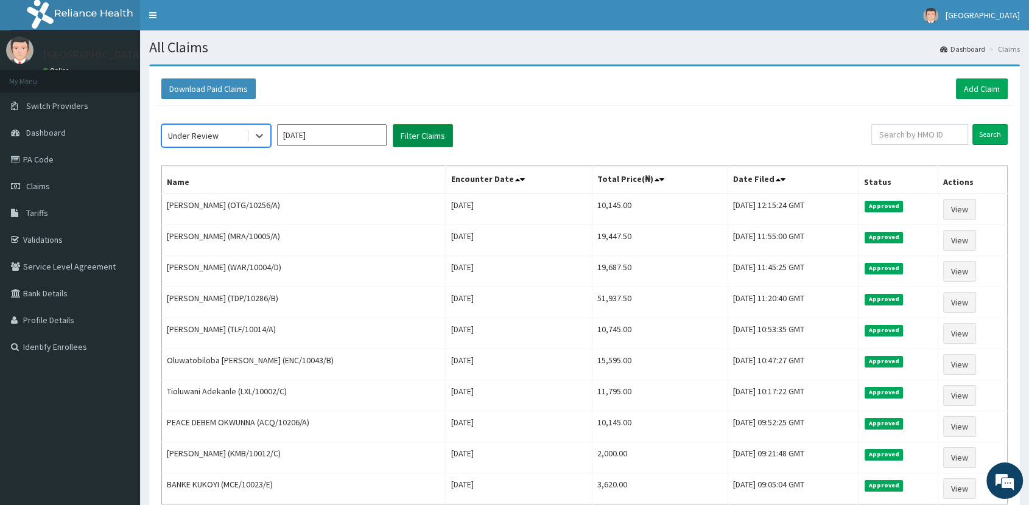
click at [422, 132] on button "Filter Claims" at bounding box center [423, 135] width 60 height 23
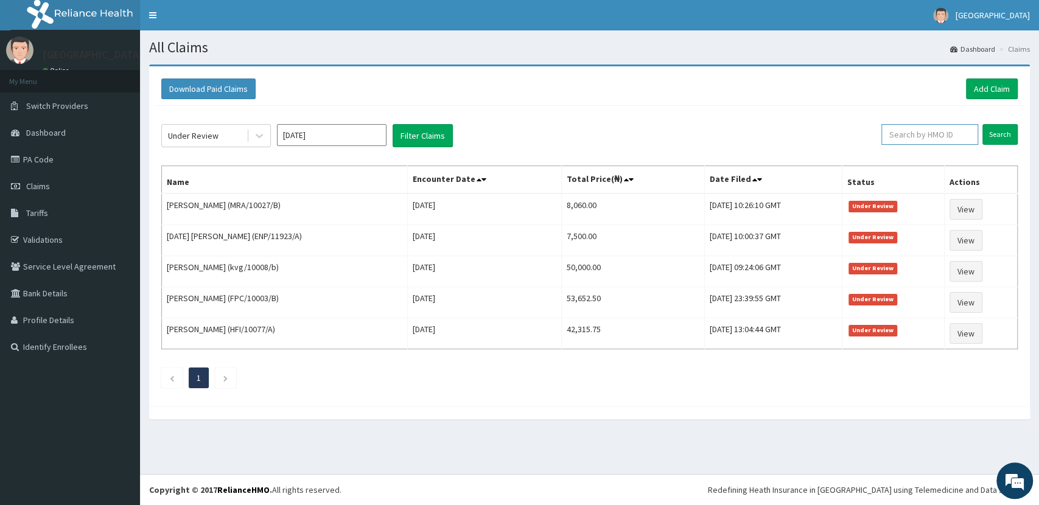
click at [938, 134] on input "text" at bounding box center [930, 134] width 97 height 21
type input "PTL/10062/A"
click at [1002, 134] on input "Search" at bounding box center [1000, 134] width 35 height 21
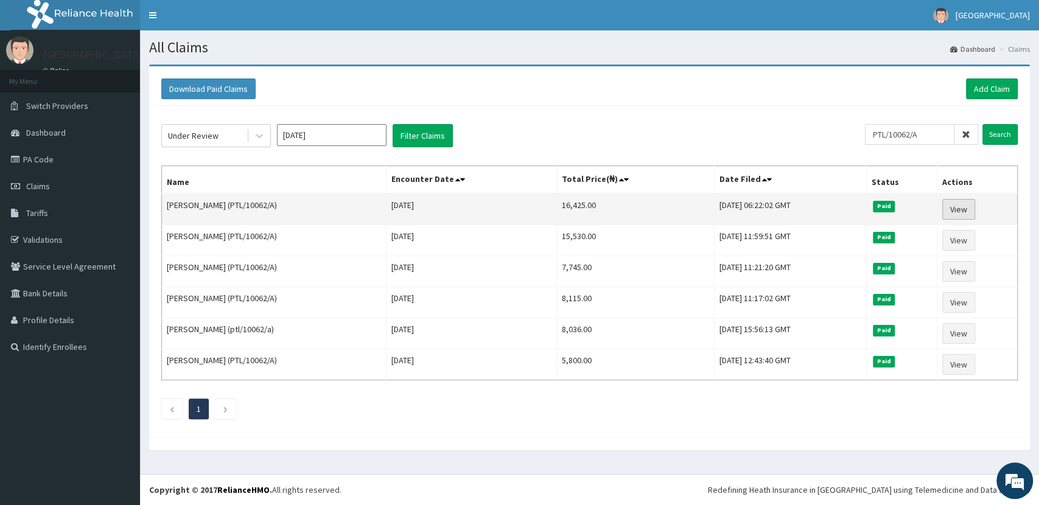
click at [961, 211] on link "View" at bounding box center [959, 209] width 33 height 21
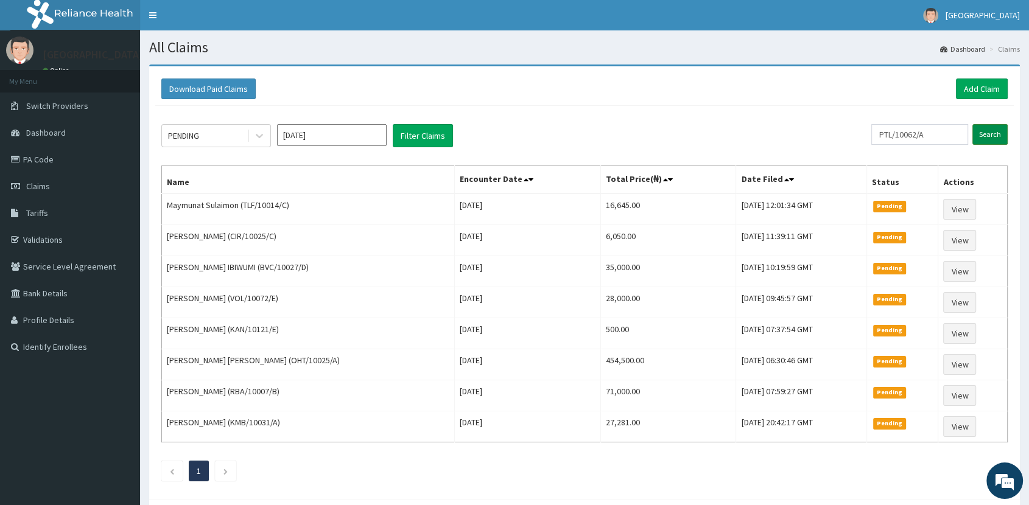
click at [993, 132] on input "Search" at bounding box center [990, 134] width 35 height 21
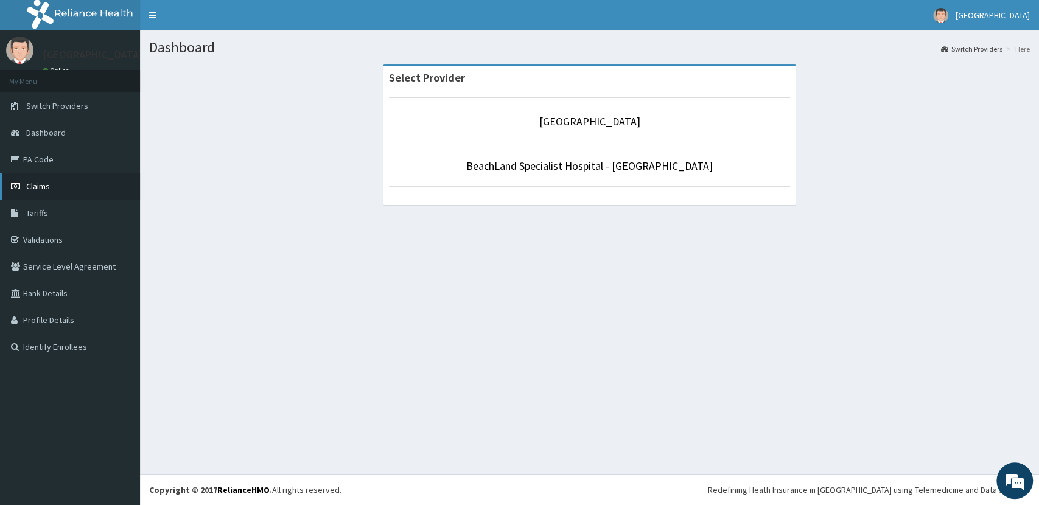
click at [49, 186] on link "Claims" at bounding box center [70, 186] width 140 height 27
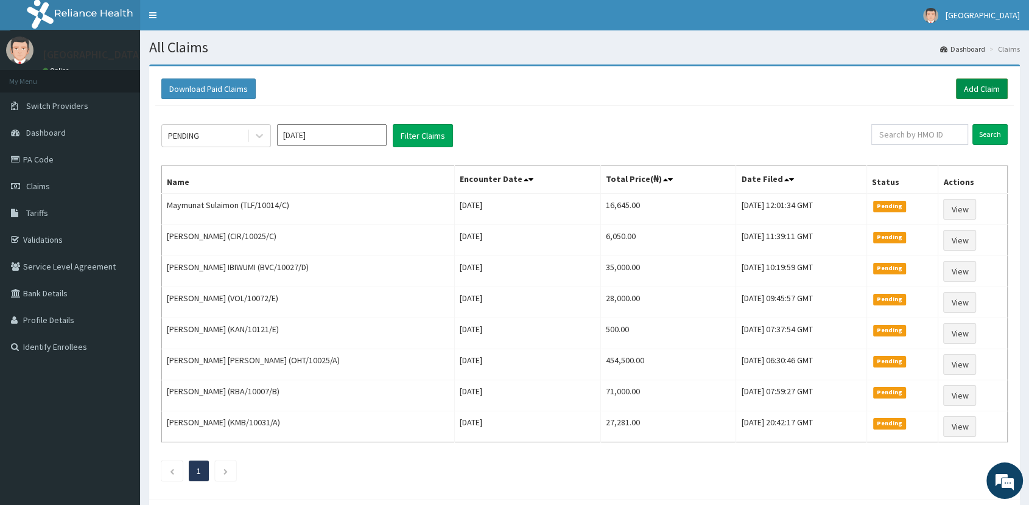
click at [987, 86] on link "Add Claim" at bounding box center [982, 89] width 52 height 21
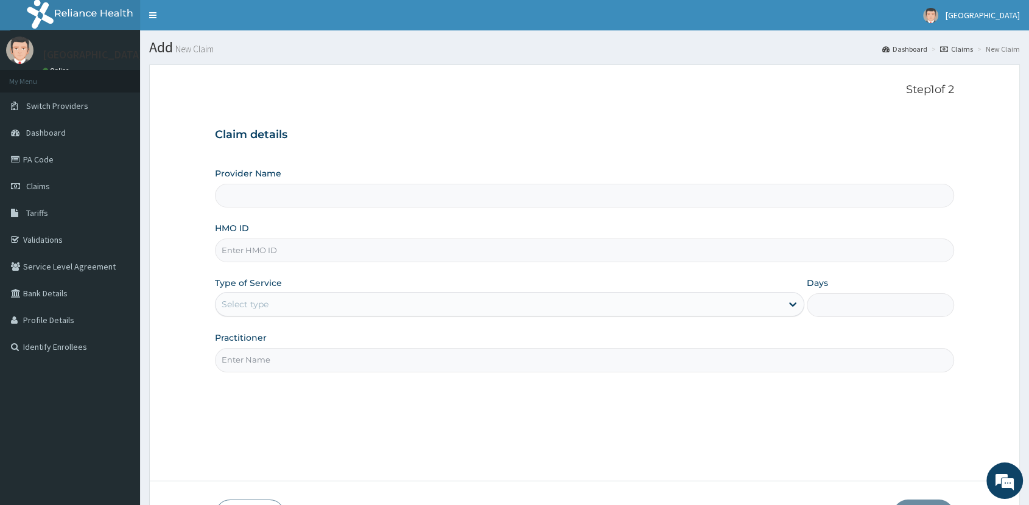
click at [311, 255] on input "HMO ID" at bounding box center [584, 251] width 739 height 24
type input "[GEOGRAPHIC_DATA]"
type input "PTL/10062/A"
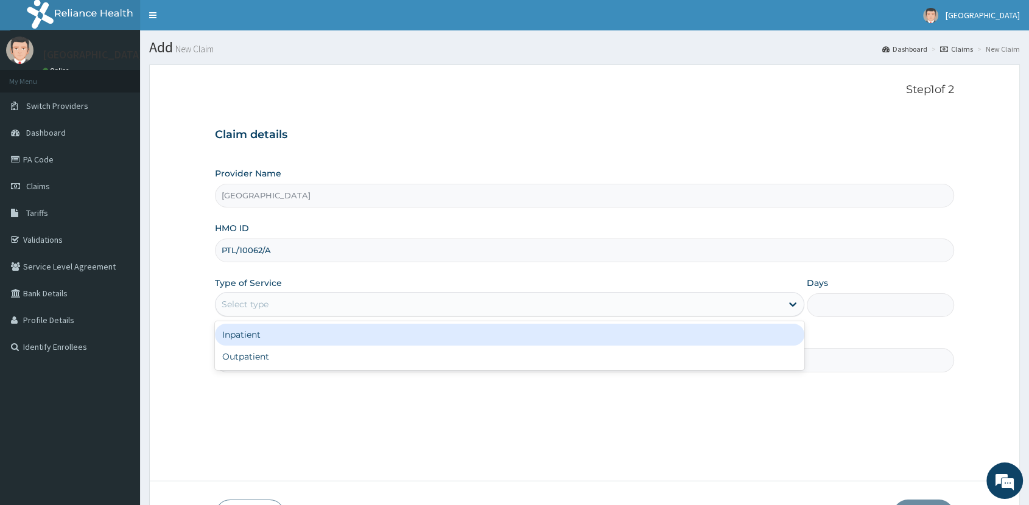
click at [744, 304] on div "Select type" at bounding box center [499, 304] width 566 height 19
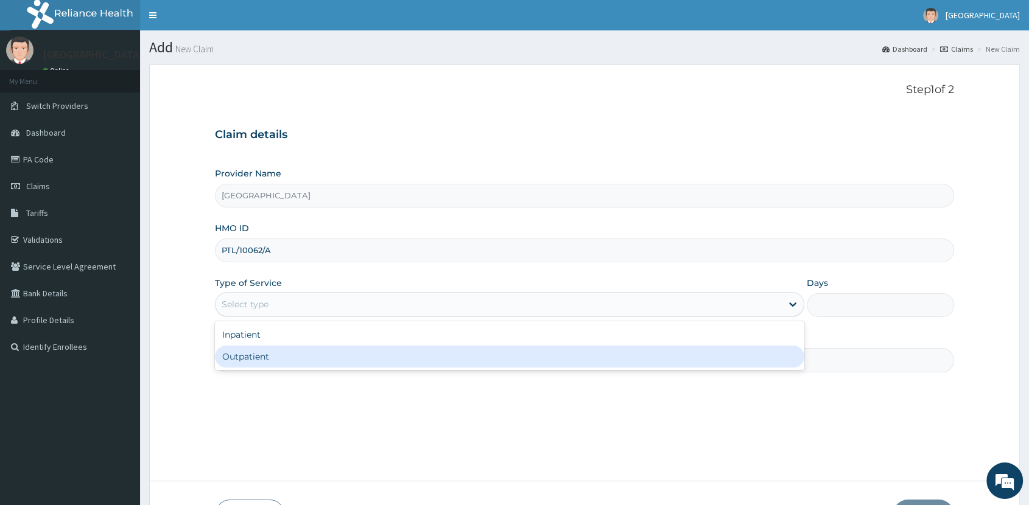
click at [315, 362] on div "Outpatient" at bounding box center [509, 357] width 589 height 22
type input "1"
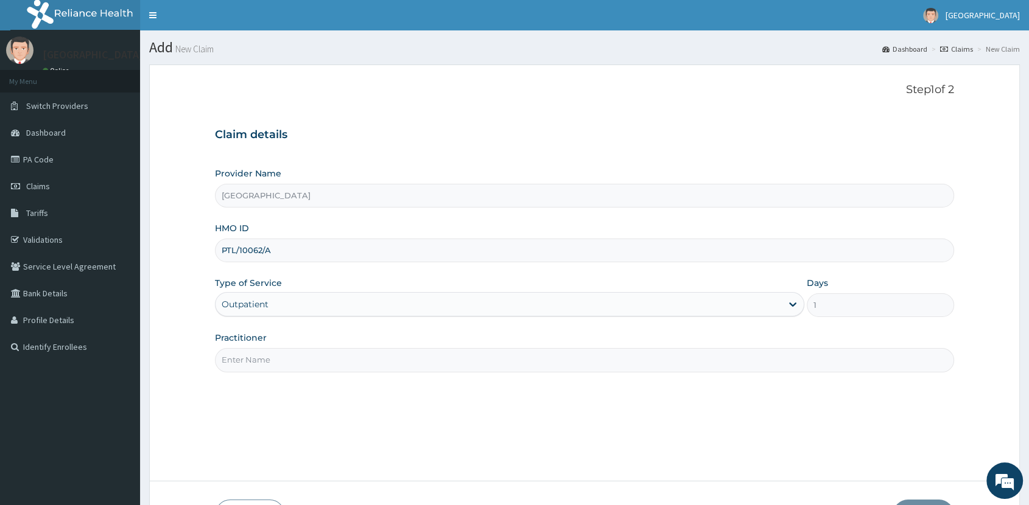
click at [282, 366] on input "Practitioner" at bounding box center [584, 360] width 739 height 24
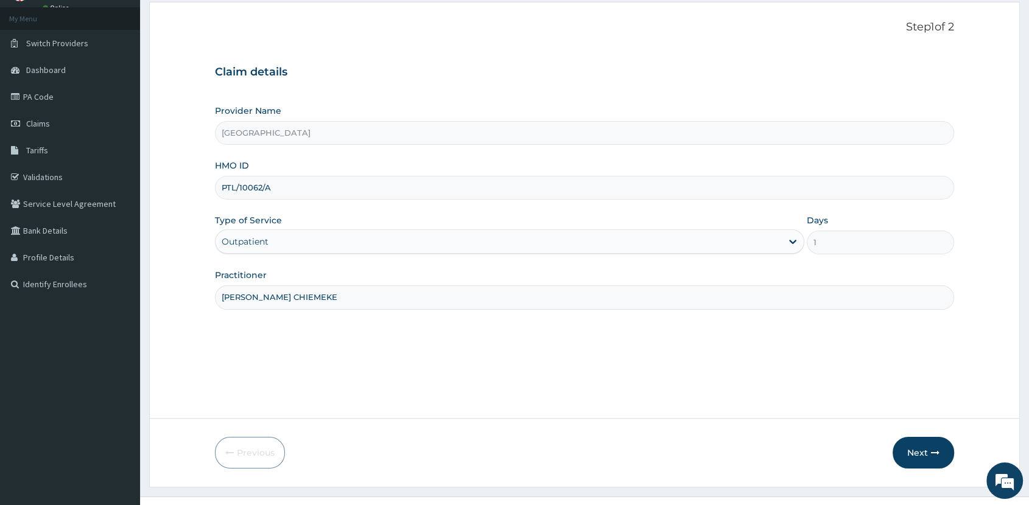
scroll to position [85, 0]
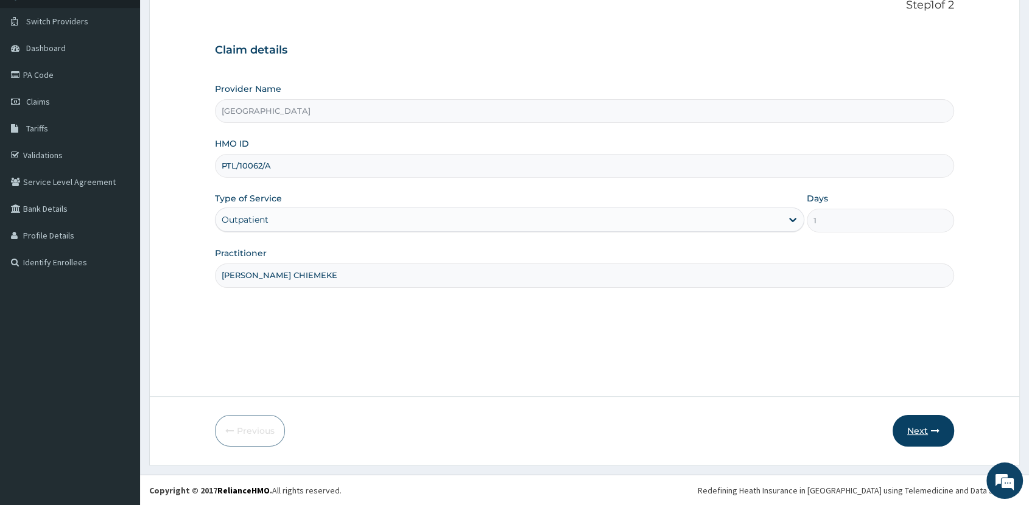
type input "[PERSON_NAME] CHIEMEKE"
click at [923, 429] on button "Next" at bounding box center [924, 431] width 62 height 32
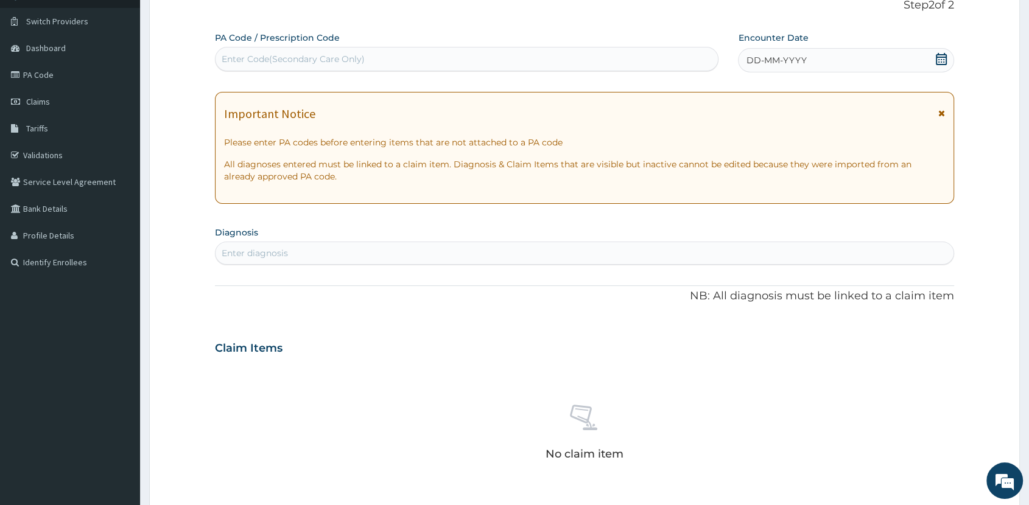
click at [940, 60] on icon at bounding box center [941, 59] width 12 height 12
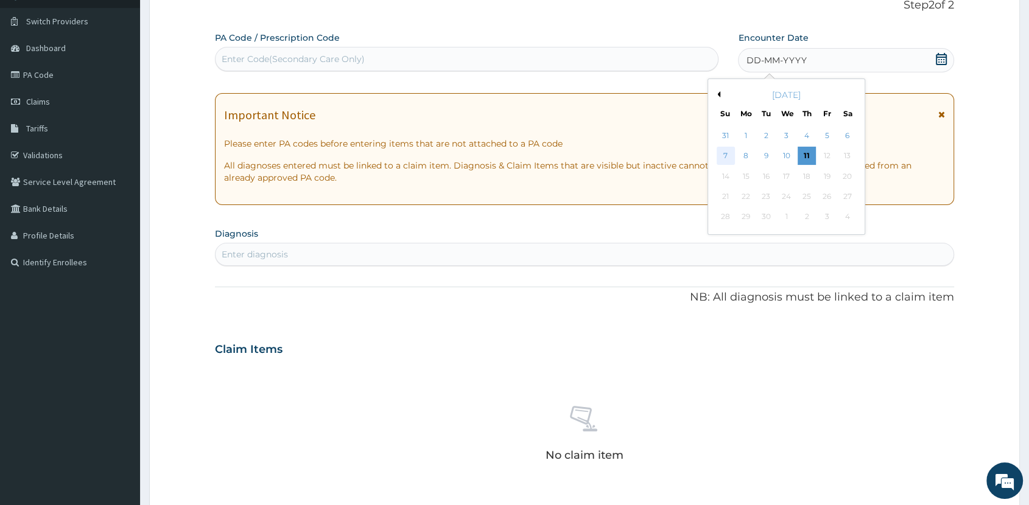
click at [725, 152] on div "7" at bounding box center [726, 156] width 18 height 18
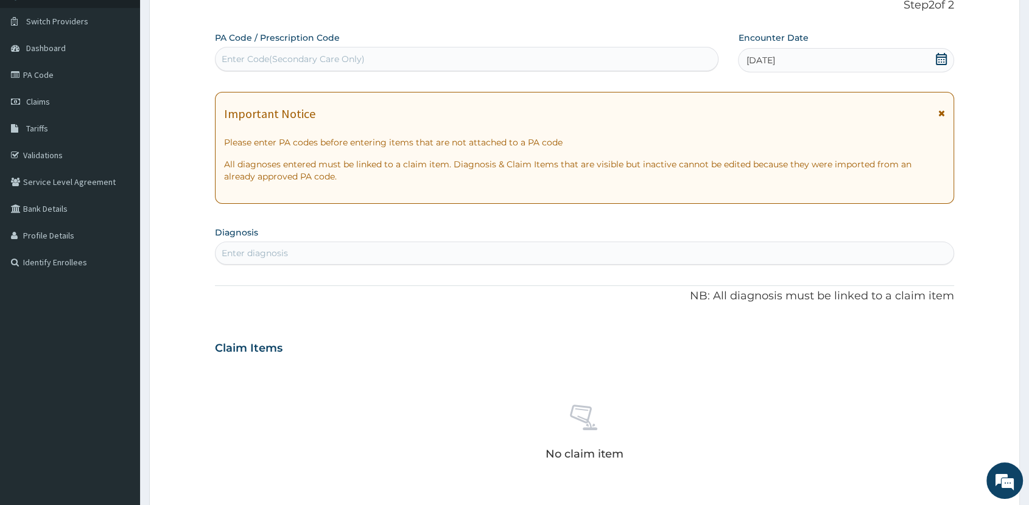
click at [604, 254] on div "Enter diagnosis" at bounding box center [585, 253] width 738 height 19
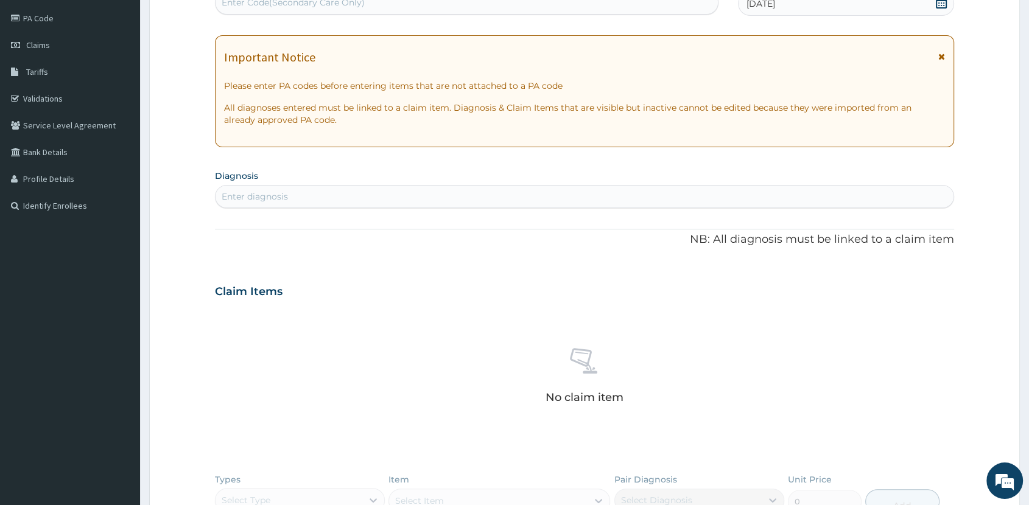
scroll to position [158, 0]
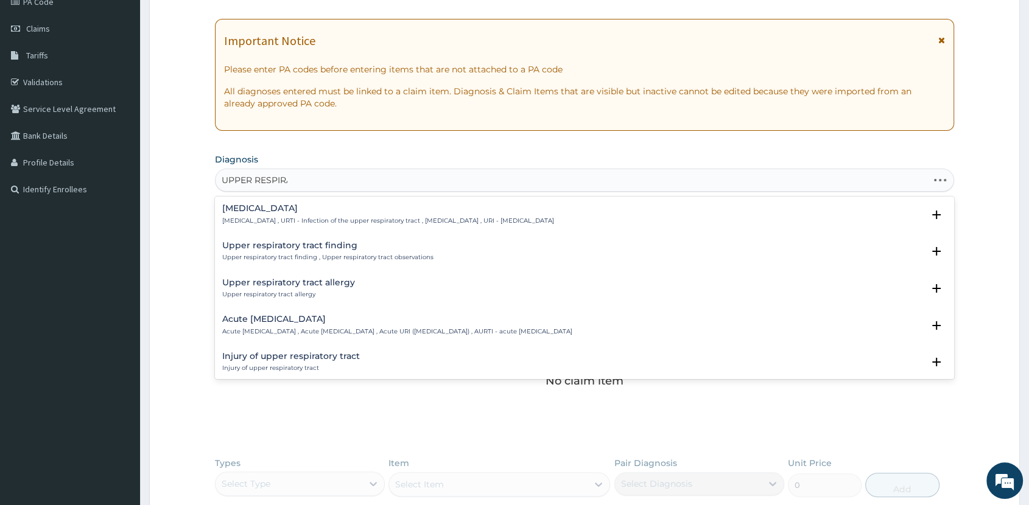
type input "UPPER RESPIRAT"
click at [381, 323] on h4 "Acute [MEDICAL_DATA]" at bounding box center [397, 319] width 350 height 9
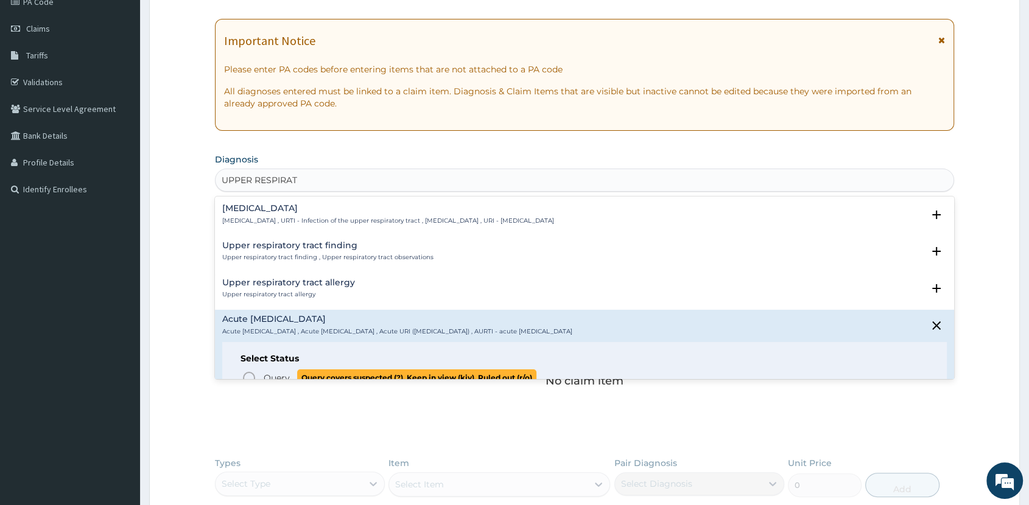
click at [403, 373] on span "Query covers suspected (?), Keep in view (kiv), Ruled out (r/o)" at bounding box center [416, 378] width 239 height 16
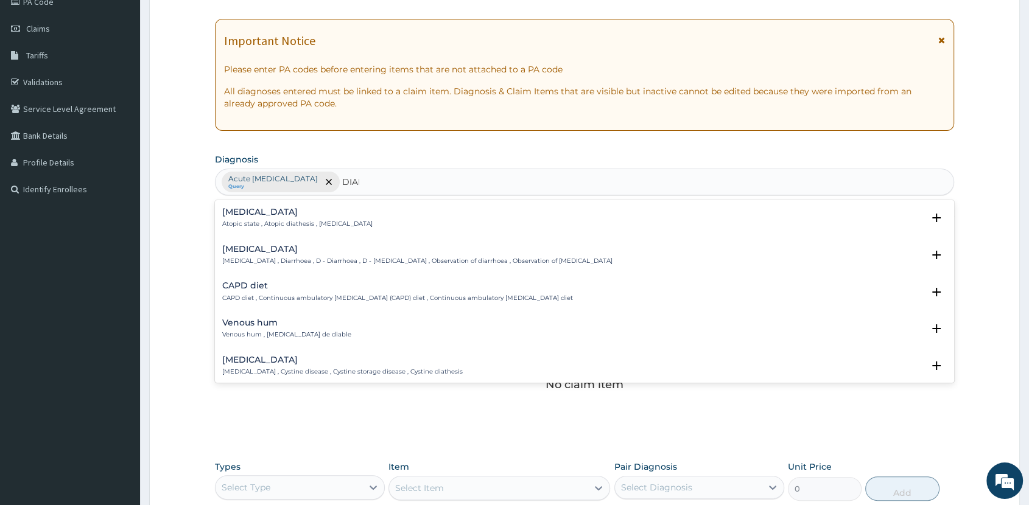
type input "DIARR"
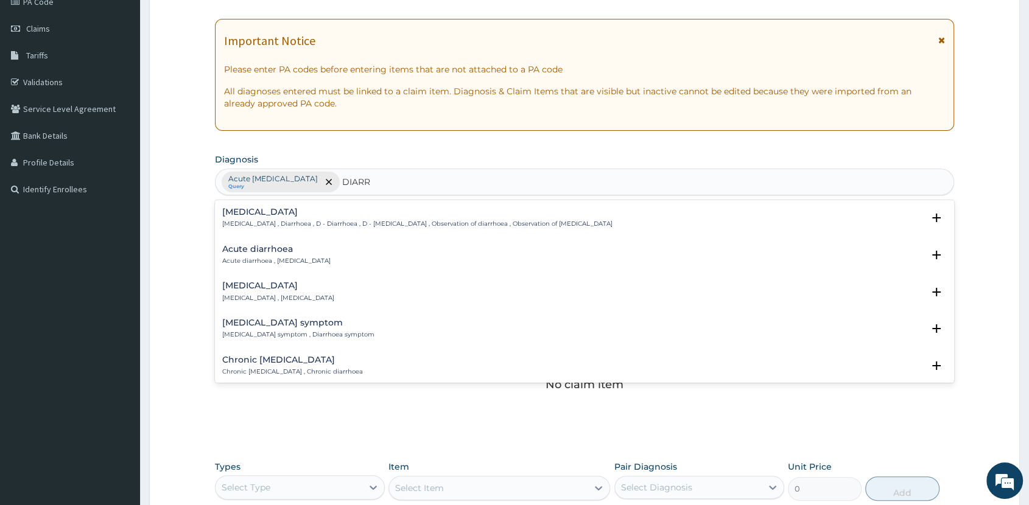
click at [304, 252] on h4 "Acute diarrhoea" at bounding box center [276, 249] width 108 height 9
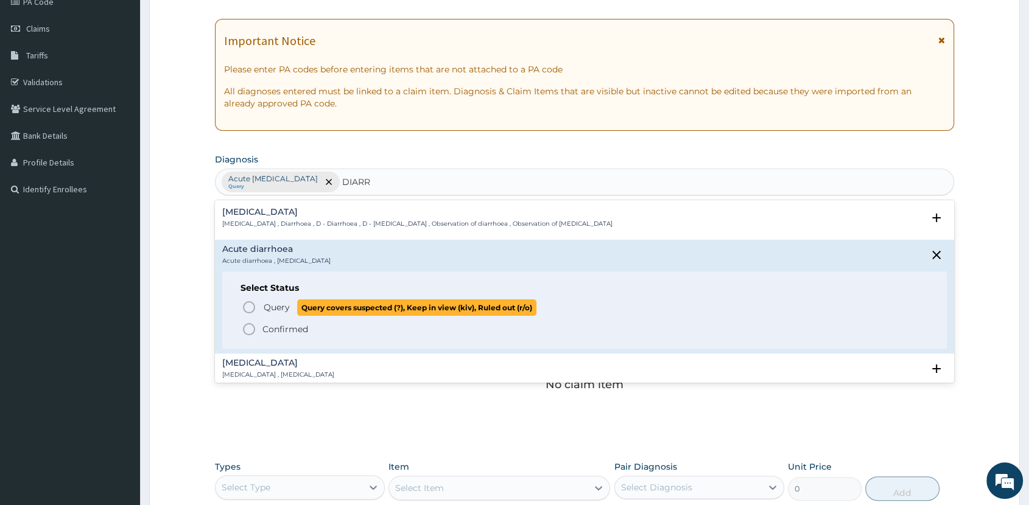
drag, startPoint x: 321, startPoint y: 306, endPoint x: 348, endPoint y: 312, distance: 27.5
click at [322, 308] on span "Query covers suspected (?), Keep in view (kiv), Ruled out (r/o)" at bounding box center [416, 308] width 239 height 16
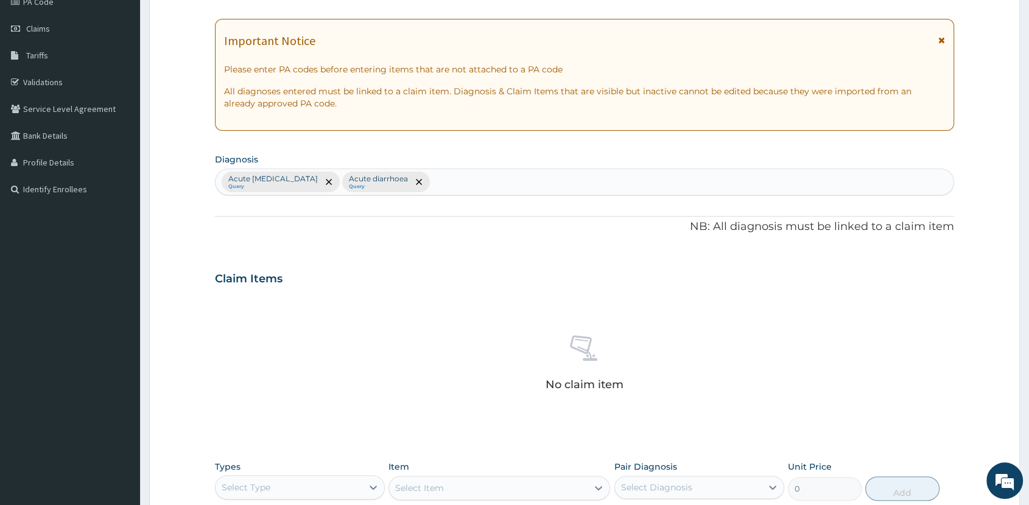
scroll to position [371, 0]
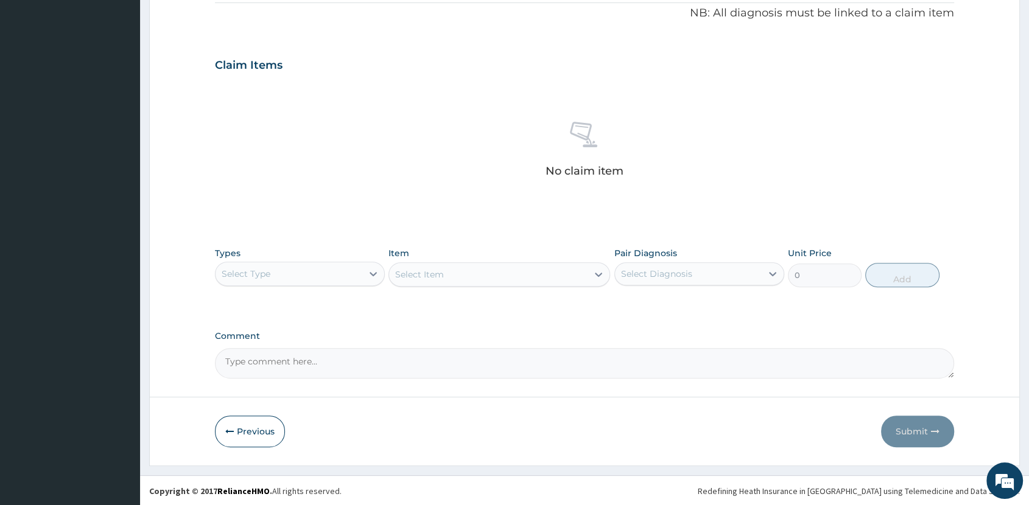
click at [351, 277] on div "Select Type" at bounding box center [289, 273] width 147 height 19
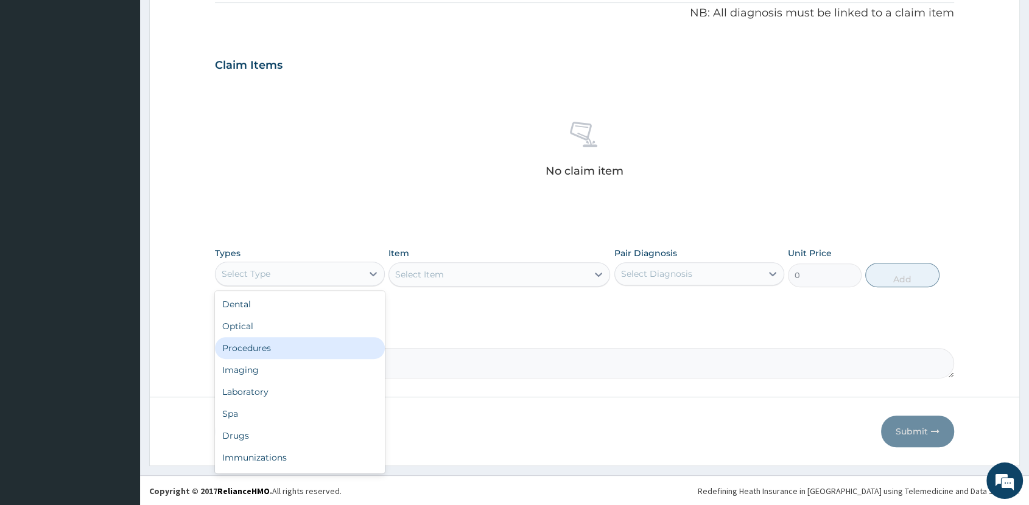
click at [344, 346] on div "Procedures" at bounding box center [300, 348] width 170 height 22
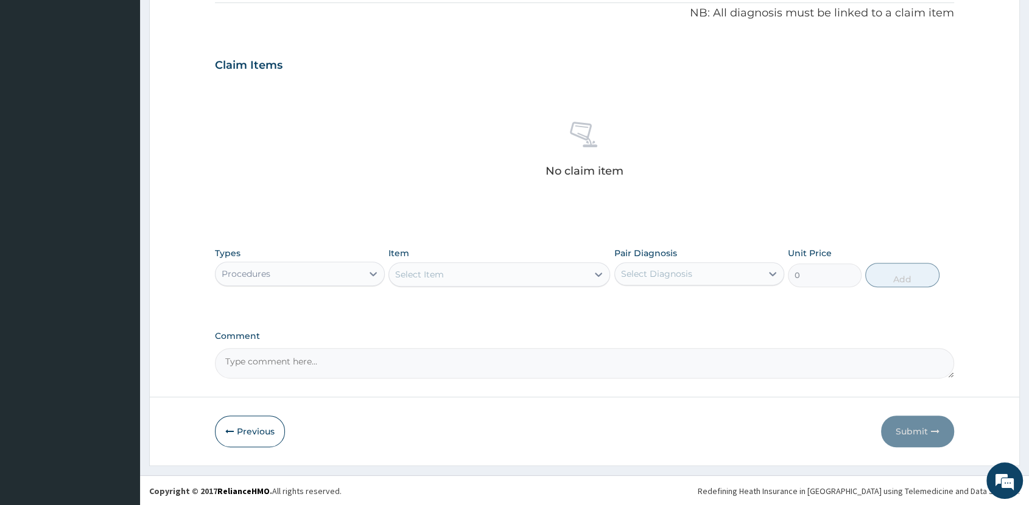
click at [571, 275] on div "Select Item" at bounding box center [488, 274] width 199 height 19
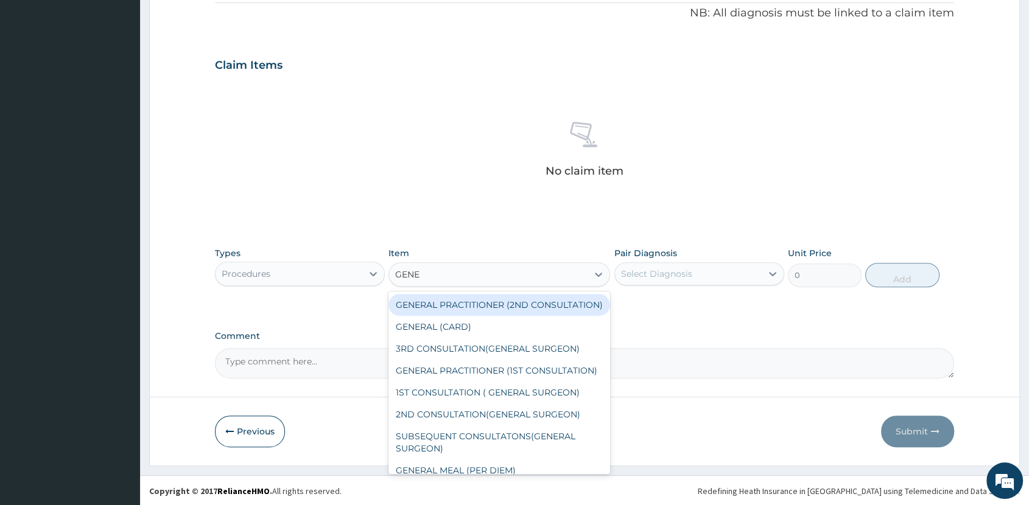
type input "GENER"
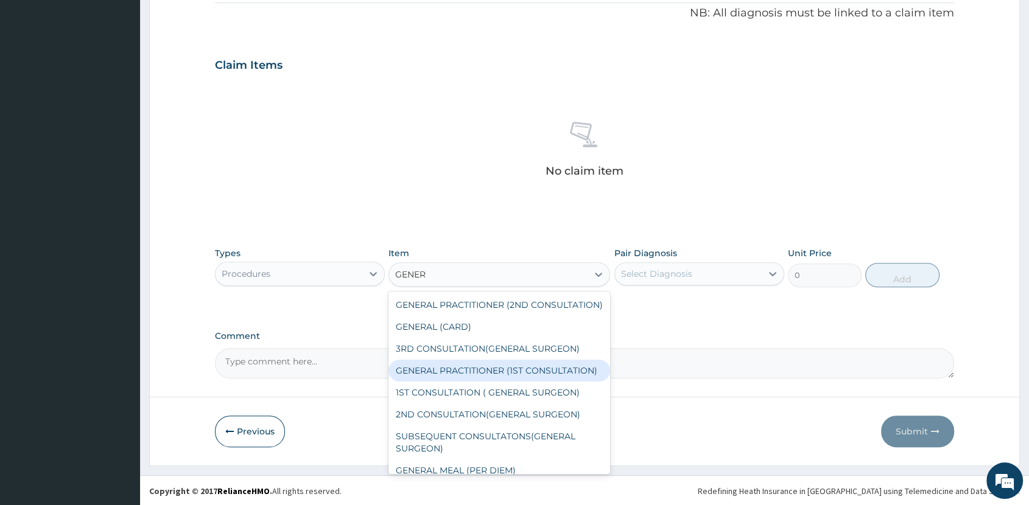
drag, startPoint x: 467, startPoint y: 376, endPoint x: 497, endPoint y: 362, distance: 33.2
click at [472, 376] on div "GENERAL PRACTITIONER (1ST CONSULTATION)" at bounding box center [500, 371] width 222 height 22
type input "2000"
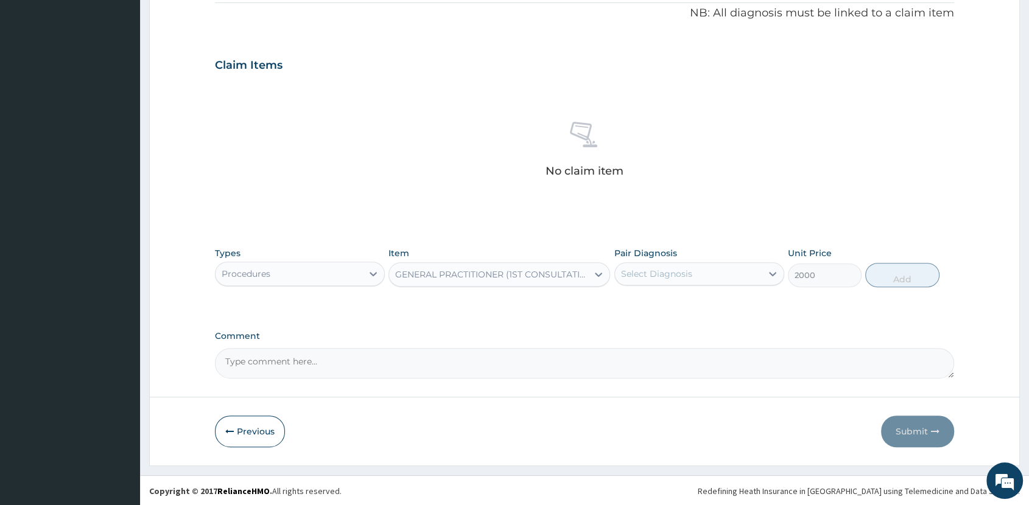
click at [698, 277] on div "Select Diagnosis" at bounding box center [688, 273] width 147 height 19
click at [698, 303] on label "Acute [MEDICAL_DATA]" at bounding box center [687, 304] width 104 height 12
checkbox input "true"
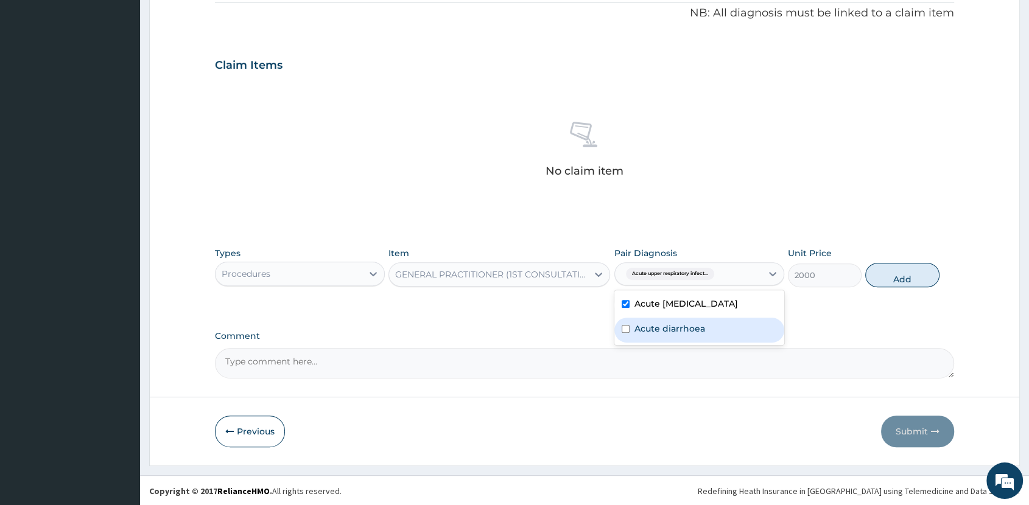
click at [714, 332] on div "Acute diarrhoea" at bounding box center [699, 330] width 170 height 25
checkbox input "true"
drag, startPoint x: 901, startPoint y: 277, endPoint x: 881, endPoint y: 289, distance: 23.0
click at [898, 276] on button "Add" at bounding box center [902, 275] width 74 height 24
type input "0"
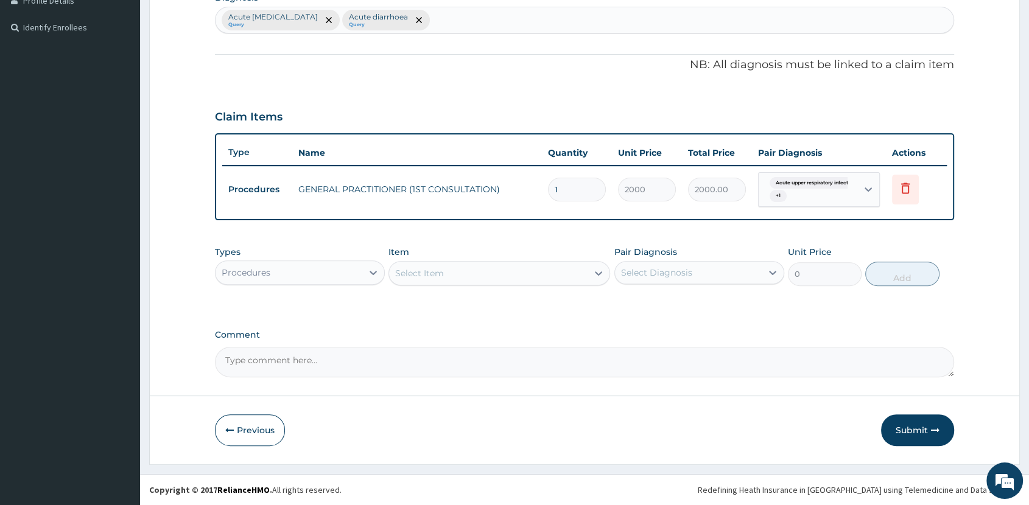
scroll to position [318, 0]
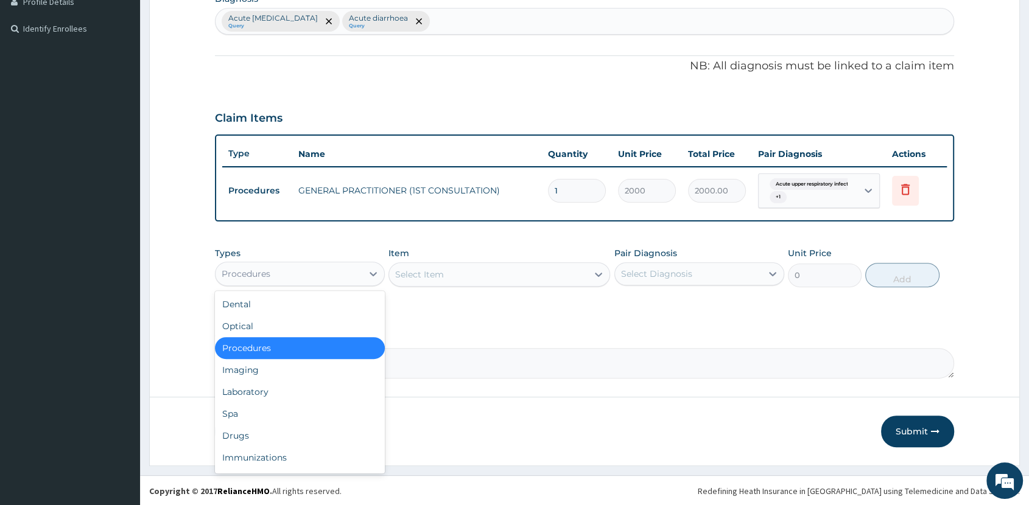
click at [261, 275] on div "Procedures" at bounding box center [246, 274] width 49 height 12
drag, startPoint x: 300, startPoint y: 435, endPoint x: 317, endPoint y: 406, distance: 33.8
click at [300, 435] on div "Drugs" at bounding box center [300, 436] width 170 height 22
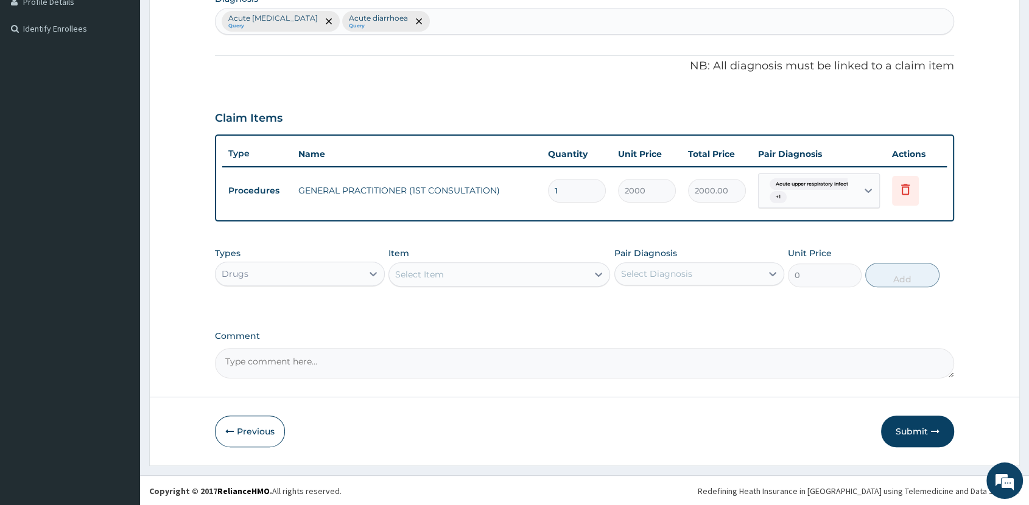
click at [493, 272] on div "Select Item" at bounding box center [488, 274] width 199 height 19
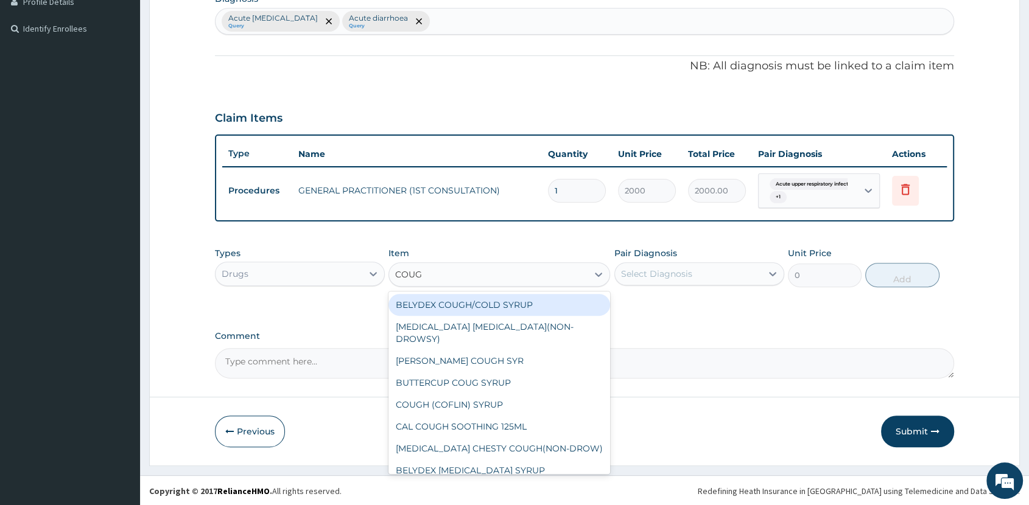
type input "COUGH"
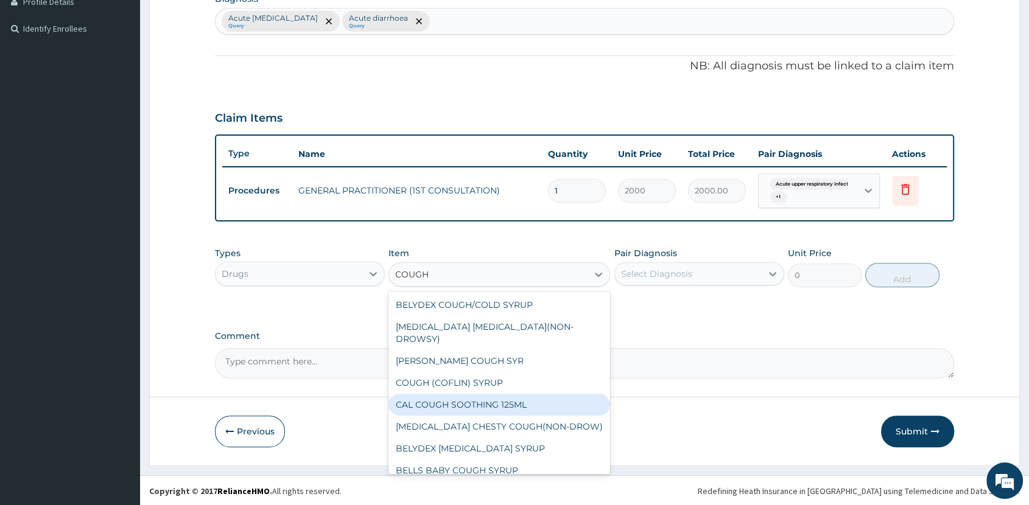
click at [483, 394] on div "CAL COUGH SOOTHING 125ML" at bounding box center [500, 405] width 222 height 22
type input "1030"
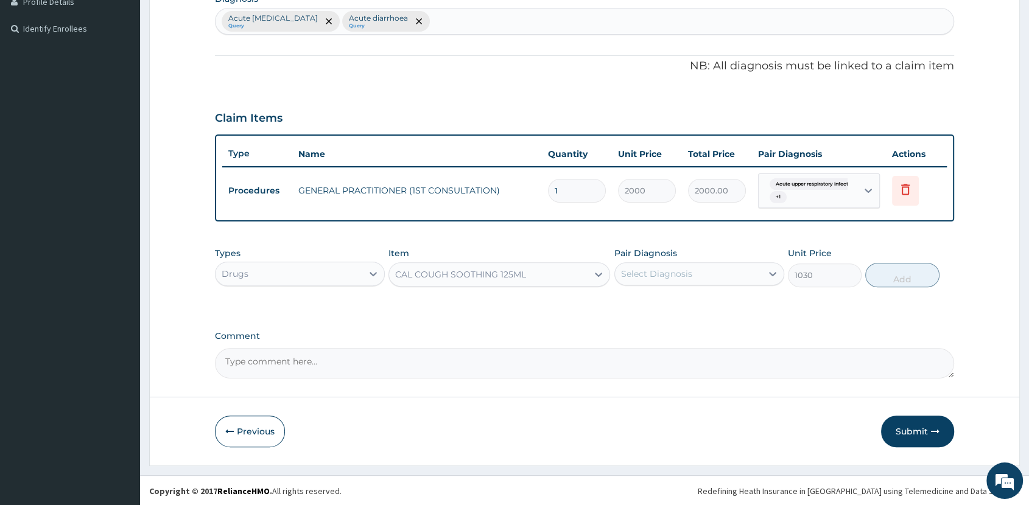
click at [653, 262] on div "Select Diagnosis" at bounding box center [699, 273] width 170 height 23
click at [693, 310] on label "Acute upper respiratory infection" at bounding box center [687, 304] width 104 height 12
checkbox input "true"
click at [899, 275] on button "Add" at bounding box center [902, 275] width 74 height 24
type input "0"
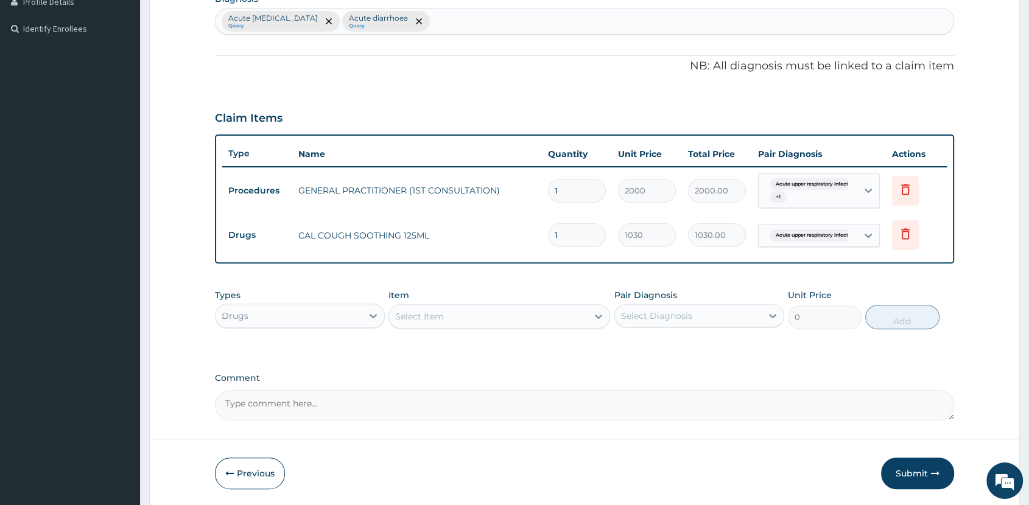
click at [537, 321] on div "Select Item" at bounding box center [488, 316] width 199 height 19
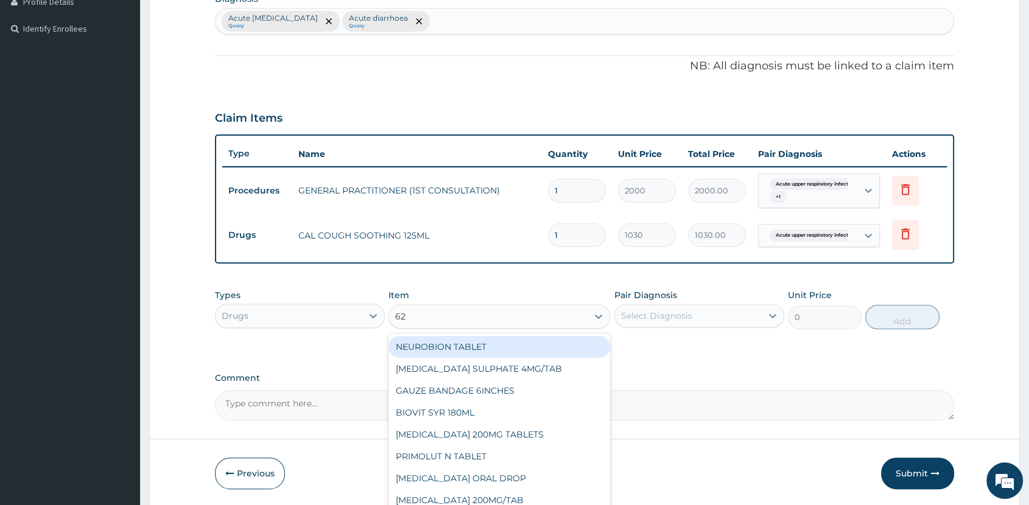
type input "625"
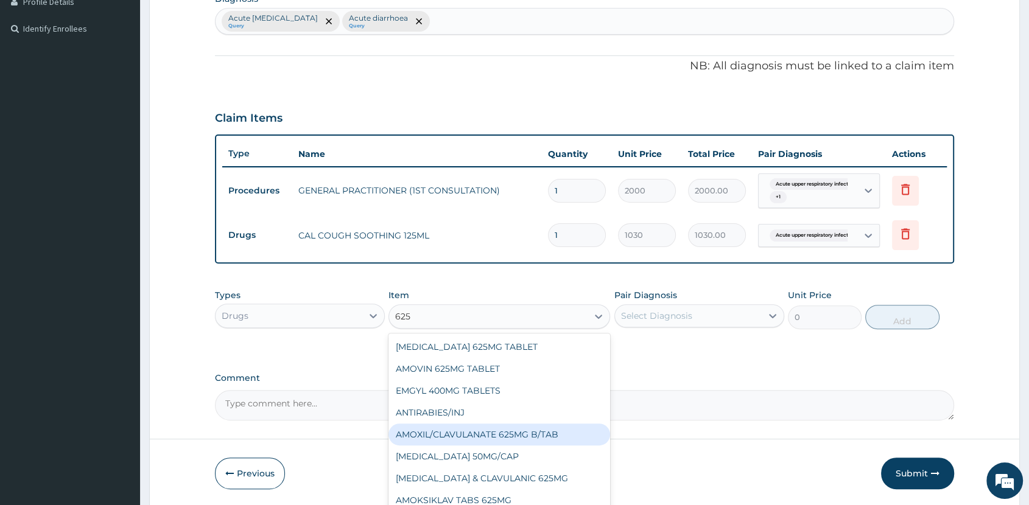
click at [525, 433] on div "AMOXIL/CLAVULANATE 625MG B/TAB" at bounding box center [500, 435] width 222 height 22
type input "525"
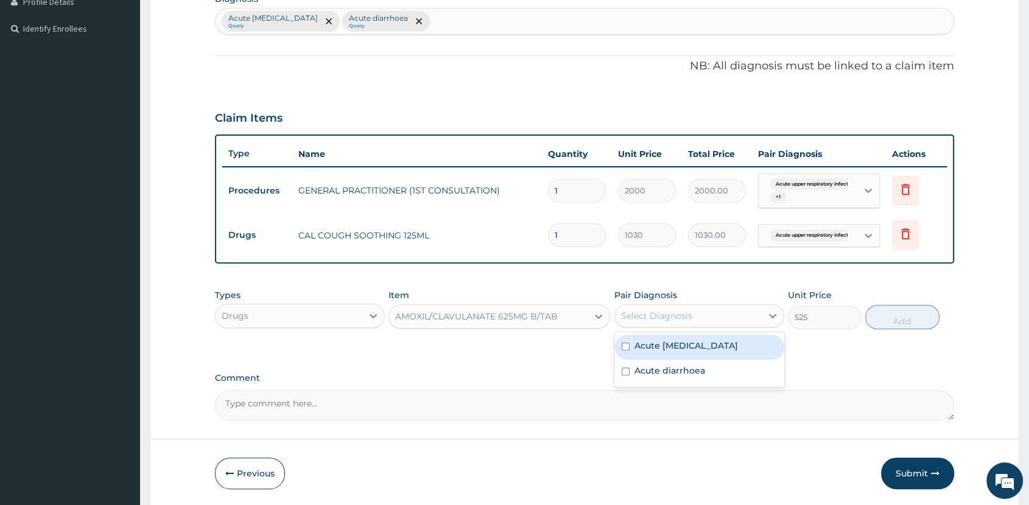
drag, startPoint x: 692, startPoint y: 317, endPoint x: 692, endPoint y: 323, distance: 6.1
click at [692, 320] on div "Select Diagnosis" at bounding box center [688, 315] width 147 height 19
click at [696, 352] on label "Acute upper respiratory infection" at bounding box center [687, 346] width 104 height 12
checkbox input "true"
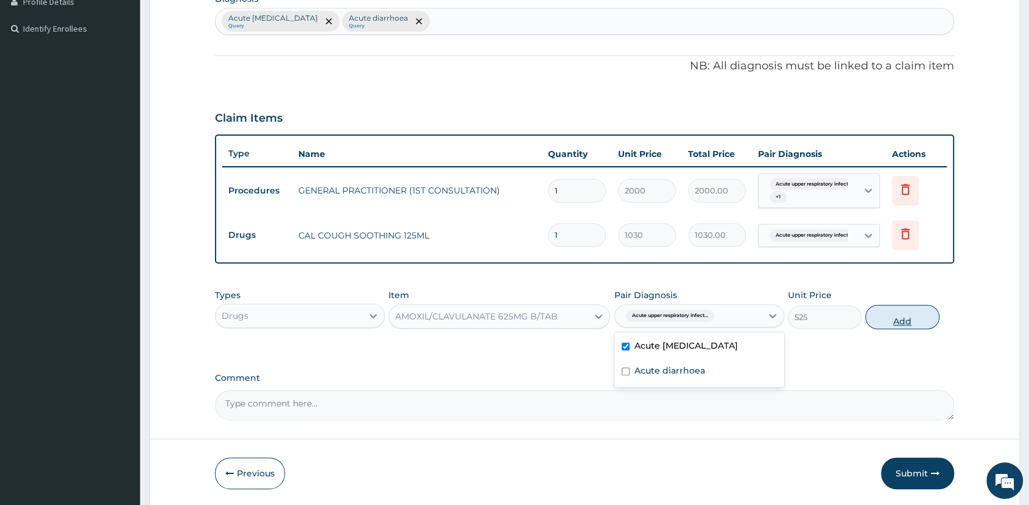
click at [907, 319] on button "Add" at bounding box center [902, 317] width 74 height 24
type input "0"
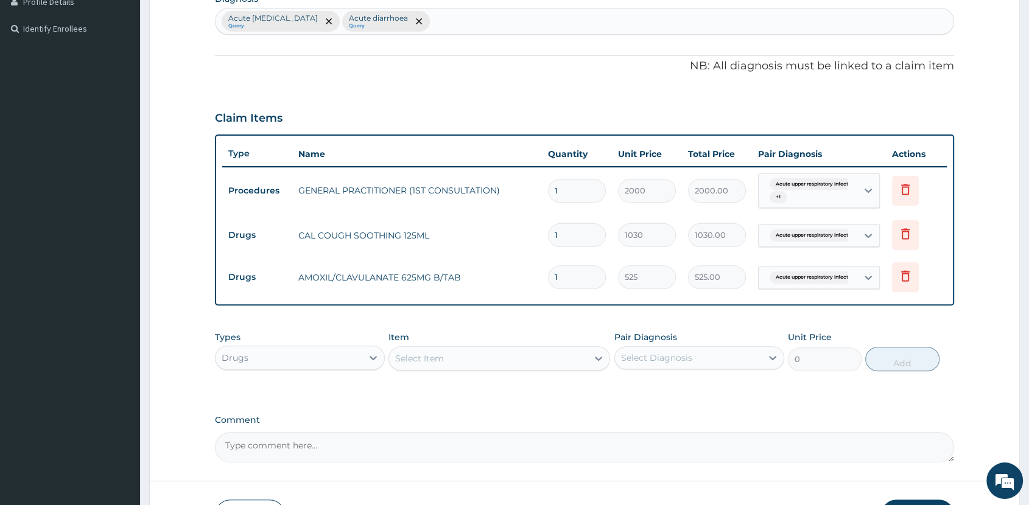
type input "14"
type input "7350.00"
type input "14"
click at [521, 366] on div "Select Item" at bounding box center [488, 358] width 199 height 19
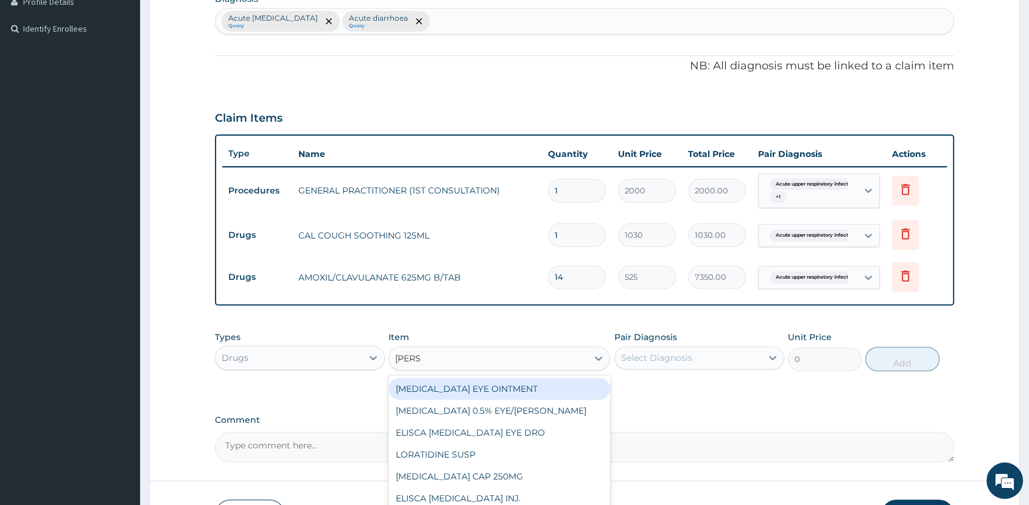
type input "LORAT"
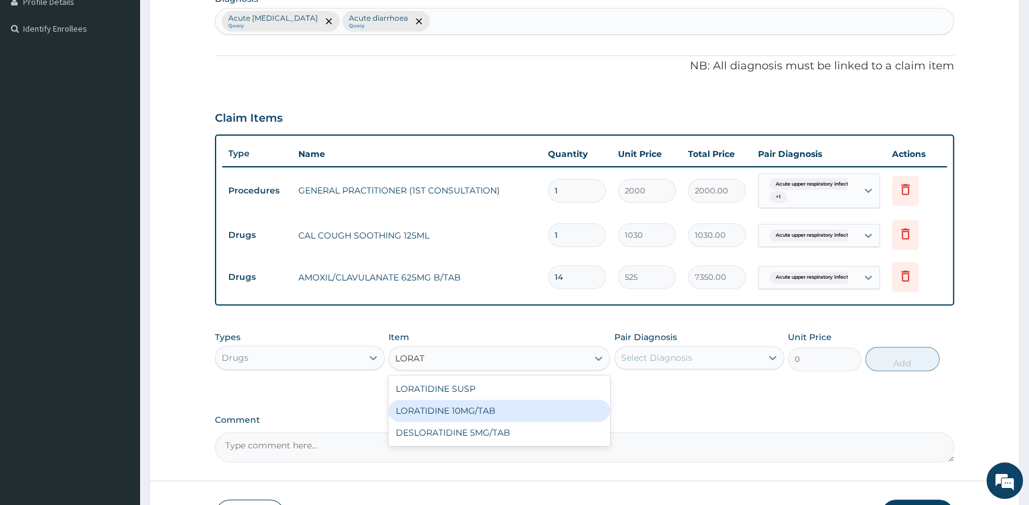
click at [543, 413] on div "LORATIDINE 10MG/TAB" at bounding box center [500, 411] width 222 height 22
type input "70"
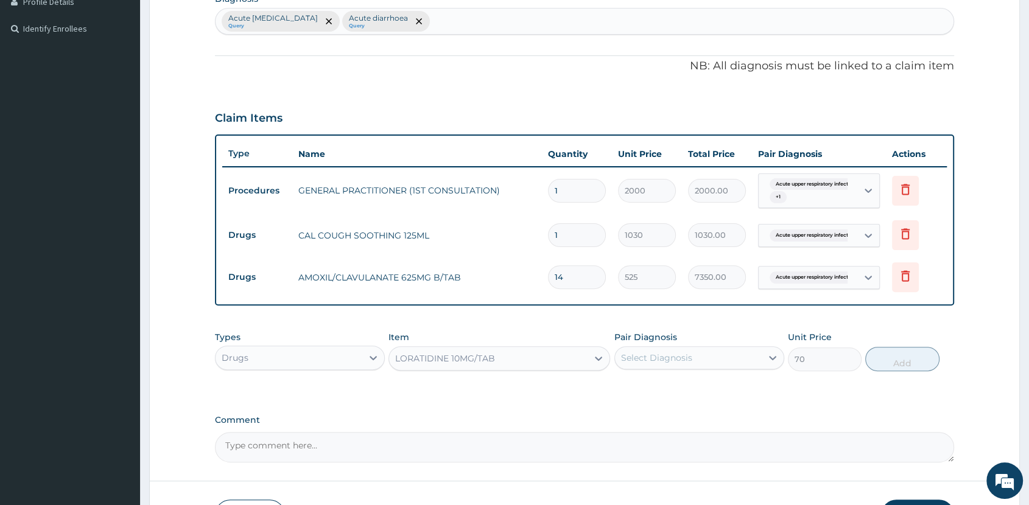
click at [661, 361] on div "Select Diagnosis" at bounding box center [656, 358] width 71 height 12
click at [681, 394] on label "Acute upper respiratory infection" at bounding box center [687, 388] width 104 height 12
checkbox input "true"
click at [897, 356] on button "Add" at bounding box center [902, 359] width 74 height 24
type input "0"
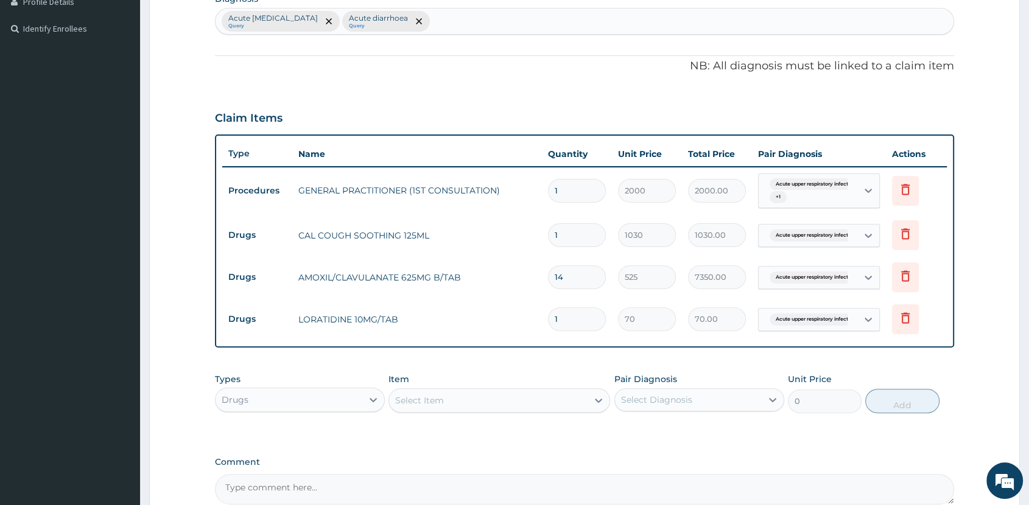
click at [449, 401] on div "Select Item" at bounding box center [488, 400] width 199 height 19
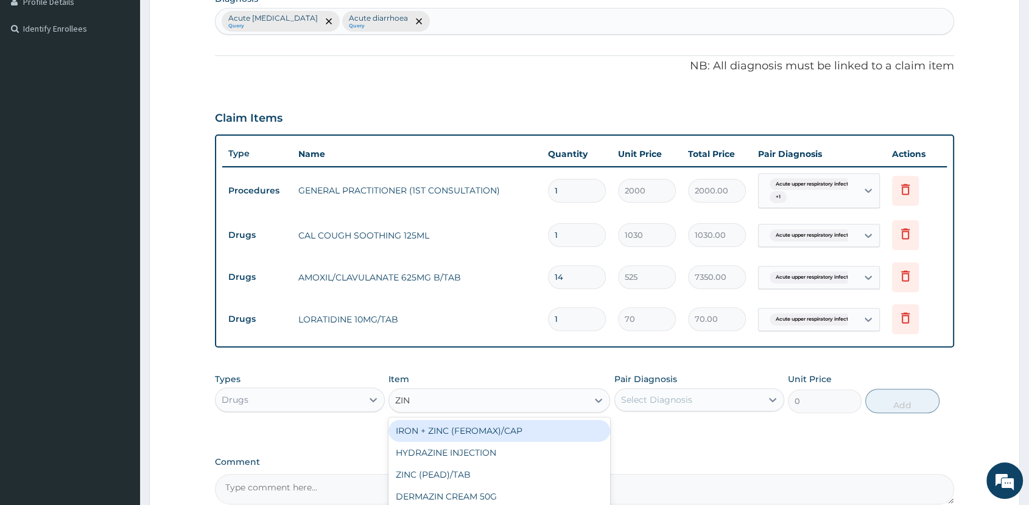
type input "ZINC"
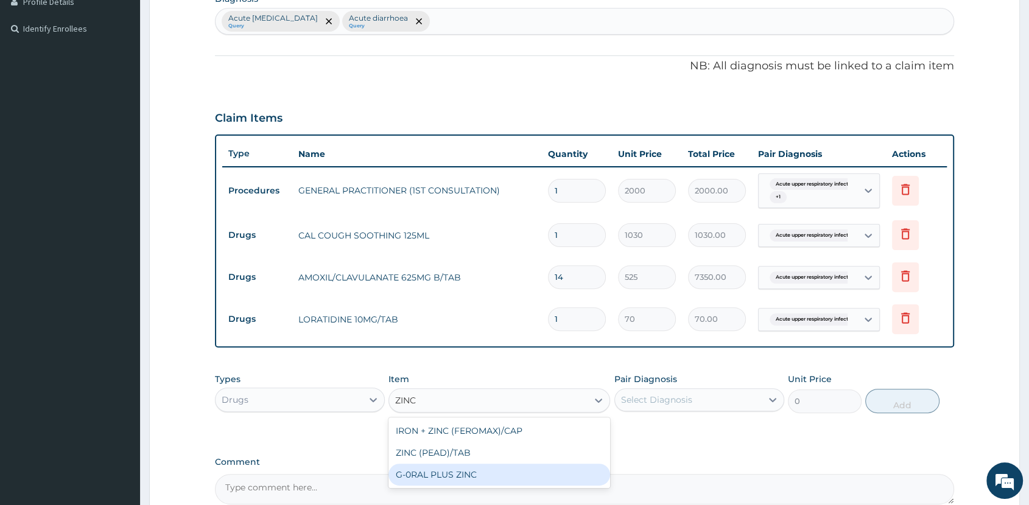
click at [468, 474] on div "G-0RAL PLUS ZINC" at bounding box center [500, 475] width 222 height 22
type input "183.75"
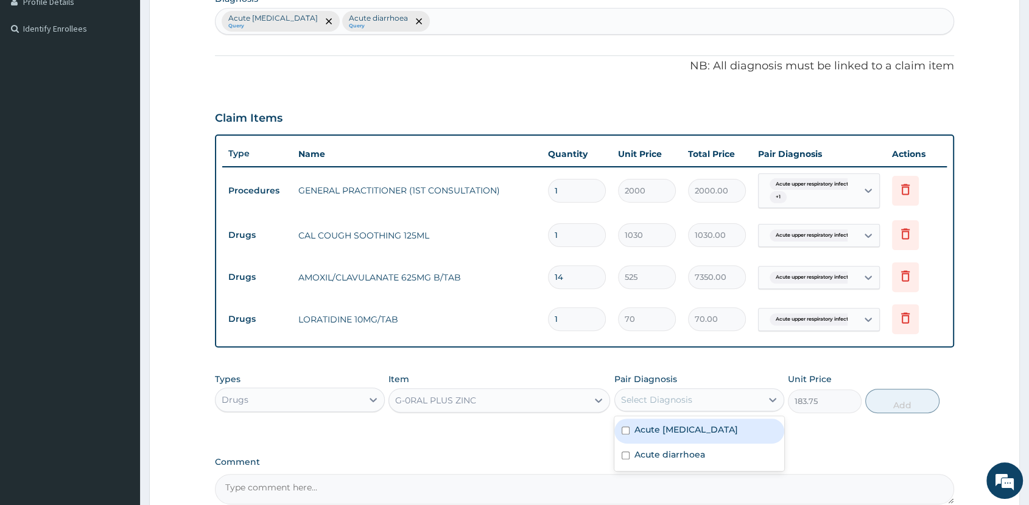
click at [684, 407] on div "Select Diagnosis" at bounding box center [688, 399] width 147 height 19
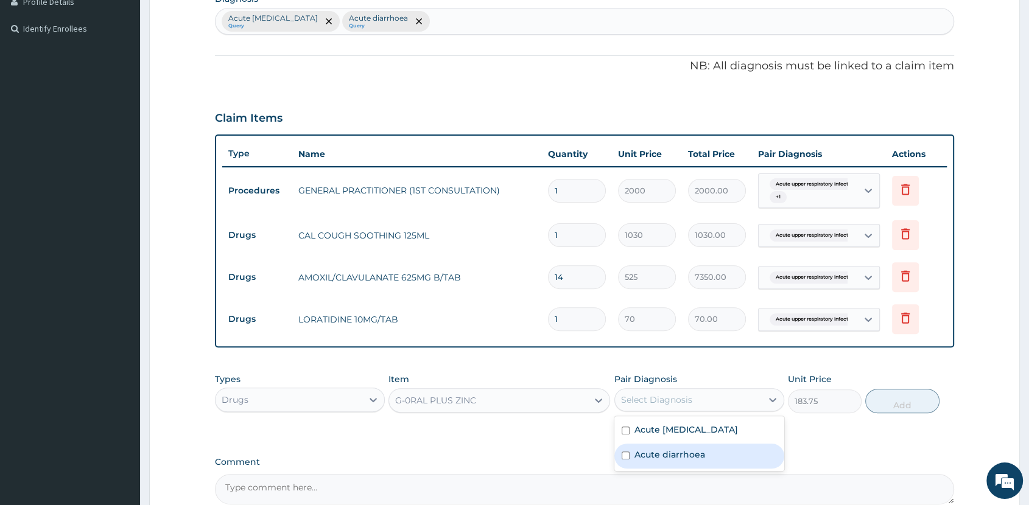
click at [684, 461] on label "Acute diarrhoea" at bounding box center [670, 455] width 71 height 12
checkbox input "true"
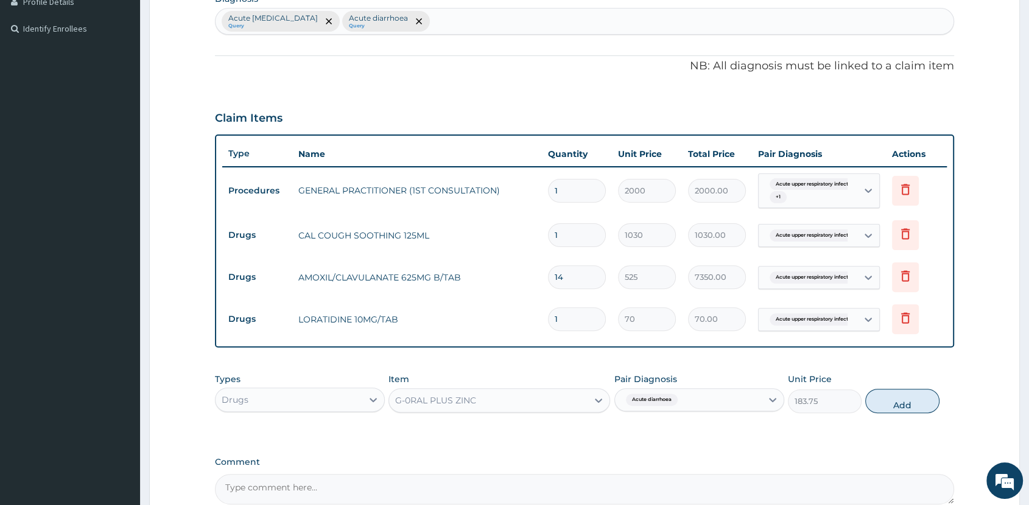
drag, startPoint x: 892, startPoint y: 401, endPoint x: 820, endPoint y: 403, distance: 71.3
click at [891, 402] on button "Add" at bounding box center [902, 401] width 74 height 24
type input "0"
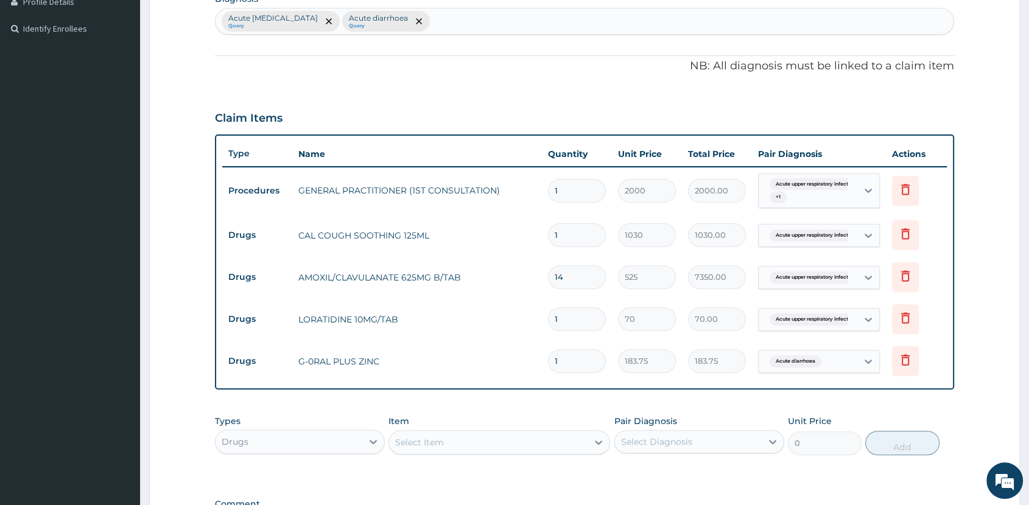
click at [453, 440] on div "Select Item" at bounding box center [488, 442] width 199 height 19
type input "REHY"
click at [493, 471] on div "[MEDICAL_DATA] SALT" at bounding box center [500, 473] width 222 height 22
type input "200"
click at [653, 443] on div "Select Diagnosis" at bounding box center [656, 442] width 71 height 12
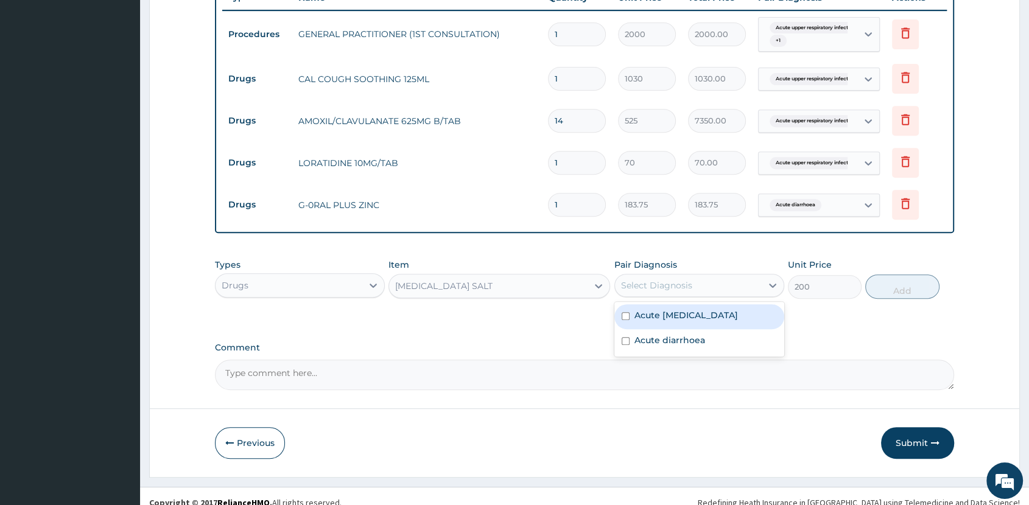
scroll to position [477, 0]
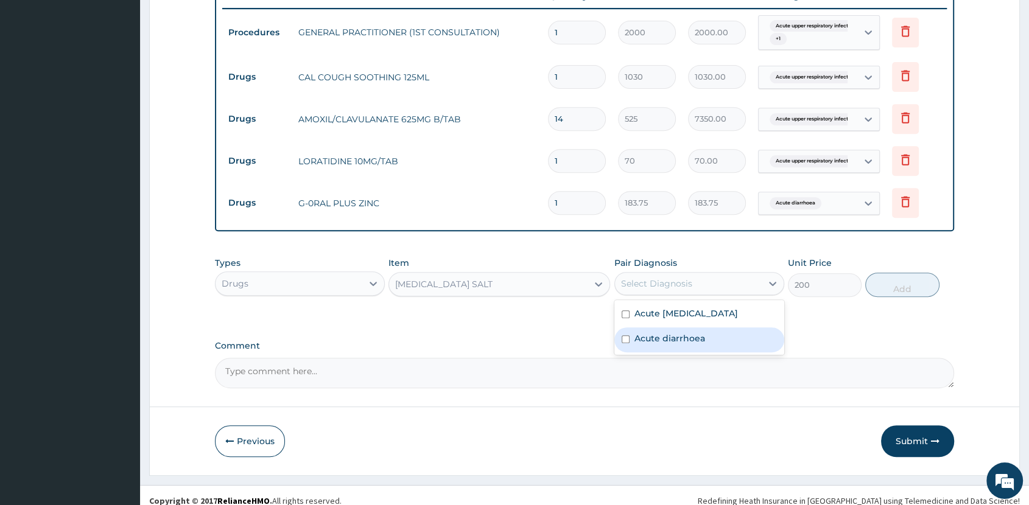
click at [677, 345] on label "Acute diarrhoea" at bounding box center [670, 338] width 71 height 12
checkbox input "true"
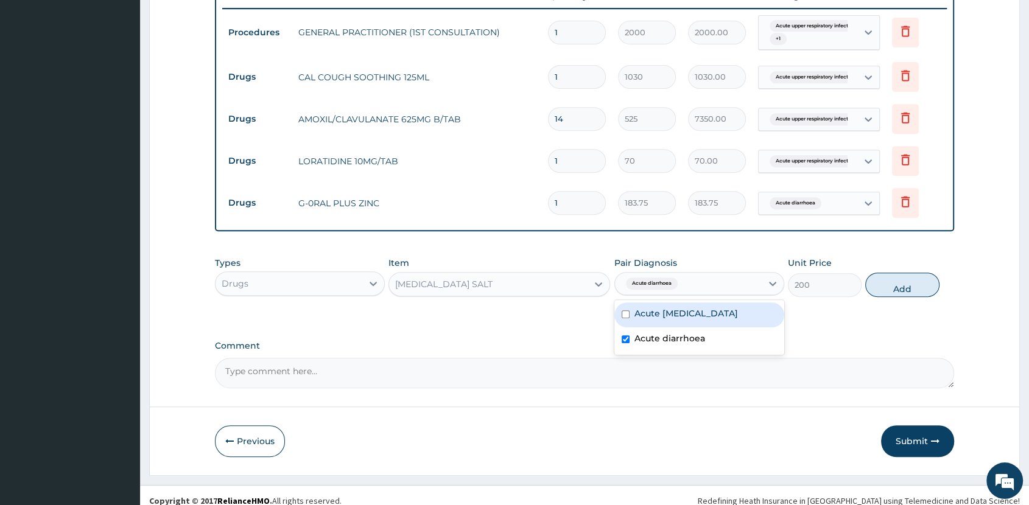
click at [882, 306] on div "Types Drugs Item ORAL REHYDRATION SALT Pair Diagnosis option Acute diarrhoea, s…" at bounding box center [584, 286] width 739 height 71
click at [903, 282] on button "Add" at bounding box center [902, 285] width 74 height 24
type input "0"
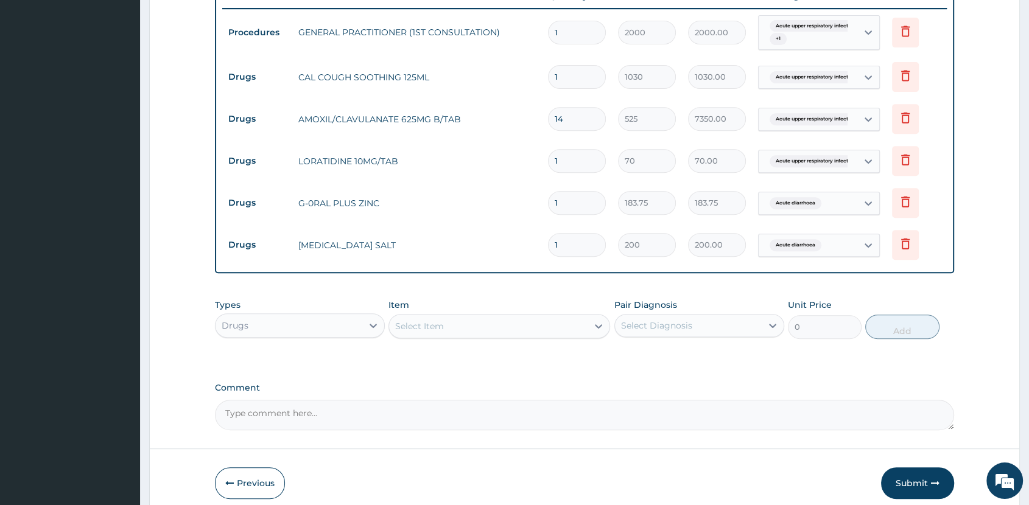
type input "0.00"
type input "2"
type input "400.00"
type input "2"
click at [569, 203] on input "1" at bounding box center [577, 203] width 58 height 24
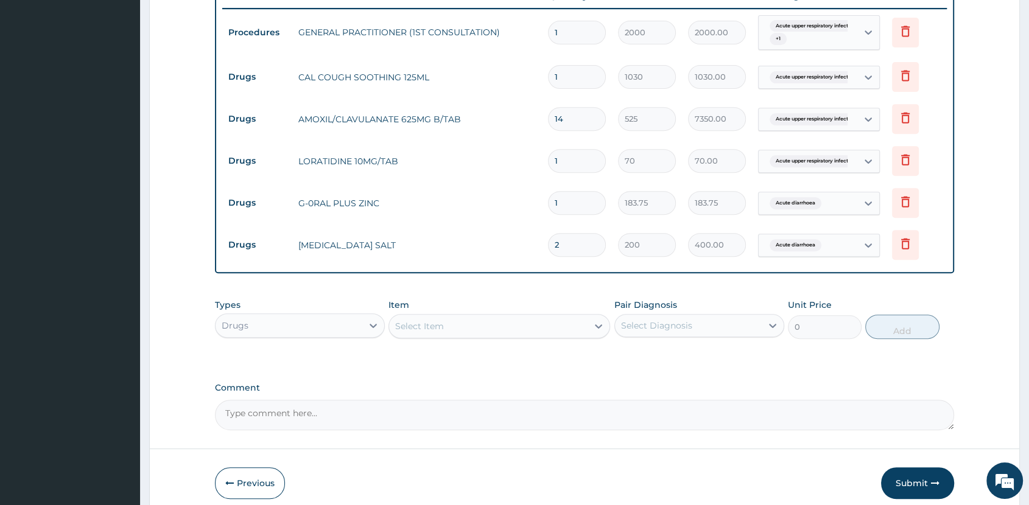
type input "0.00"
type input "1"
type input "183.75"
type input "10"
type input "1837.50"
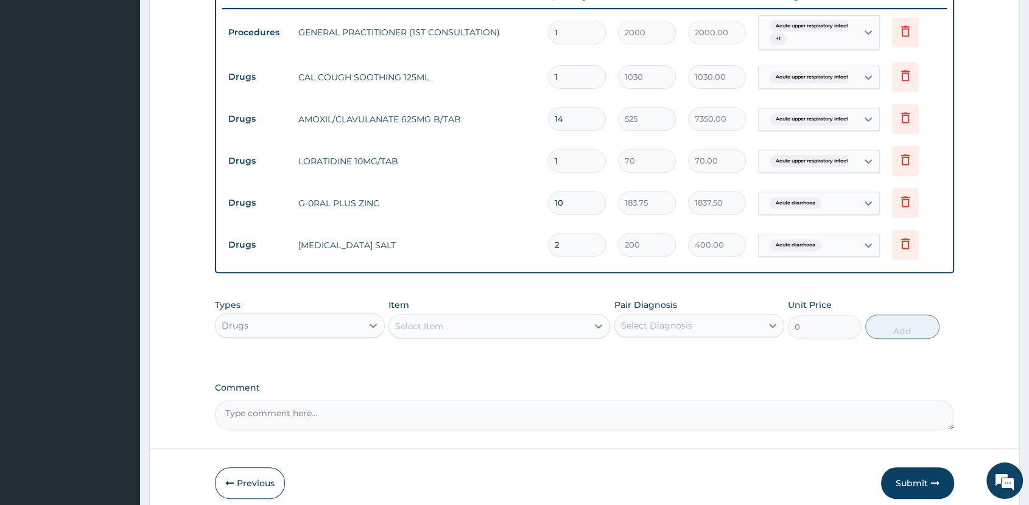
type input "10"
click at [593, 163] on input "1" at bounding box center [577, 161] width 58 height 24
type input "10"
type input "700.00"
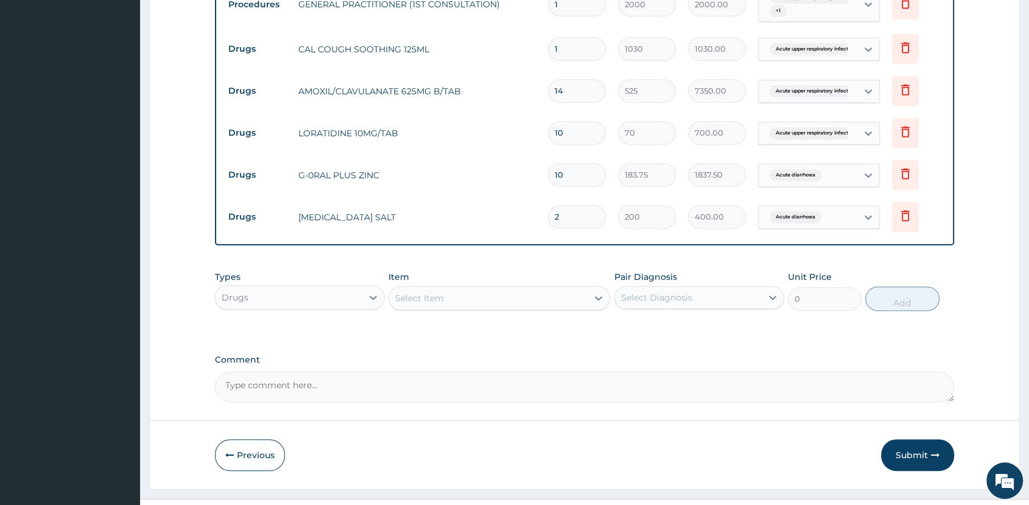
scroll to position [531, 0]
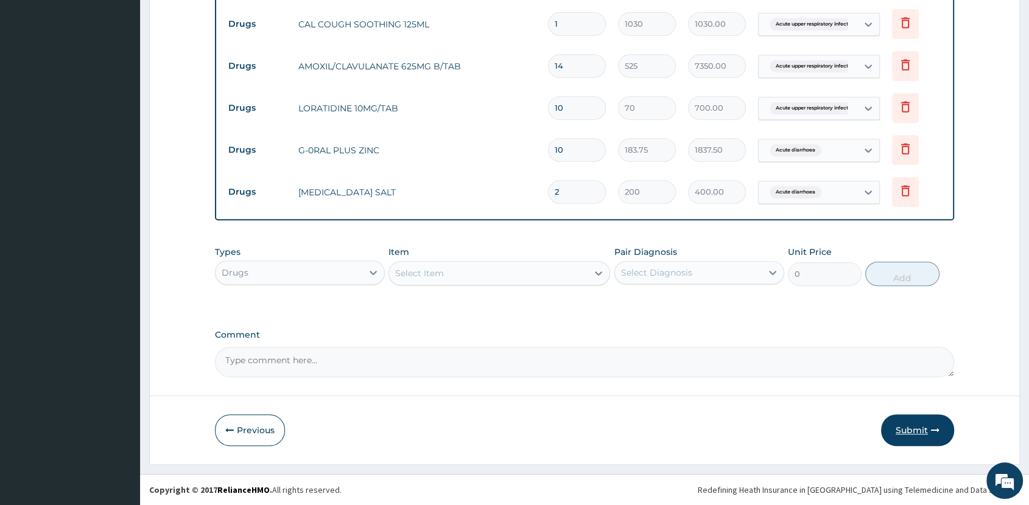
type input "10"
click at [918, 434] on button "Submit" at bounding box center [917, 431] width 73 height 32
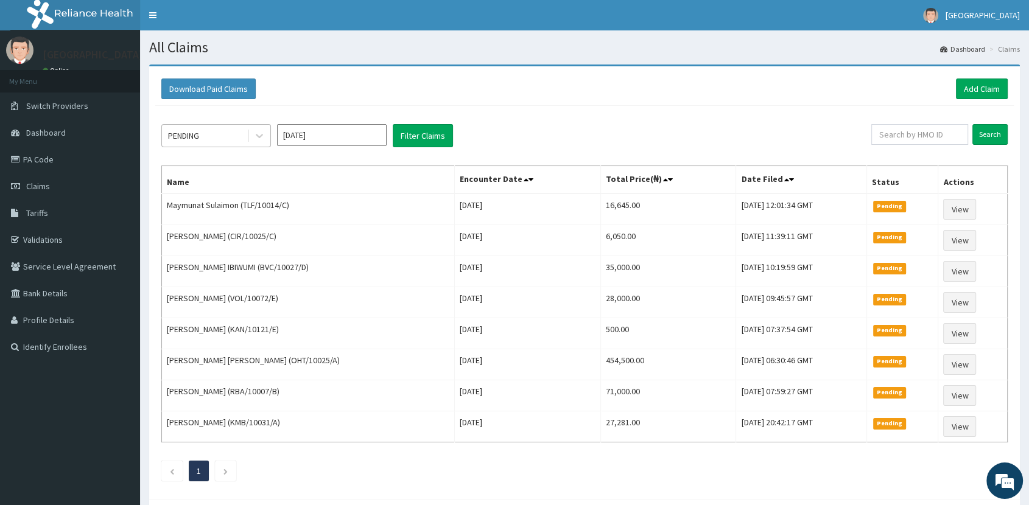
click at [217, 139] on div "PENDING" at bounding box center [204, 135] width 85 height 19
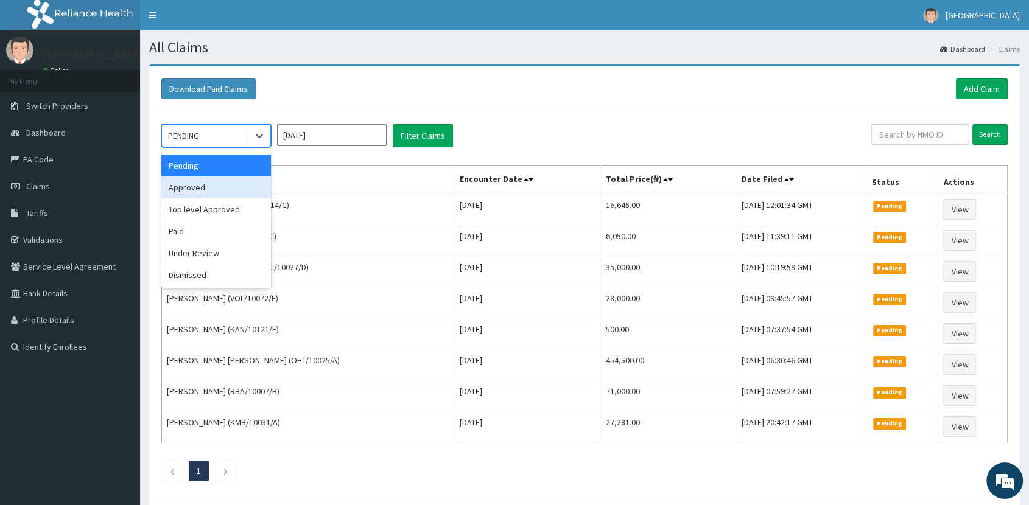
click at [230, 190] on div "Approved" at bounding box center [216, 188] width 110 height 22
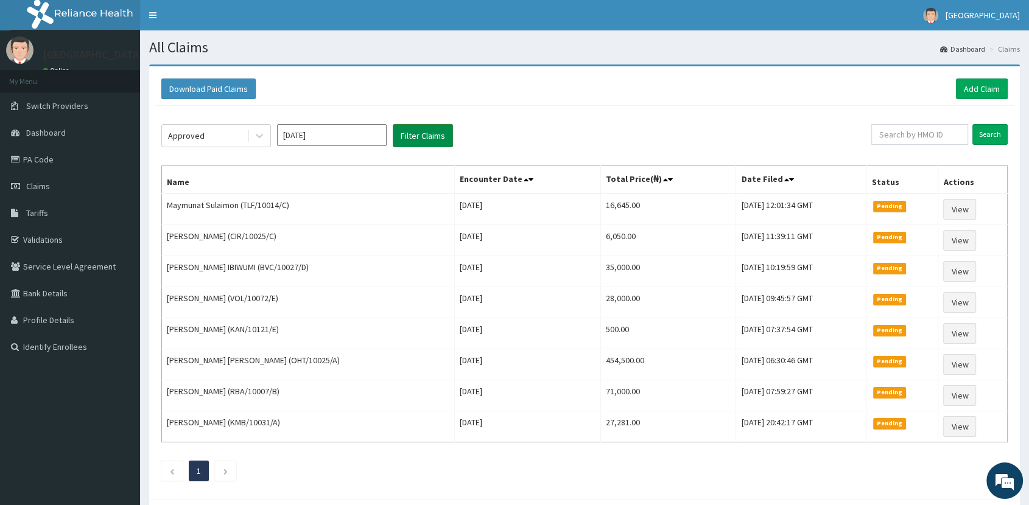
click at [418, 132] on button "Filter Claims" at bounding box center [423, 135] width 60 height 23
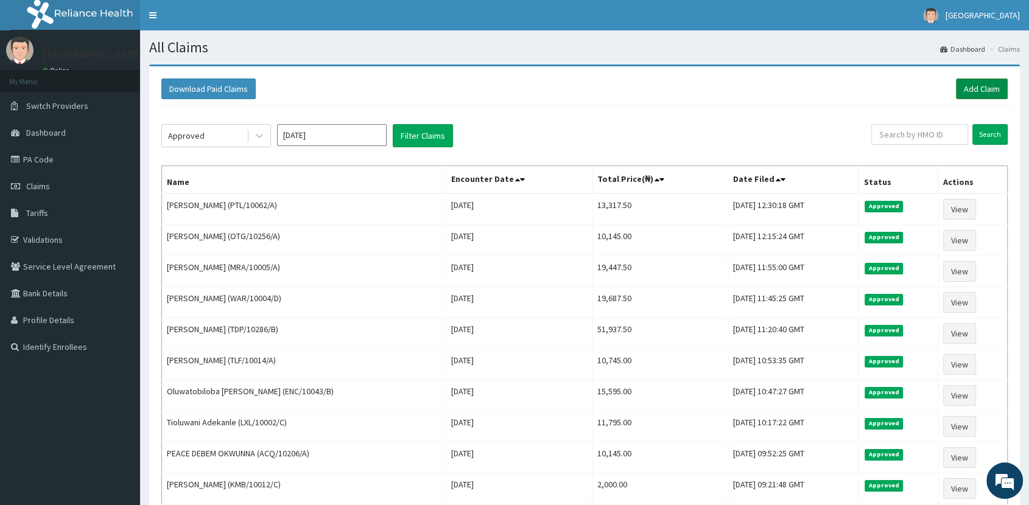
click at [976, 85] on link "Add Claim" at bounding box center [982, 89] width 52 height 21
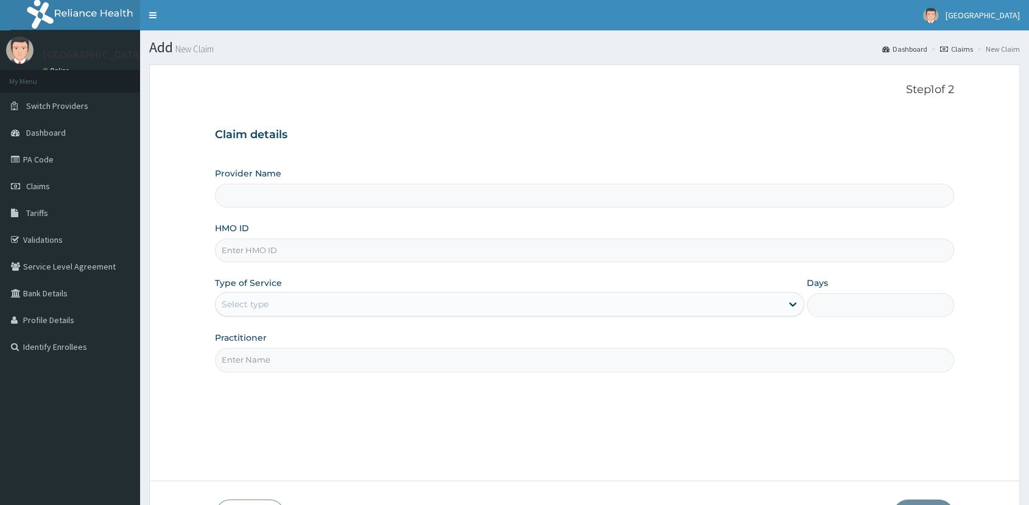
type input "[GEOGRAPHIC_DATA]"
click at [272, 248] on input "HMO ID" at bounding box center [584, 251] width 739 height 24
type input "CIR/10025/B"
click at [284, 304] on div "Select type" at bounding box center [499, 304] width 566 height 19
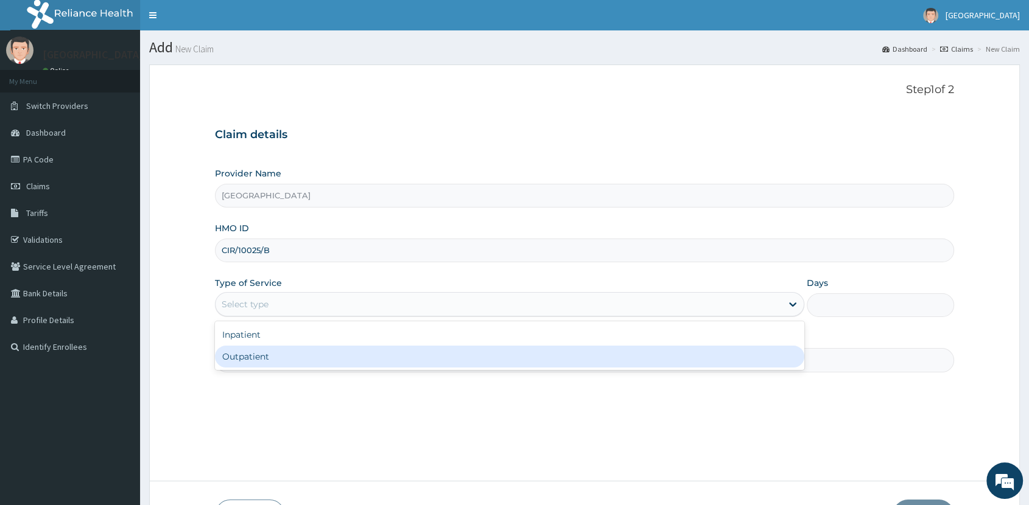
click at [280, 356] on div "Outpatient" at bounding box center [509, 357] width 589 height 22
type input "1"
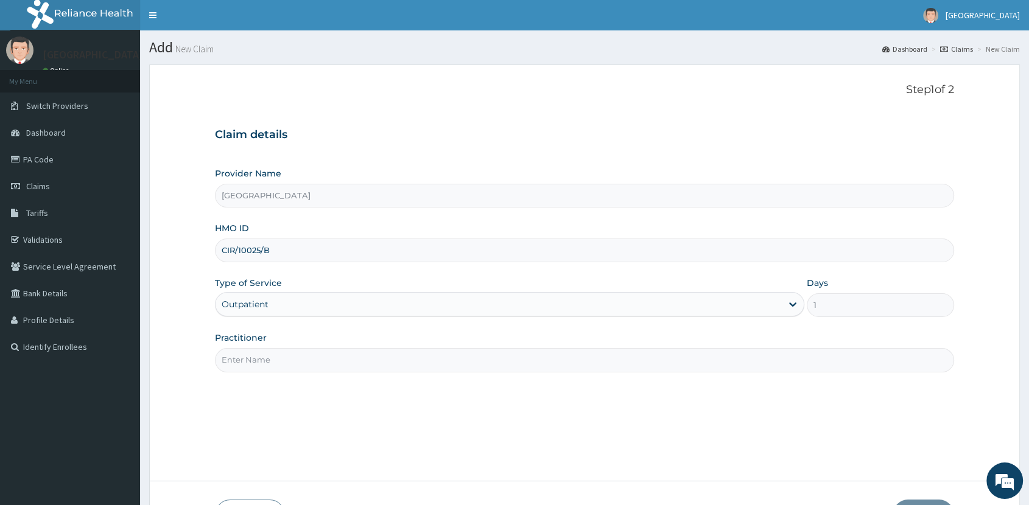
click at [270, 361] on input "Practitioner" at bounding box center [584, 360] width 739 height 24
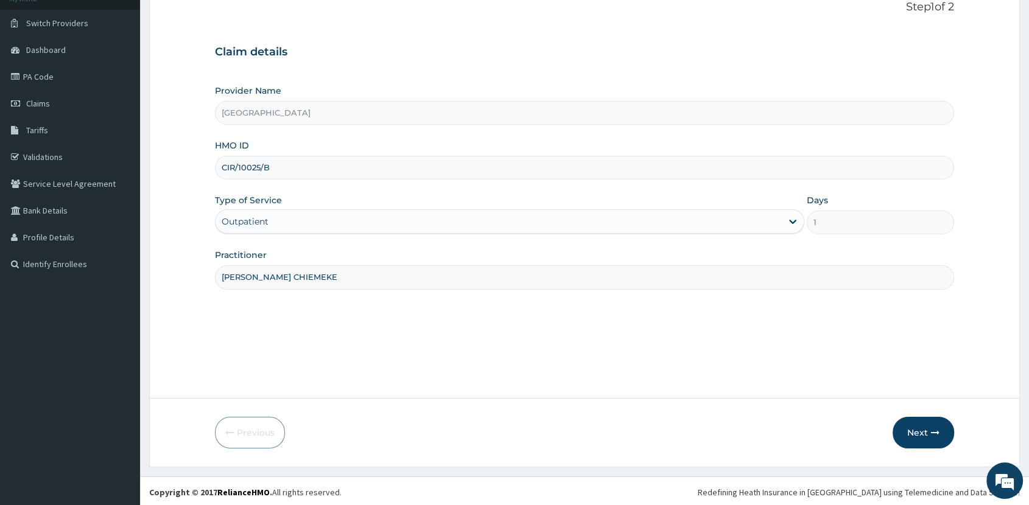
scroll to position [85, 0]
type input "DR. EKE CHIEMEKE"
click at [920, 430] on button "Next" at bounding box center [924, 431] width 62 height 32
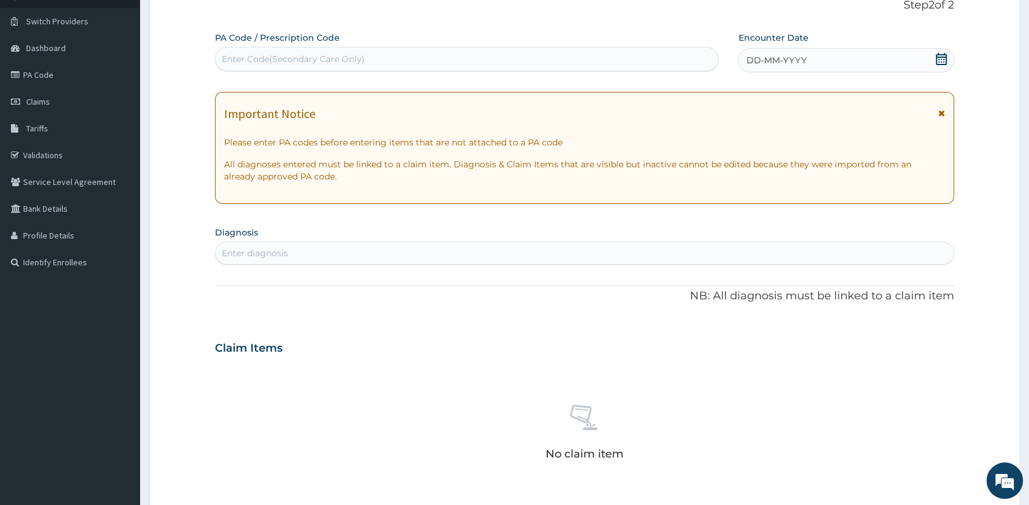
click at [304, 54] on div "Enter Code(Secondary Care Only)" at bounding box center [293, 59] width 143 height 12
click at [940, 58] on icon at bounding box center [941, 59] width 12 height 12
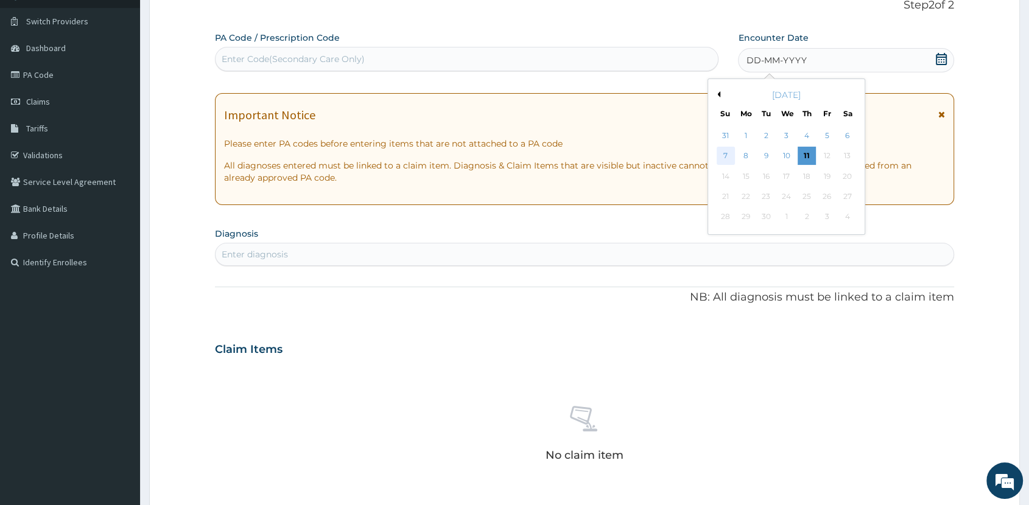
click at [723, 152] on div "7" at bounding box center [726, 156] width 18 height 18
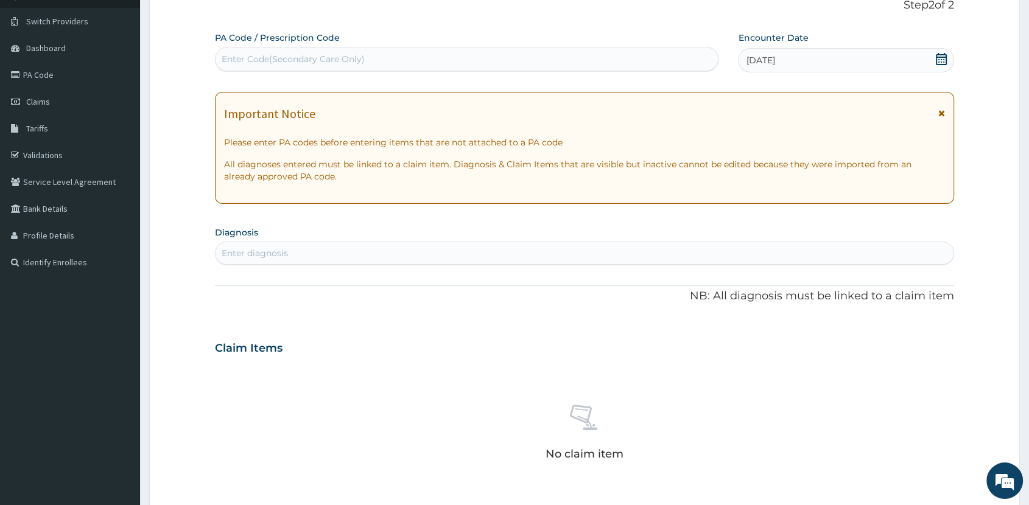
click at [472, 252] on div "Enter diagnosis" at bounding box center [585, 253] width 738 height 19
type input "UPPER RESPIR"
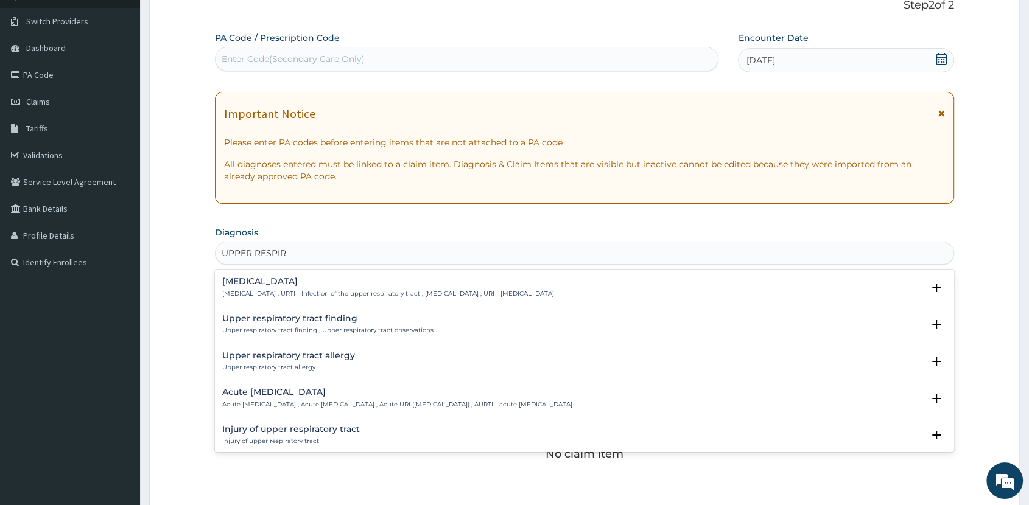
click at [367, 395] on h4 "Acute upper respiratory infection" at bounding box center [397, 392] width 350 height 9
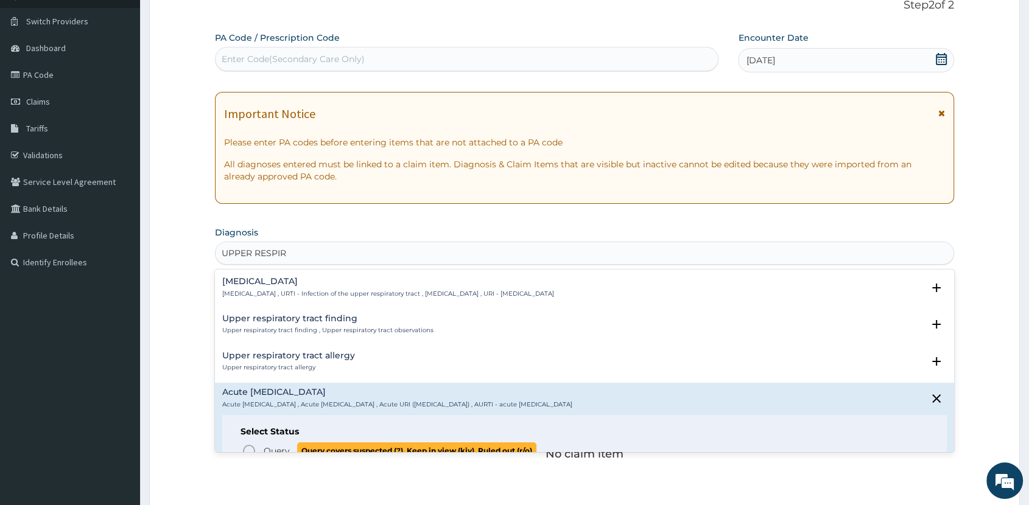
click at [277, 446] on span "Query" at bounding box center [277, 451] width 26 height 12
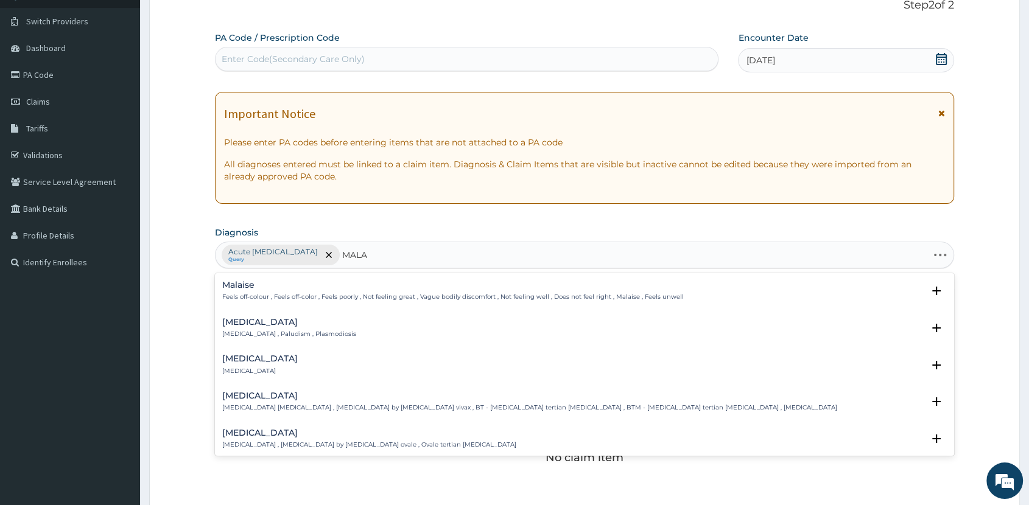
type input "MALAR"
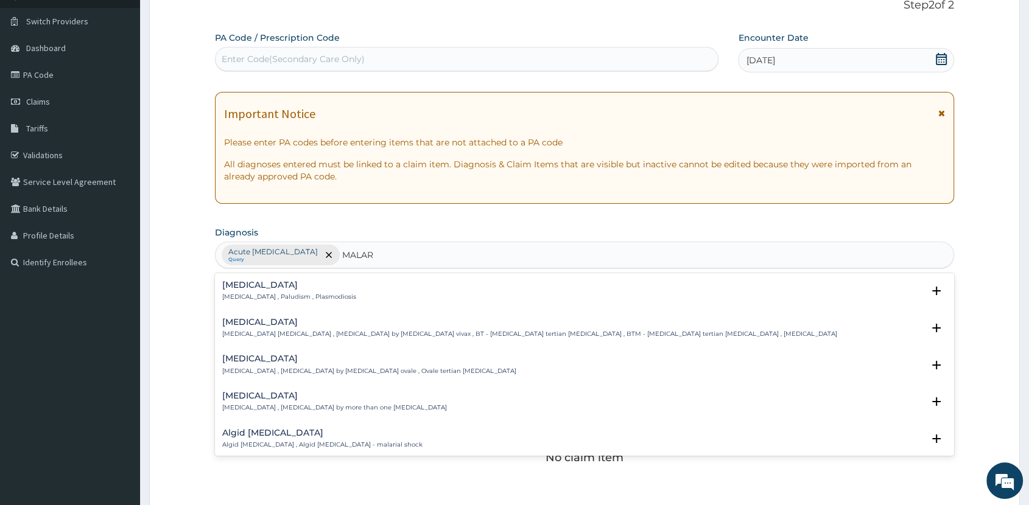
click at [241, 281] on h4 "[MEDICAL_DATA]" at bounding box center [289, 285] width 134 height 9
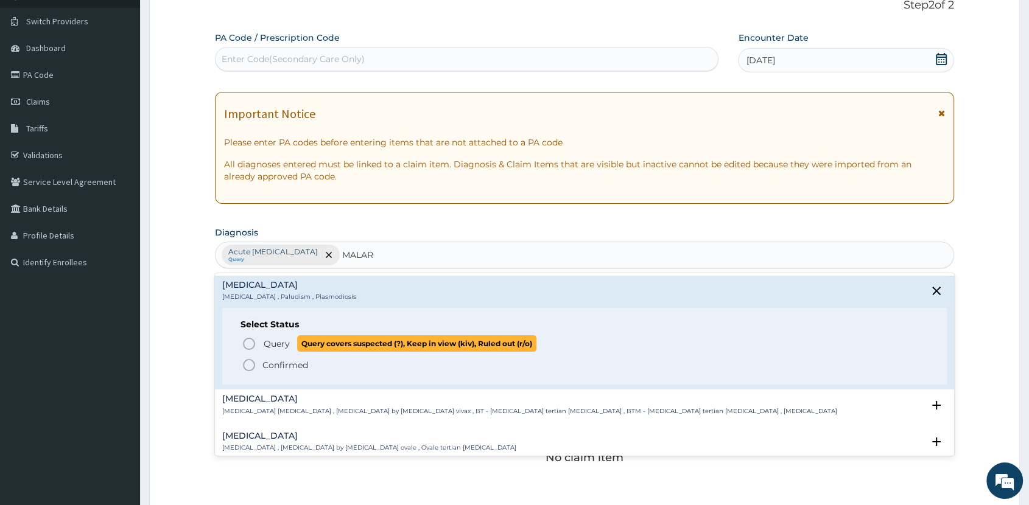
click at [298, 345] on span "Query covers suspected (?), Keep in view (kiv), Ruled out (r/o)" at bounding box center [416, 344] width 239 height 16
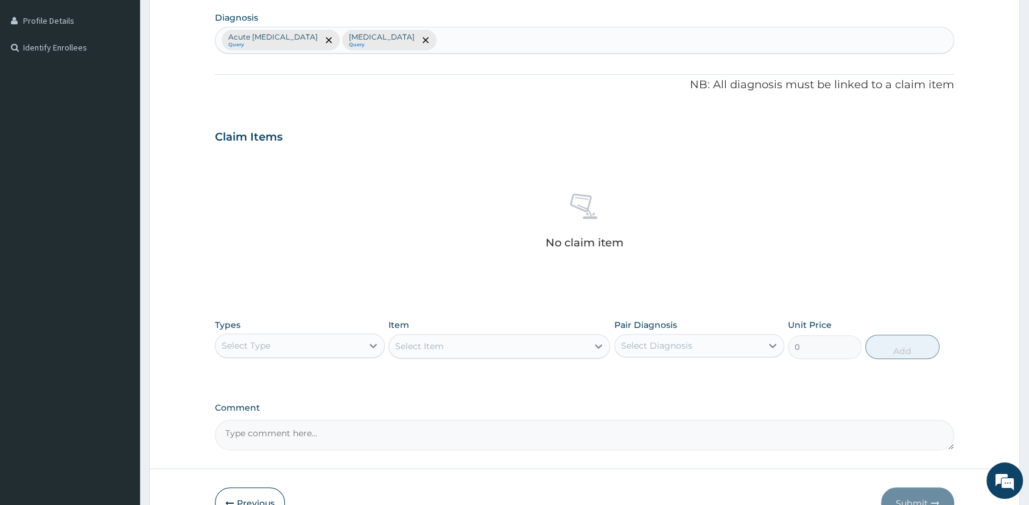
scroll to position [371, 0]
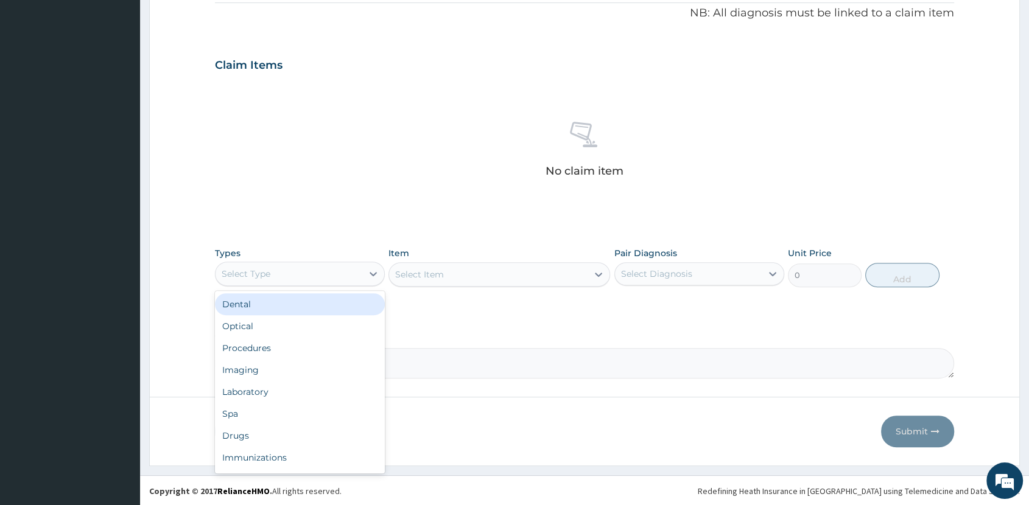
click at [328, 273] on div "Select Type" at bounding box center [289, 273] width 147 height 19
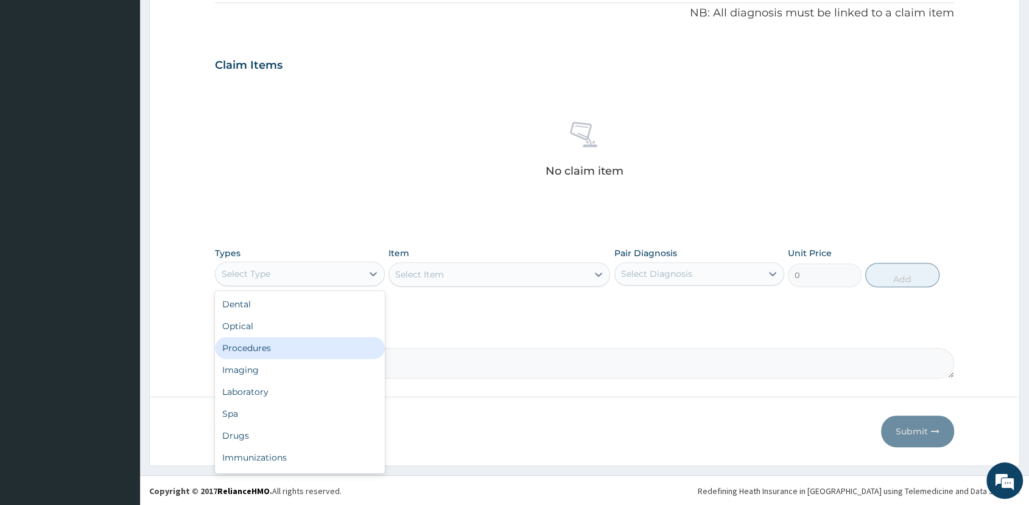
click at [312, 343] on div "Procedures" at bounding box center [300, 348] width 170 height 22
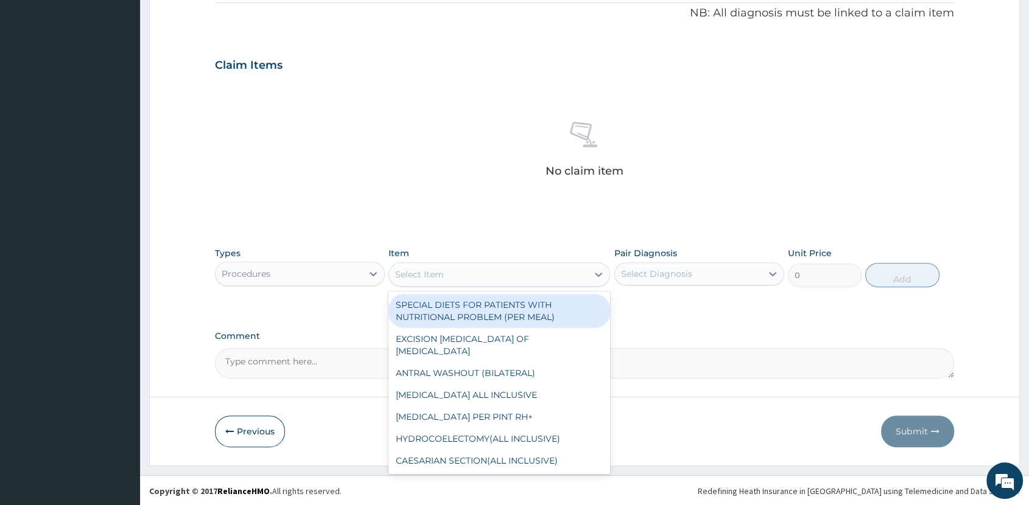
click at [507, 275] on div "Select Item" at bounding box center [488, 274] width 199 height 19
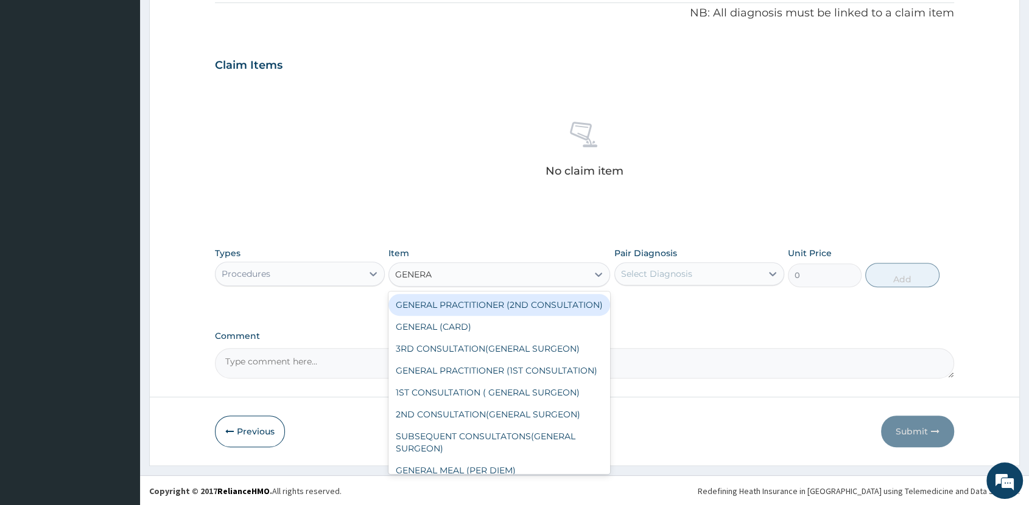
type input "GENERAL"
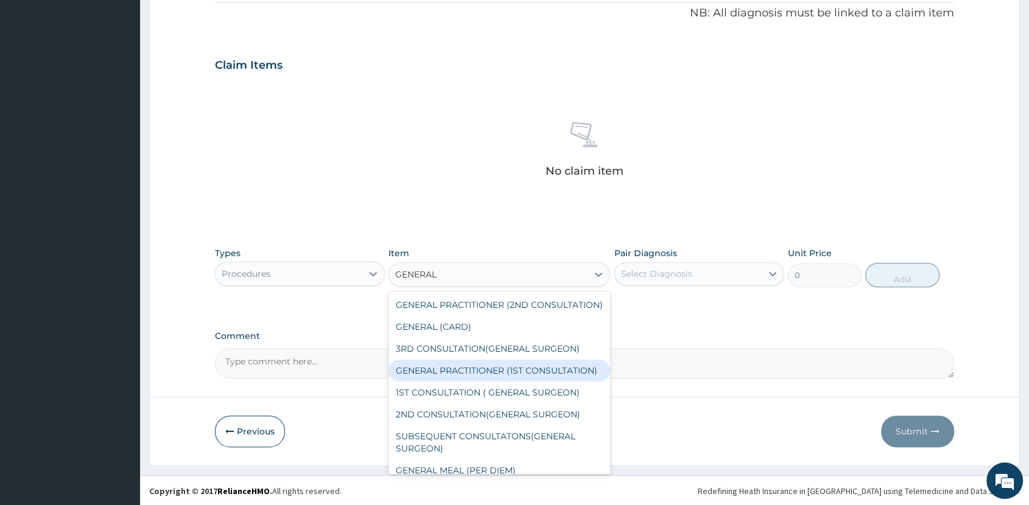
click at [519, 382] on div "GENERAL PRACTITIONER (1ST CONSULTATION)" at bounding box center [500, 371] width 222 height 22
type input "2000"
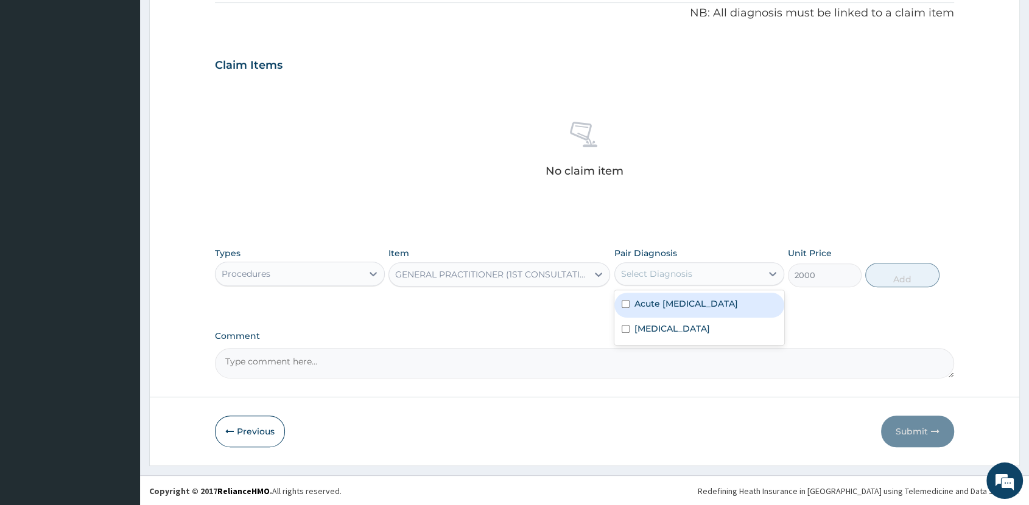
click at [726, 273] on div "Select Diagnosis" at bounding box center [688, 273] width 147 height 19
drag, startPoint x: 721, startPoint y: 308, endPoint x: 719, endPoint y: 328, distance: 19.6
click at [721, 309] on label "Acute upper respiratory infection" at bounding box center [687, 304] width 104 height 12
checkbox input "true"
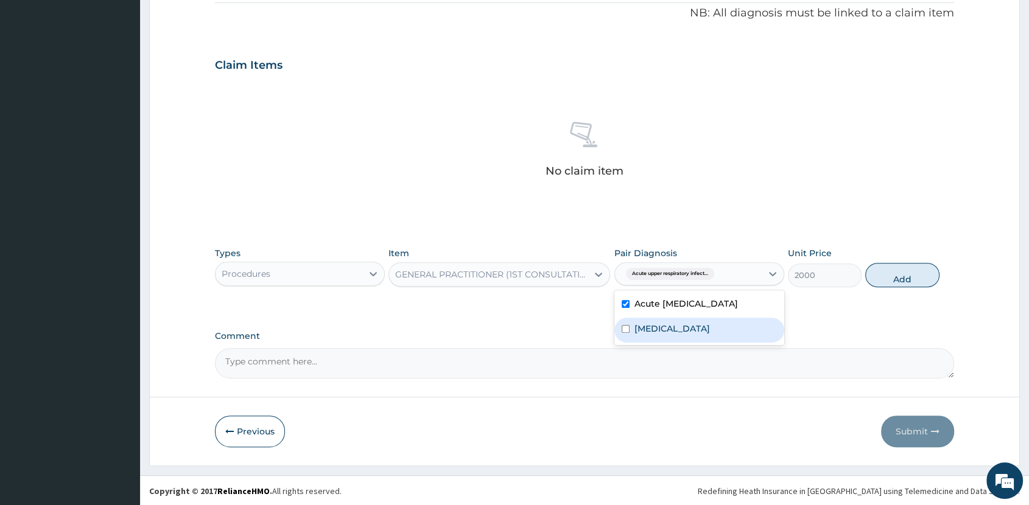
click at [719, 332] on div "Malaria" at bounding box center [699, 330] width 170 height 25
checkbox input "true"
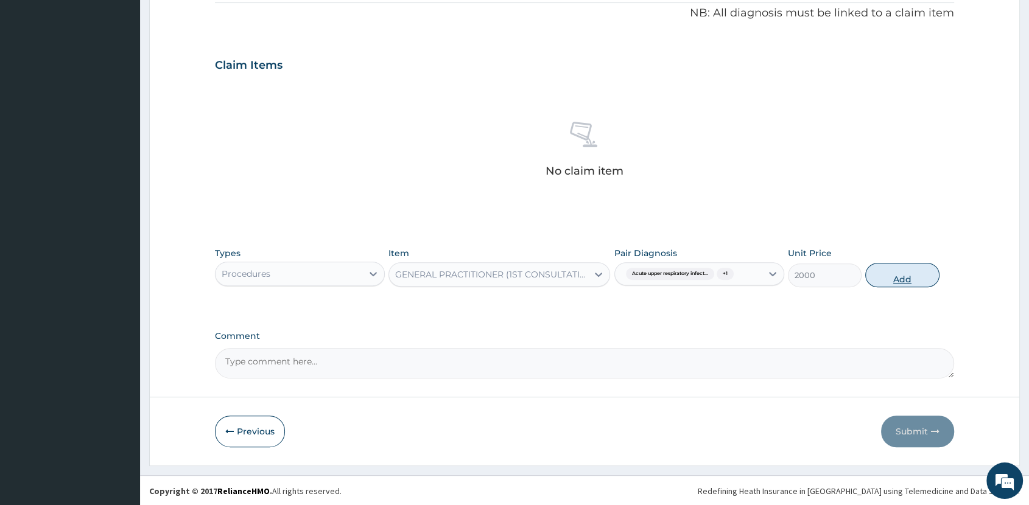
click at [891, 276] on button "Add" at bounding box center [902, 275] width 74 height 24
type input "0"
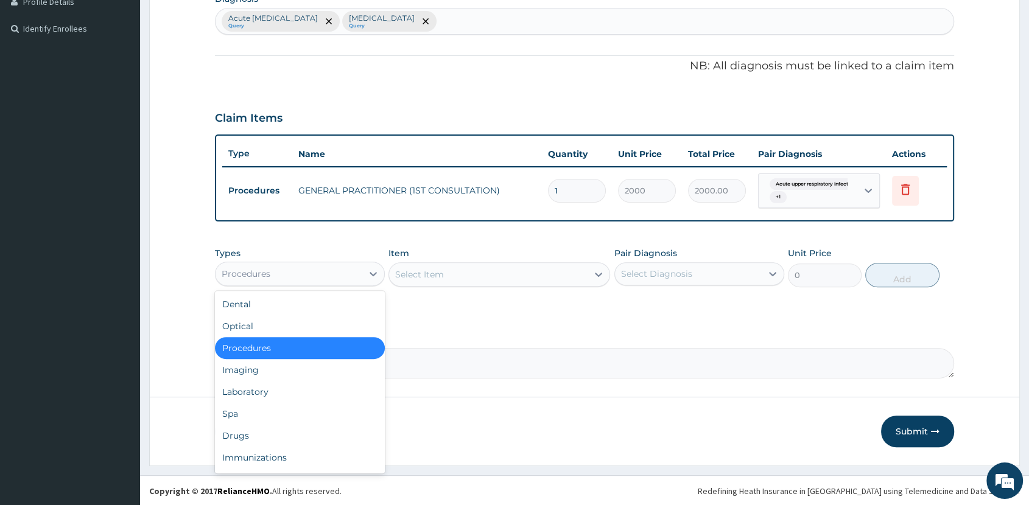
click at [295, 276] on div "Procedures" at bounding box center [289, 273] width 147 height 19
click at [315, 384] on div "Laboratory" at bounding box center [300, 392] width 170 height 22
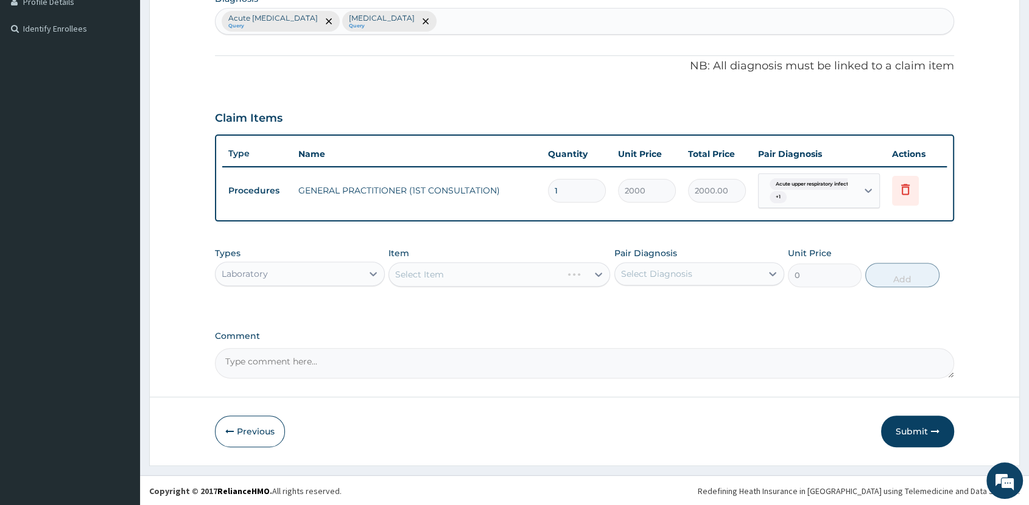
click at [502, 275] on div "Select Item" at bounding box center [500, 274] width 222 height 24
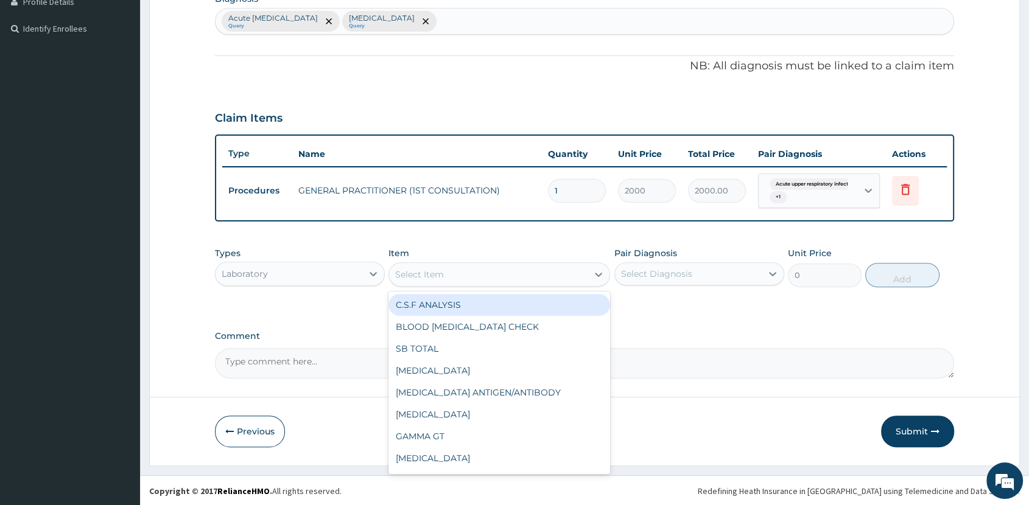
click at [502, 275] on div "Select Item" at bounding box center [488, 274] width 199 height 19
type input "FU"
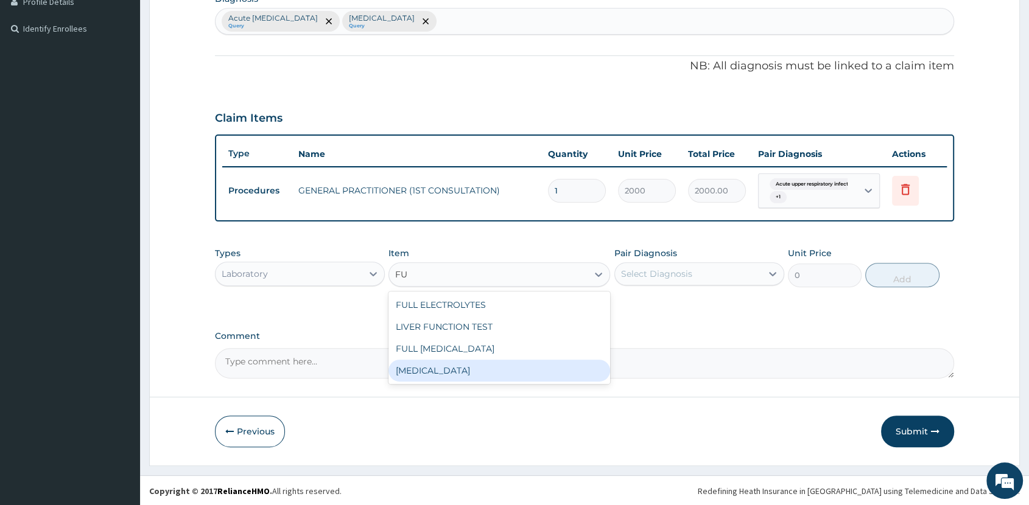
click at [479, 367] on div "FULL BLOOD COUNT" at bounding box center [500, 371] width 222 height 22
type input "4000"
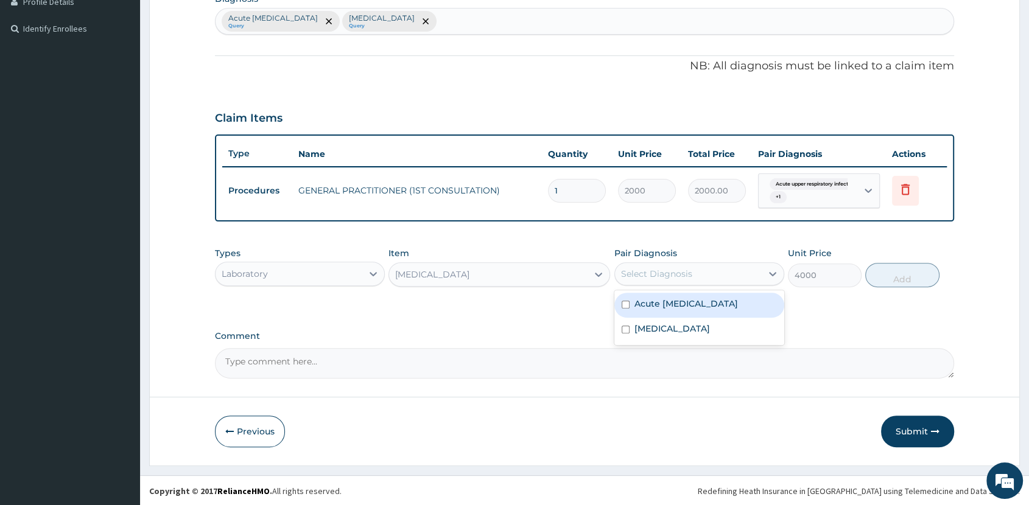
click at [700, 271] on div "Select Diagnosis" at bounding box center [688, 273] width 147 height 19
click at [702, 310] on label "Acute upper respiratory infection" at bounding box center [687, 304] width 104 height 12
checkbox input "true"
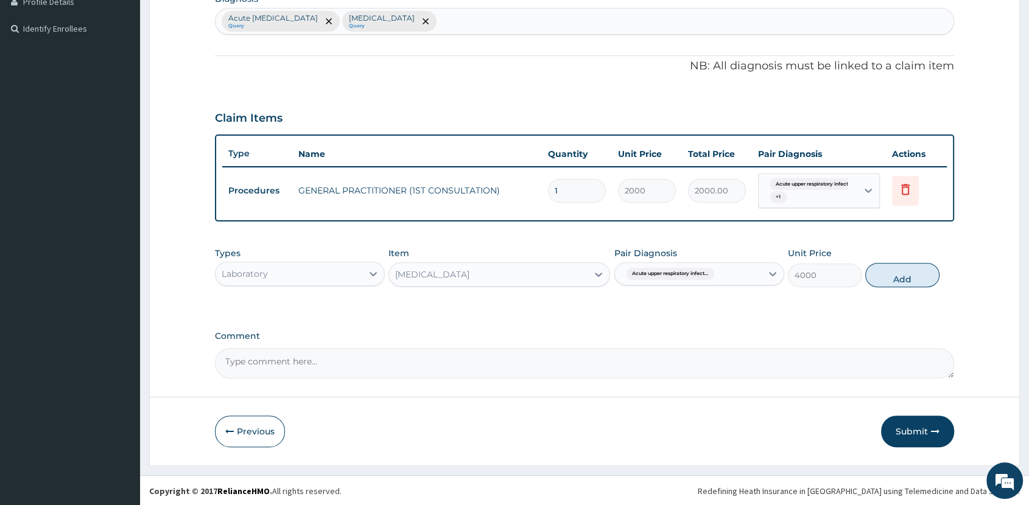
click at [901, 278] on button "Add" at bounding box center [902, 275] width 74 height 24
type input "0"
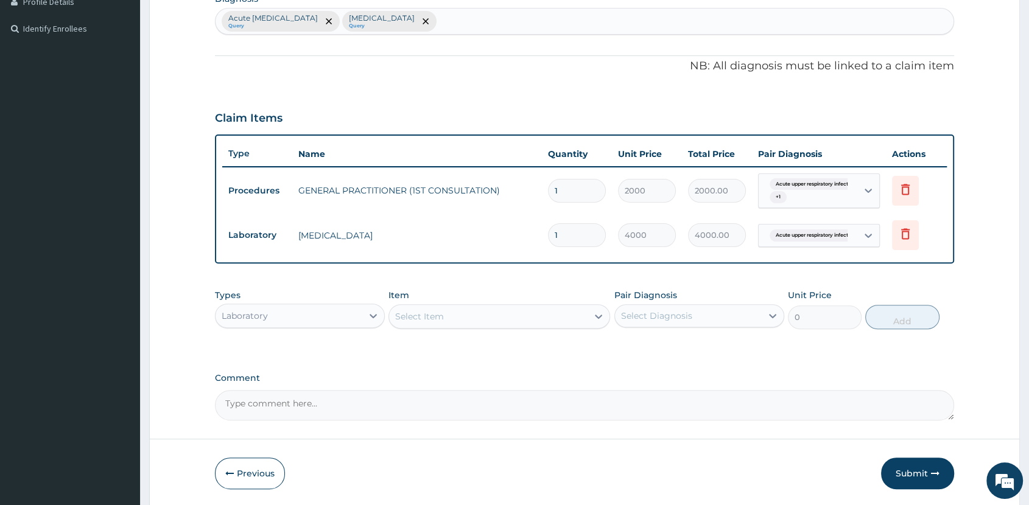
click at [429, 318] on div "Select Item" at bounding box center [419, 317] width 49 height 12
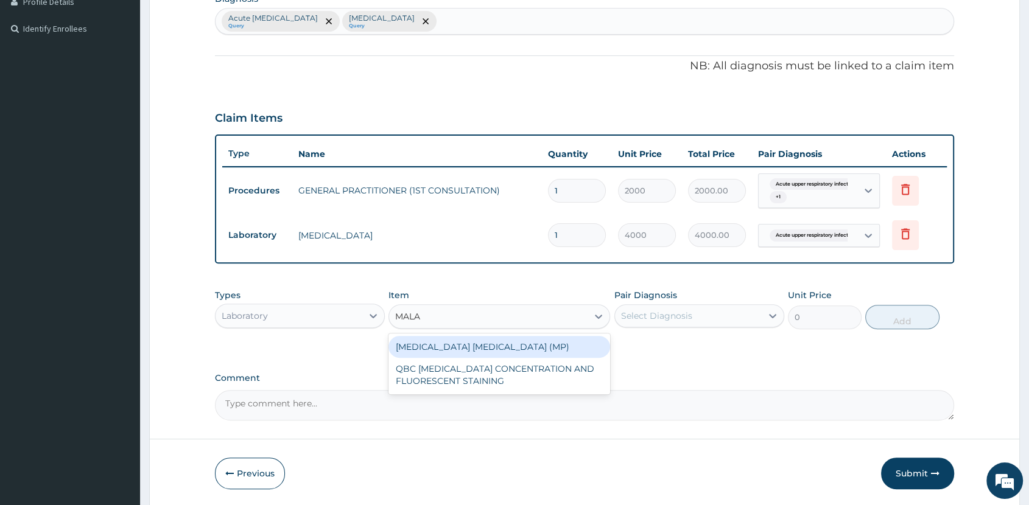
type input "MALAR"
click at [517, 346] on div "MALARIA PARASITE (MP)" at bounding box center [500, 347] width 222 height 22
type input "1625"
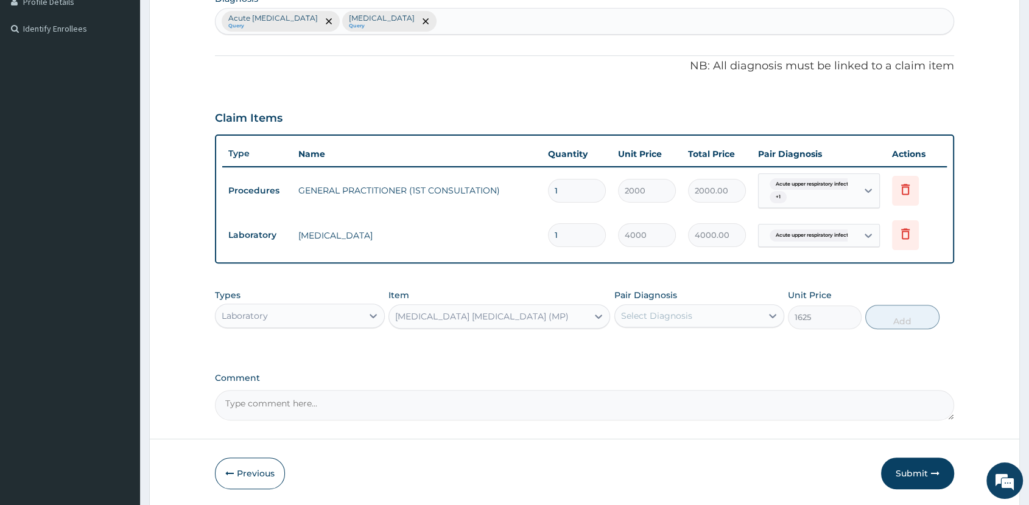
click at [702, 318] on div "Select Diagnosis" at bounding box center [688, 315] width 147 height 19
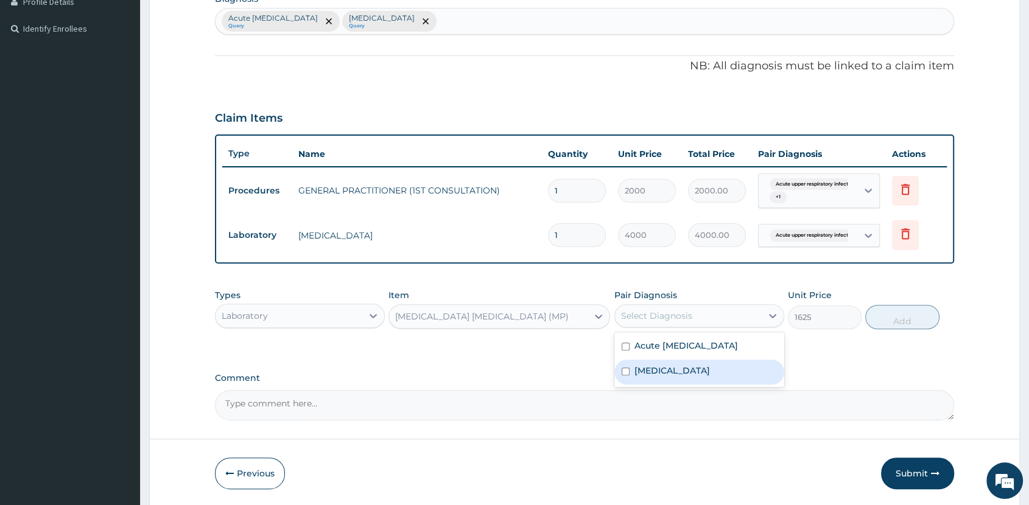
click at [692, 376] on div "Malaria" at bounding box center [699, 372] width 170 height 25
checkbox input "true"
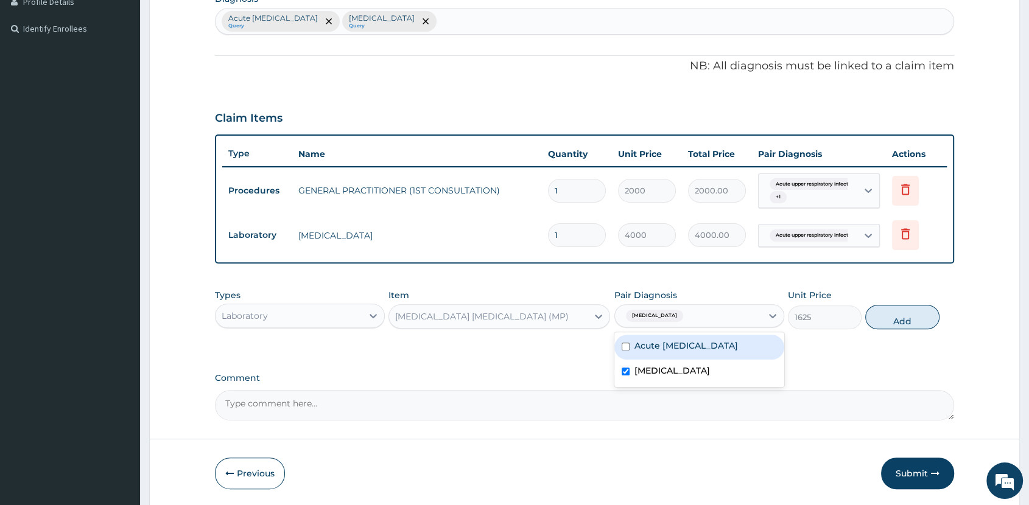
click at [909, 321] on button "Add" at bounding box center [902, 317] width 74 height 24
type input "0"
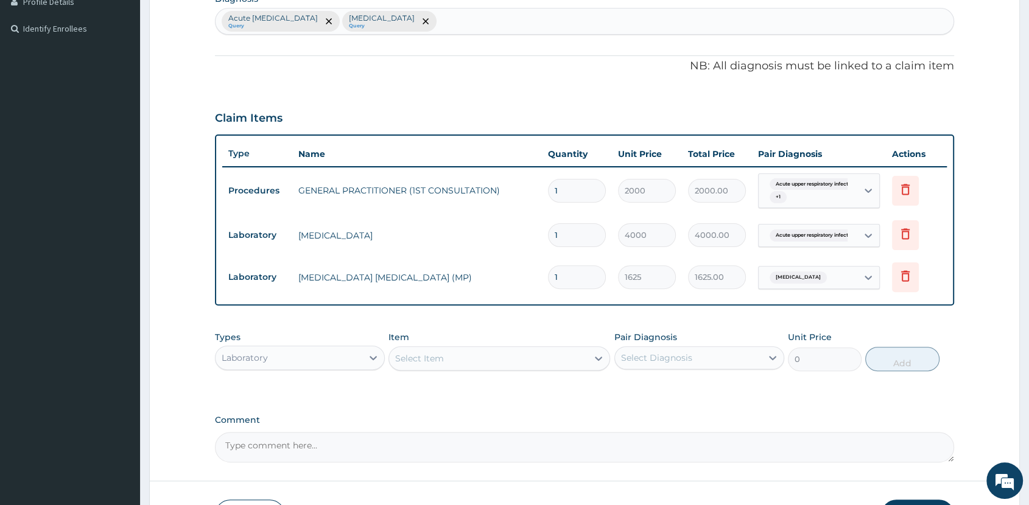
click at [315, 366] on div "Laboratory" at bounding box center [289, 357] width 147 height 19
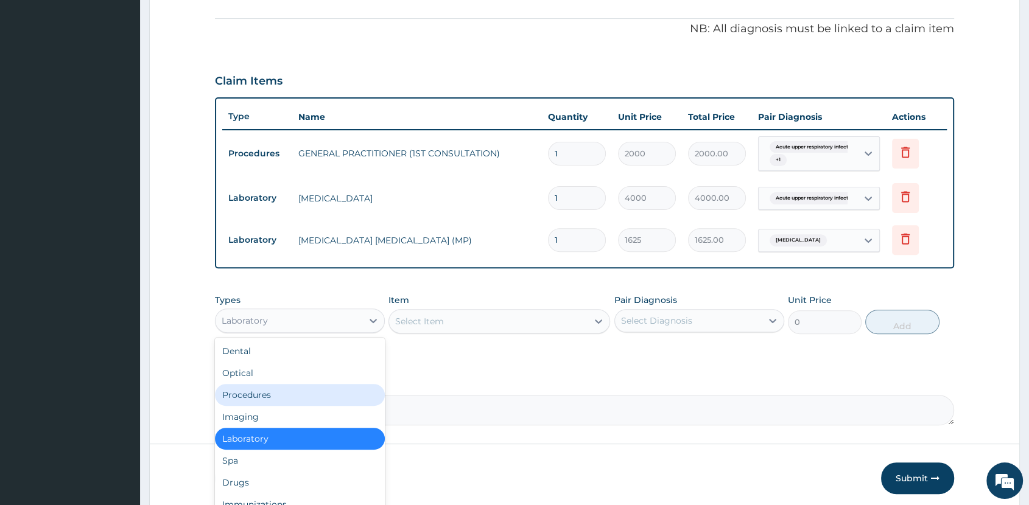
scroll to position [404, 0]
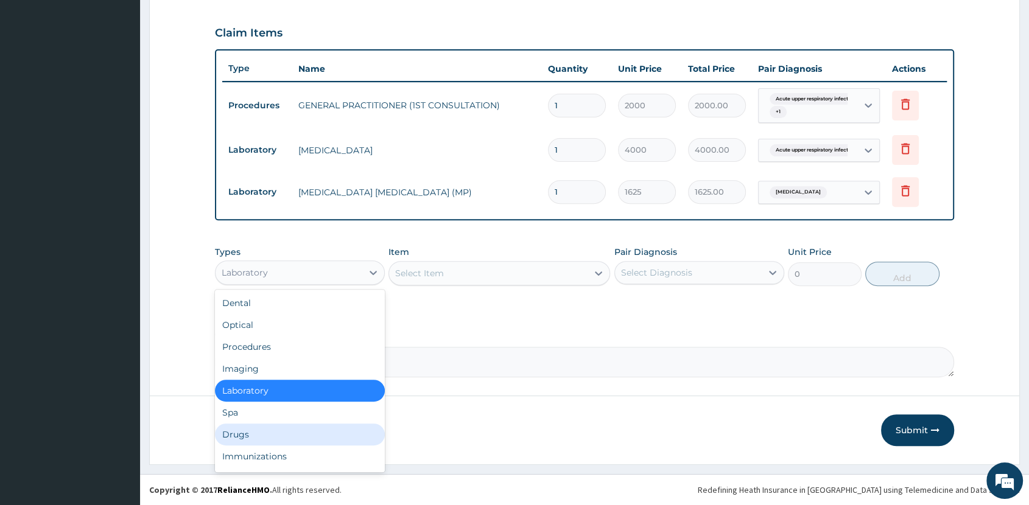
click at [278, 424] on div "Drugs" at bounding box center [300, 435] width 170 height 22
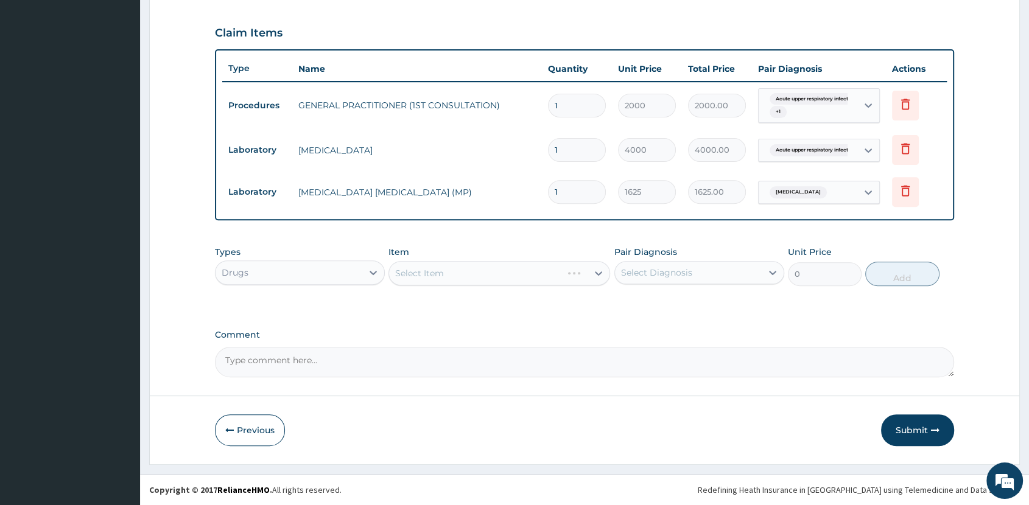
click at [472, 275] on div "Select Item" at bounding box center [500, 273] width 222 height 24
drag, startPoint x: 472, startPoint y: 275, endPoint x: 473, endPoint y: 286, distance: 11.0
click at [473, 286] on div "Types Drugs Item Select Item Pair Diagnosis Select Diagnosis Unit Price 0 Add" at bounding box center [584, 266] width 739 height 52
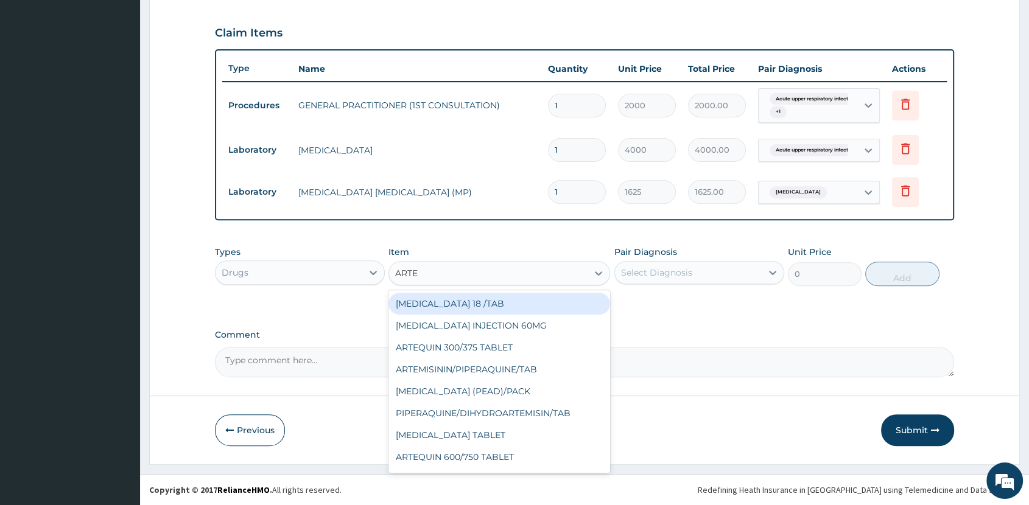
type input "ARTES"
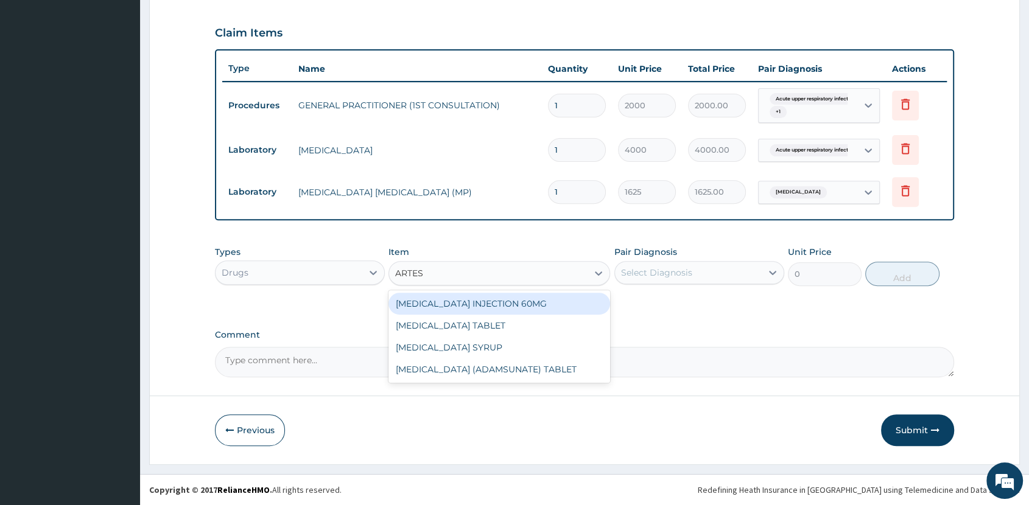
click at [512, 304] on div "ARTESUNATE INJECTION 60MG" at bounding box center [500, 304] width 222 height 22
type input "1750"
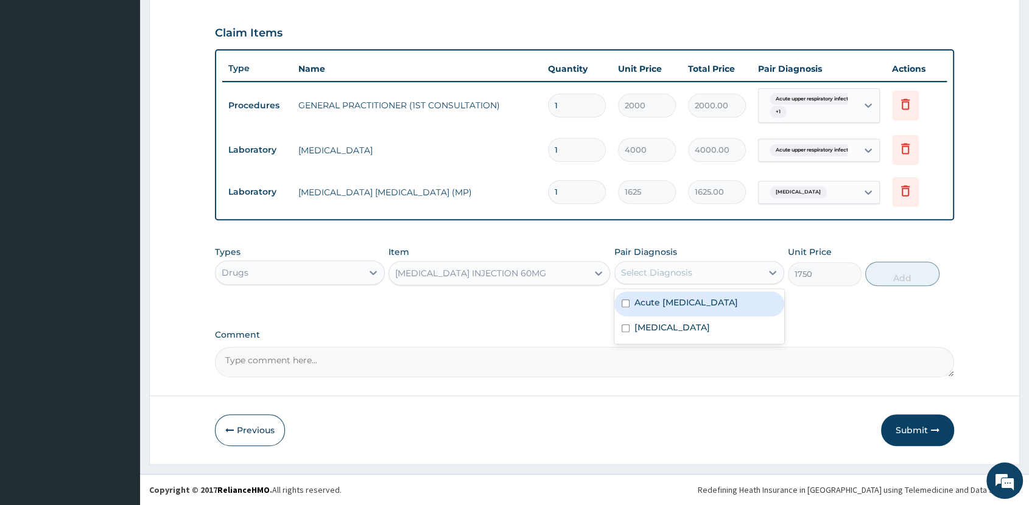
click at [750, 275] on div "Select Diagnosis" at bounding box center [688, 272] width 147 height 19
click at [710, 309] on label "Acute upper respiratory infection" at bounding box center [687, 303] width 104 height 12
checkbox input "true"
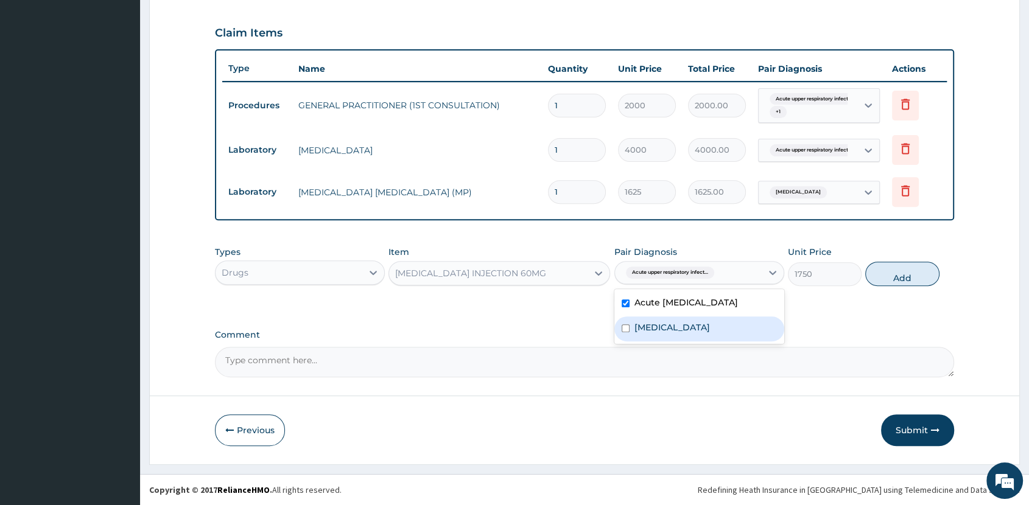
click at [706, 337] on div "Malaria" at bounding box center [699, 329] width 170 height 25
checkbox input "true"
click at [714, 309] on label "Acute upper respiratory infection" at bounding box center [687, 303] width 104 height 12
checkbox input "false"
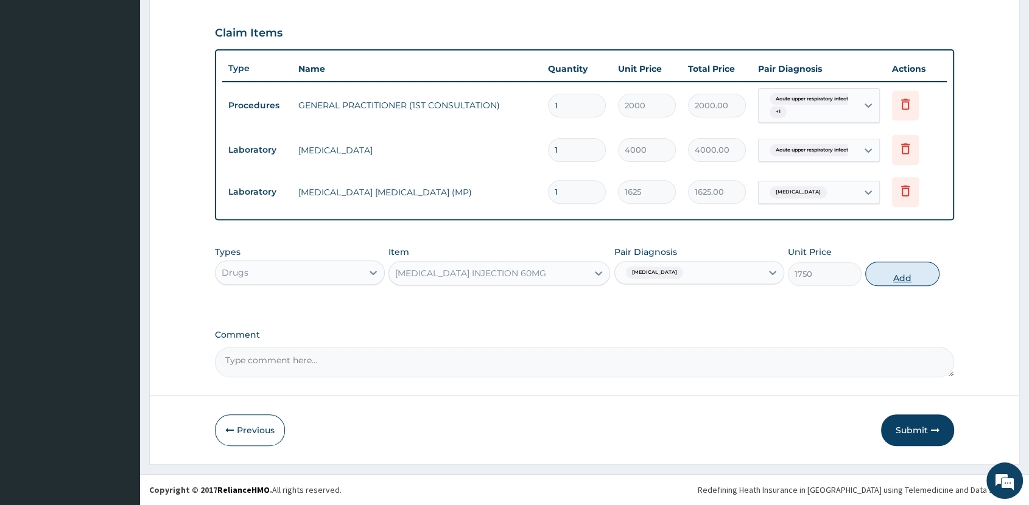
click at [895, 276] on button "Add" at bounding box center [902, 274] width 74 height 24
type input "0"
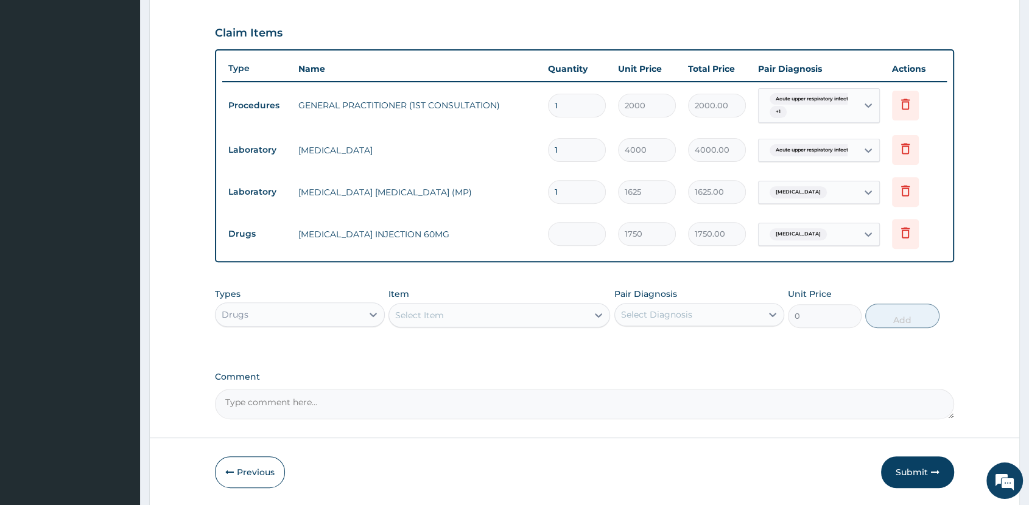
type input "0.00"
type input "3"
type input "5250.00"
type input "3"
click at [534, 312] on div "Select Item" at bounding box center [488, 315] width 199 height 19
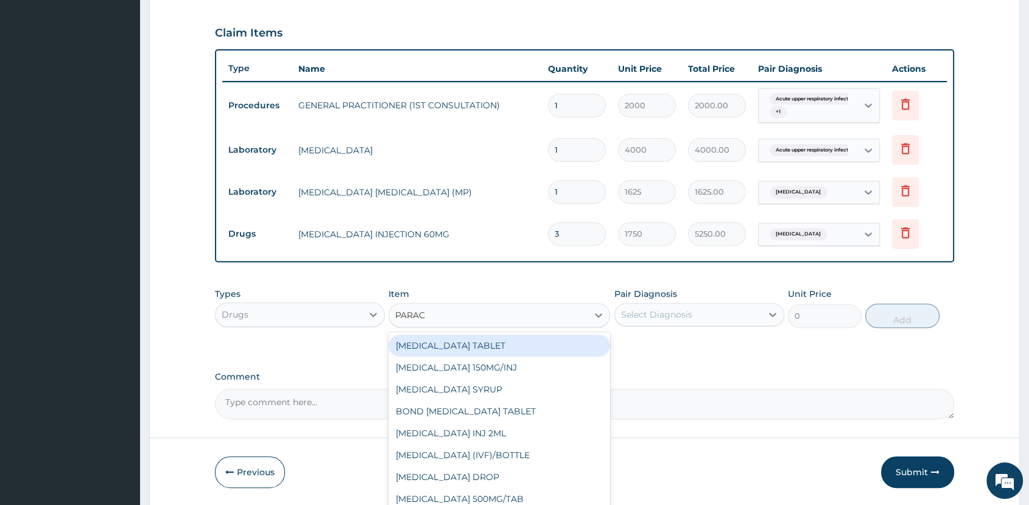
type input "PARACE"
click at [511, 351] on div "PARACETAMOL TABLET" at bounding box center [500, 346] width 222 height 22
type input "40"
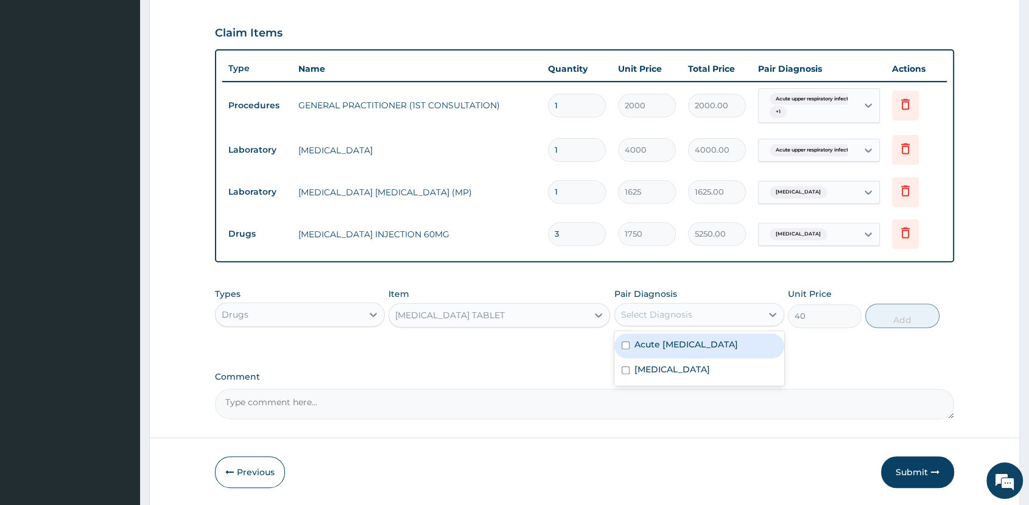
click at [706, 315] on div "Select Diagnosis" at bounding box center [688, 314] width 147 height 19
drag, startPoint x: 690, startPoint y: 381, endPoint x: 776, endPoint y: 352, distance: 91.3
click at [692, 382] on div "Malaria" at bounding box center [699, 371] width 170 height 25
checkbox input "true"
click at [892, 323] on button "Add" at bounding box center [902, 316] width 74 height 24
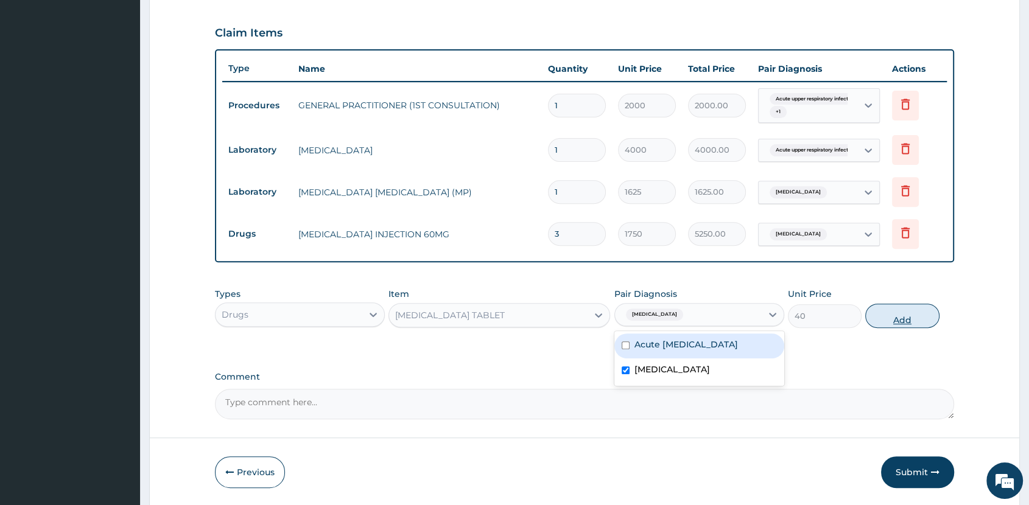
type input "0"
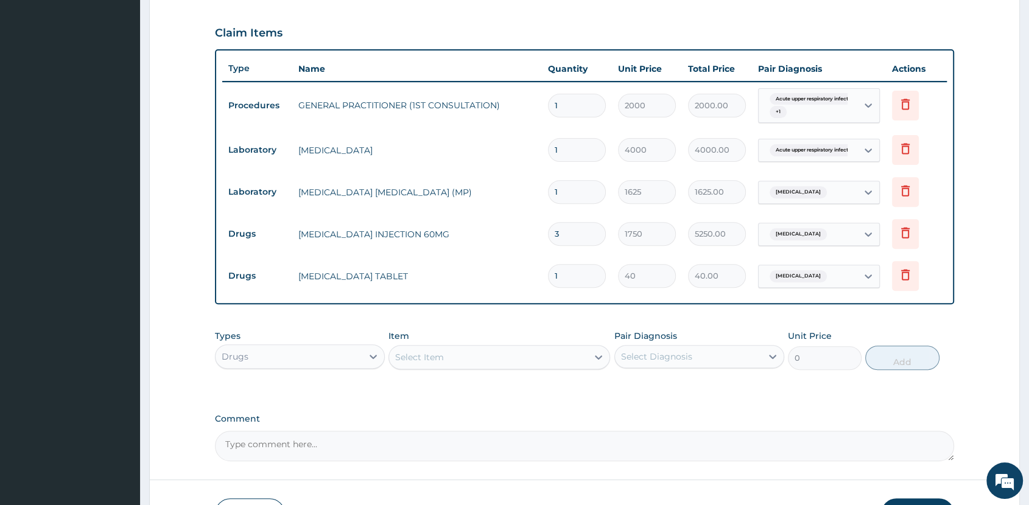
type input "18"
type input "720.00"
type input "18"
click at [495, 355] on div "Select Item" at bounding box center [488, 357] width 199 height 19
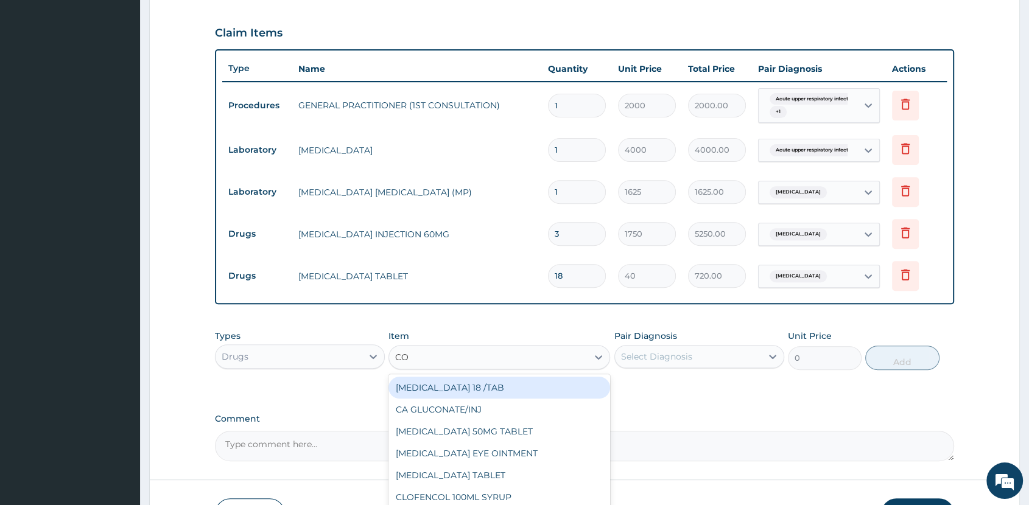
type input "COU"
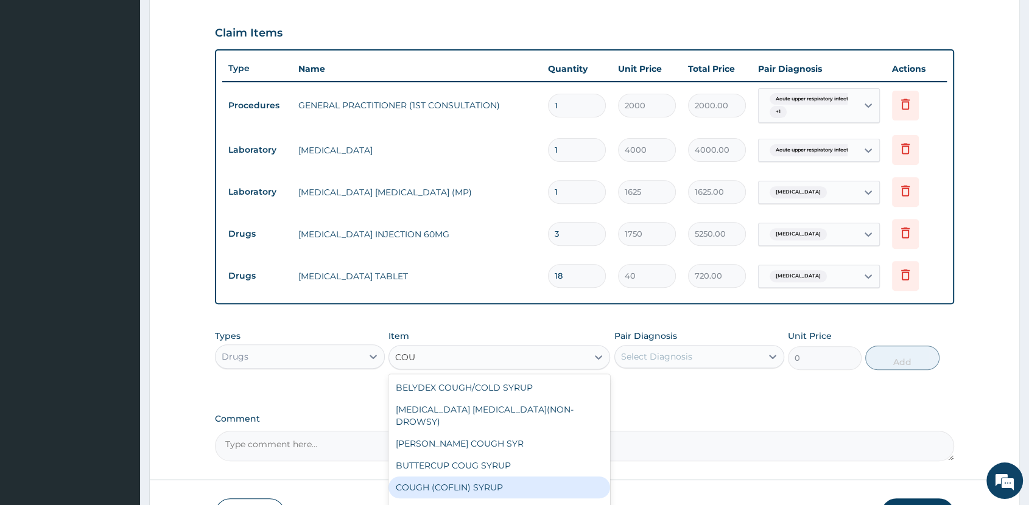
click at [480, 477] on div "COUGH (COFLIN) SYRUP" at bounding box center [500, 488] width 222 height 22
type input "940"
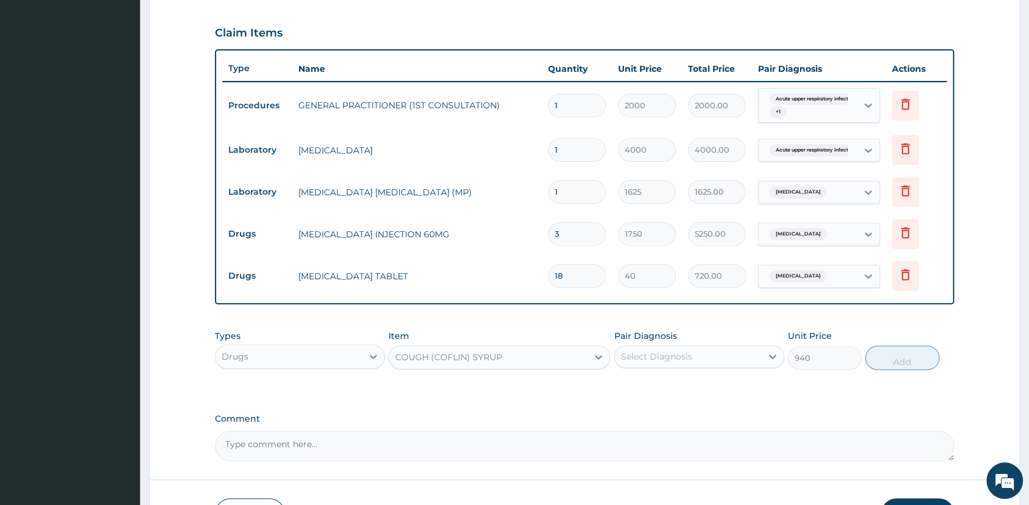
click at [502, 359] on div "COUGH (COFLIN) SYRUP" at bounding box center [488, 357] width 199 height 19
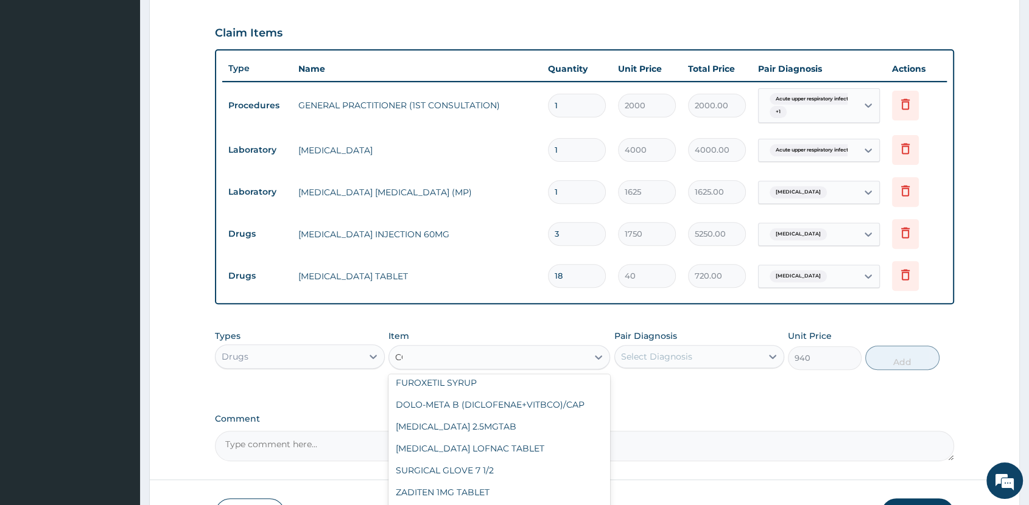
scroll to position [782, 0]
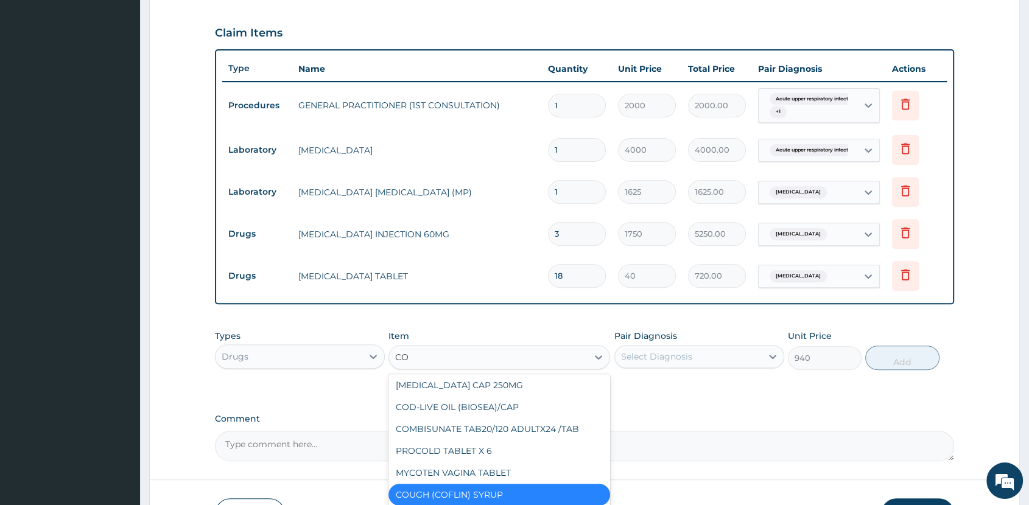
type input "COU"
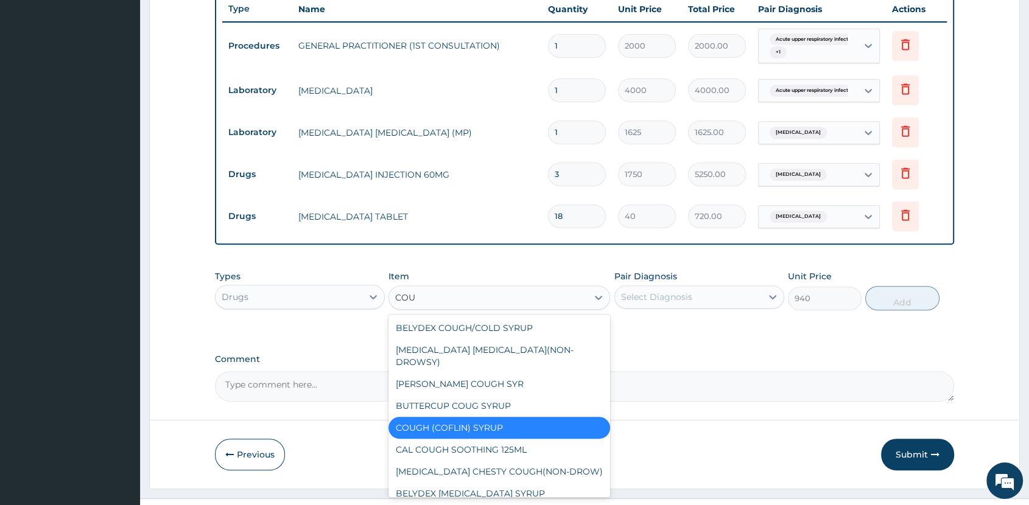
scroll to position [488, 0]
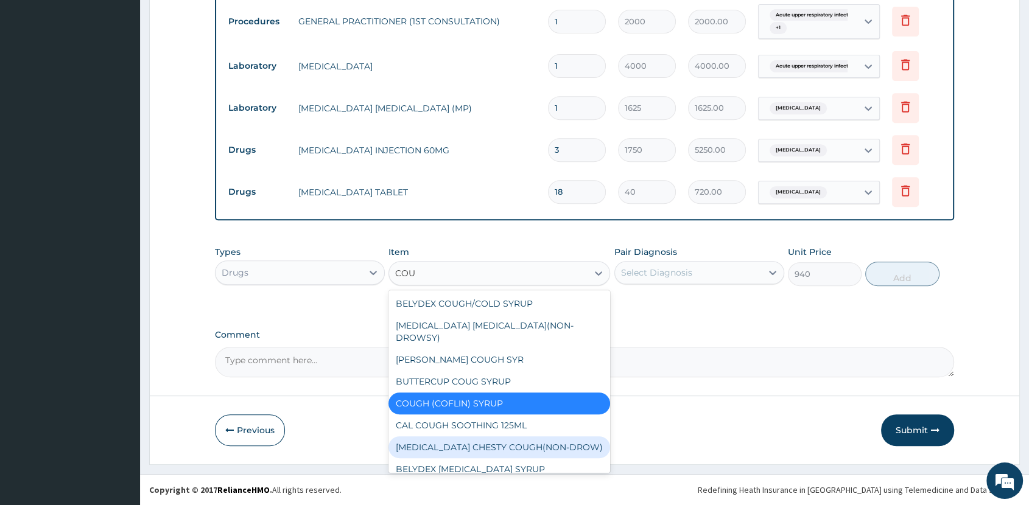
click at [498, 439] on div "BENYLIN CHESTY COUGH(NON-DROW)" at bounding box center [500, 448] width 222 height 22
type input "735"
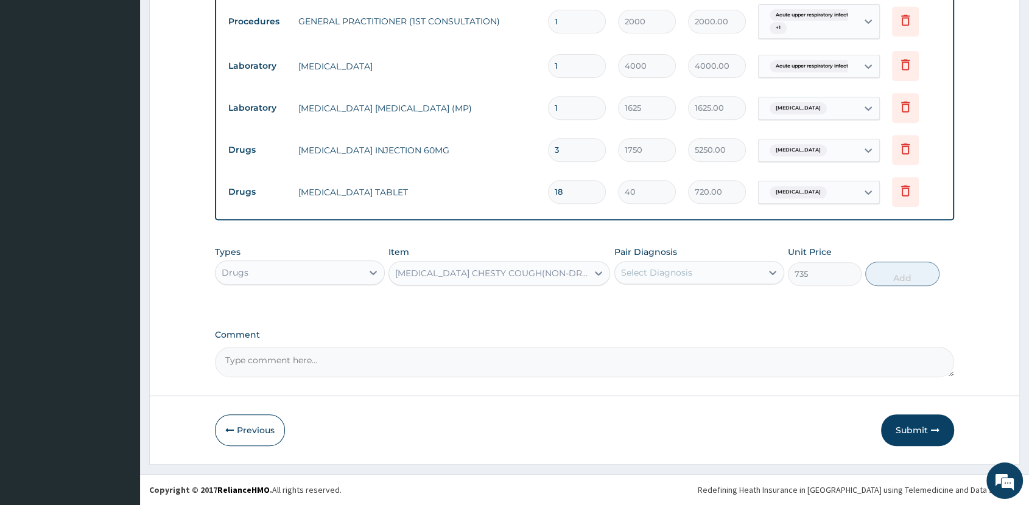
click at [497, 267] on div "BENYLIN CHESTY COUGH(NON-DROW)" at bounding box center [492, 273] width 194 height 12
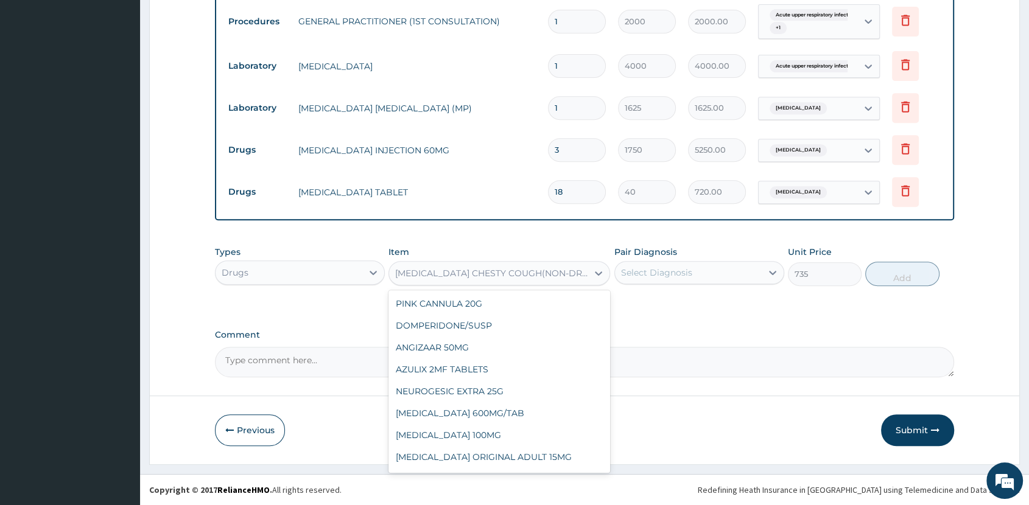
scroll to position [12318, 0]
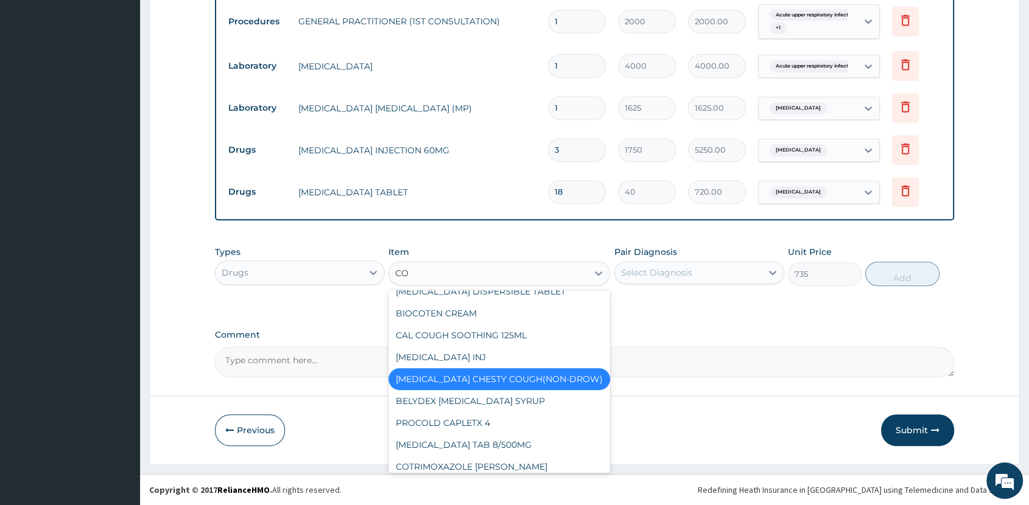
type input "COU"
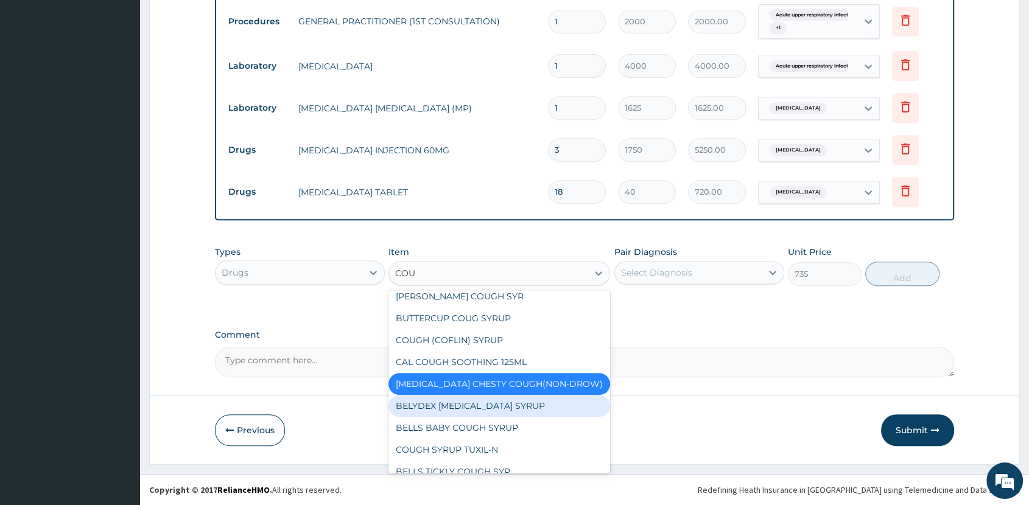
click at [501, 395] on div "BELYDEX DRY COUGH SYRUP" at bounding box center [500, 406] width 222 height 22
type input "236.25"
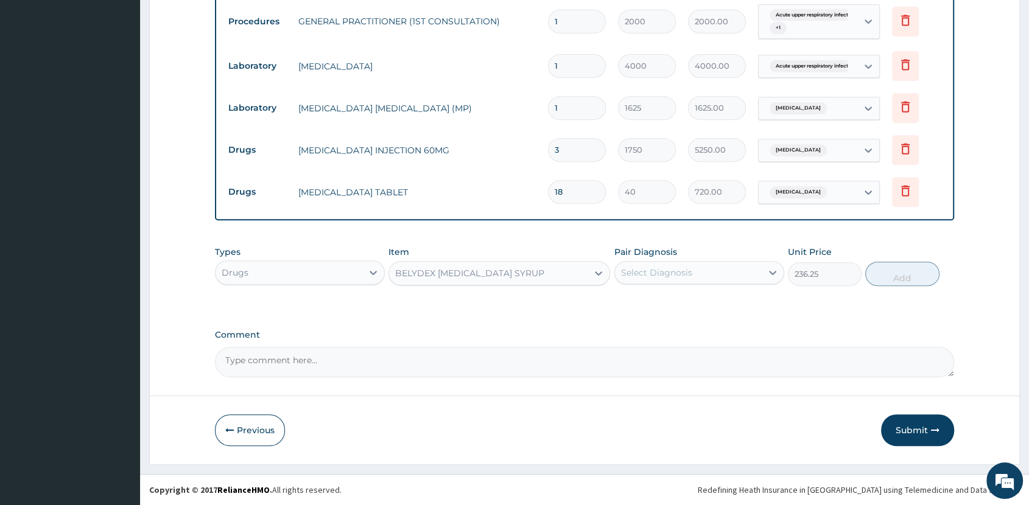
click at [498, 283] on div "BELYDEX DRY COUGH SYRUP" at bounding box center [488, 273] width 199 height 19
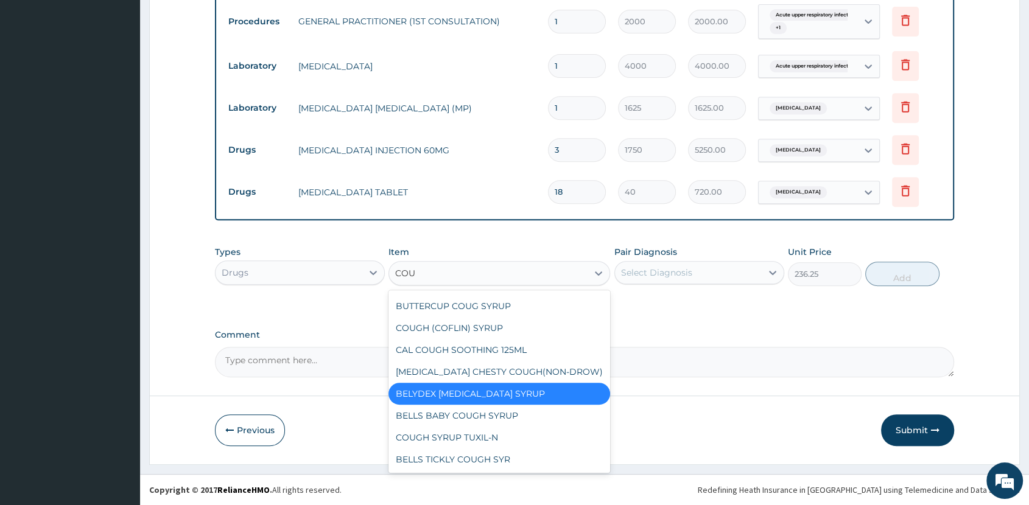
scroll to position [24, 0]
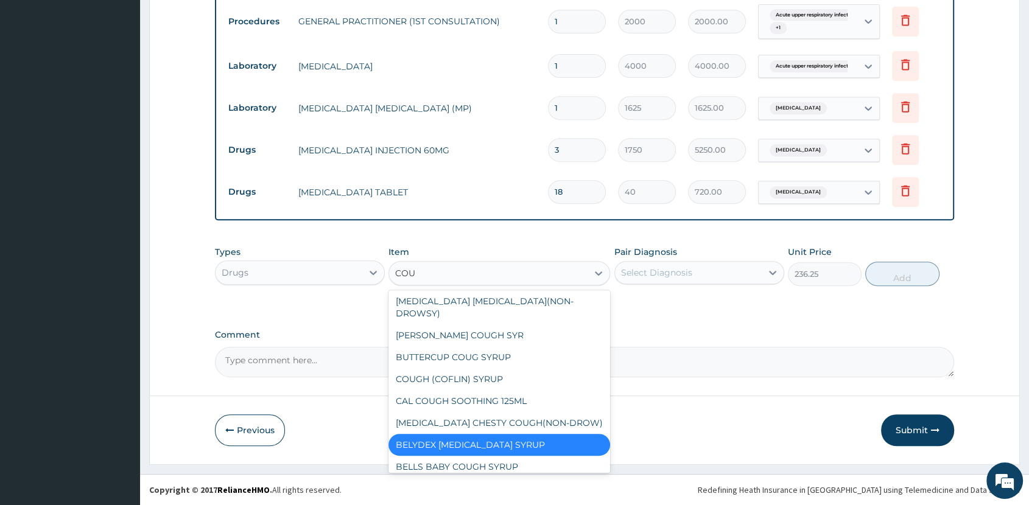
type input "COUG"
click at [496, 456] on div "BELLS BABY COUGH SYRUP" at bounding box center [500, 467] width 222 height 22
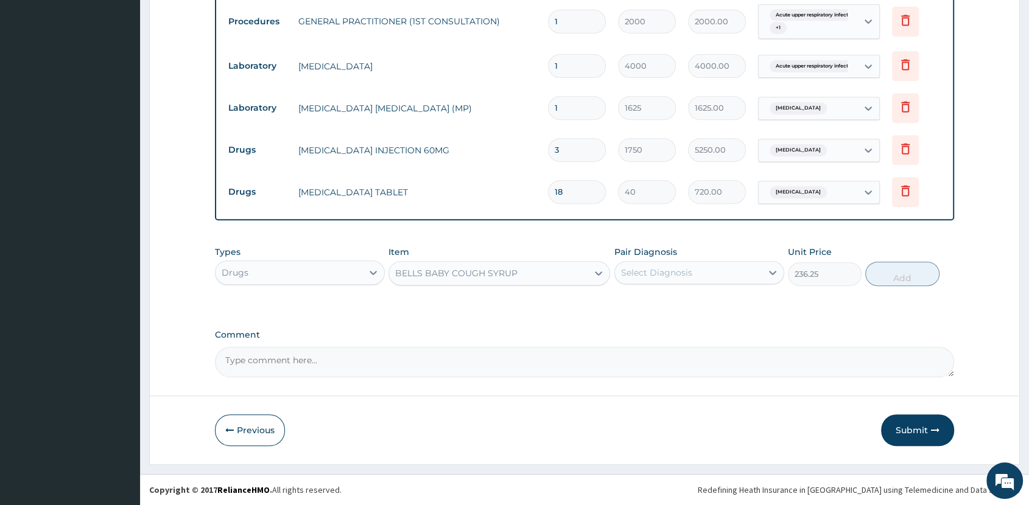
type input "367.5"
click at [540, 270] on div "BELLS BABY COUGH SYRUP" at bounding box center [488, 273] width 199 height 19
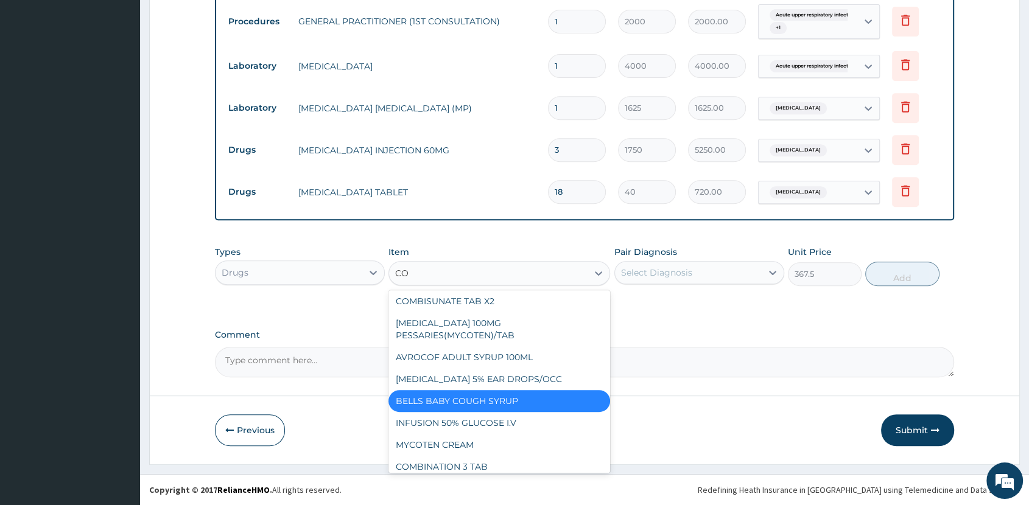
scroll to position [63, 0]
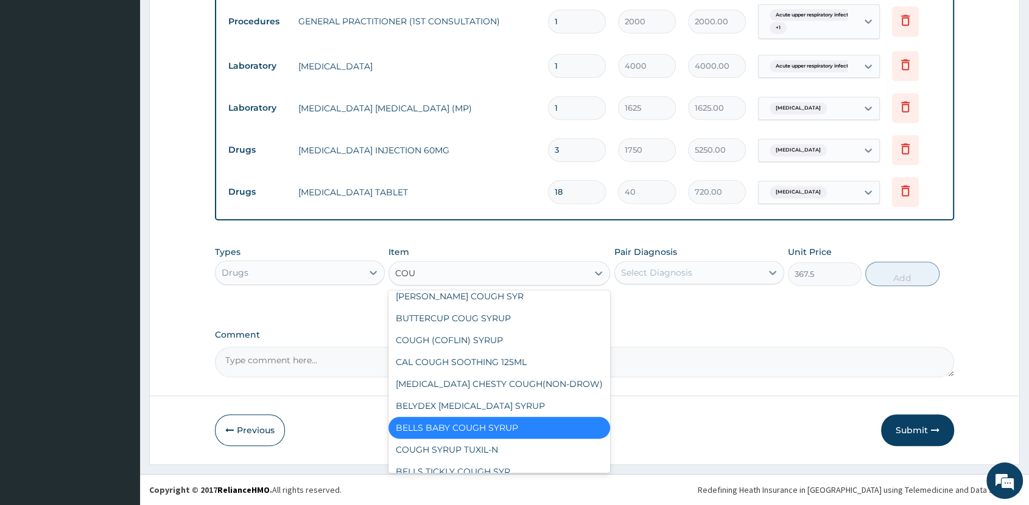
type input "COUG"
click at [512, 439] on div "COUGH SYRUP TUXIL-N" at bounding box center [500, 450] width 222 height 22
type input "940"
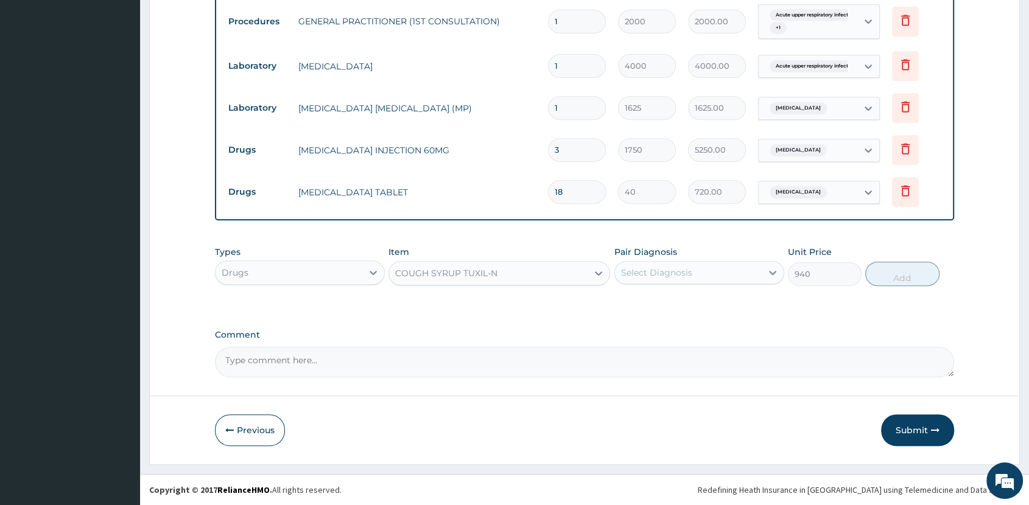
click at [529, 275] on div "COUGH SYRUP TUXIL-N" at bounding box center [488, 273] width 199 height 19
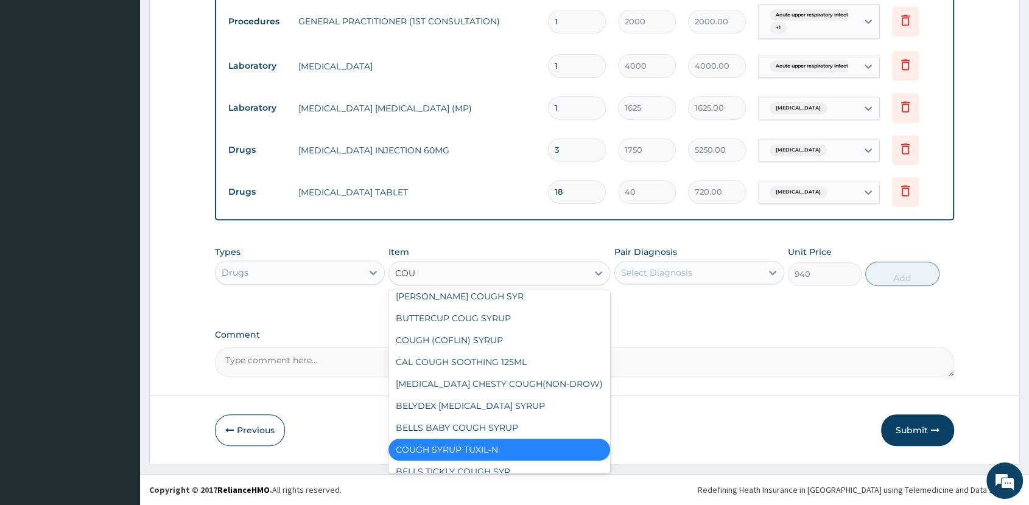
type input "COUG"
click at [513, 461] on div "BELLS TICKLY COUGH SYR" at bounding box center [500, 472] width 222 height 22
type input "341.25"
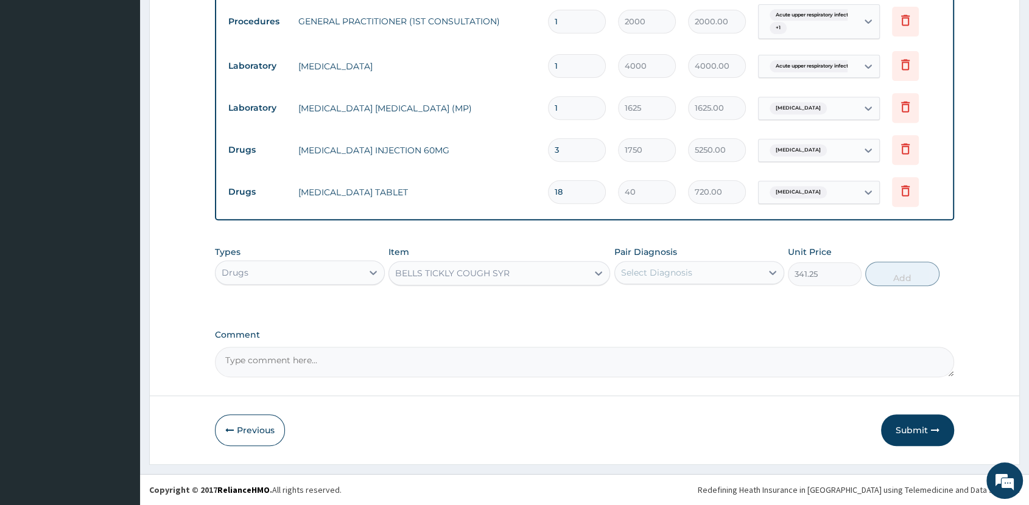
click at [529, 275] on div "BELLS TICKLY COUGH SYR" at bounding box center [488, 273] width 199 height 19
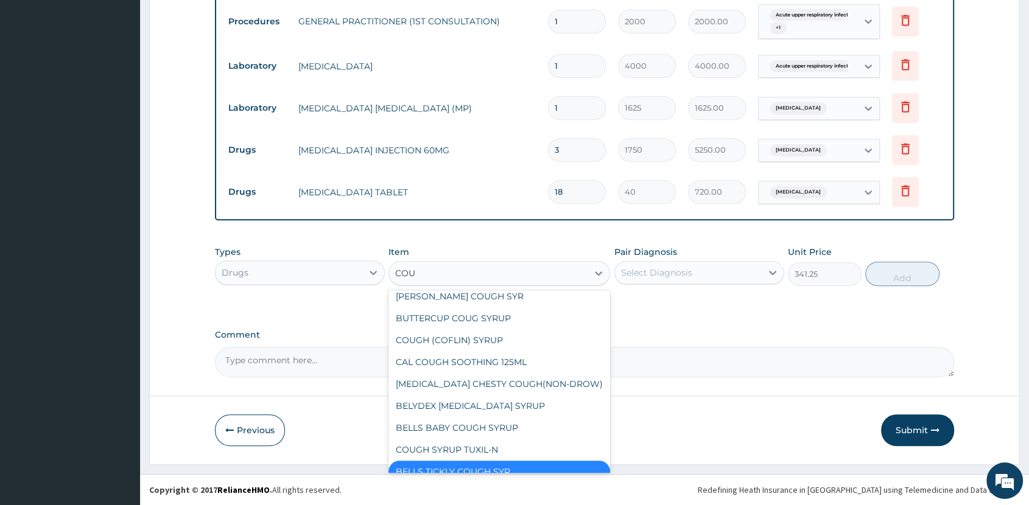
type input "COUG"
click at [461, 351] on div "CAL COUGH SOOTHING 125ML" at bounding box center [500, 362] width 222 height 22
type input "1030"
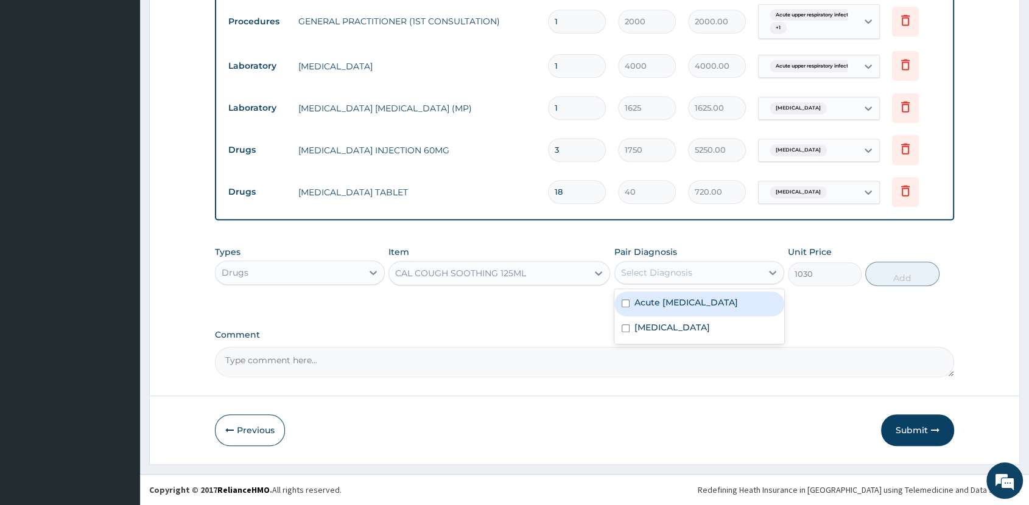
click at [670, 272] on div "Select Diagnosis" at bounding box center [656, 273] width 71 height 12
drag, startPoint x: 674, startPoint y: 306, endPoint x: 750, endPoint y: 312, distance: 76.3
click at [677, 308] on label "Acute upper respiratory infection" at bounding box center [687, 303] width 104 height 12
checkbox input "true"
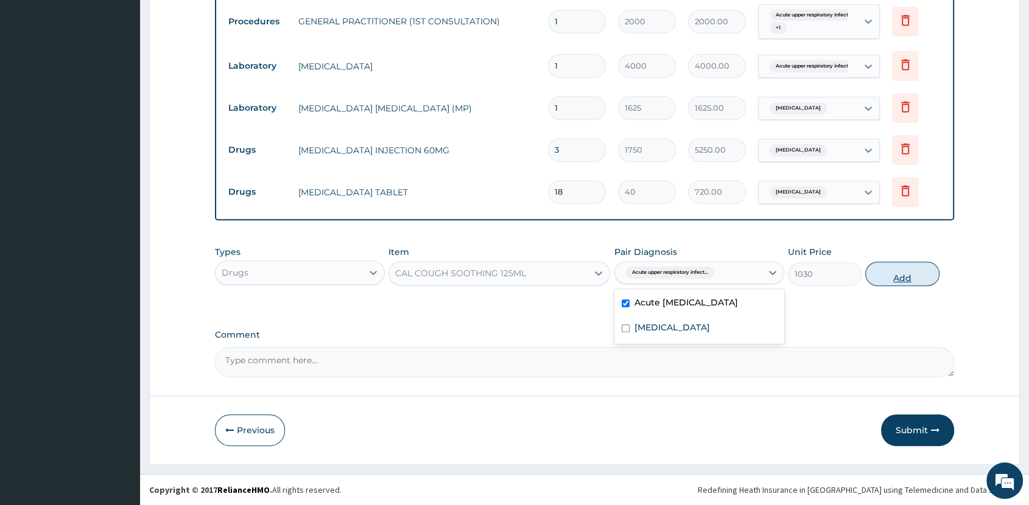
click at [906, 272] on button "Add" at bounding box center [902, 274] width 74 height 24
type input "0"
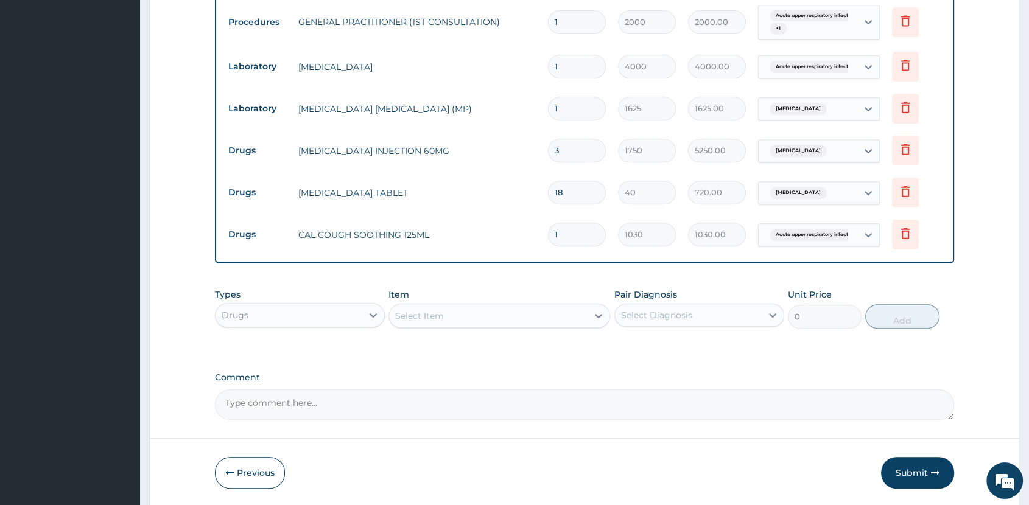
scroll to position [531, 0]
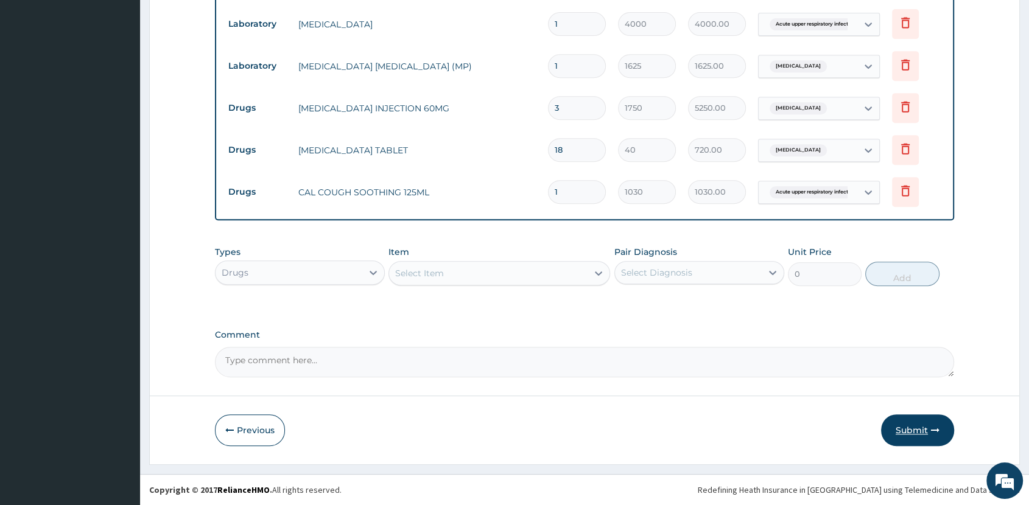
click at [916, 432] on button "Submit" at bounding box center [917, 431] width 73 height 32
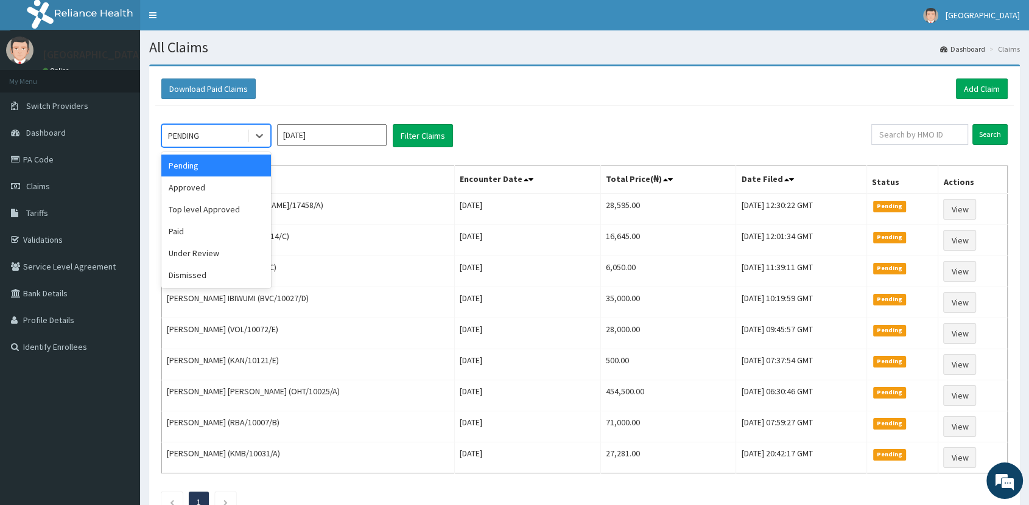
drag, startPoint x: 221, startPoint y: 134, endPoint x: 222, endPoint y: 148, distance: 14.1
click at [221, 138] on div "PENDING" at bounding box center [204, 135] width 85 height 19
click at [224, 186] on div "Approved" at bounding box center [216, 188] width 110 height 22
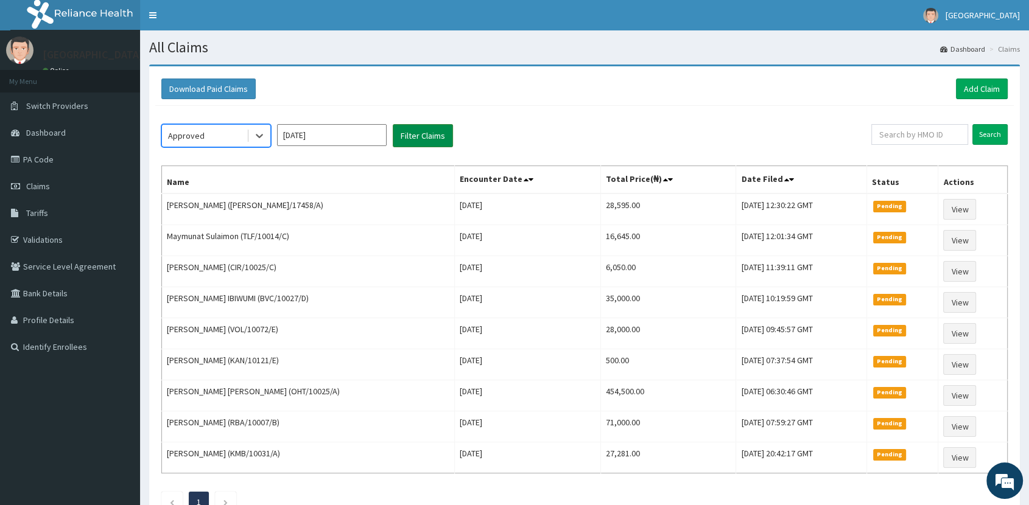
click at [428, 135] on button "Filter Claims" at bounding box center [423, 135] width 60 height 23
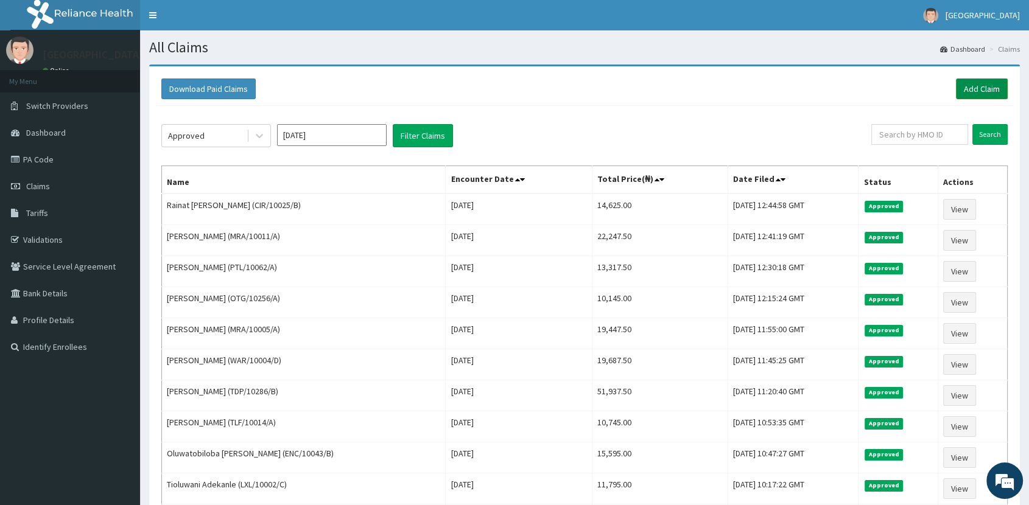
click at [990, 89] on link "Add Claim" at bounding box center [982, 89] width 52 height 21
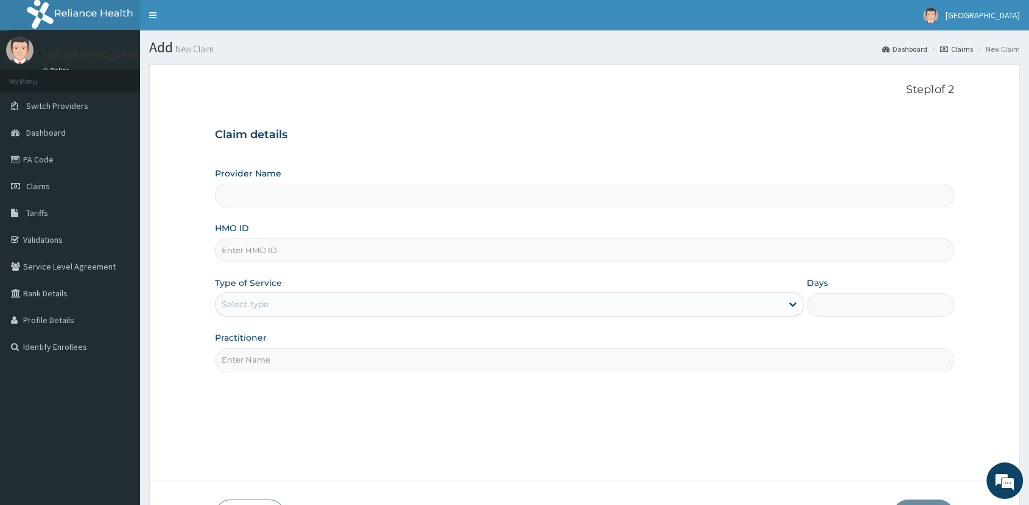
type input "[GEOGRAPHIC_DATA]"
click at [316, 246] on input "HMO ID" at bounding box center [584, 251] width 739 height 24
type input "CYU/10228/A"
drag, startPoint x: 234, startPoint y: 301, endPoint x: 239, endPoint y: 306, distance: 7.3
click at [237, 304] on div "Select type" at bounding box center [245, 304] width 47 height 12
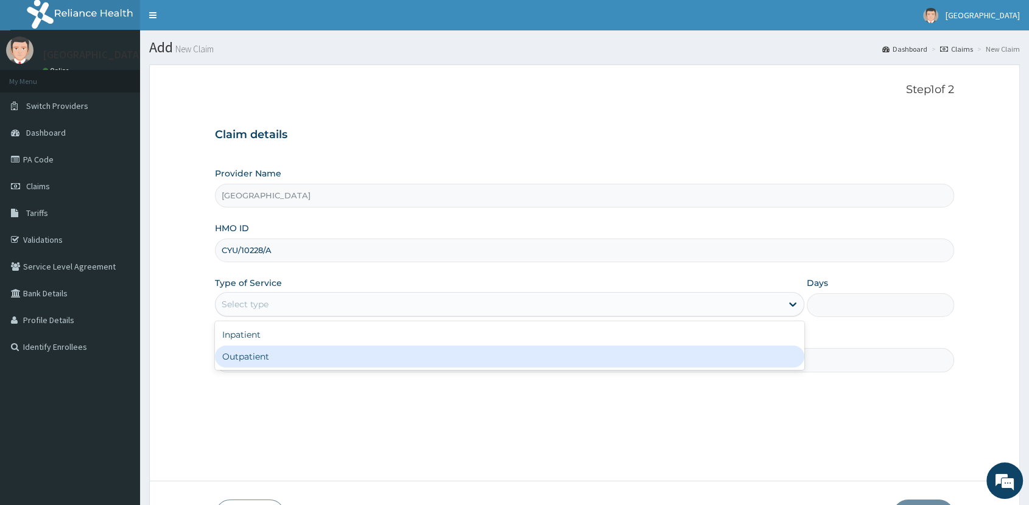
click at [256, 353] on div "Outpatient" at bounding box center [509, 357] width 589 height 22
type input "1"
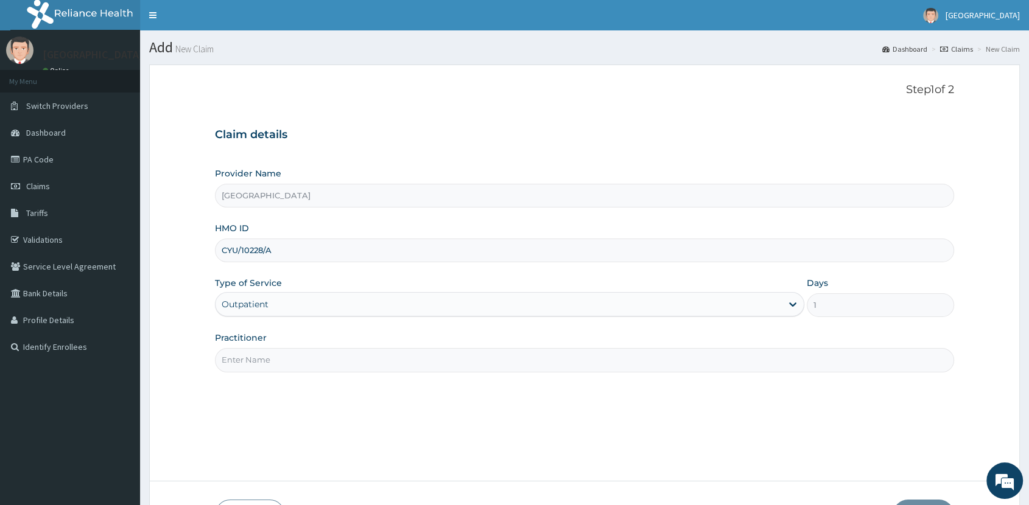
click at [266, 353] on input "Practitioner" at bounding box center [584, 360] width 739 height 24
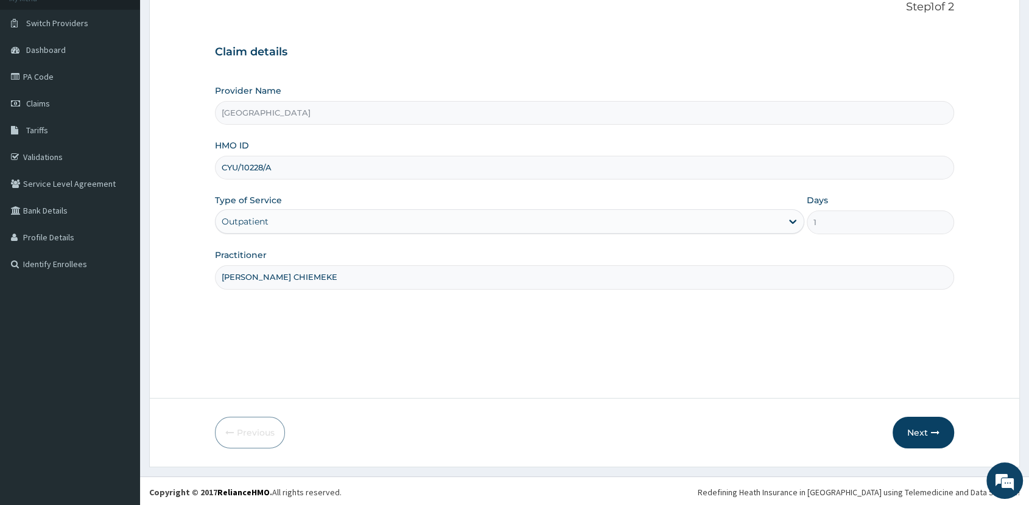
scroll to position [85, 0]
type input "DR. EKE CHIEMEKE"
click at [917, 425] on button "Next" at bounding box center [924, 431] width 62 height 32
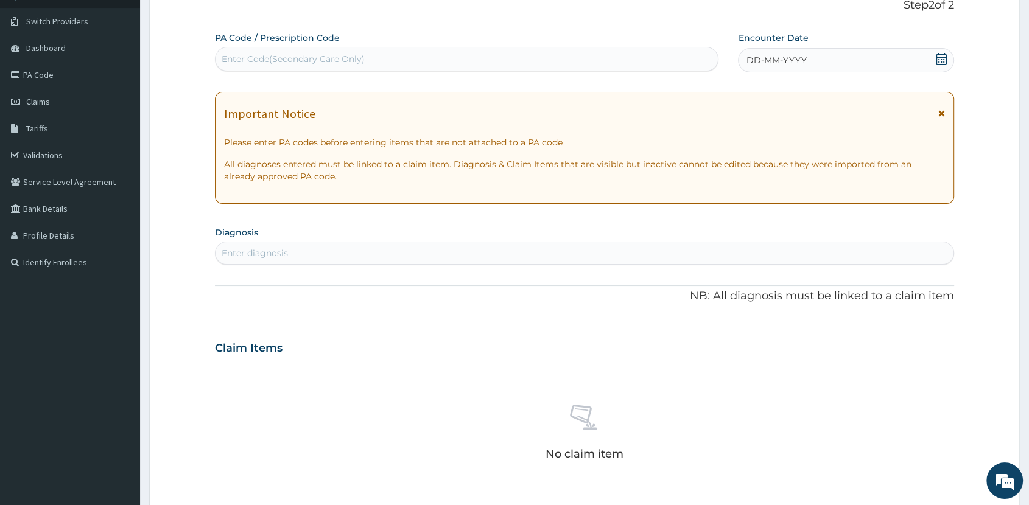
click at [505, 60] on div "Enter Code(Secondary Care Only)" at bounding box center [467, 58] width 502 height 19
type input "PA/ADB0D8"
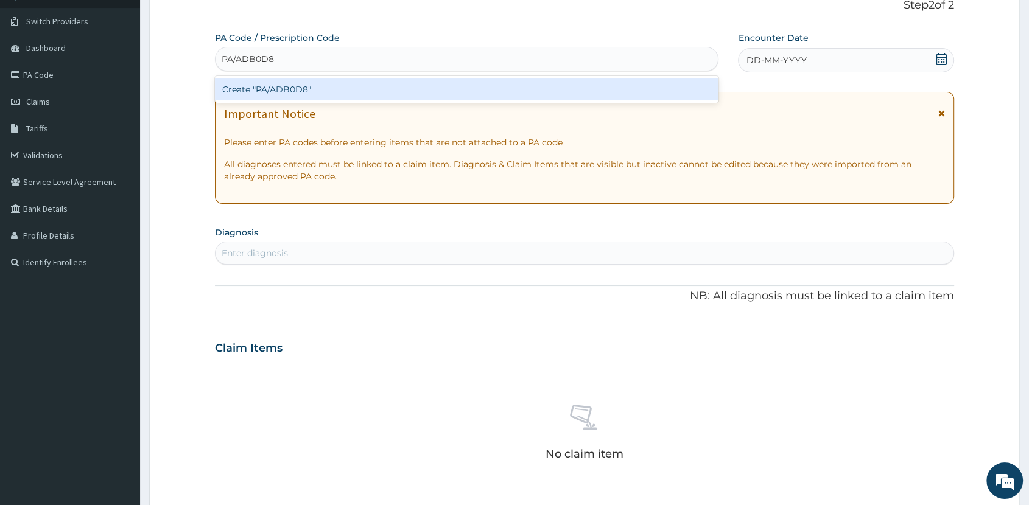
click at [387, 82] on div "Create "PA/ADB0D8"" at bounding box center [467, 90] width 504 height 22
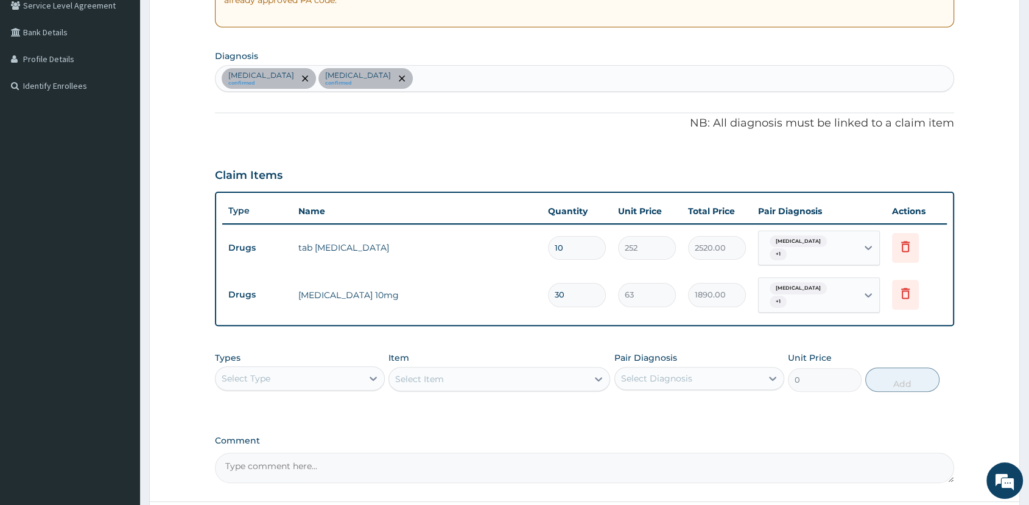
scroll to position [361, 0]
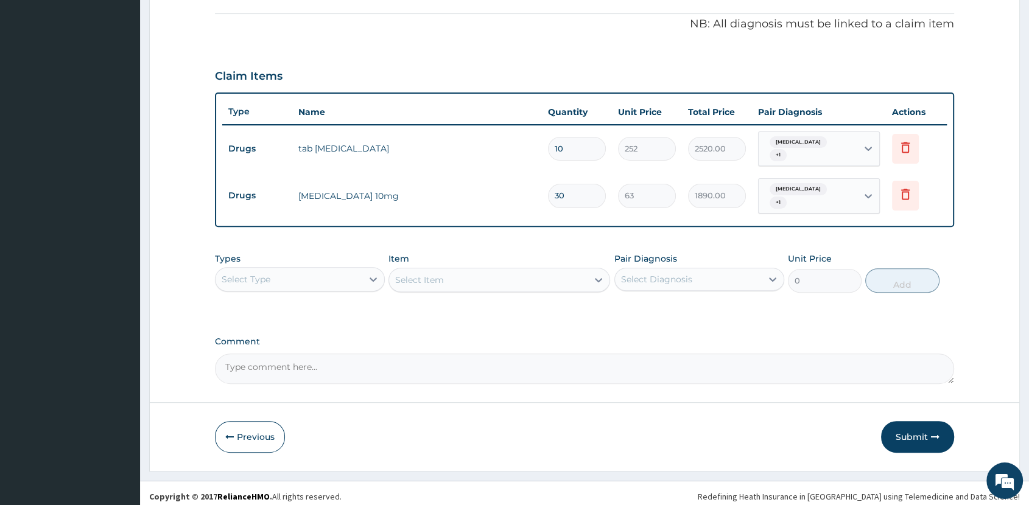
drag, startPoint x: 314, startPoint y: 276, endPoint x: 322, endPoint y: 284, distance: 10.8
click at [316, 278] on div "Select Type" at bounding box center [289, 279] width 147 height 19
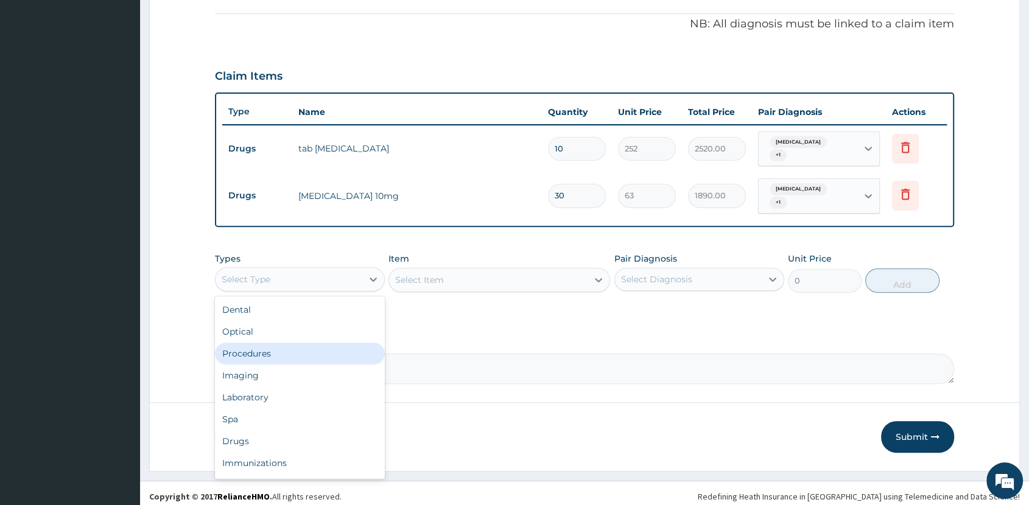
click at [317, 356] on div "Procedures" at bounding box center [300, 354] width 170 height 22
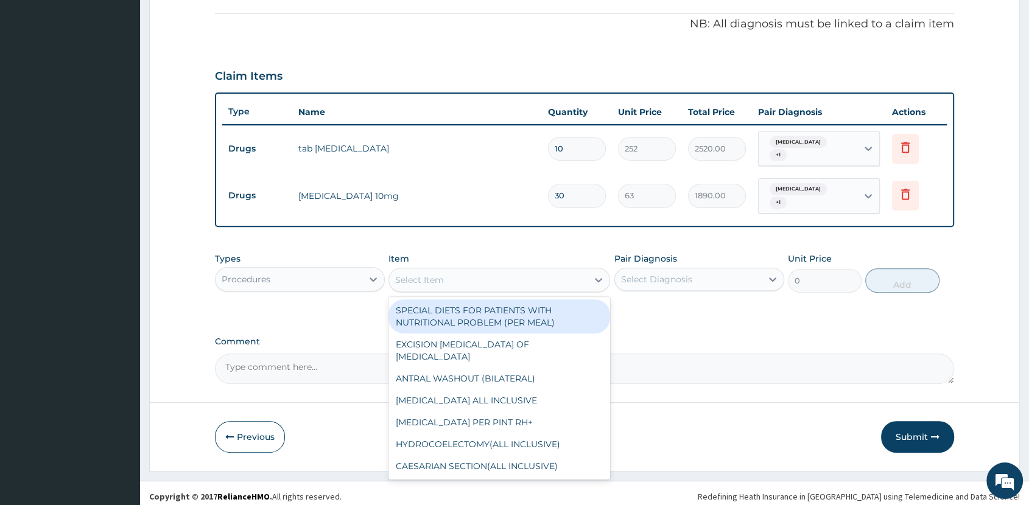
click at [518, 273] on div "Select Item" at bounding box center [488, 279] width 199 height 19
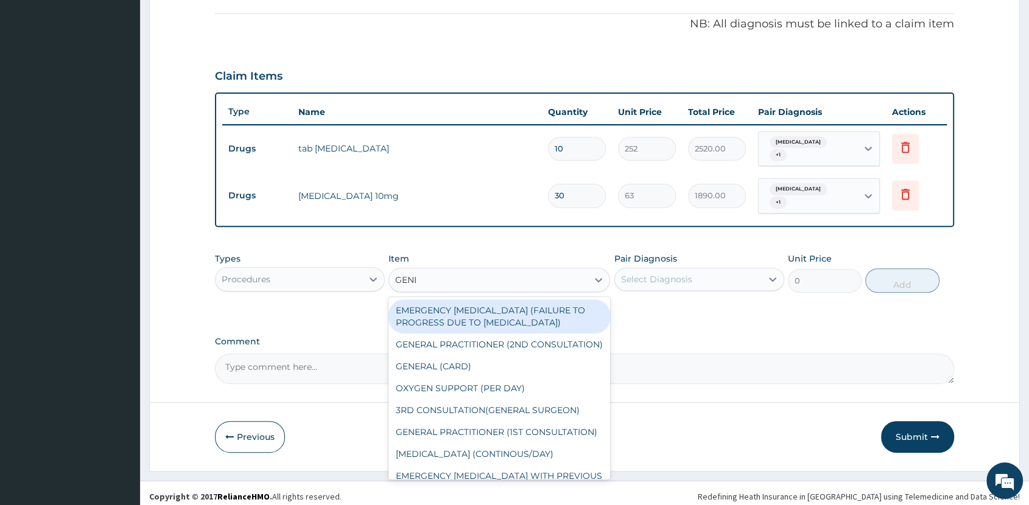
type input "GENER"
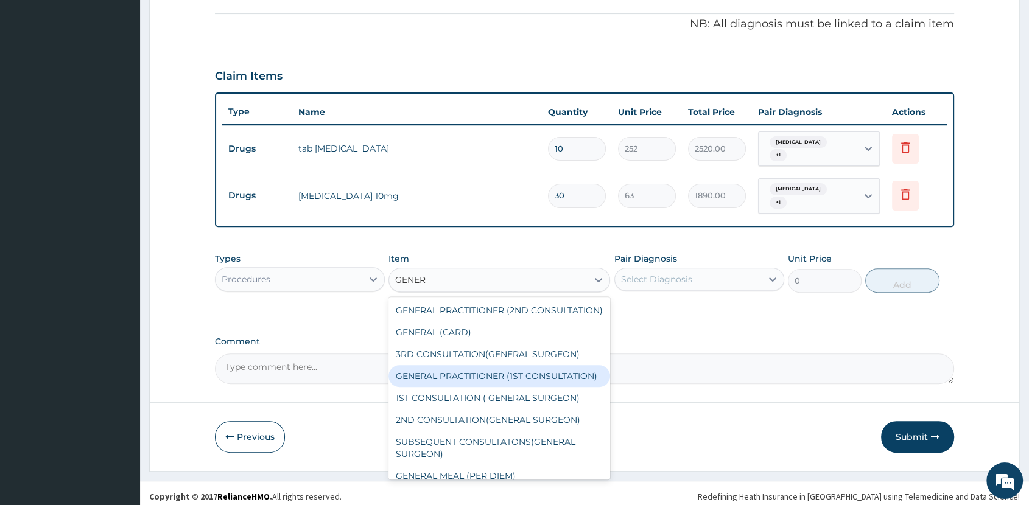
click at [513, 387] on div "GENERAL PRACTITIONER (1ST CONSULTATION)" at bounding box center [500, 376] width 222 height 22
type input "2000"
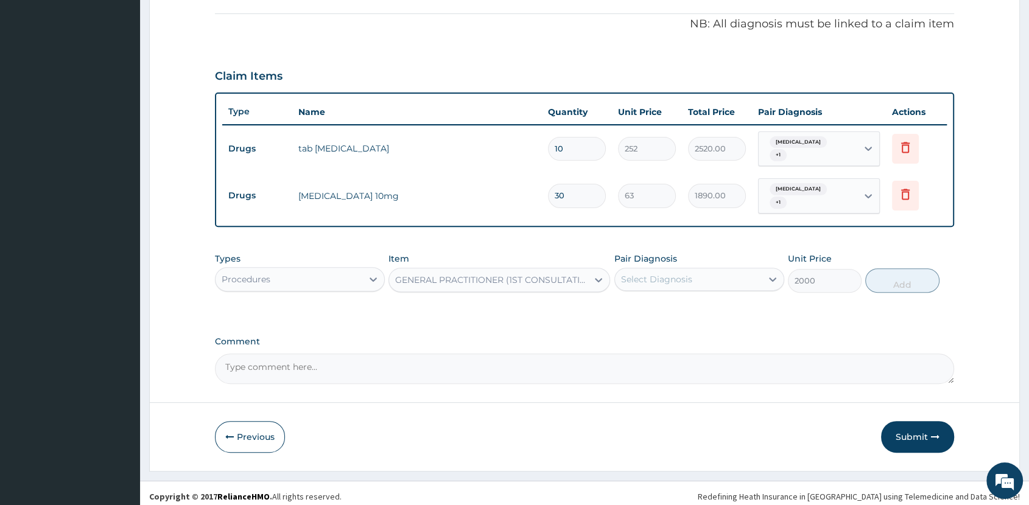
click at [729, 279] on div "Select Diagnosis" at bounding box center [688, 279] width 147 height 19
click at [719, 309] on div "Spondylosis" at bounding box center [699, 310] width 170 height 25
checkbox input "true"
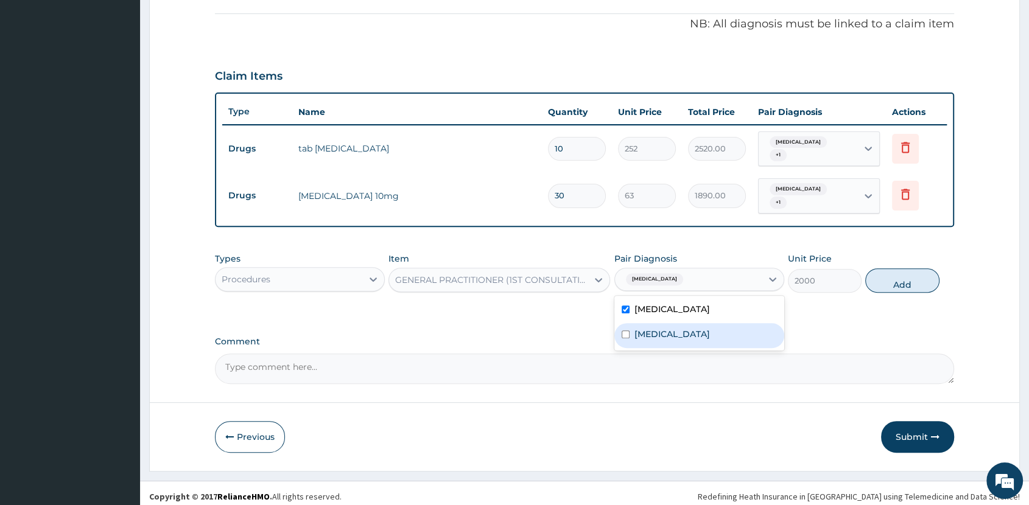
click at [710, 328] on label "Secondary hypertension" at bounding box center [673, 334] width 76 height 12
checkbox input "true"
click at [887, 270] on button "Add" at bounding box center [902, 281] width 74 height 24
type input "0"
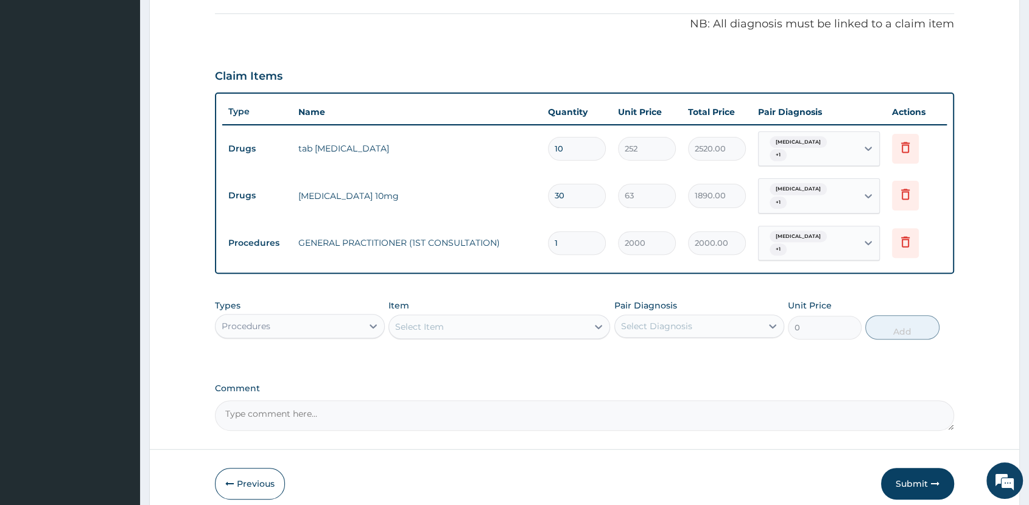
click at [308, 317] on div "Procedures" at bounding box center [289, 326] width 147 height 19
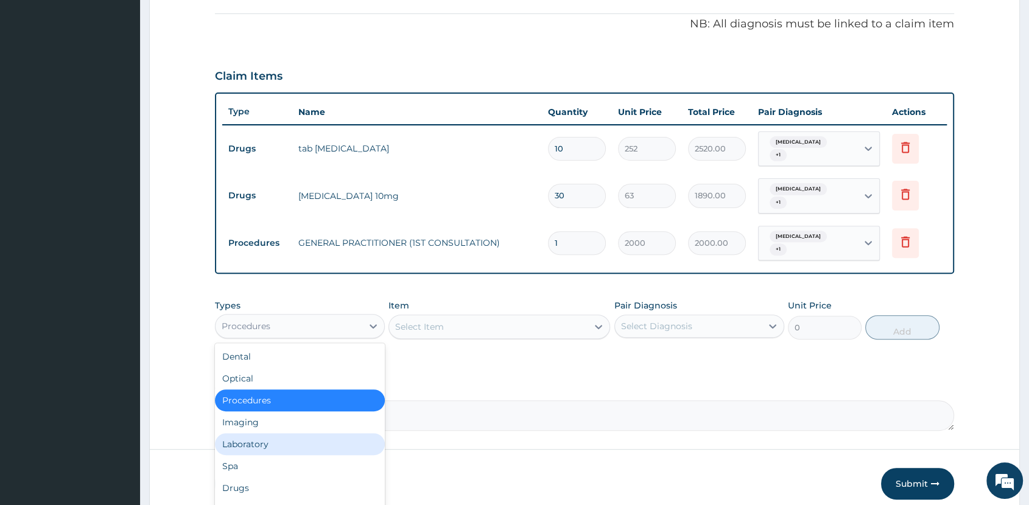
click at [320, 436] on div "Laboratory" at bounding box center [300, 445] width 170 height 22
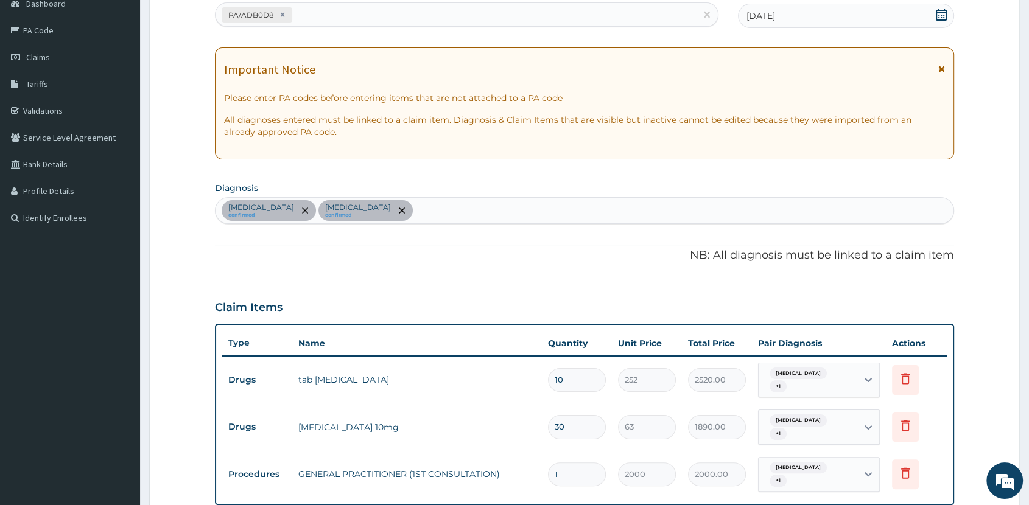
scroll to position [0, 0]
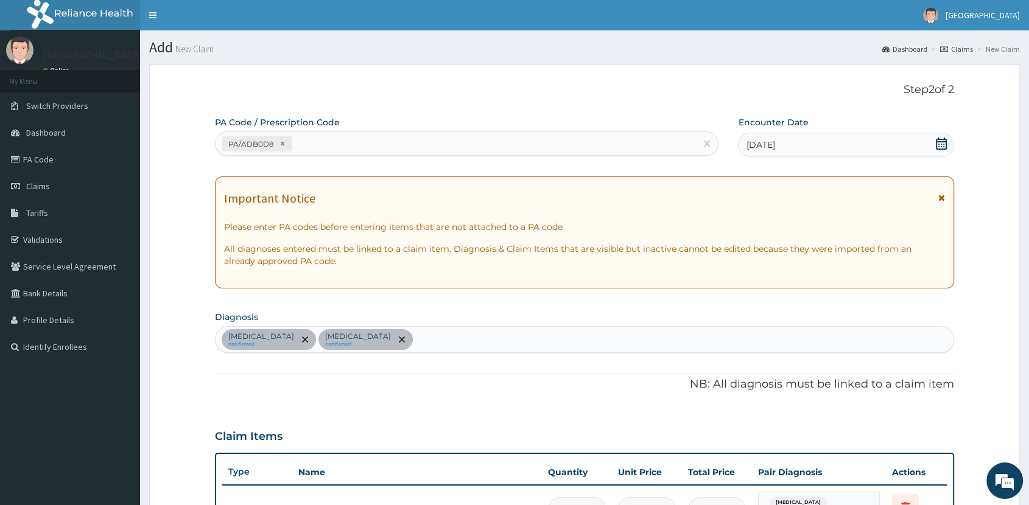
click at [459, 340] on div "Spondylosis confirmed Secondary hypertension confirmed" at bounding box center [585, 340] width 738 height 26
type input "MALAR"
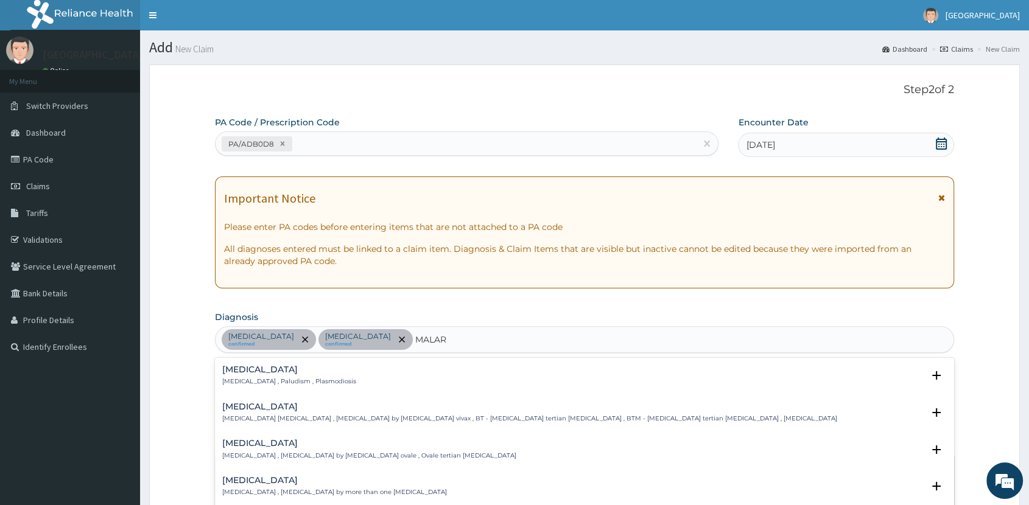
click at [239, 378] on p "[MEDICAL_DATA] , Paludism , Plasmodiosis" at bounding box center [289, 382] width 134 height 9
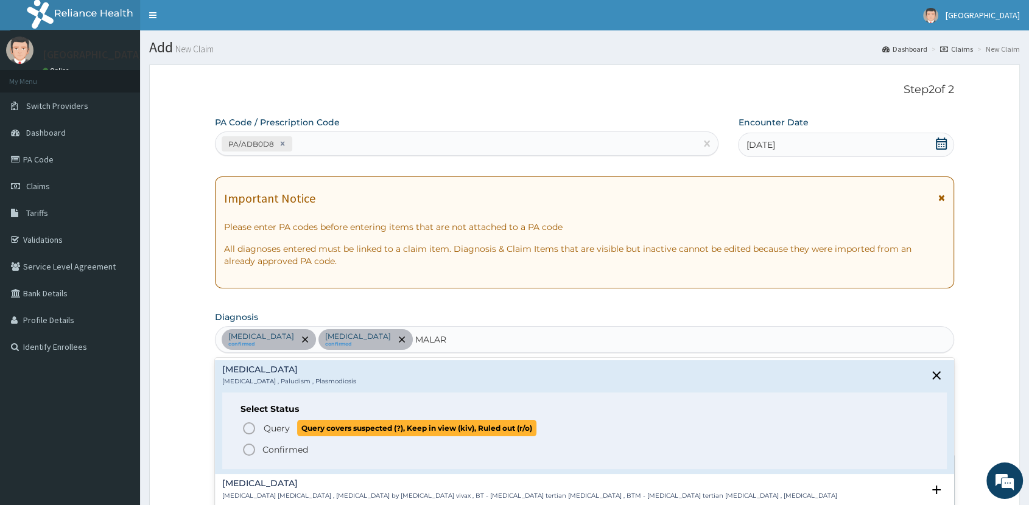
click at [301, 427] on span "Query covers suspected (?), Keep in view (kiv), Ruled out (r/o)" at bounding box center [416, 428] width 239 height 16
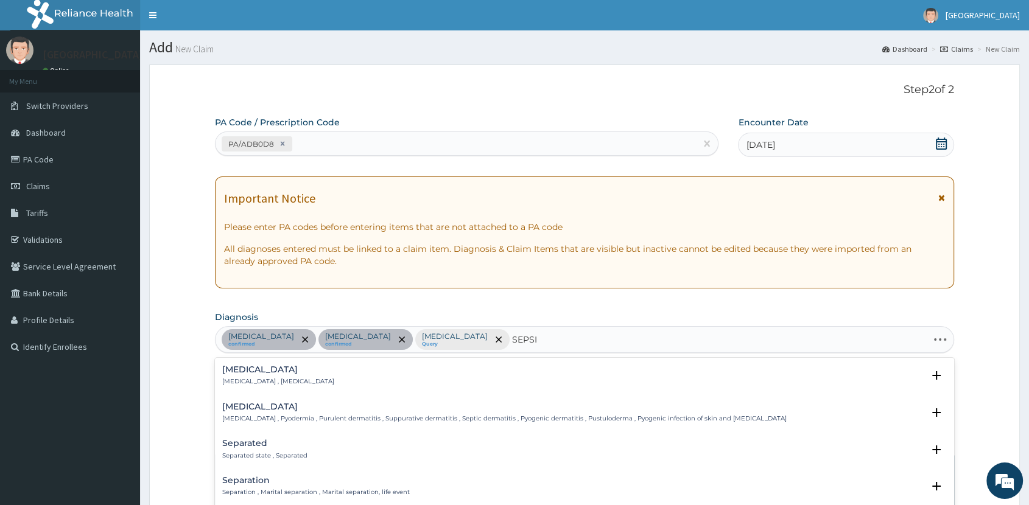
type input "SEPSIS"
click at [259, 381] on p "Systemic infection , Sepsis" at bounding box center [278, 382] width 112 height 9
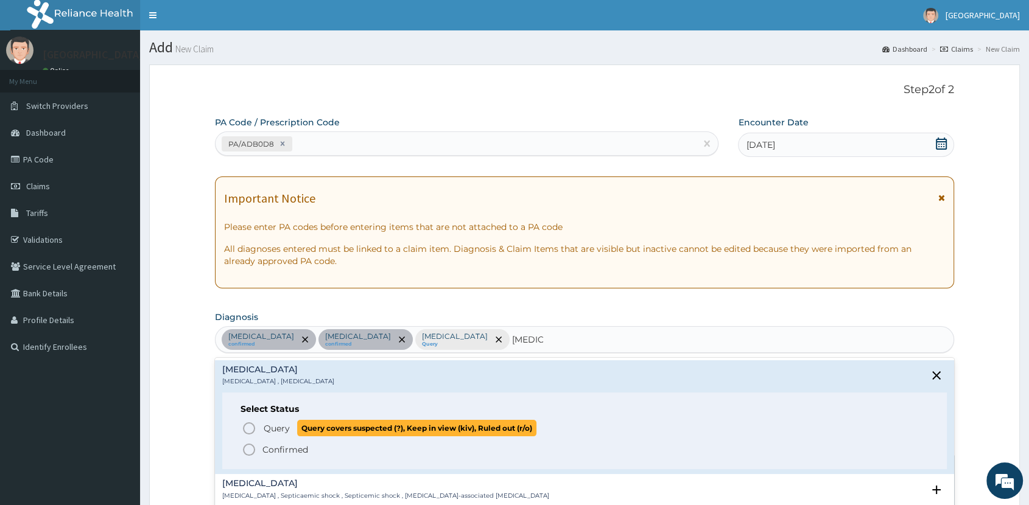
click at [286, 423] on span "Query" at bounding box center [277, 429] width 26 height 12
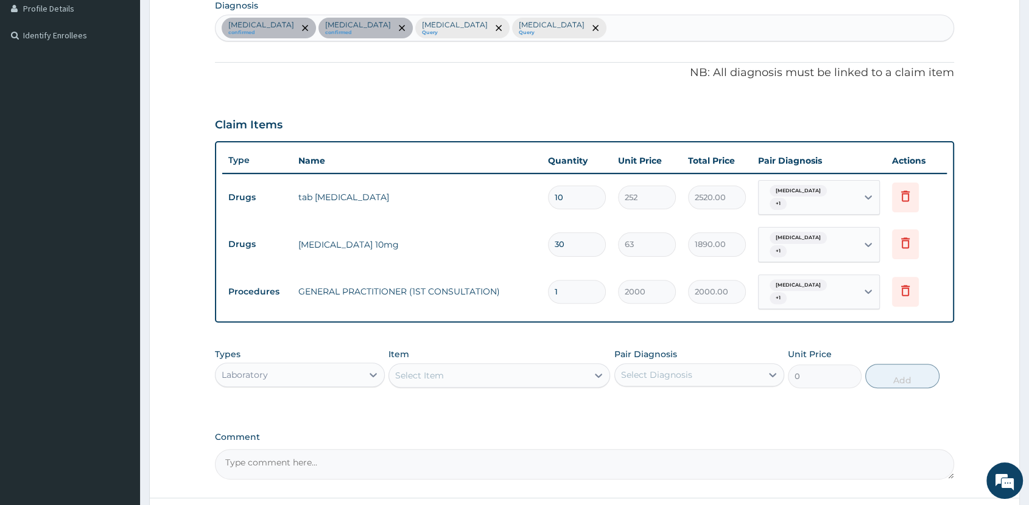
scroll to position [404, 0]
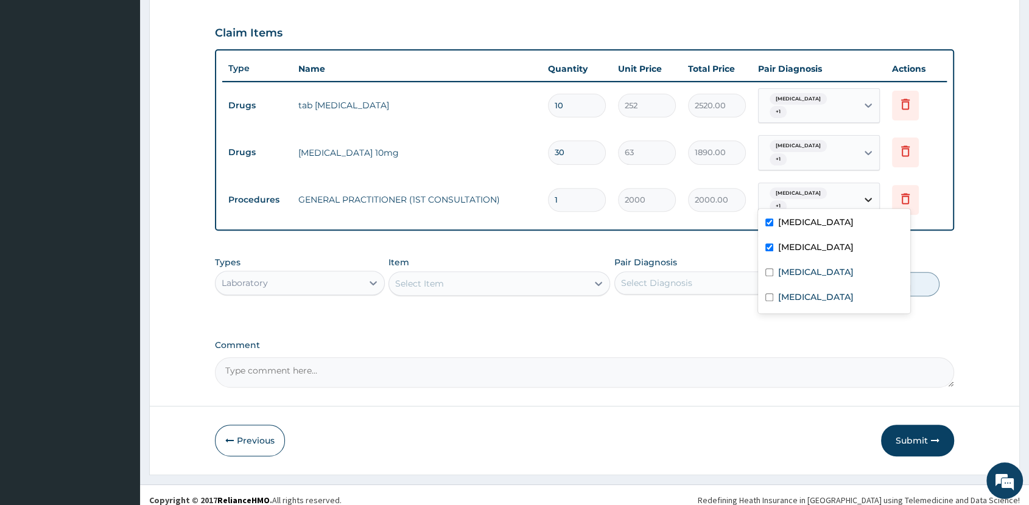
click at [867, 199] on icon at bounding box center [868, 201] width 7 height 4
drag, startPoint x: 809, startPoint y: 269, endPoint x: 811, endPoint y: 283, distance: 14.2
click at [809, 272] on label "Malaria" at bounding box center [816, 272] width 76 height 12
checkbox input "true"
click at [814, 294] on div "Sepsis" at bounding box center [834, 298] width 152 height 25
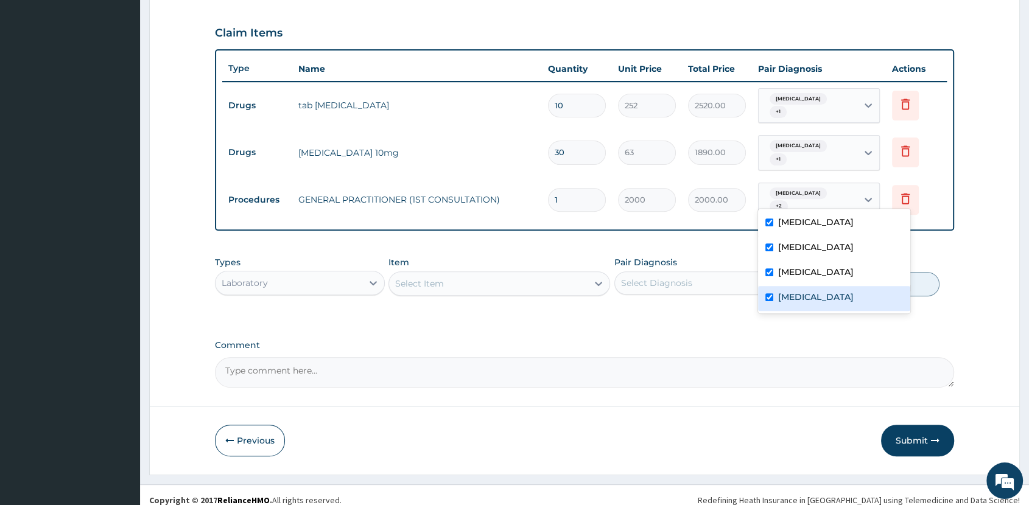
checkbox input "true"
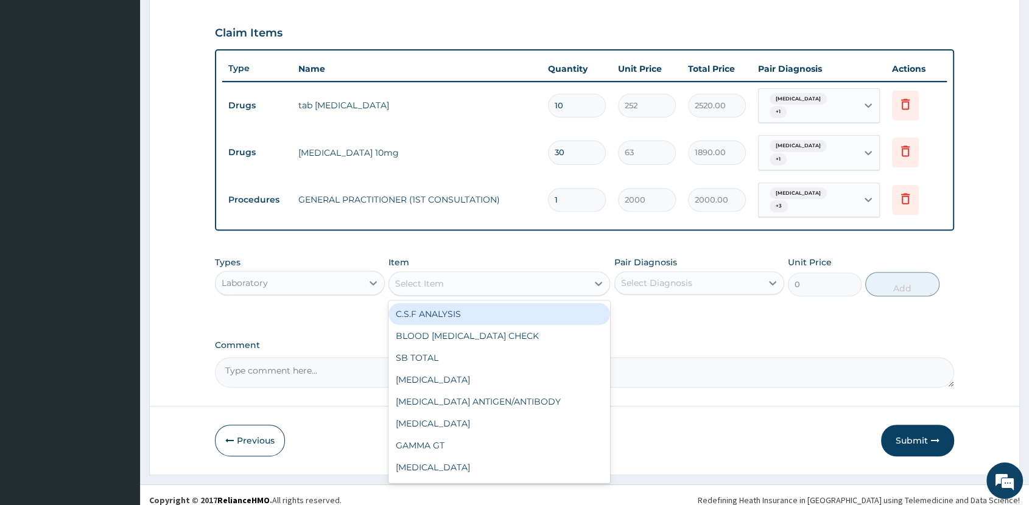
click at [476, 274] on div "Select Item" at bounding box center [488, 283] width 199 height 19
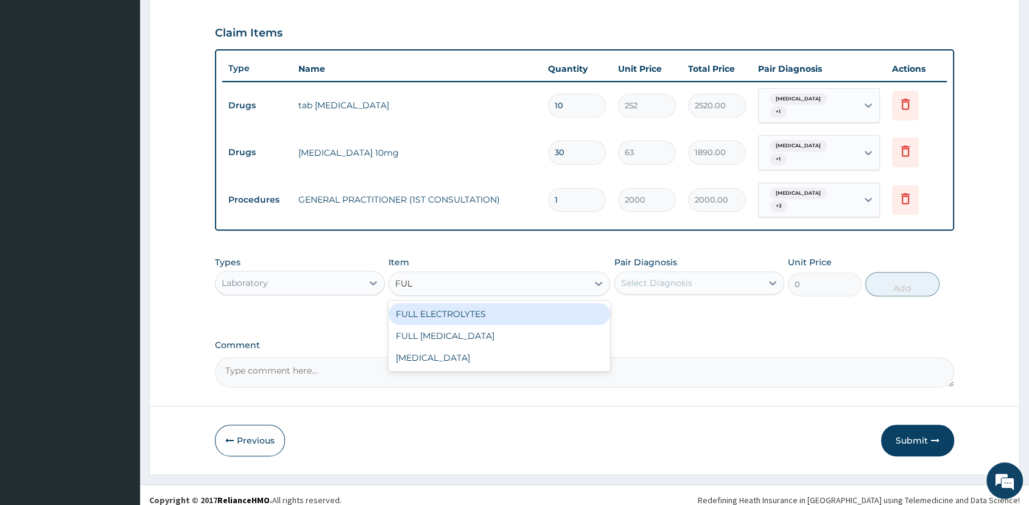
type input "FULL"
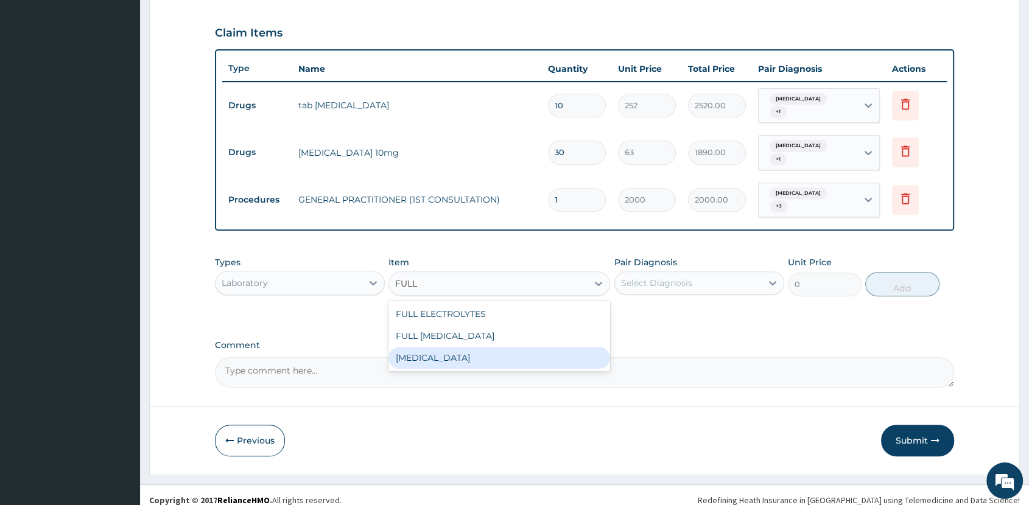
click at [491, 347] on div "[MEDICAL_DATA]" at bounding box center [500, 358] width 222 height 22
type input "4000"
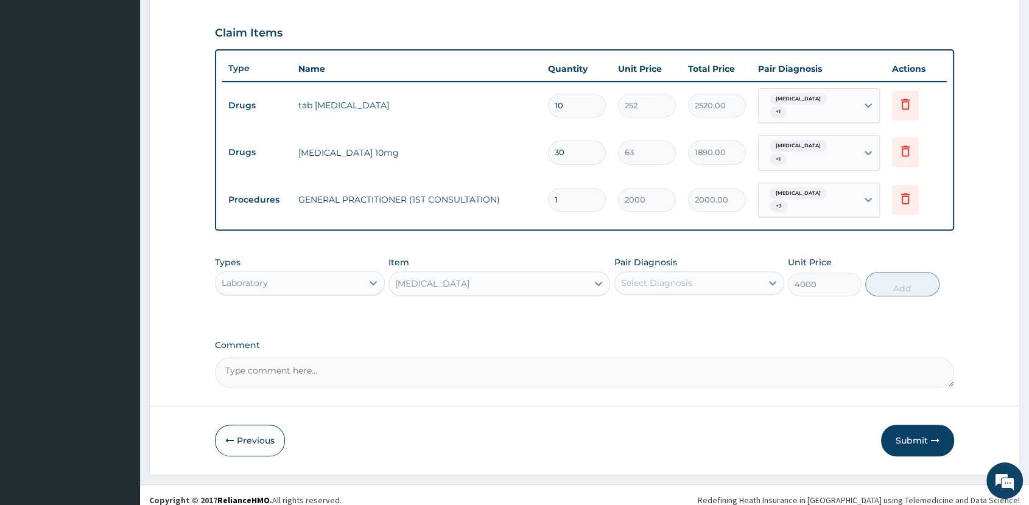
click at [681, 277] on div "Select Diagnosis" at bounding box center [656, 283] width 71 height 12
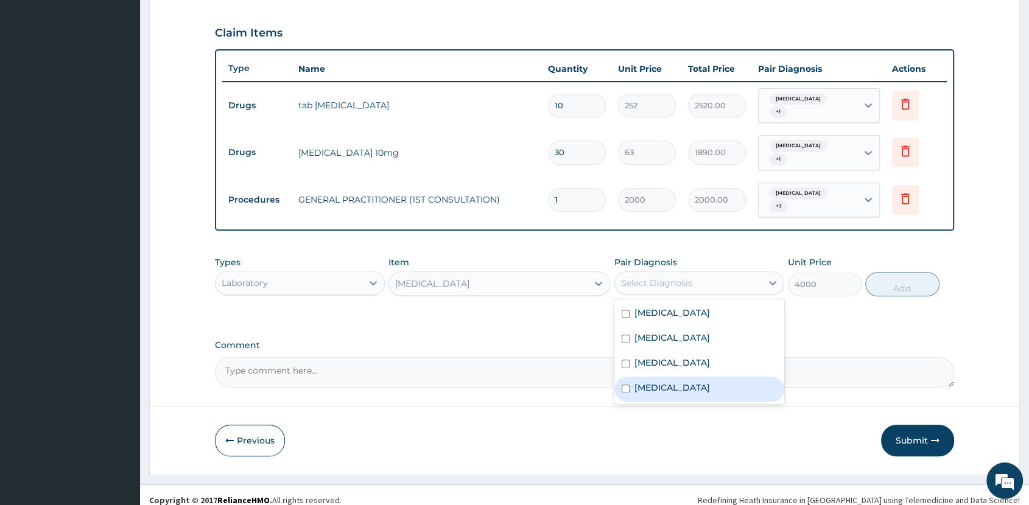
click at [697, 378] on div "Sepsis" at bounding box center [699, 389] width 170 height 25
checkbox input "true"
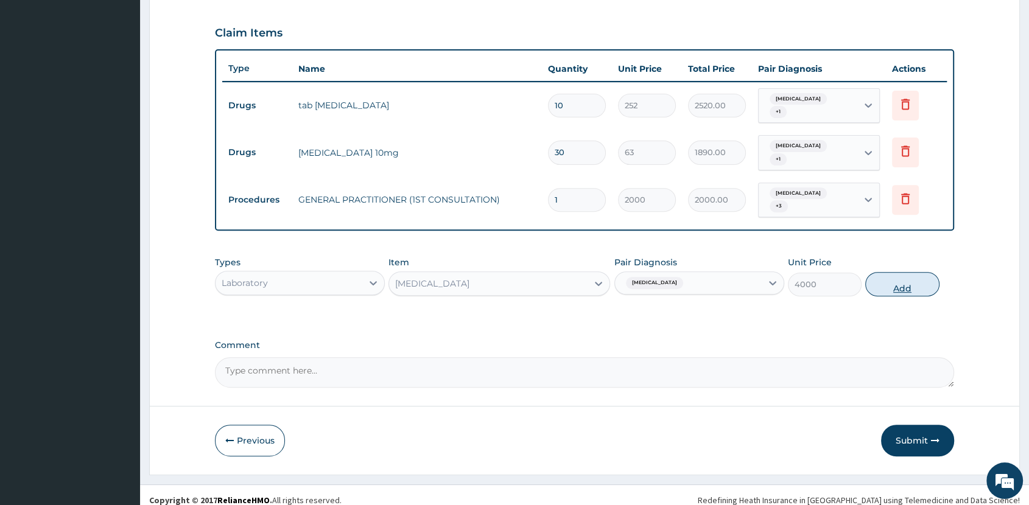
click at [890, 274] on button "Add" at bounding box center [902, 284] width 74 height 24
type input "0"
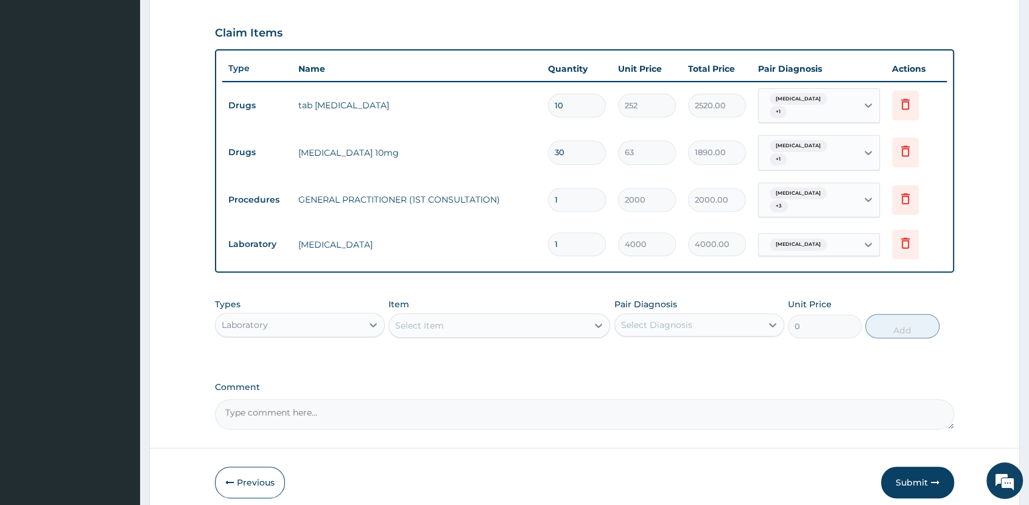
click at [476, 319] on div "Select Item" at bounding box center [488, 325] width 199 height 19
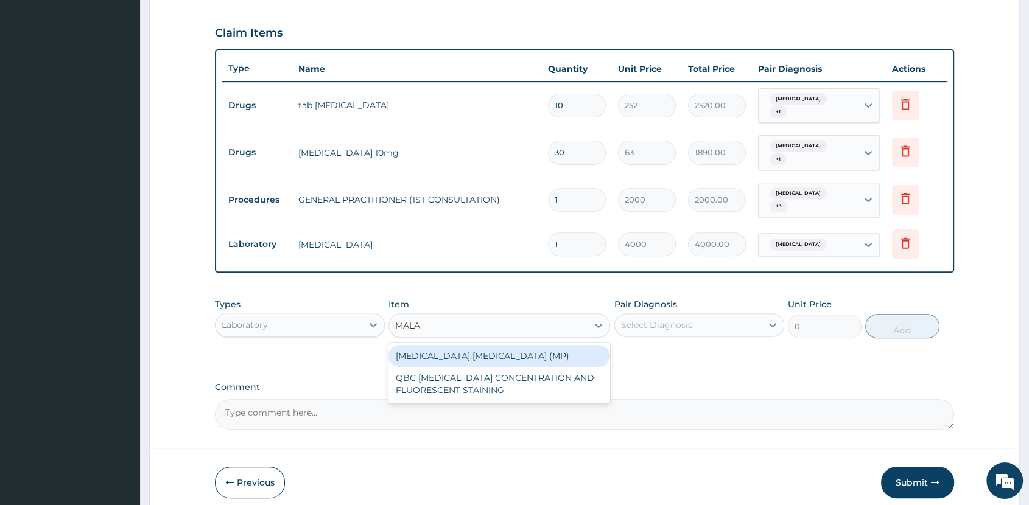
type input "MALAR"
click at [492, 347] on div "MALARIA PARASITE (MP)" at bounding box center [500, 356] width 222 height 22
type input "1625"
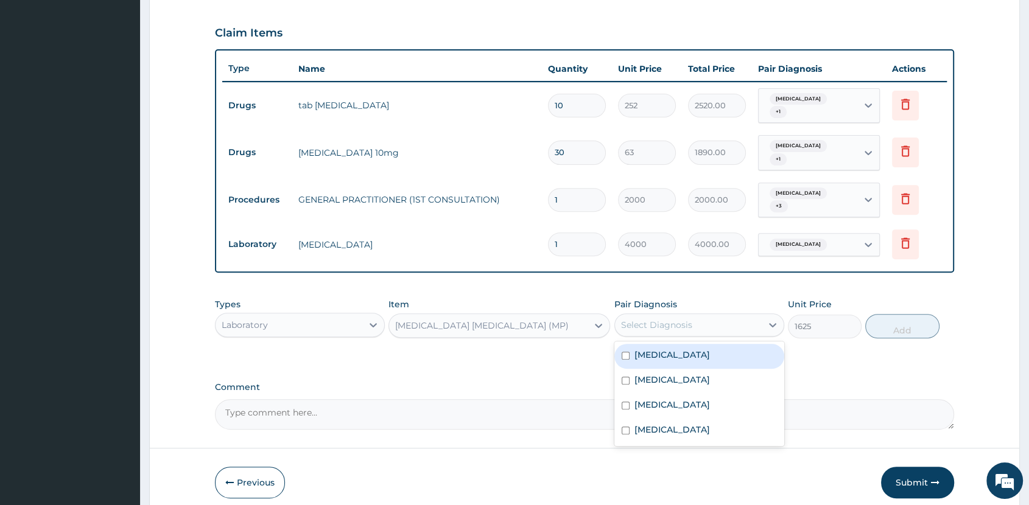
click at [666, 319] on div "Select Diagnosis" at bounding box center [656, 325] width 71 height 12
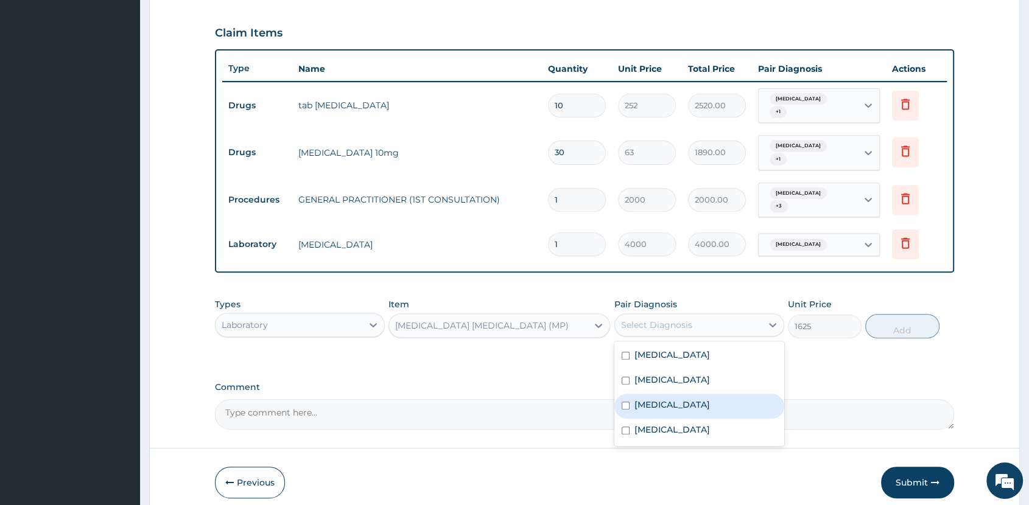
click at [685, 398] on div "Malaria" at bounding box center [699, 406] width 170 height 25
checkbox input "true"
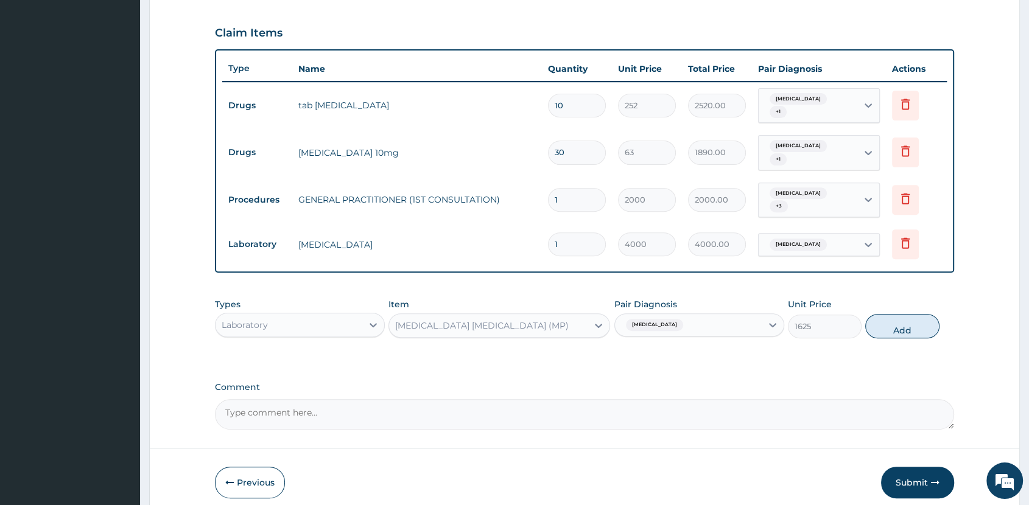
drag, startPoint x: 896, startPoint y: 312, endPoint x: 881, endPoint y: 310, distance: 15.3
click at [888, 314] on button "Add" at bounding box center [902, 326] width 74 height 24
type input "0"
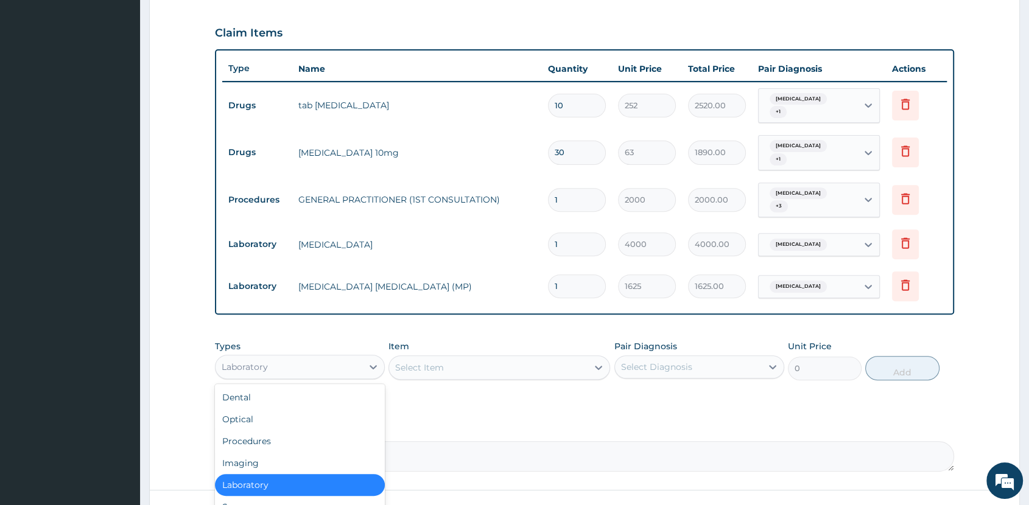
click at [337, 362] on div "Laboratory" at bounding box center [289, 366] width 147 height 19
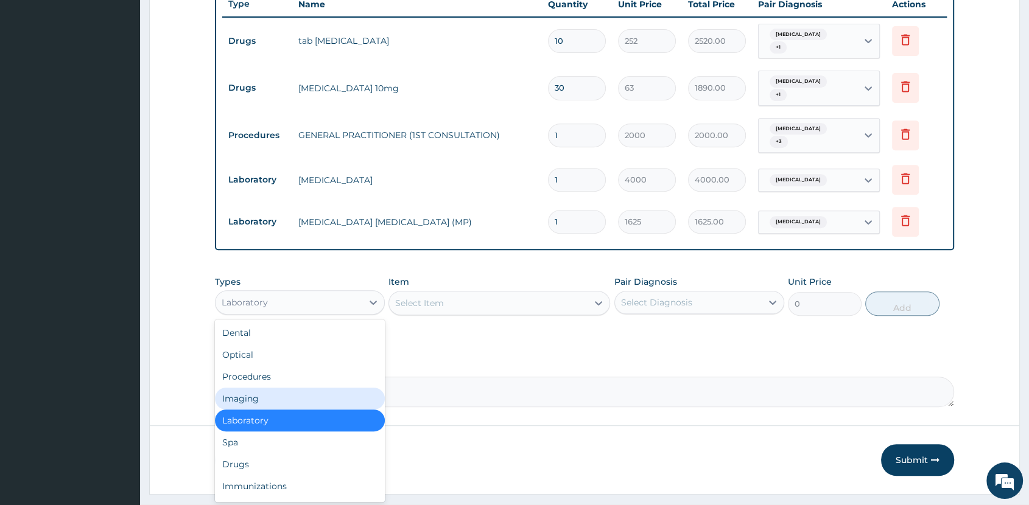
scroll to position [488, 0]
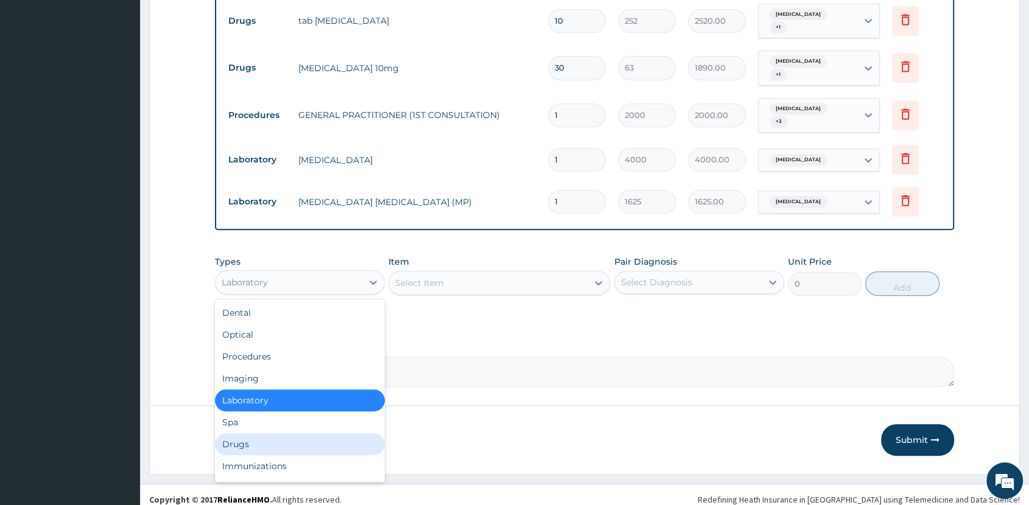
click at [259, 434] on div "Drugs" at bounding box center [300, 445] width 170 height 22
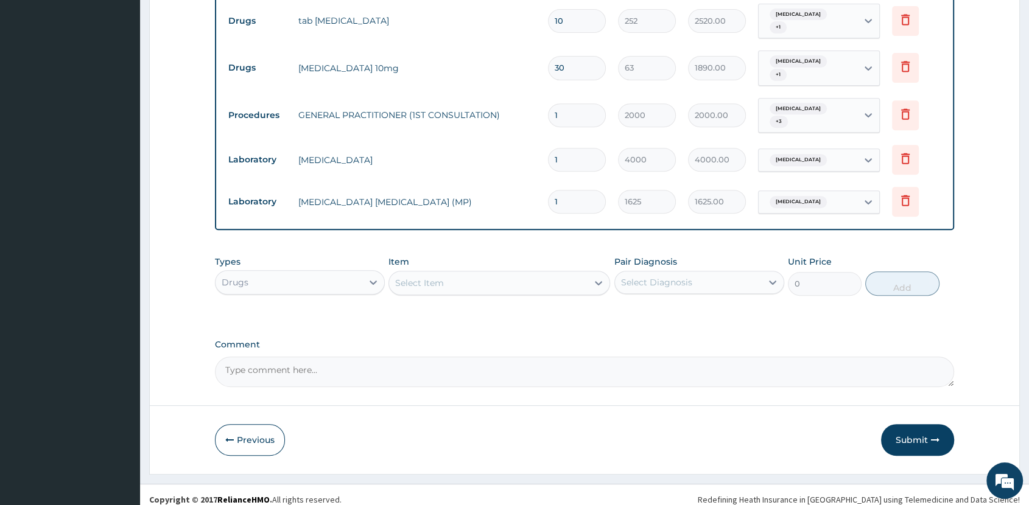
click at [526, 275] on div "Select Item" at bounding box center [488, 282] width 199 height 19
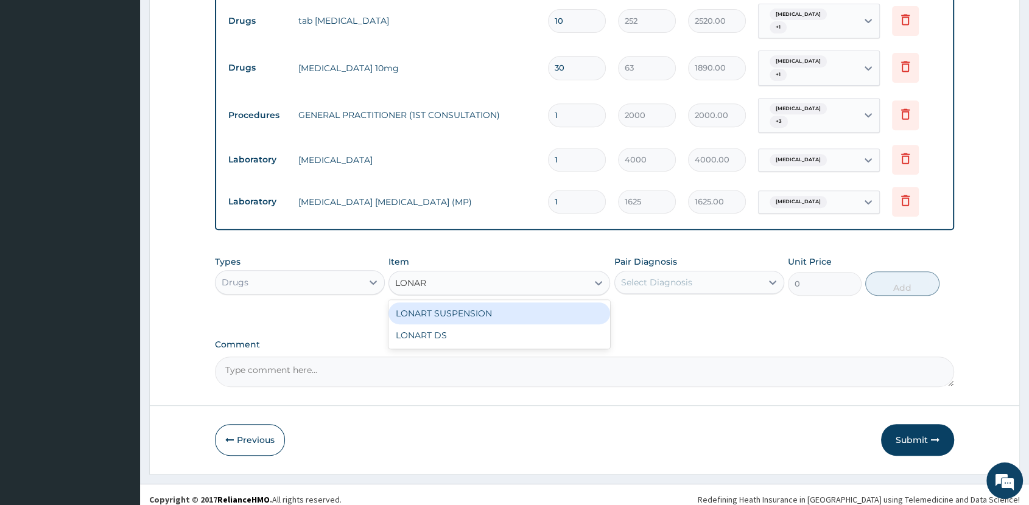
type input "LONART"
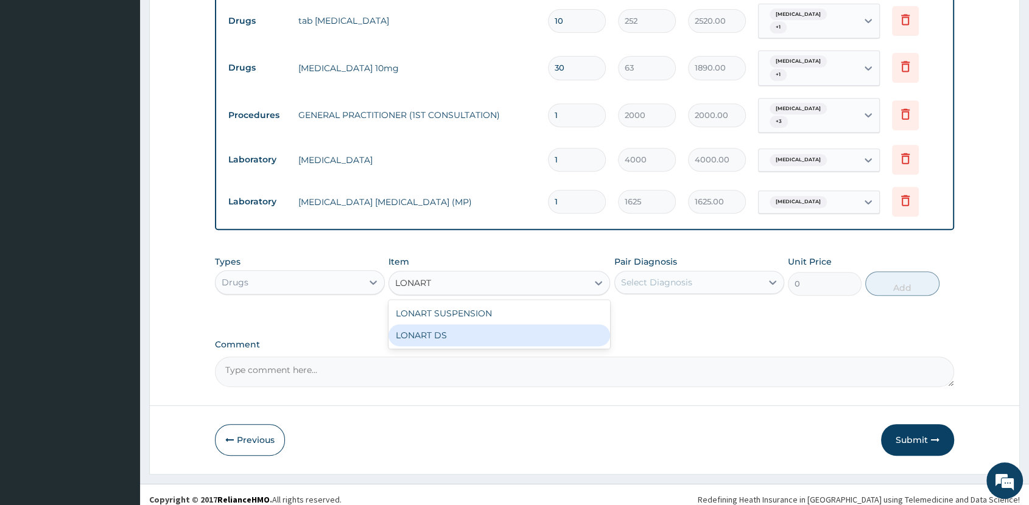
drag, startPoint x: 546, startPoint y: 323, endPoint x: 622, endPoint y: 281, distance: 86.7
click at [549, 325] on div "LONART DS" at bounding box center [500, 336] width 222 height 22
type input "400"
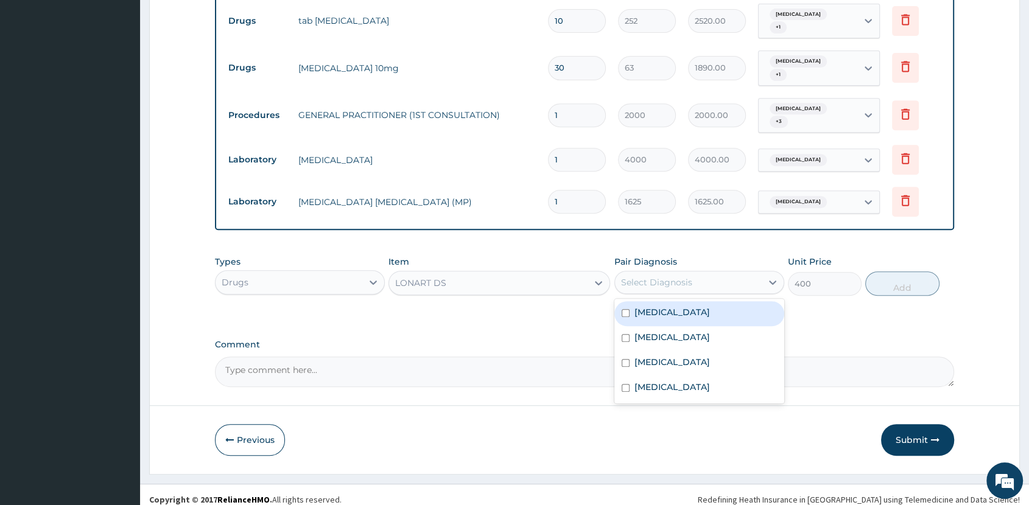
click at [681, 276] on div "Select Diagnosis" at bounding box center [656, 282] width 71 height 12
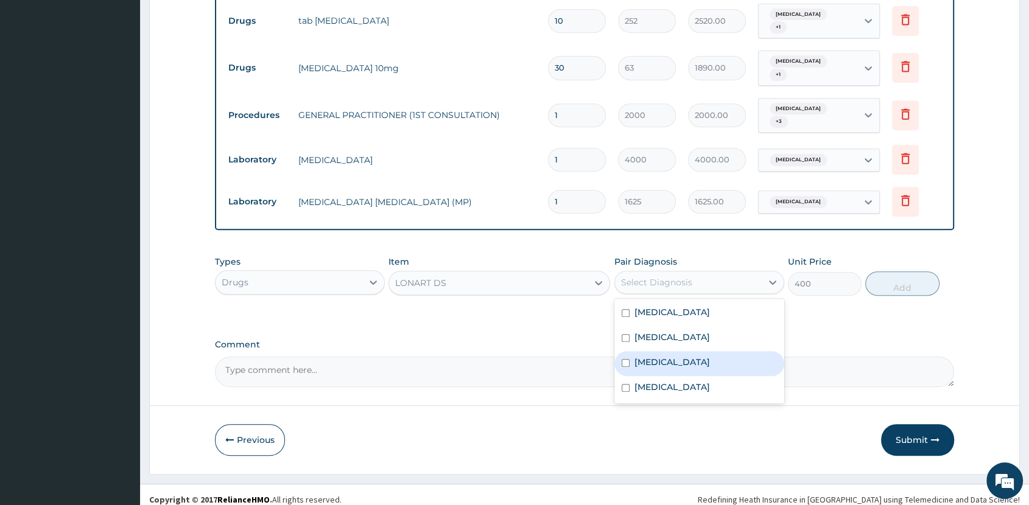
click at [713, 351] on div "Malaria" at bounding box center [699, 363] width 170 height 25
checkbox input "true"
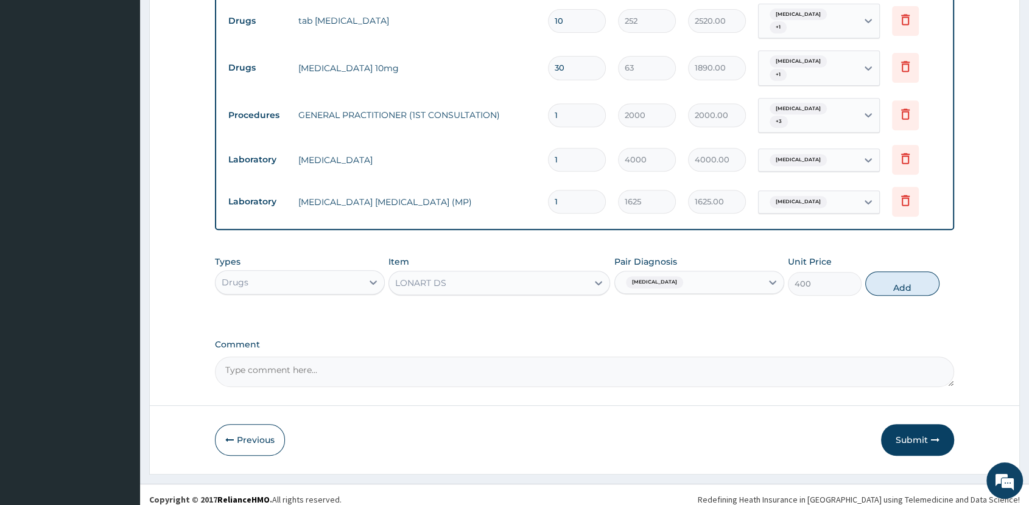
drag, startPoint x: 901, startPoint y: 278, endPoint x: 880, endPoint y: 281, distance: 20.9
click at [896, 277] on button "Add" at bounding box center [902, 284] width 74 height 24
type input "0"
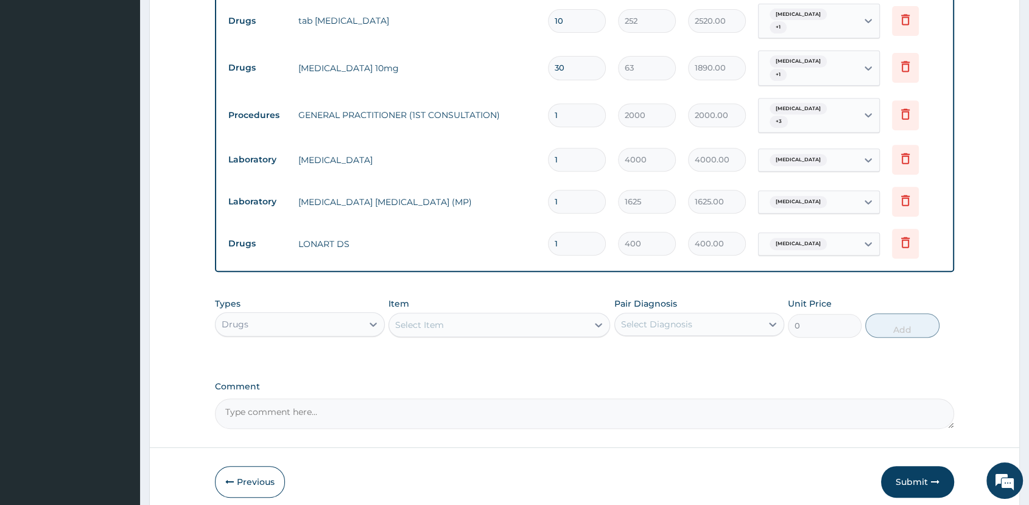
type input "0.00"
type input "6"
type input "2400.00"
type input "6"
click at [501, 315] on div "Select Item" at bounding box center [488, 324] width 199 height 19
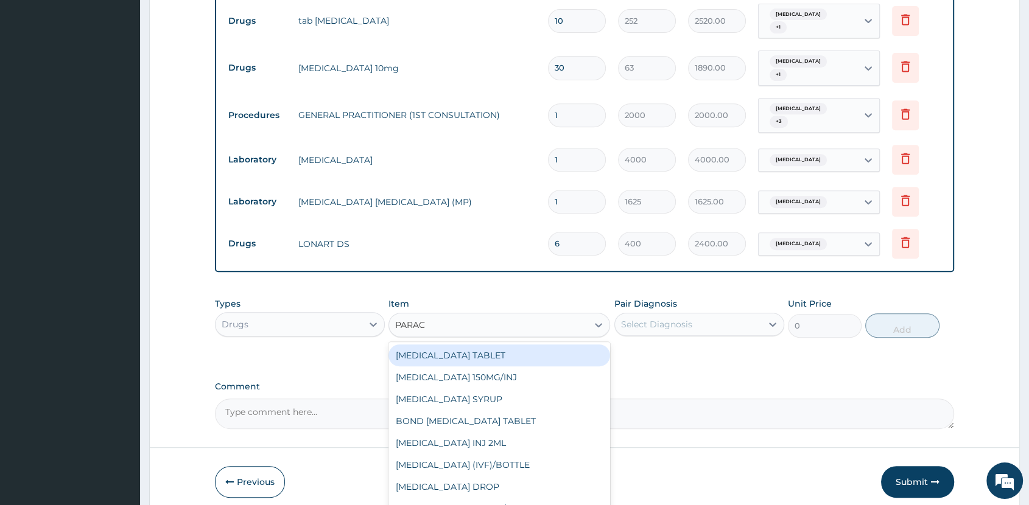
type input "PARACE"
click at [516, 346] on div "PARACETAMOL TABLET" at bounding box center [500, 356] width 222 height 22
type input "40"
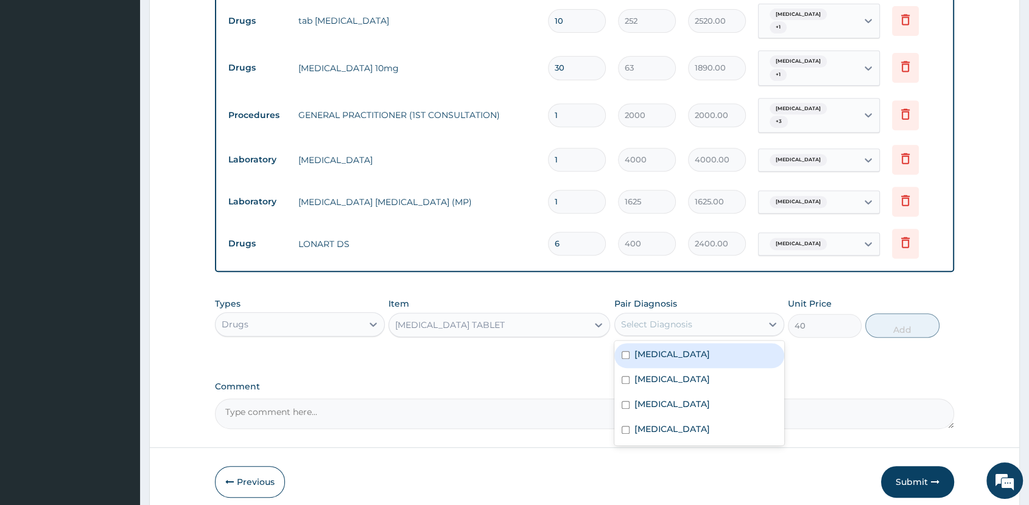
click at [695, 315] on div "Select Diagnosis" at bounding box center [688, 324] width 147 height 19
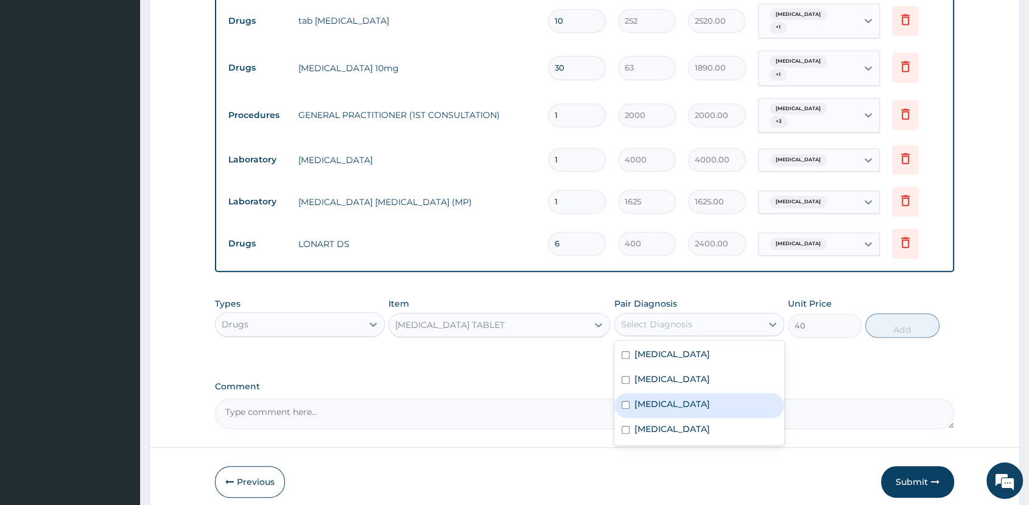
click at [681, 397] on div "Malaria" at bounding box center [699, 405] width 170 height 25
checkbox input "true"
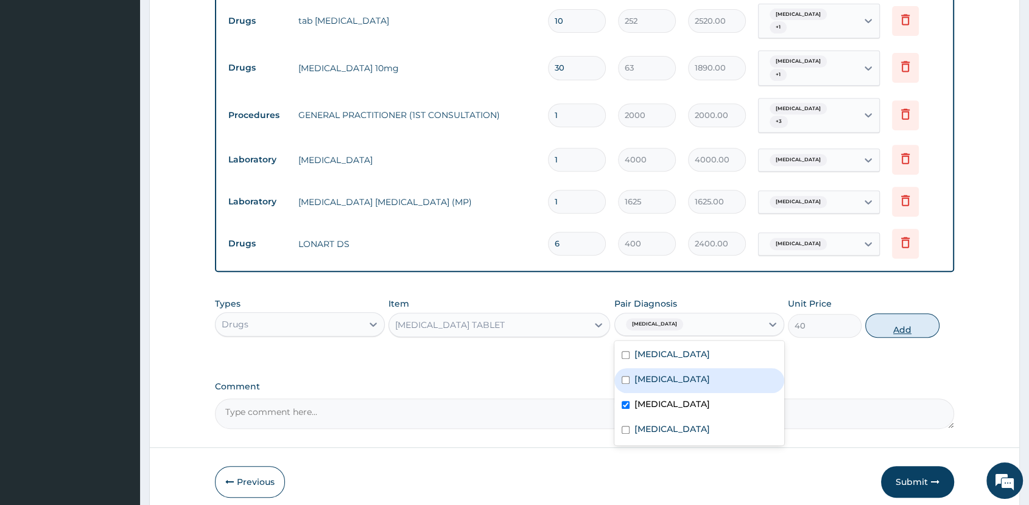
click at [914, 319] on button "Add" at bounding box center [902, 326] width 74 height 24
type input "0"
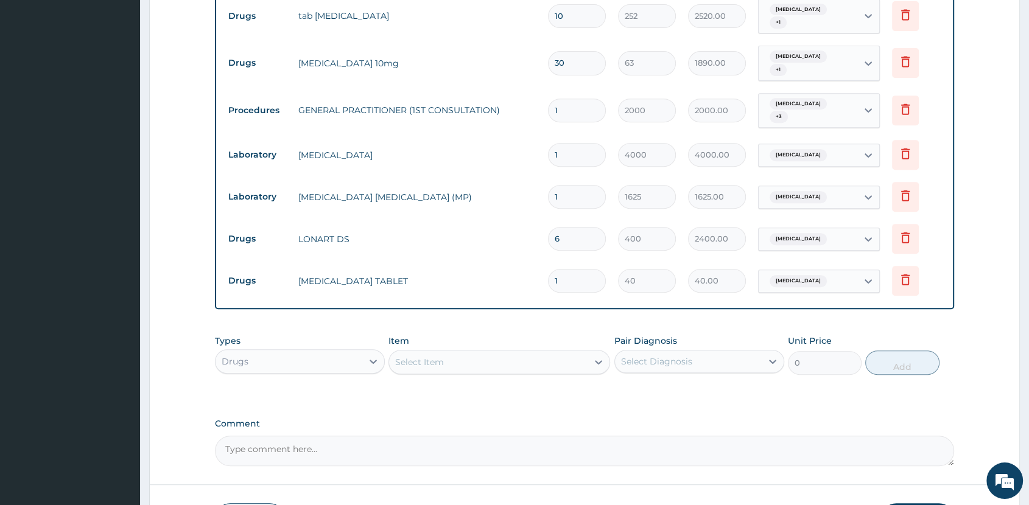
scroll to position [574, 0]
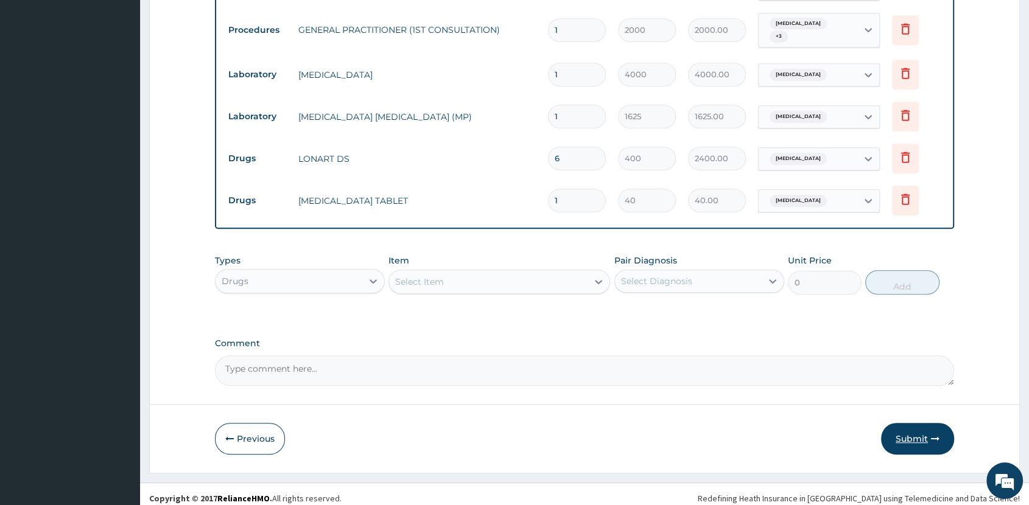
click at [915, 434] on button "Submit" at bounding box center [917, 439] width 73 height 32
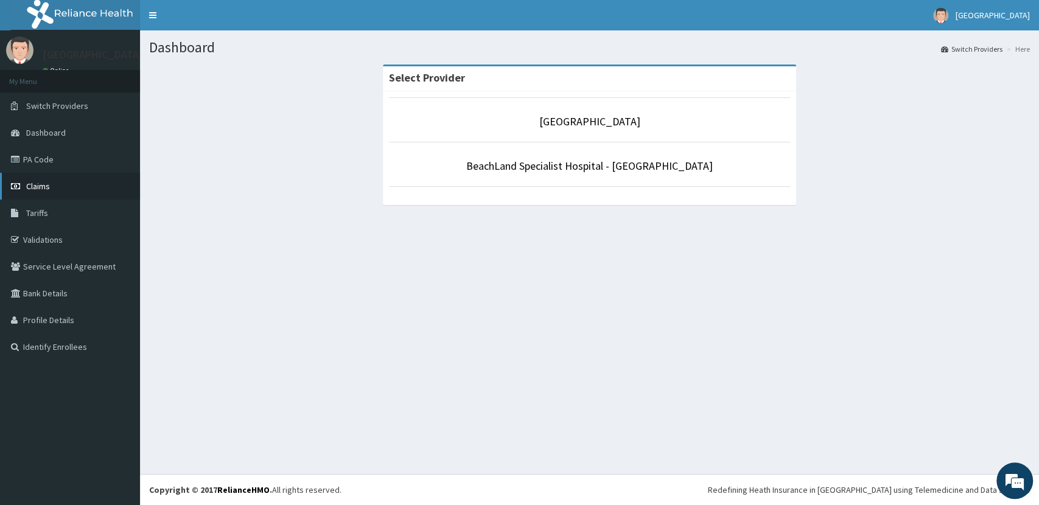
click at [47, 183] on span "Claims" at bounding box center [38, 186] width 24 height 11
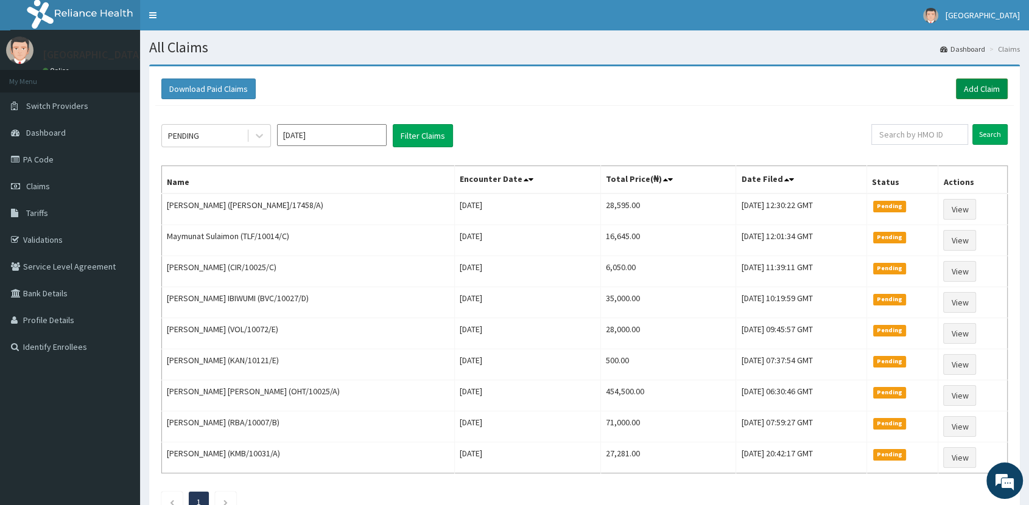
click at [985, 84] on link "Add Claim" at bounding box center [982, 89] width 52 height 21
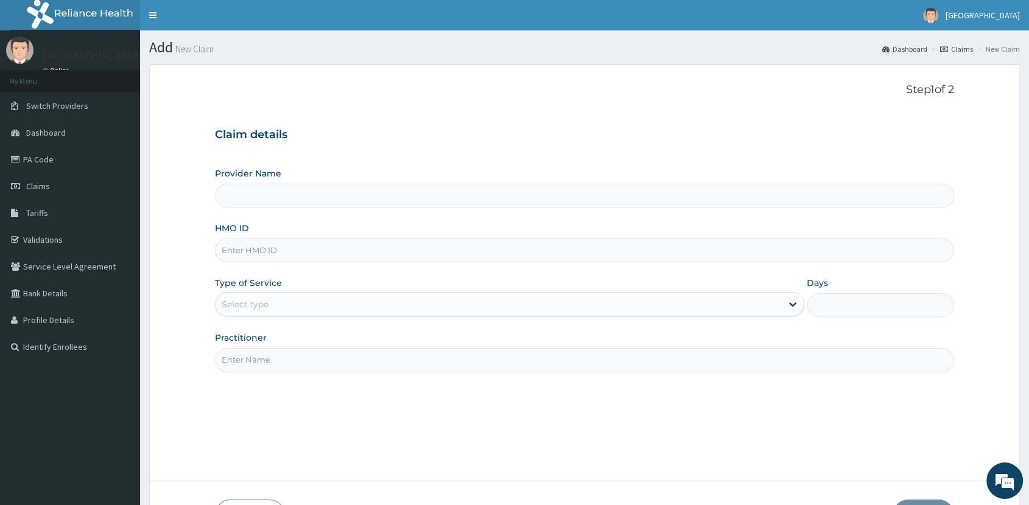
type input "[GEOGRAPHIC_DATA]"
click at [370, 250] on input "HMO ID" at bounding box center [584, 251] width 739 height 24
type input "CYU/10228/A"
click at [283, 299] on div "Select type" at bounding box center [499, 304] width 566 height 19
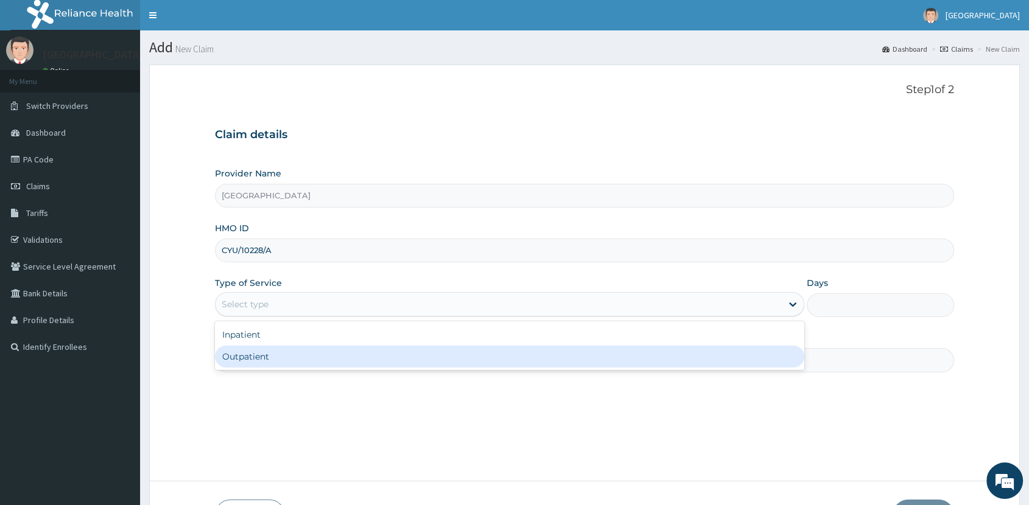
click at [280, 357] on div "Outpatient" at bounding box center [509, 357] width 589 height 22
type input "1"
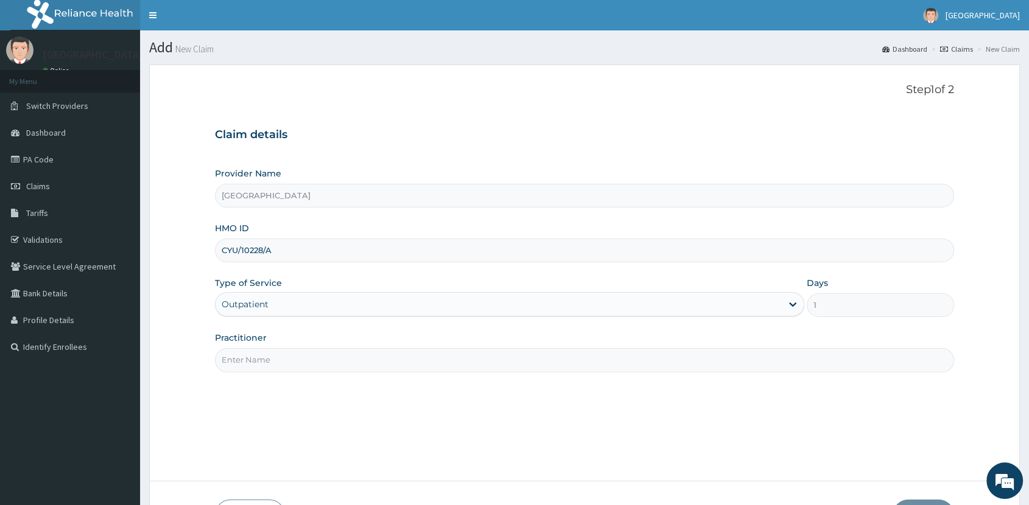
click at [287, 357] on input "Practitioner" at bounding box center [584, 360] width 739 height 24
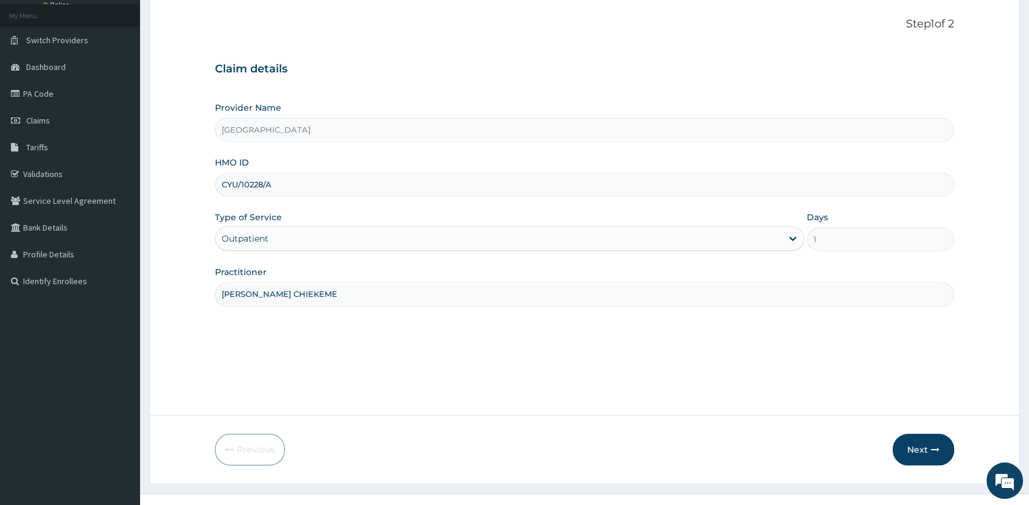
scroll to position [85, 0]
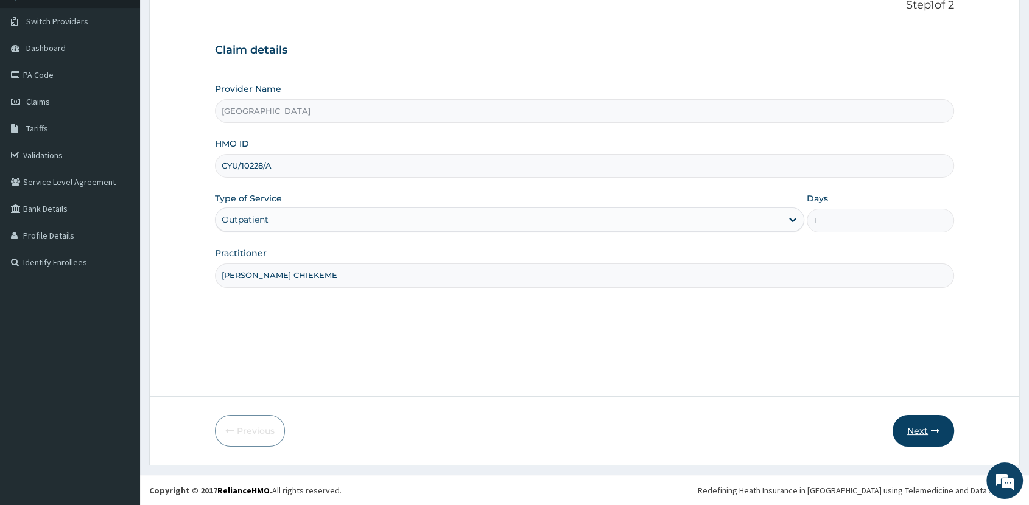
type input "[PERSON_NAME] CHIEKEME"
click at [921, 430] on button "Next" at bounding box center [924, 431] width 62 height 32
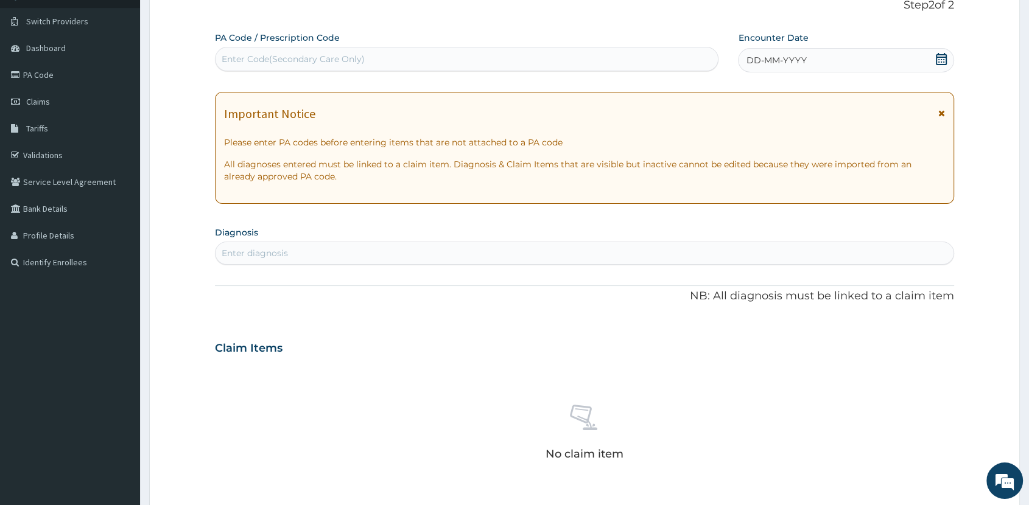
click at [428, 54] on div "Enter Code(Secondary Care Only)" at bounding box center [467, 58] width 502 height 19
type input "PA/ADB0D8"
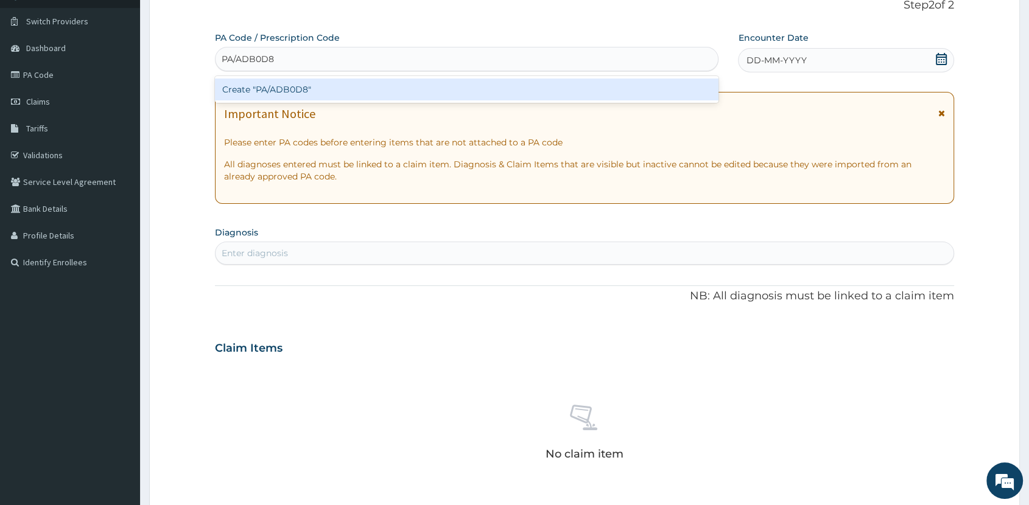
click at [319, 86] on div "Create "PA/ADB0D8"" at bounding box center [467, 90] width 504 height 22
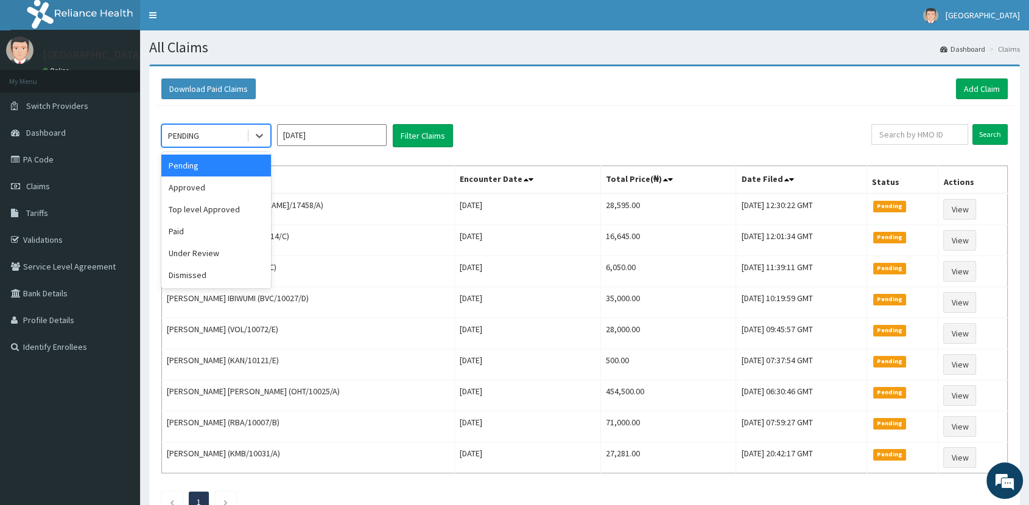
click at [207, 133] on div "PENDING" at bounding box center [204, 135] width 85 height 19
drag, startPoint x: 217, startPoint y: 188, endPoint x: 250, endPoint y: 185, distance: 32.4
click at [219, 188] on div "Approved" at bounding box center [216, 188] width 110 height 22
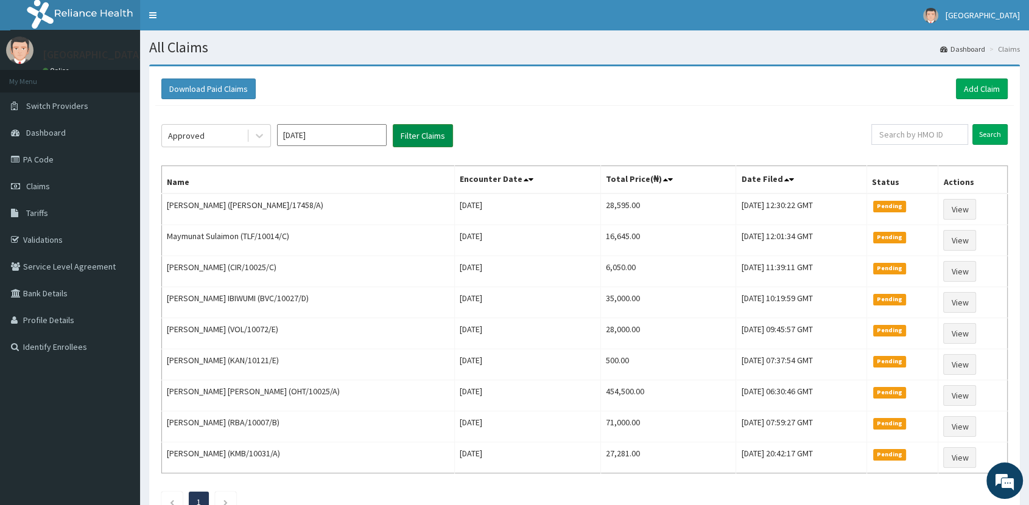
click at [419, 139] on button "Filter Claims" at bounding box center [423, 135] width 60 height 23
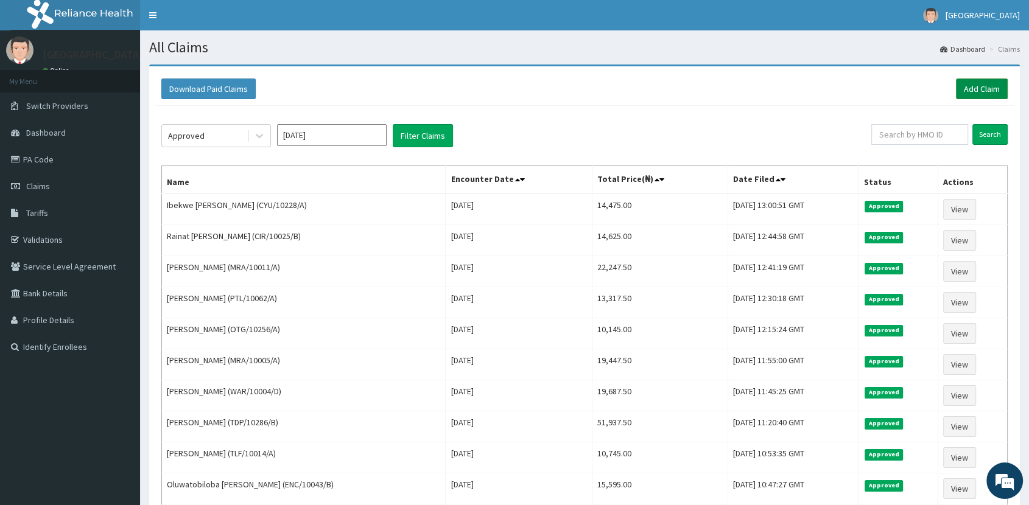
click at [989, 80] on link "Add Claim" at bounding box center [982, 89] width 52 height 21
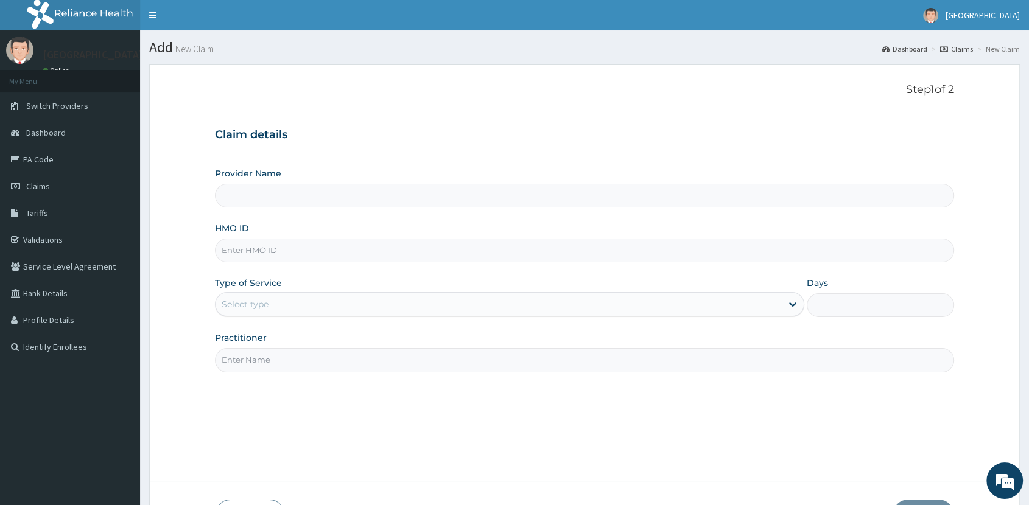
type input "[GEOGRAPHIC_DATA]"
click at [441, 251] on input "HMO ID" at bounding box center [584, 251] width 739 height 24
type input "BPN/10042/A"
click at [333, 308] on div "Select type" at bounding box center [499, 304] width 566 height 19
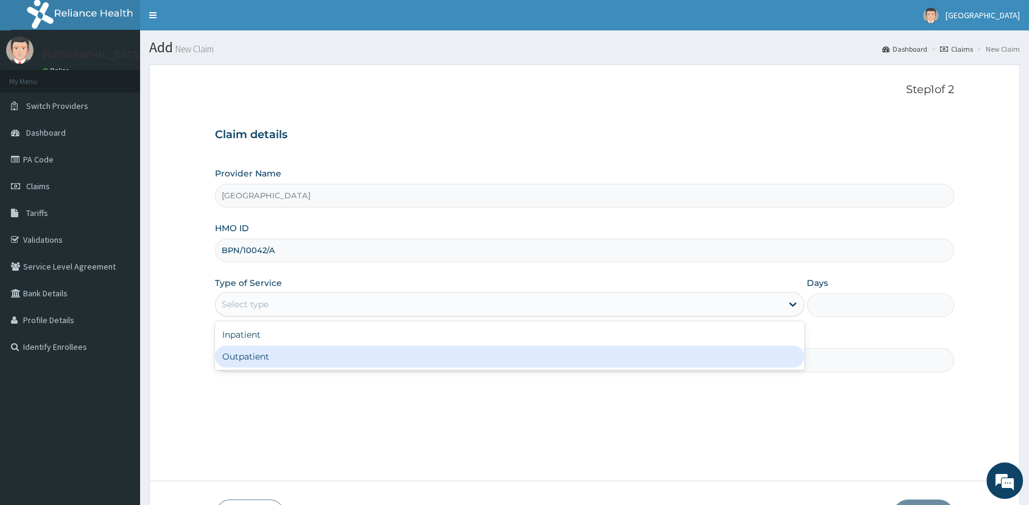
click at [346, 361] on div "Outpatient" at bounding box center [509, 357] width 589 height 22
type input "1"
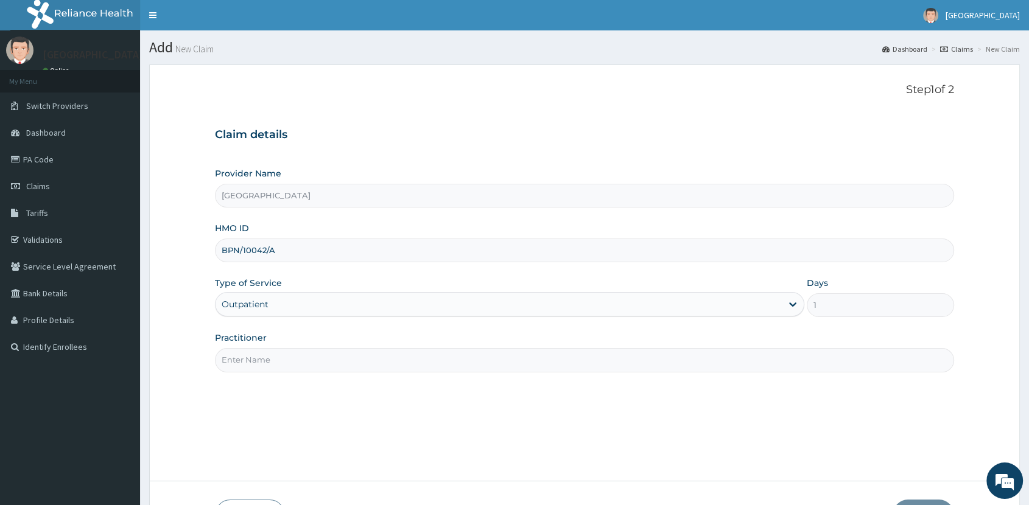
click at [341, 356] on input "Practitioner" at bounding box center [584, 360] width 739 height 24
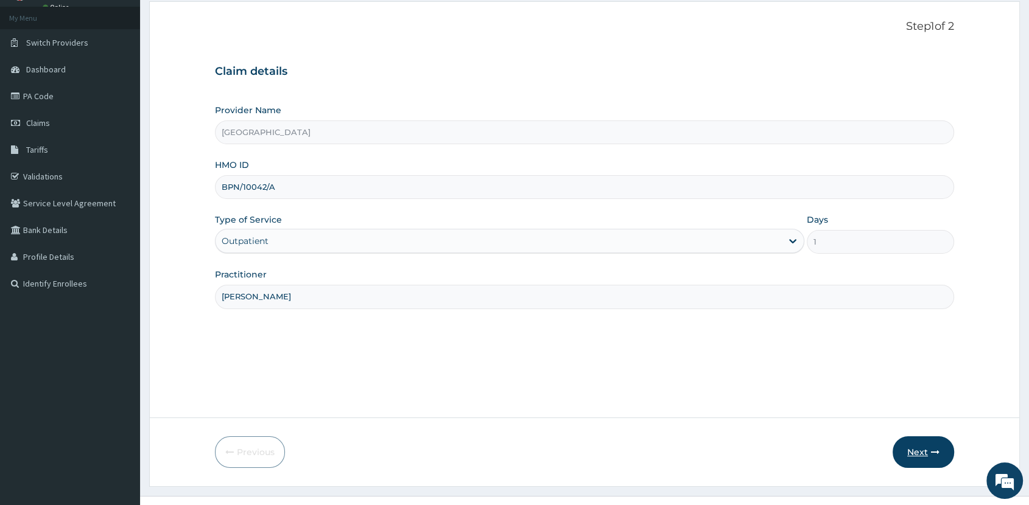
scroll to position [85, 0]
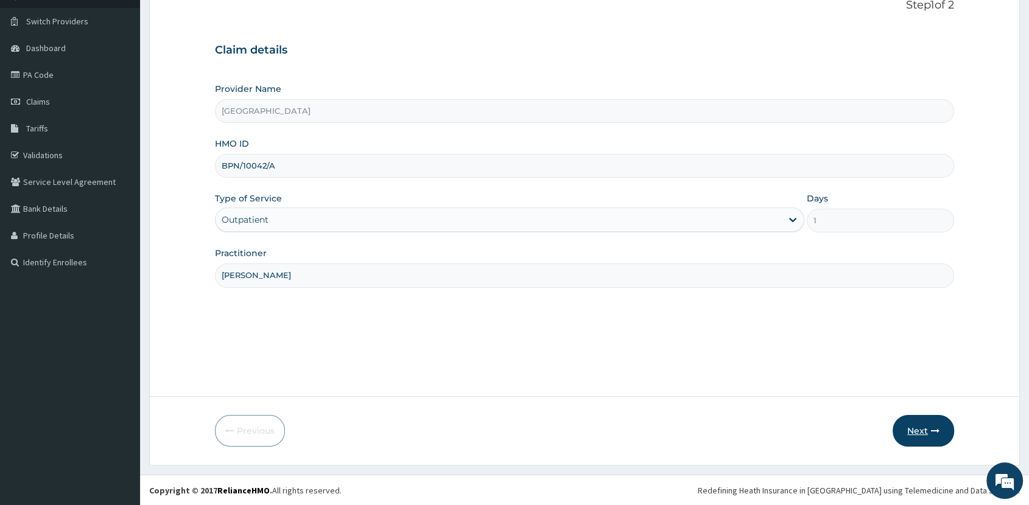
type input "[PERSON_NAME]"
click at [931, 432] on icon "button" at bounding box center [935, 431] width 9 height 9
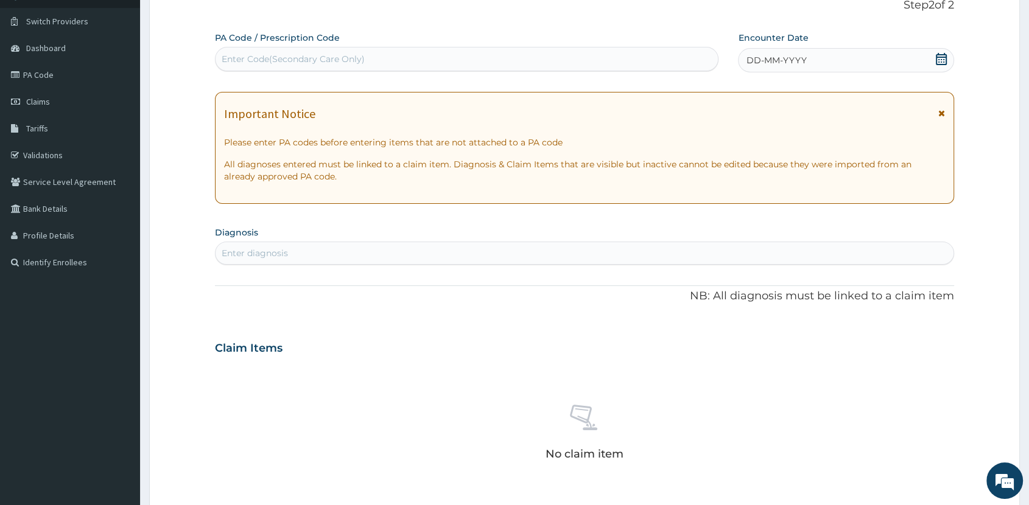
click at [944, 60] on icon at bounding box center [941, 59] width 12 height 12
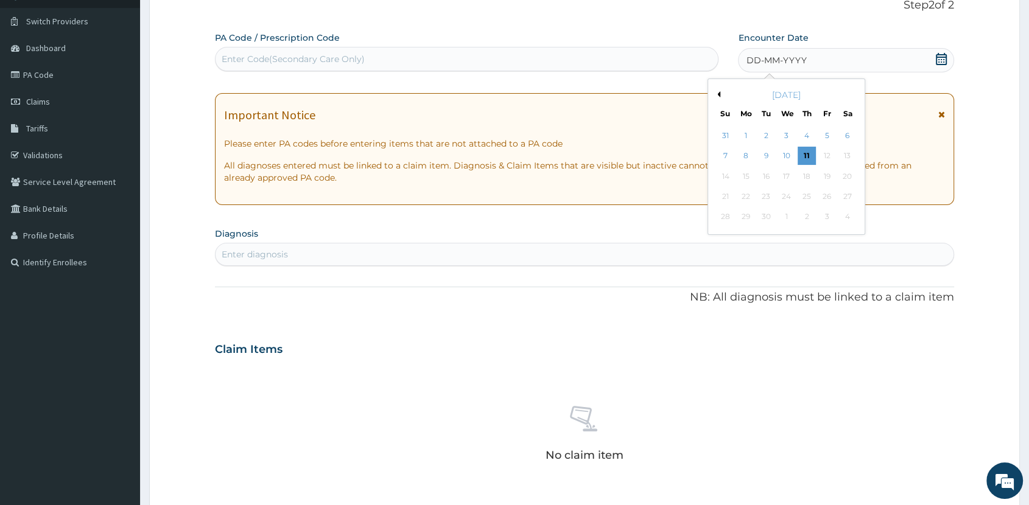
click at [724, 157] on div "7" at bounding box center [726, 156] width 18 height 18
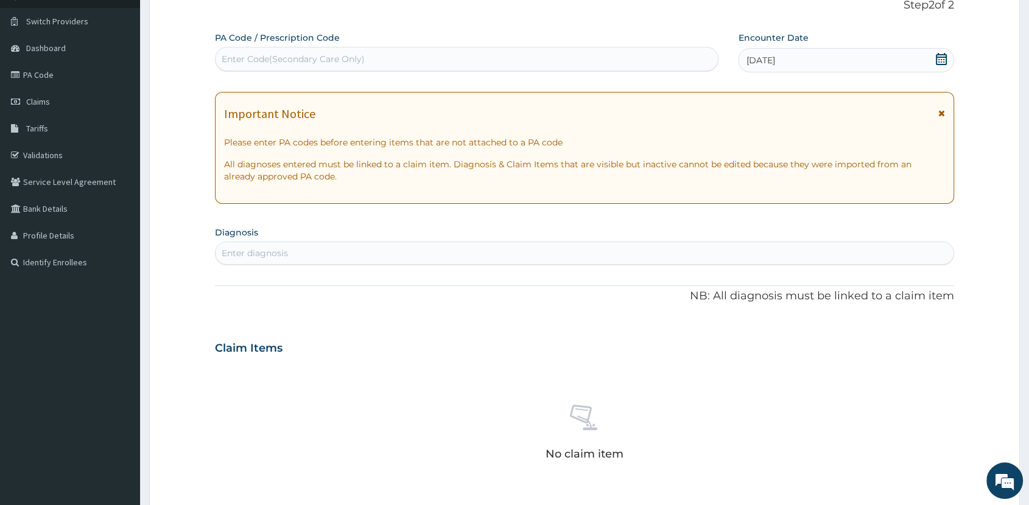
click at [568, 253] on div "Enter diagnosis" at bounding box center [585, 253] width 738 height 19
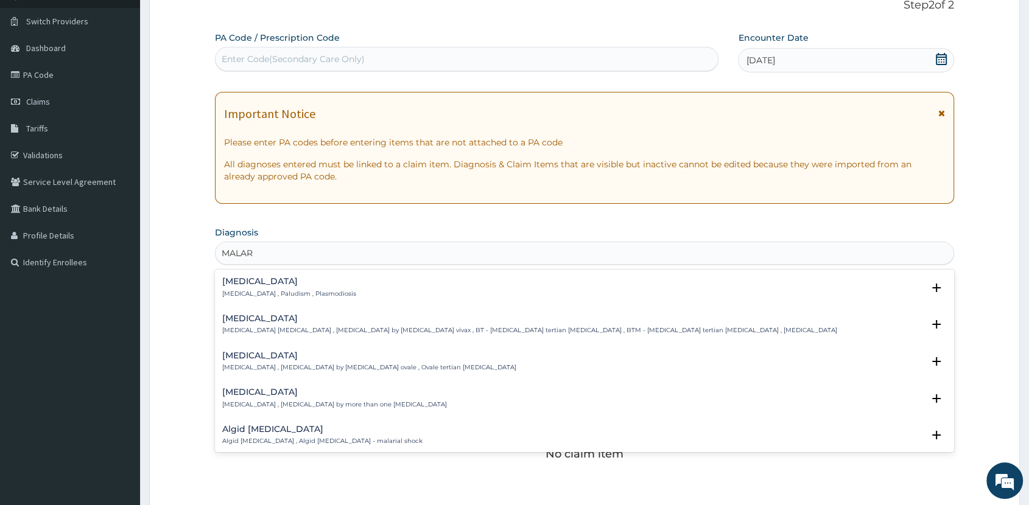
type input "MALARI"
click at [242, 292] on p "[MEDICAL_DATA] , Paludism , Plasmodiosis" at bounding box center [289, 294] width 134 height 9
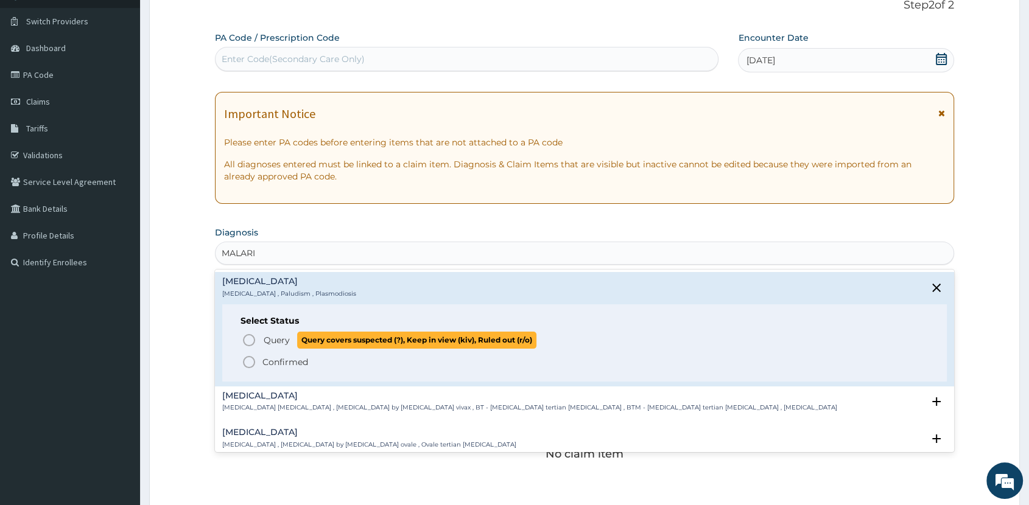
click at [276, 343] on span "Query" at bounding box center [277, 340] width 26 height 12
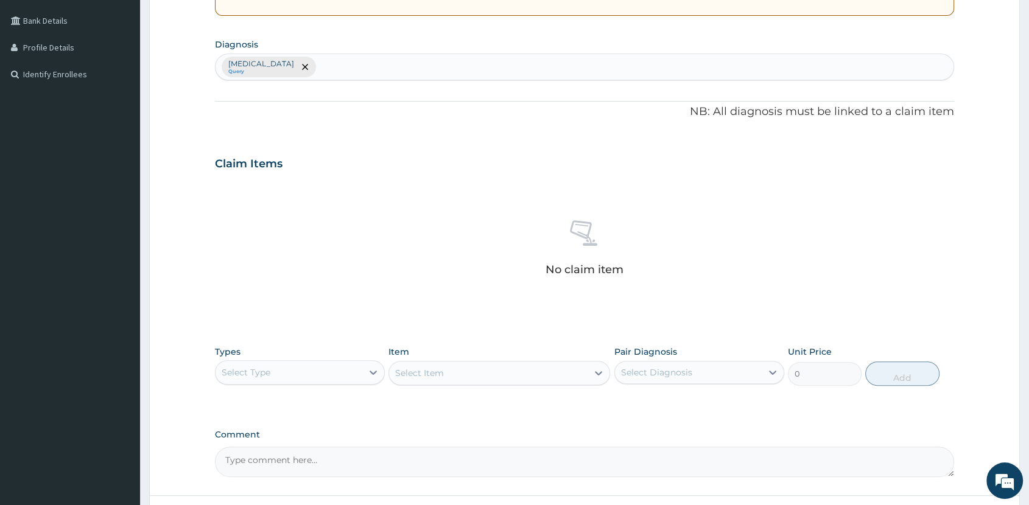
scroll to position [371, 0]
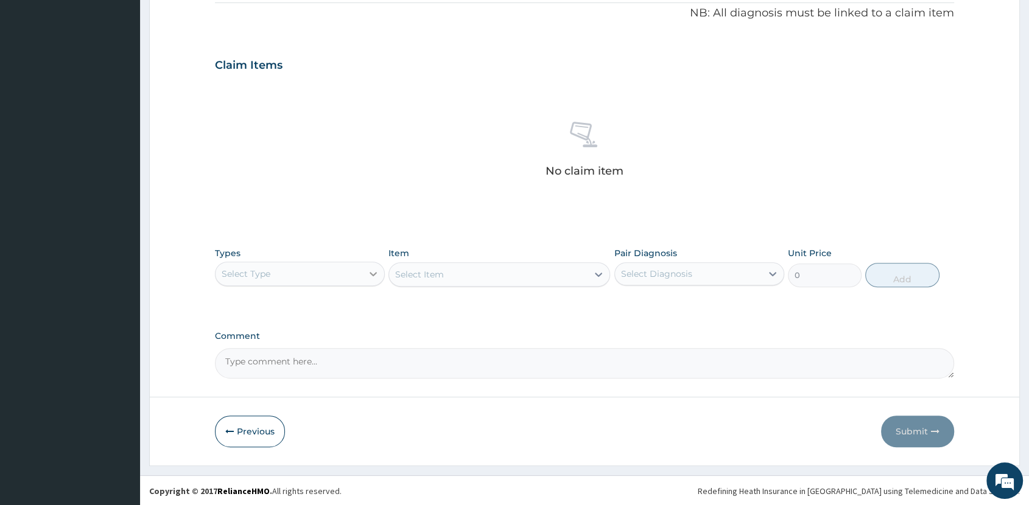
click at [365, 276] on div at bounding box center [373, 274] width 22 height 22
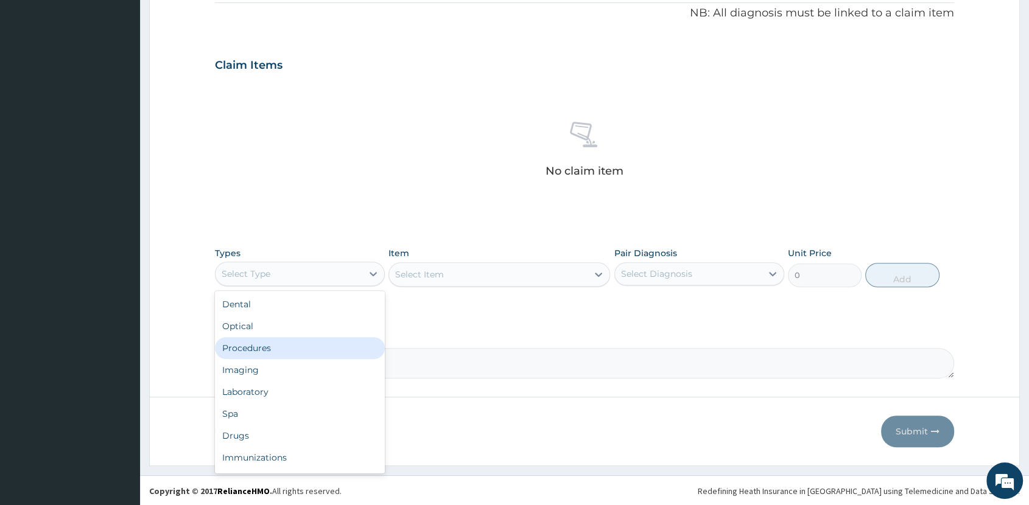
click at [346, 348] on div "Procedures" at bounding box center [300, 348] width 170 height 22
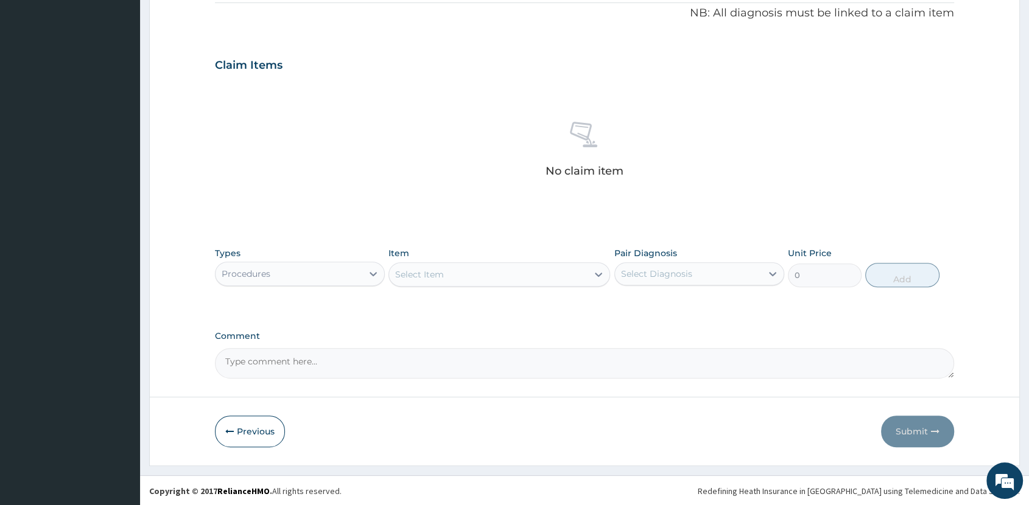
click at [512, 275] on div "Select Item" at bounding box center [488, 274] width 199 height 19
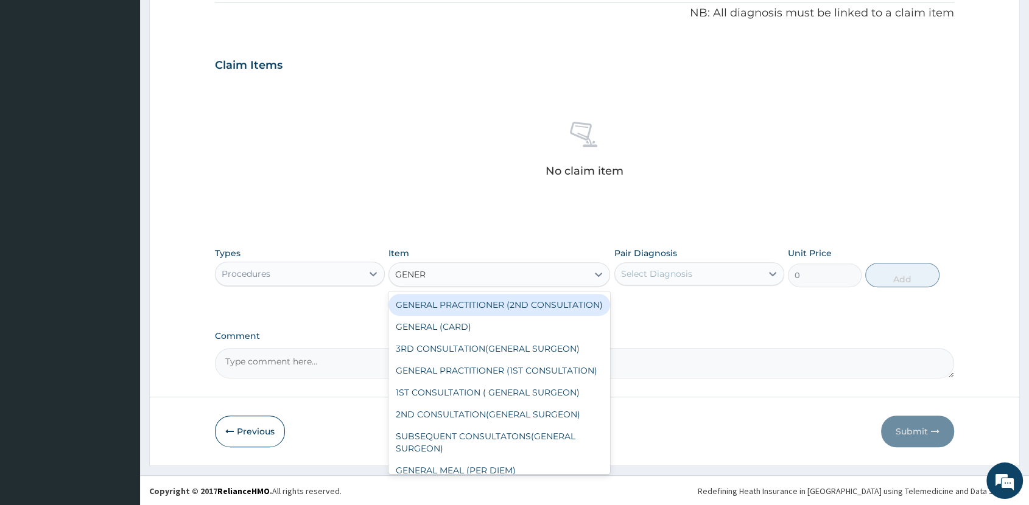
type input "GENERA"
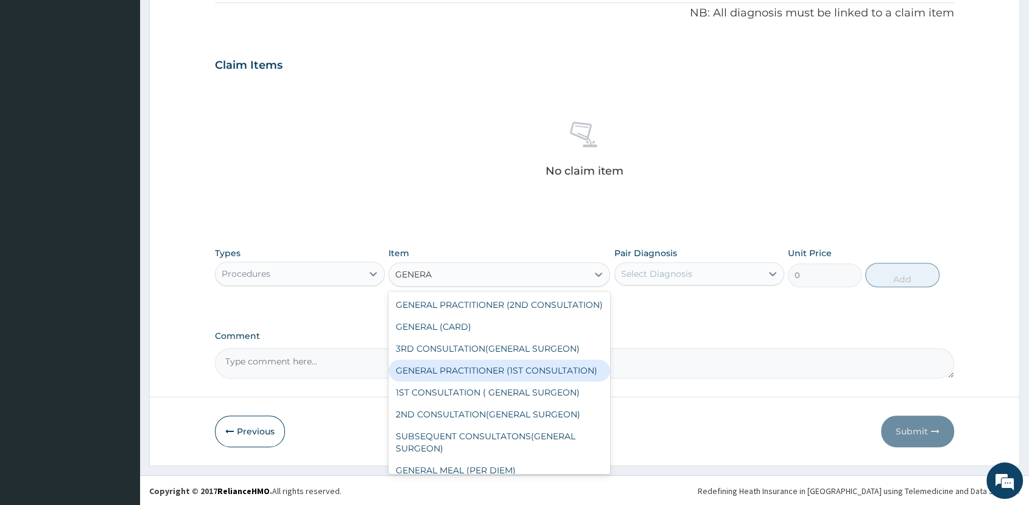
click at [503, 377] on div "GENERAL PRACTITIONER (1ST CONSULTATION)" at bounding box center [500, 371] width 222 height 22
type input "2000"
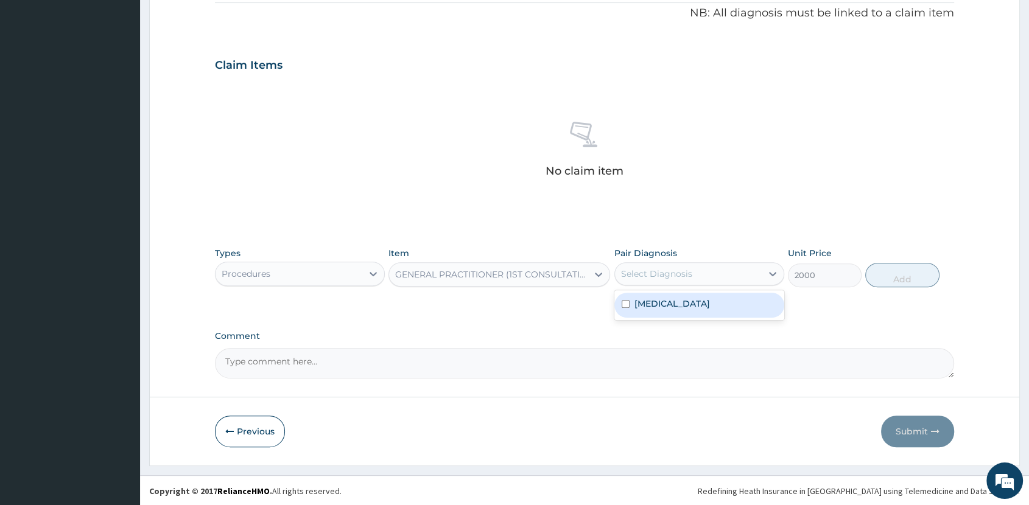
click at [717, 276] on div "Select Diagnosis" at bounding box center [688, 273] width 147 height 19
click at [699, 300] on div "[MEDICAL_DATA]" at bounding box center [699, 305] width 170 height 25
checkbox input "true"
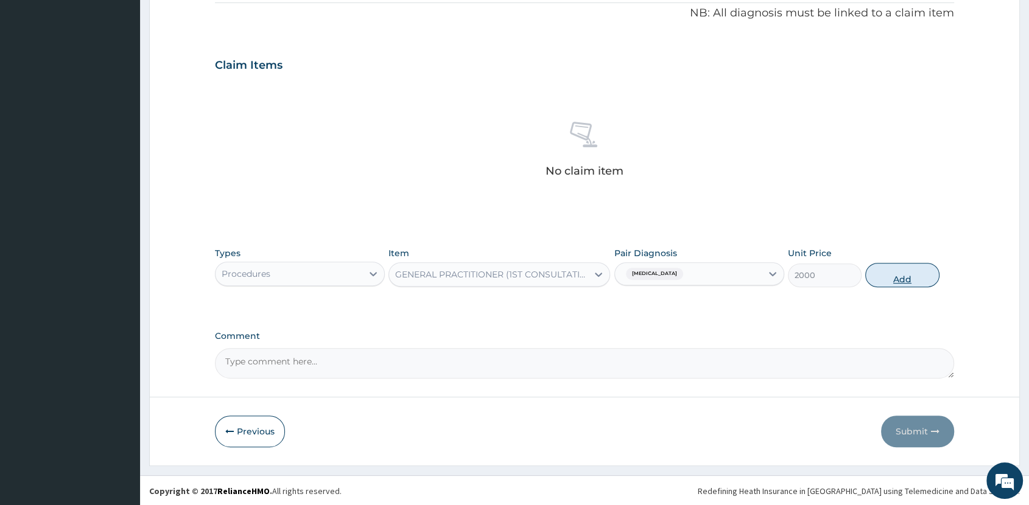
click at [898, 274] on button "Add" at bounding box center [902, 275] width 74 height 24
type input "0"
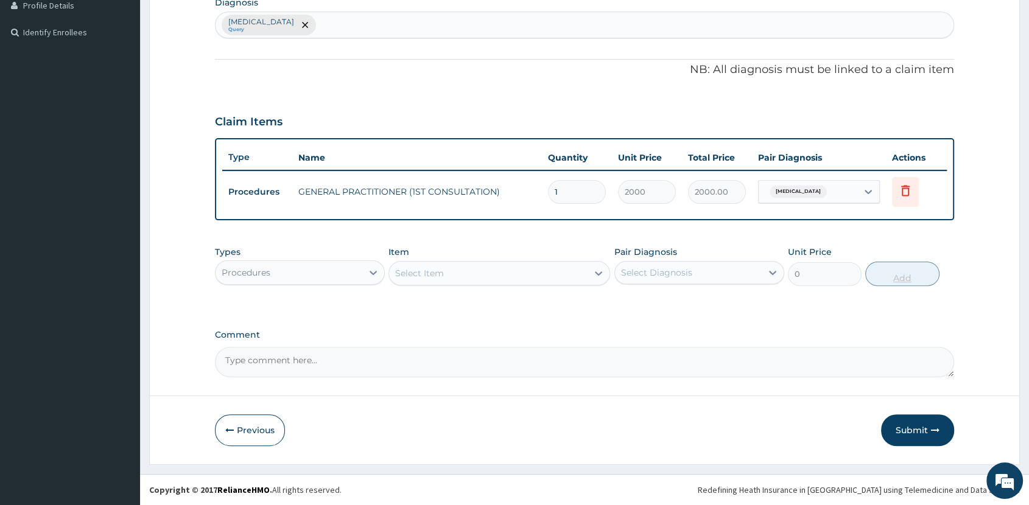
scroll to position [314, 0]
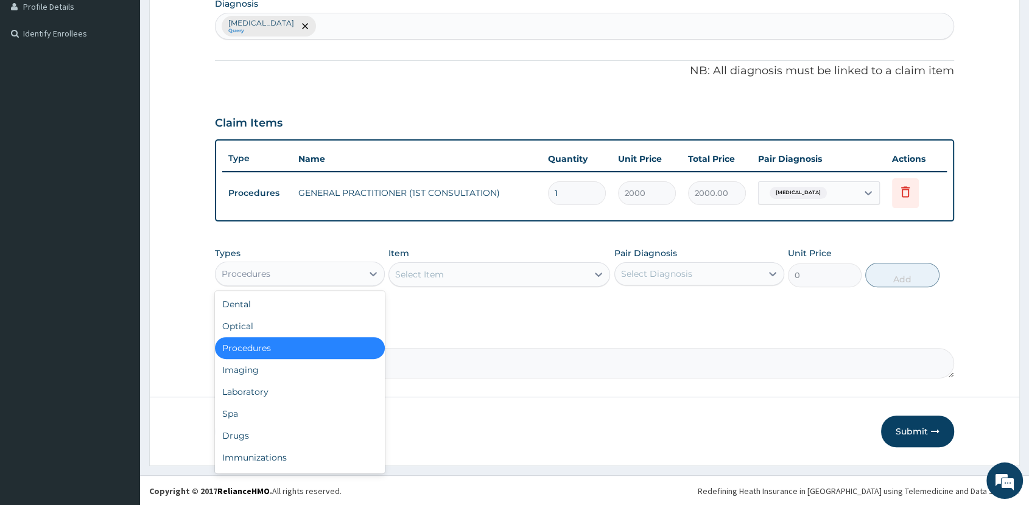
click at [303, 272] on div "Procedures" at bounding box center [289, 273] width 147 height 19
click at [301, 386] on div "Laboratory" at bounding box center [300, 392] width 170 height 22
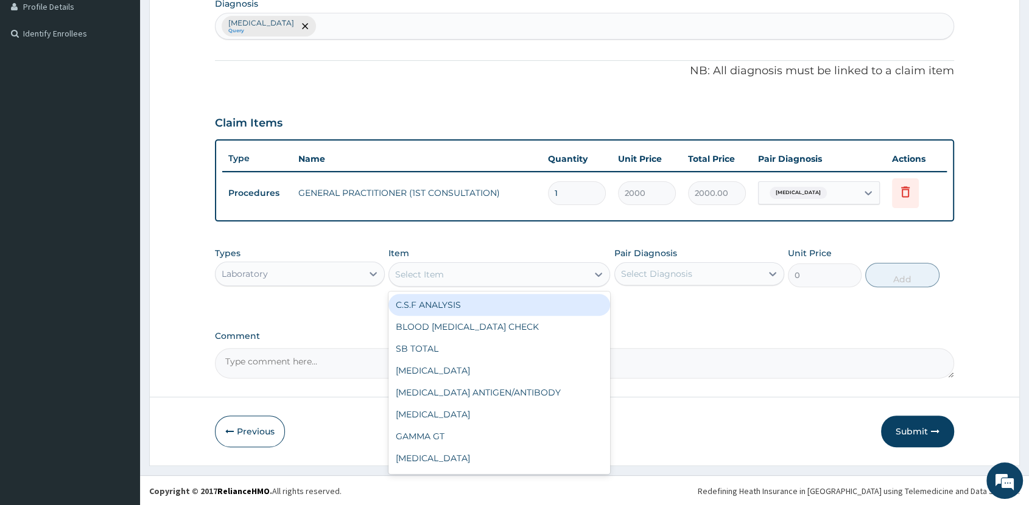
click at [513, 274] on div "Select Item" at bounding box center [488, 274] width 199 height 19
type input "A"
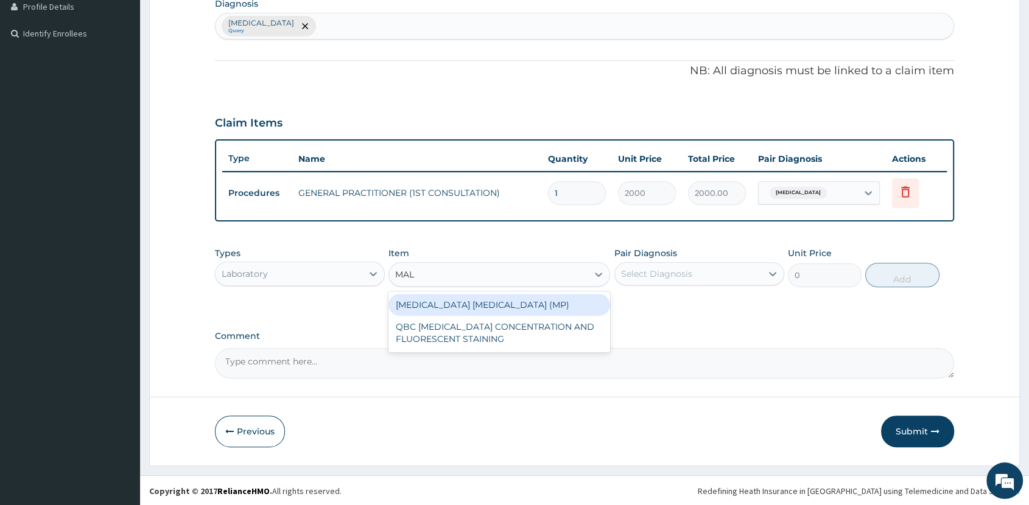
type input "MALA"
click at [560, 298] on div "[MEDICAL_DATA] [MEDICAL_DATA] (MP)" at bounding box center [500, 305] width 222 height 22
type input "1625"
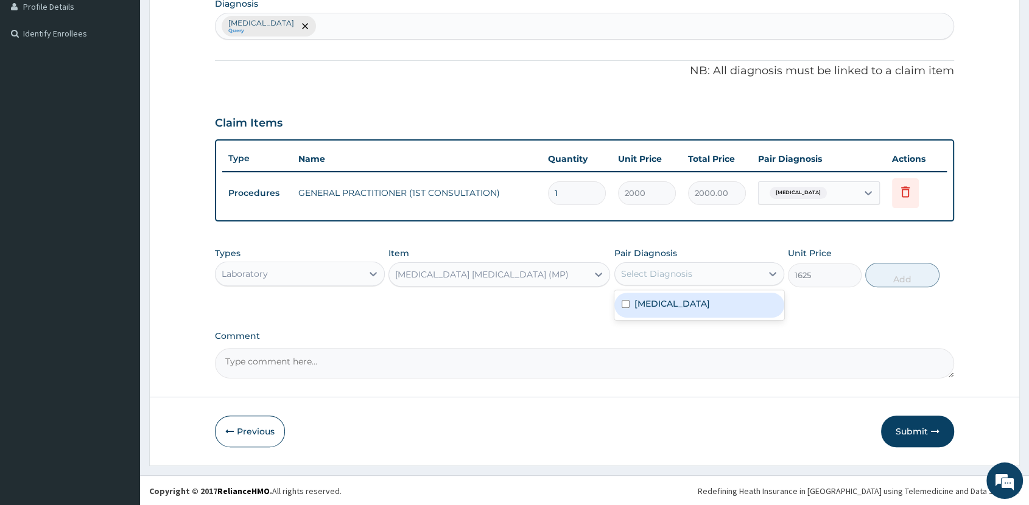
click at [675, 271] on div "Select Diagnosis" at bounding box center [656, 274] width 71 height 12
click at [681, 304] on div "[MEDICAL_DATA]" at bounding box center [699, 305] width 170 height 25
checkbox input "true"
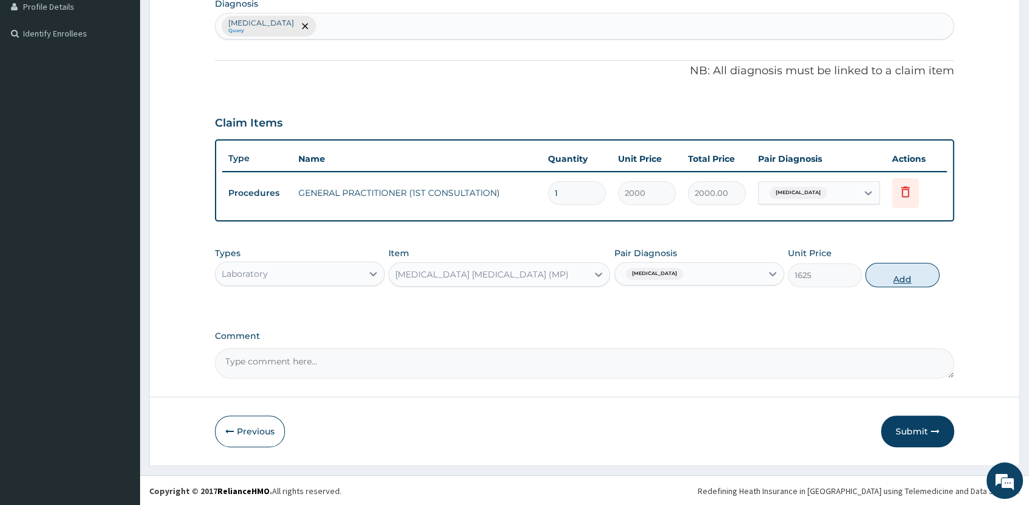
click at [887, 276] on button "Add" at bounding box center [902, 275] width 74 height 24
type input "0"
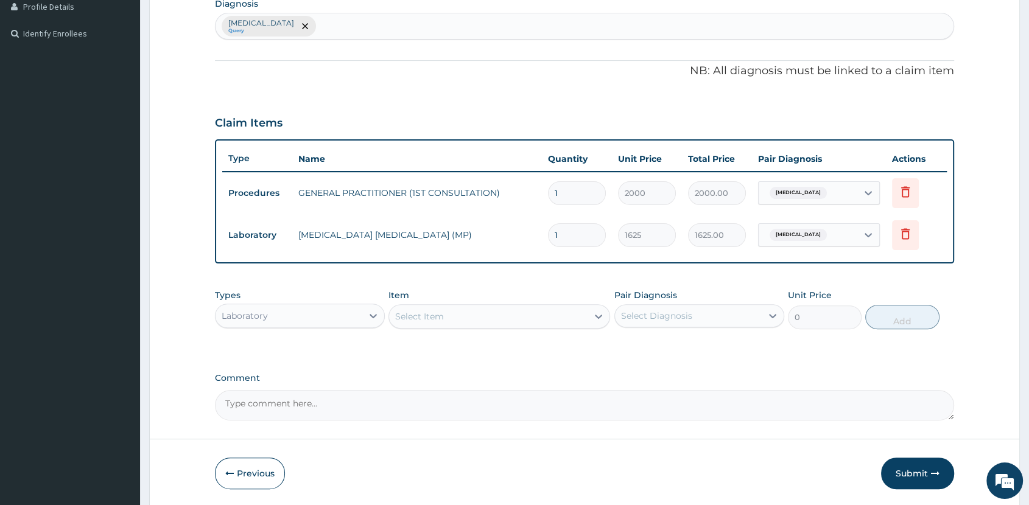
click at [309, 313] on div "Laboratory" at bounding box center [289, 315] width 147 height 19
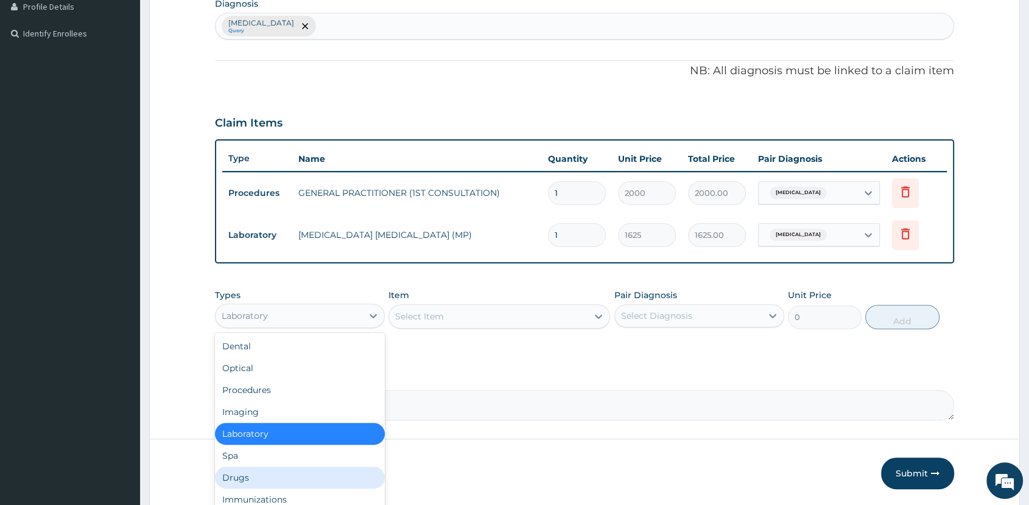
click at [308, 471] on div "Drugs" at bounding box center [300, 478] width 170 height 22
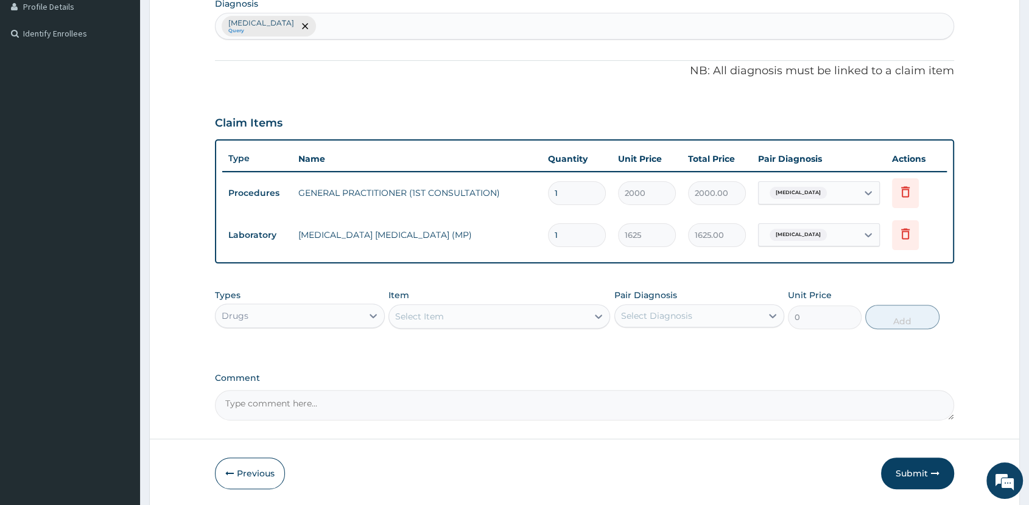
click at [540, 313] on div "Select Item" at bounding box center [488, 316] width 199 height 19
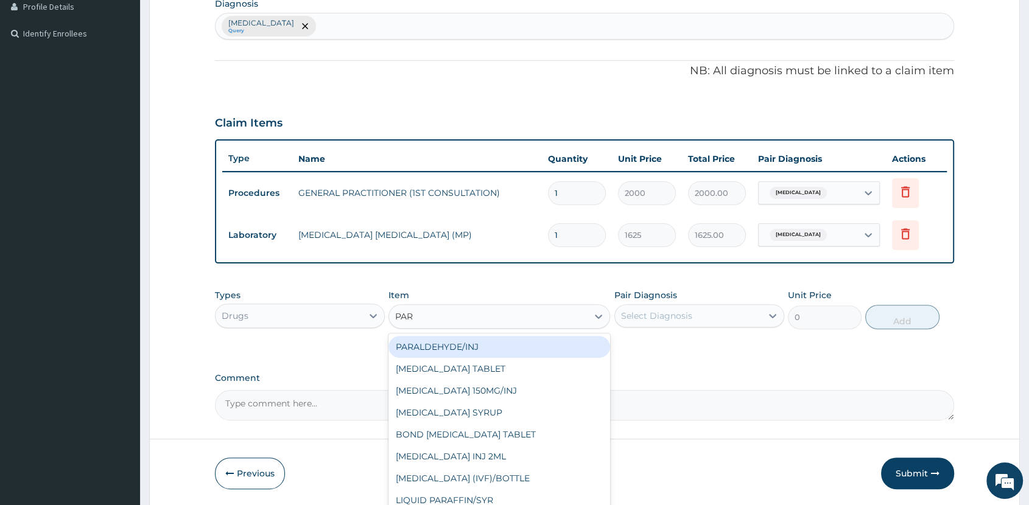
type input "PARA"
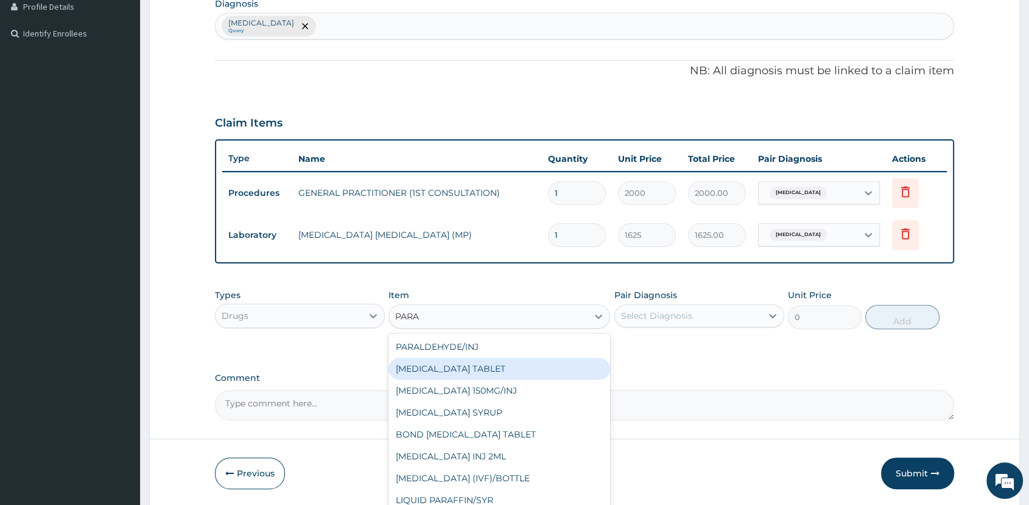
click at [485, 363] on div "[MEDICAL_DATA] TABLET" at bounding box center [500, 369] width 222 height 22
type input "40"
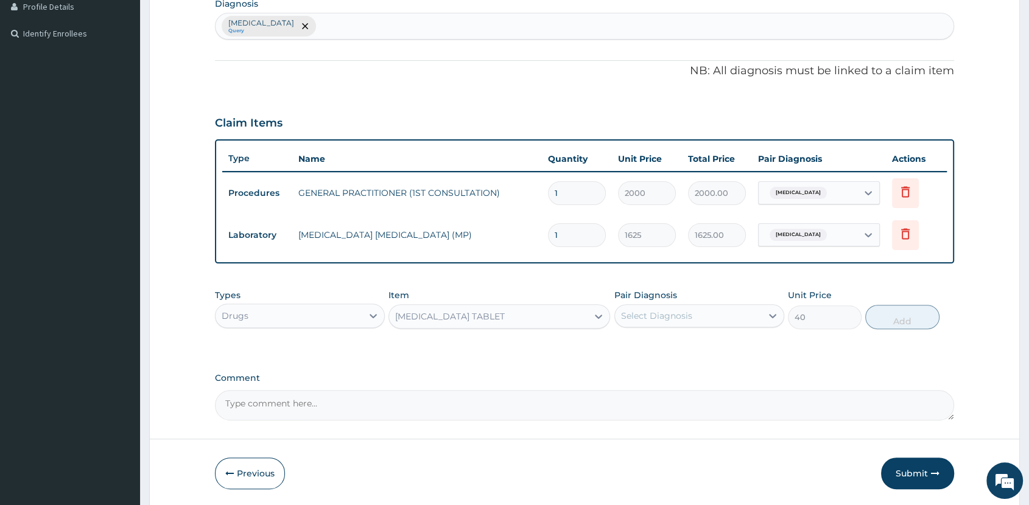
click at [753, 312] on div "Select Diagnosis" at bounding box center [688, 315] width 147 height 19
drag, startPoint x: 696, startPoint y: 351, endPoint x: 795, endPoint y: 328, distance: 102.1
click at [697, 351] on div "[MEDICAL_DATA]" at bounding box center [699, 347] width 170 height 25
checkbox input "true"
click at [905, 320] on button "Add" at bounding box center [902, 317] width 74 height 24
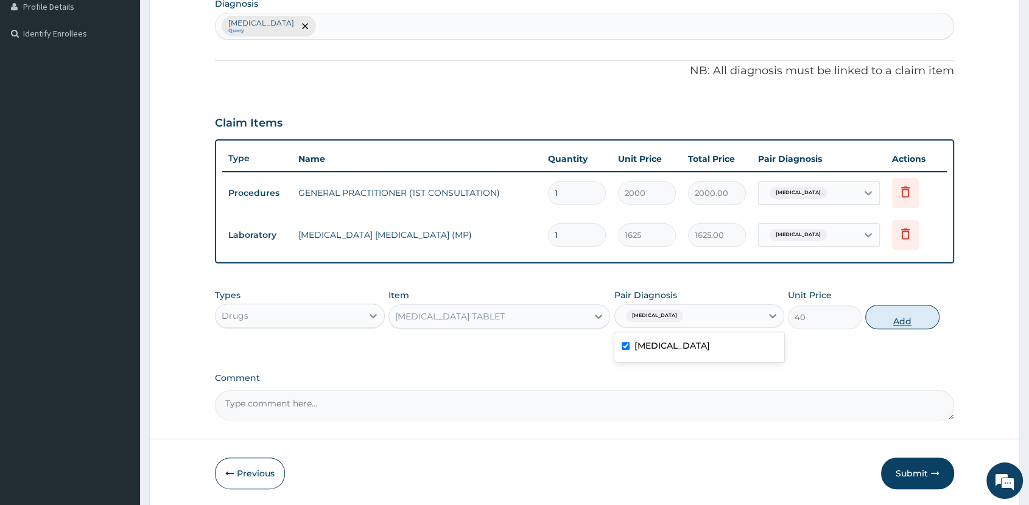
type input "0"
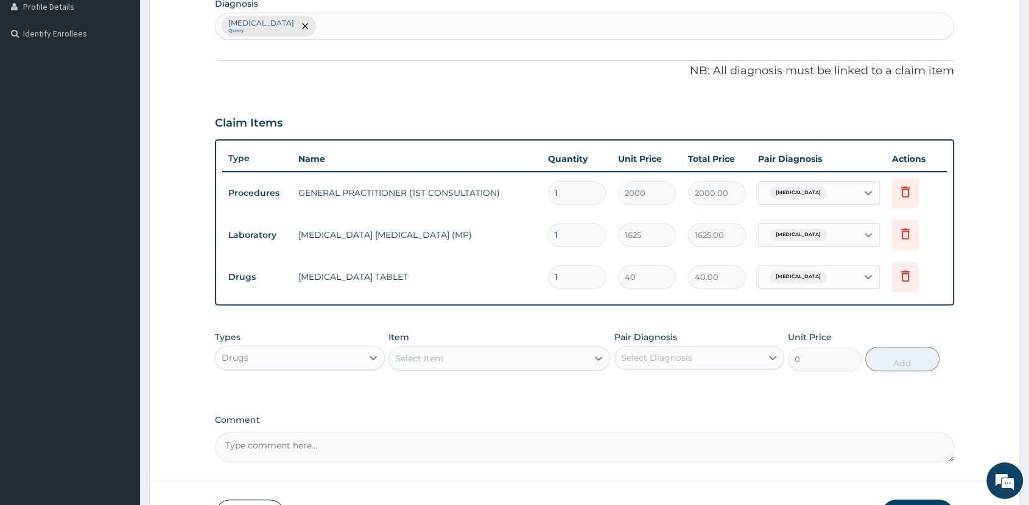
type input "18"
type input "720.00"
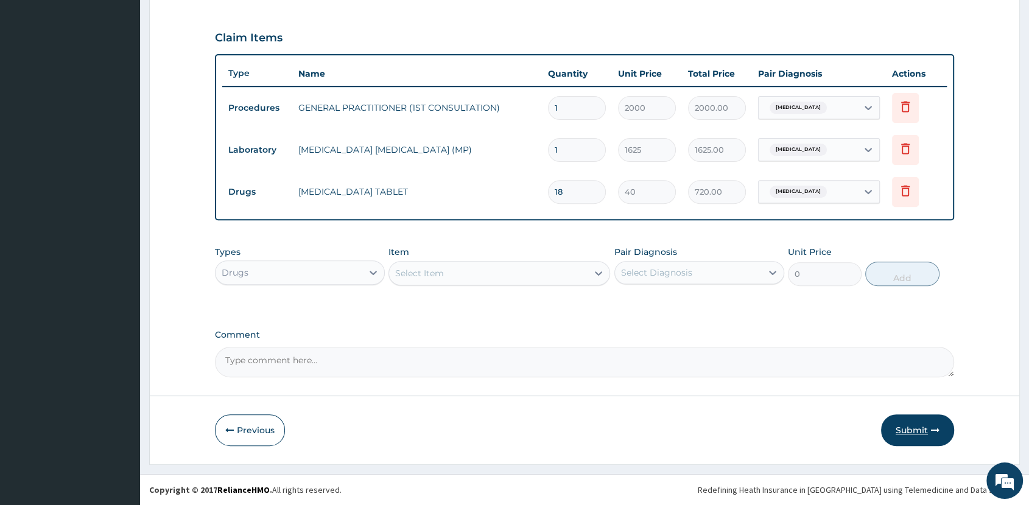
type input "18"
click at [916, 427] on button "Submit" at bounding box center [917, 431] width 73 height 32
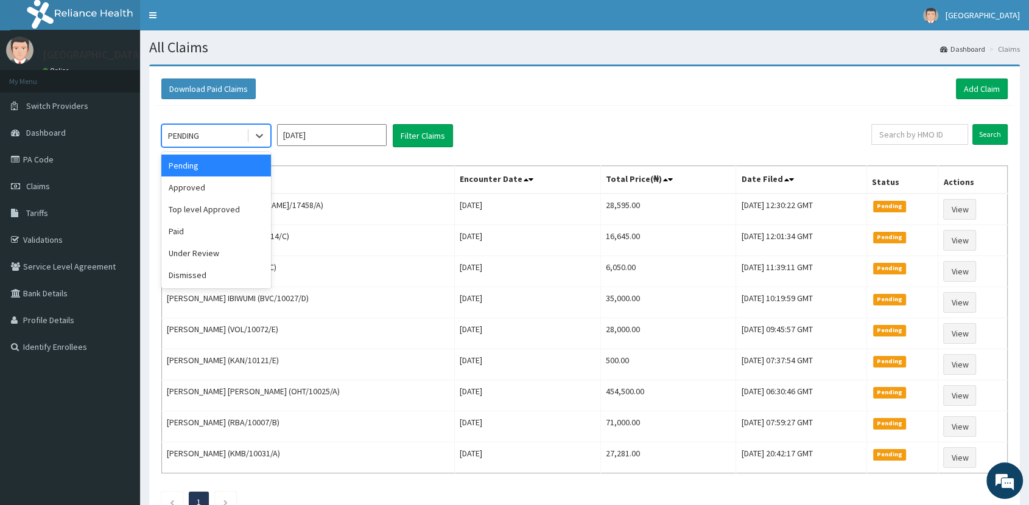
click at [204, 138] on div "PENDING" at bounding box center [204, 135] width 85 height 19
click at [222, 185] on div "Approved" at bounding box center [216, 188] width 110 height 22
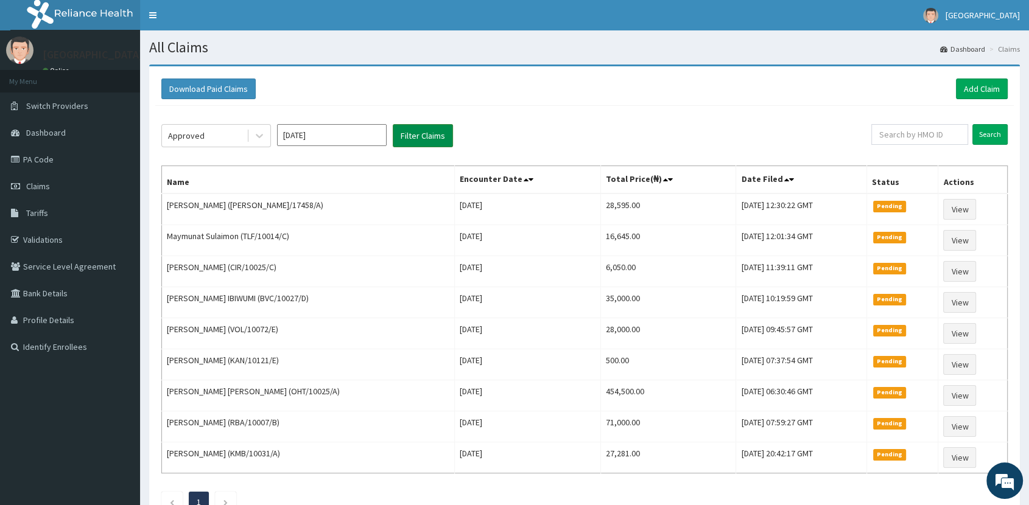
click at [410, 128] on button "Filter Claims" at bounding box center [423, 135] width 60 height 23
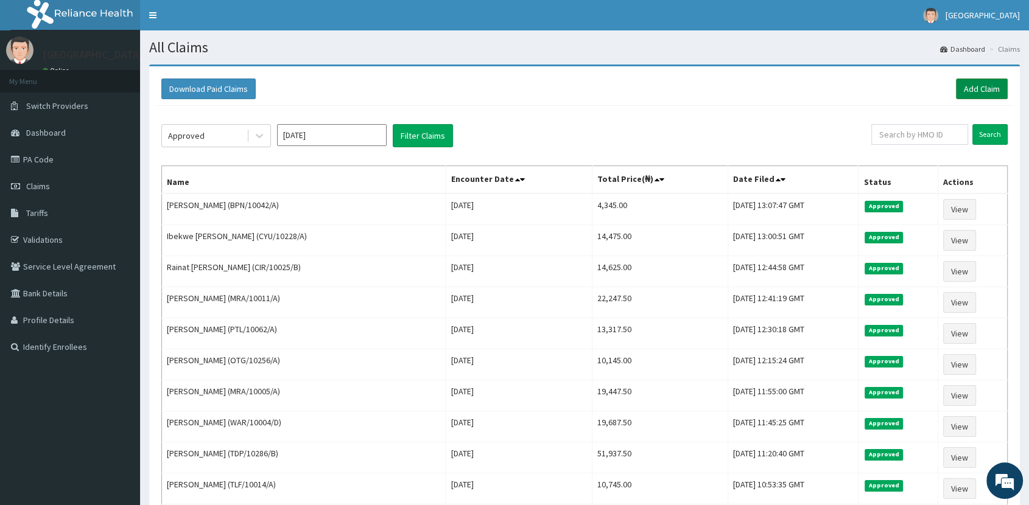
click at [997, 83] on link "Add Claim" at bounding box center [982, 89] width 52 height 21
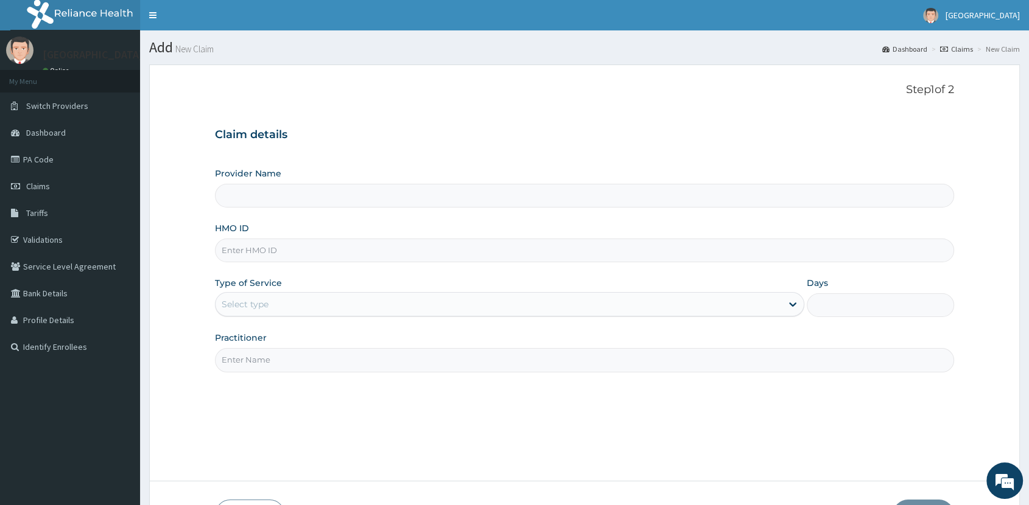
type input "[GEOGRAPHIC_DATA]"
click at [347, 247] on input "HMO ID" at bounding box center [584, 251] width 739 height 24
type input "ANG/10026/B"
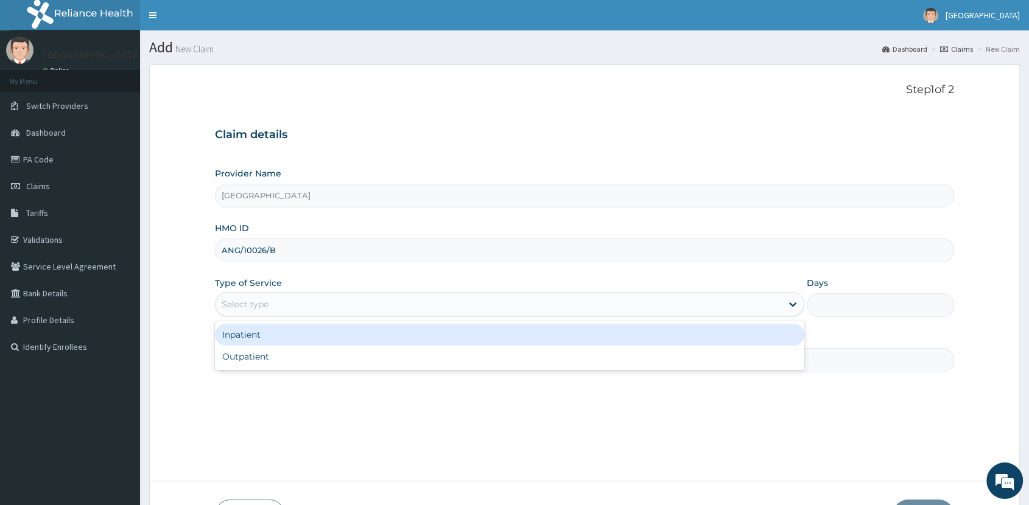
click at [259, 304] on div "Select type" at bounding box center [245, 304] width 47 height 12
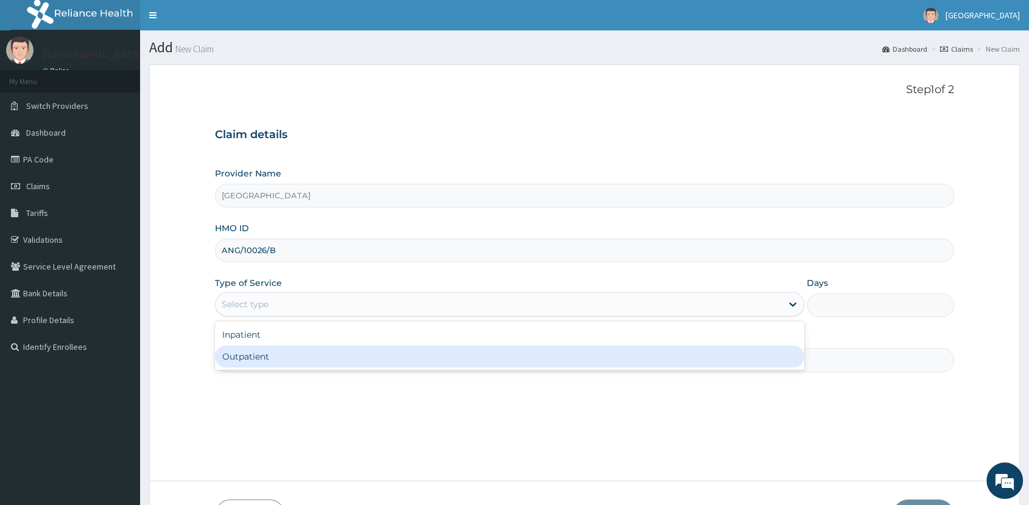
click at [291, 360] on div "Outpatient" at bounding box center [509, 357] width 589 height 22
type input "1"
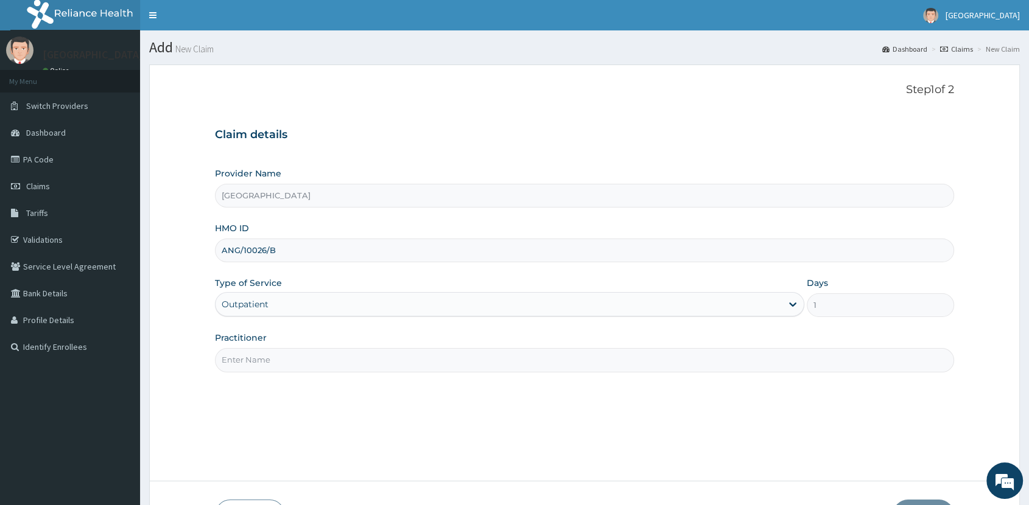
click at [288, 359] on input "Practitioner" at bounding box center [584, 360] width 739 height 24
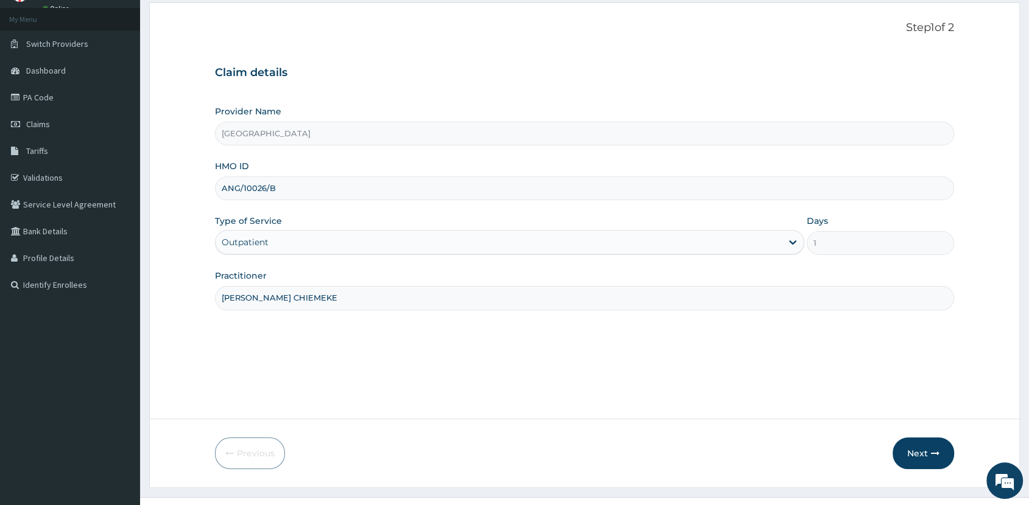
scroll to position [85, 0]
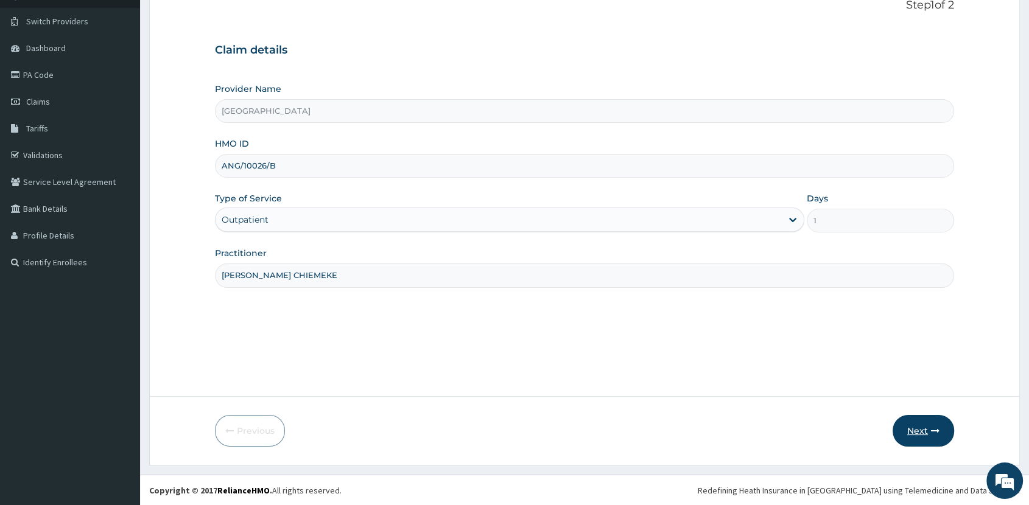
type input "[PERSON_NAME] CHIEMEKE"
click at [926, 426] on button "Next" at bounding box center [924, 431] width 62 height 32
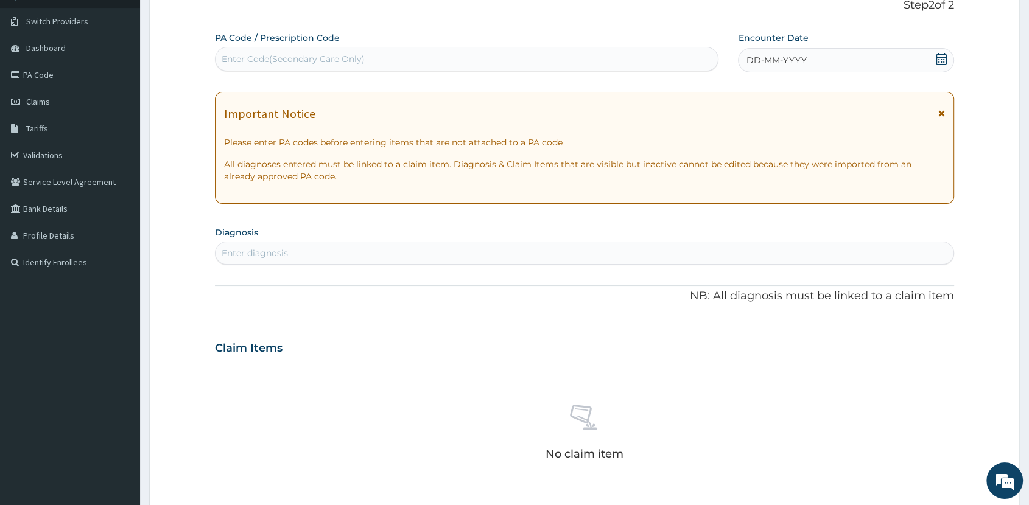
click at [934, 58] on div "DD-MM-YYYY" at bounding box center [846, 60] width 216 height 24
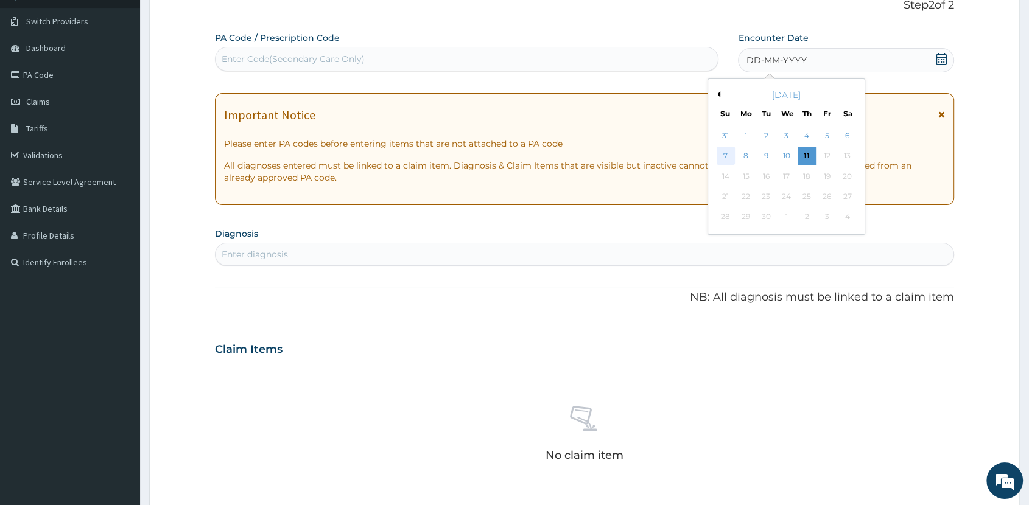
click at [730, 157] on div "7" at bounding box center [726, 156] width 18 height 18
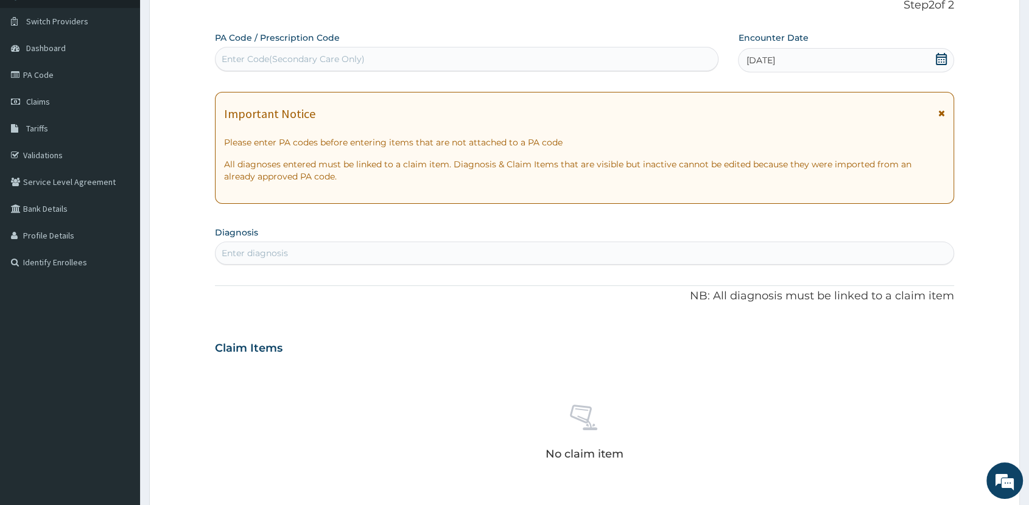
click at [292, 252] on div "Enter diagnosis" at bounding box center [585, 253] width 738 height 19
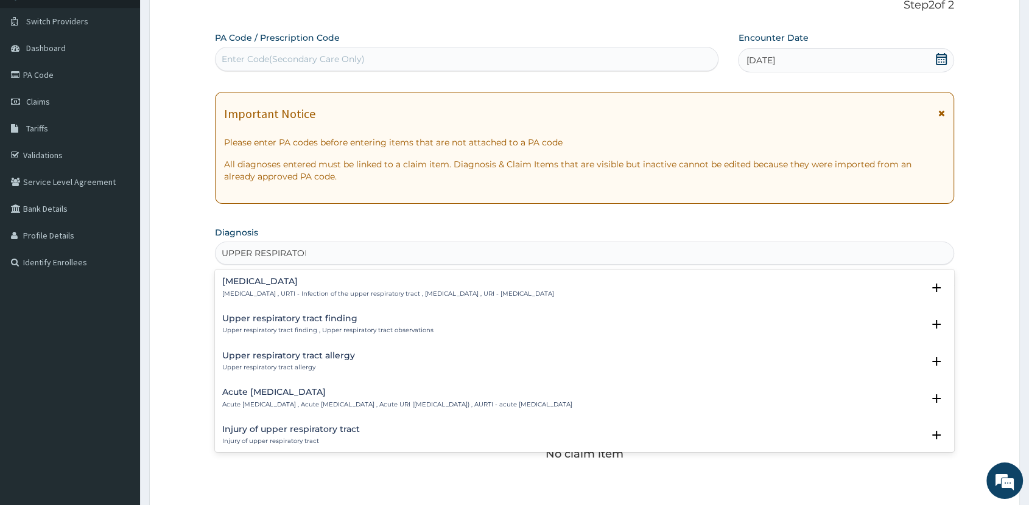
type input "UPPER RESPIRATORY"
click at [331, 395] on h4 "Acute [MEDICAL_DATA]" at bounding box center [397, 392] width 350 height 9
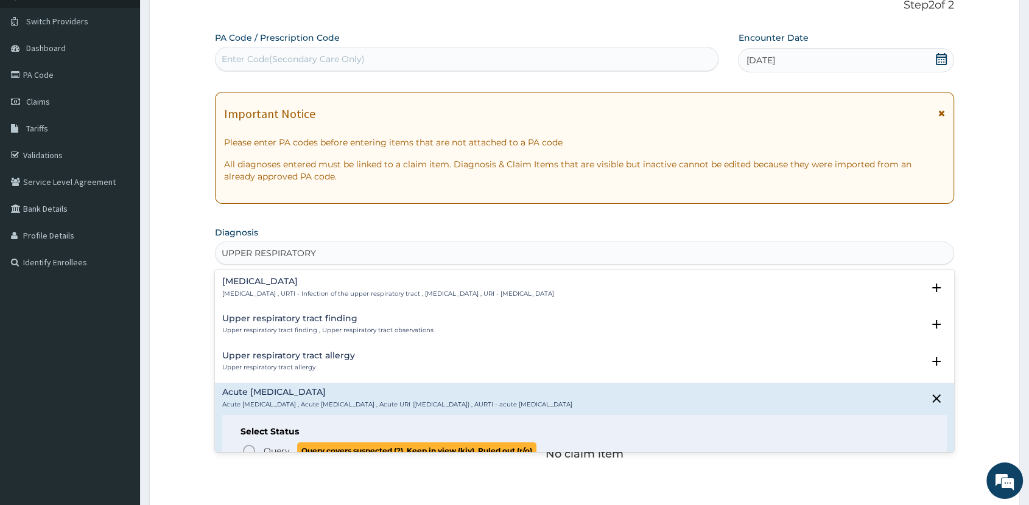
click at [321, 448] on span "Query covers suspected (?), Keep in view (kiv), Ruled out (r/o)" at bounding box center [416, 451] width 239 height 16
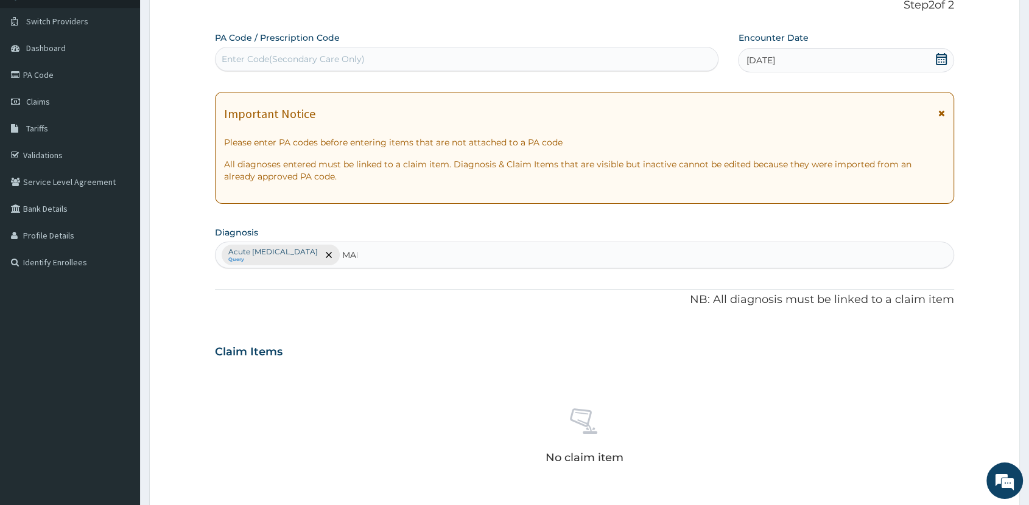
type input "MALA"
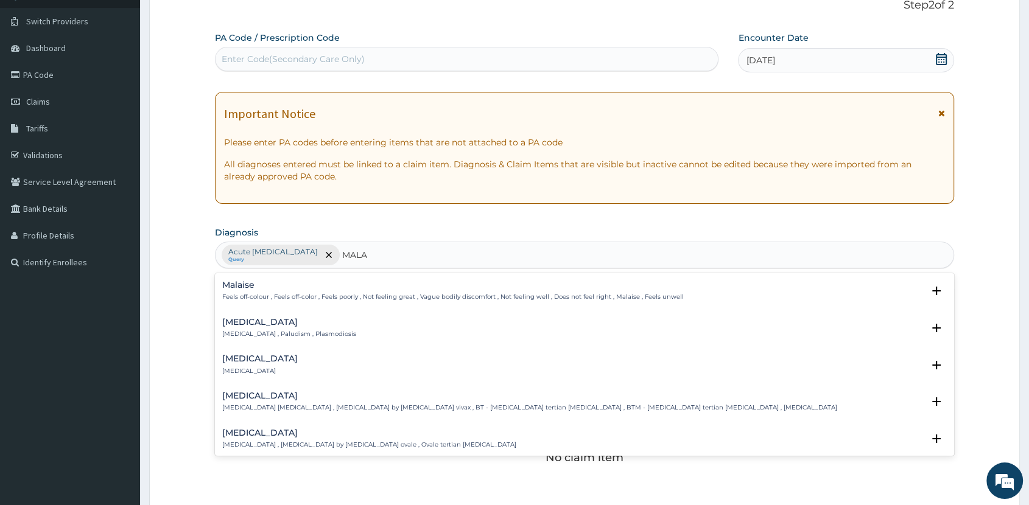
click at [255, 321] on h4 "[MEDICAL_DATA]" at bounding box center [289, 322] width 134 height 9
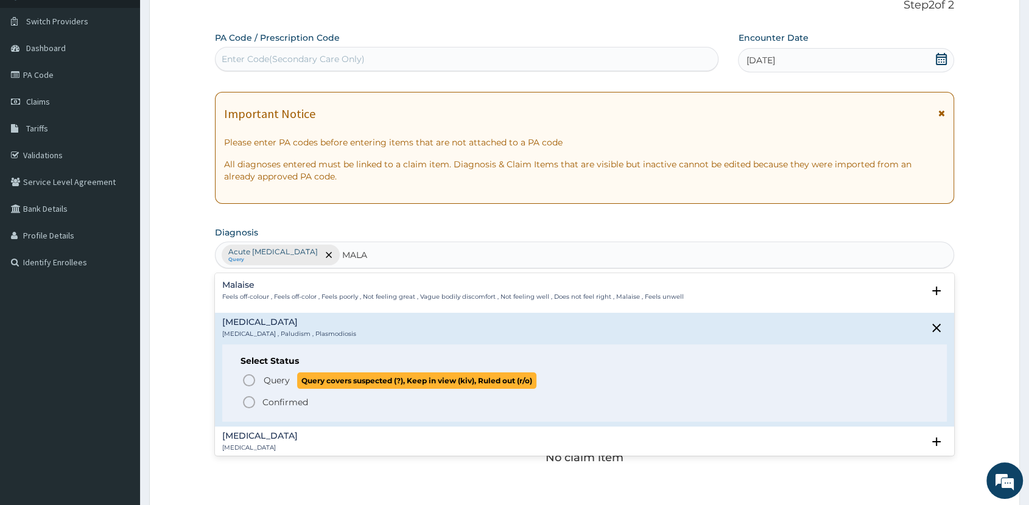
click at [289, 376] on span "Query" at bounding box center [277, 381] width 26 height 12
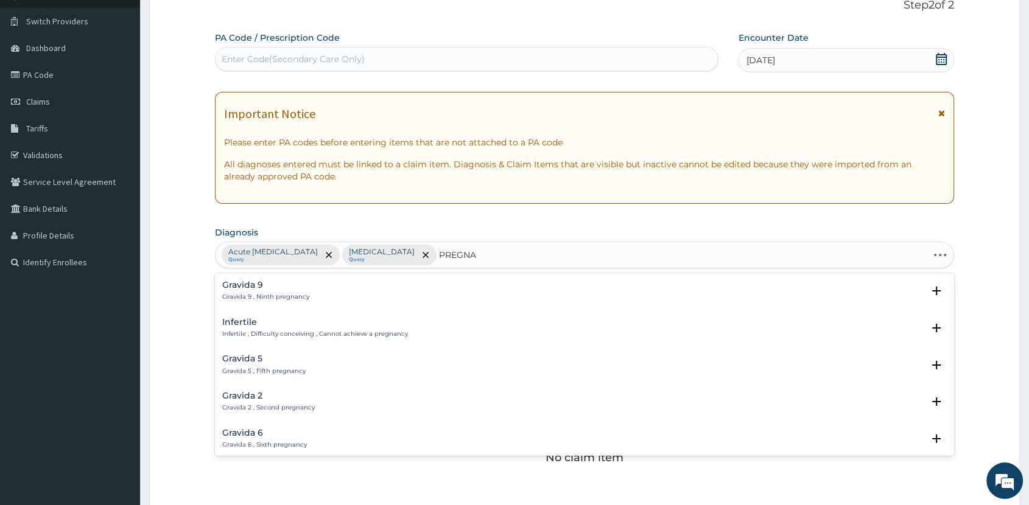
type input "PREGNAN"
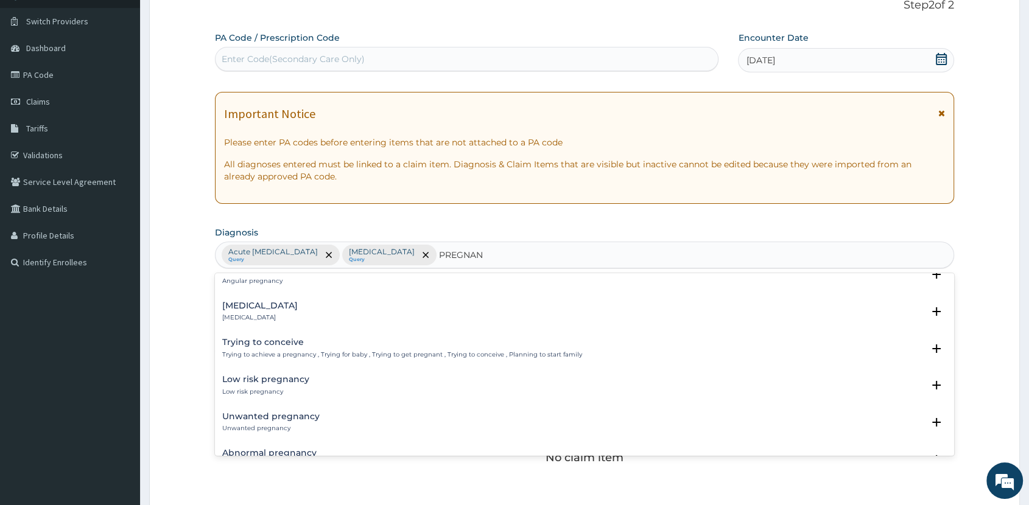
scroll to position [1262, 0]
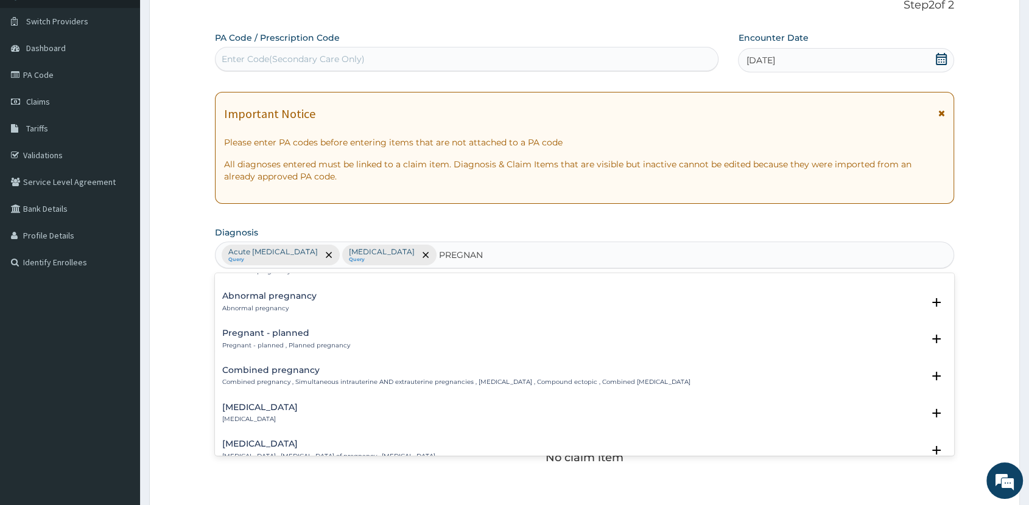
click at [314, 329] on h4 "Pregnant - planned" at bounding box center [286, 333] width 128 height 9
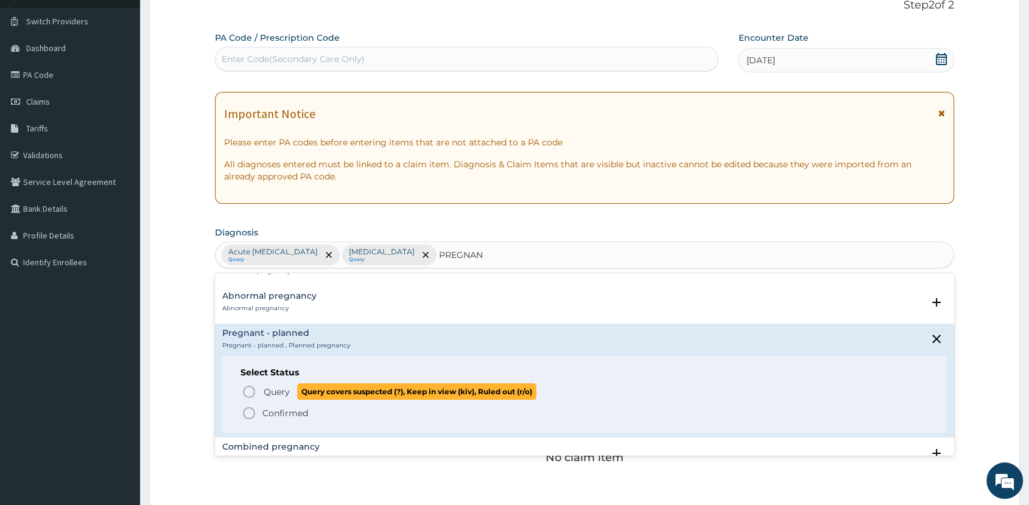
click at [292, 384] on p "Query Query covers suspected (?), Keep in view (kiv), Ruled out (r/o)" at bounding box center [399, 392] width 274 height 16
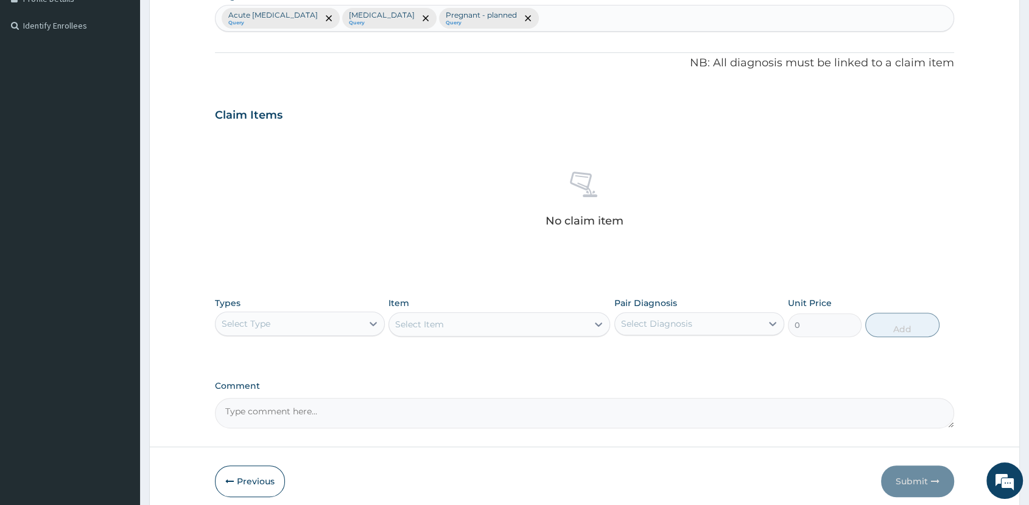
scroll to position [371, 0]
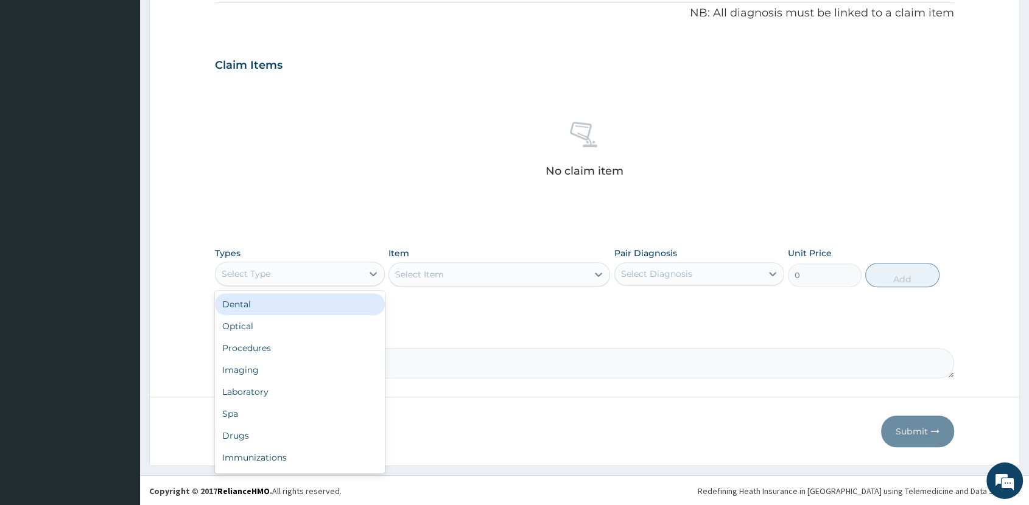
click at [329, 274] on div "Select Type" at bounding box center [289, 273] width 147 height 19
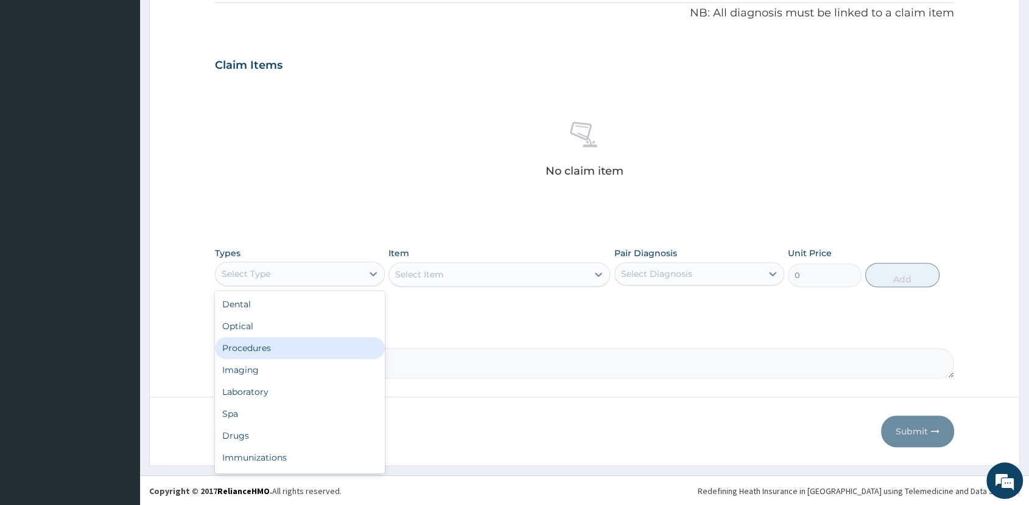
click at [270, 343] on div "Procedures" at bounding box center [300, 348] width 170 height 22
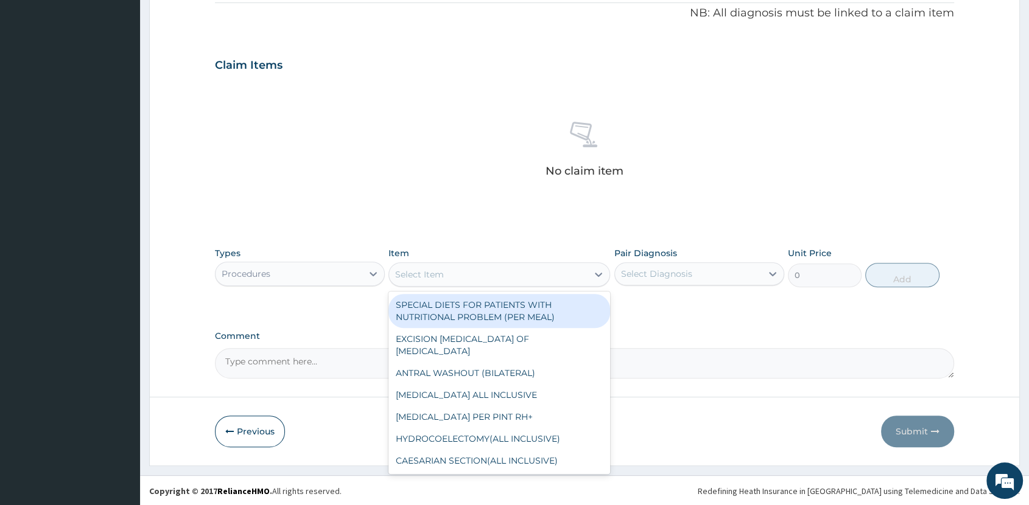
click at [529, 274] on div "Select Item" at bounding box center [488, 274] width 199 height 19
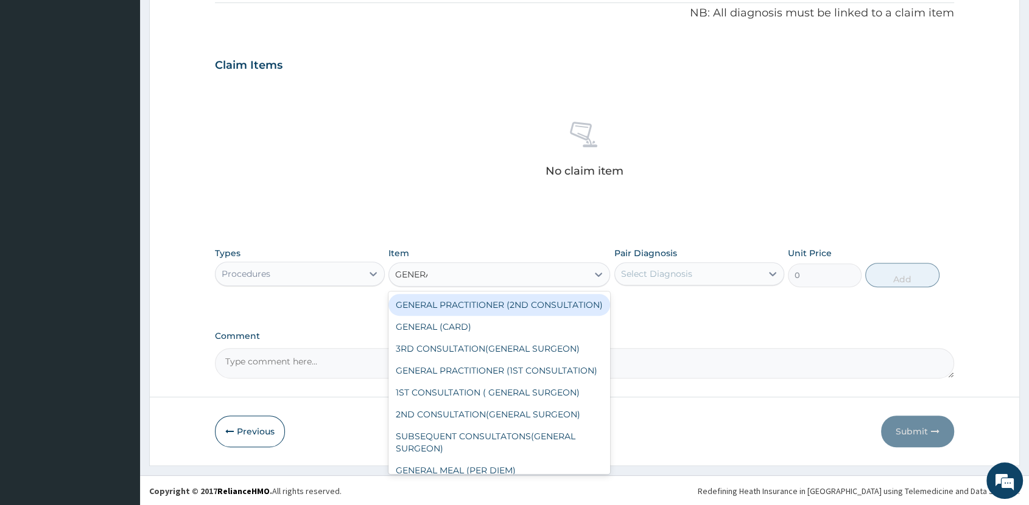
type input "GENERAL"
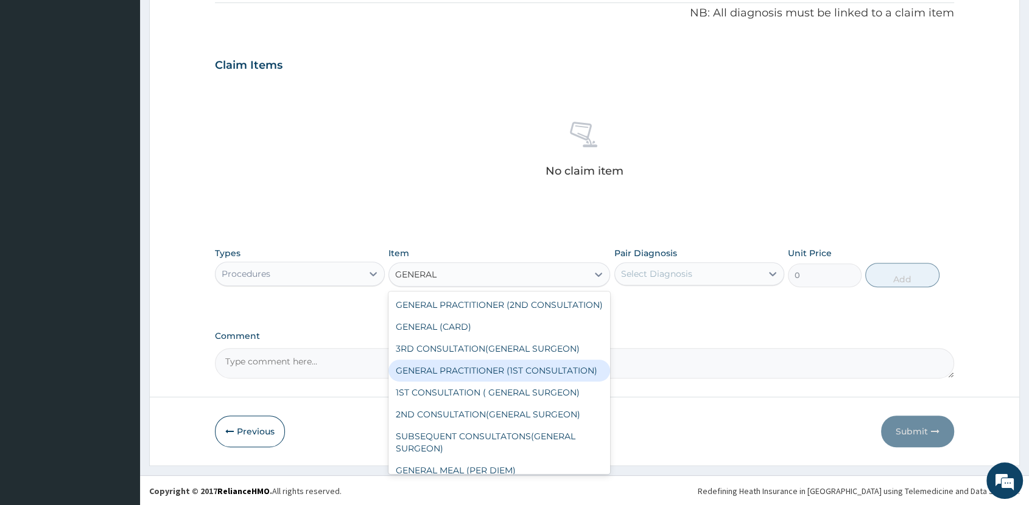
click at [473, 382] on div "GENERAL PRACTITIONER (1ST CONSULTATION)" at bounding box center [500, 371] width 222 height 22
type input "2000"
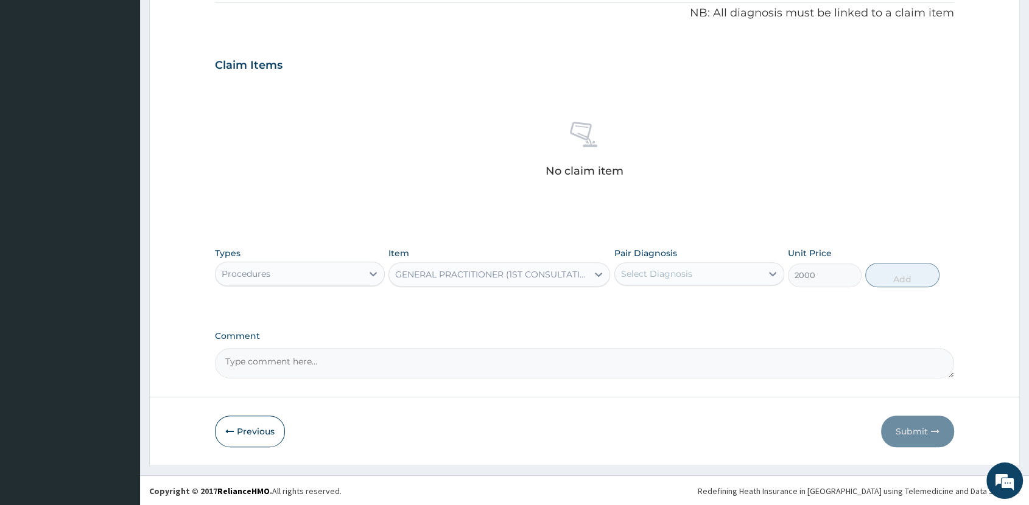
drag, startPoint x: 738, startPoint y: 274, endPoint x: 738, endPoint y: 282, distance: 7.9
click at [738, 276] on div "Select Diagnosis" at bounding box center [688, 273] width 147 height 19
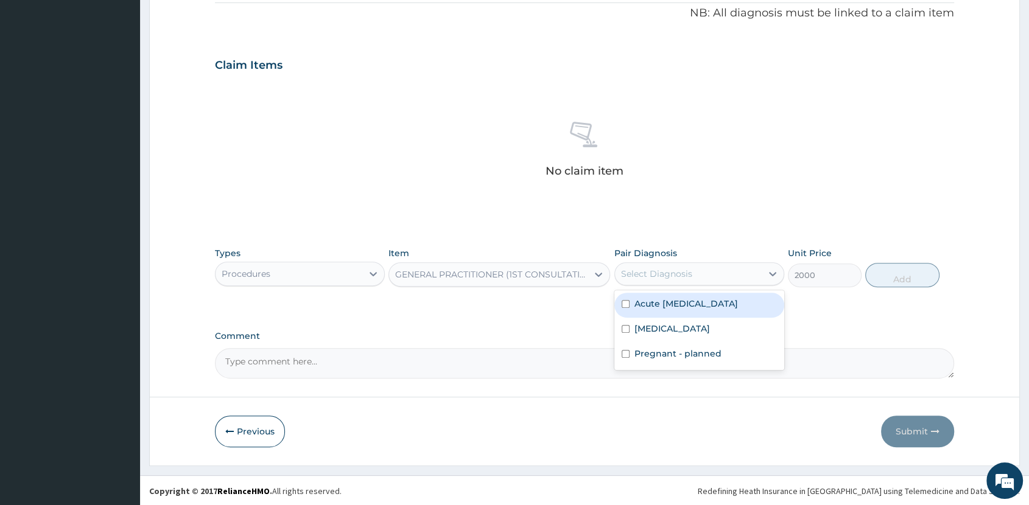
click at [728, 309] on label "Acute [MEDICAL_DATA]" at bounding box center [687, 304] width 104 height 12
checkbox input "true"
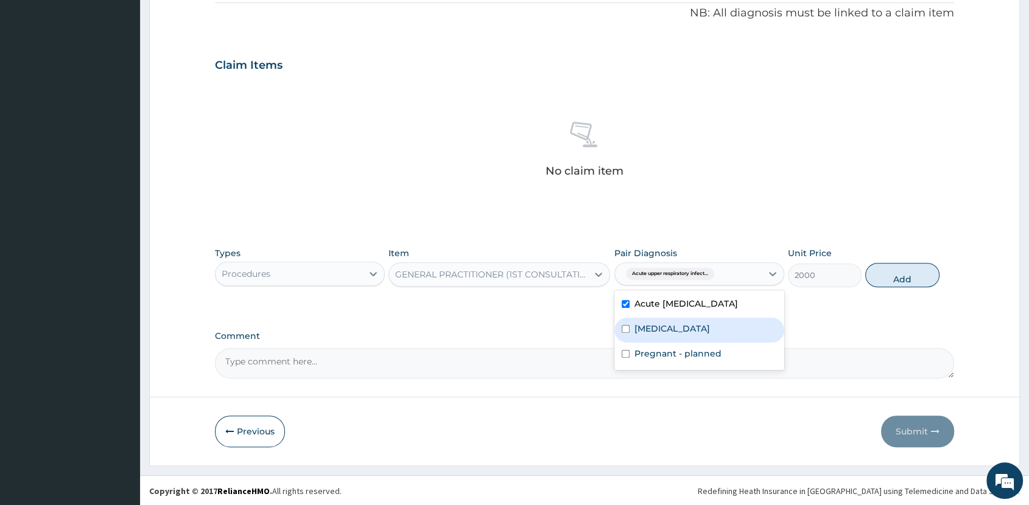
drag, startPoint x: 726, startPoint y: 333, endPoint x: 725, endPoint y: 349, distance: 15.8
click at [726, 334] on div "[MEDICAL_DATA]" at bounding box center [699, 330] width 170 height 25
checkbox input "true"
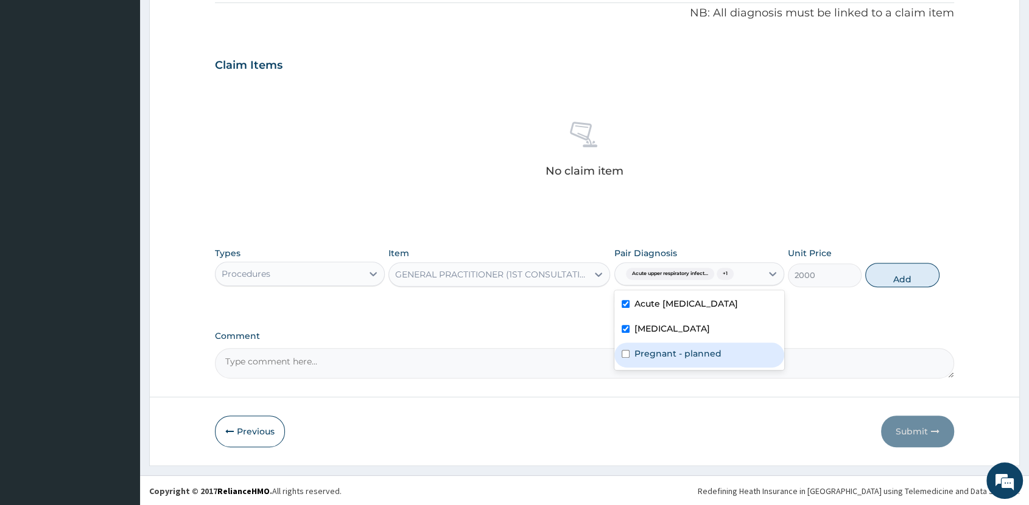
click at [726, 359] on div "Pregnant - planned" at bounding box center [699, 355] width 170 height 25
checkbox input "true"
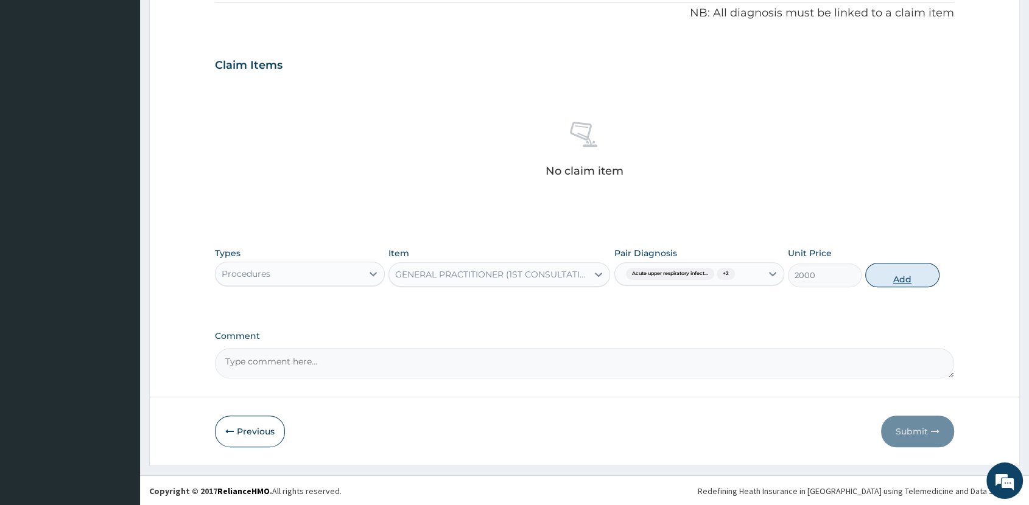
click at [902, 273] on button "Add" at bounding box center [902, 275] width 74 height 24
type input "0"
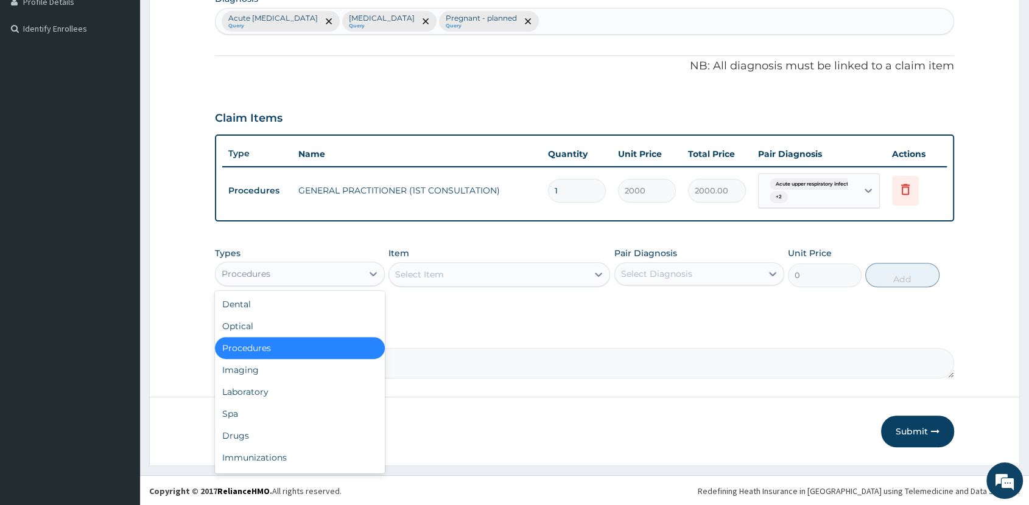
drag, startPoint x: 292, startPoint y: 279, endPoint x: 297, endPoint y: 294, distance: 15.4
click at [292, 280] on div "Procedures" at bounding box center [289, 273] width 147 height 19
click at [295, 384] on div "Laboratory" at bounding box center [300, 392] width 170 height 22
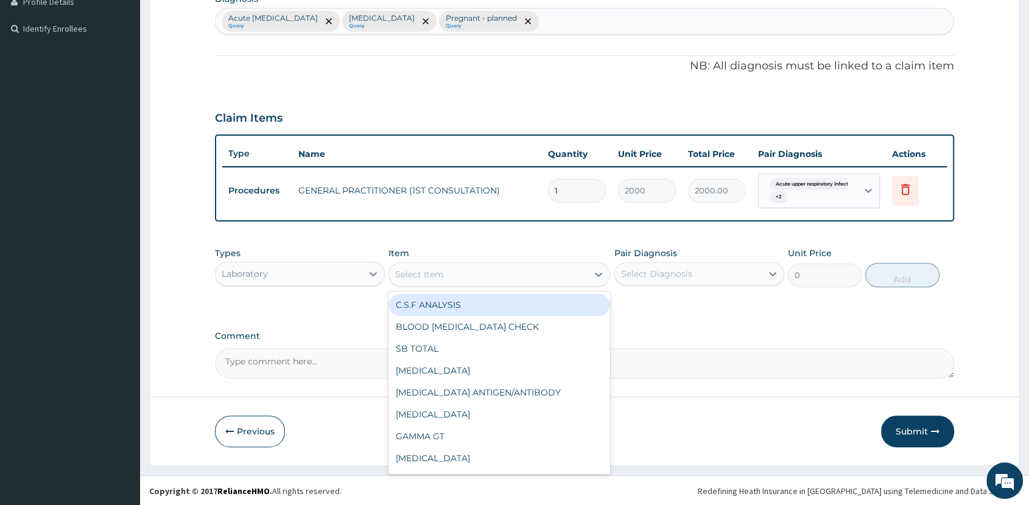
click at [502, 273] on div "Select Item" at bounding box center [488, 274] width 199 height 19
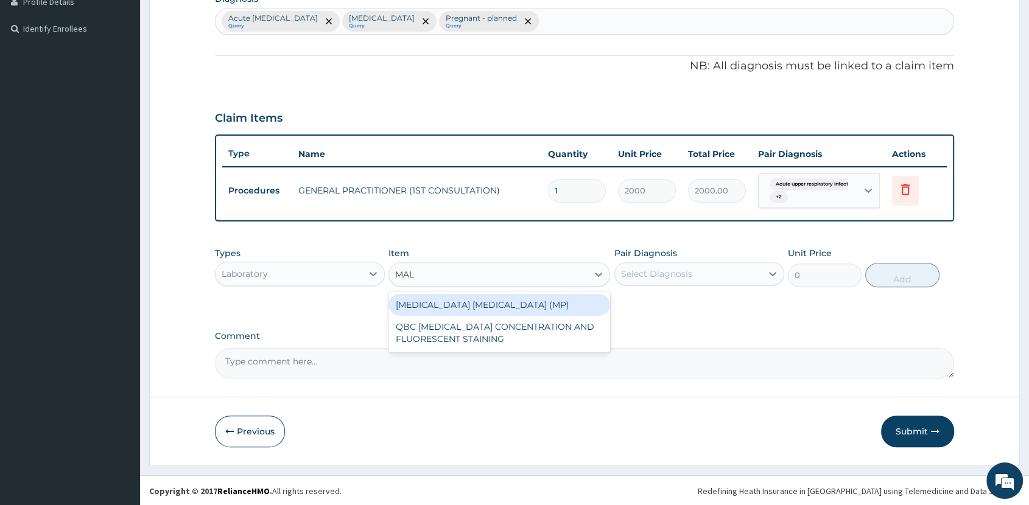
type input "MALA"
click at [507, 303] on div "[MEDICAL_DATA] [MEDICAL_DATA] (MP)" at bounding box center [500, 305] width 222 height 22
type input "1625"
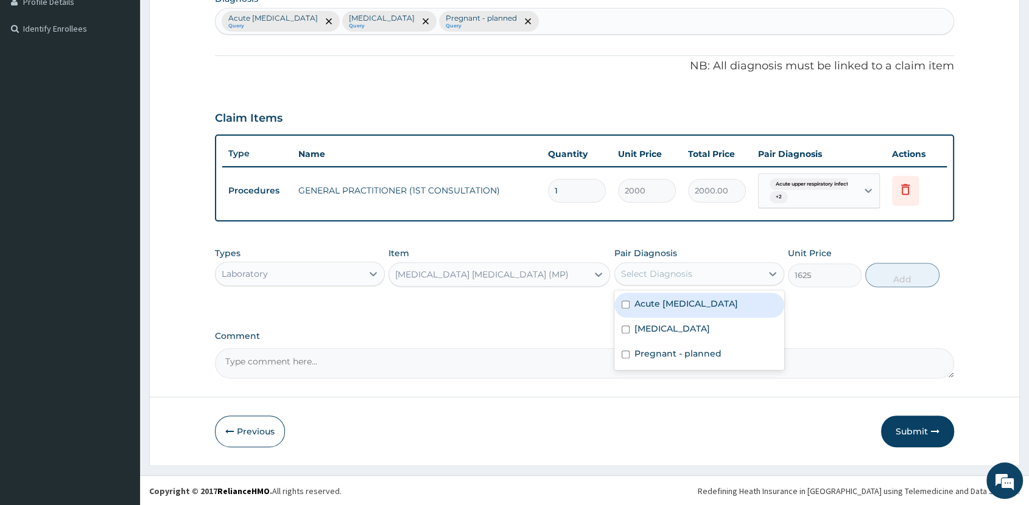
click at [725, 273] on div "Select Diagnosis" at bounding box center [688, 273] width 147 height 19
click at [727, 343] on div "[MEDICAL_DATA]" at bounding box center [699, 330] width 170 height 25
checkbox input "true"
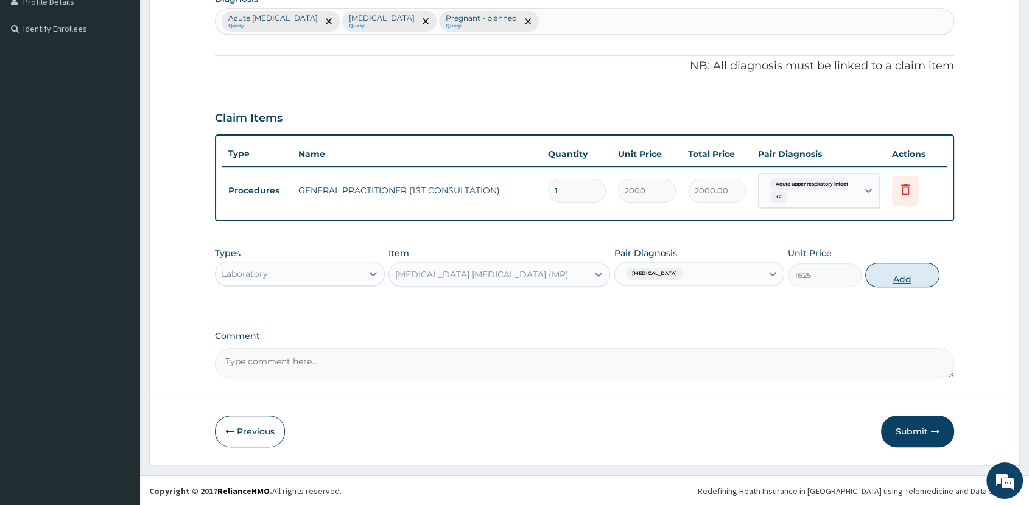
click at [902, 274] on button "Add" at bounding box center [902, 275] width 74 height 24
type input "0"
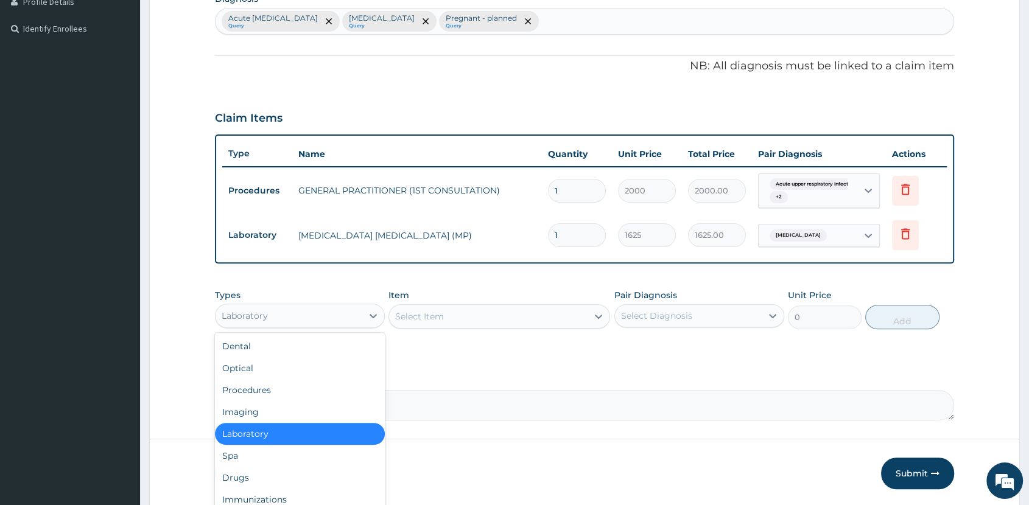
click at [338, 311] on div "Laboratory" at bounding box center [289, 315] width 147 height 19
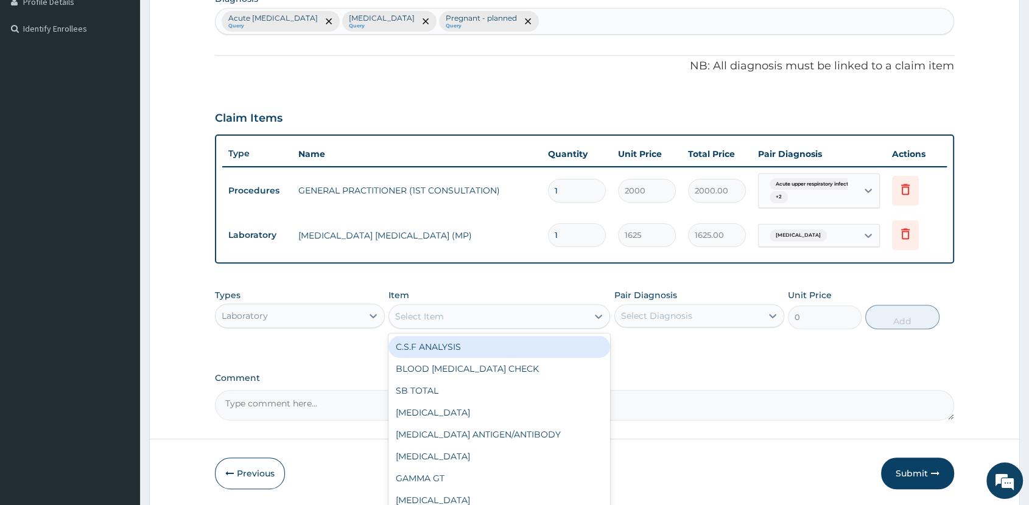
click at [512, 317] on div "Select Item" at bounding box center [488, 316] width 199 height 19
type input "URINA"
drag, startPoint x: 514, startPoint y: 339, endPoint x: 519, endPoint y: 344, distance: 7.3
click at [516, 344] on div "[MEDICAL_DATA]" at bounding box center [500, 347] width 222 height 22
type input "2000"
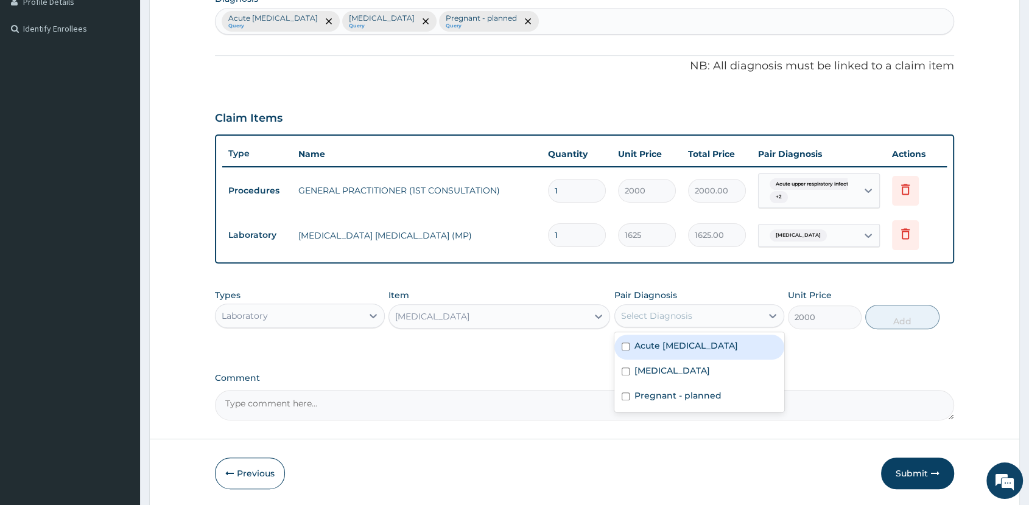
drag, startPoint x: 680, startPoint y: 309, endPoint x: 684, endPoint y: 317, distance: 9.3
click at [681, 310] on div "Select Diagnosis" at bounding box center [656, 316] width 71 height 12
click at [699, 352] on label "Acute [MEDICAL_DATA]" at bounding box center [687, 346] width 104 height 12
checkbox input "true"
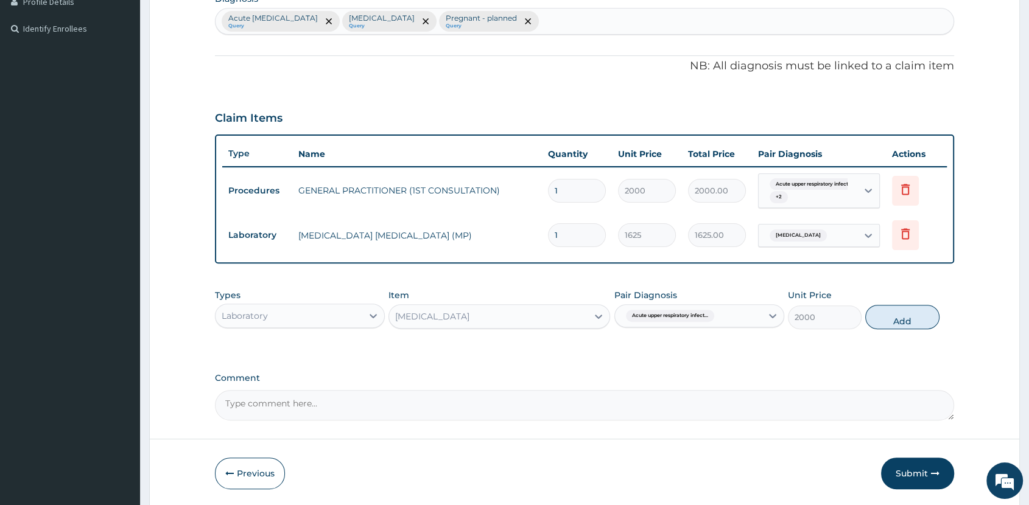
click at [867, 328] on div "Types Laboratory Item [MEDICAL_DATA] Pair Diagnosis Acute upper respiratory inf…" at bounding box center [584, 309] width 739 height 52
click at [885, 322] on button "Add" at bounding box center [902, 317] width 74 height 24
type input "0"
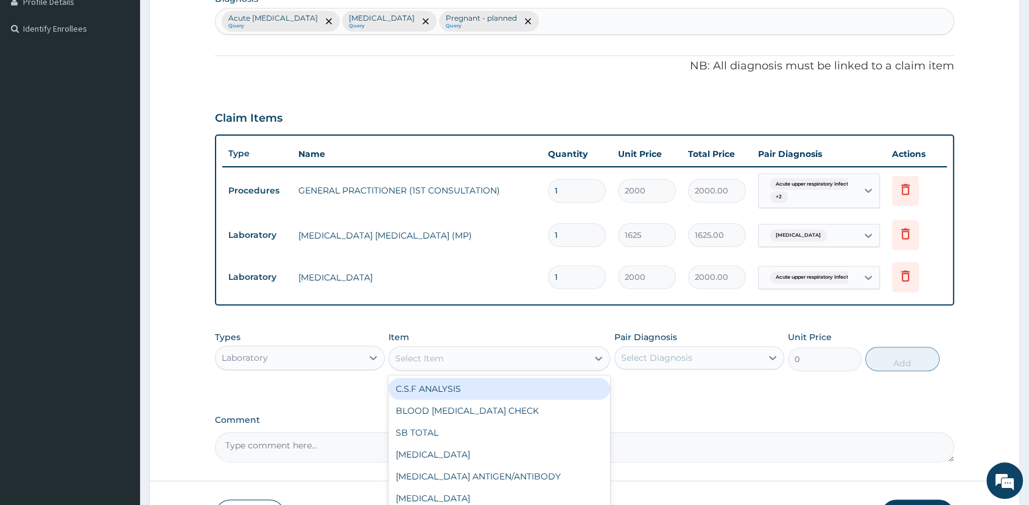
click at [508, 355] on div "Select Item" at bounding box center [488, 358] width 199 height 19
type input "FULL"
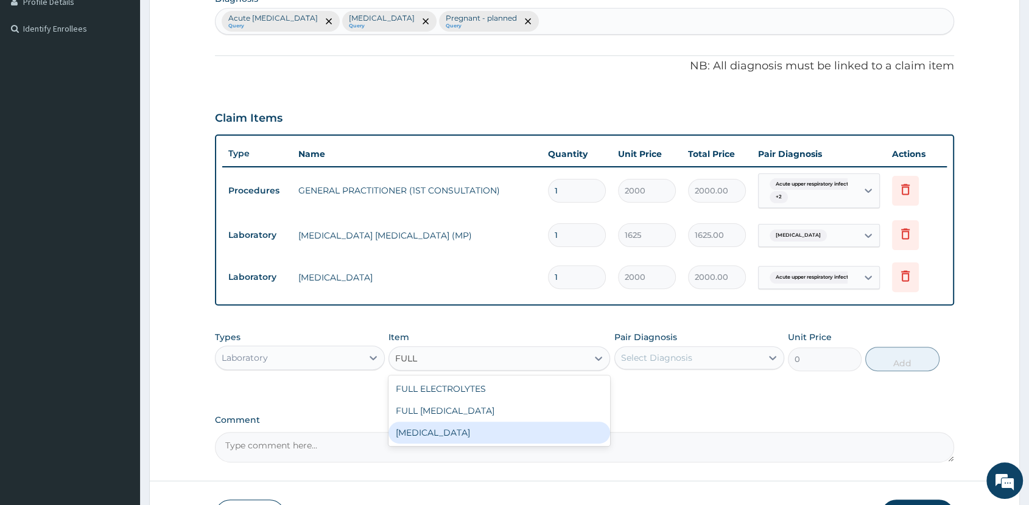
drag, startPoint x: 482, startPoint y: 435, endPoint x: 532, endPoint y: 410, distance: 56.1
click at [482, 435] on div "[MEDICAL_DATA]" at bounding box center [500, 433] width 222 height 22
type input "4000"
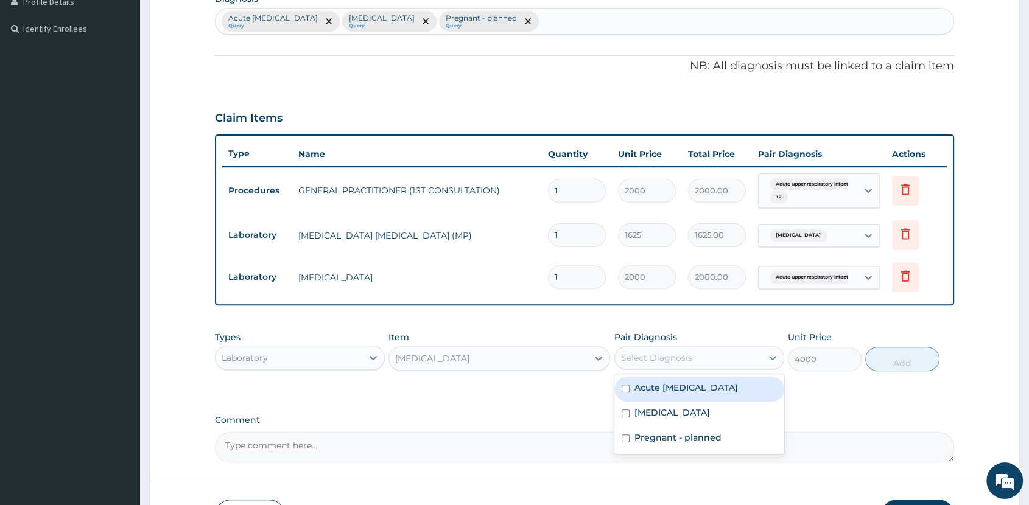
click at [711, 350] on div "Select Diagnosis" at bounding box center [688, 357] width 147 height 19
click at [693, 394] on label "Acute [MEDICAL_DATA]" at bounding box center [687, 388] width 104 height 12
checkbox input "true"
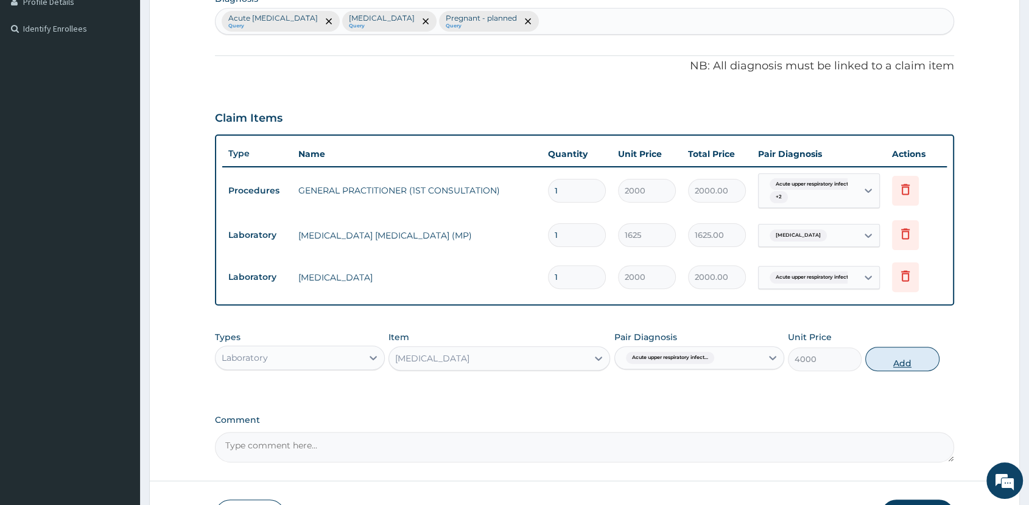
click at [888, 360] on button "Add" at bounding box center [902, 359] width 74 height 24
type input "0"
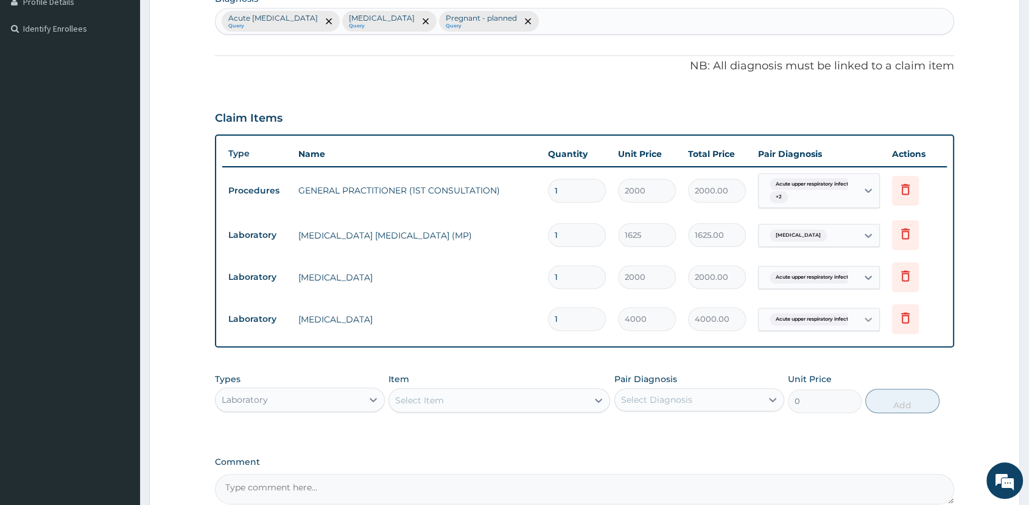
click at [860, 321] on div at bounding box center [868, 320] width 22 height 22
click at [486, 320] on td "[MEDICAL_DATA]" at bounding box center [417, 320] width 250 height 24
drag, startPoint x: 278, startPoint y: 399, endPoint x: 283, endPoint y: 405, distance: 7.3
click at [281, 404] on div "Laboratory" at bounding box center [289, 399] width 147 height 19
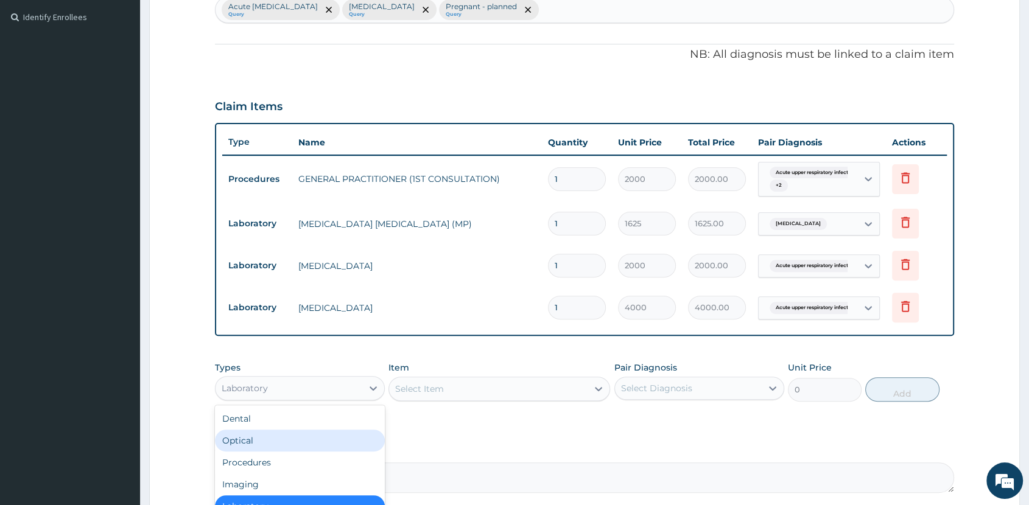
scroll to position [446, 0]
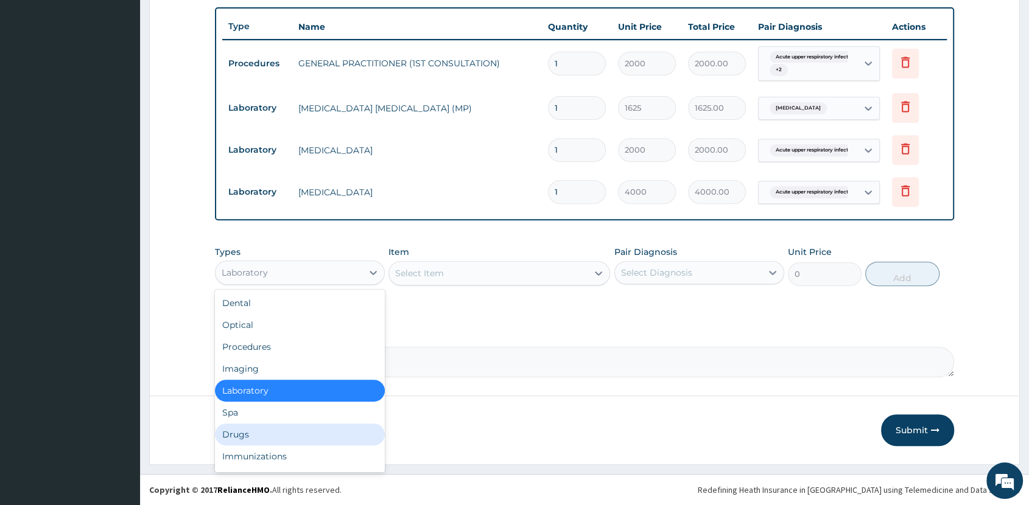
click at [272, 438] on div "Drugs" at bounding box center [300, 435] width 170 height 22
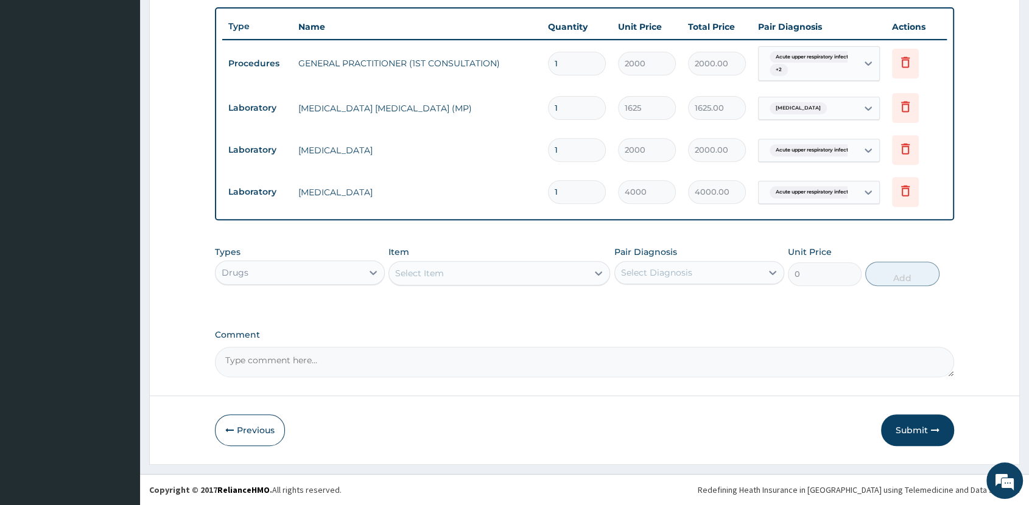
click at [485, 275] on div "Select Item" at bounding box center [488, 273] width 199 height 19
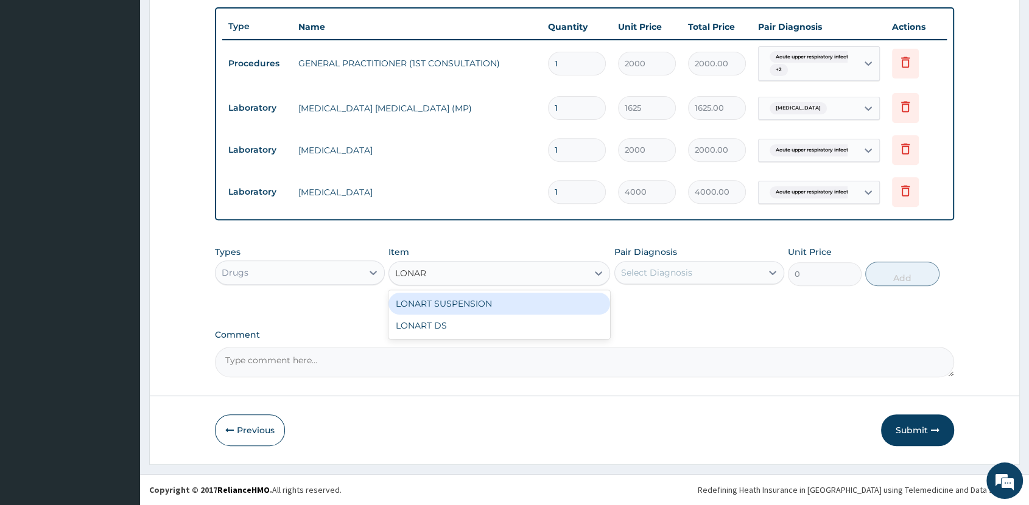
type input "LONART"
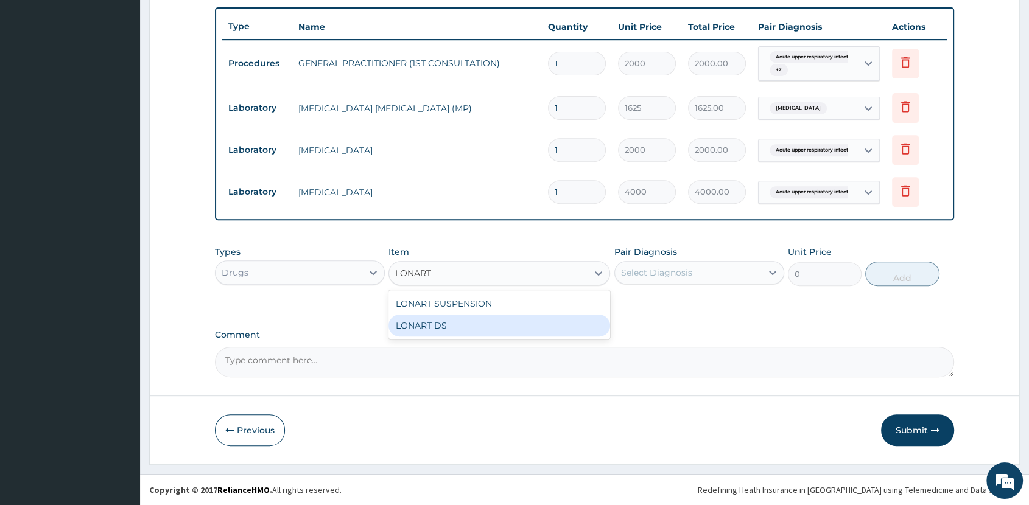
drag, startPoint x: 536, startPoint y: 317, endPoint x: 609, endPoint y: 297, distance: 75.8
click at [536, 318] on div "LONART DS" at bounding box center [500, 326] width 222 height 22
type input "400"
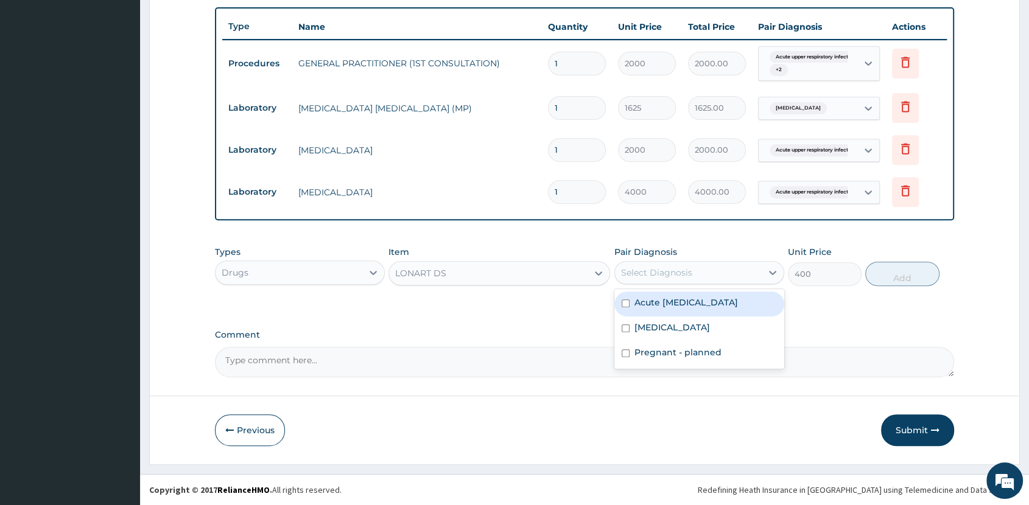
click at [701, 269] on div "Select Diagnosis" at bounding box center [688, 272] width 147 height 19
click at [700, 309] on label "Acute [MEDICAL_DATA]" at bounding box center [687, 303] width 104 height 12
checkbox input "true"
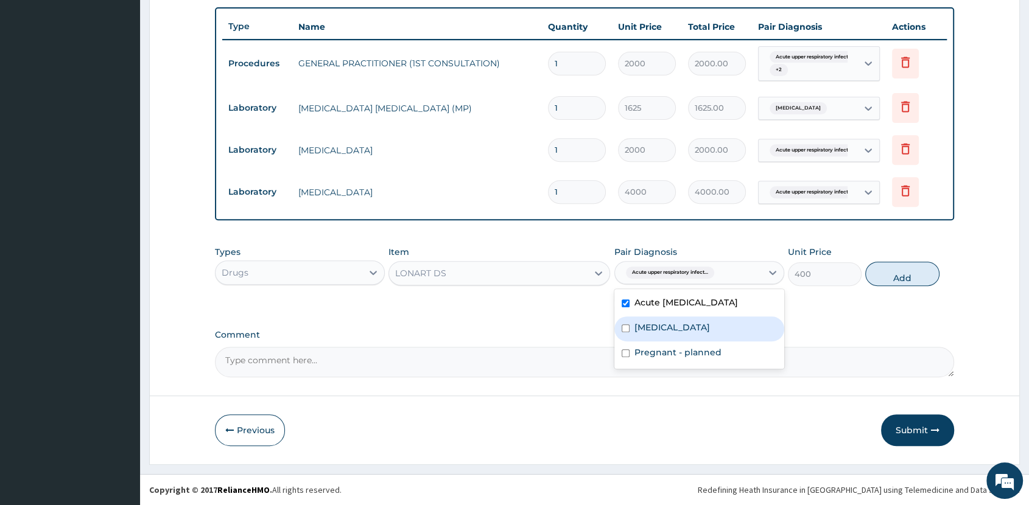
click at [697, 329] on div "[MEDICAL_DATA]" at bounding box center [699, 329] width 170 height 25
checkbox input "true"
click at [708, 309] on label "Acute [MEDICAL_DATA]" at bounding box center [687, 303] width 104 height 12
checkbox input "false"
click at [884, 269] on button "Add" at bounding box center [902, 274] width 74 height 24
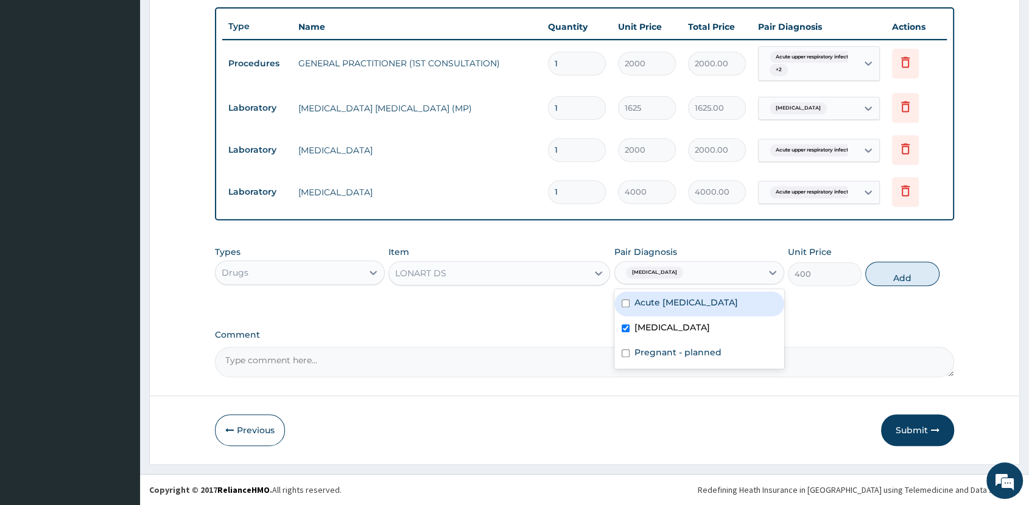
type input "0"
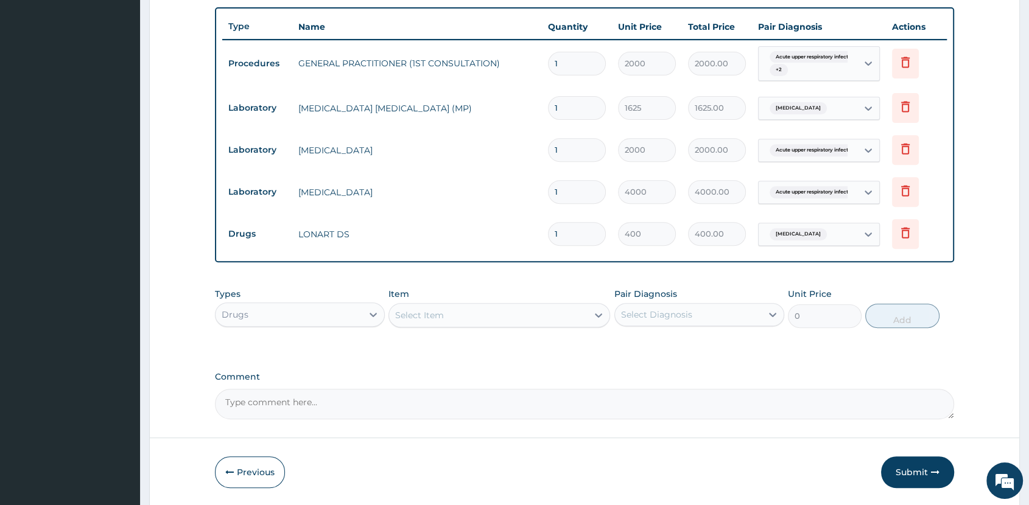
type input "0.00"
type input "6"
type input "2400.00"
type input "6"
click at [549, 312] on div "Select Item" at bounding box center [488, 315] width 199 height 19
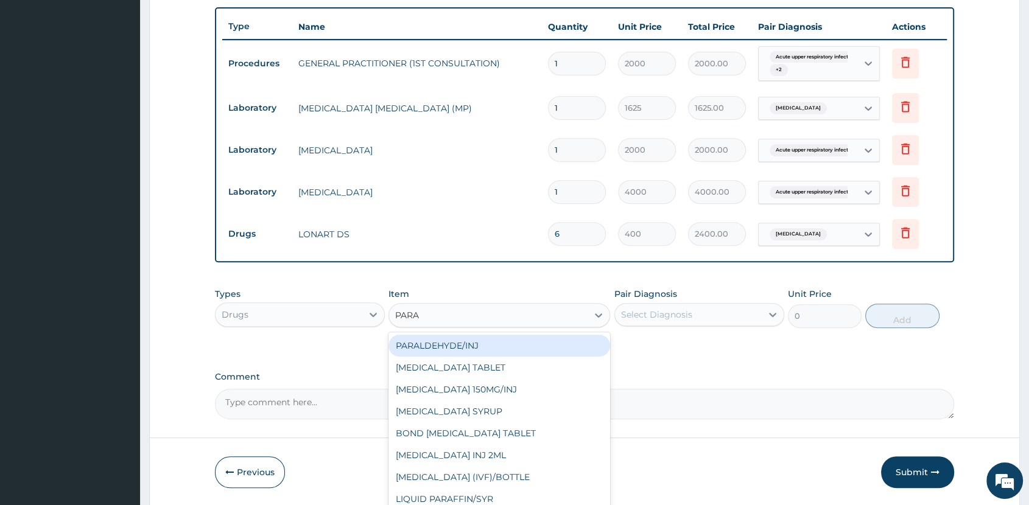
type input "PARAC"
click at [512, 352] on div "[MEDICAL_DATA] TABLET" at bounding box center [500, 346] width 222 height 22
type input "40"
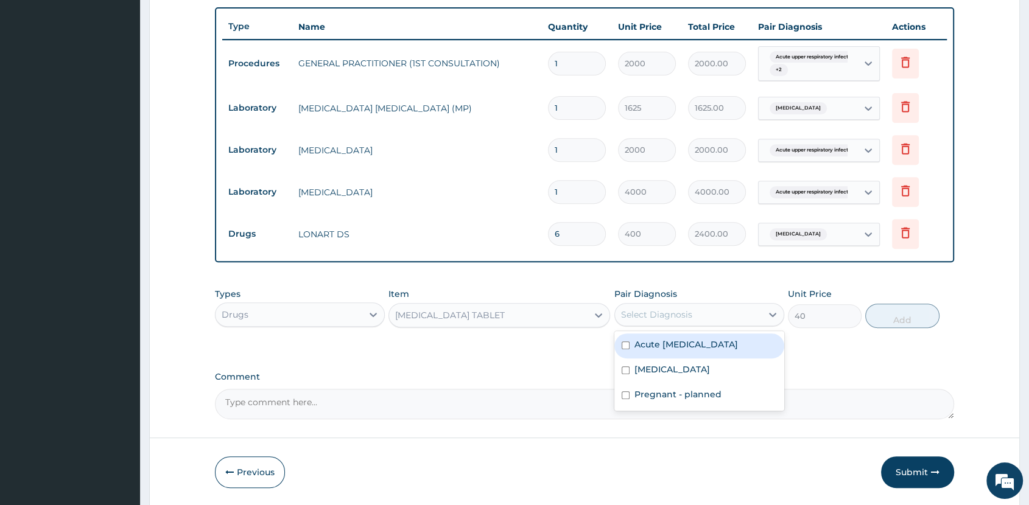
click at [691, 311] on div "Select Diagnosis" at bounding box center [688, 314] width 147 height 19
click at [694, 380] on div "[MEDICAL_DATA]" at bounding box center [699, 371] width 170 height 25
checkbox input "true"
click at [887, 321] on button "Add" at bounding box center [902, 316] width 74 height 24
type input "0"
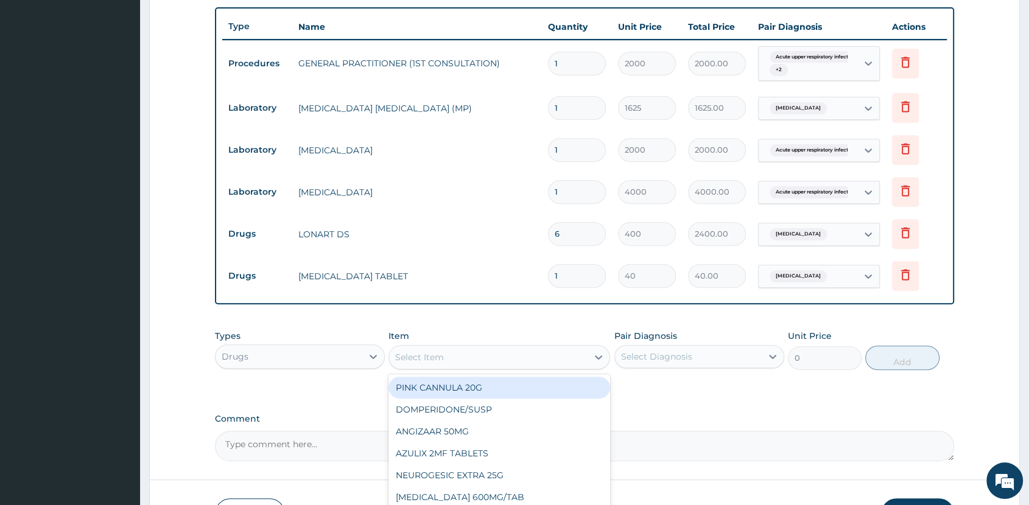
click at [521, 359] on div "Select Item" at bounding box center [488, 357] width 199 height 19
type input "LEVO"
click at [503, 386] on div "TAB [MEDICAL_DATA] 500MG" at bounding box center [500, 388] width 222 height 22
type input "150"
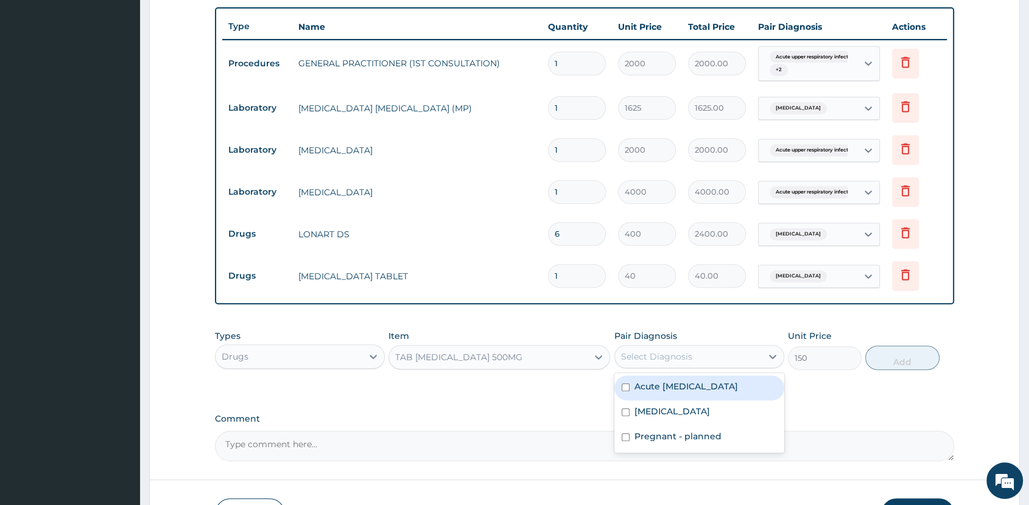
click at [701, 359] on div "Select Diagnosis" at bounding box center [688, 356] width 147 height 19
click at [706, 390] on label "Acute [MEDICAL_DATA]" at bounding box center [687, 387] width 104 height 12
checkbox input "true"
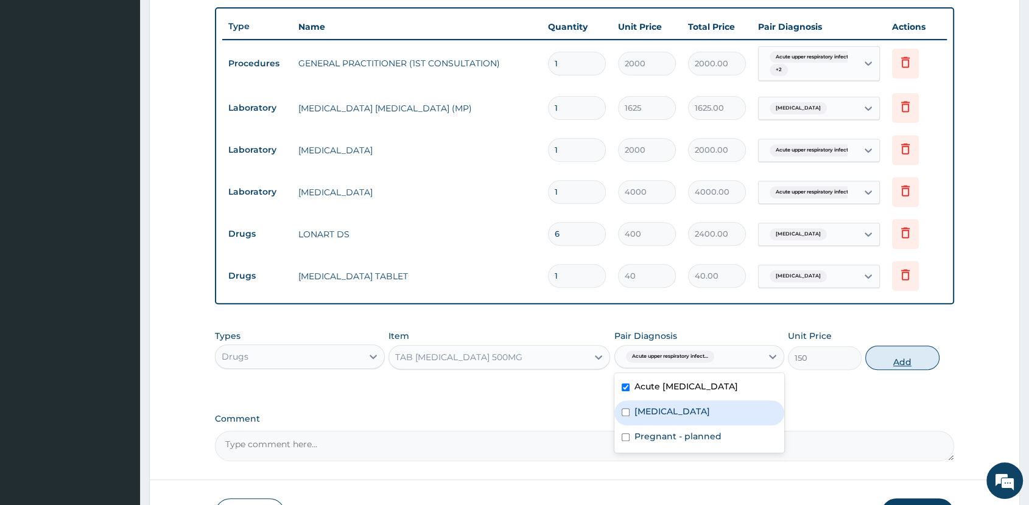
click at [901, 362] on button "Add" at bounding box center [902, 358] width 74 height 24
type input "0"
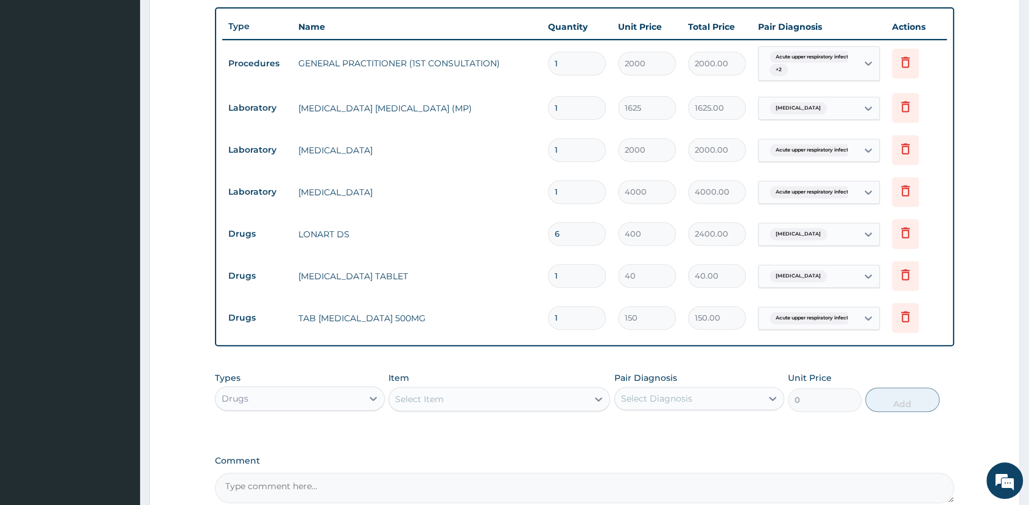
type input "10"
type input "1500.00"
type input "10"
click at [560, 276] on input "1" at bounding box center [577, 276] width 58 height 24
type input "18"
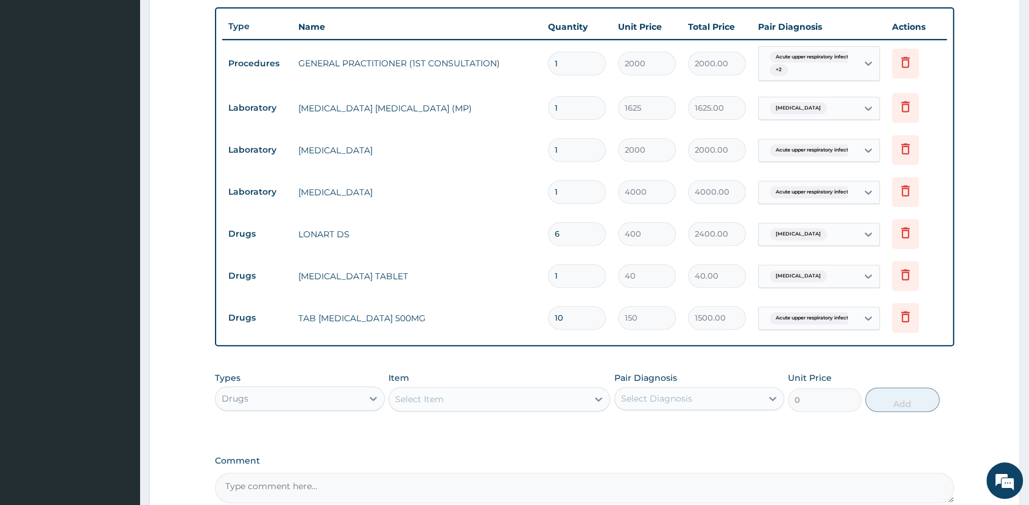
type input "720.00"
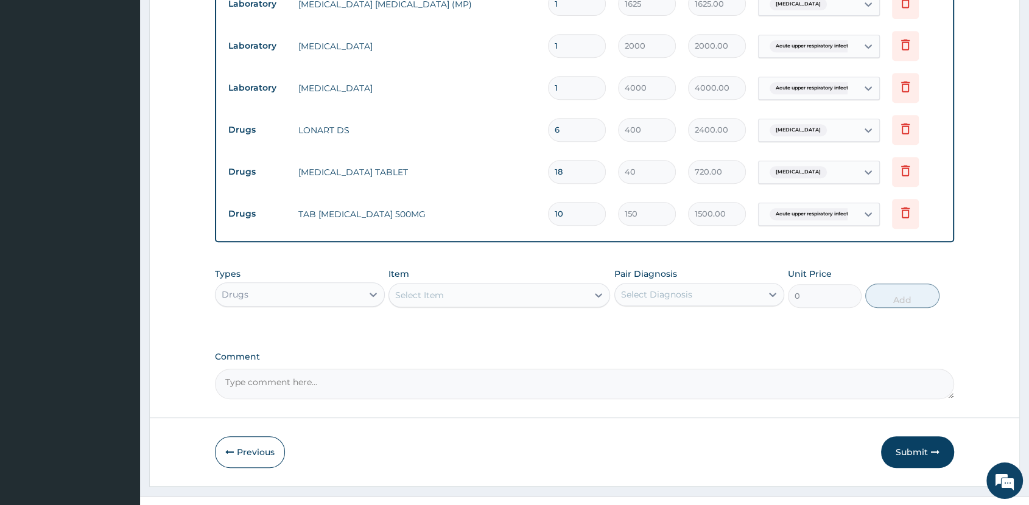
scroll to position [574, 0]
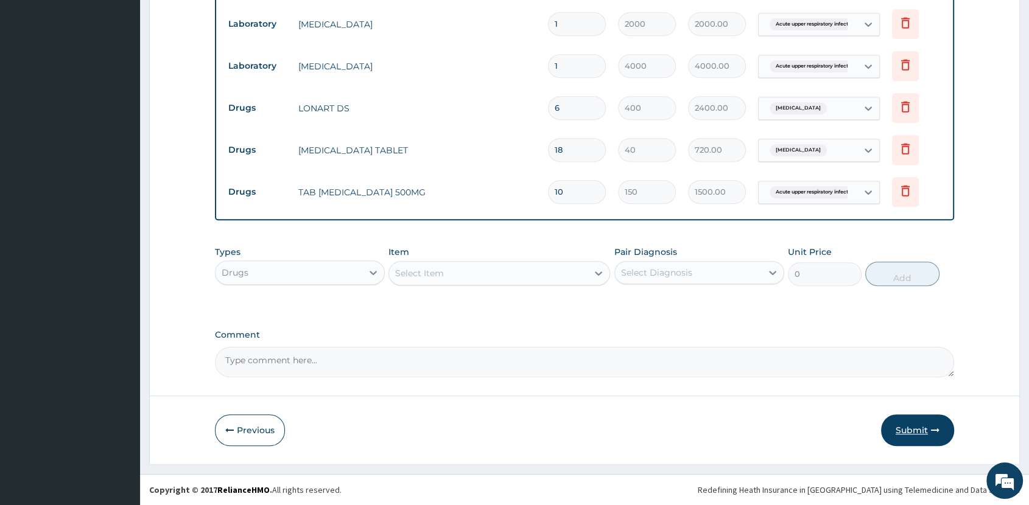
type input "18"
click at [916, 429] on button "Submit" at bounding box center [917, 431] width 73 height 32
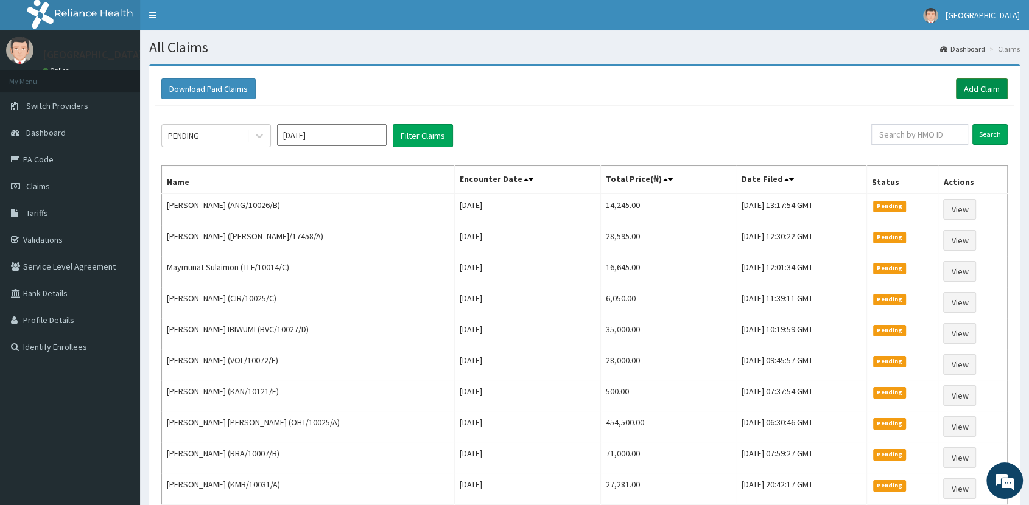
click at [990, 90] on link "Add Claim" at bounding box center [982, 89] width 52 height 21
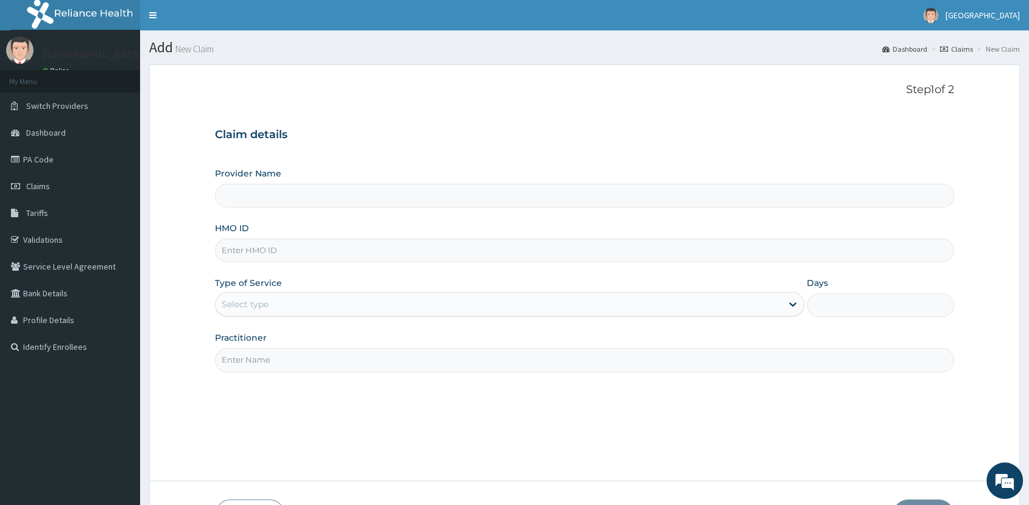
type input "[GEOGRAPHIC_DATA]"
click at [319, 255] on input "HMO ID" at bounding box center [584, 251] width 739 height 24
type input "VIN/10044/B"
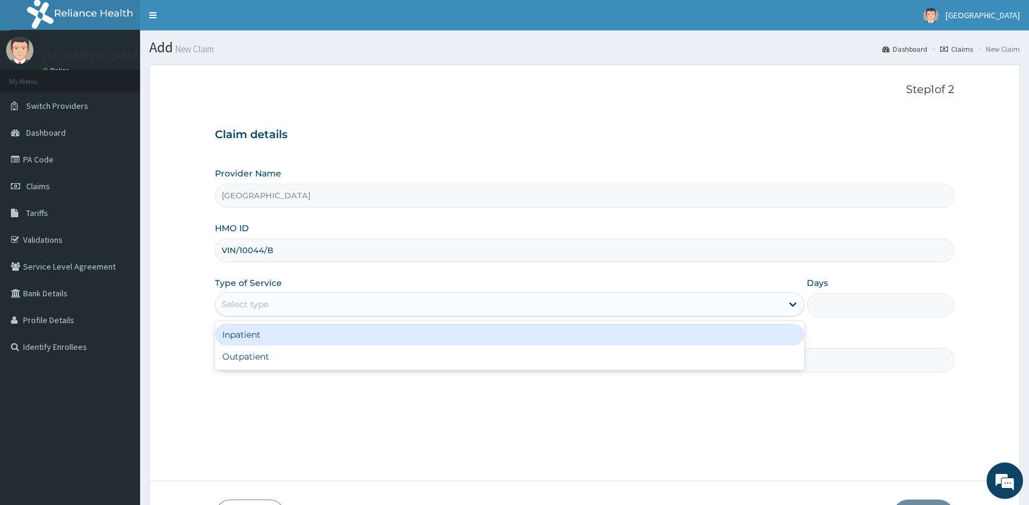
click at [276, 303] on div "Select type" at bounding box center [499, 304] width 566 height 19
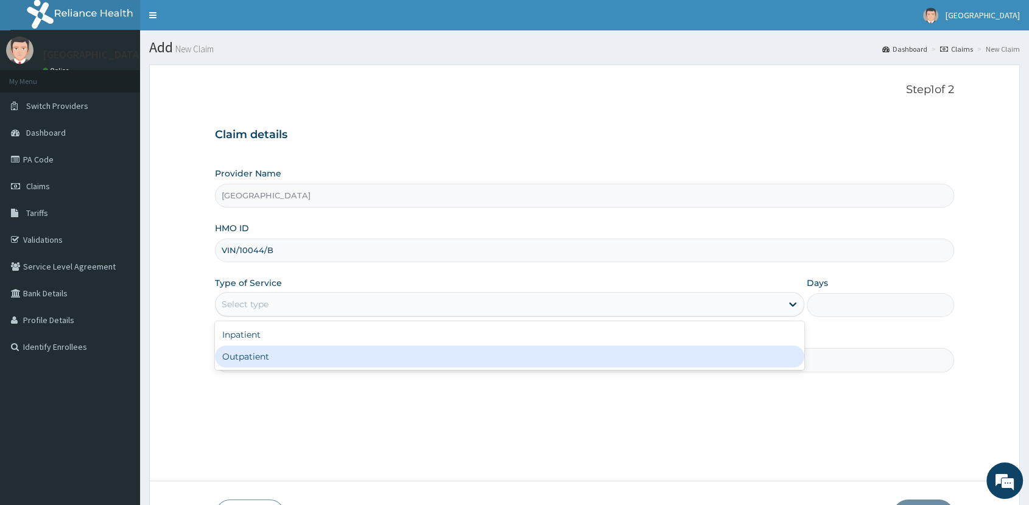
click at [289, 355] on div "Outpatient" at bounding box center [509, 357] width 589 height 22
type input "1"
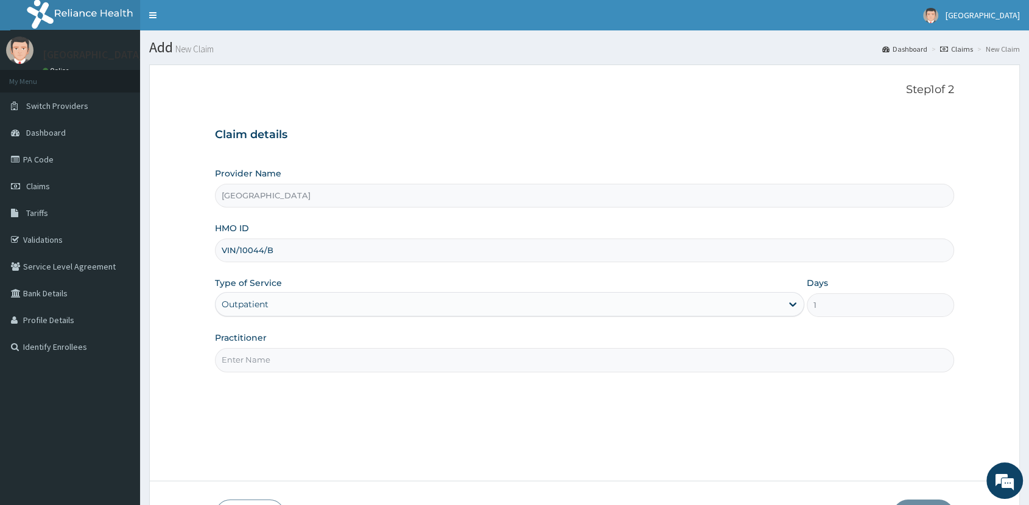
click at [332, 365] on input "Practitioner" at bounding box center [584, 360] width 739 height 24
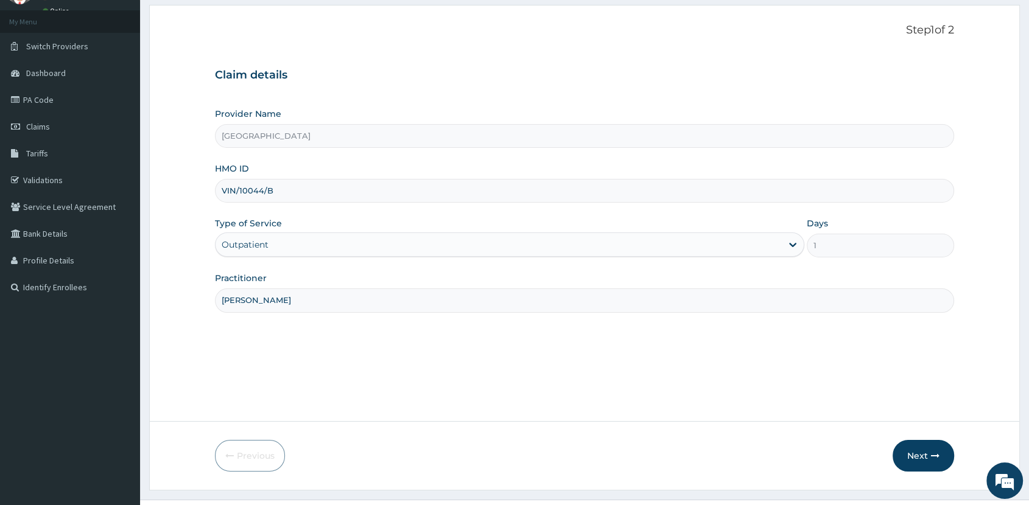
scroll to position [85, 0]
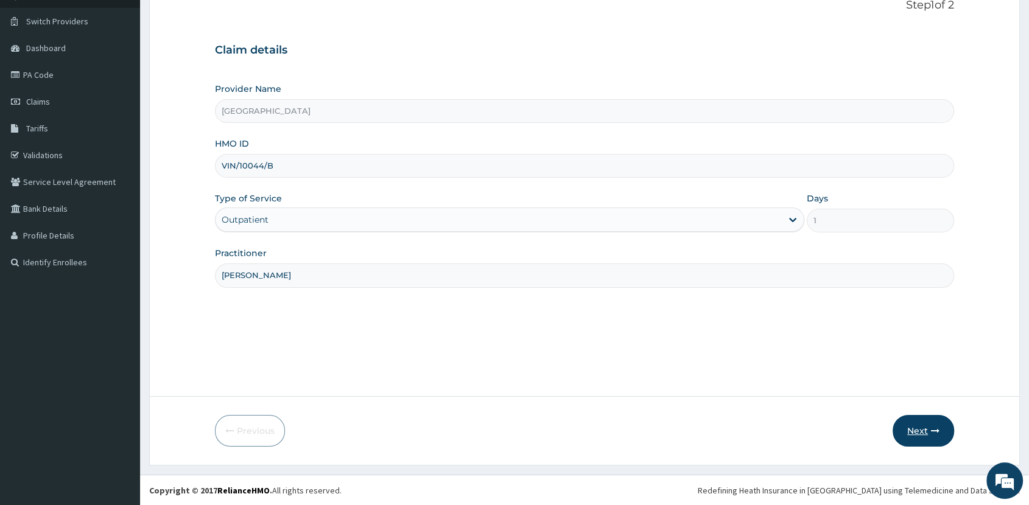
type input "[PERSON_NAME]"
click at [926, 430] on button "Next" at bounding box center [924, 431] width 62 height 32
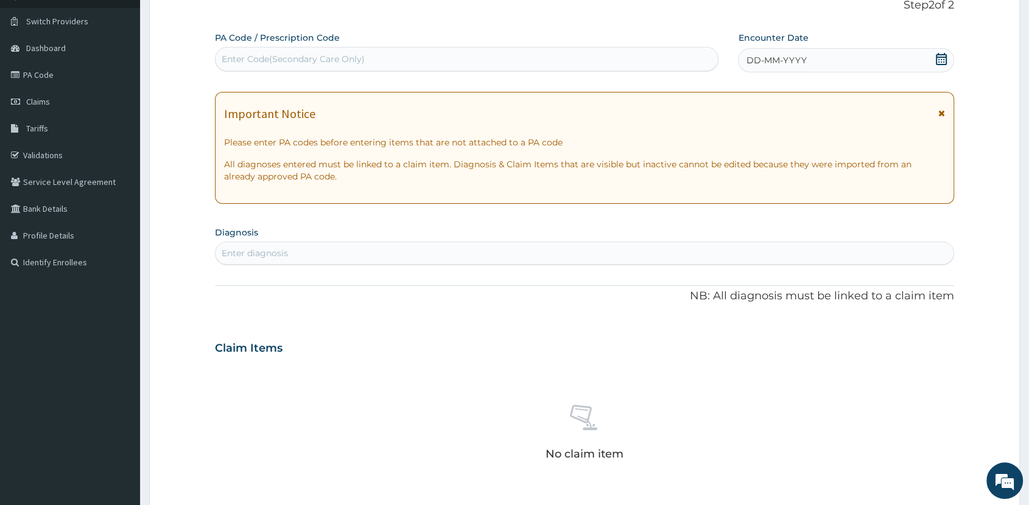
click at [941, 61] on icon at bounding box center [941, 59] width 11 height 12
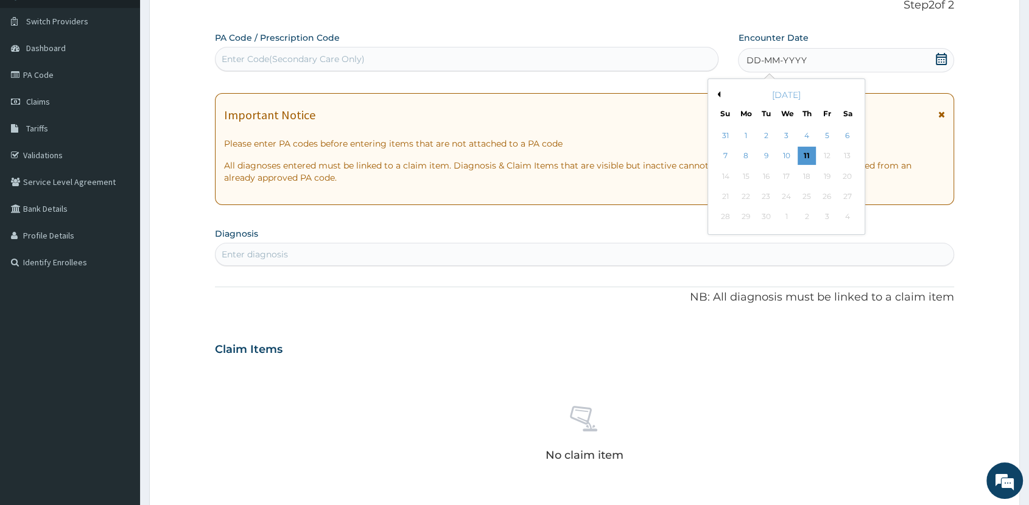
click at [723, 152] on div "7" at bounding box center [726, 156] width 18 height 18
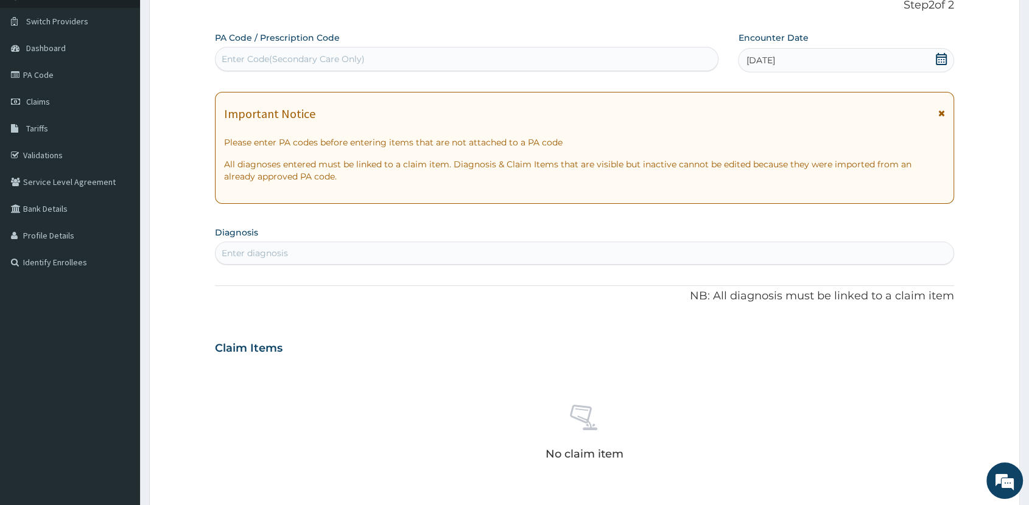
click at [532, 259] on div "Enter diagnosis" at bounding box center [585, 253] width 738 height 19
type input "SEPS"
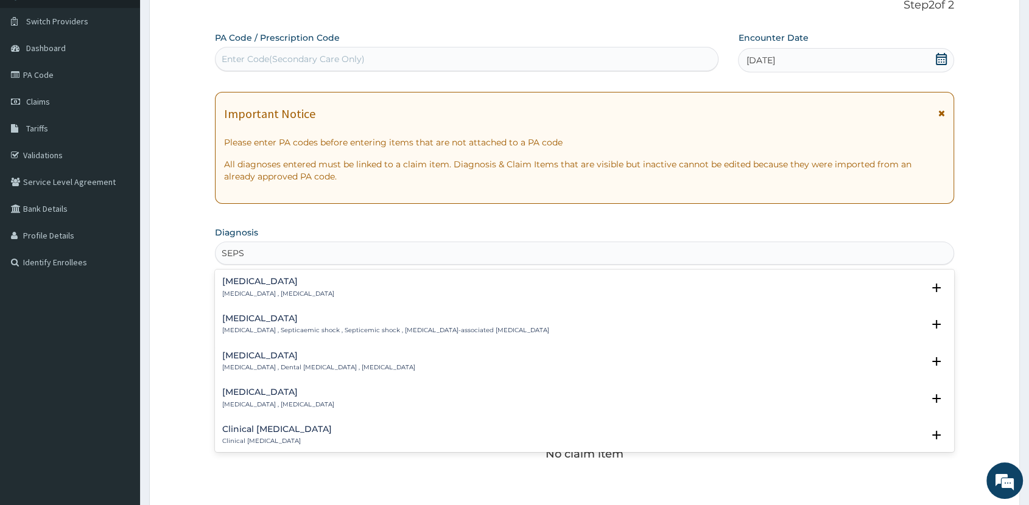
click at [265, 290] on p "[MEDICAL_DATA] , [MEDICAL_DATA]" at bounding box center [278, 294] width 112 height 9
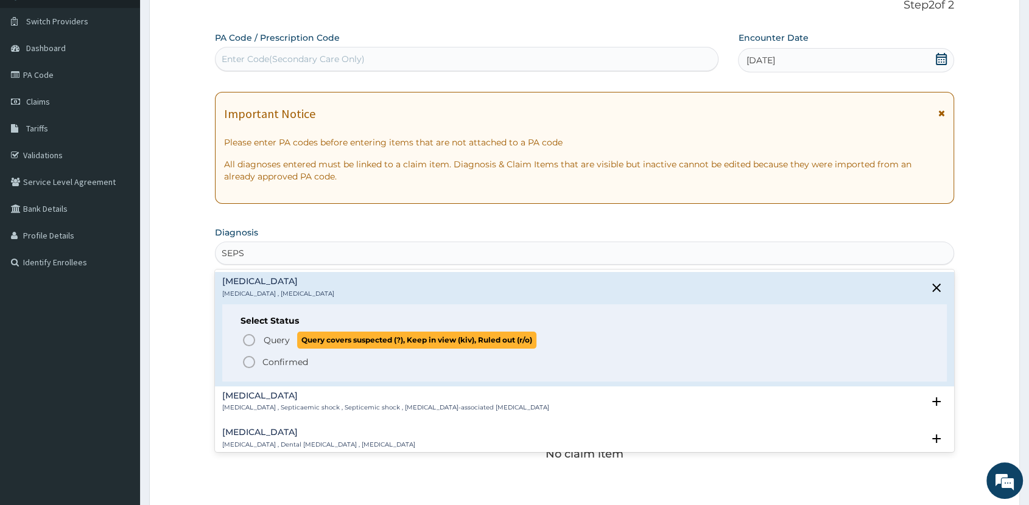
click at [286, 341] on span "Query" at bounding box center [277, 340] width 26 height 12
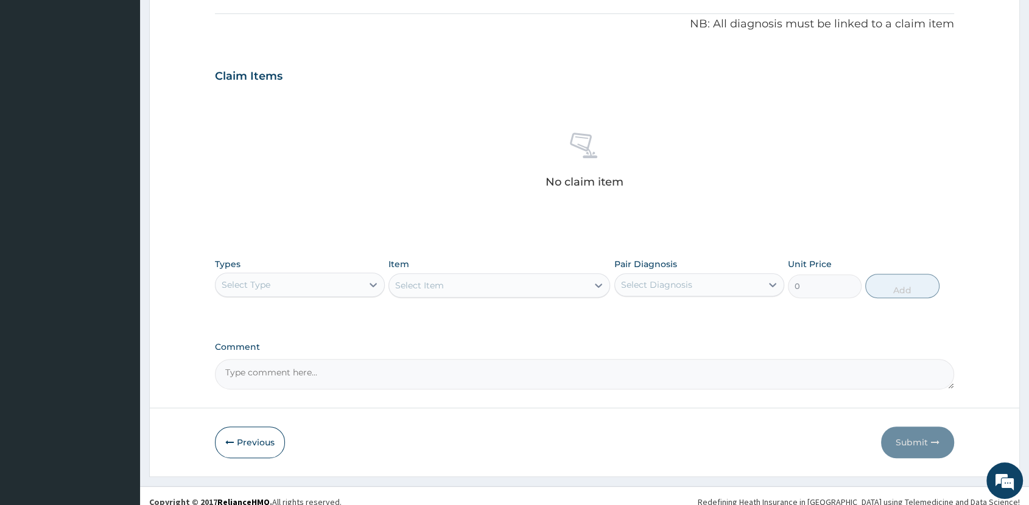
scroll to position [371, 0]
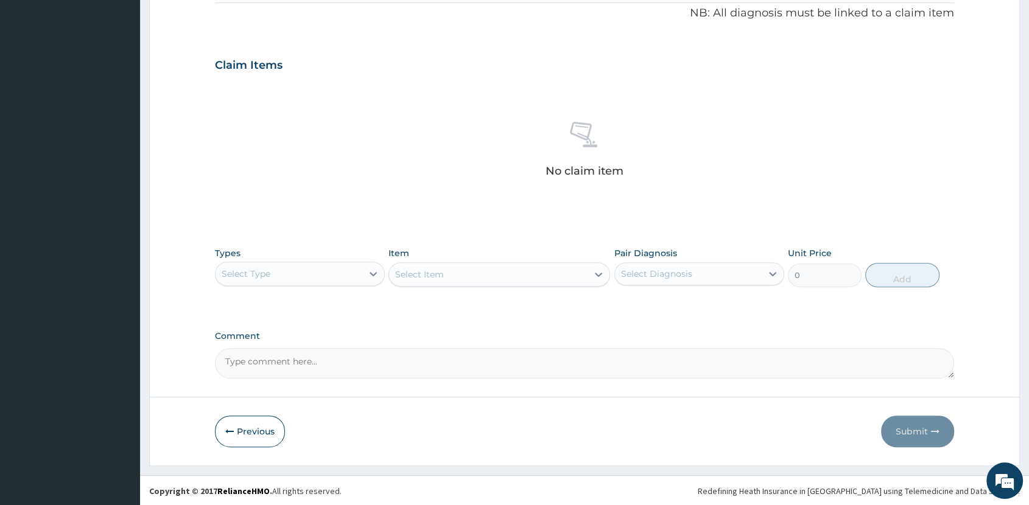
click at [334, 274] on div "Select Type" at bounding box center [289, 273] width 147 height 19
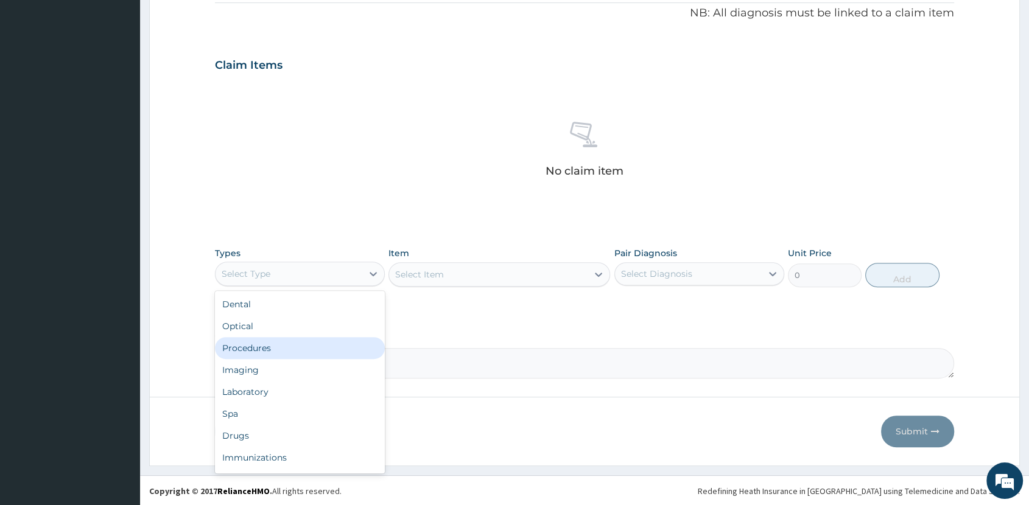
click at [337, 344] on div "Procedures" at bounding box center [300, 348] width 170 height 22
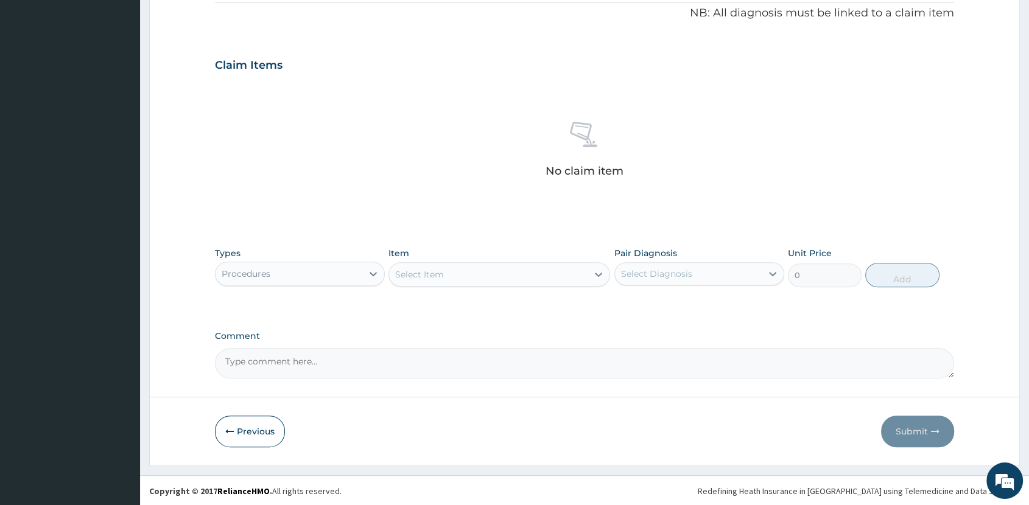
click at [514, 266] on div "Select Item" at bounding box center [488, 274] width 199 height 19
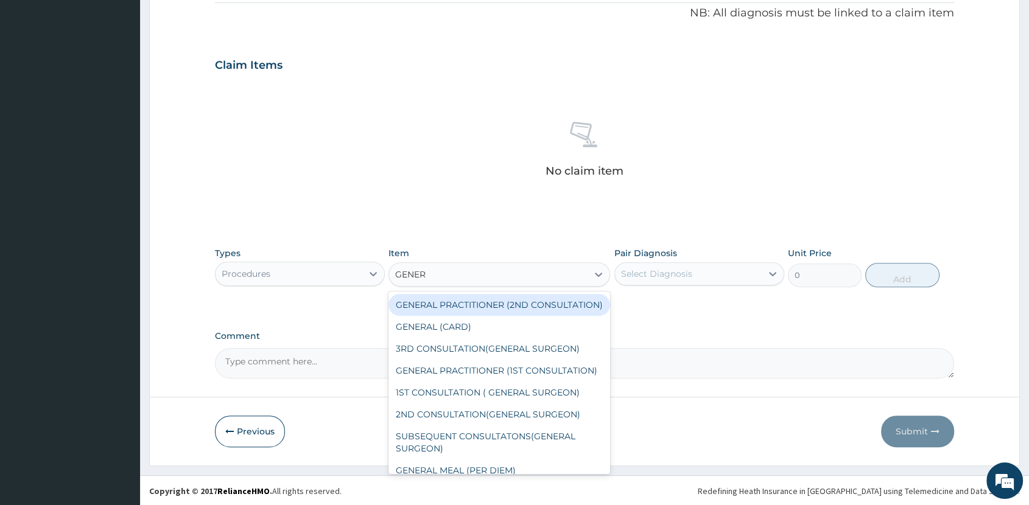
type input "GENERA"
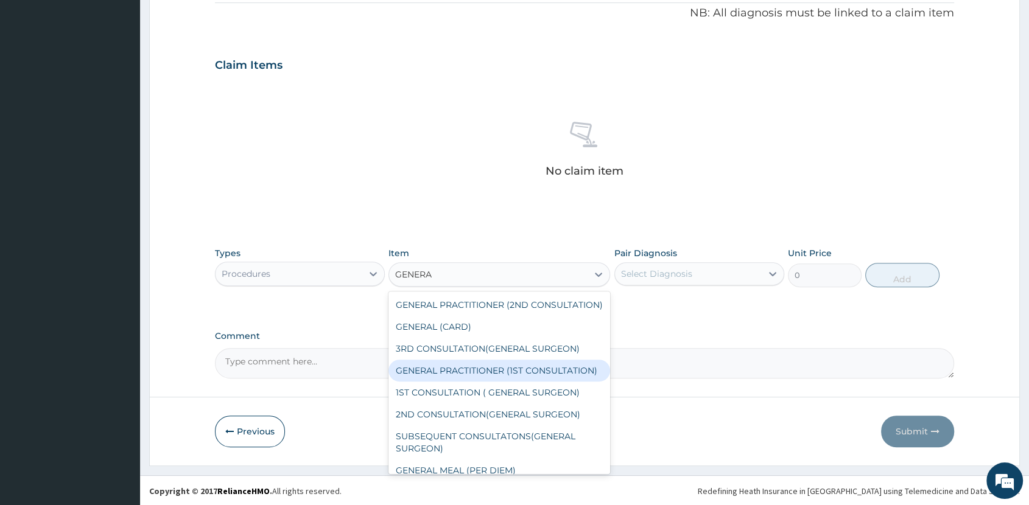
drag, startPoint x: 514, startPoint y: 379, endPoint x: 524, endPoint y: 376, distance: 10.0
click at [514, 379] on div "GENERAL PRACTITIONER (1ST CONSULTATION)" at bounding box center [500, 371] width 222 height 22
type input "2000"
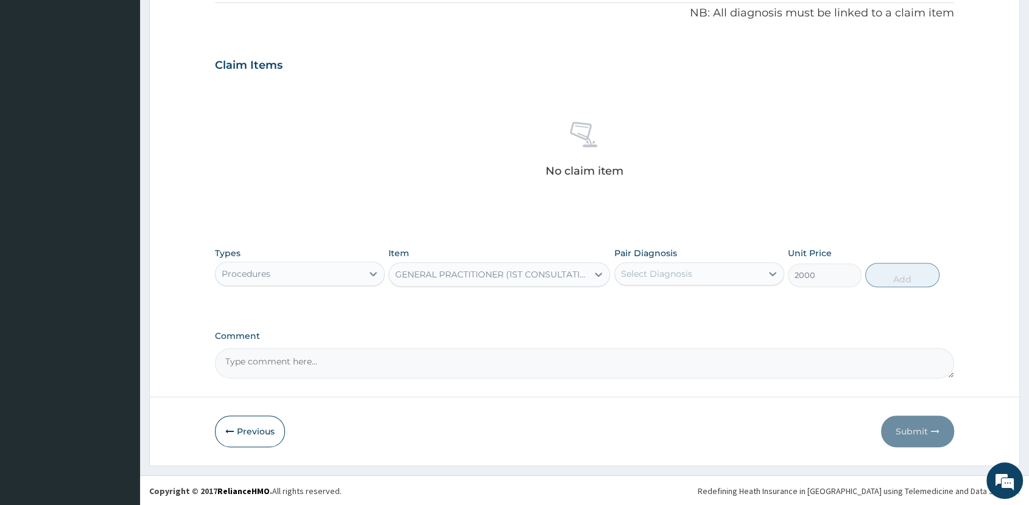
click at [680, 270] on div "Select Diagnosis" at bounding box center [656, 274] width 71 height 12
click at [687, 293] on div "[MEDICAL_DATA]" at bounding box center [699, 305] width 170 height 25
checkbox input "true"
click at [880, 272] on button "Add" at bounding box center [902, 275] width 74 height 24
type input "0"
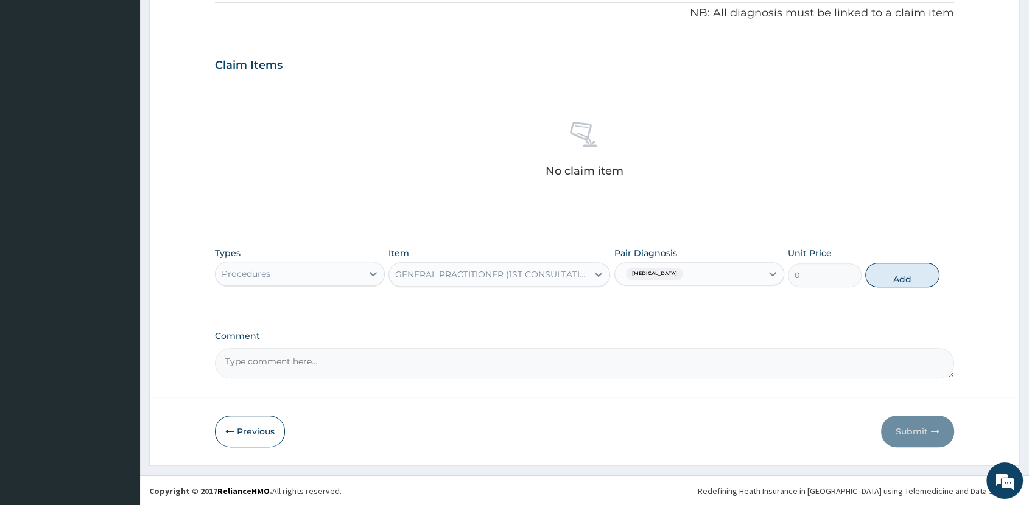
scroll to position [314, 0]
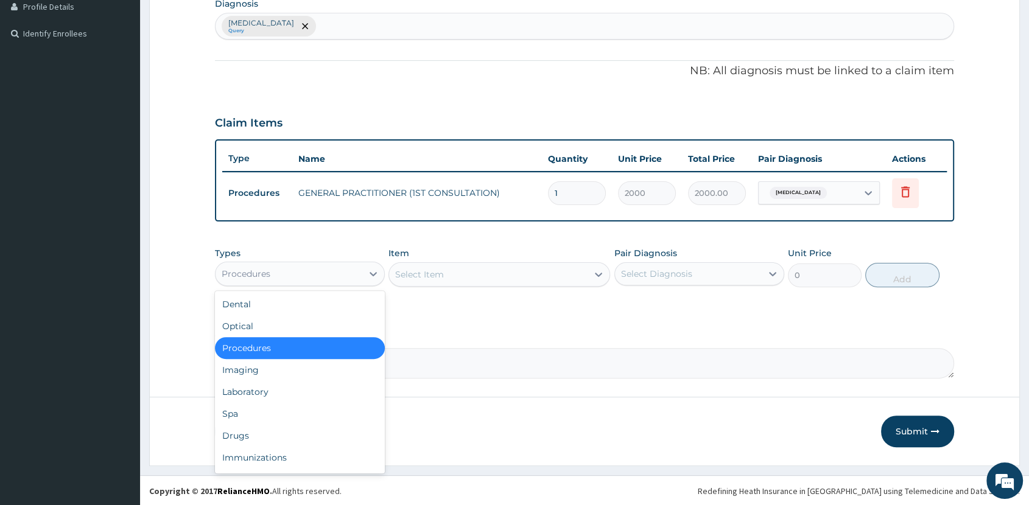
click at [329, 271] on div "Procedures" at bounding box center [289, 273] width 147 height 19
drag, startPoint x: 299, startPoint y: 390, endPoint x: 305, endPoint y: 435, distance: 44.9
click at [305, 435] on div "Dental Optical Procedures Imaging Laboratory Spa Drugs Immunizations Others Gym" at bounding box center [300, 382] width 170 height 183
click at [306, 434] on div "Drugs" at bounding box center [300, 436] width 170 height 22
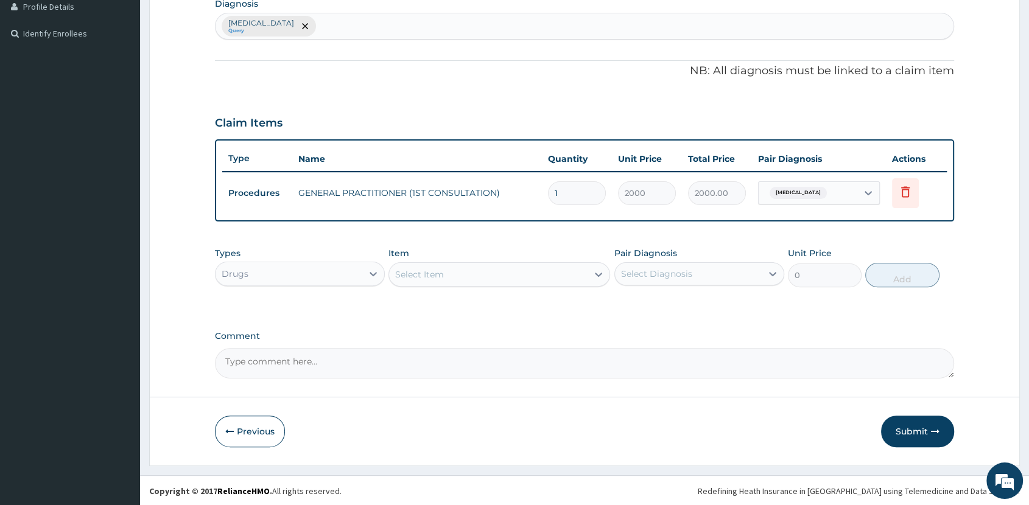
click at [508, 272] on div "Select Item" at bounding box center [488, 274] width 199 height 19
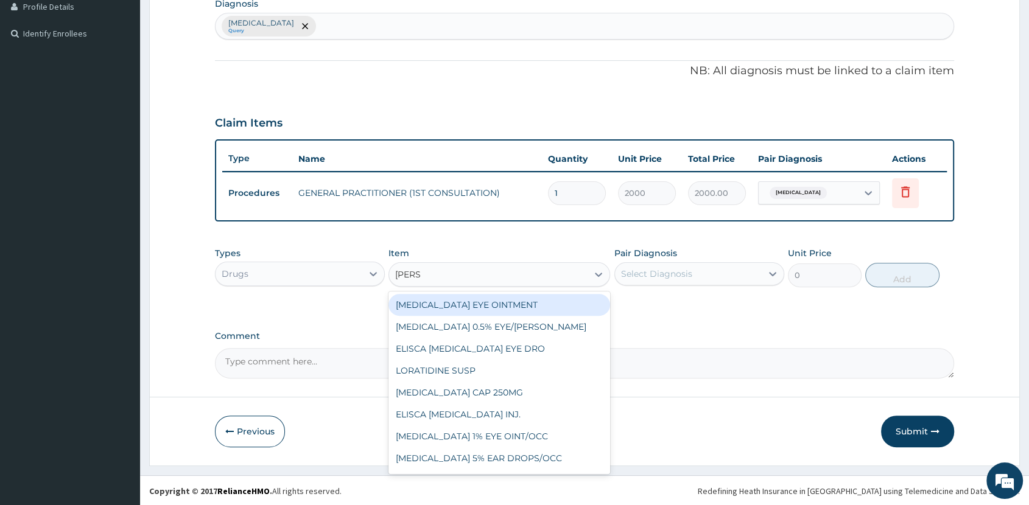
type input "LORAT"
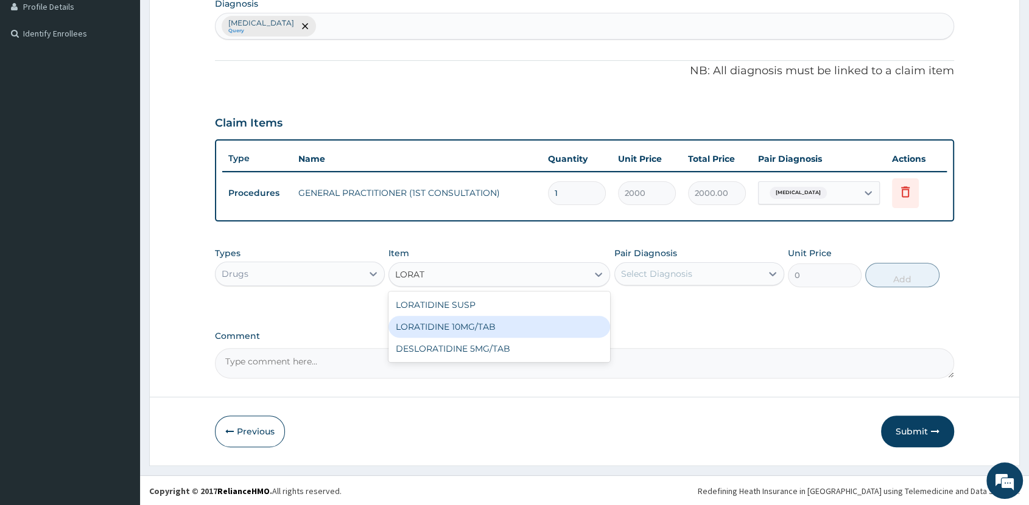
click at [540, 321] on div "LORATIDINE 10MG/TAB" at bounding box center [500, 327] width 222 height 22
type input "70"
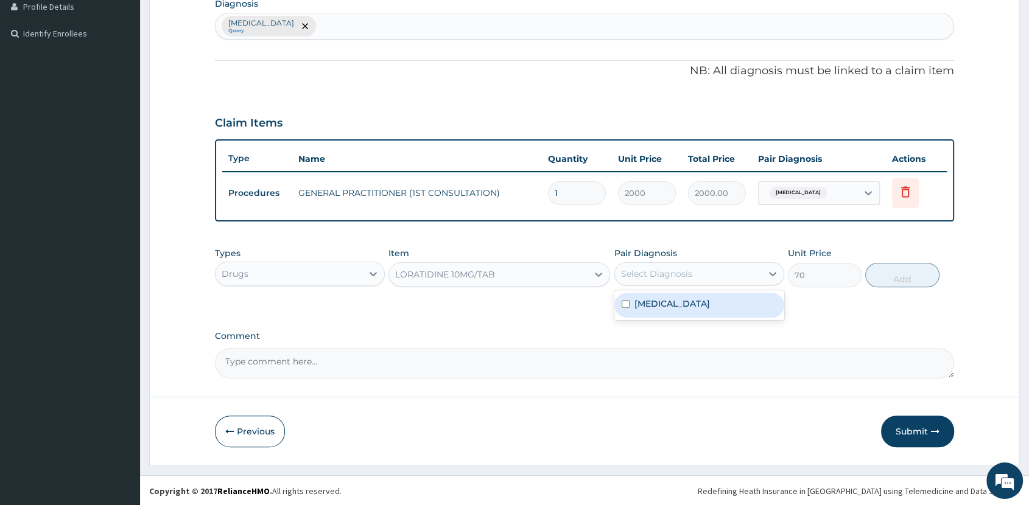
click at [692, 269] on div "Select Diagnosis" at bounding box center [688, 273] width 147 height 19
click at [682, 303] on div "Sepsis" at bounding box center [699, 305] width 170 height 25
checkbox input "true"
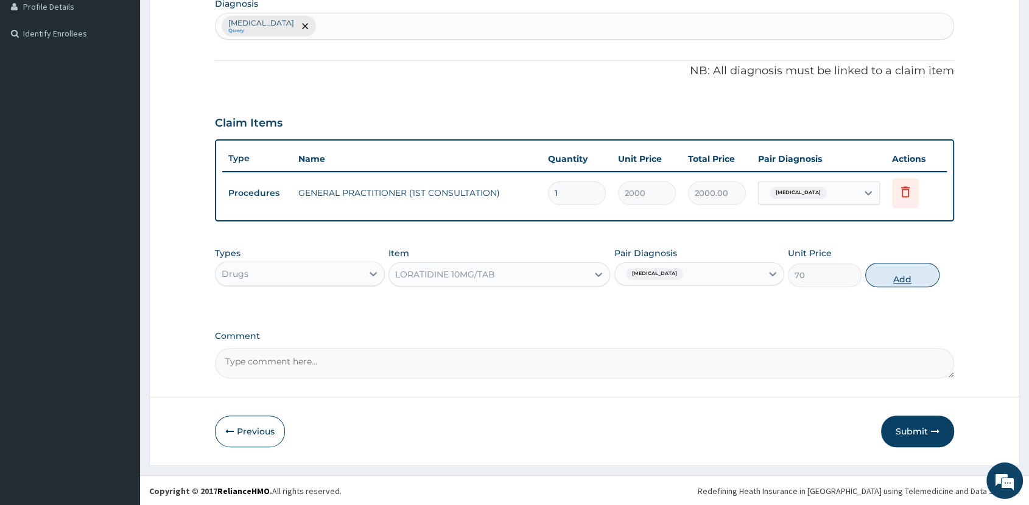
click at [904, 270] on button "Add" at bounding box center [902, 275] width 74 height 24
type input "0"
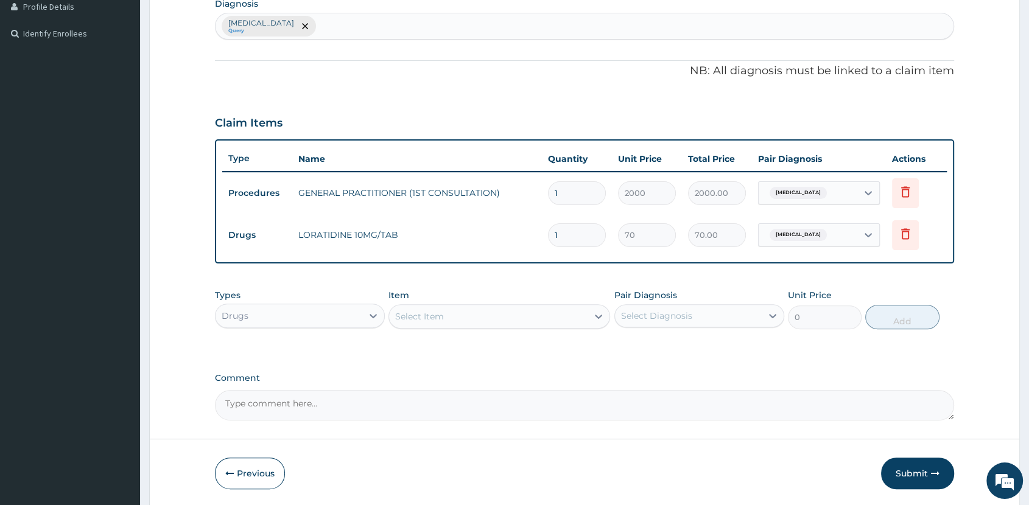
type input "0.00"
type input "5"
type input "350.00"
type input "5"
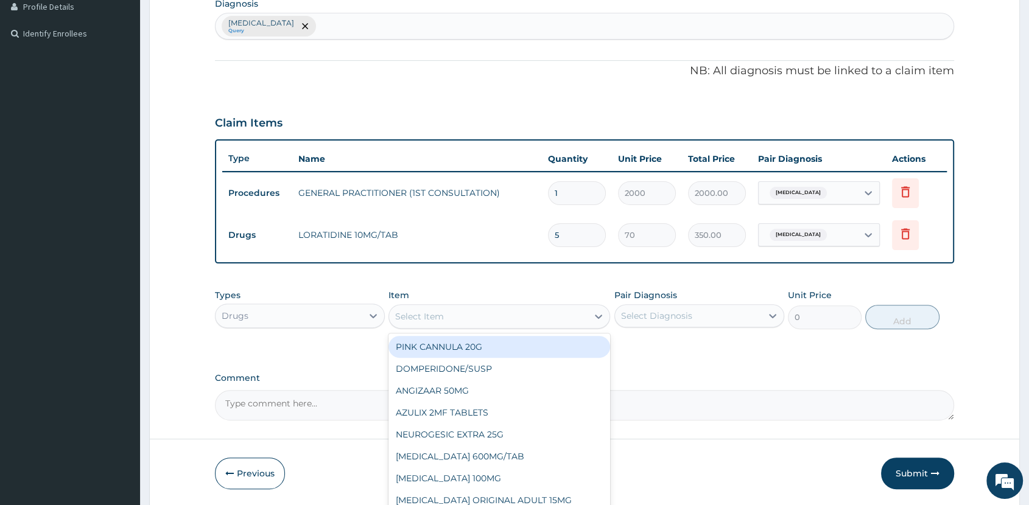
click at [477, 316] on div "Select Item" at bounding box center [488, 316] width 199 height 19
type input "IBU"
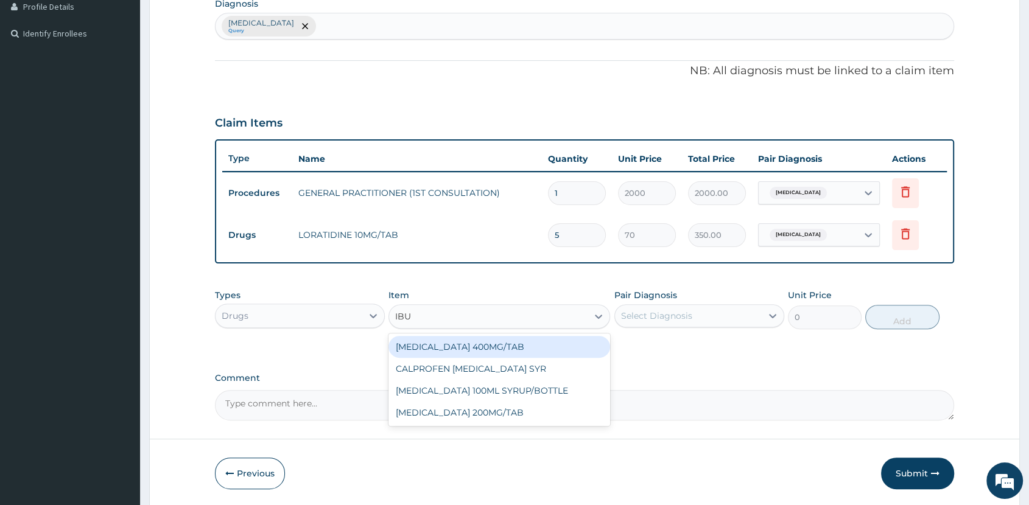
click at [505, 346] on div "IBUPROFEN 400MG/TAB" at bounding box center [500, 347] width 222 height 22
type input "70"
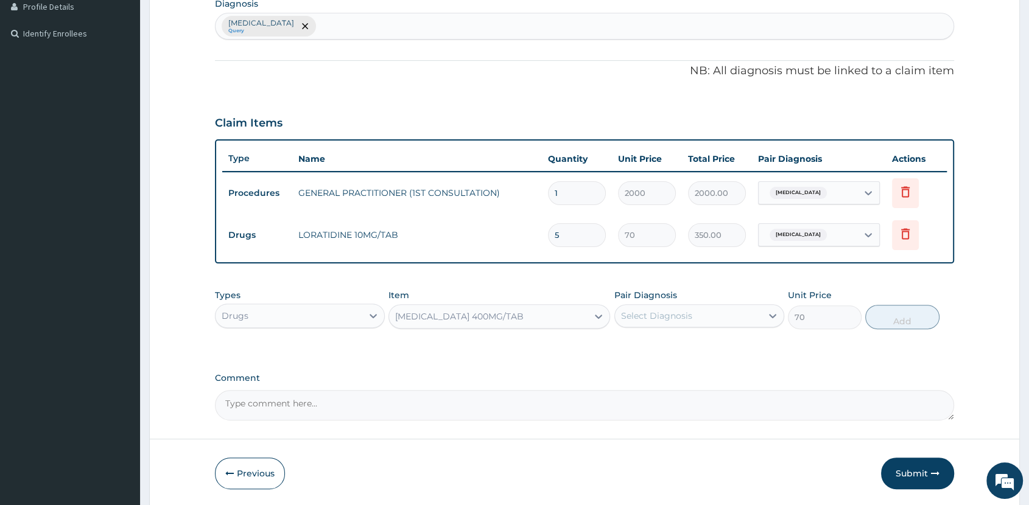
click at [516, 315] on div "IBUPROFEN 400MG/TAB" at bounding box center [488, 316] width 199 height 19
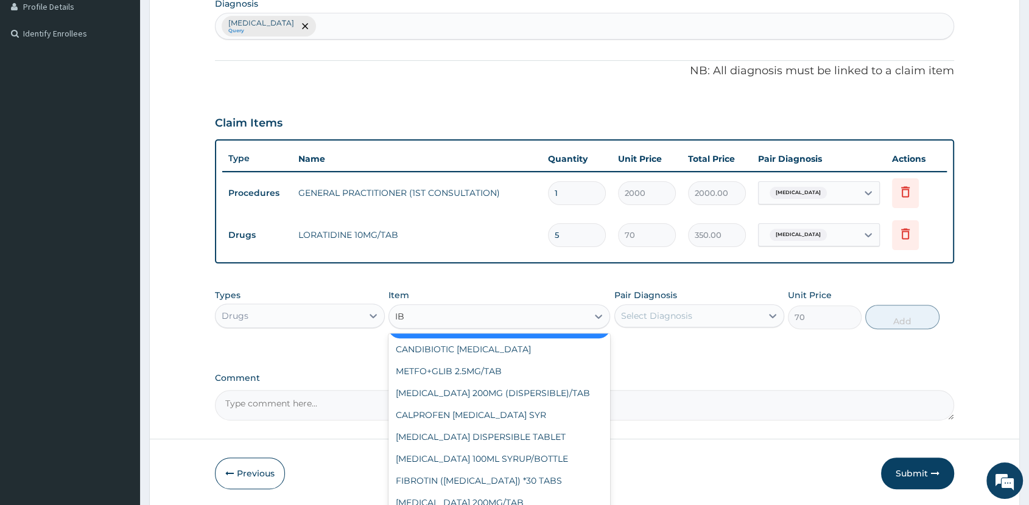
scroll to position [0, 0]
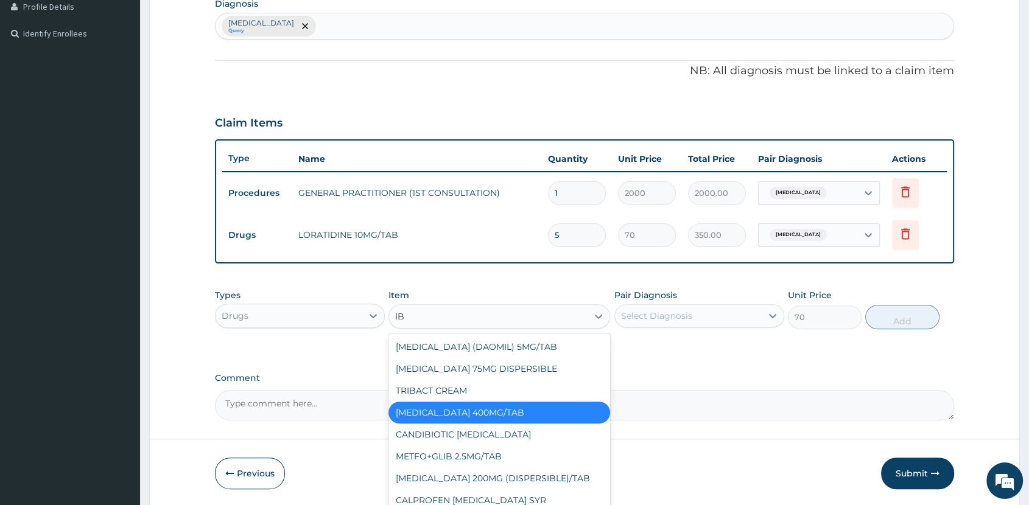
type input "IBU"
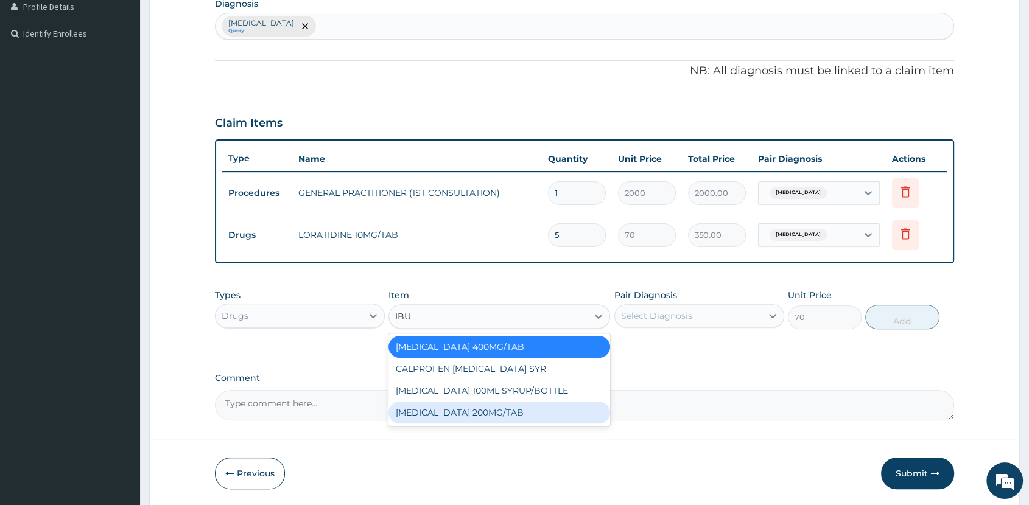
click at [533, 415] on div "IBUPROFEN 200MG/TAB" at bounding box center [500, 413] width 222 height 22
type input "40"
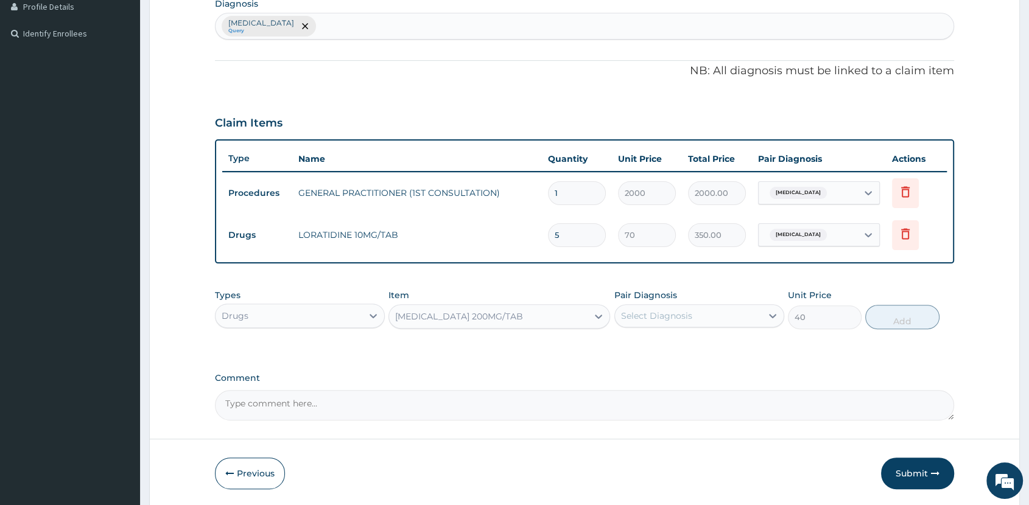
click at [555, 314] on div "IBUPROFEN 200MG/TAB" at bounding box center [488, 316] width 199 height 19
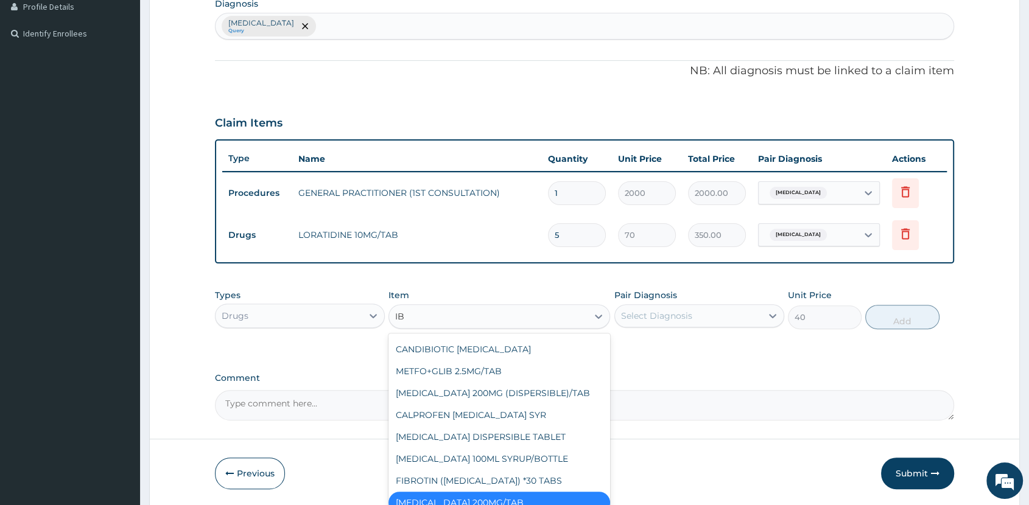
scroll to position [85, 0]
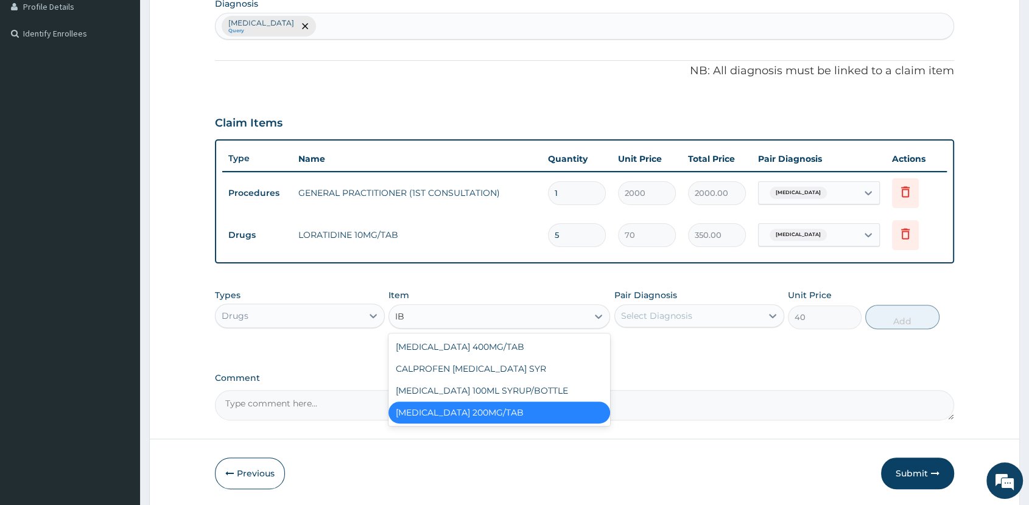
type input "IBU"
click at [513, 348] on div "IBUPROFEN 400MG/TAB" at bounding box center [500, 347] width 222 height 22
type input "70"
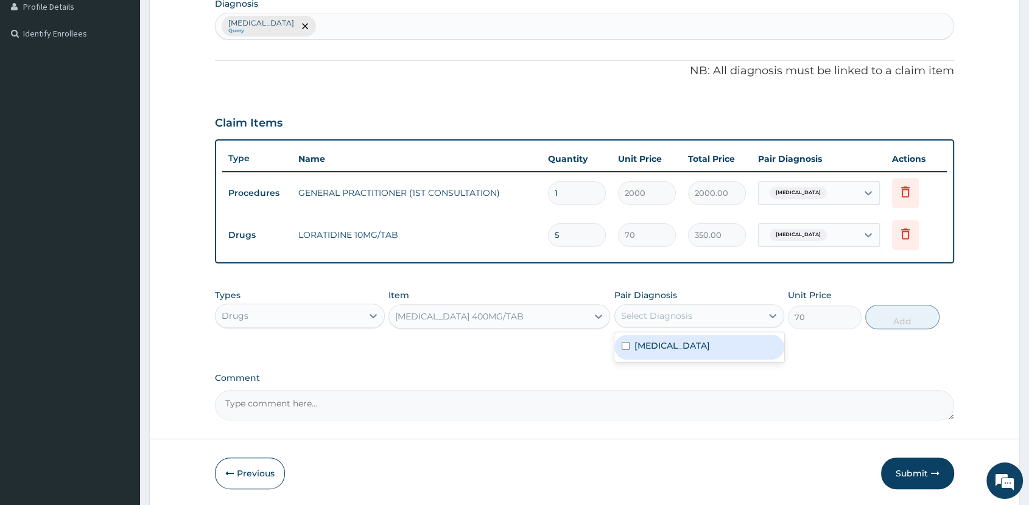
click at [711, 314] on div "Select Diagnosis" at bounding box center [688, 315] width 147 height 19
click at [709, 343] on div "Sepsis" at bounding box center [699, 347] width 170 height 25
checkbox input "true"
click at [895, 313] on button "Add" at bounding box center [902, 317] width 74 height 24
type input "0"
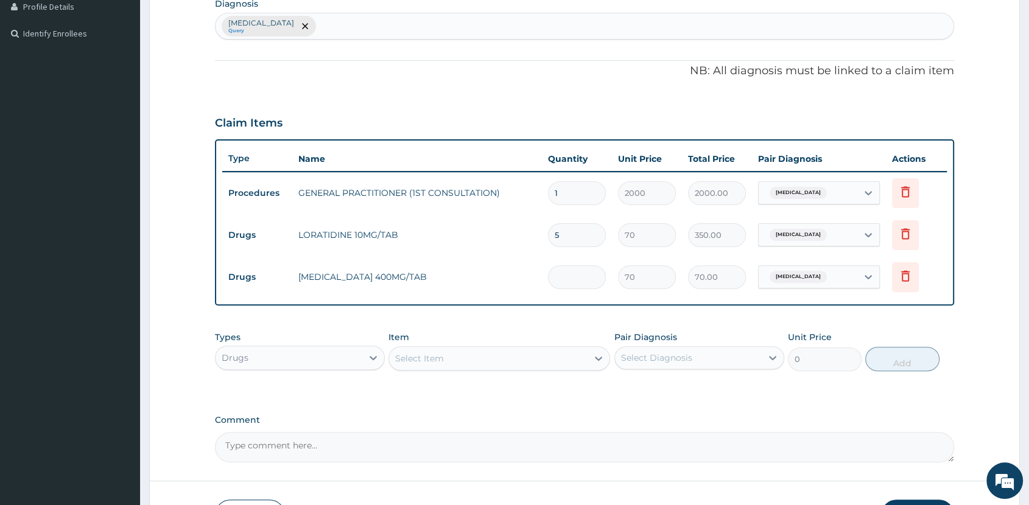
type input "0.00"
type input "6"
type input "420.00"
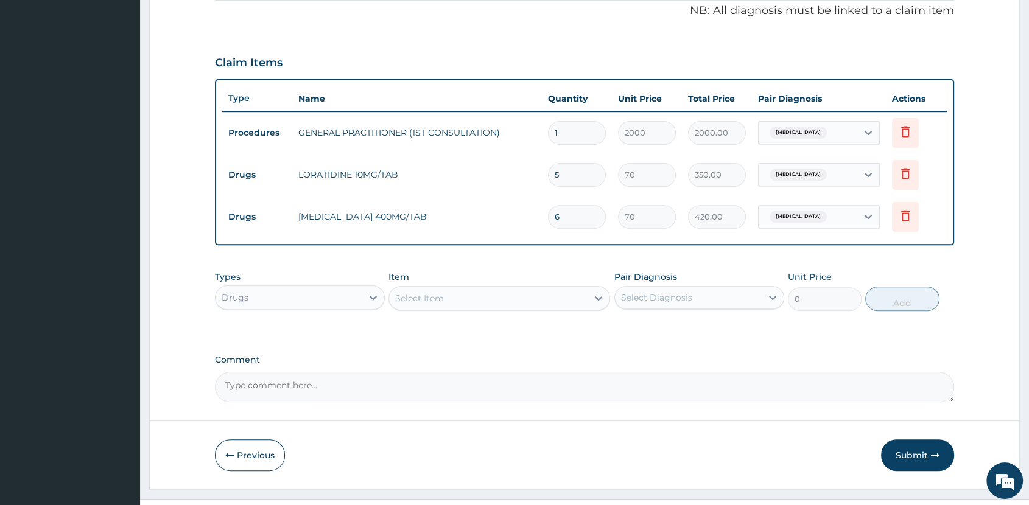
scroll to position [399, 0]
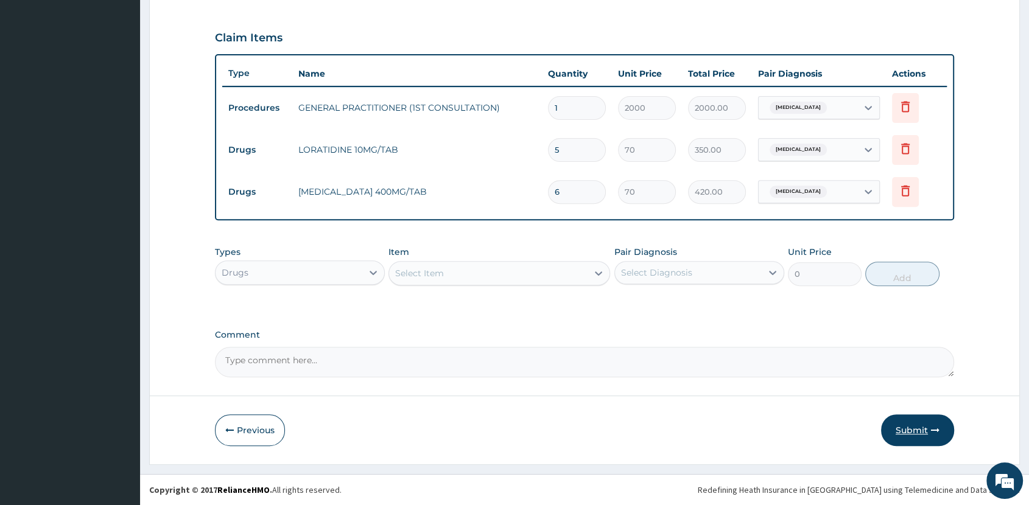
type input "6"
click at [913, 424] on button "Submit" at bounding box center [917, 431] width 73 height 32
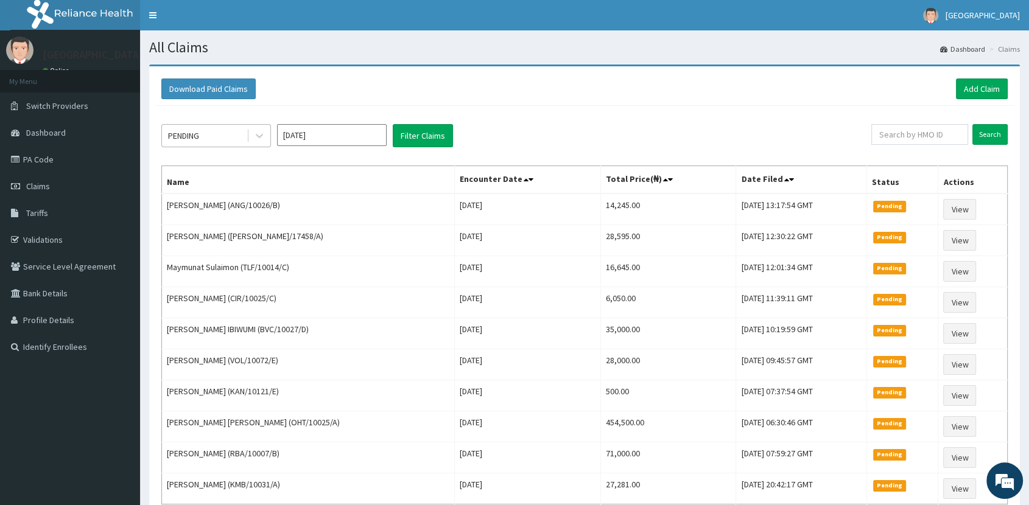
click at [206, 136] on div "PENDING" at bounding box center [204, 135] width 85 height 19
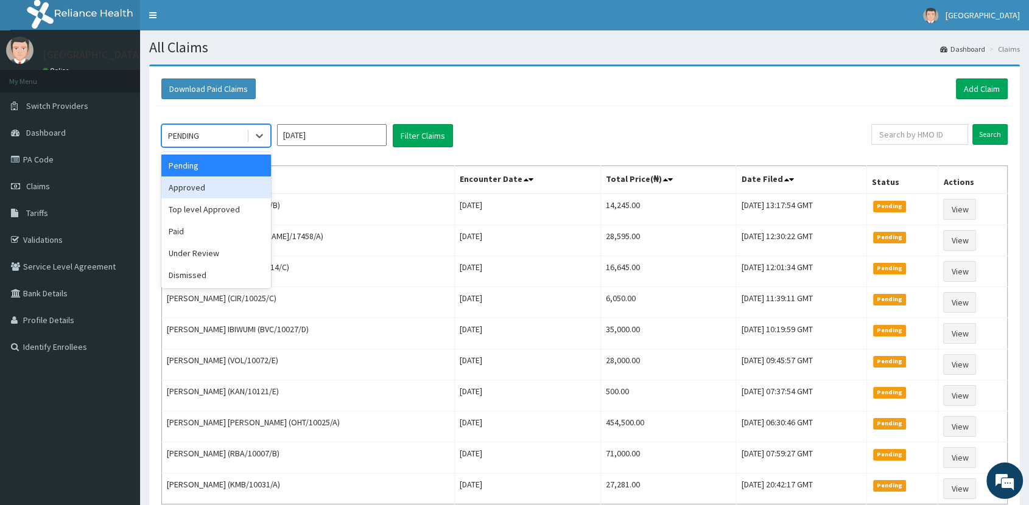
click at [214, 186] on div "Approved" at bounding box center [216, 188] width 110 height 22
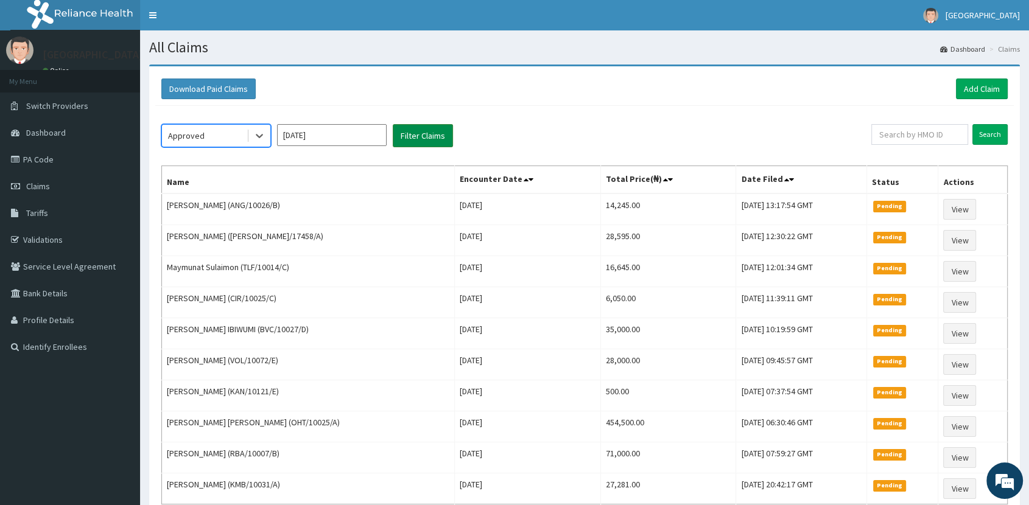
click at [432, 128] on button "Filter Claims" at bounding box center [423, 135] width 60 height 23
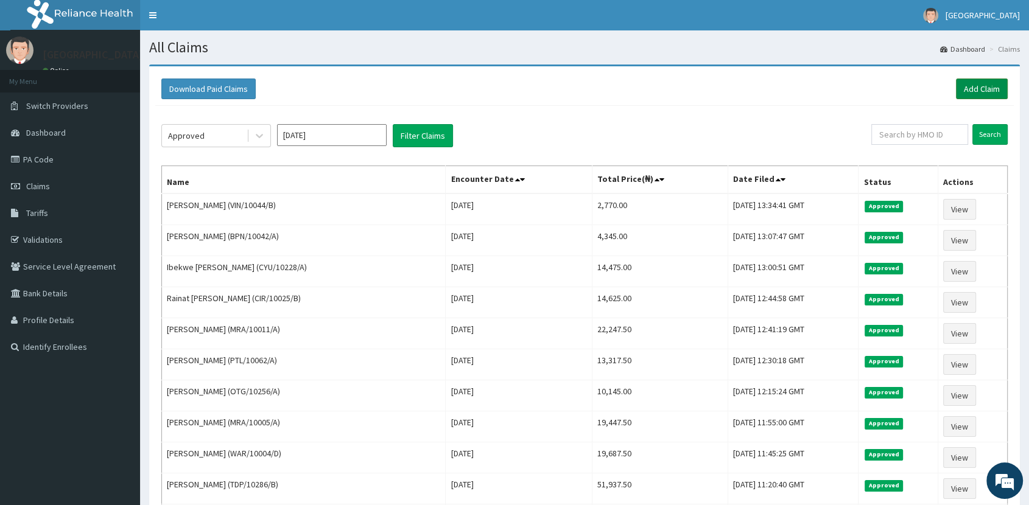
click at [983, 91] on link "Add Claim" at bounding box center [982, 89] width 52 height 21
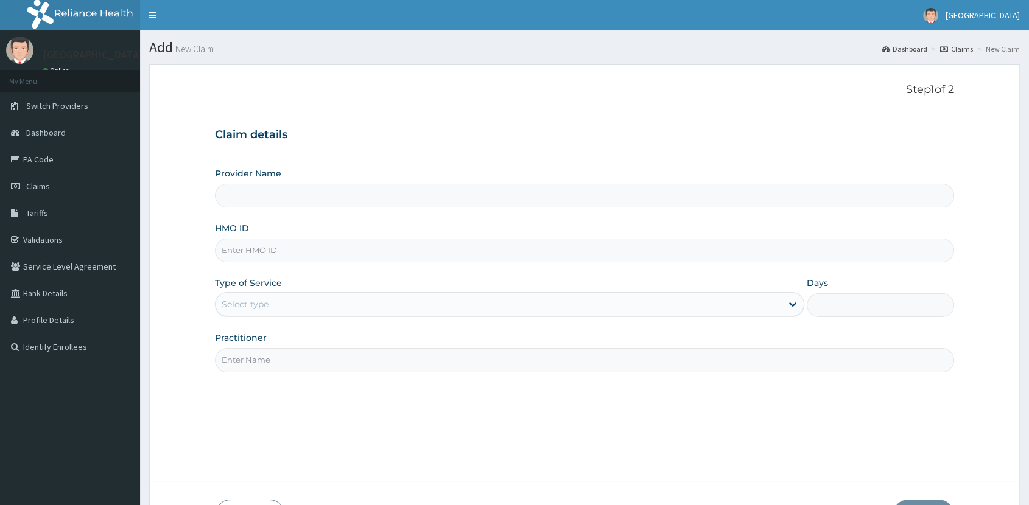
click at [281, 250] on input "HMO ID" at bounding box center [584, 251] width 739 height 24
type input "FFC/10054/A"
click at [264, 301] on div "Select type" at bounding box center [245, 304] width 47 height 12
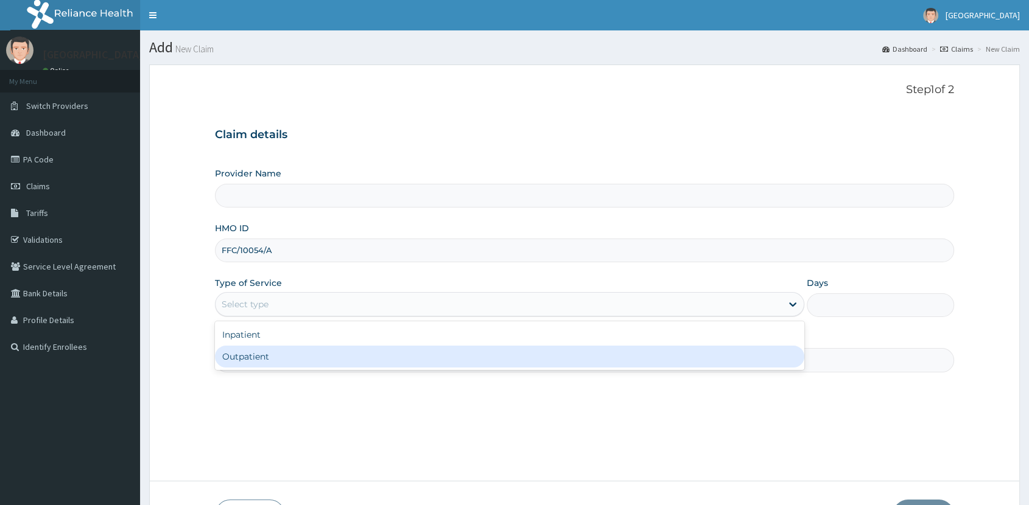
click at [283, 357] on div "Outpatient" at bounding box center [509, 357] width 589 height 22
type input "1"
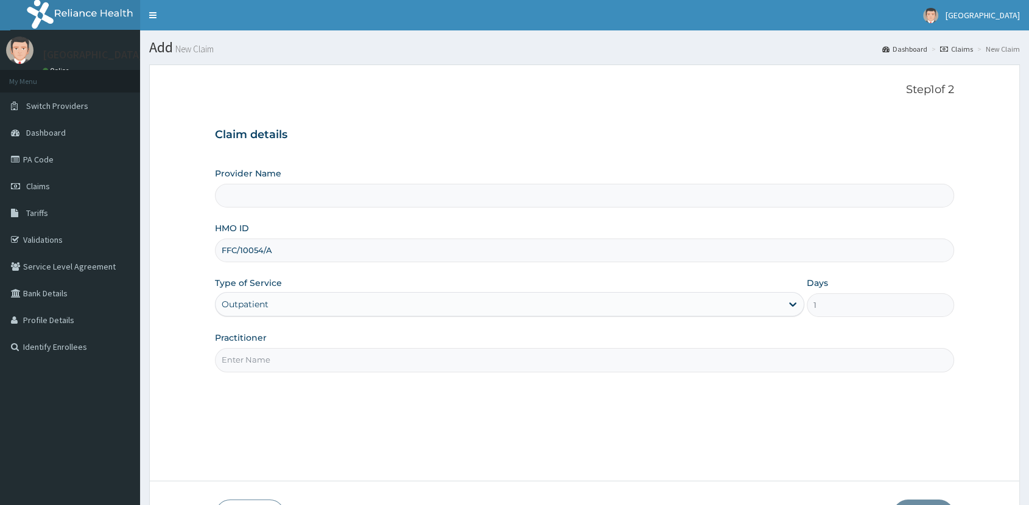
click at [277, 359] on input "Practitioner" at bounding box center [584, 360] width 739 height 24
type input "DR"
type input "[GEOGRAPHIC_DATA]"
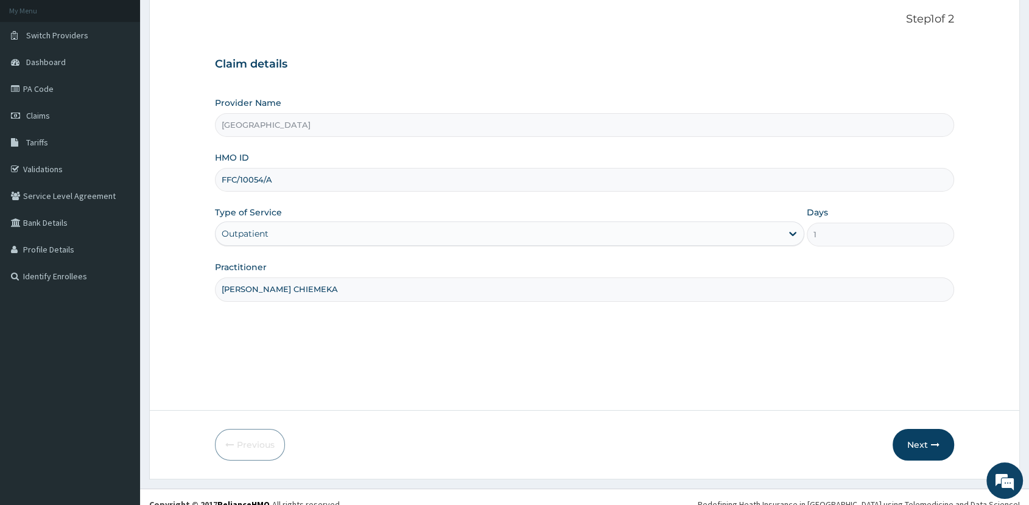
scroll to position [85, 0]
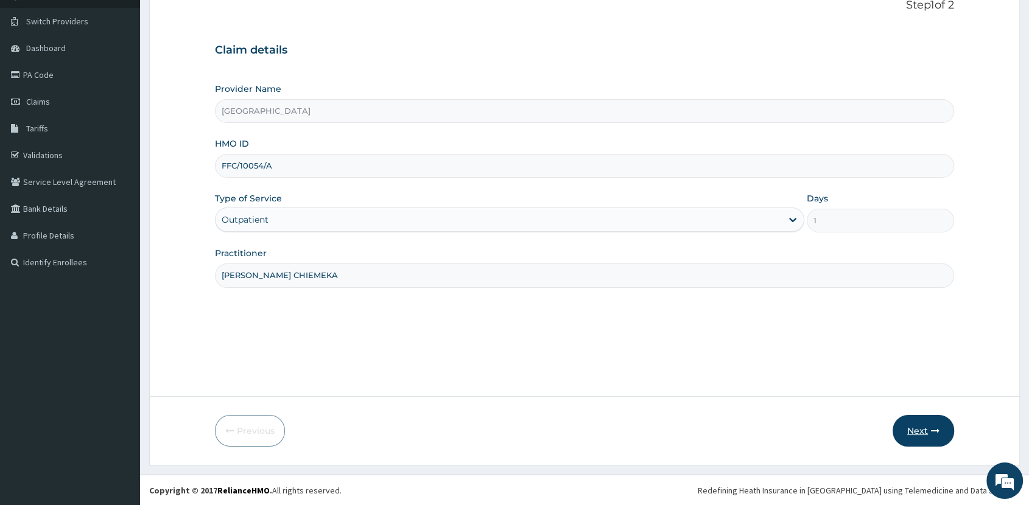
type input "DR. EKE CHIEMEKA"
click at [921, 424] on button "Next" at bounding box center [924, 431] width 62 height 32
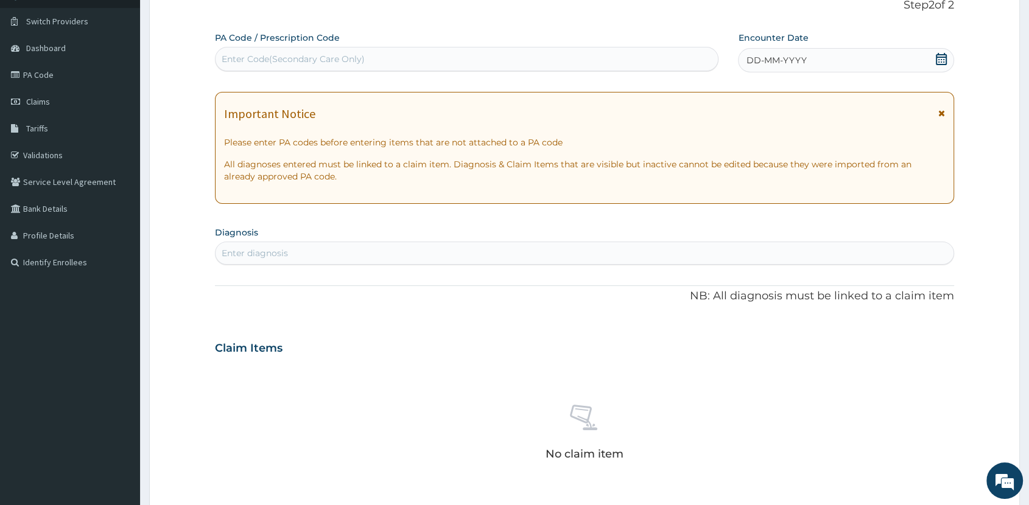
drag, startPoint x: 941, startPoint y: 57, endPoint x: 933, endPoint y: 63, distance: 10.0
click at [938, 60] on icon at bounding box center [941, 59] width 12 height 12
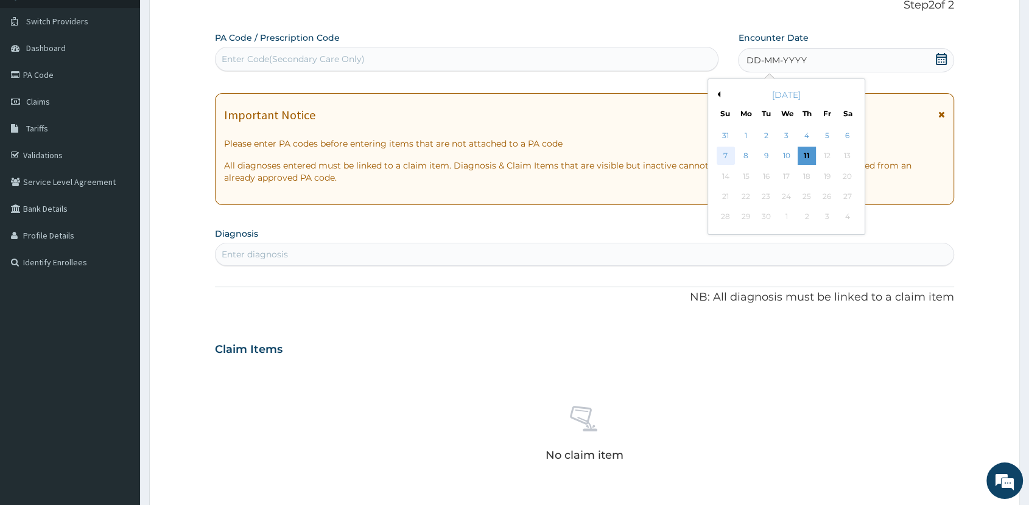
click at [726, 158] on div "7" at bounding box center [726, 156] width 18 height 18
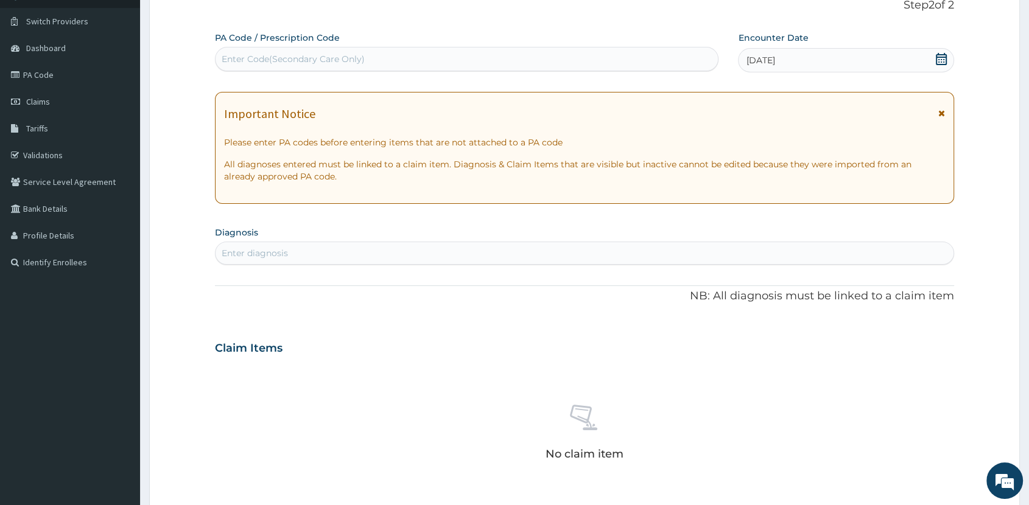
click at [542, 258] on div "Enter diagnosis" at bounding box center [585, 253] width 738 height 19
type input "MALA"
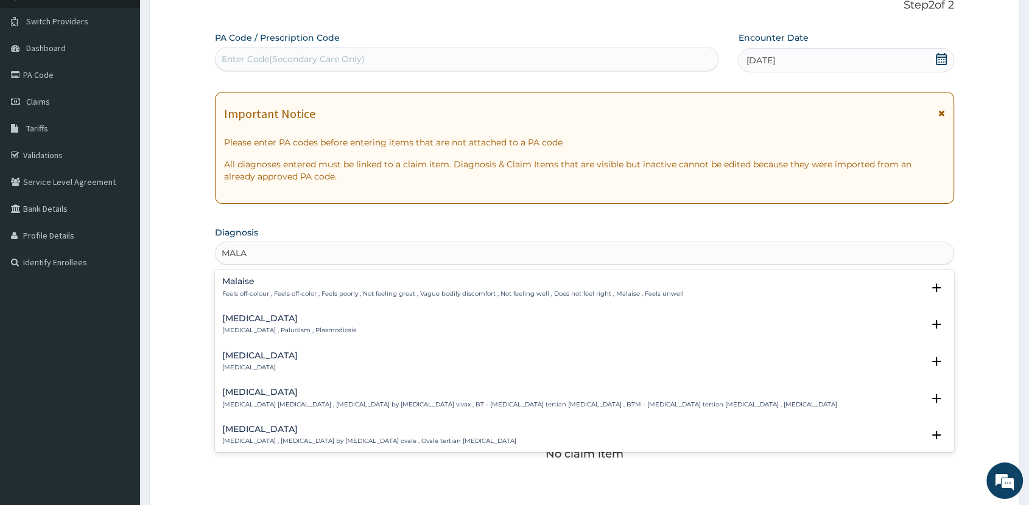
click at [237, 316] on h4 "Malaria" at bounding box center [289, 318] width 134 height 9
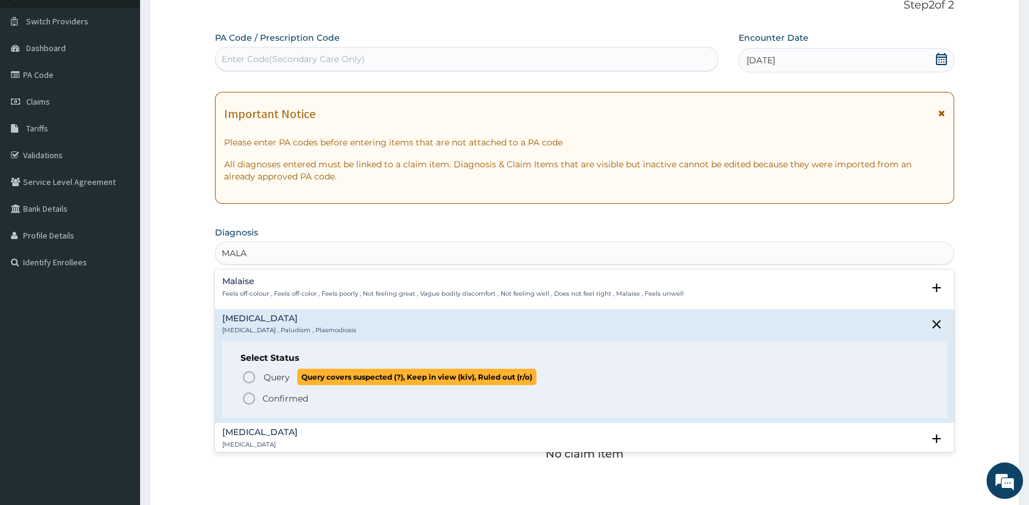
click at [263, 377] on p "Query Query covers suspected (?), Keep in view (kiv), Ruled out (r/o)" at bounding box center [399, 377] width 274 height 16
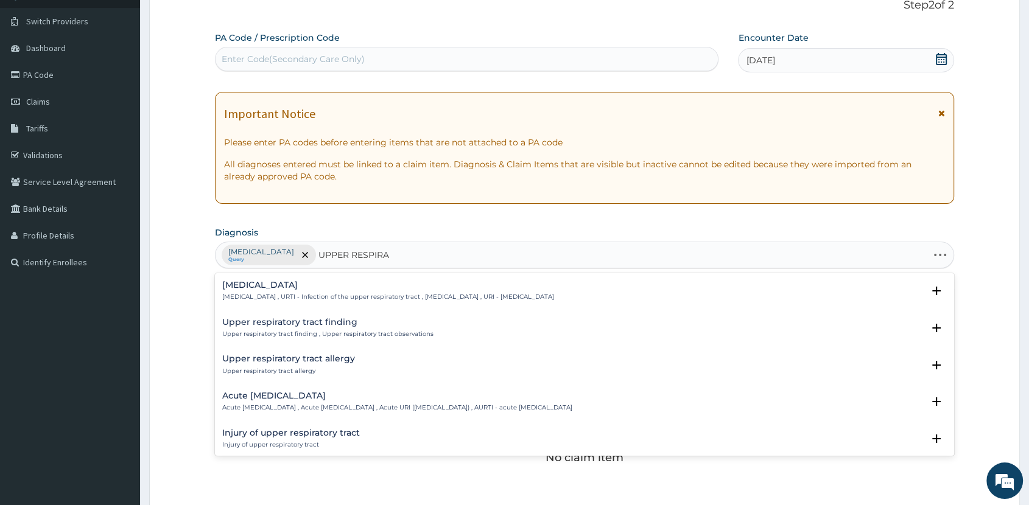
type input "UPPER RESPIRAT"
drag, startPoint x: 314, startPoint y: 397, endPoint x: 322, endPoint y: 397, distance: 7.9
click at [322, 397] on h4 "Acute upper respiratory infection" at bounding box center [397, 396] width 350 height 9
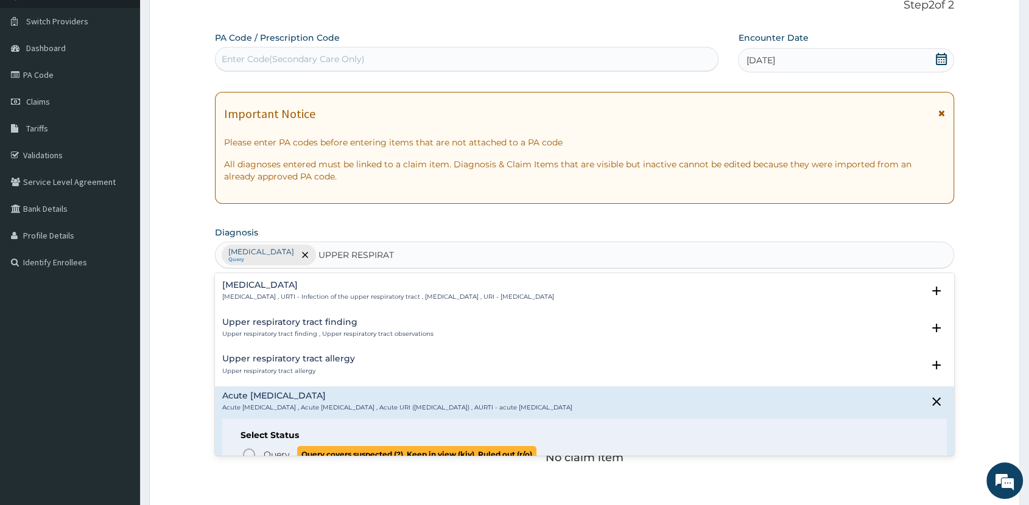
click at [284, 449] on span "Query" at bounding box center [277, 455] width 26 height 12
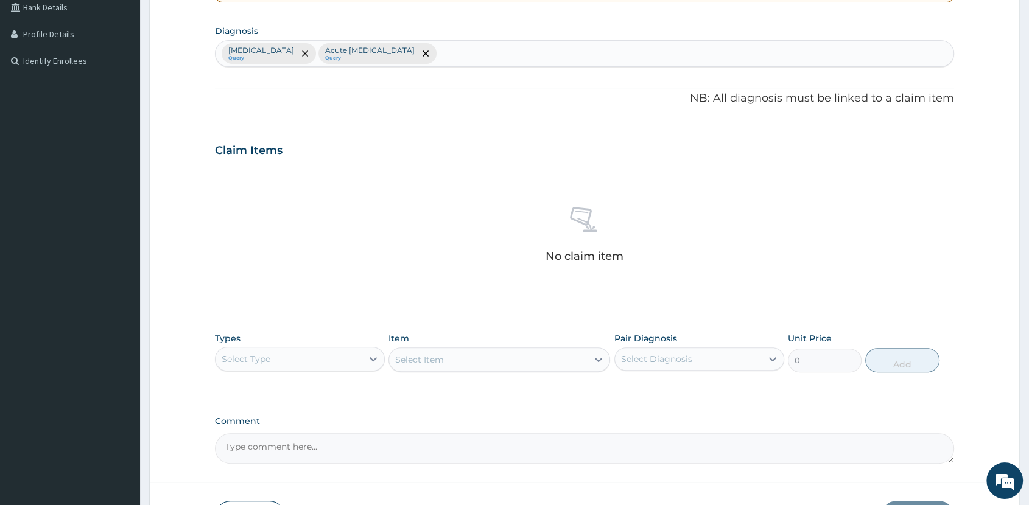
scroll to position [371, 0]
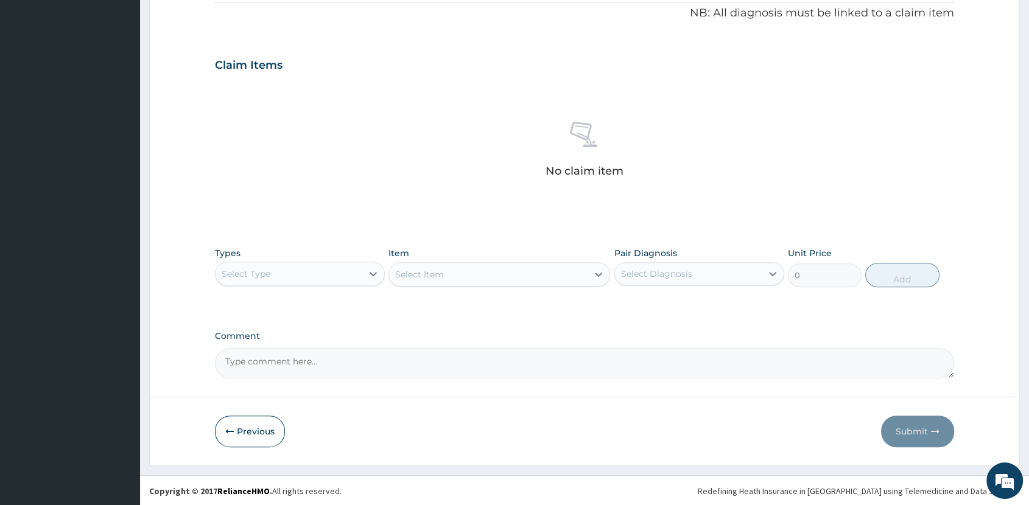
click at [332, 275] on div "Select Type" at bounding box center [289, 273] width 147 height 19
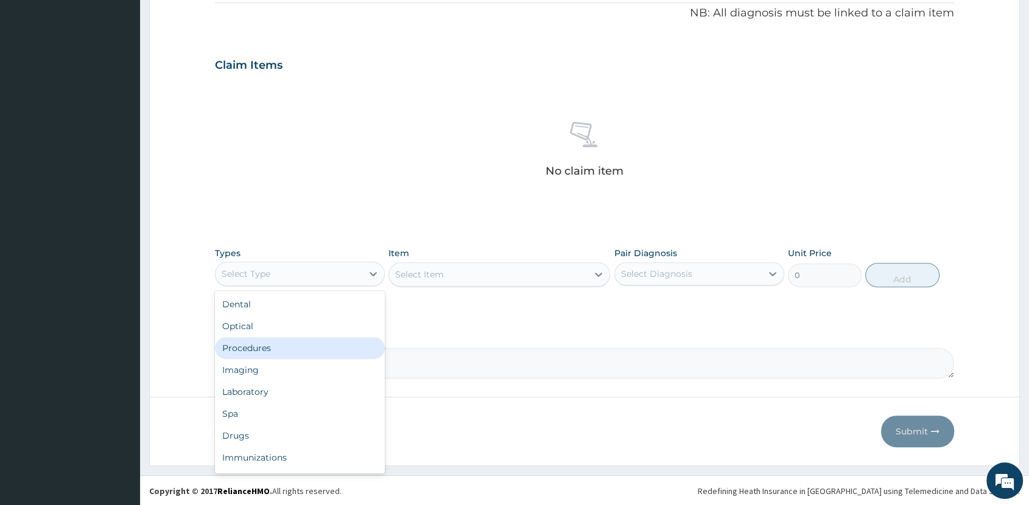
click at [334, 348] on div "Procedures" at bounding box center [300, 348] width 170 height 22
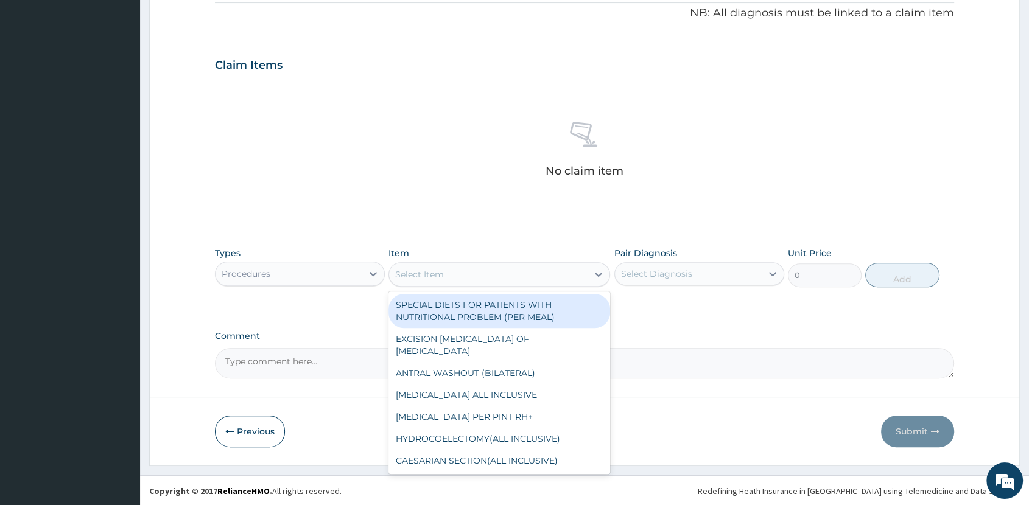
click at [568, 278] on div "Select Item" at bounding box center [488, 274] width 199 height 19
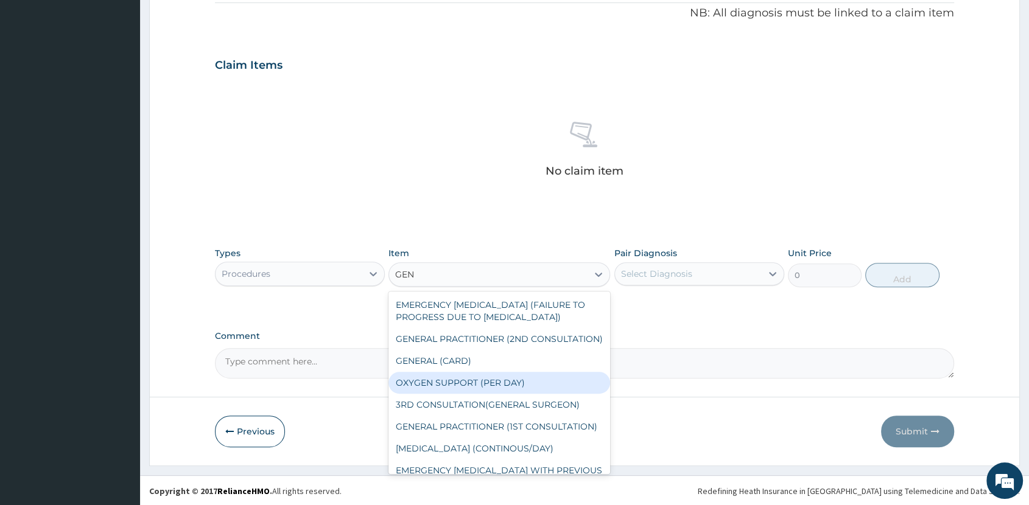
type input "GENE"
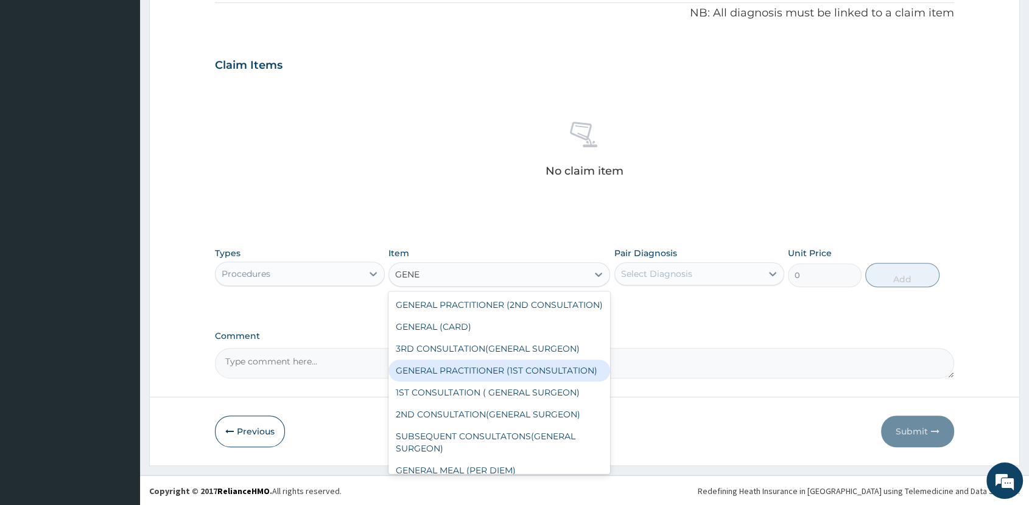
click at [531, 382] on div "GENERAL PRACTITIONER (1ST CONSULTATION)" at bounding box center [500, 371] width 222 height 22
type input "2000"
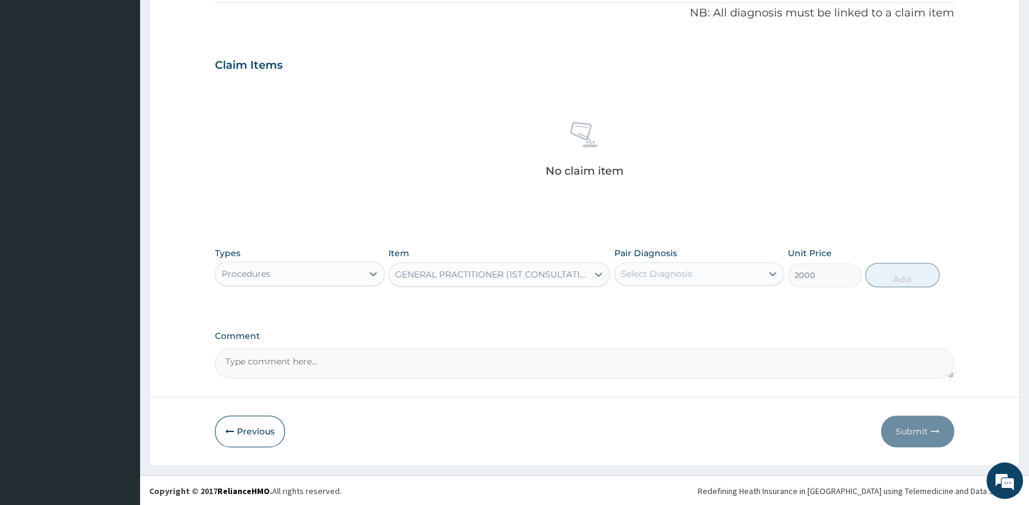
click at [715, 274] on div "Select Diagnosis" at bounding box center [688, 273] width 147 height 19
drag, startPoint x: 697, startPoint y: 310, endPoint x: 697, endPoint y: 326, distance: 15.8
click at [696, 312] on div "Malaria" at bounding box center [699, 305] width 170 height 25
checkbox input "true"
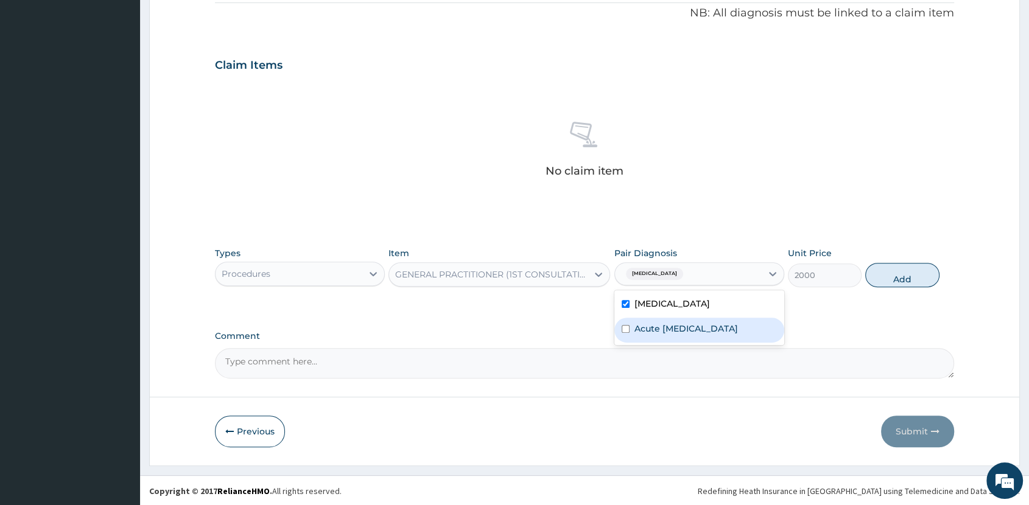
drag, startPoint x: 699, startPoint y: 328, endPoint x: 787, endPoint y: 304, distance: 91.4
click at [705, 328] on label "Acute upper respiratory infection" at bounding box center [687, 329] width 104 height 12
checkbox input "true"
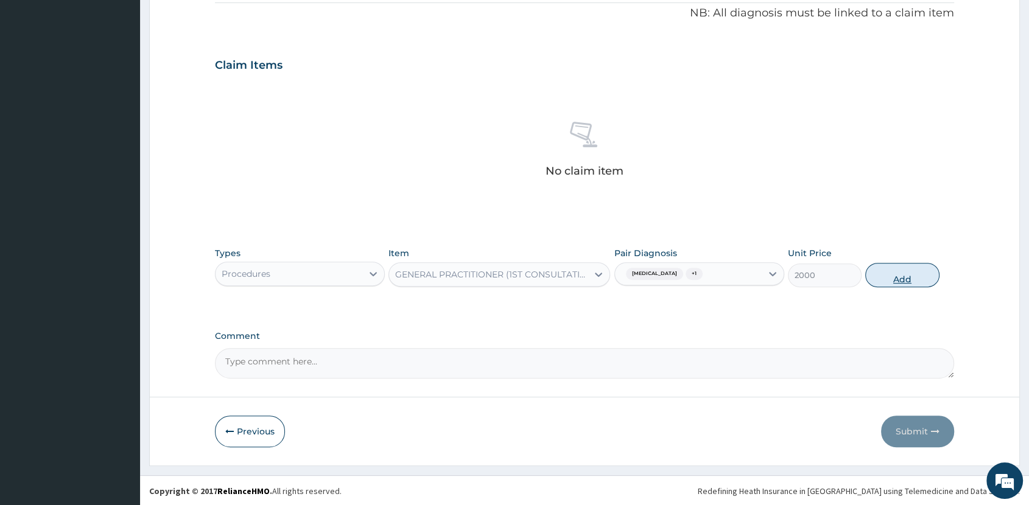
drag, startPoint x: 888, startPoint y: 271, endPoint x: 883, endPoint y: 275, distance: 6.5
click at [888, 272] on button "Add" at bounding box center [902, 275] width 74 height 24
type input "0"
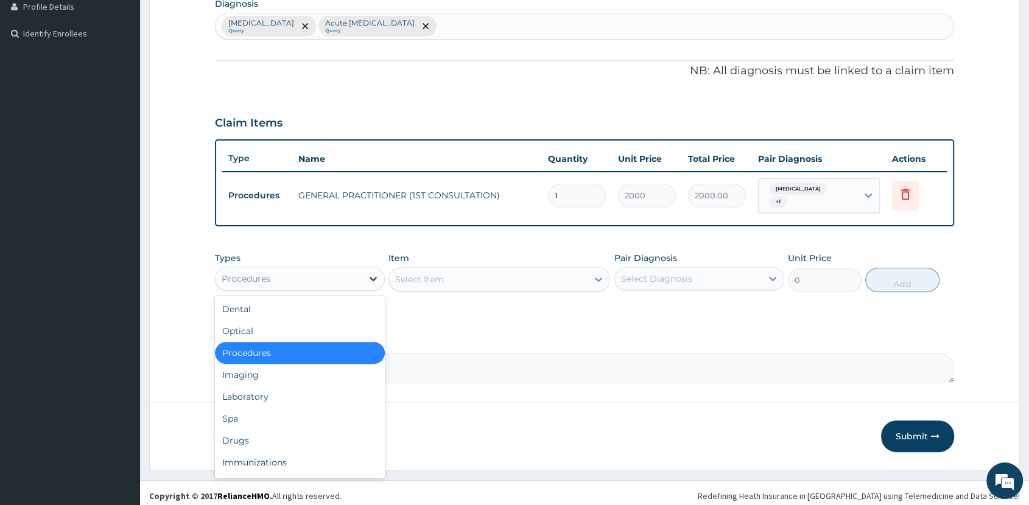
click at [369, 273] on icon at bounding box center [373, 279] width 12 height 12
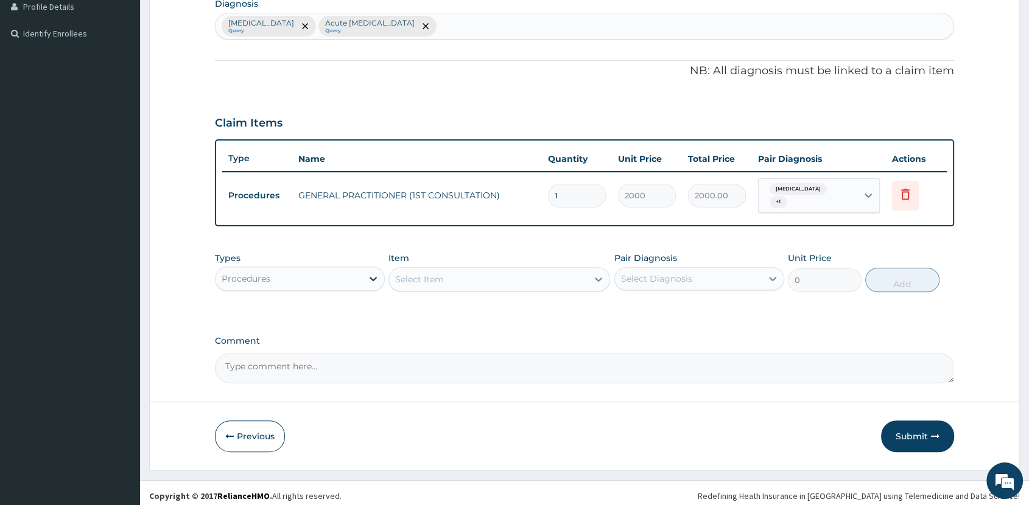
click at [367, 273] on icon at bounding box center [373, 279] width 12 height 12
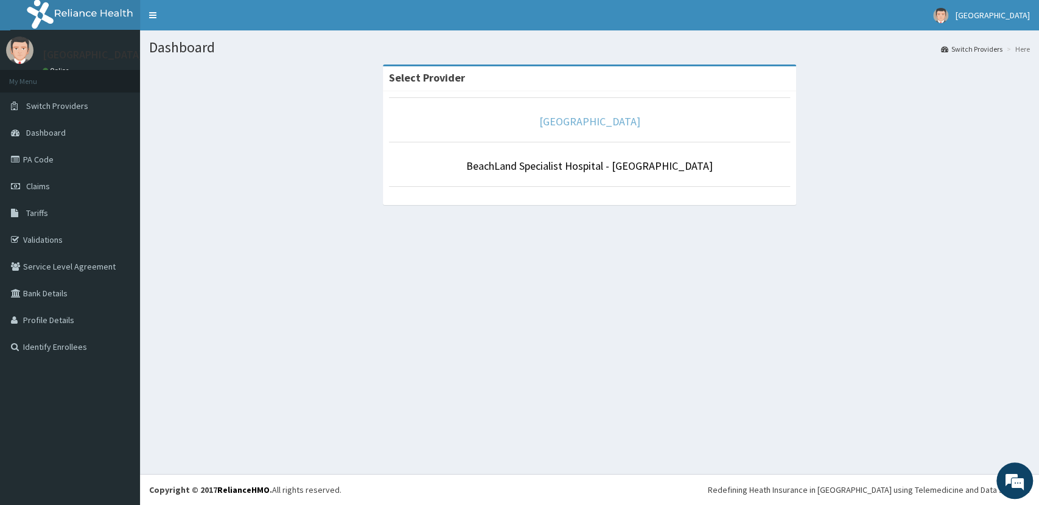
click at [593, 123] on link "[GEOGRAPHIC_DATA]" at bounding box center [590, 121] width 101 height 14
